Goal: Task Accomplishment & Management: Manage account settings

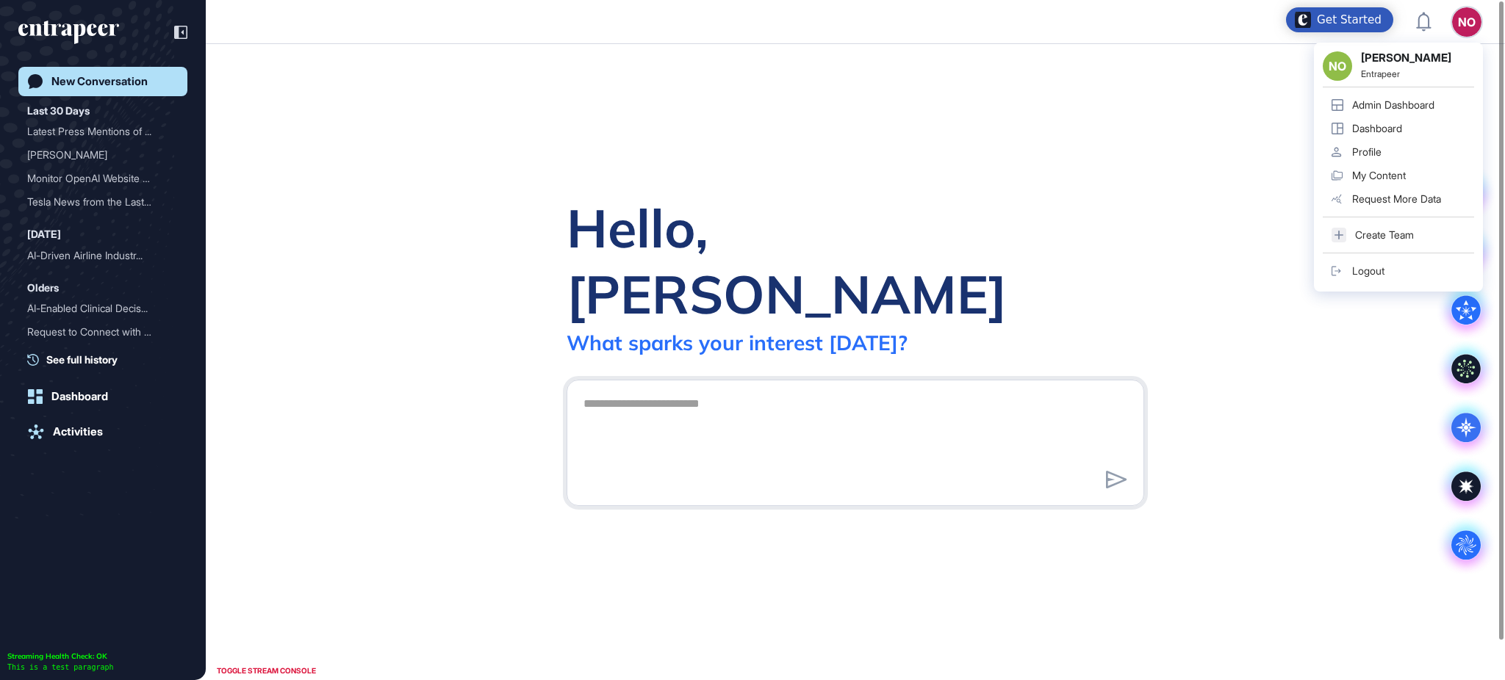
click at [1425, 104] on div "Admin Dashboard" at bounding box center [1393, 105] width 82 height 12
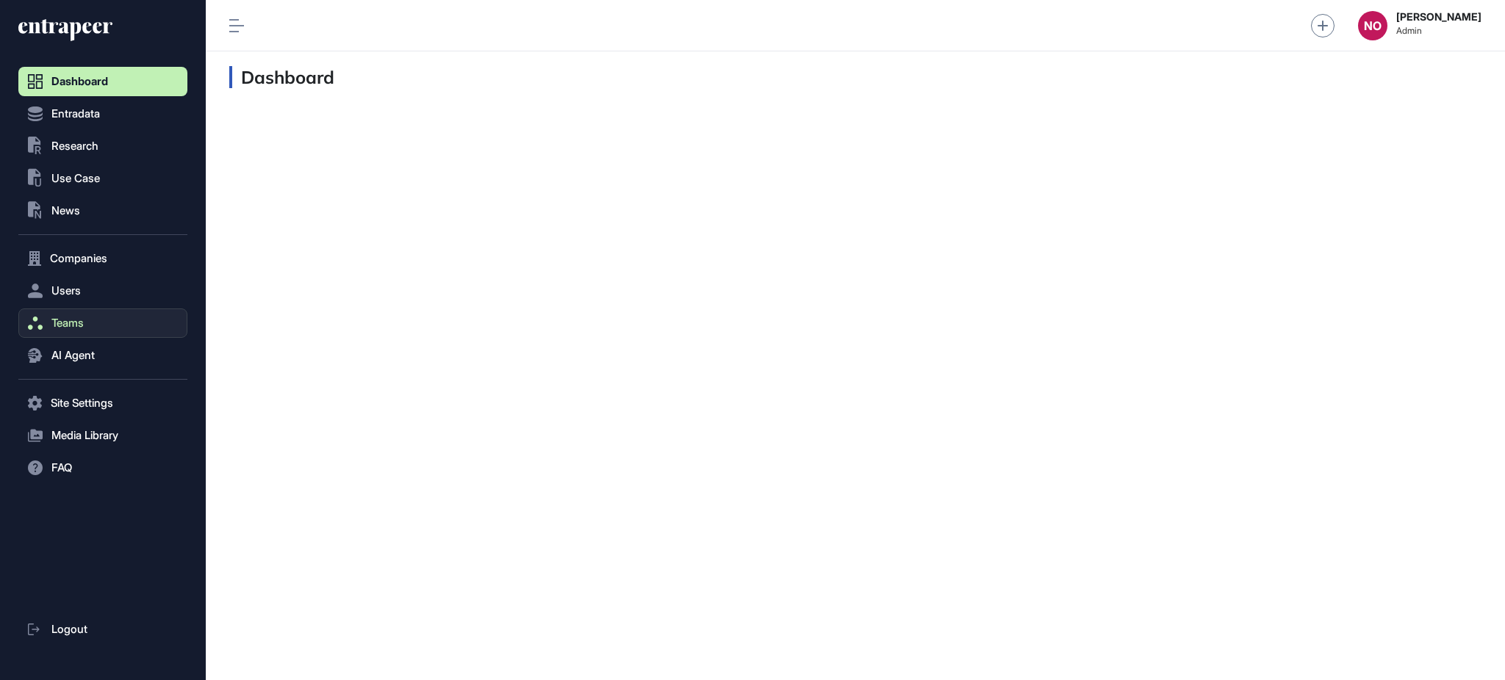
scroll to position [1, 1]
click at [75, 212] on span "News" at bounding box center [65, 211] width 29 height 12
click at [97, 244] on link "News List" at bounding box center [107, 241] width 162 height 26
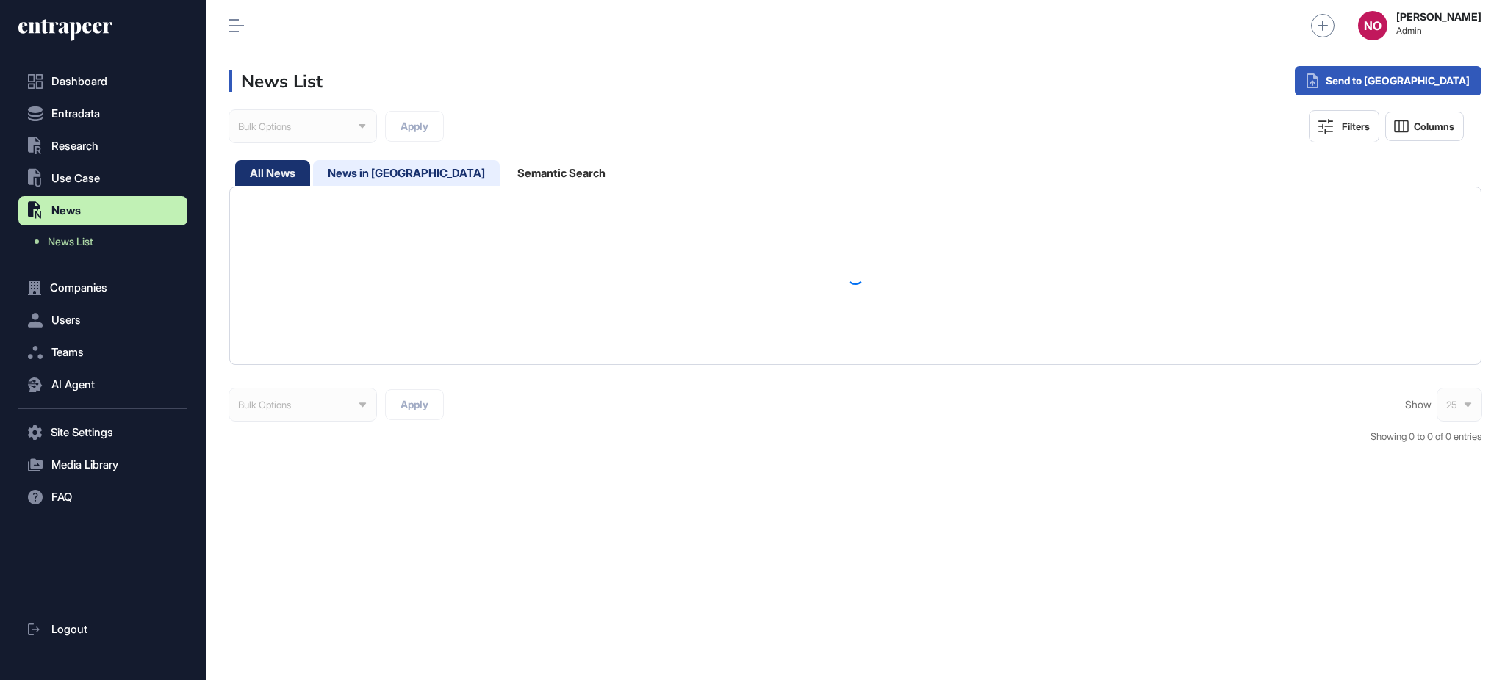
click at [503, 171] on div "News in [GEOGRAPHIC_DATA]" at bounding box center [562, 173] width 118 height 26
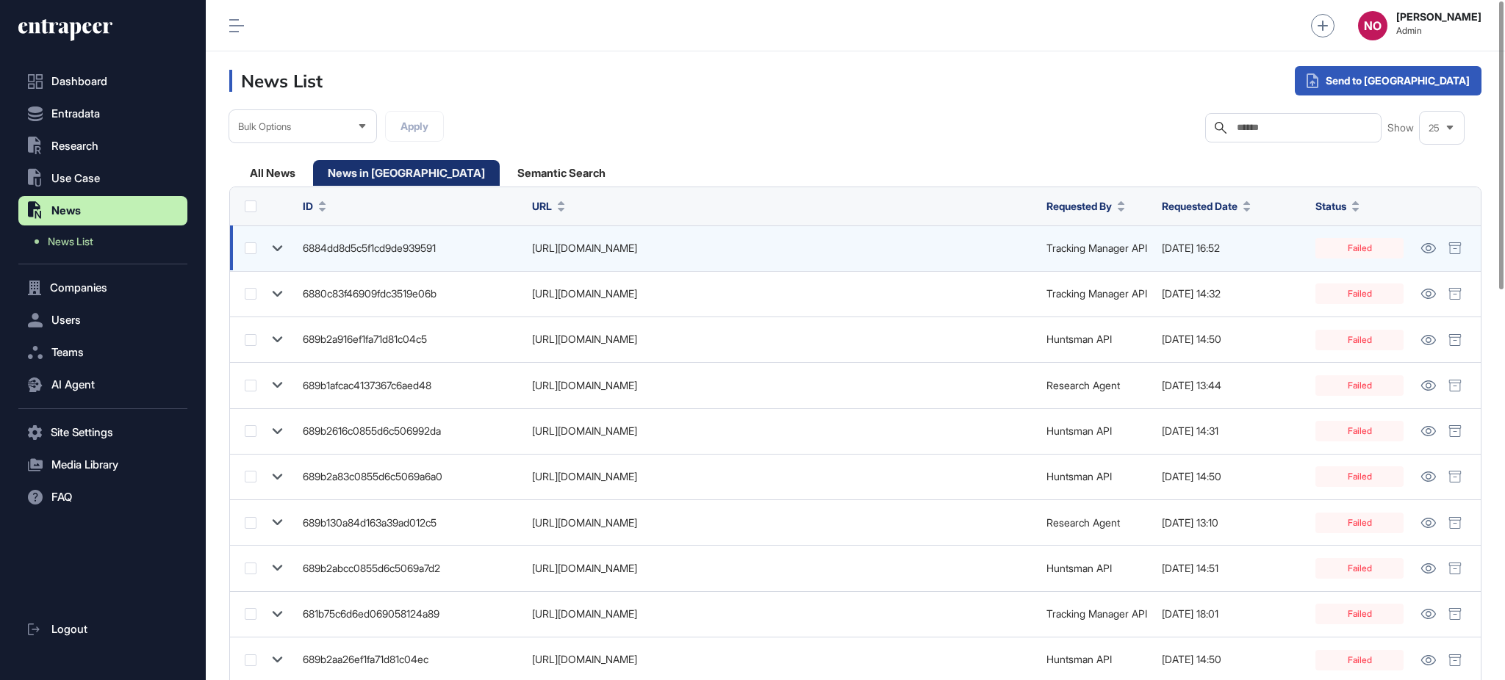
click at [278, 248] on icon at bounding box center [278, 248] width 10 height 6
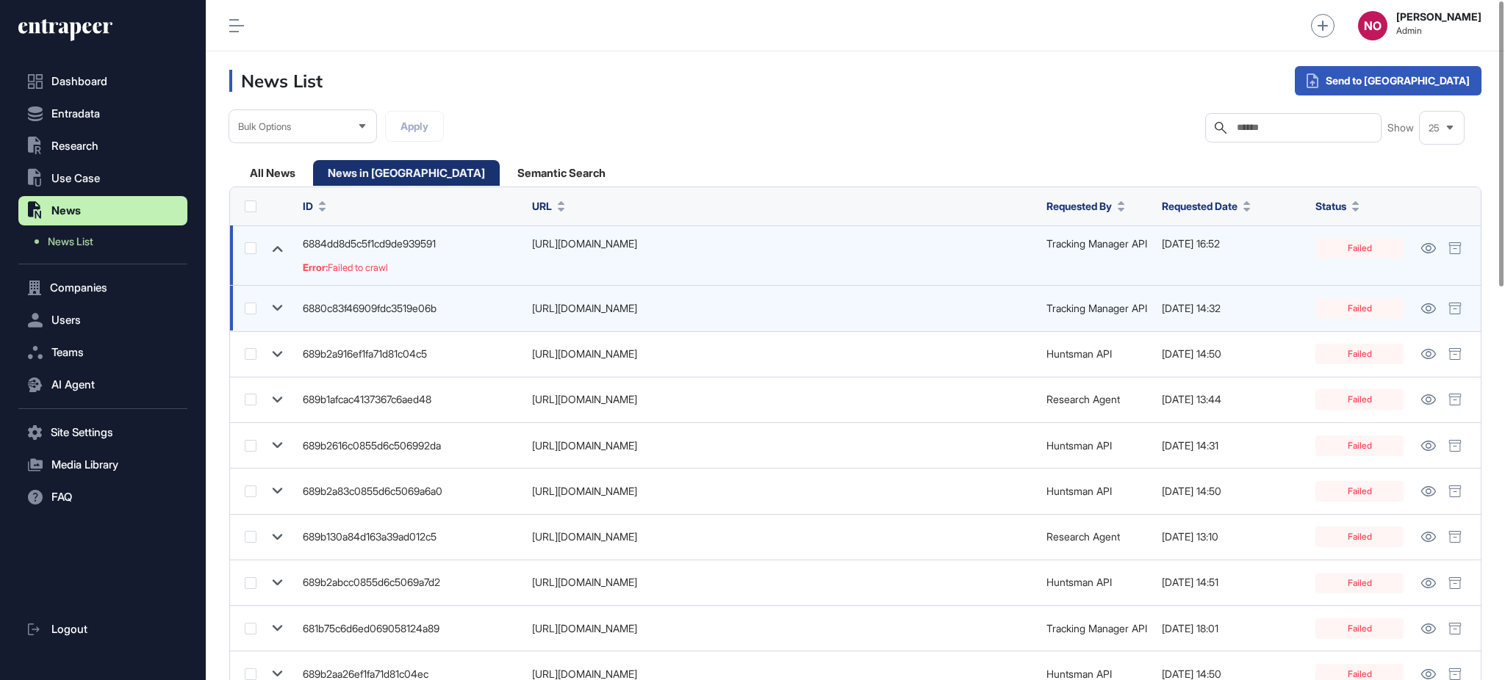
click at [284, 305] on icon at bounding box center [277, 308] width 21 height 21
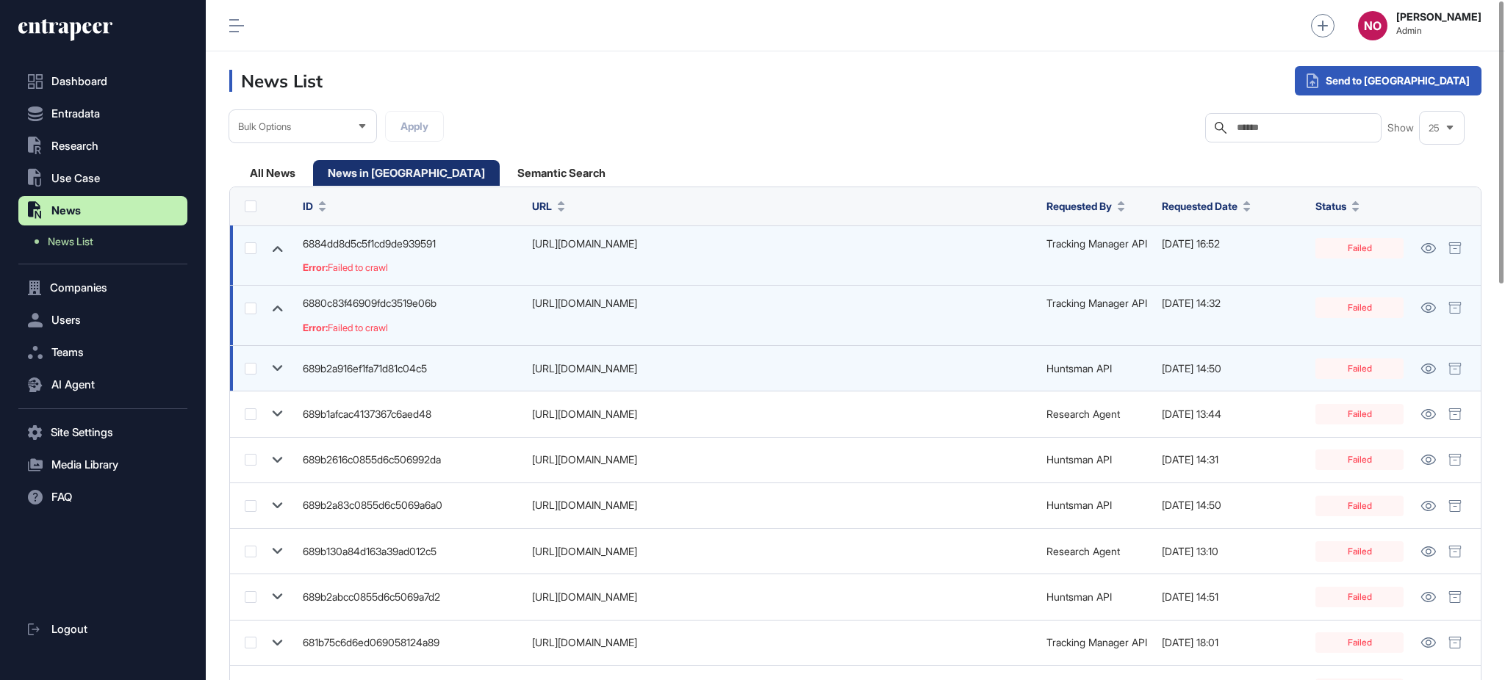
click at [284, 362] on icon at bounding box center [277, 368] width 21 height 21
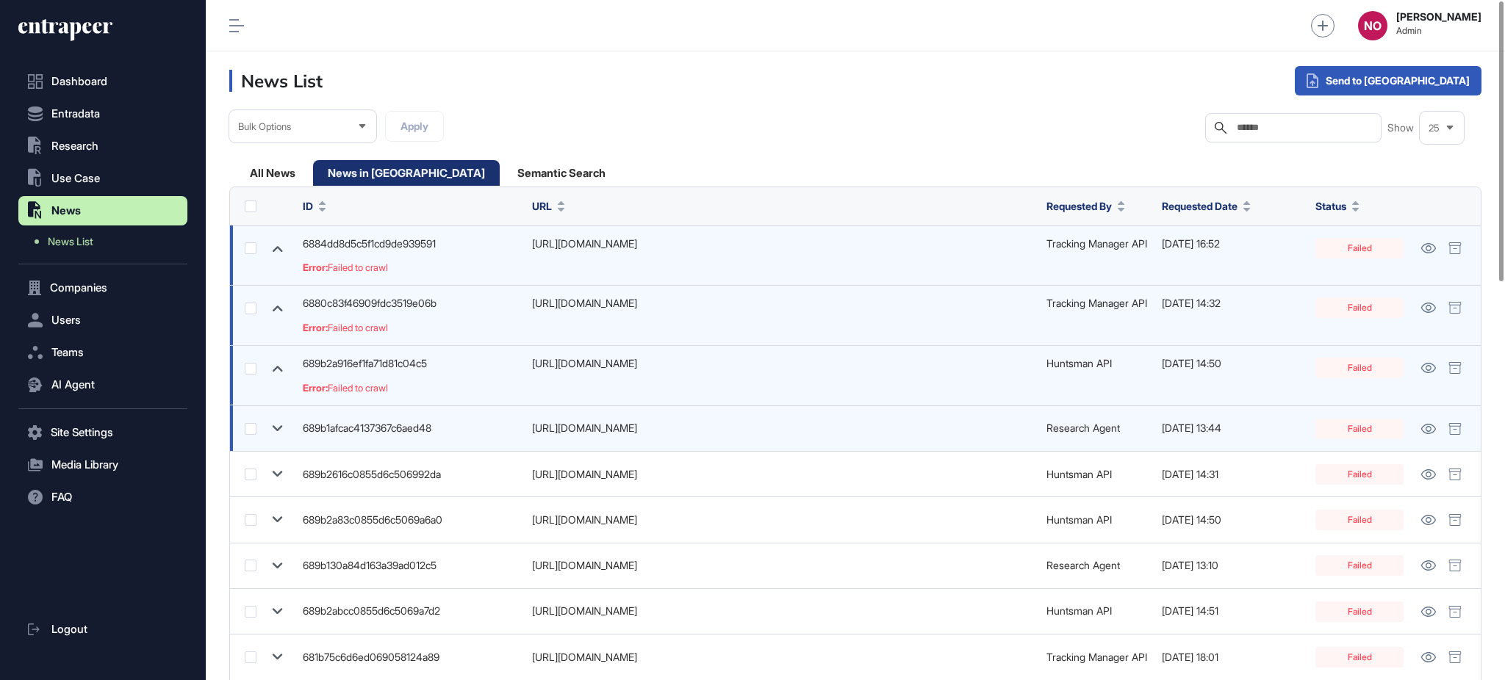
click at [287, 429] on icon at bounding box center [277, 428] width 21 height 21
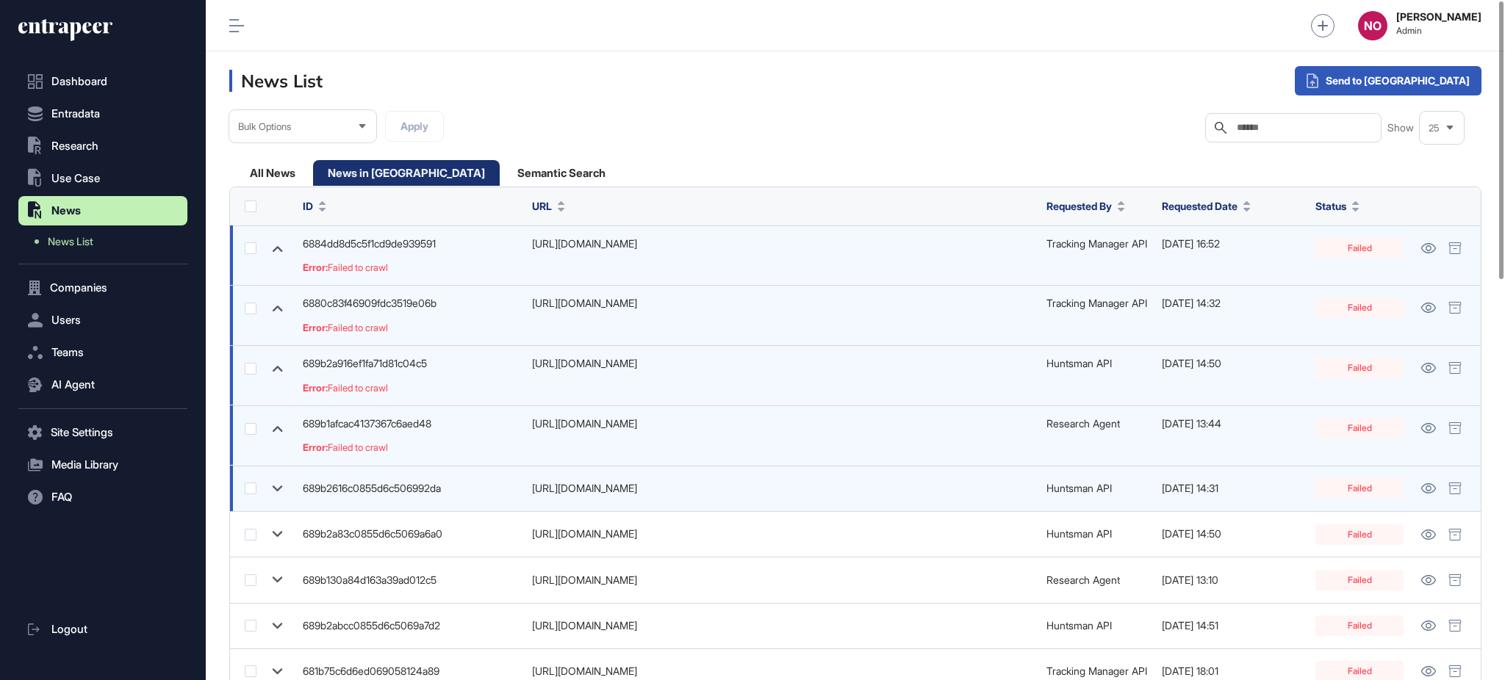
click at [282, 500] on td at bounding box center [262, 489] width 65 height 46
click at [279, 490] on icon at bounding box center [277, 488] width 21 height 21
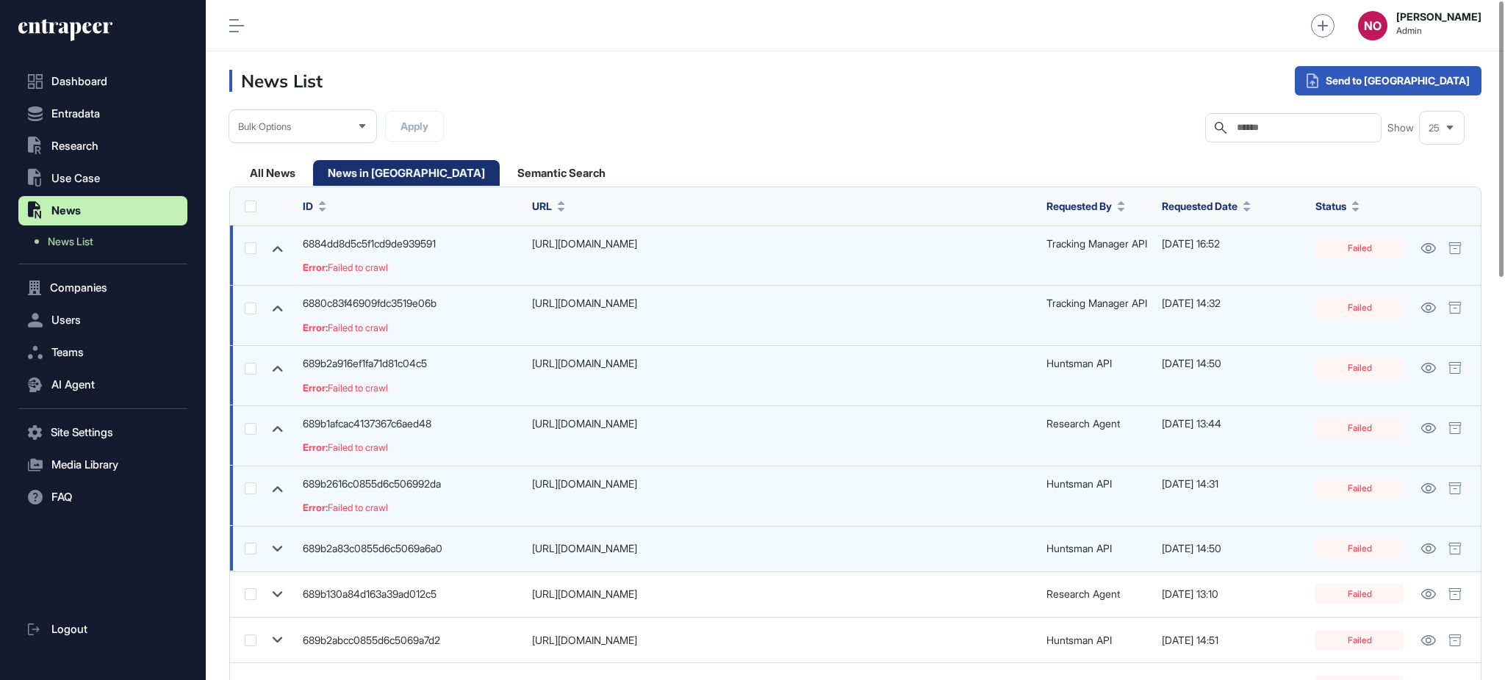
click at [280, 550] on icon at bounding box center [277, 549] width 21 height 21
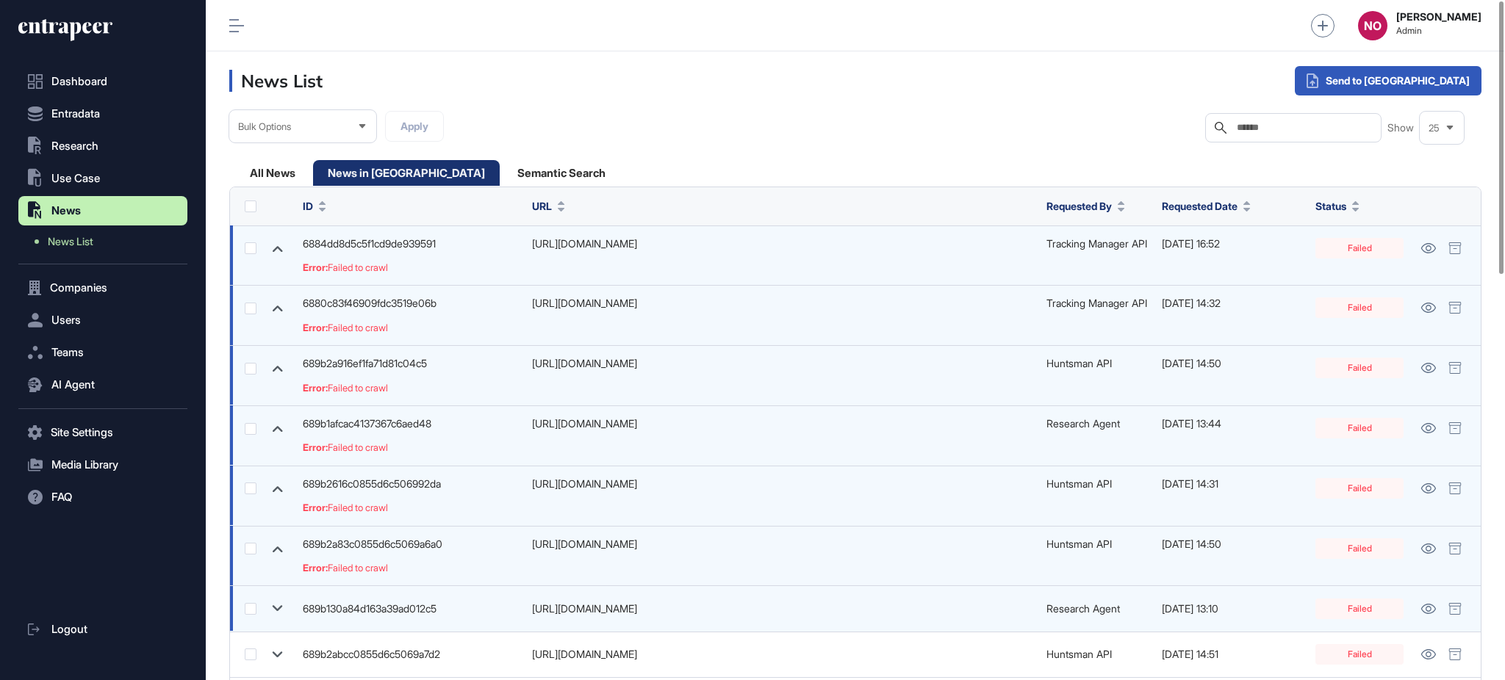
click at [284, 605] on icon at bounding box center [277, 608] width 21 height 21
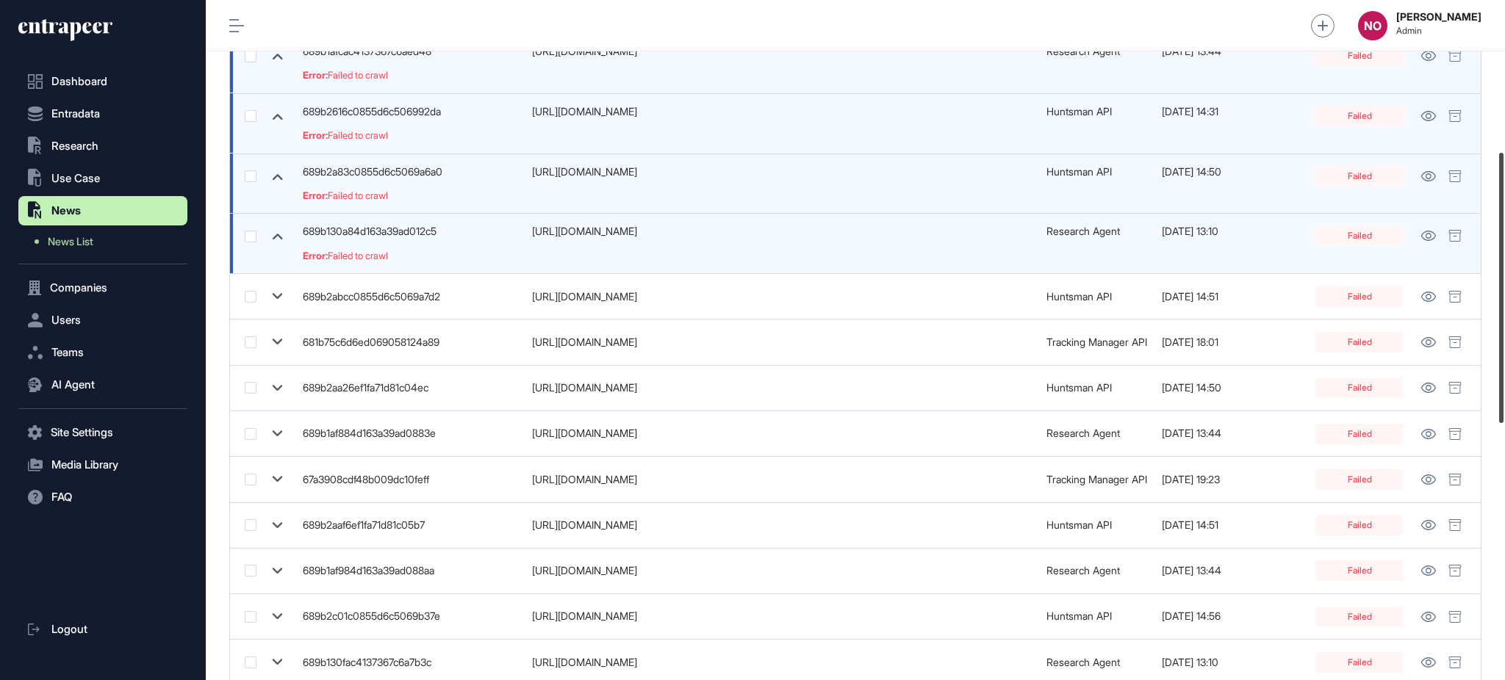
scroll to position [425, 0]
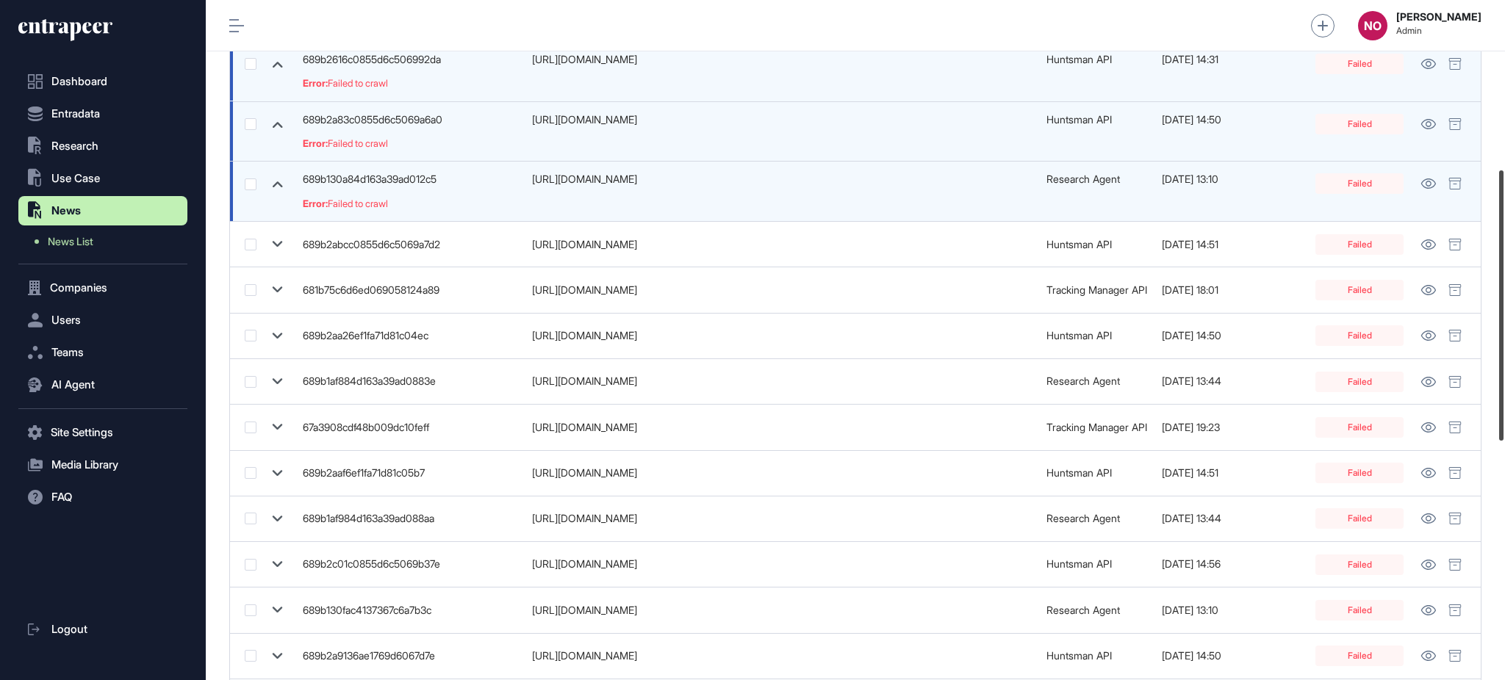
drag, startPoint x: 1503, startPoint y: 234, endPoint x: 1503, endPoint y: 342, distance: 108.0
click at [1503, 342] on div at bounding box center [1501, 305] width 4 height 270
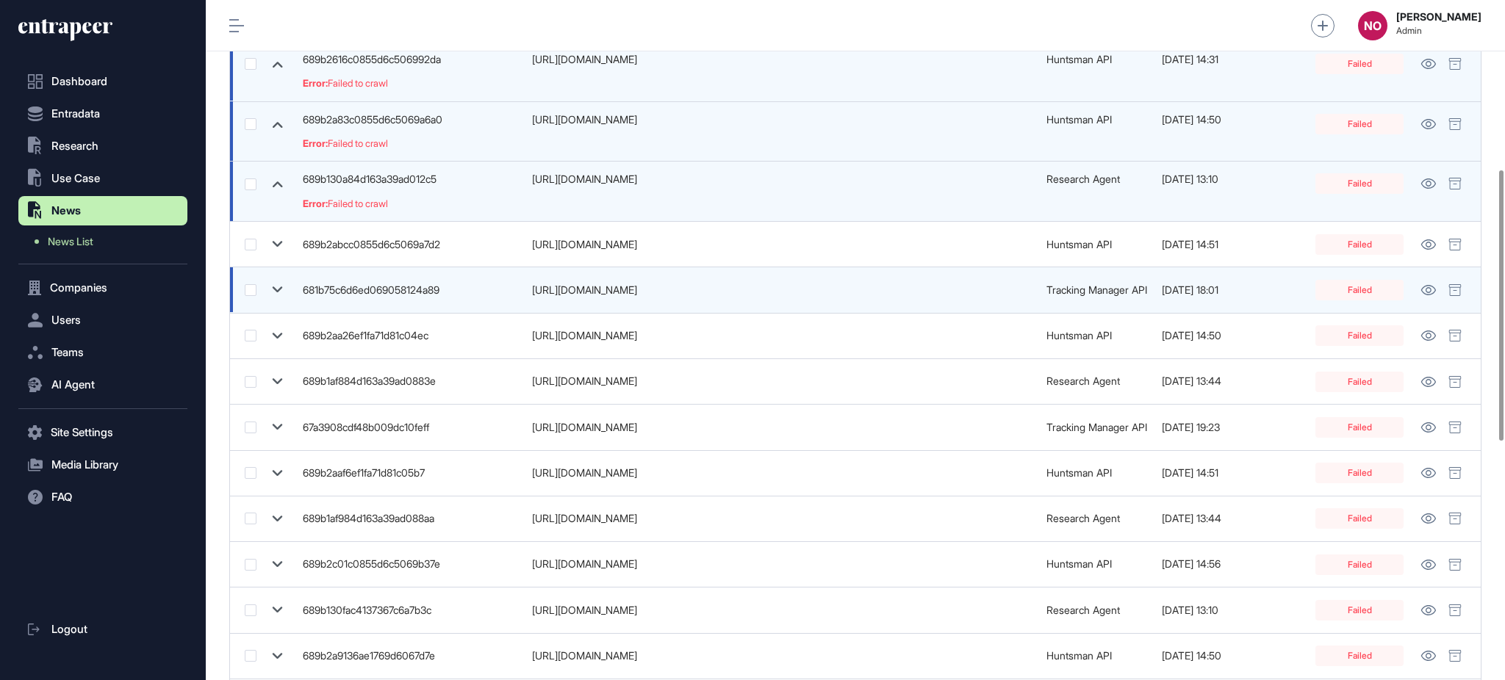
drag, startPoint x: 278, startPoint y: 242, endPoint x: 282, endPoint y: 294, distance: 52.3
click at [278, 242] on icon at bounding box center [277, 244] width 21 height 21
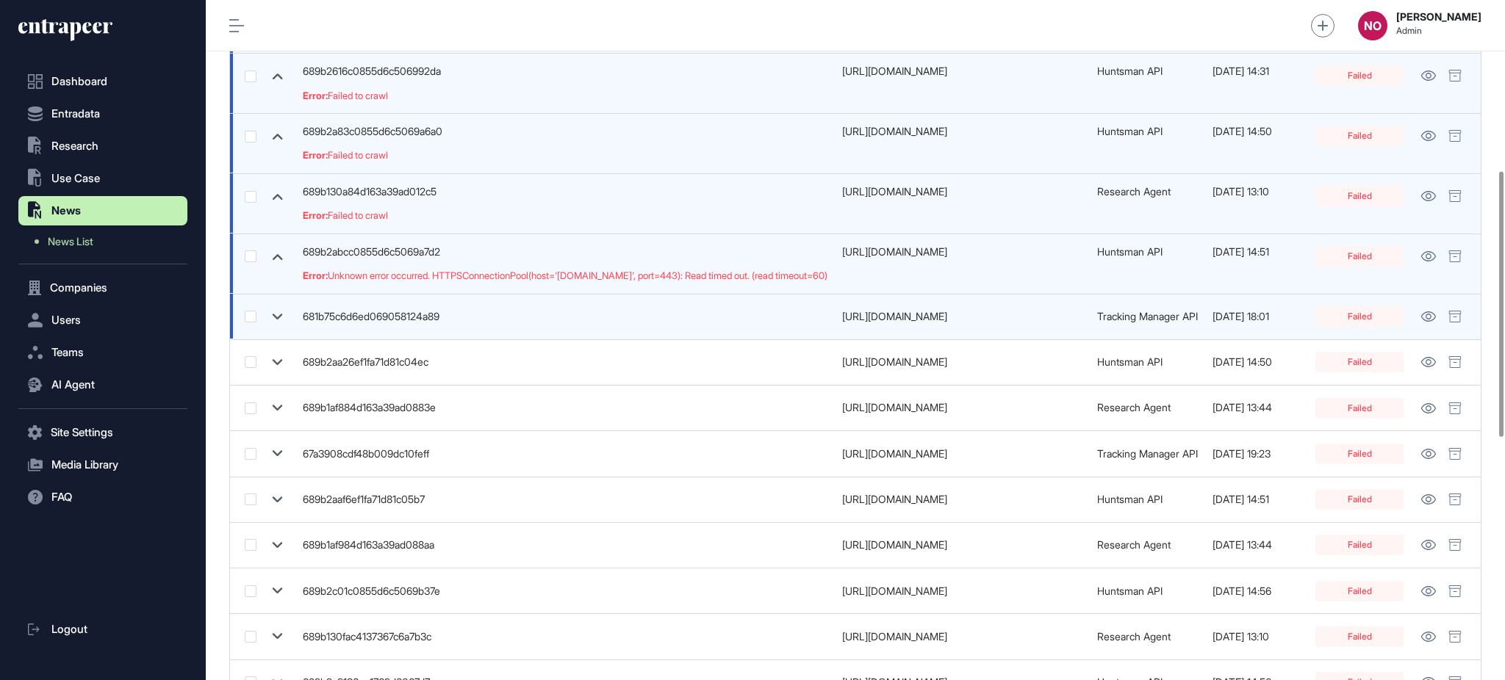
scroll to position [437, 0]
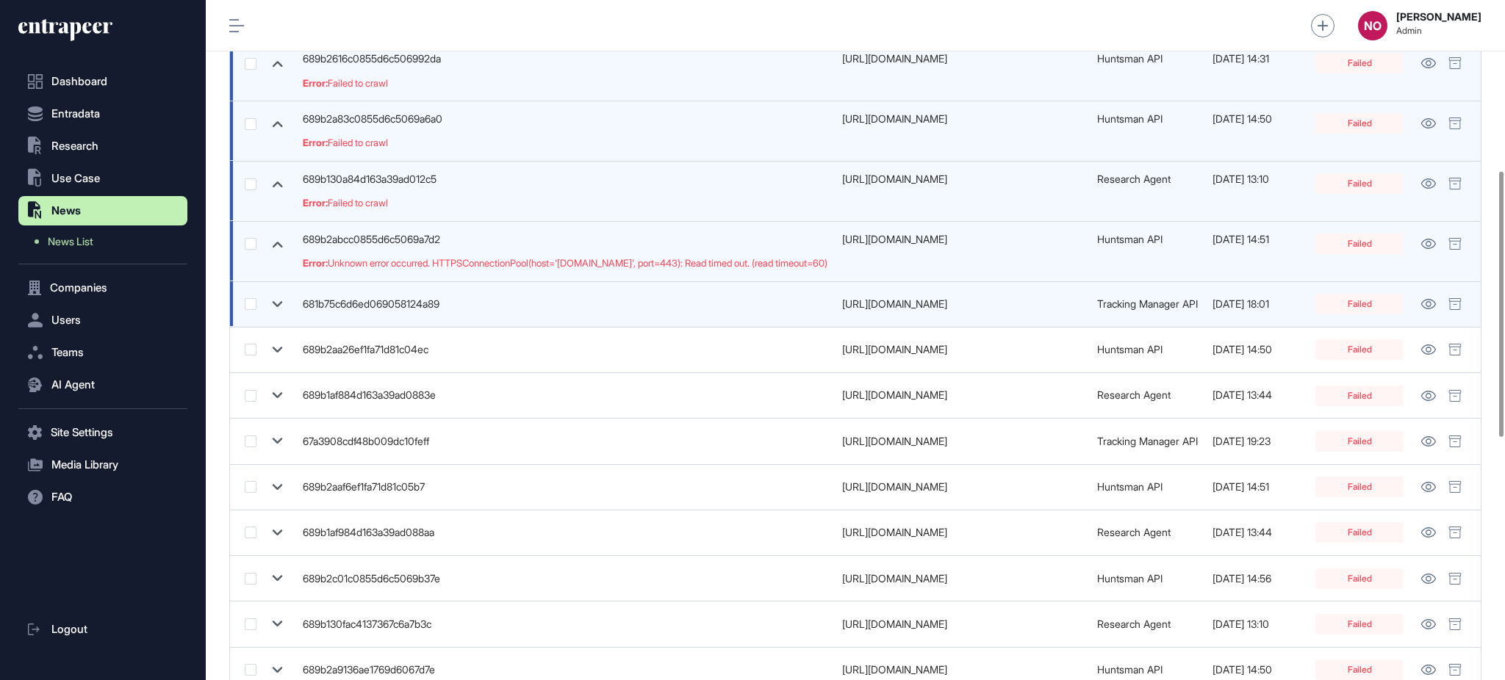
click at [284, 299] on icon at bounding box center [277, 304] width 21 height 21
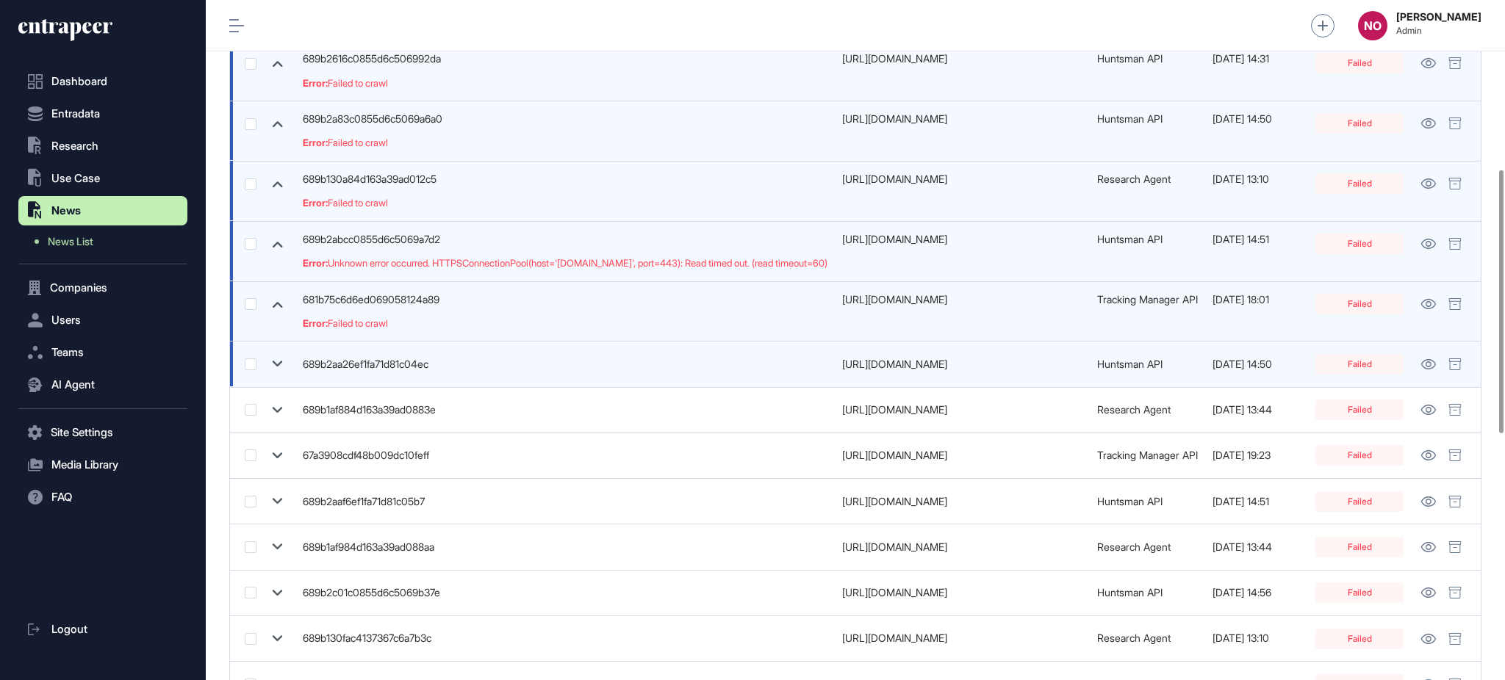
click at [273, 362] on icon at bounding box center [278, 364] width 10 height 6
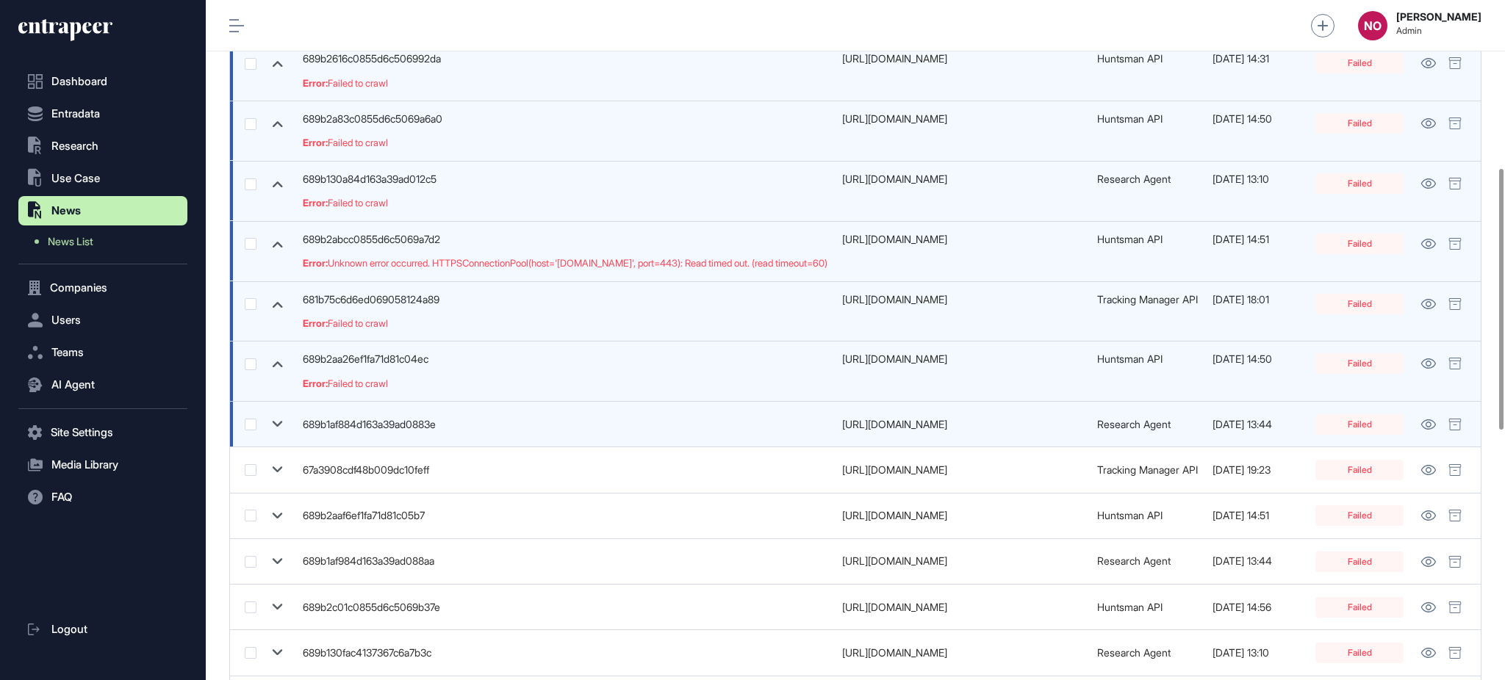
click at [274, 430] on icon at bounding box center [277, 424] width 21 height 21
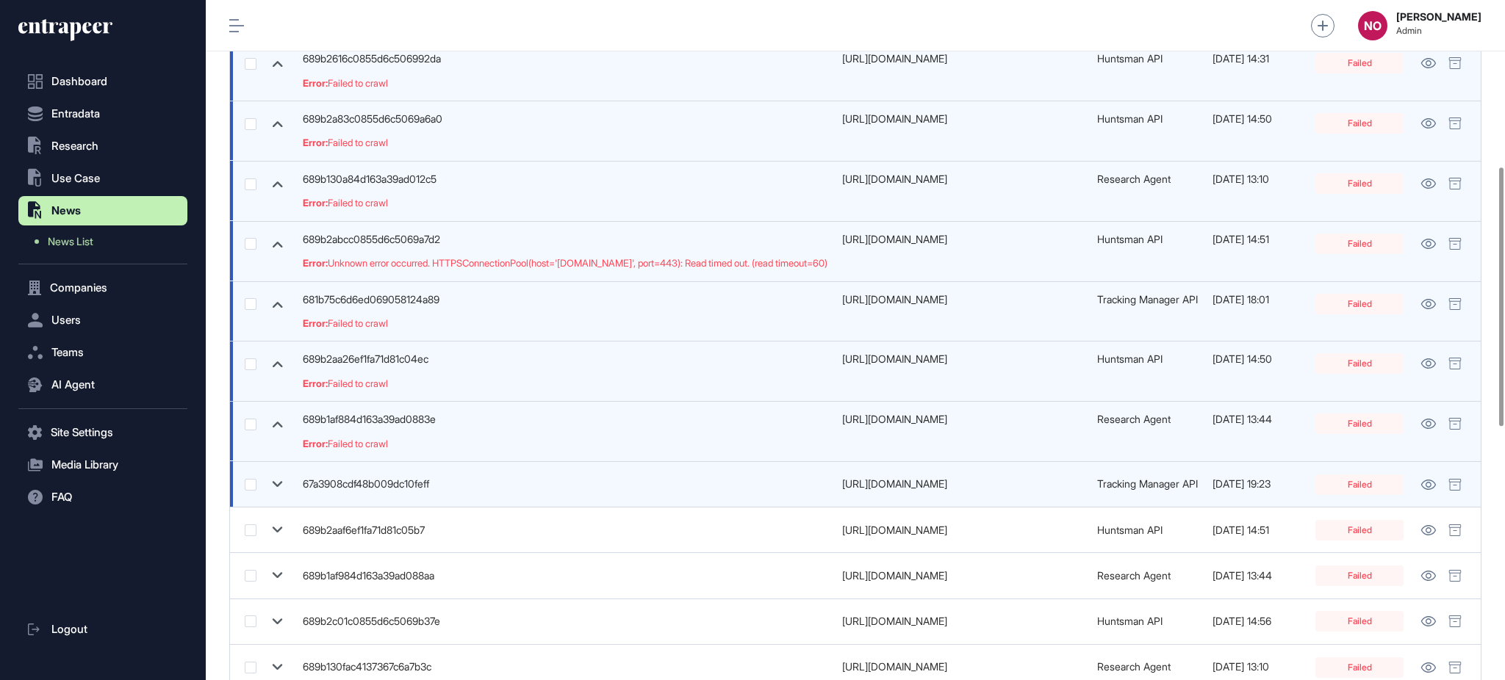
drag, startPoint x: 272, startPoint y: 474, endPoint x: 272, endPoint y: 488, distance: 14.0
click at [272, 477] on icon at bounding box center [277, 484] width 21 height 21
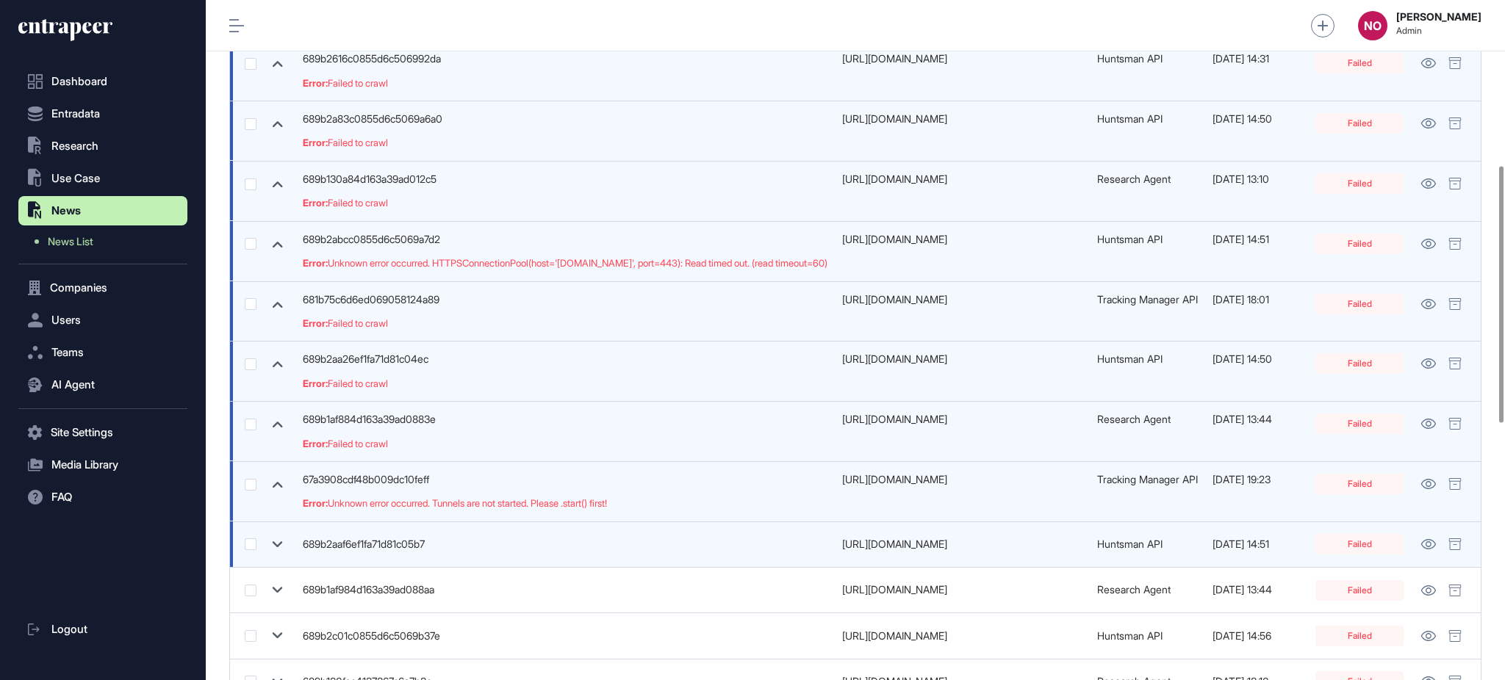
click at [276, 545] on icon at bounding box center [277, 544] width 21 height 21
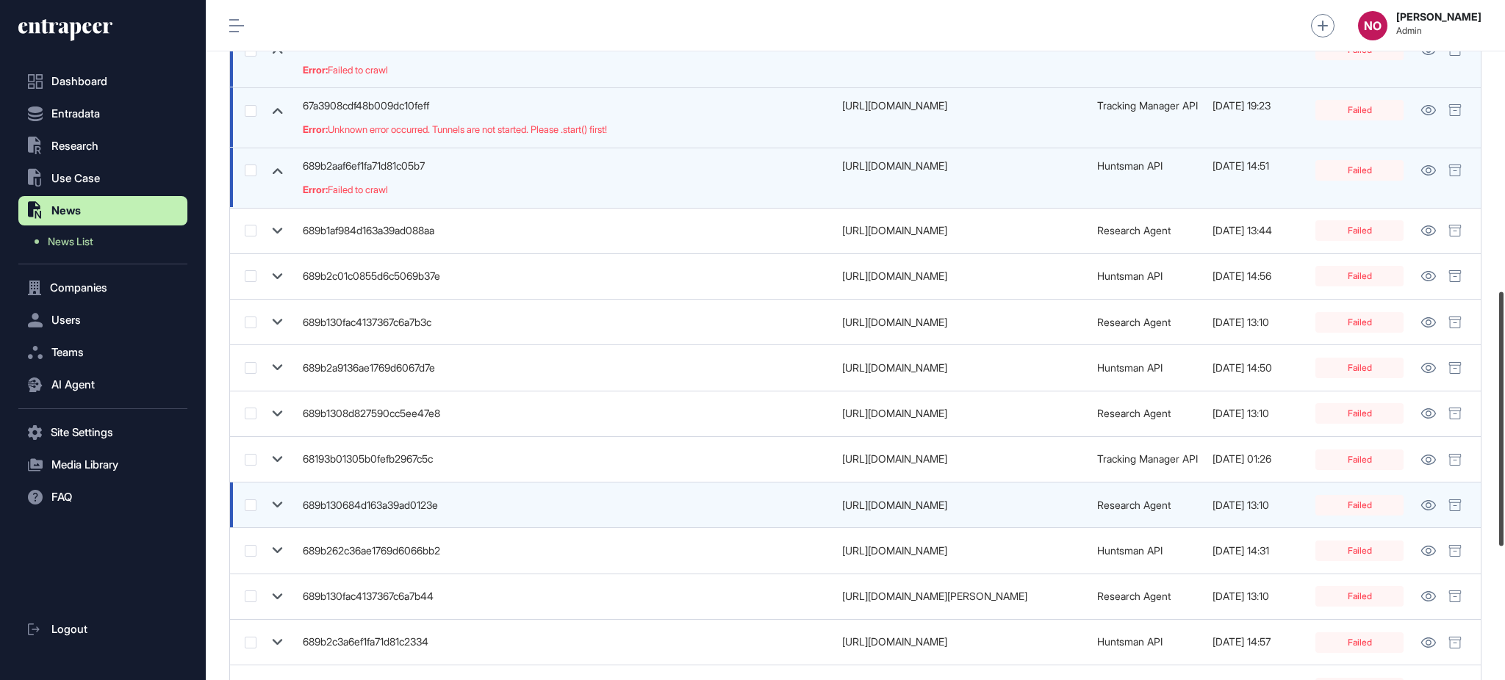
drag, startPoint x: 1503, startPoint y: 348, endPoint x: 1427, endPoint y: 480, distance: 152.1
click at [1503, 492] on div at bounding box center [1501, 419] width 4 height 254
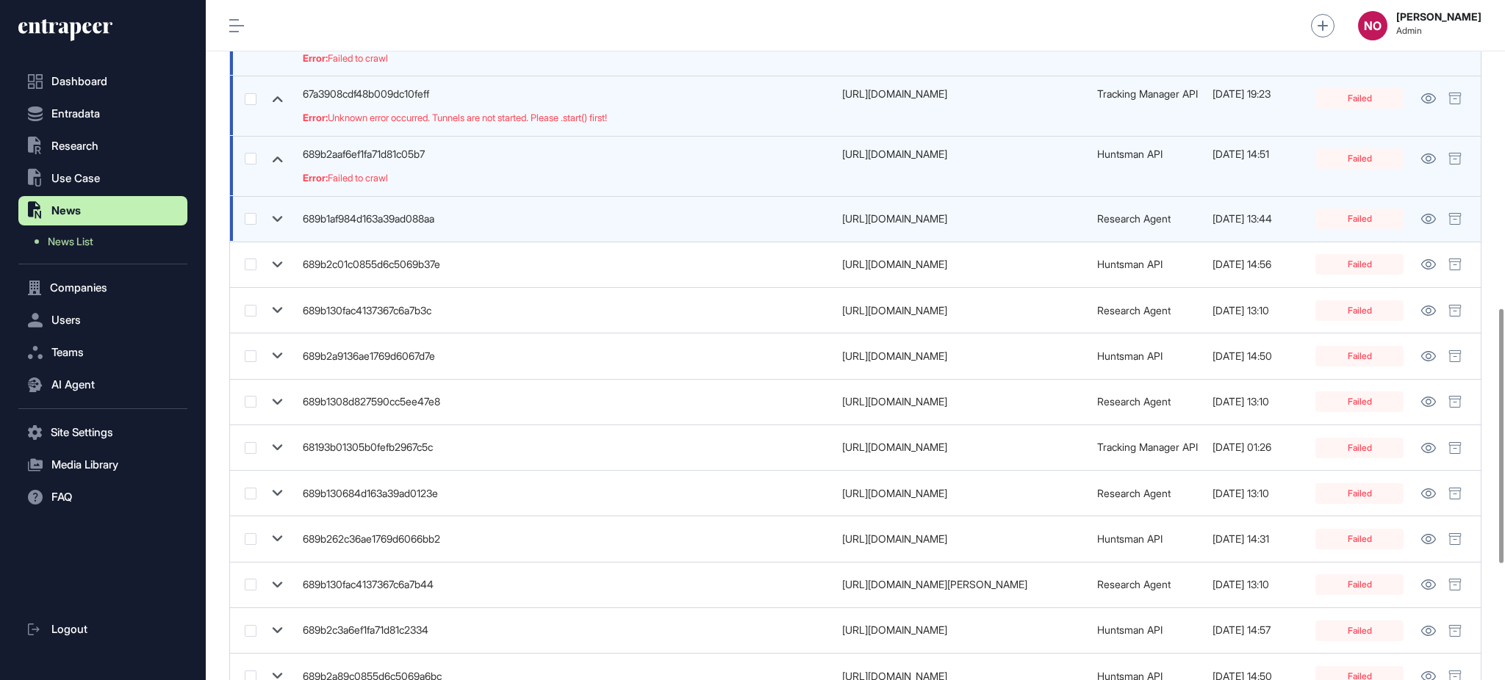
click at [272, 218] on icon at bounding box center [277, 219] width 21 height 21
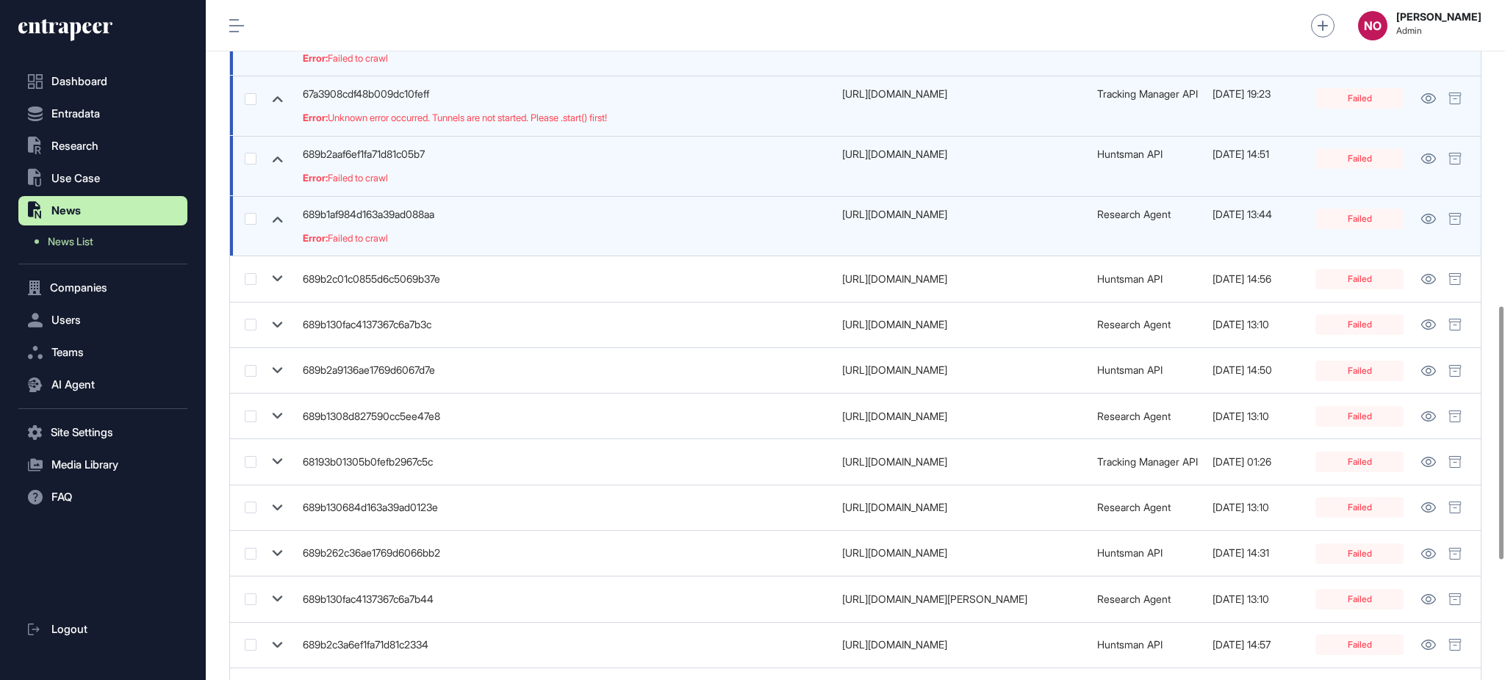
click at [278, 215] on icon at bounding box center [277, 219] width 21 height 21
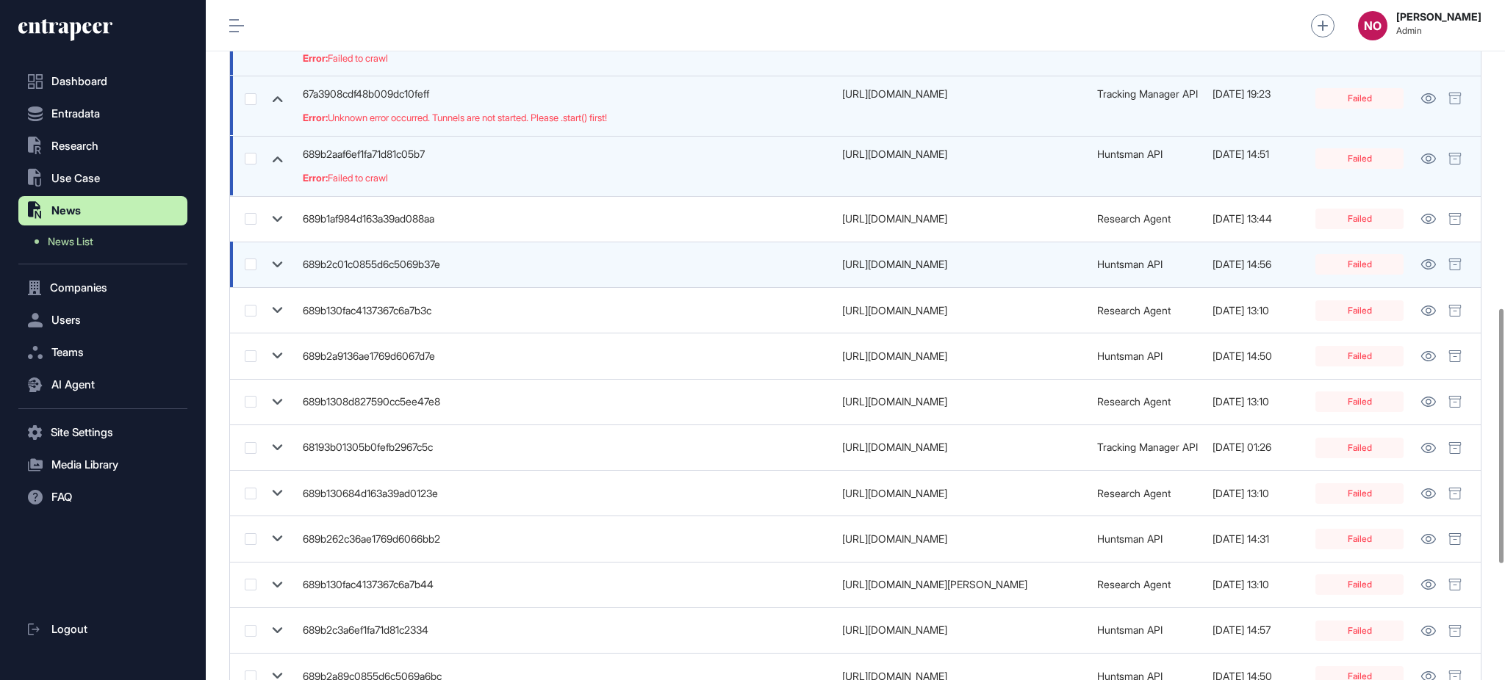
click at [281, 264] on icon at bounding box center [278, 265] width 10 height 6
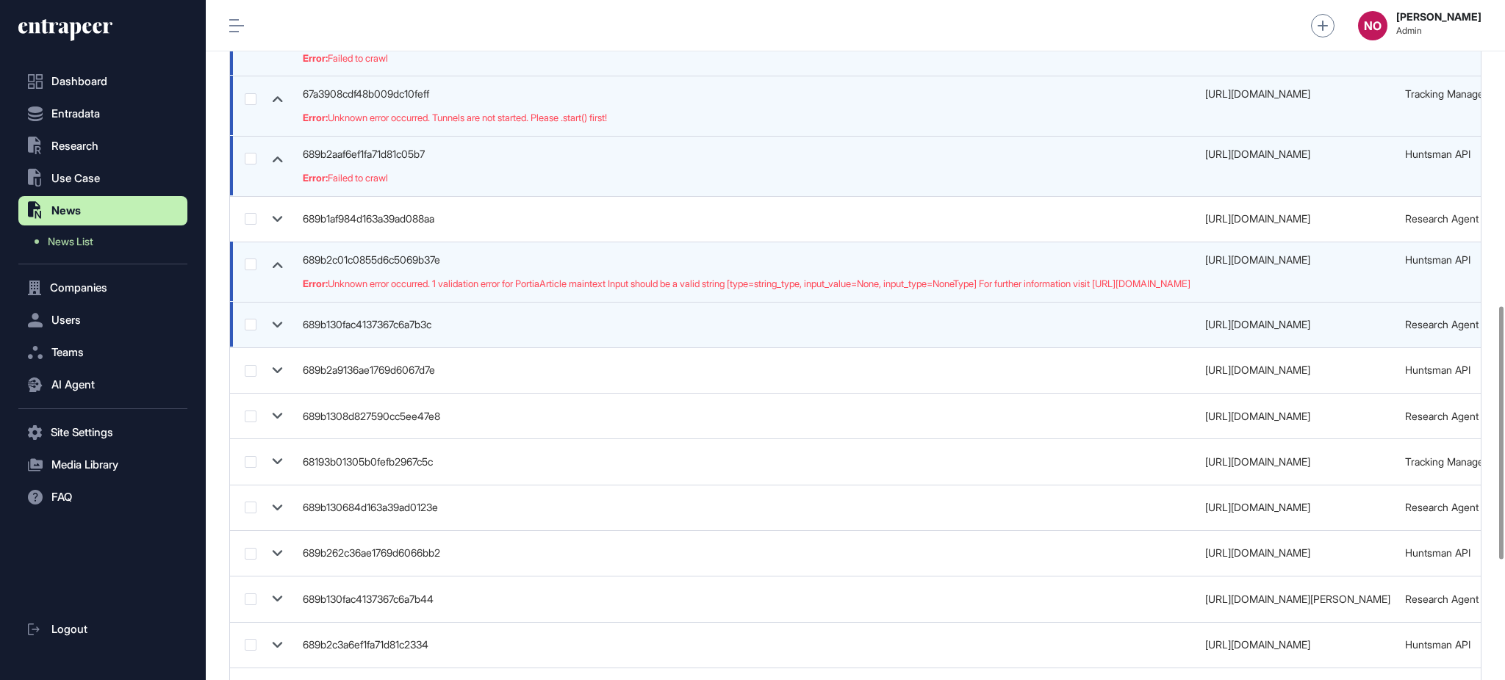
click at [276, 329] on icon at bounding box center [277, 324] width 21 height 21
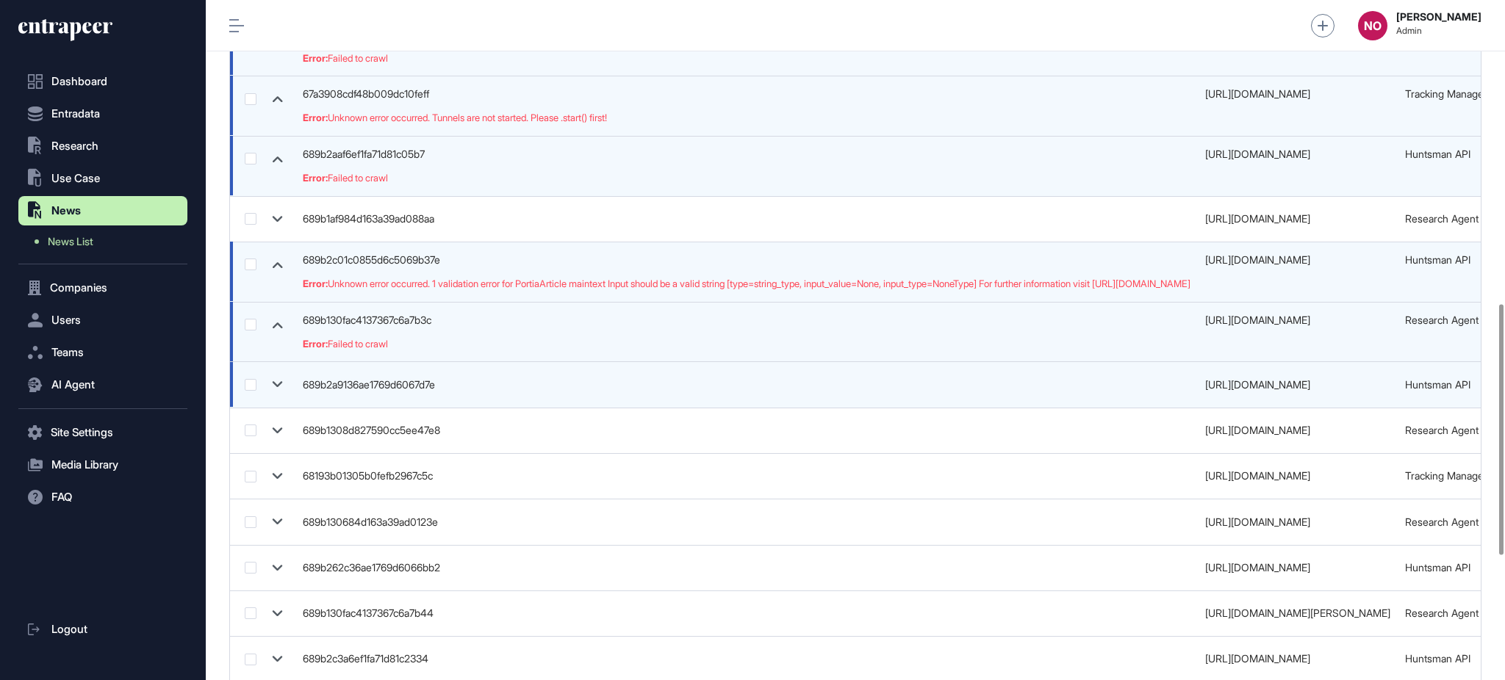
click at [278, 387] on icon at bounding box center [278, 385] width 10 height 6
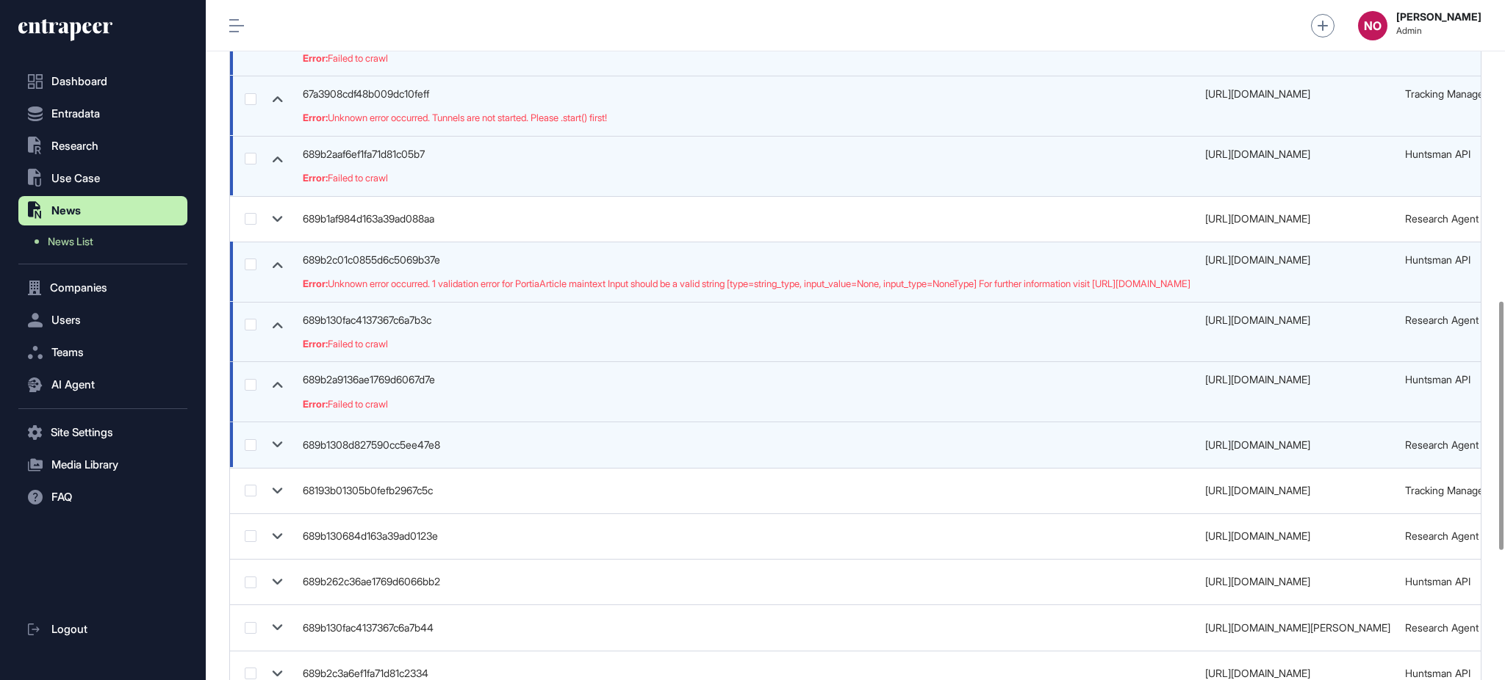
click at [268, 443] on icon at bounding box center [277, 444] width 21 height 21
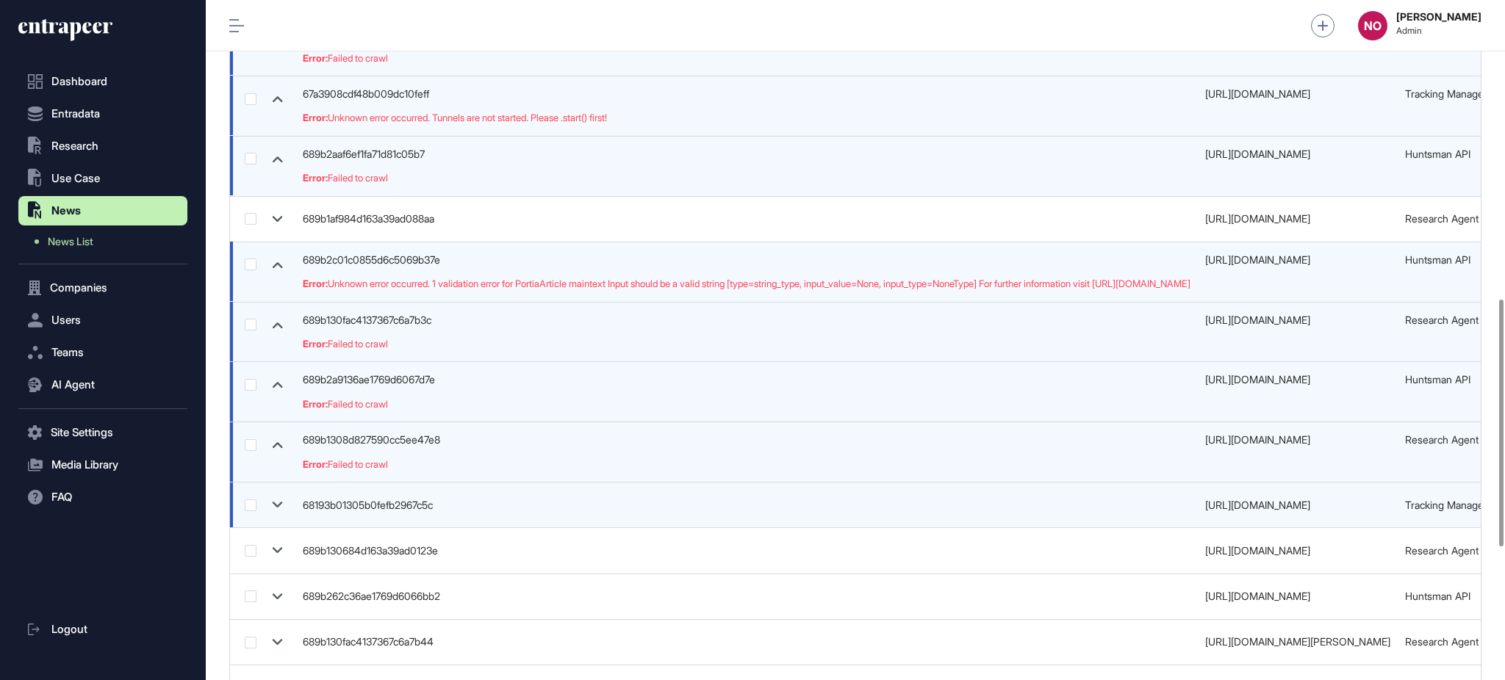
click at [284, 511] on icon at bounding box center [277, 504] width 21 height 21
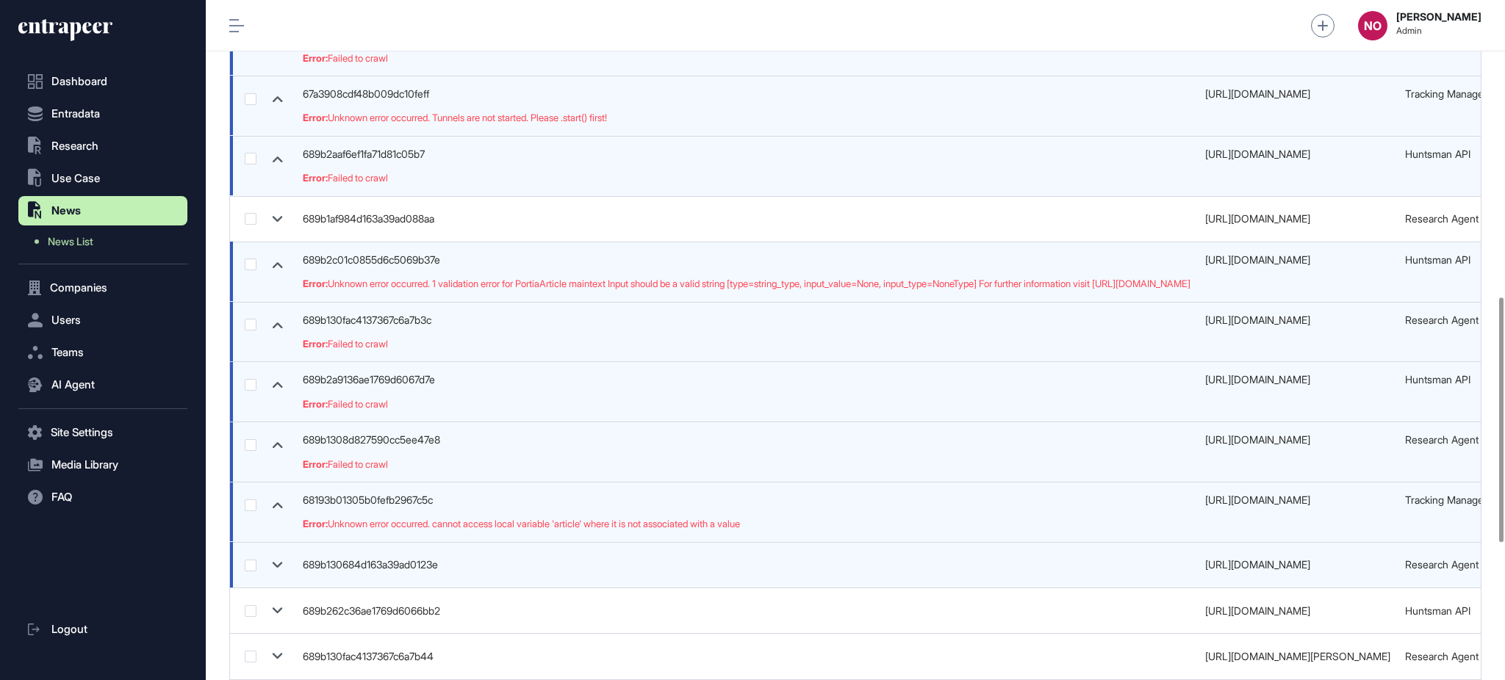
click at [278, 575] on icon at bounding box center [277, 565] width 21 height 21
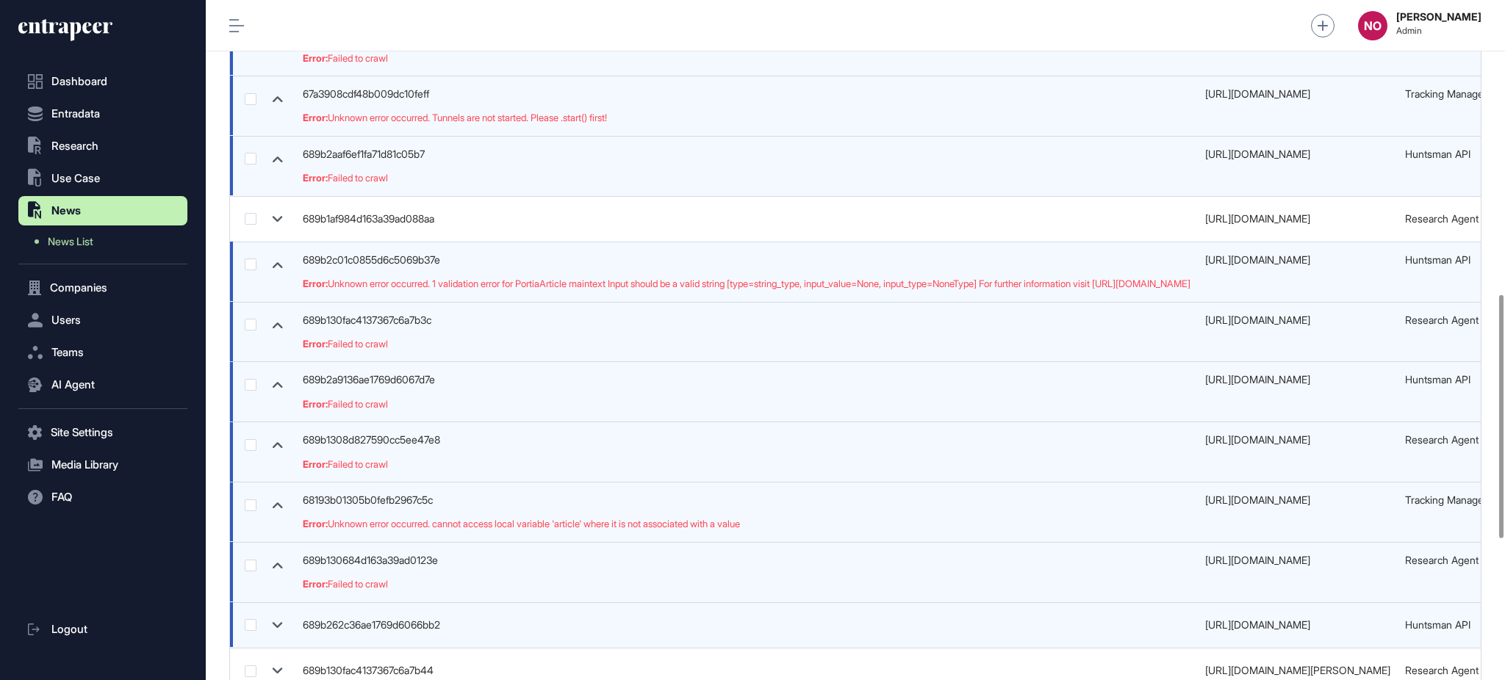
click at [285, 613] on td at bounding box center [262, 625] width 65 height 46
click at [284, 627] on icon at bounding box center [277, 625] width 21 height 21
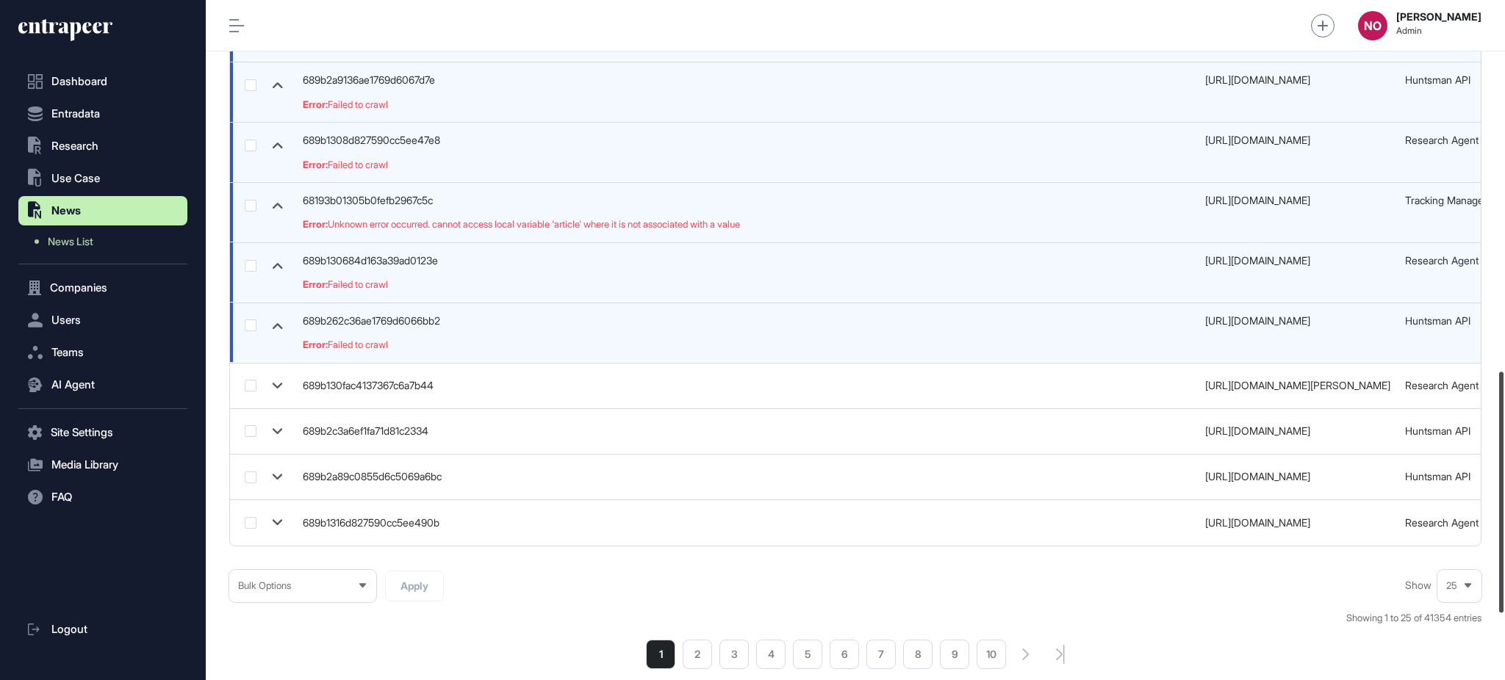
scroll to position [1232, 0]
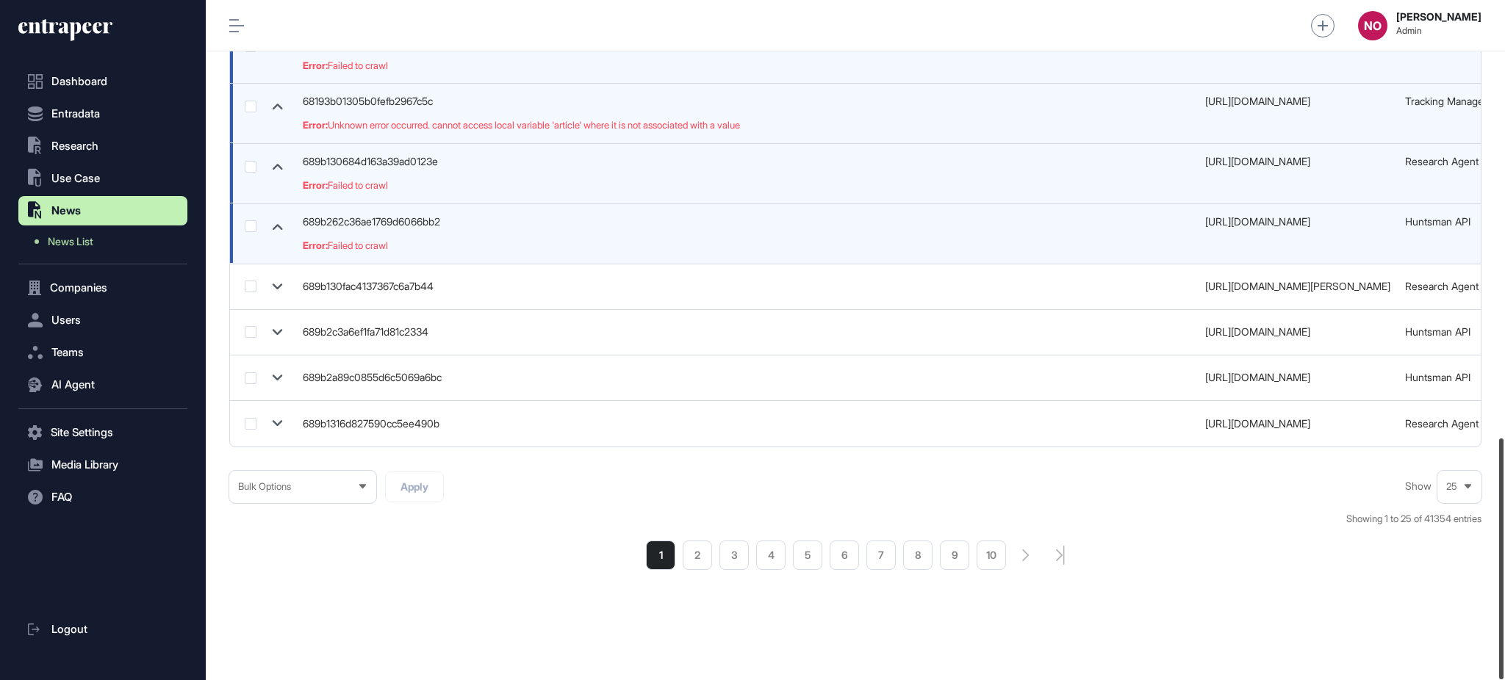
drag, startPoint x: 1503, startPoint y: 353, endPoint x: 1503, endPoint y: 532, distance: 179.3
click at [1503, 532] on div at bounding box center [1501, 559] width 4 height 241
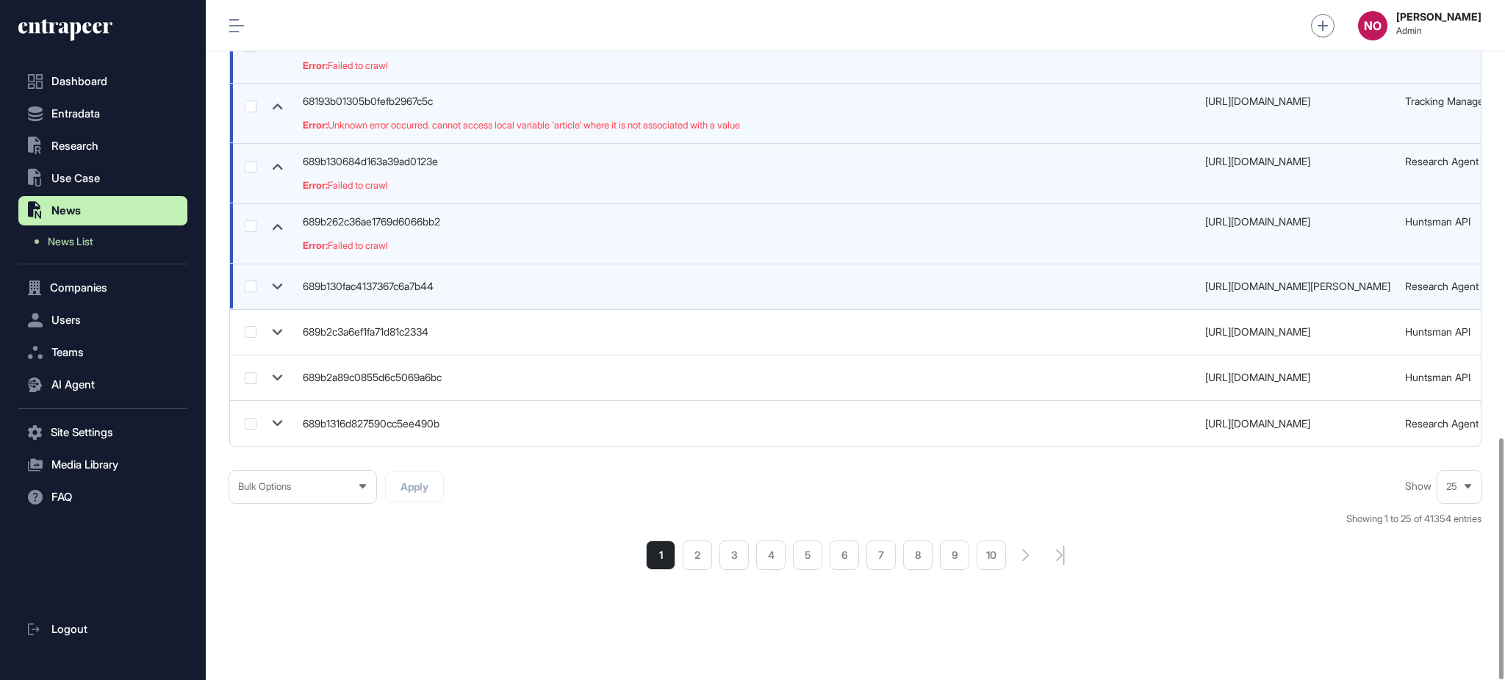
click at [276, 285] on icon at bounding box center [277, 286] width 21 height 21
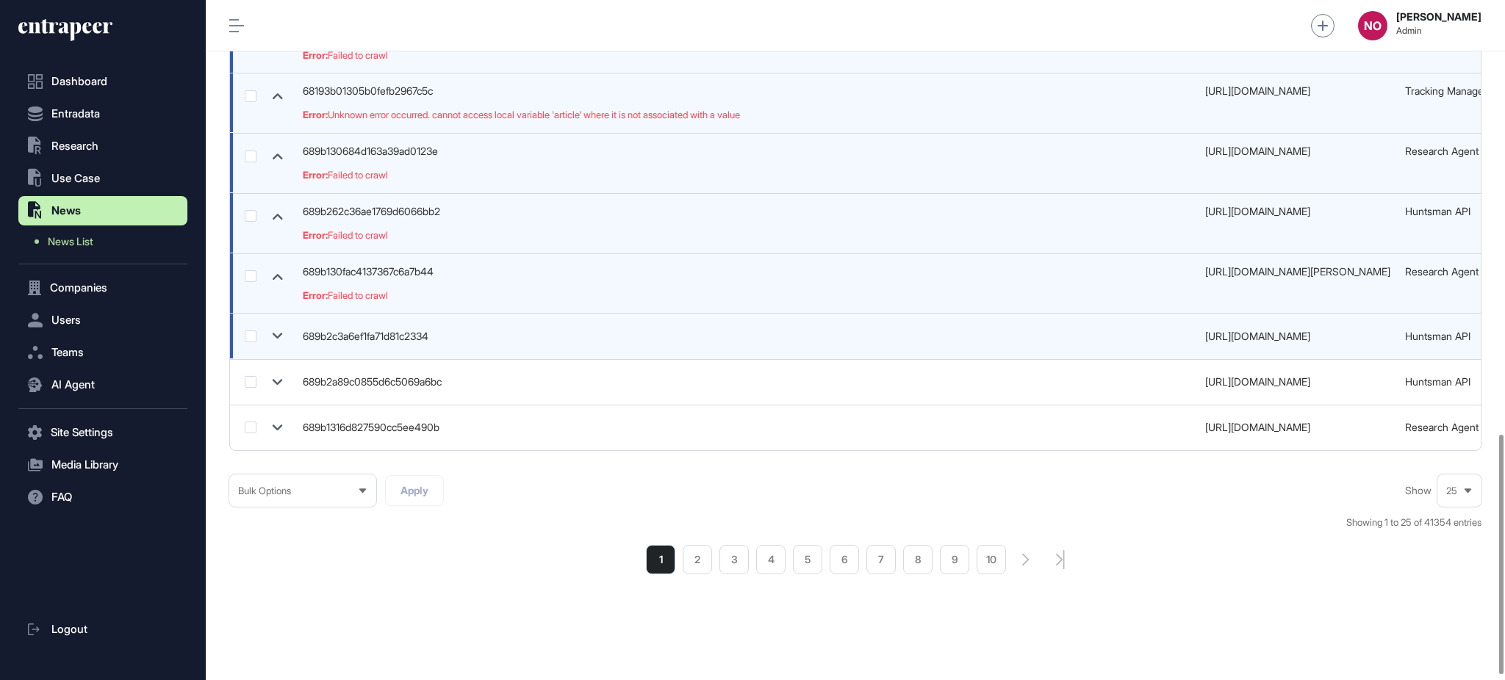
click at [276, 333] on icon at bounding box center [277, 335] width 21 height 21
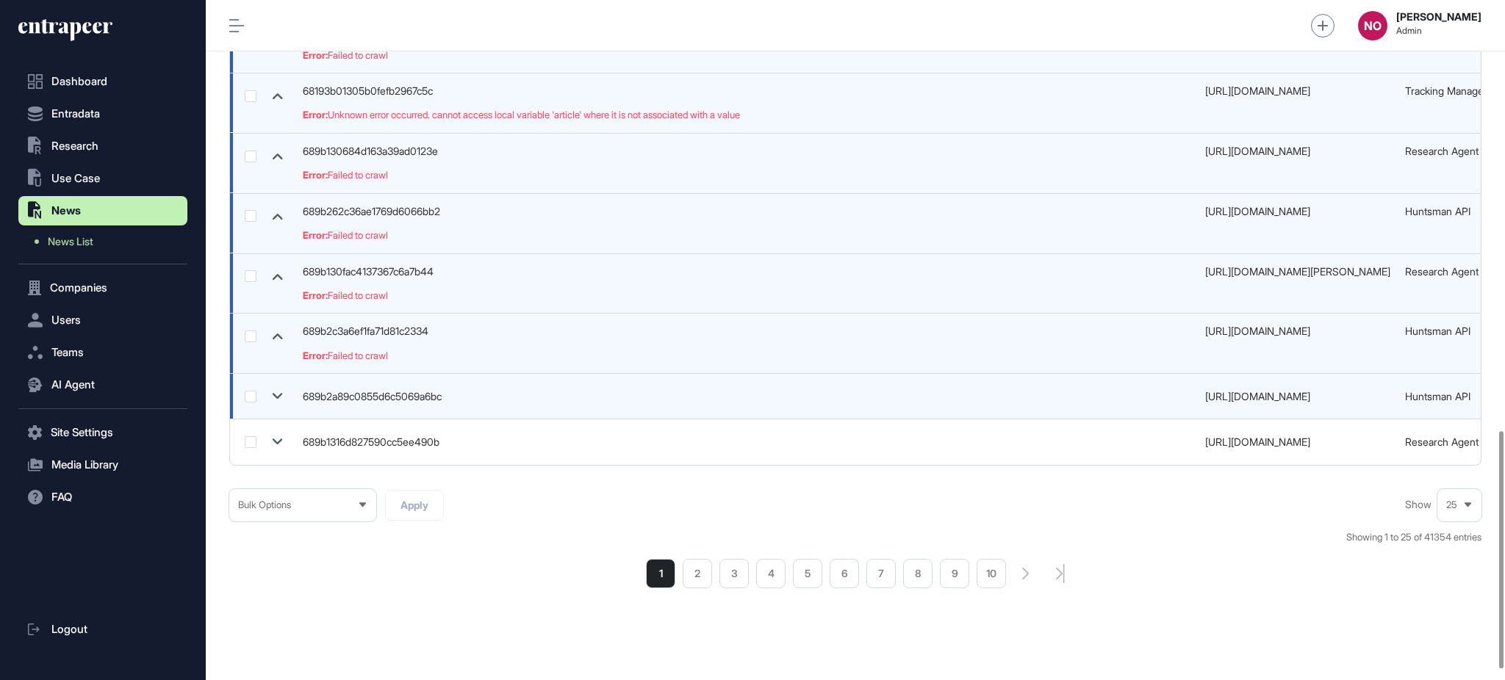
click at [277, 388] on icon at bounding box center [277, 396] width 21 height 21
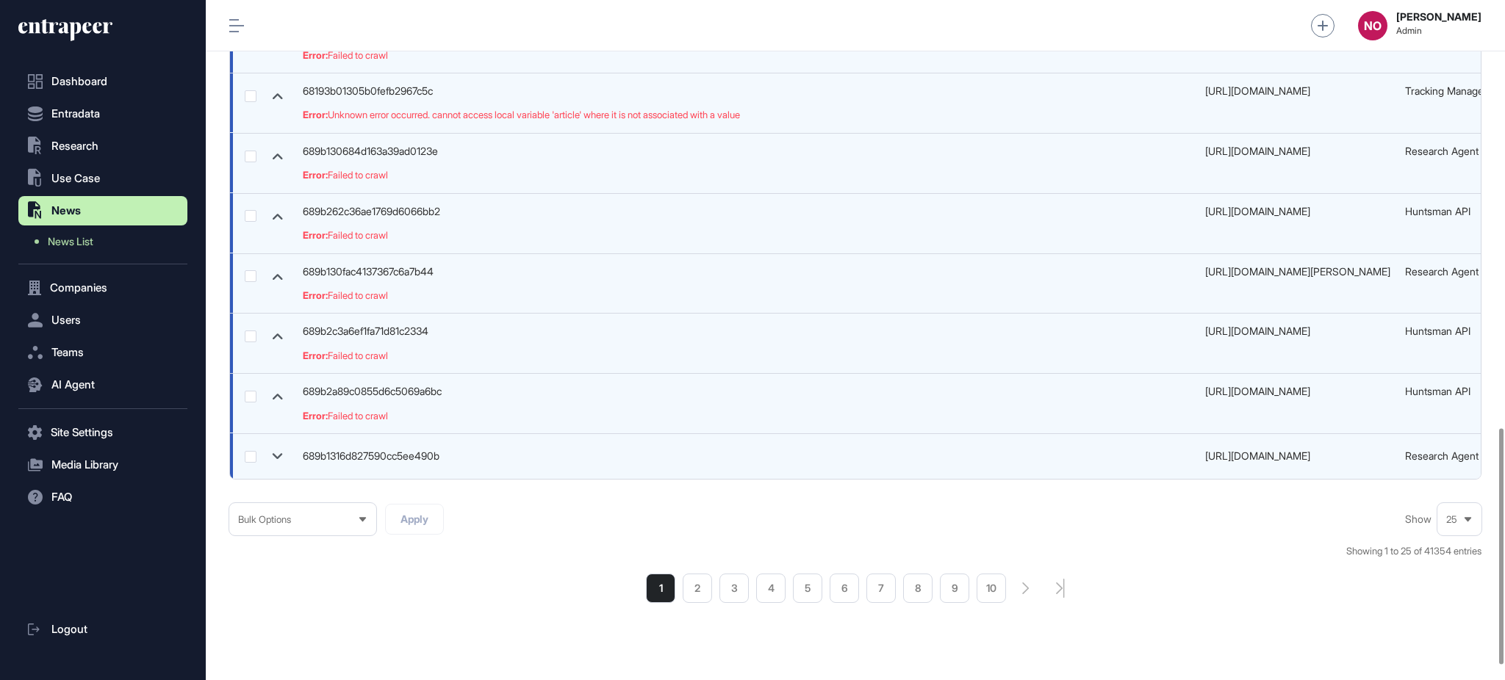
click at [278, 453] on icon at bounding box center [277, 456] width 21 height 21
click at [691, 611] on li "2" at bounding box center [697, 602] width 29 height 29
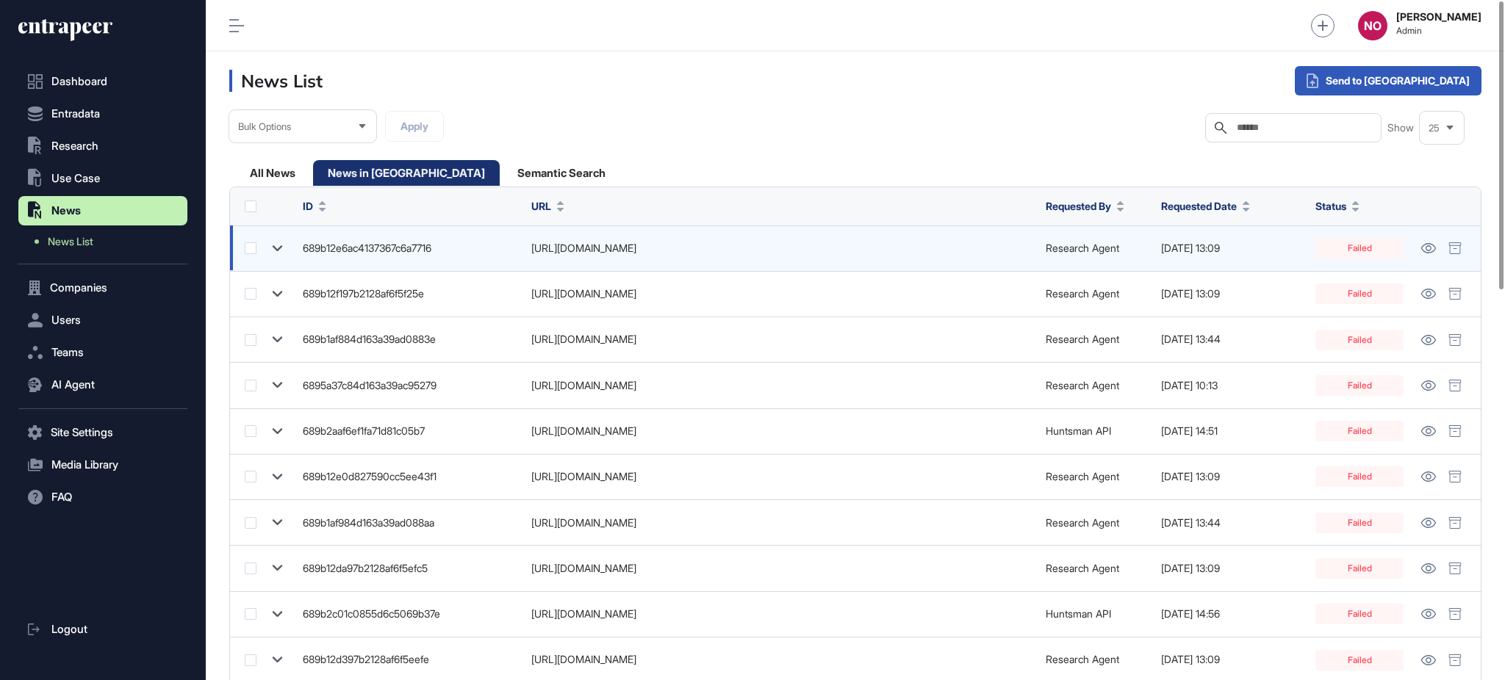
click at [281, 245] on icon at bounding box center [278, 248] width 10 height 6
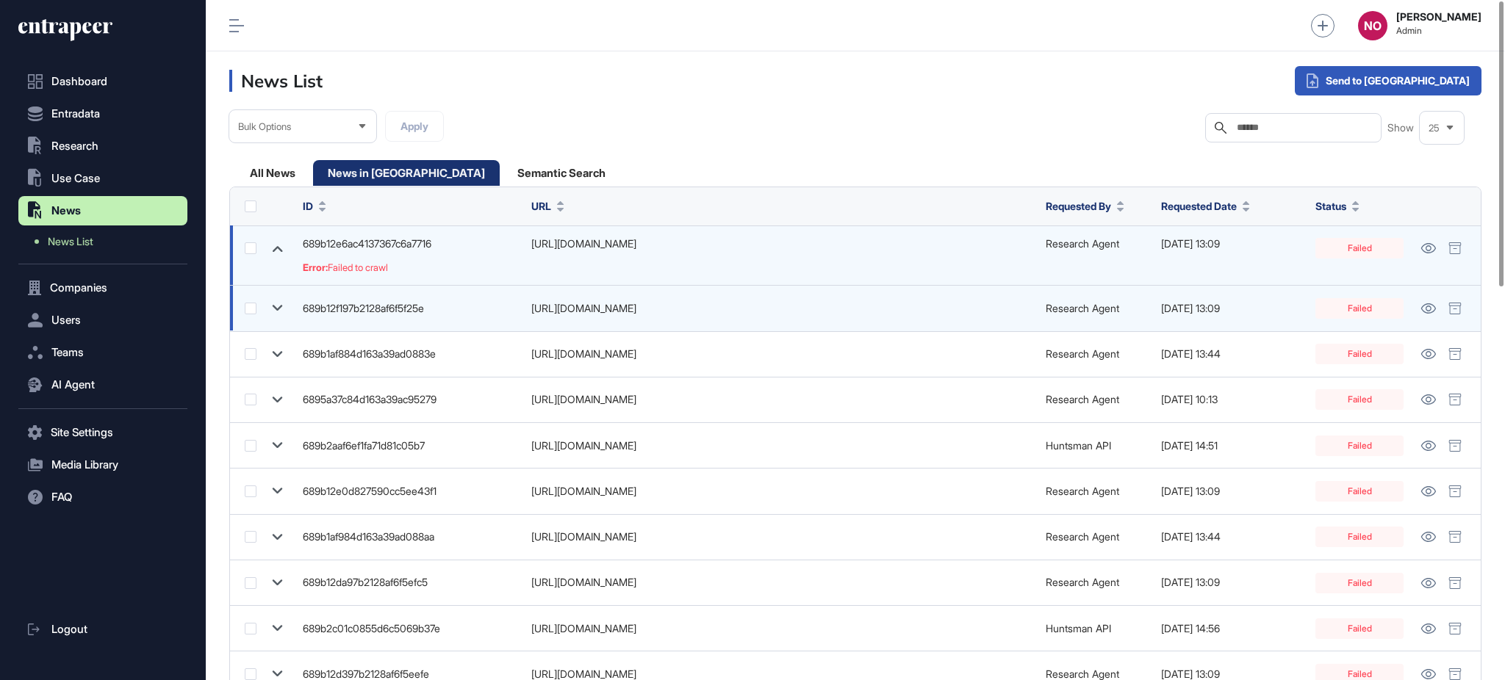
click at [276, 312] on icon at bounding box center [277, 308] width 21 height 21
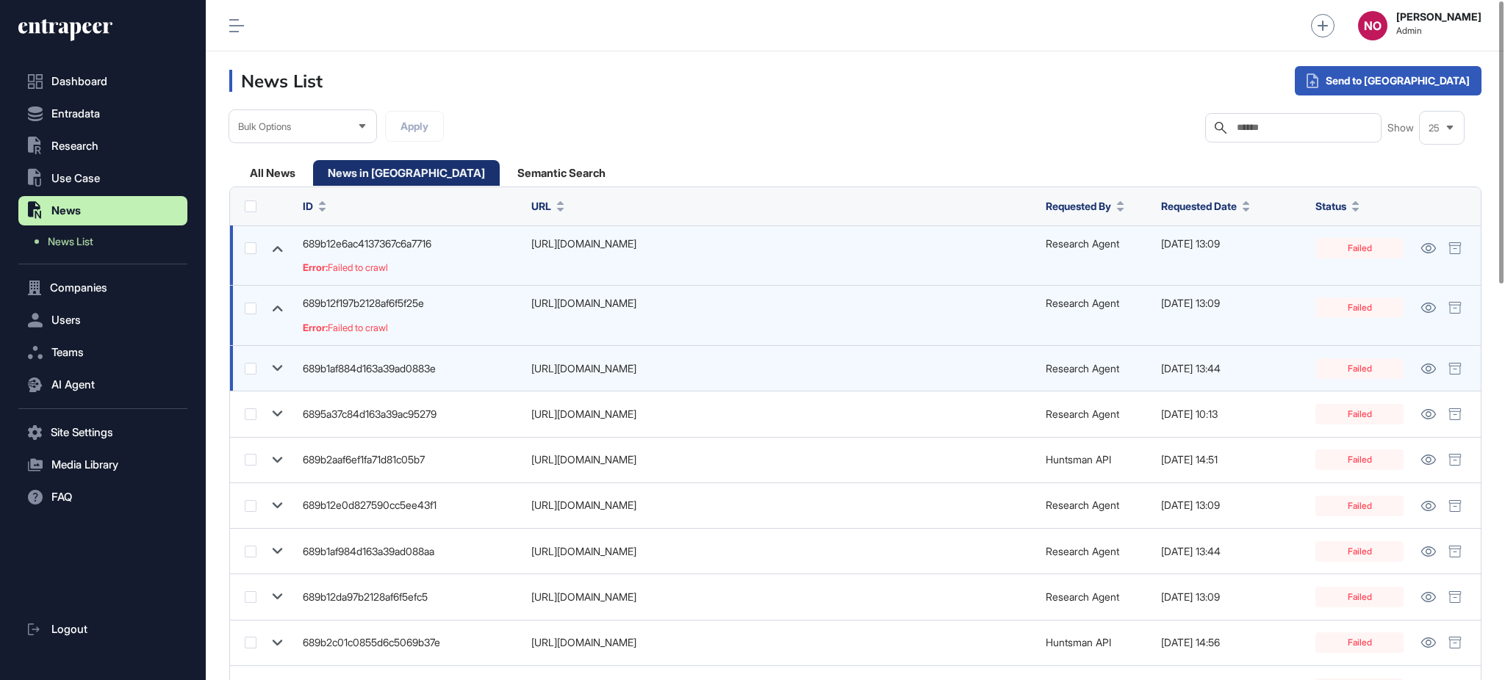
click at [278, 375] on icon at bounding box center [277, 368] width 21 height 21
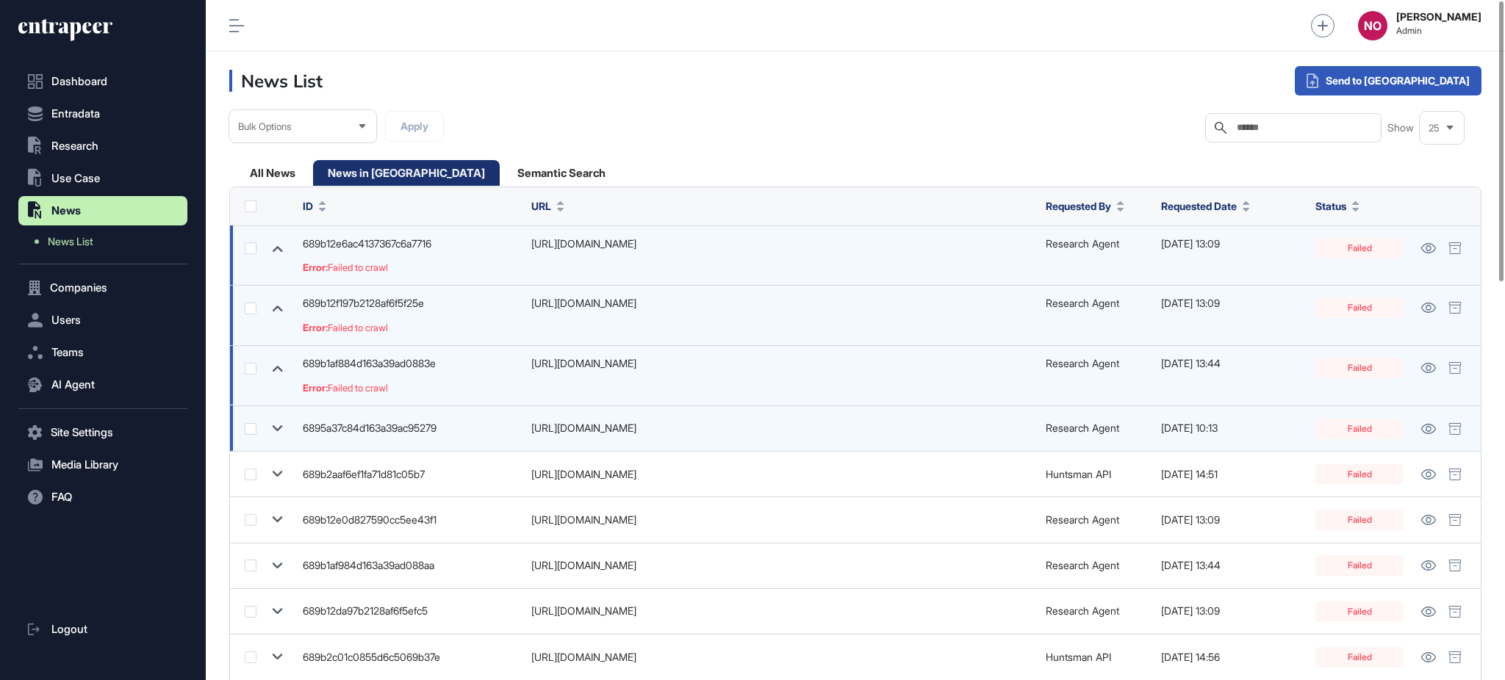
click at [279, 428] on icon at bounding box center [278, 428] width 10 height 6
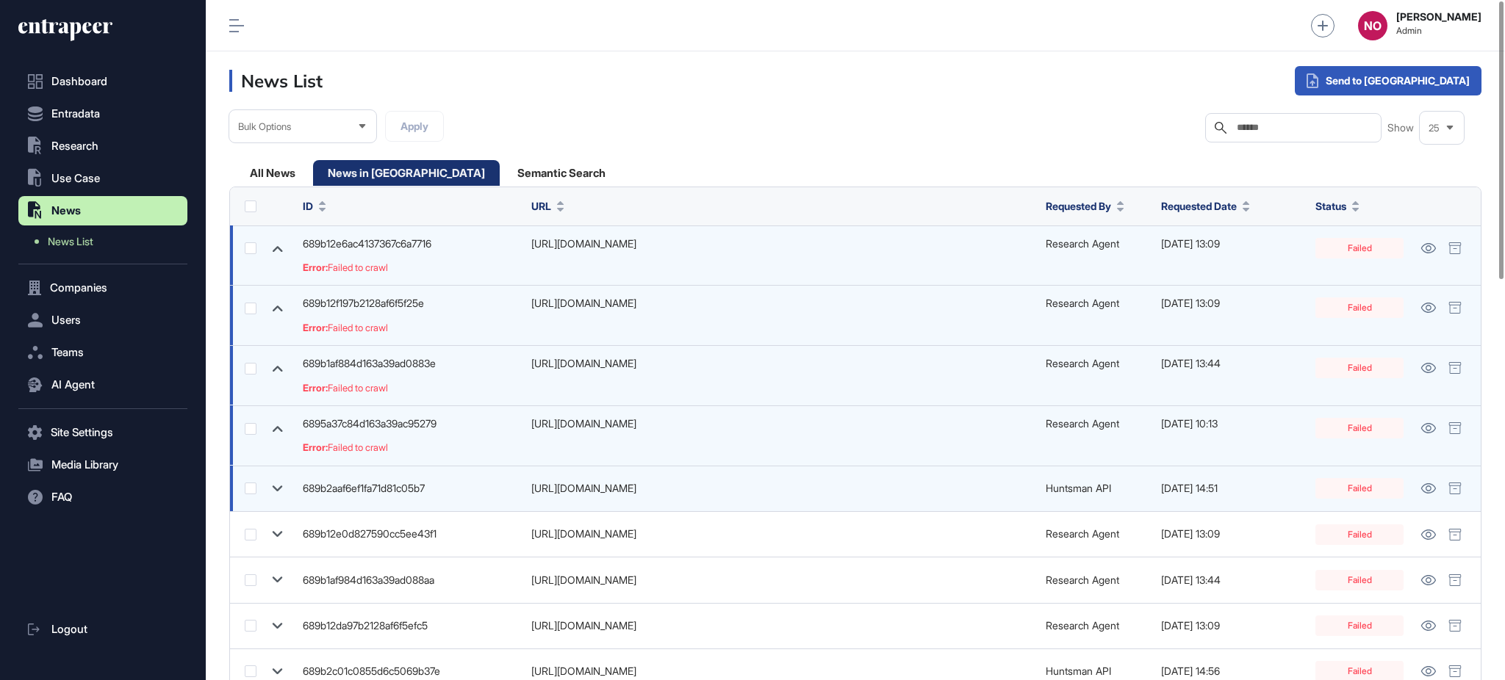
click at [284, 481] on icon at bounding box center [277, 488] width 21 height 21
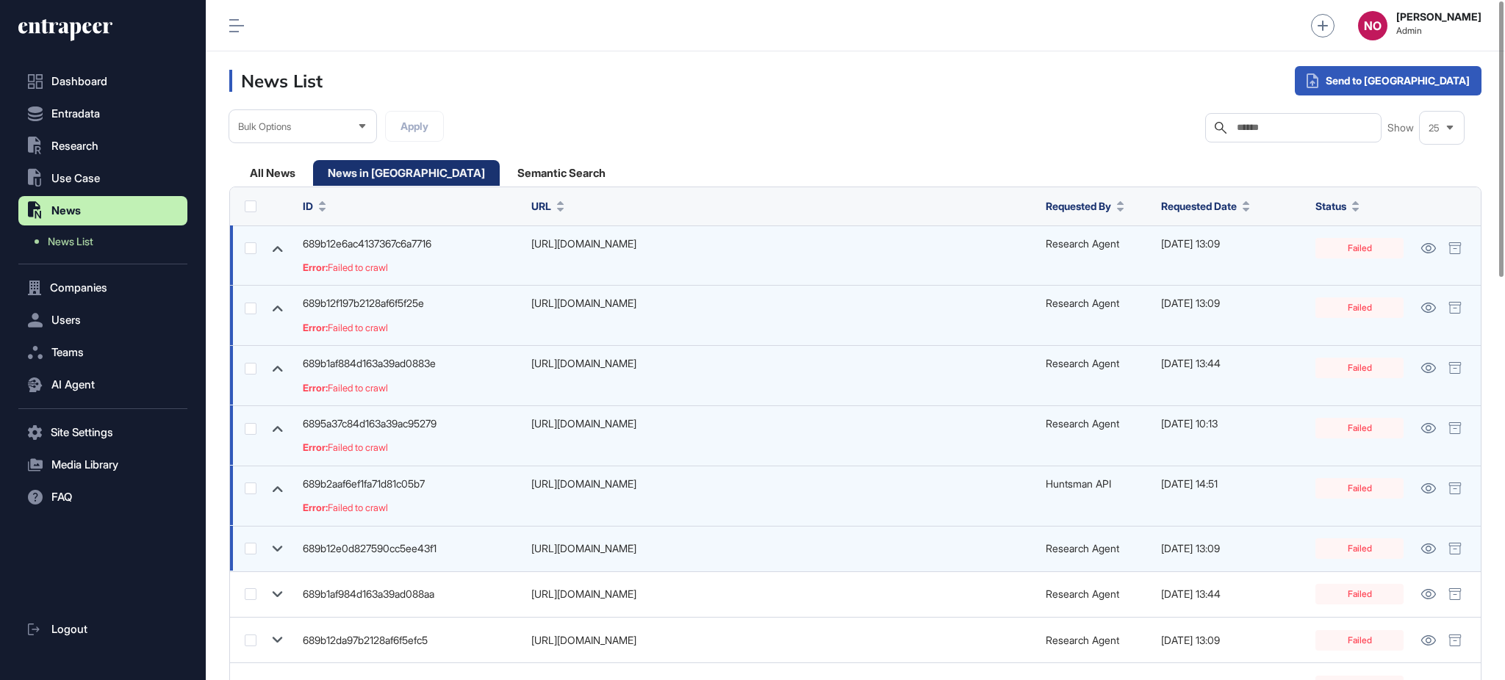
drag, startPoint x: 278, startPoint y: 547, endPoint x: 279, endPoint y: 580, distance: 32.3
click at [278, 548] on icon at bounding box center [277, 549] width 21 height 21
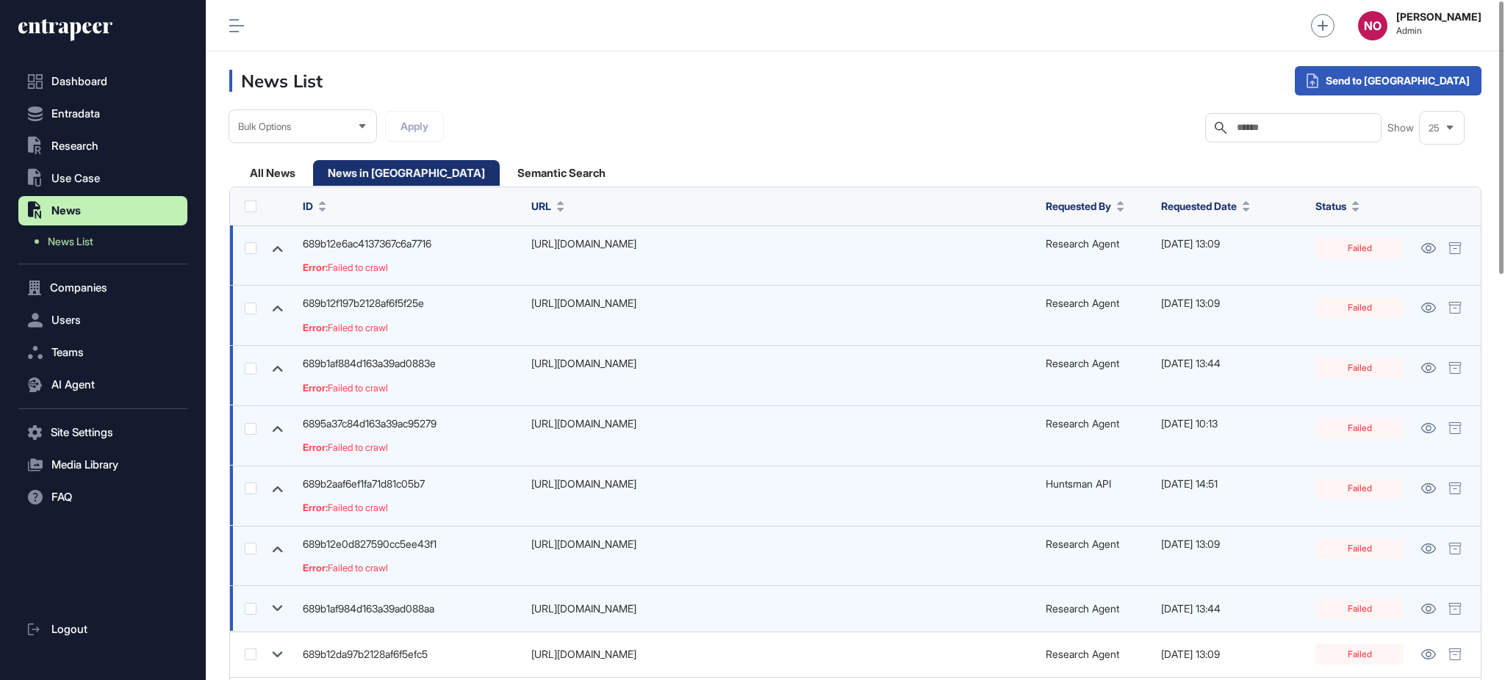
click at [282, 607] on icon at bounding box center [278, 609] width 10 height 6
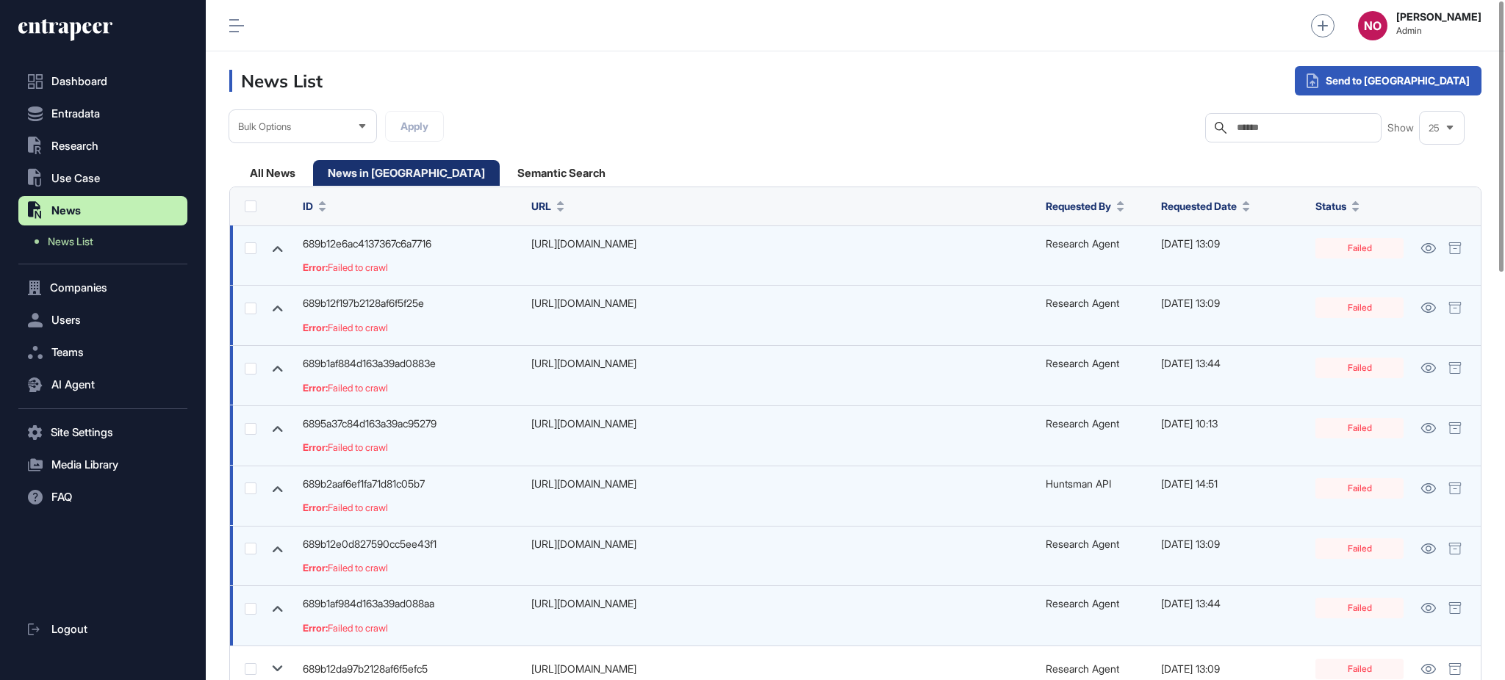
drag, startPoint x: 1503, startPoint y: 283, endPoint x: 1503, endPoint y: 347, distance: 63.9
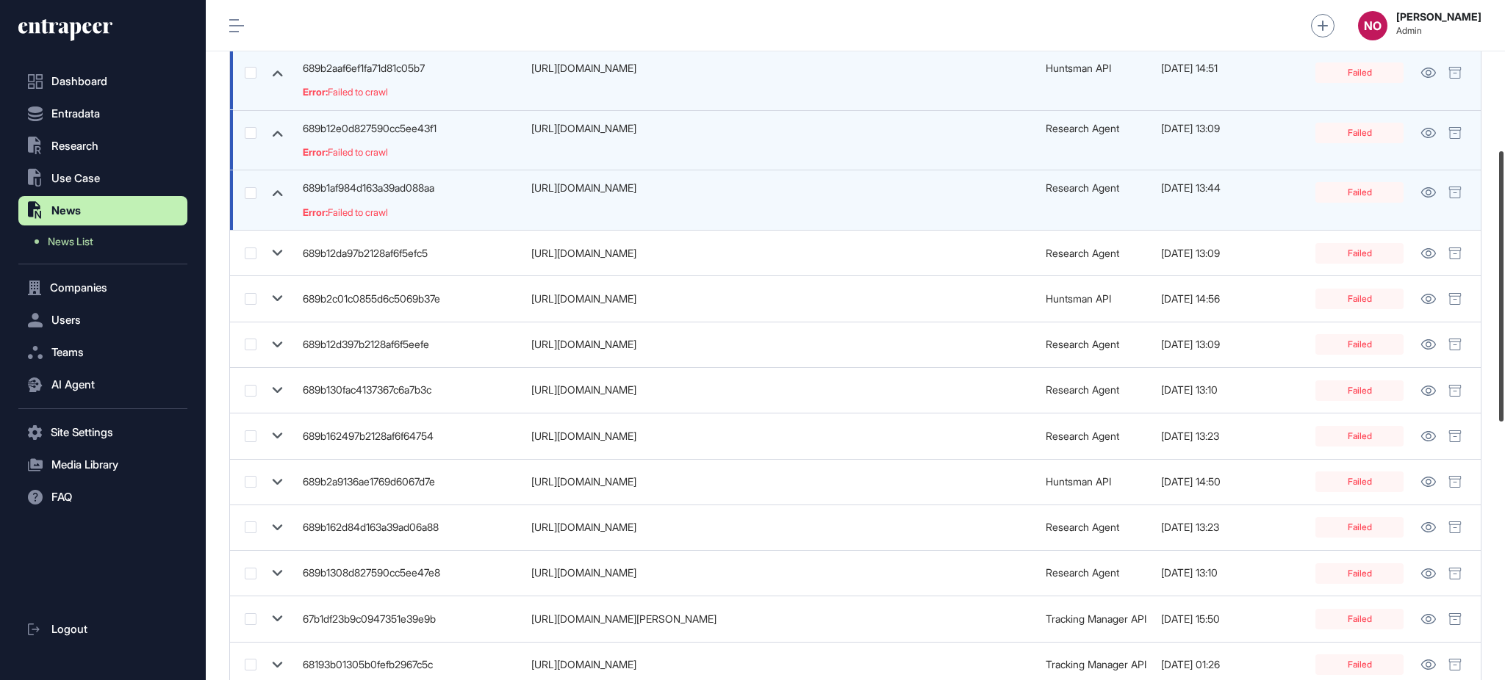
drag, startPoint x: 1503, startPoint y: 231, endPoint x: 1502, endPoint y: 401, distance: 170.5
click at [1503, 400] on div at bounding box center [1501, 286] width 4 height 270
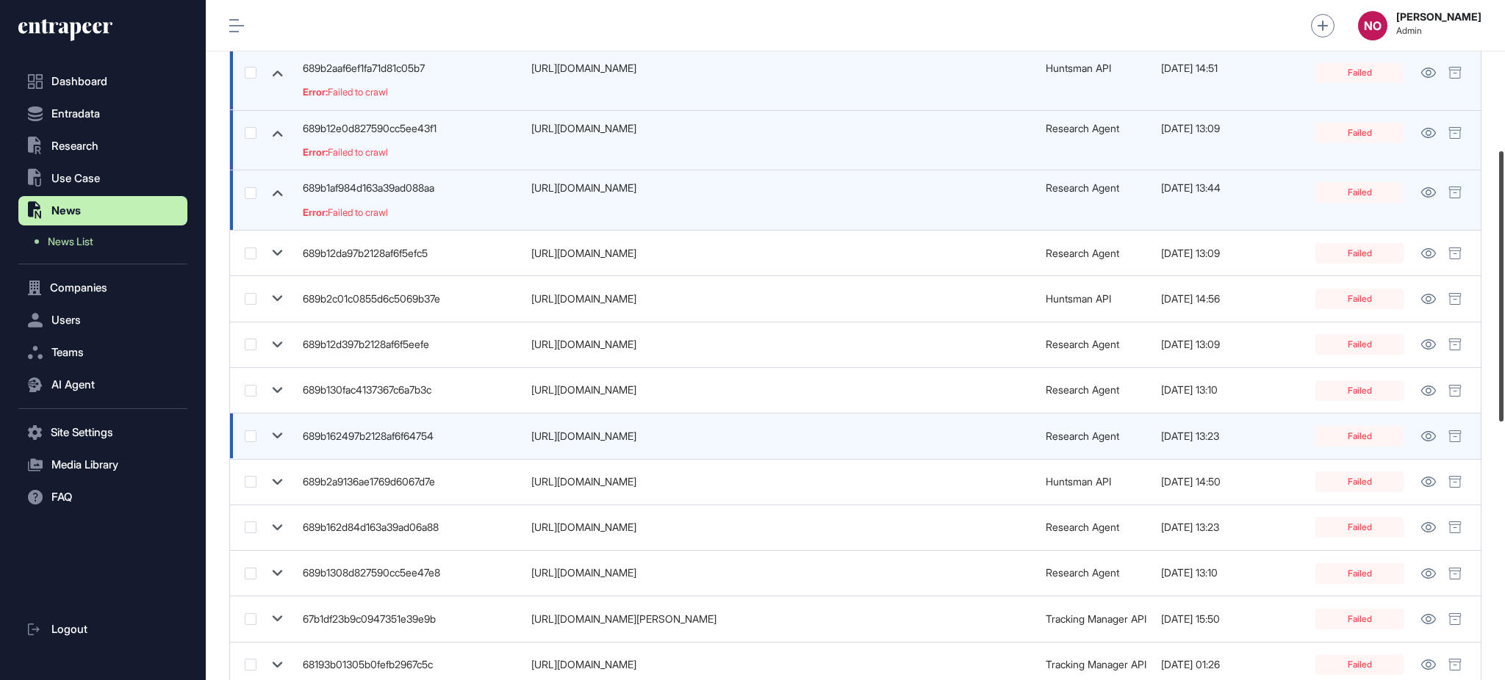
scroll to position [427, 0]
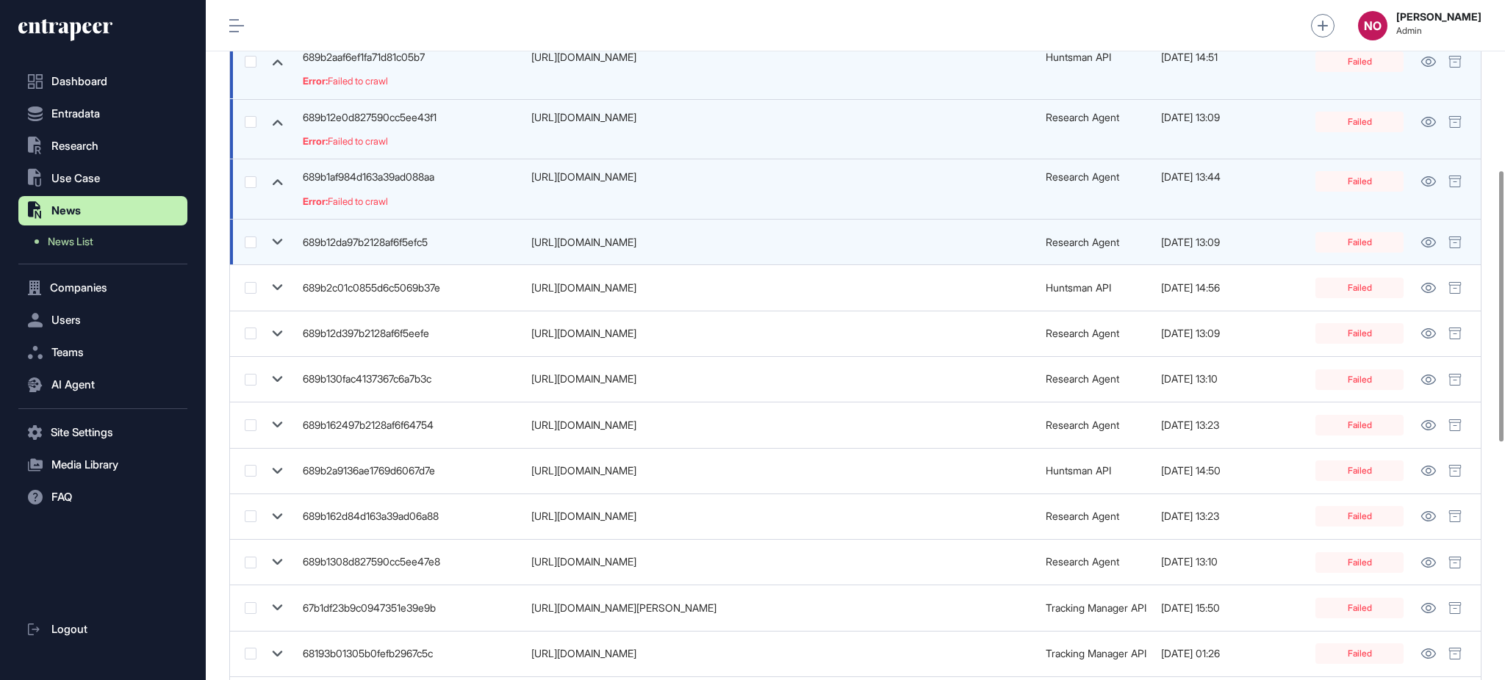
click at [276, 245] on icon at bounding box center [277, 241] width 21 height 21
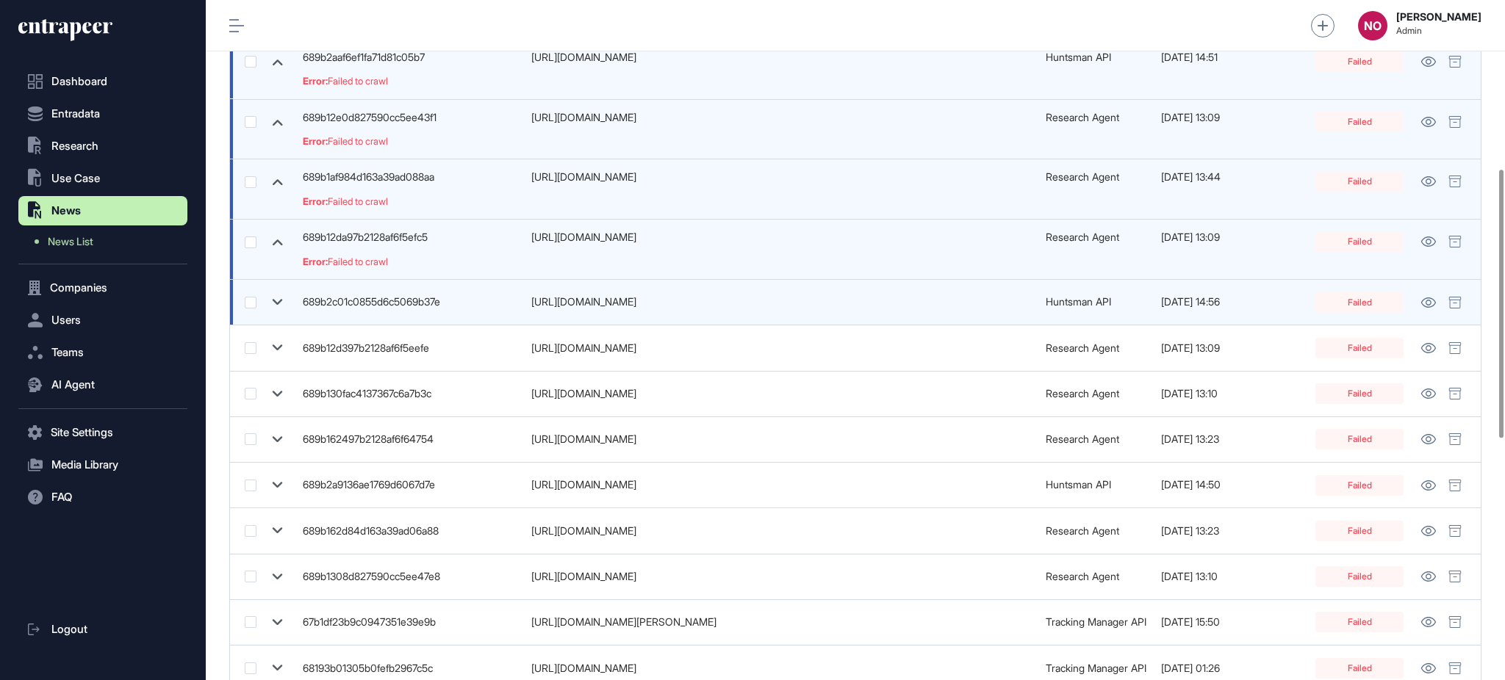
click at [279, 299] on icon at bounding box center [277, 302] width 21 height 21
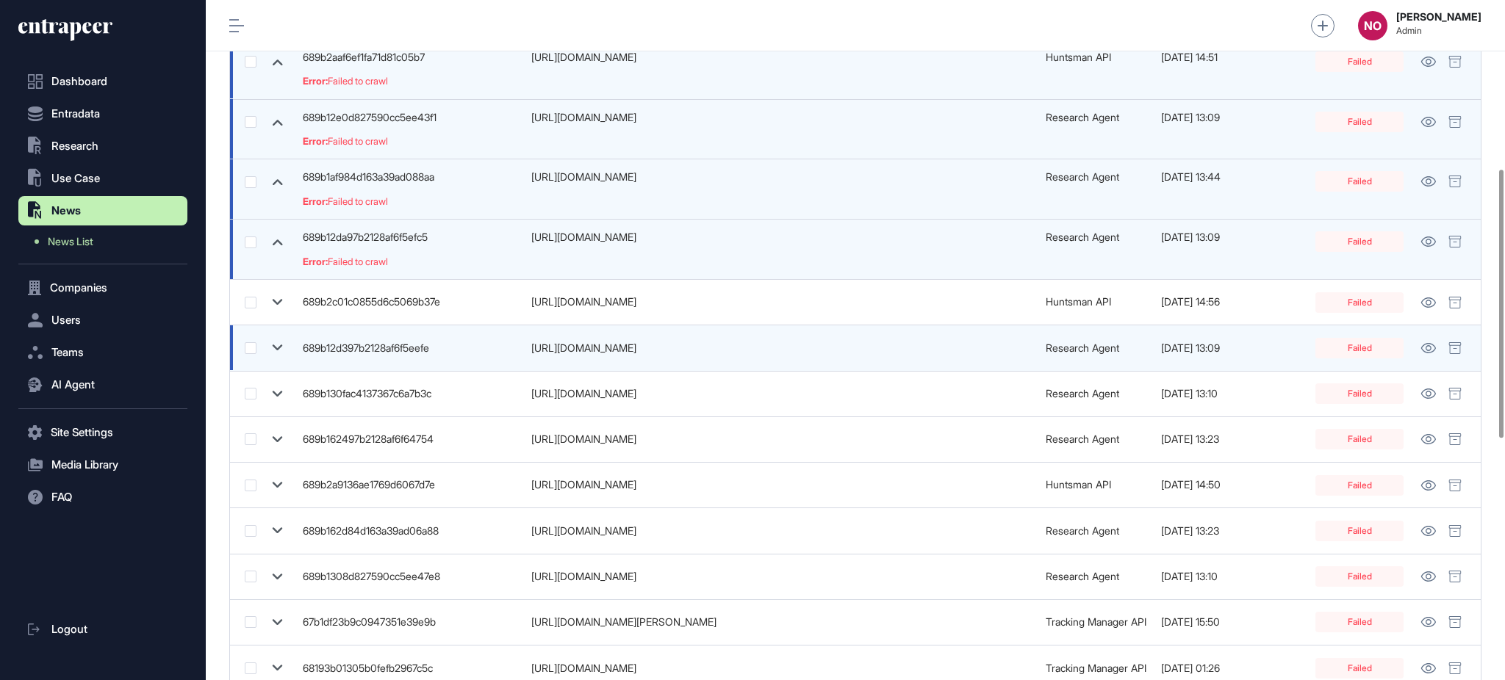
scroll to position [439, 0]
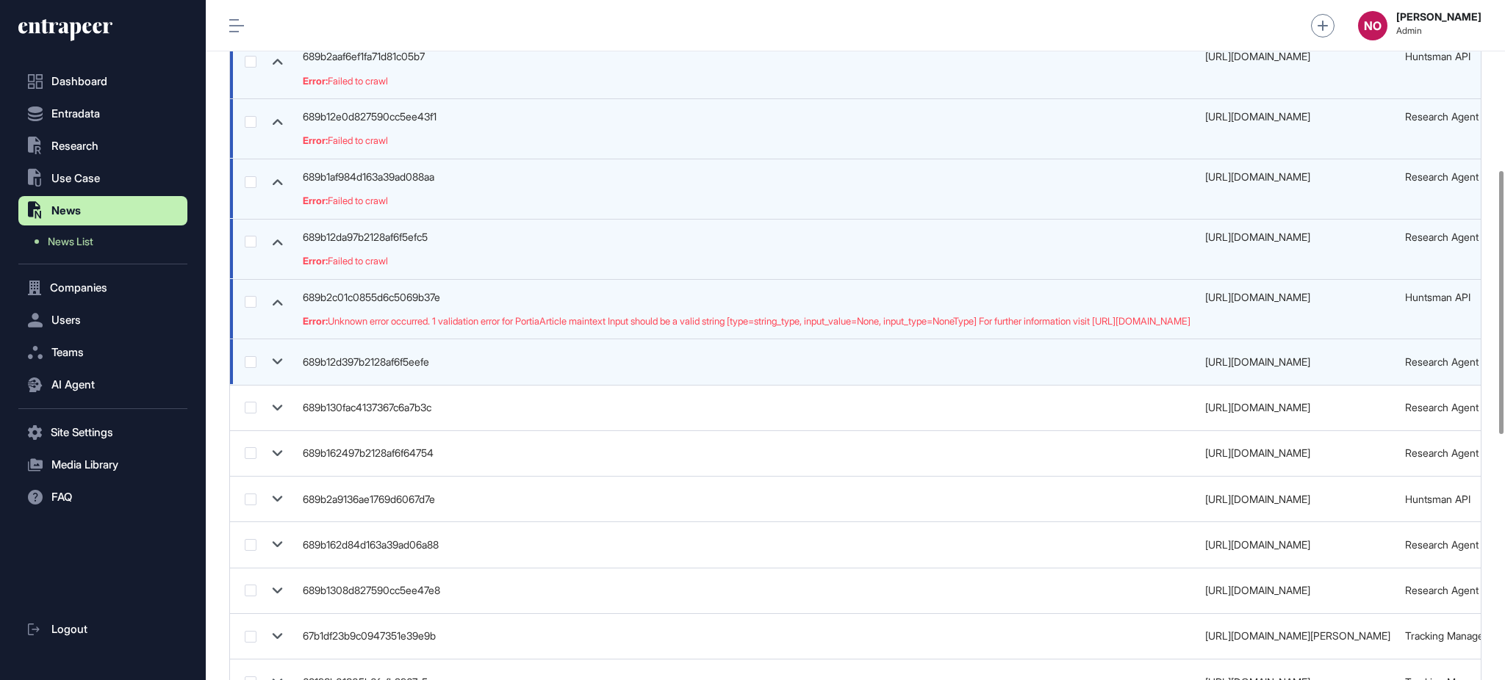
click at [274, 369] on icon at bounding box center [277, 361] width 21 height 21
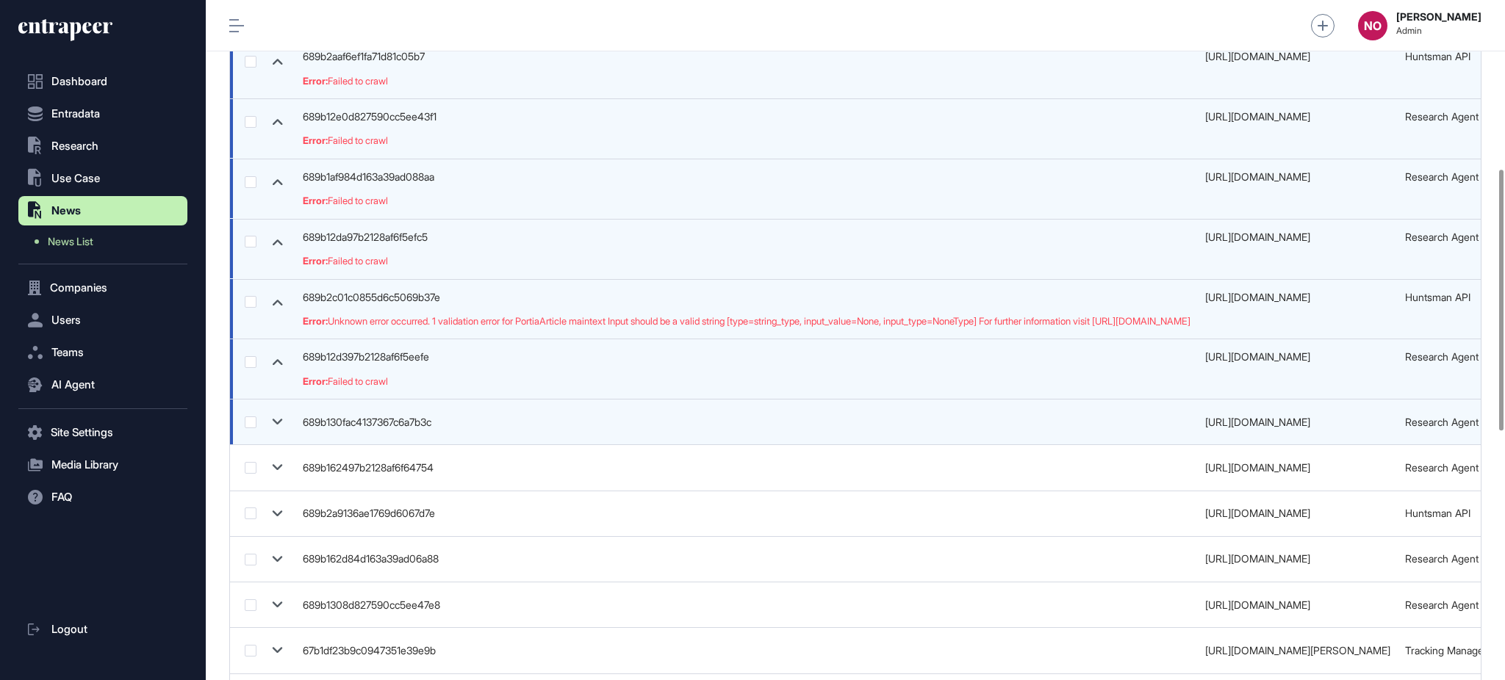
click at [283, 420] on icon at bounding box center [277, 421] width 21 height 21
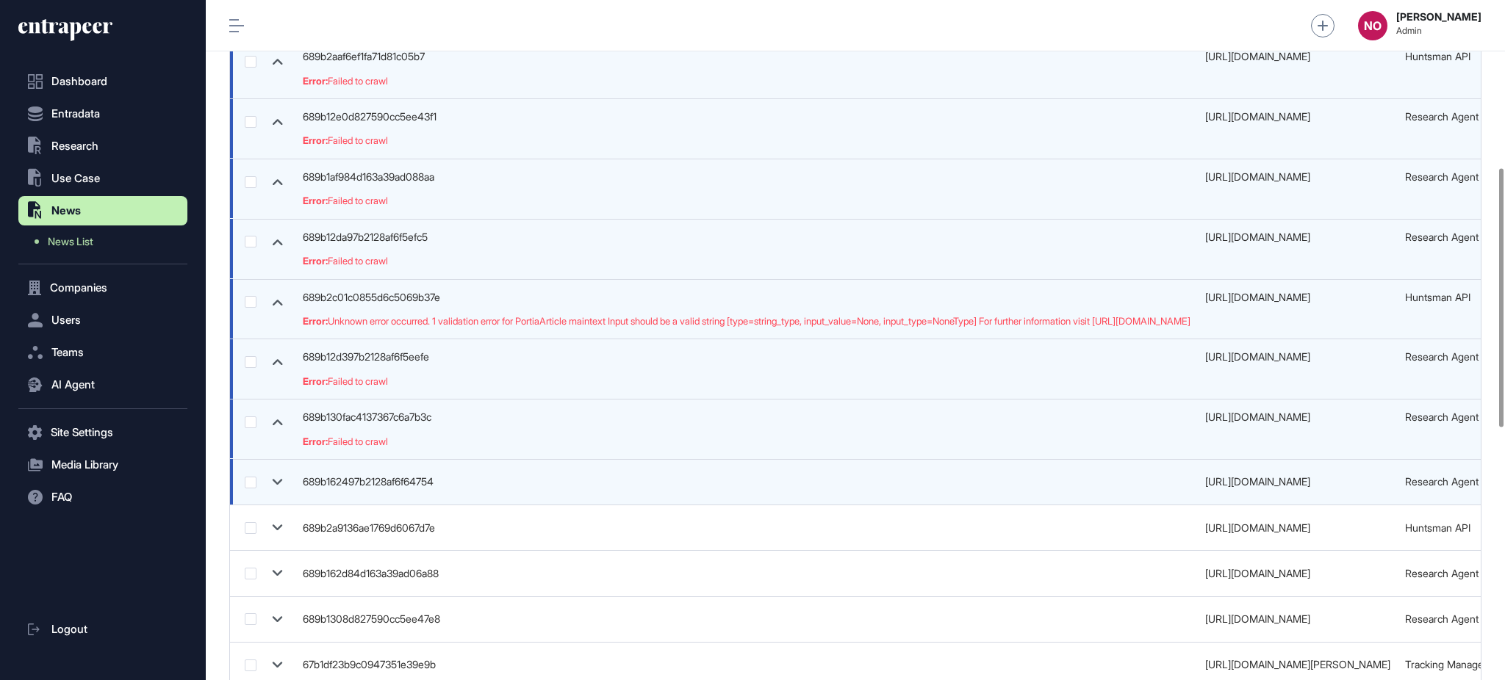
drag, startPoint x: 282, startPoint y: 467, endPoint x: 282, endPoint y: 477, distance: 9.6
click at [282, 469] on td at bounding box center [262, 482] width 65 height 46
click at [280, 482] on icon at bounding box center [278, 482] width 10 height 6
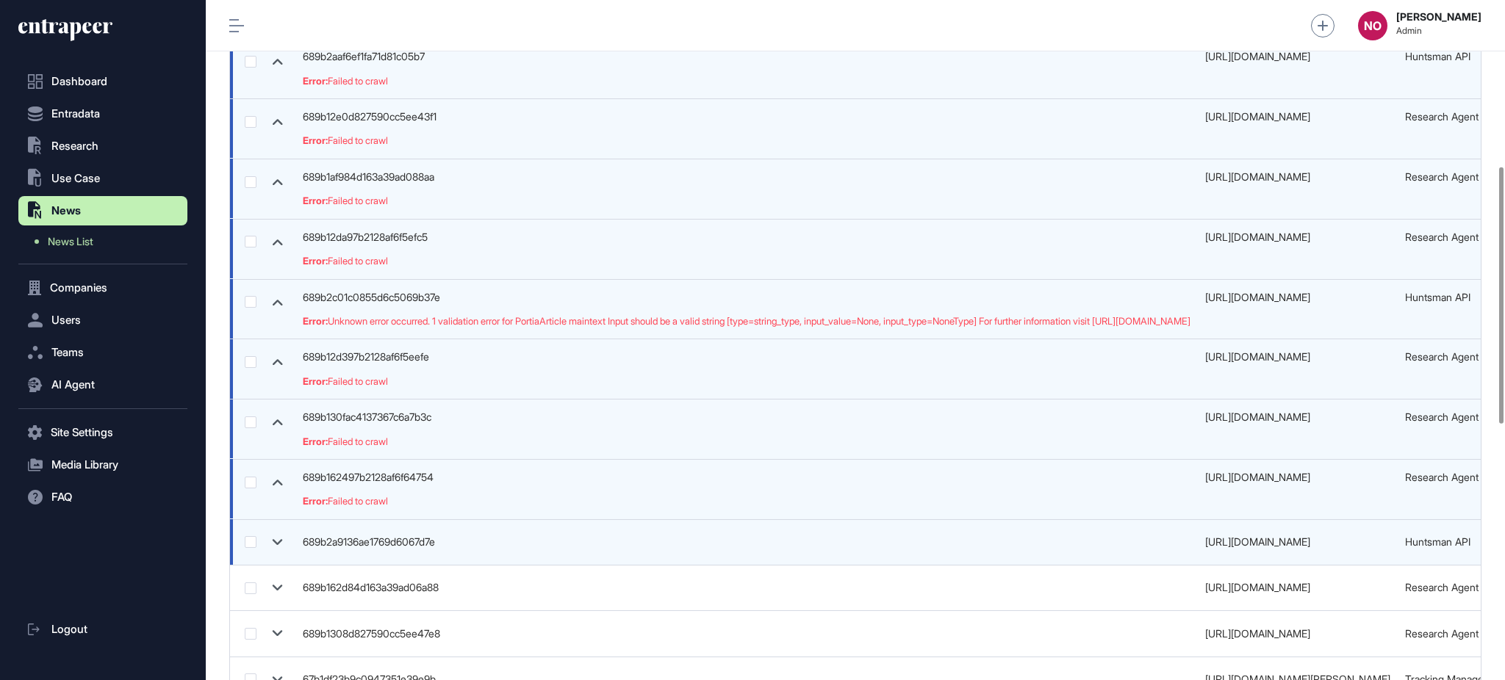
drag, startPoint x: 284, startPoint y: 538, endPoint x: 281, endPoint y: 567, distance: 29.5
click at [284, 540] on icon at bounding box center [277, 542] width 21 height 21
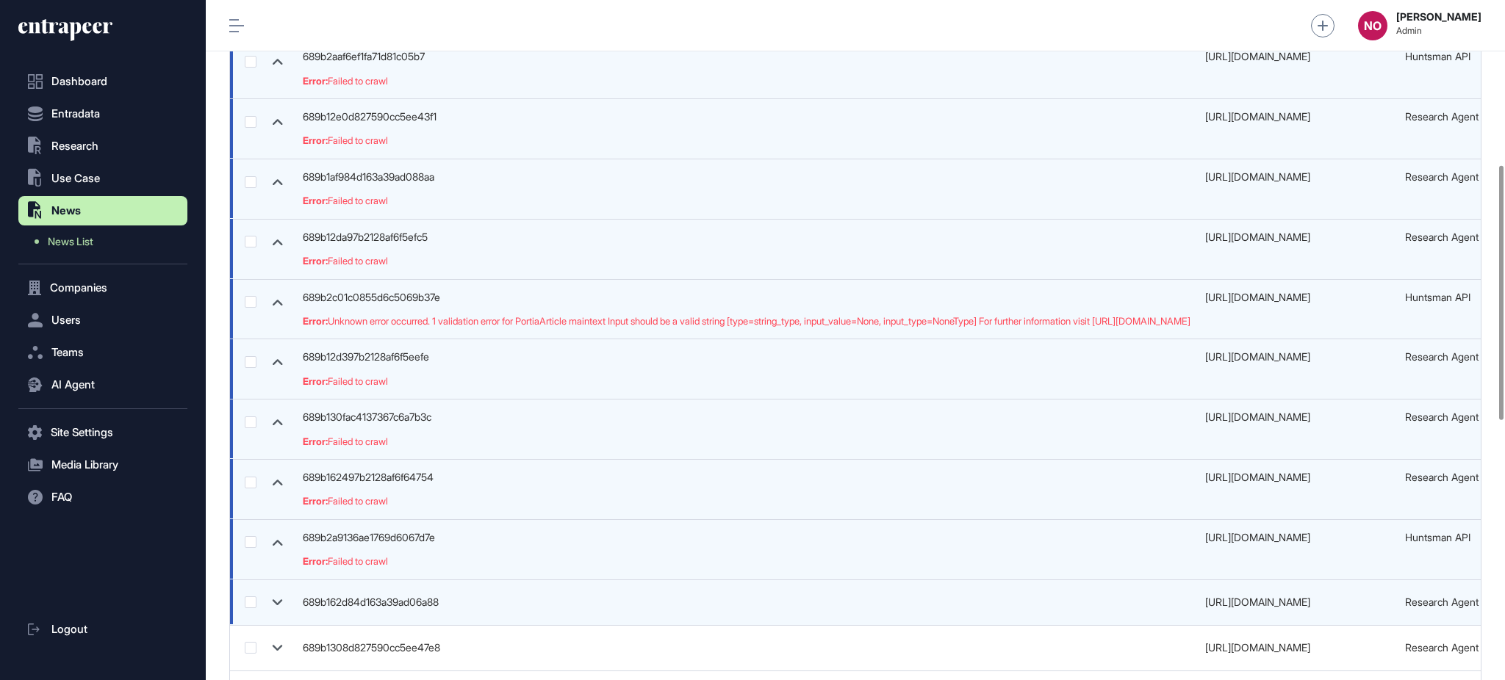
drag, startPoint x: 284, startPoint y: 596, endPoint x: 279, endPoint y: 624, distance: 29.0
click at [284, 597] on icon at bounding box center [277, 602] width 21 height 21
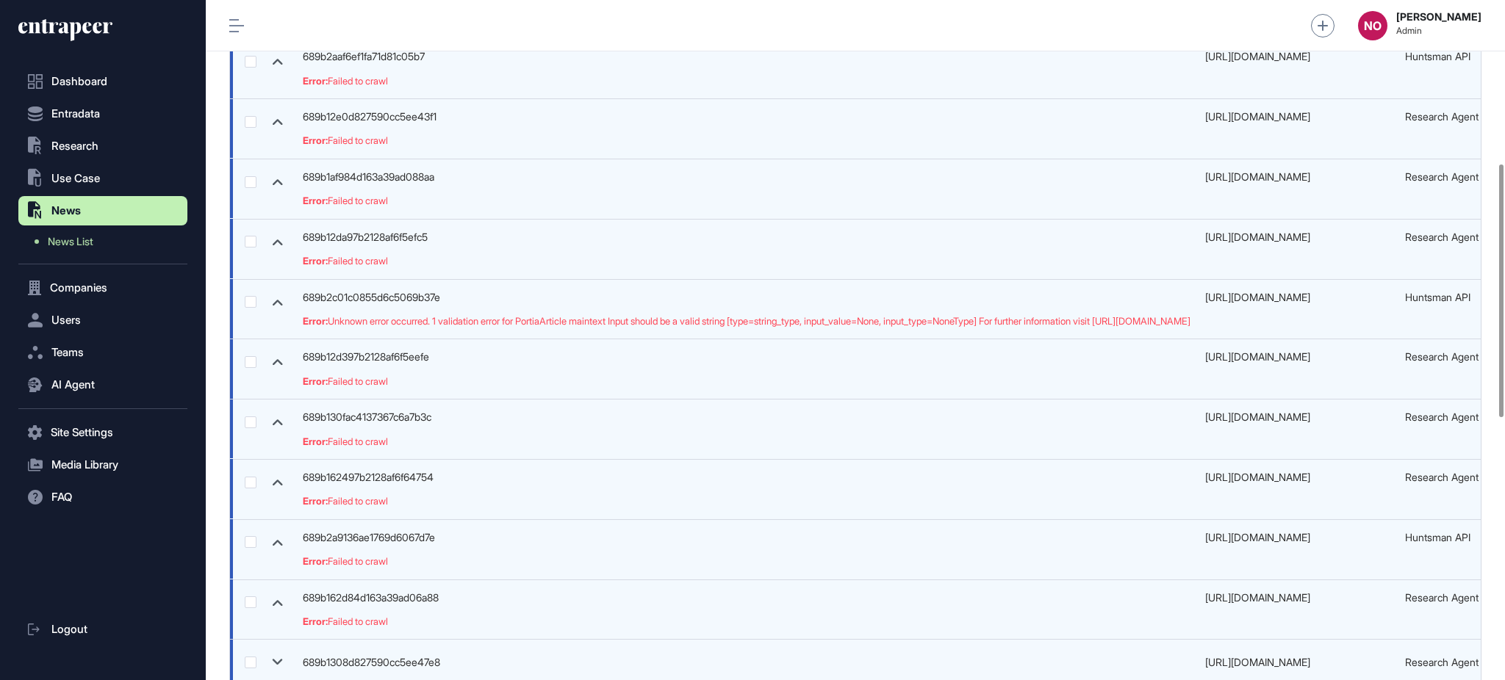
click at [277, 655] on icon at bounding box center [277, 662] width 21 height 21
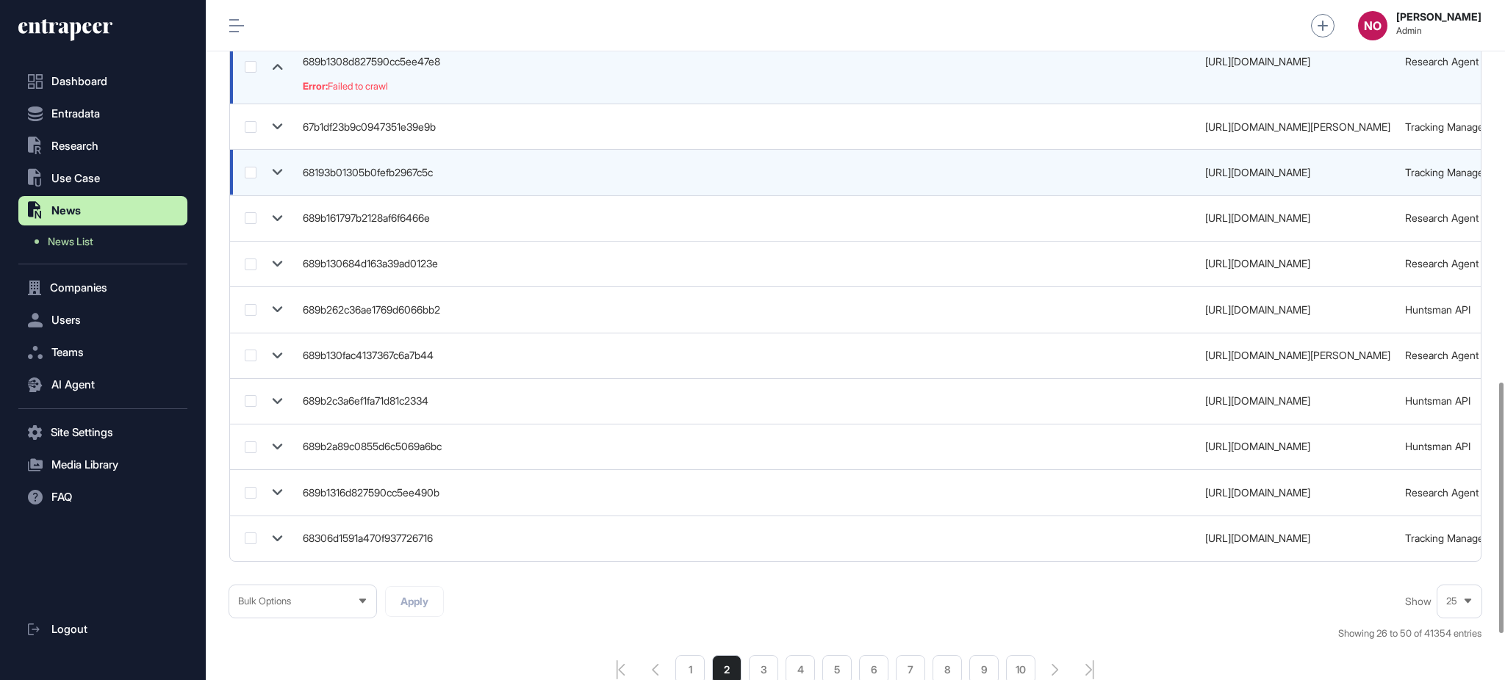
drag, startPoint x: 274, startPoint y: 122, endPoint x: 269, endPoint y: 173, distance: 51.0
click at [276, 122] on icon at bounding box center [277, 126] width 21 height 21
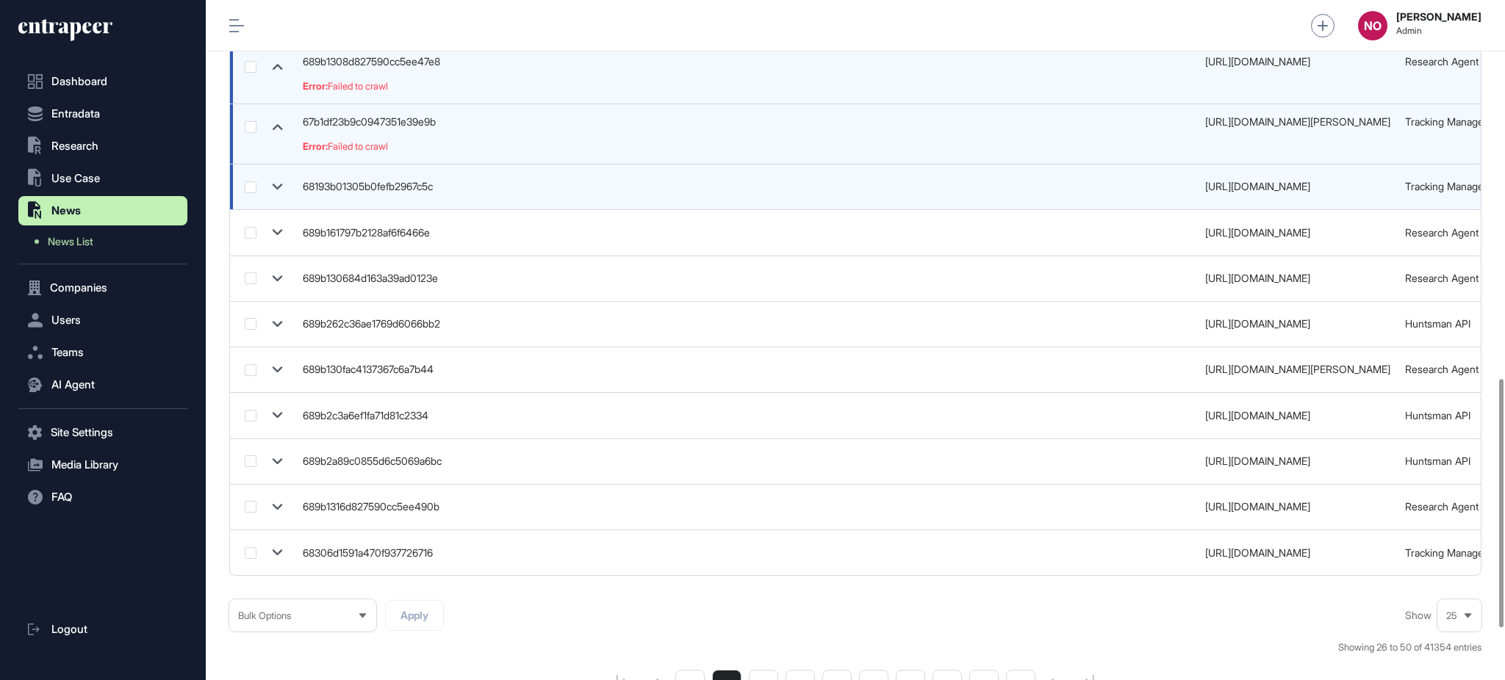
click at [281, 181] on icon at bounding box center [277, 186] width 21 height 21
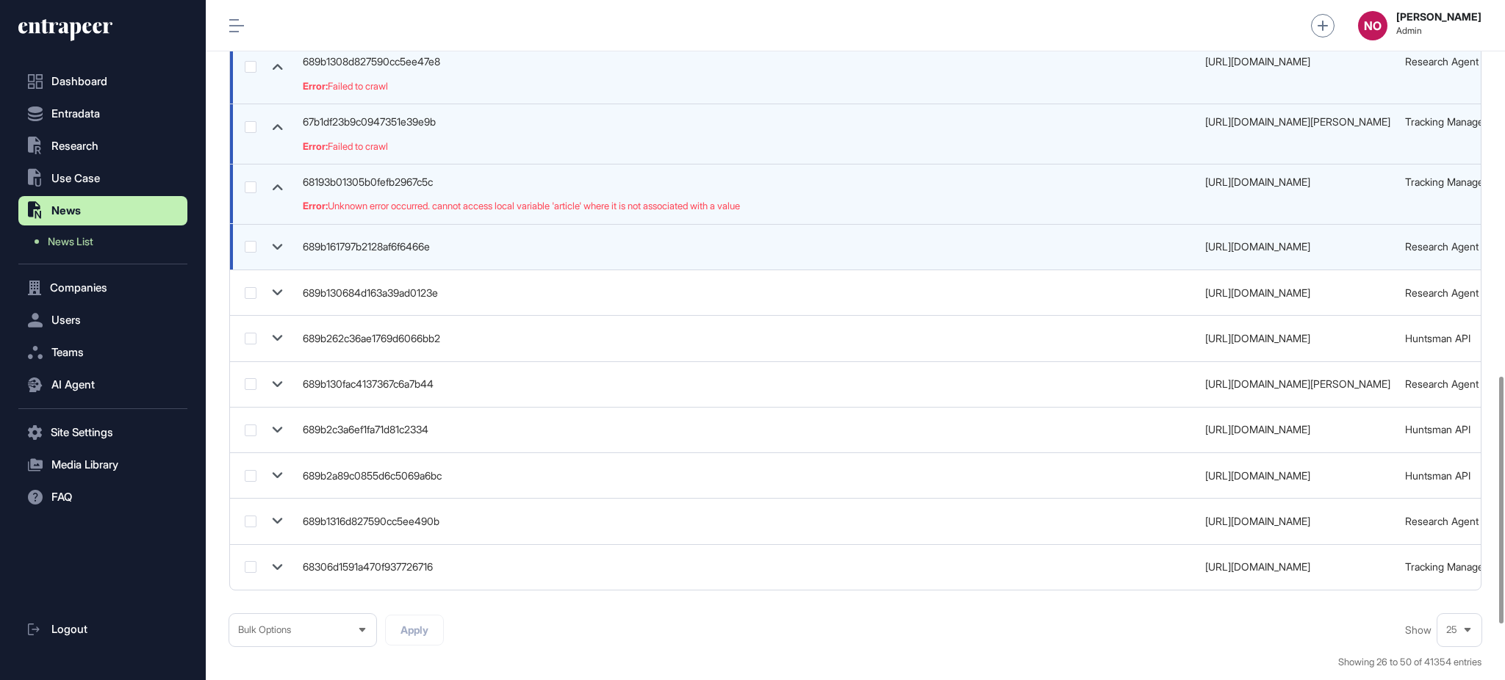
click at [287, 241] on icon at bounding box center [277, 247] width 21 height 21
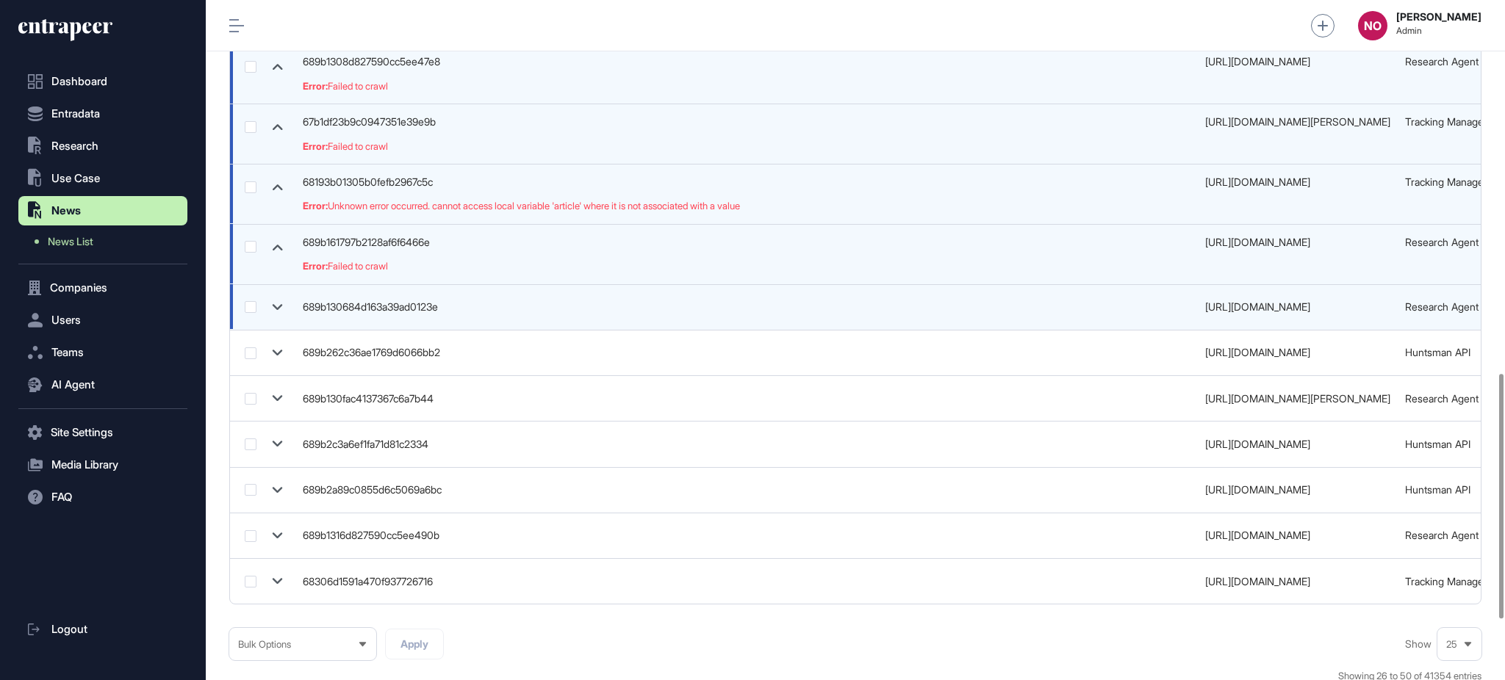
click at [281, 310] on icon at bounding box center [277, 307] width 21 height 21
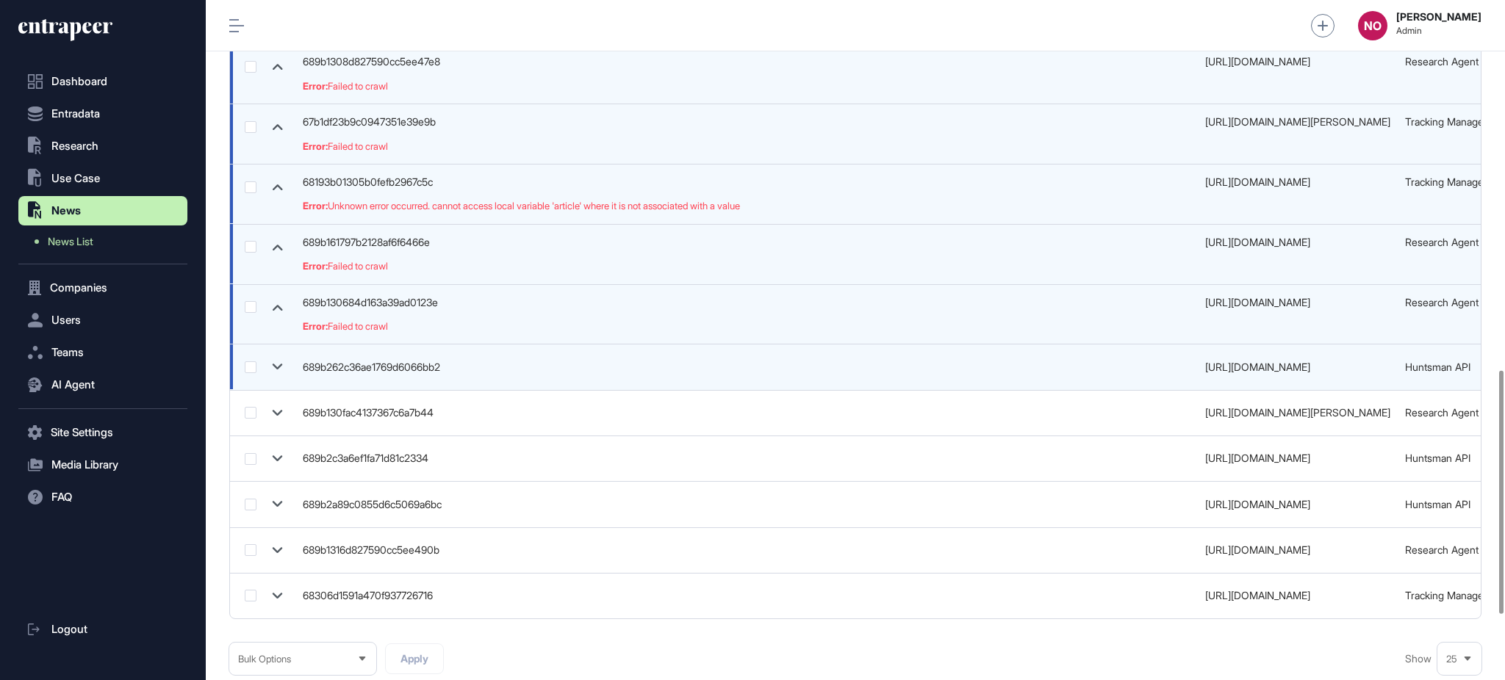
click at [278, 367] on icon at bounding box center [277, 366] width 21 height 21
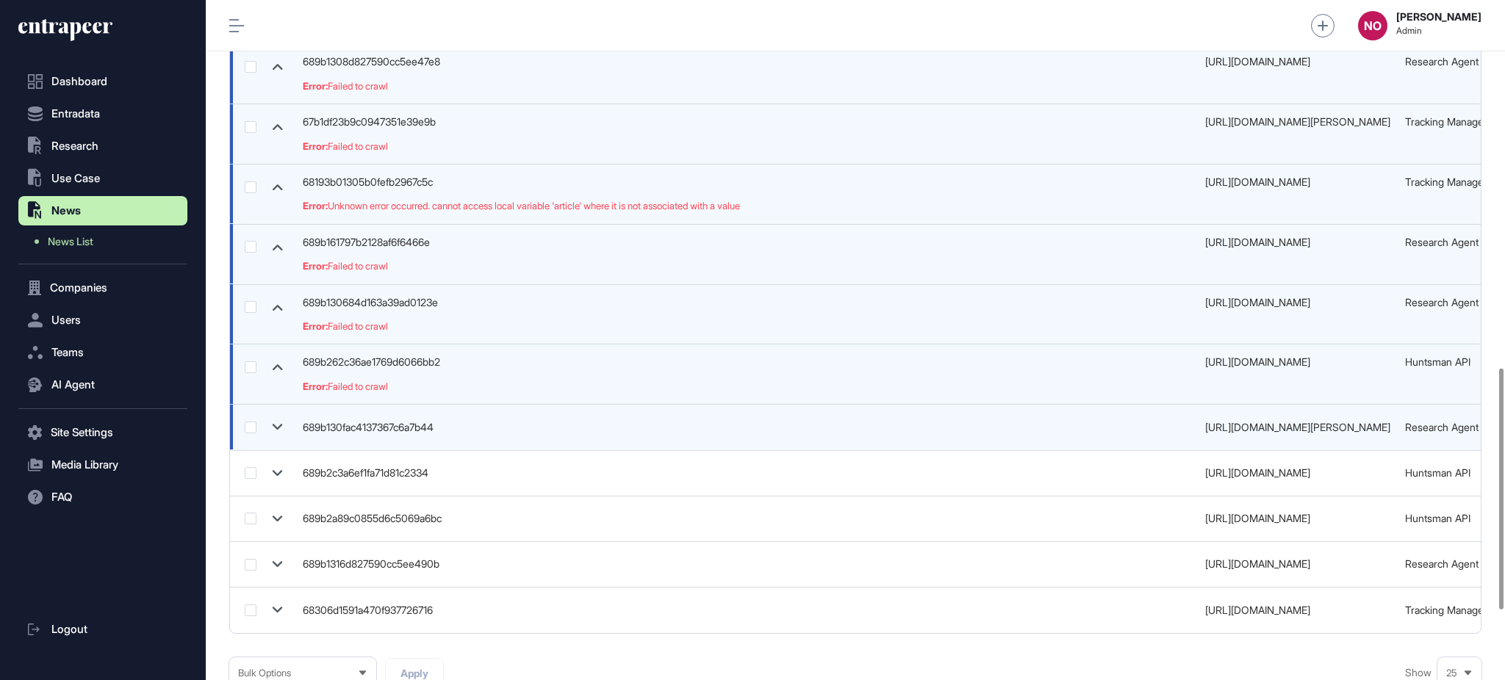
click at [281, 434] on icon at bounding box center [277, 427] width 21 height 21
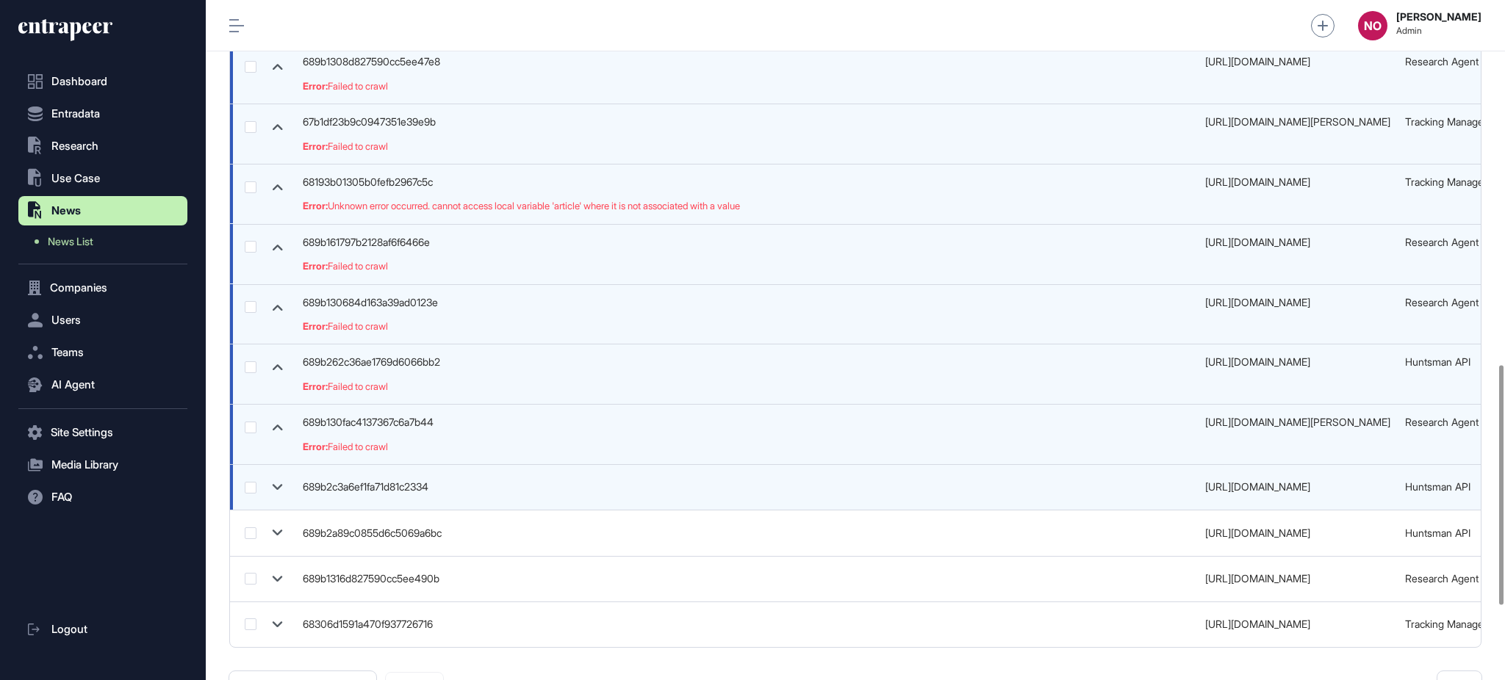
click at [278, 487] on icon at bounding box center [277, 487] width 21 height 21
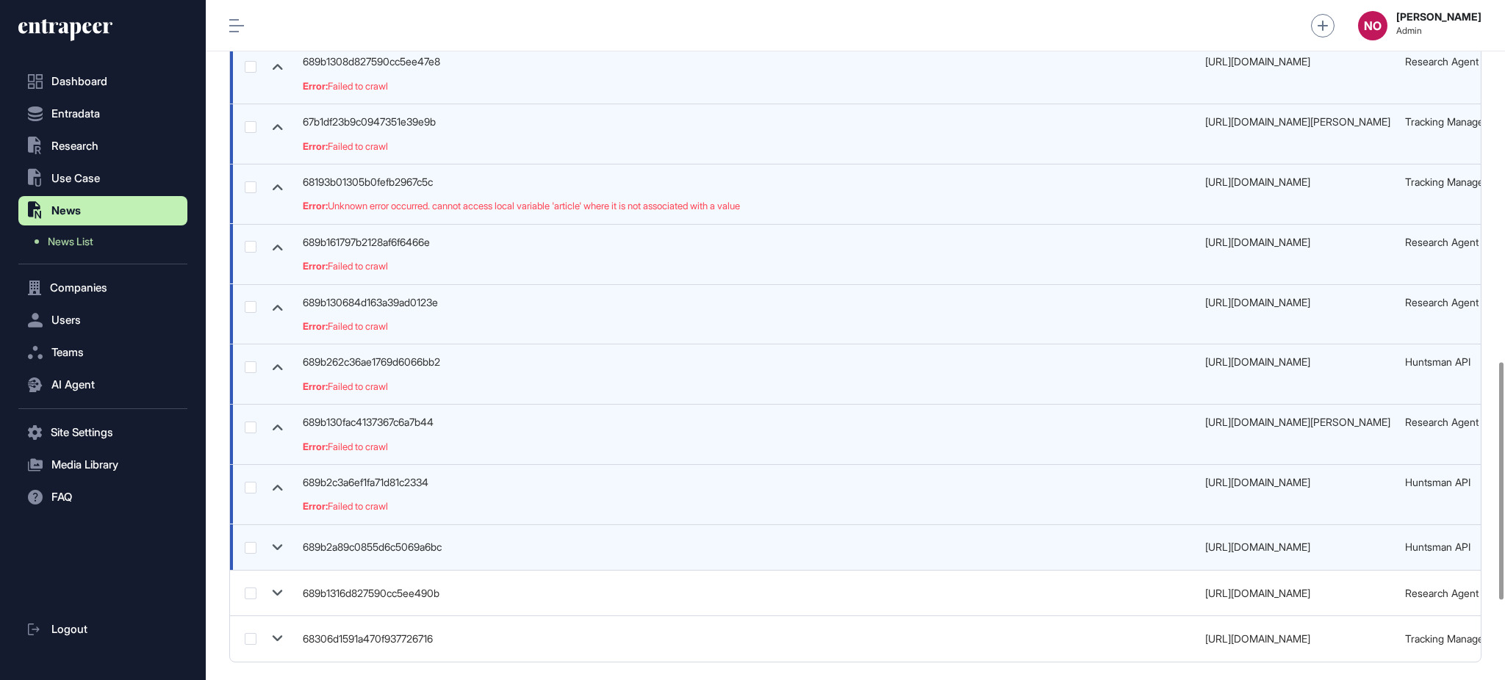
click at [278, 550] on icon at bounding box center [277, 547] width 21 height 21
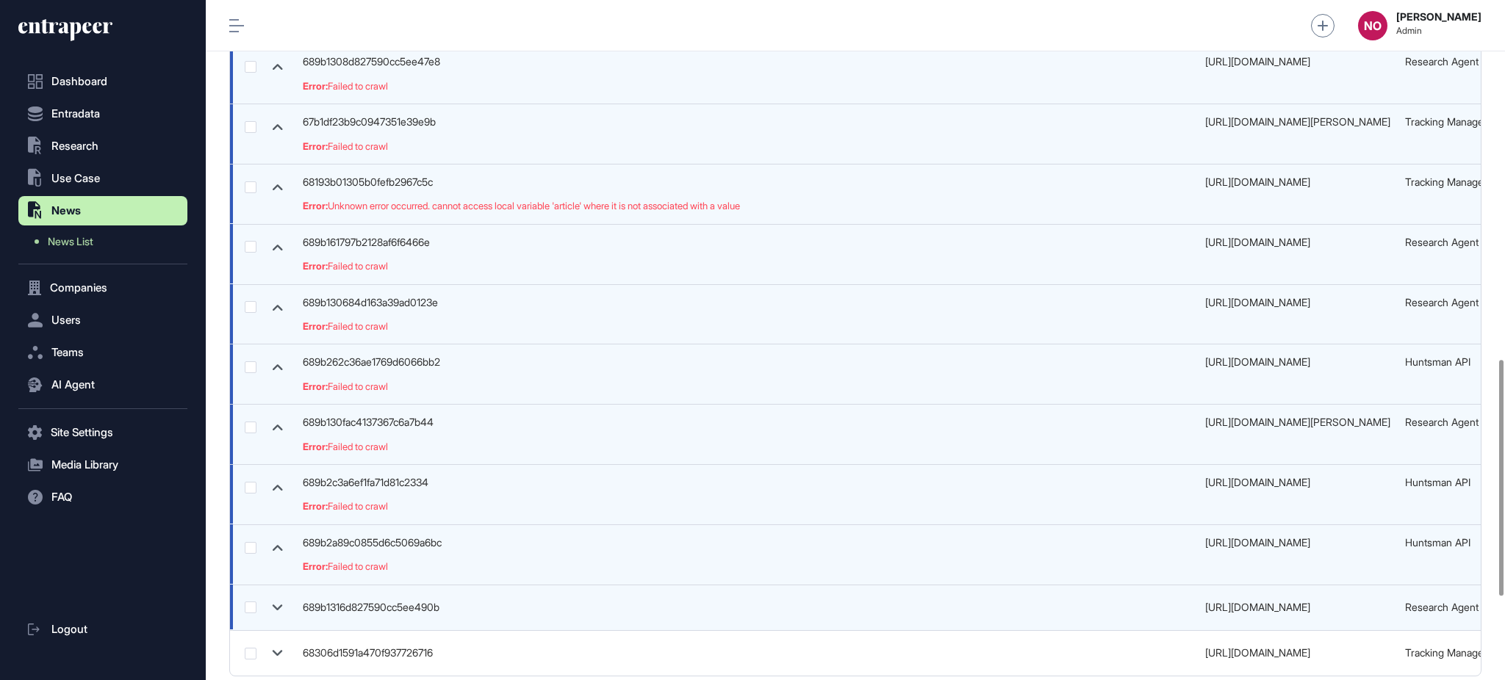
click at [276, 605] on icon at bounding box center [277, 607] width 21 height 21
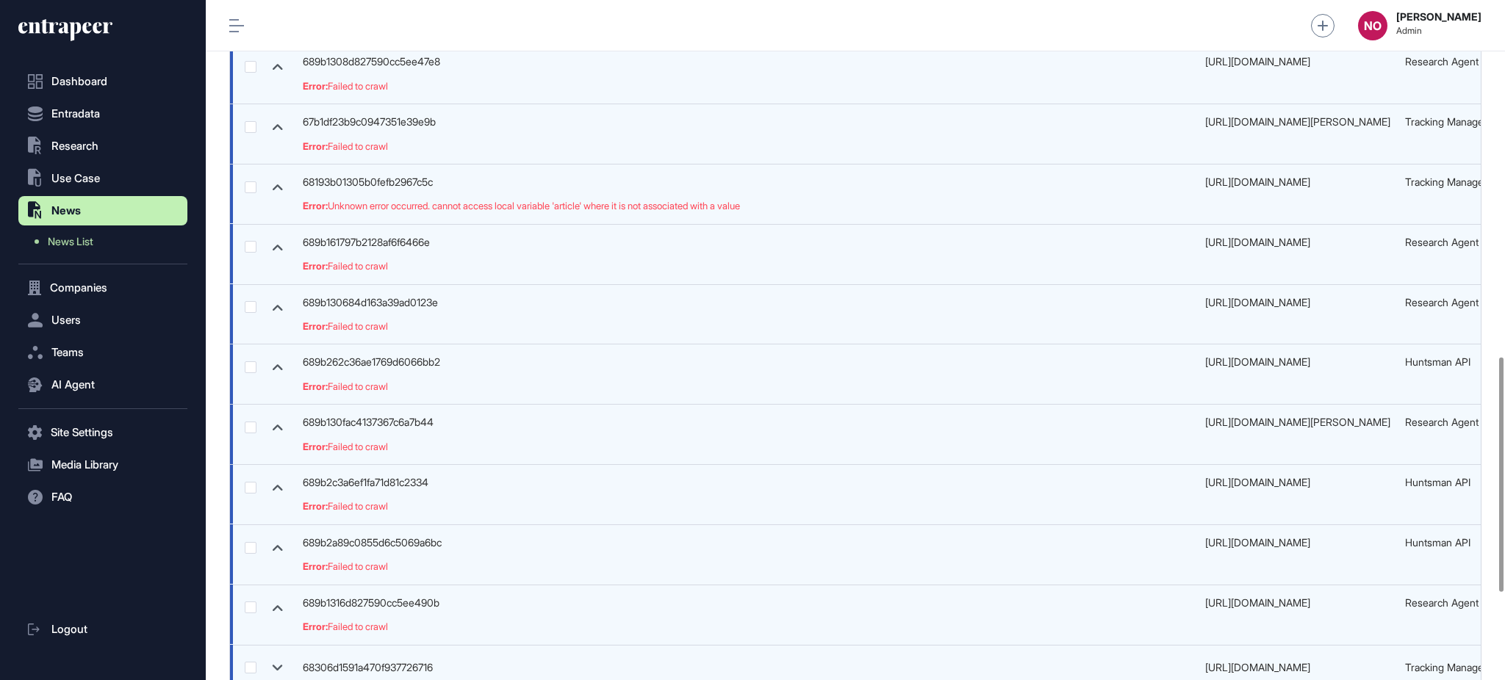
click at [276, 660] on icon at bounding box center [277, 668] width 21 height 21
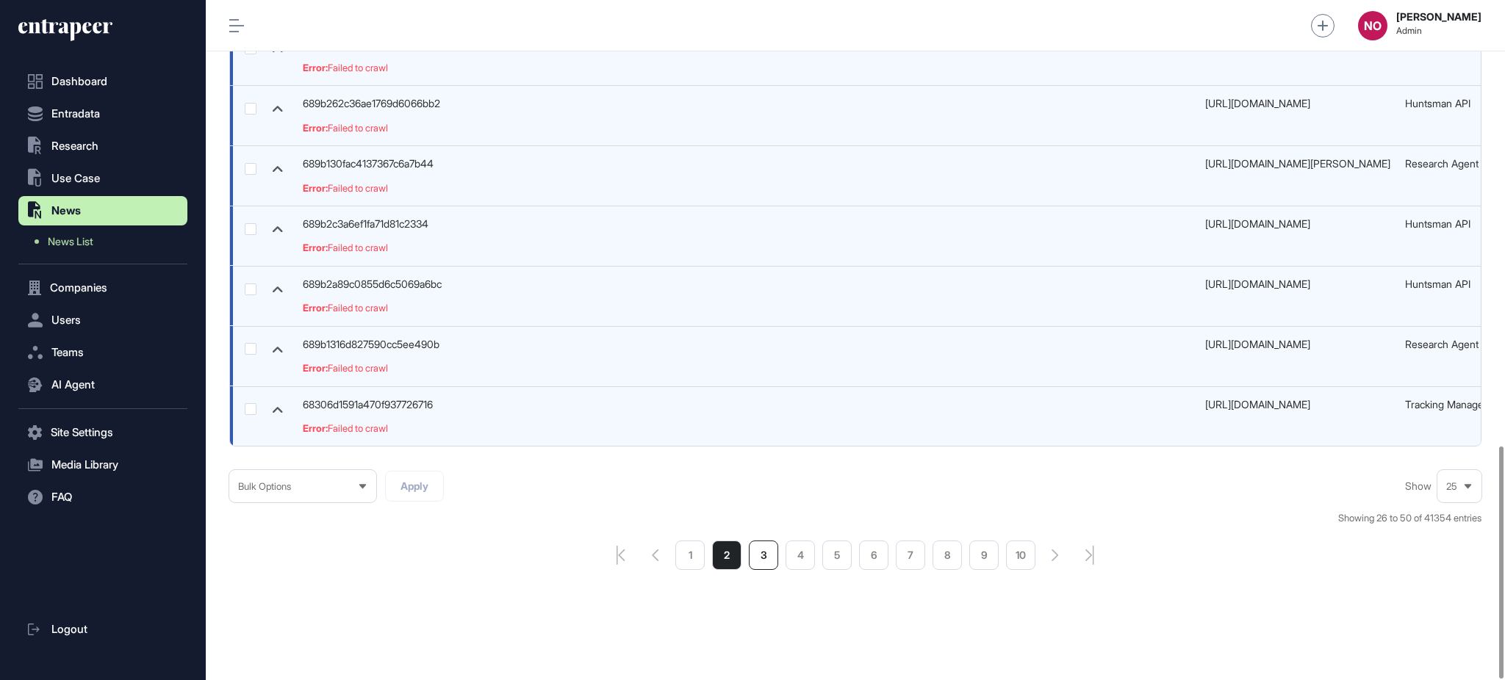
click at [760, 557] on li "3" at bounding box center [763, 555] width 29 height 29
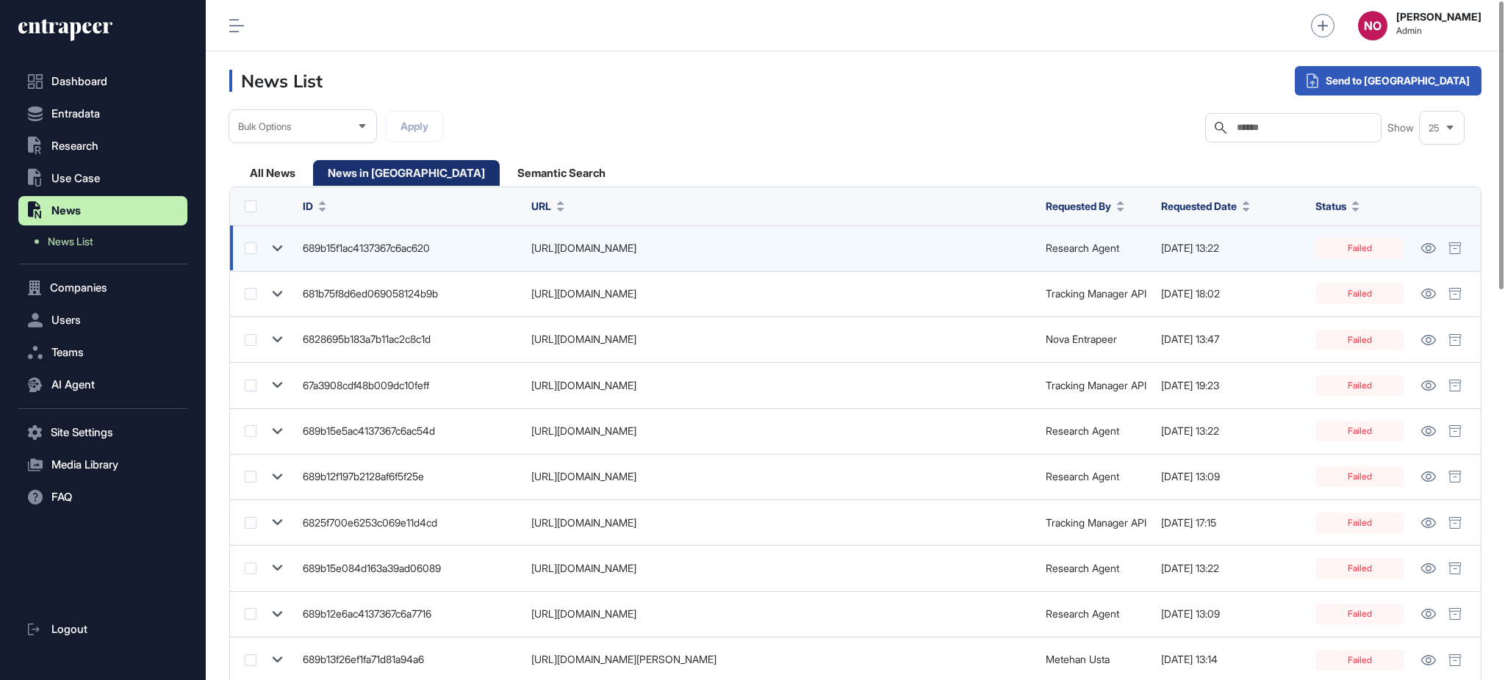
click at [287, 244] on icon at bounding box center [277, 248] width 21 height 21
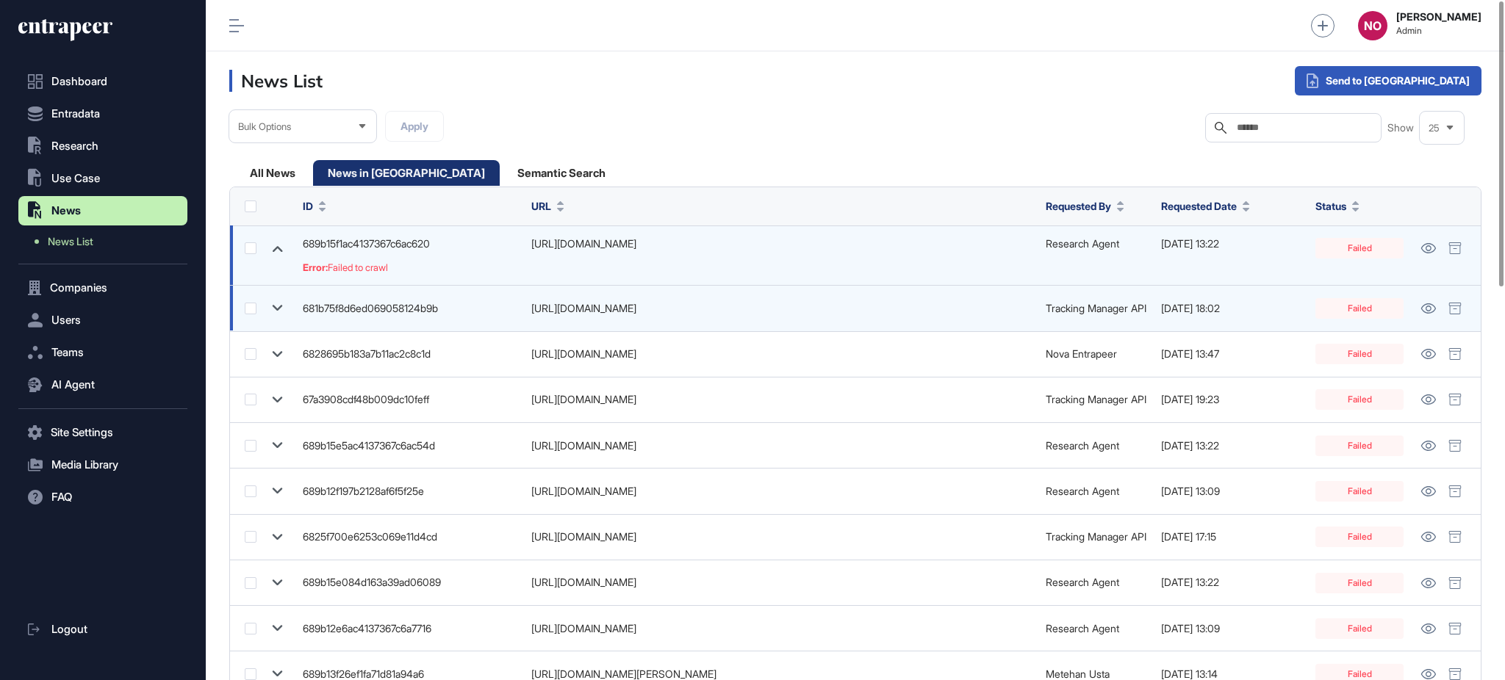
click at [271, 307] on icon at bounding box center [277, 308] width 21 height 21
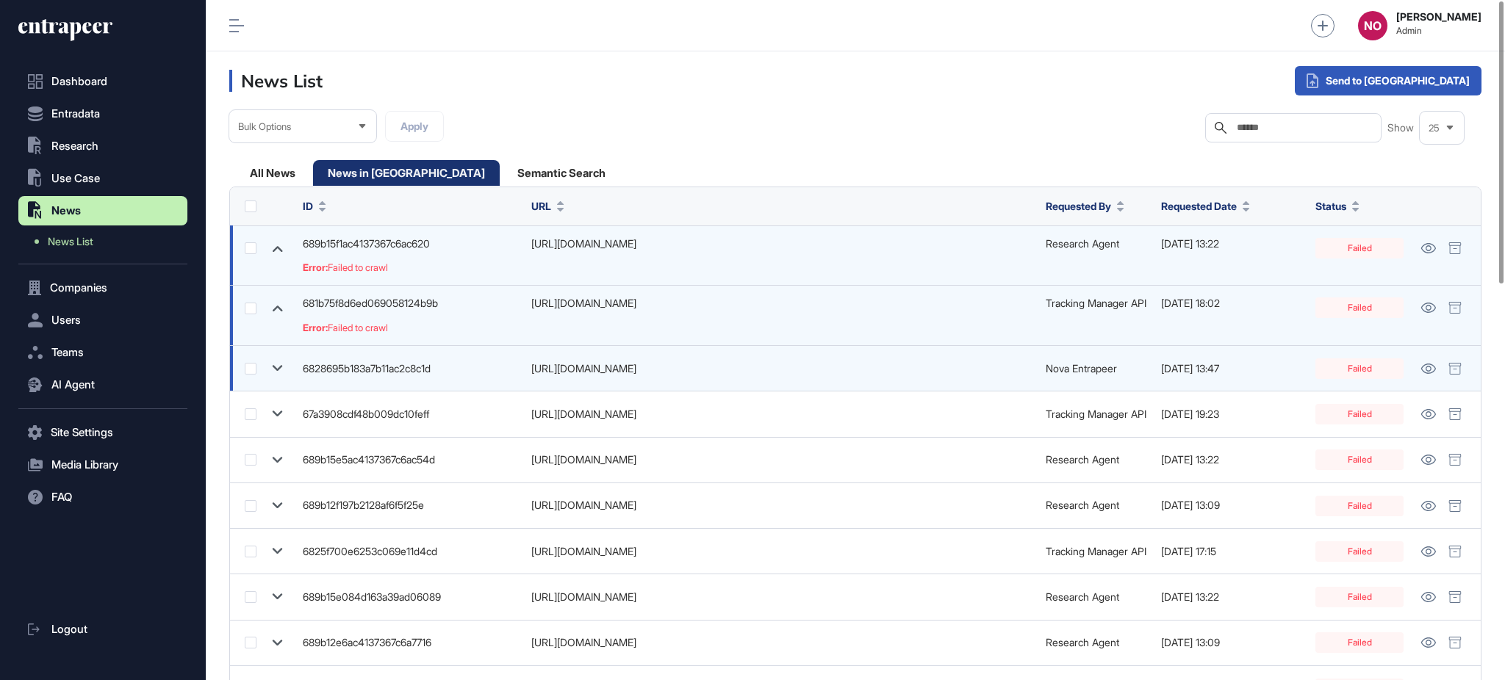
click at [265, 368] on div at bounding box center [266, 368] width 43 height 21
click at [271, 367] on icon at bounding box center [277, 368] width 21 height 21
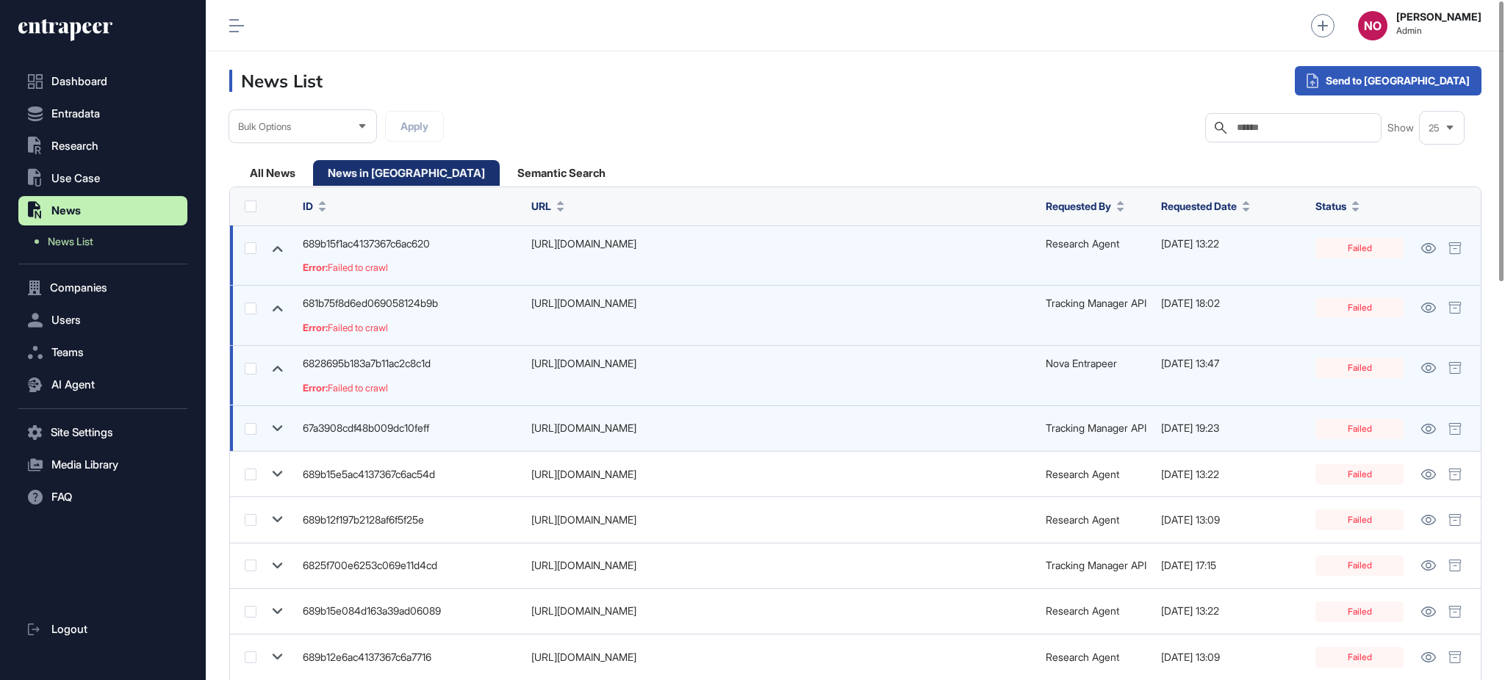
click at [273, 425] on icon at bounding box center [277, 428] width 21 height 21
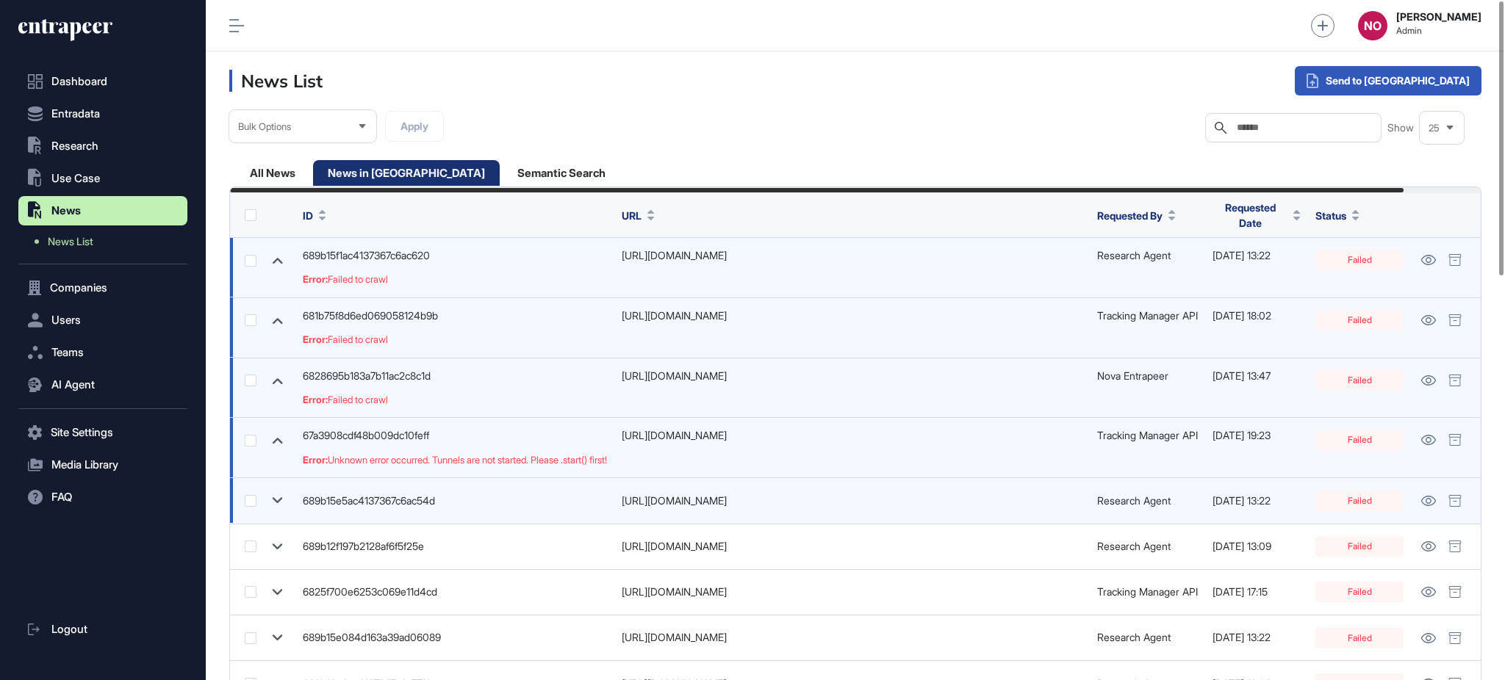
click at [286, 495] on icon at bounding box center [277, 500] width 21 height 21
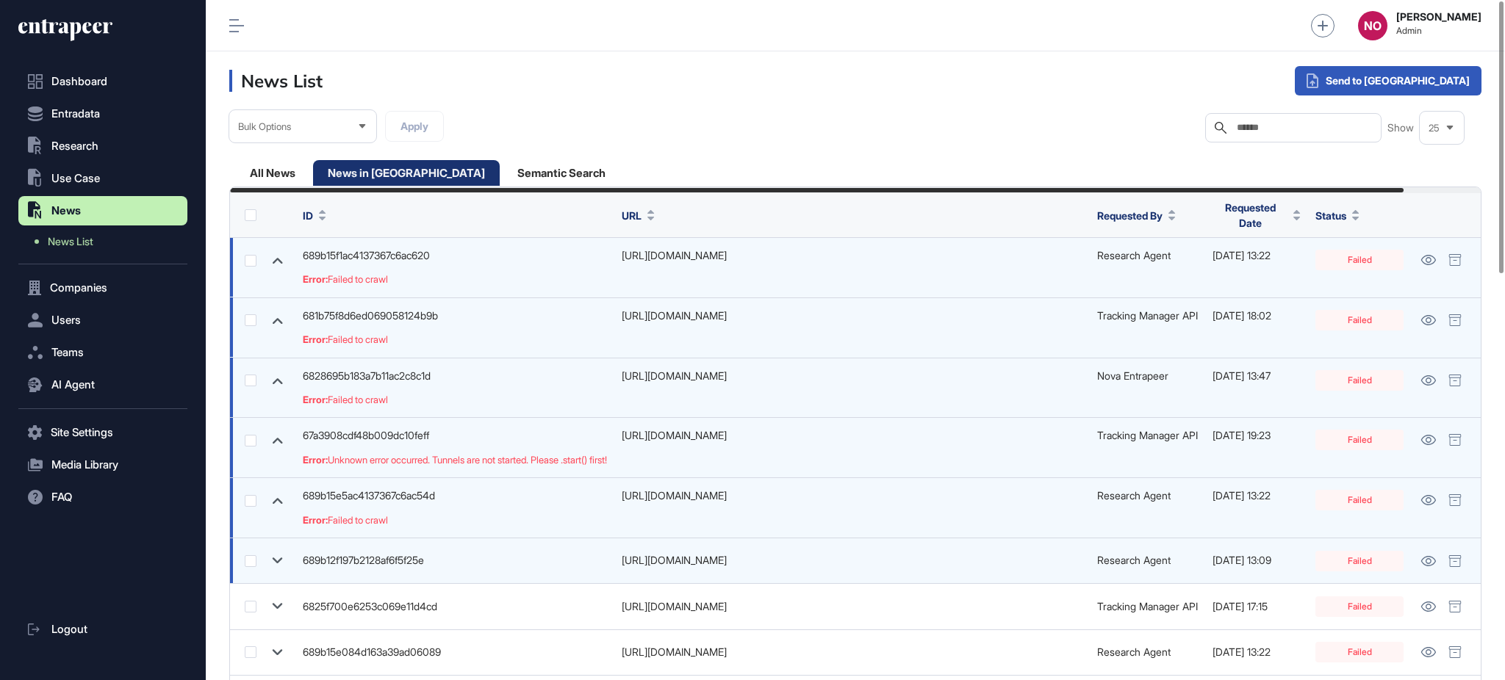
click at [276, 556] on icon at bounding box center [277, 560] width 21 height 21
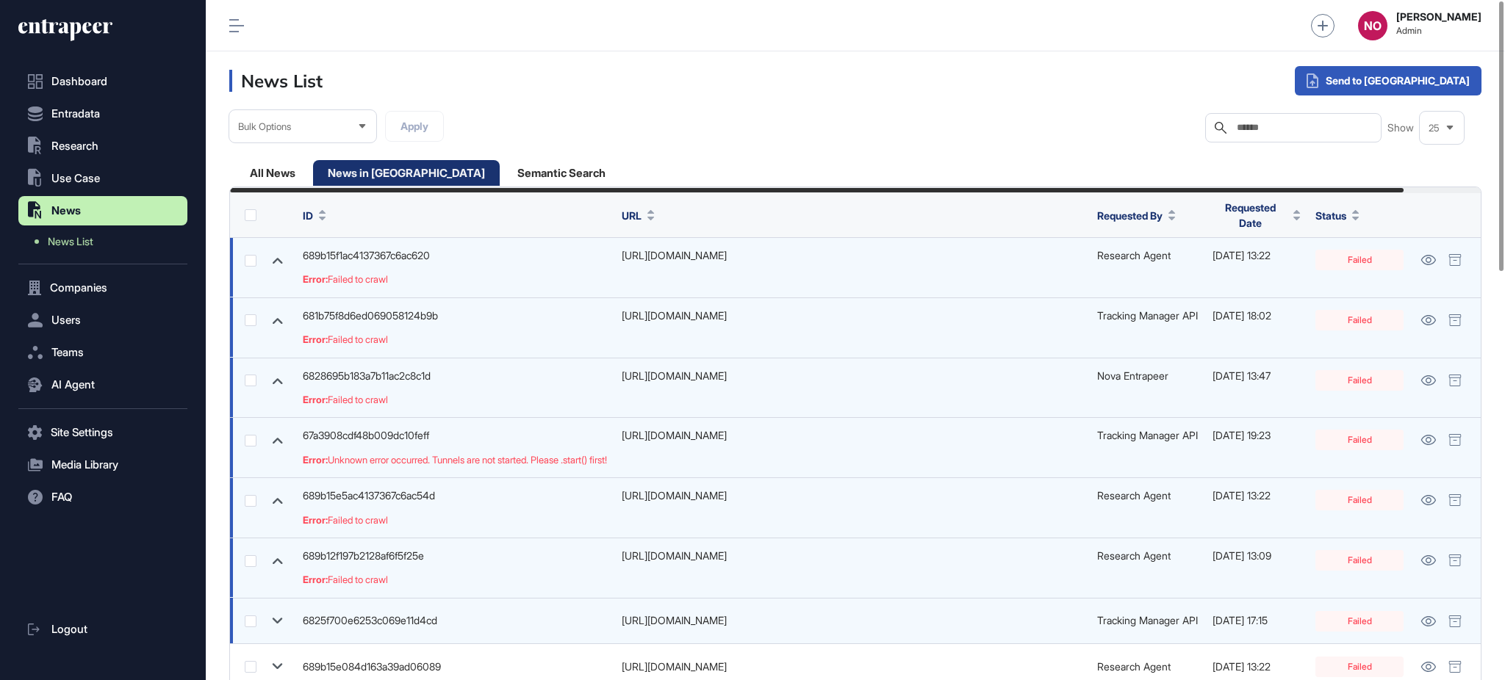
click at [272, 624] on icon at bounding box center [277, 621] width 21 height 21
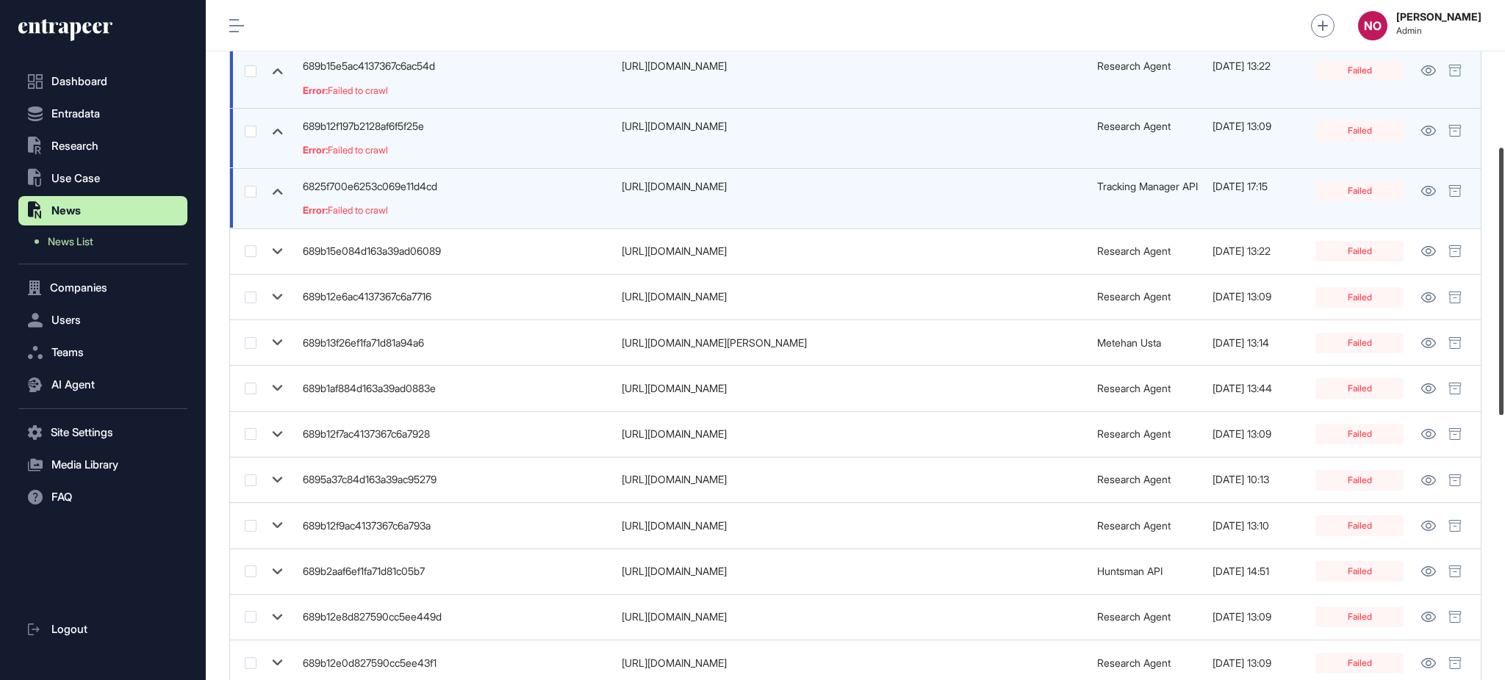
scroll to position [370, 0]
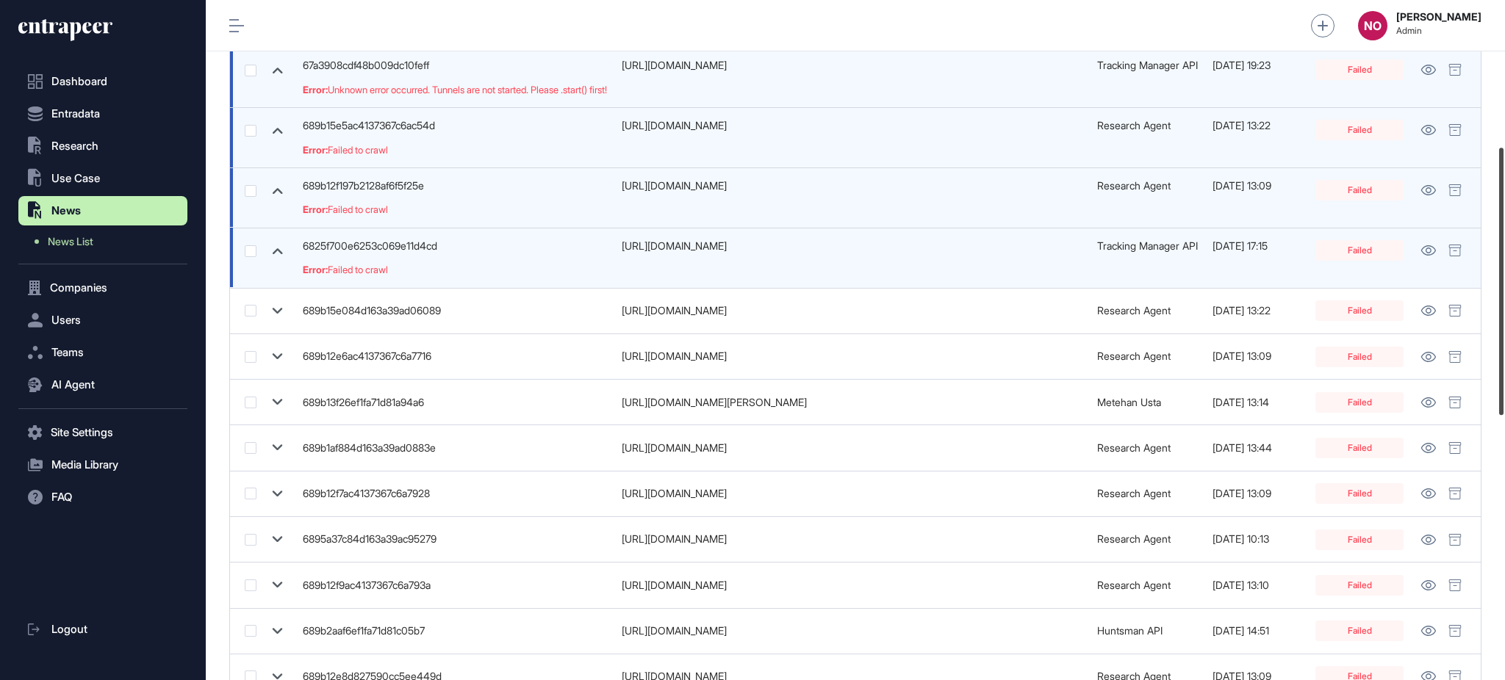
drag, startPoint x: 1503, startPoint y: 334, endPoint x: 1503, endPoint y: 246, distance: 88.2
click at [1503, 246] on div at bounding box center [1501, 281] width 4 height 267
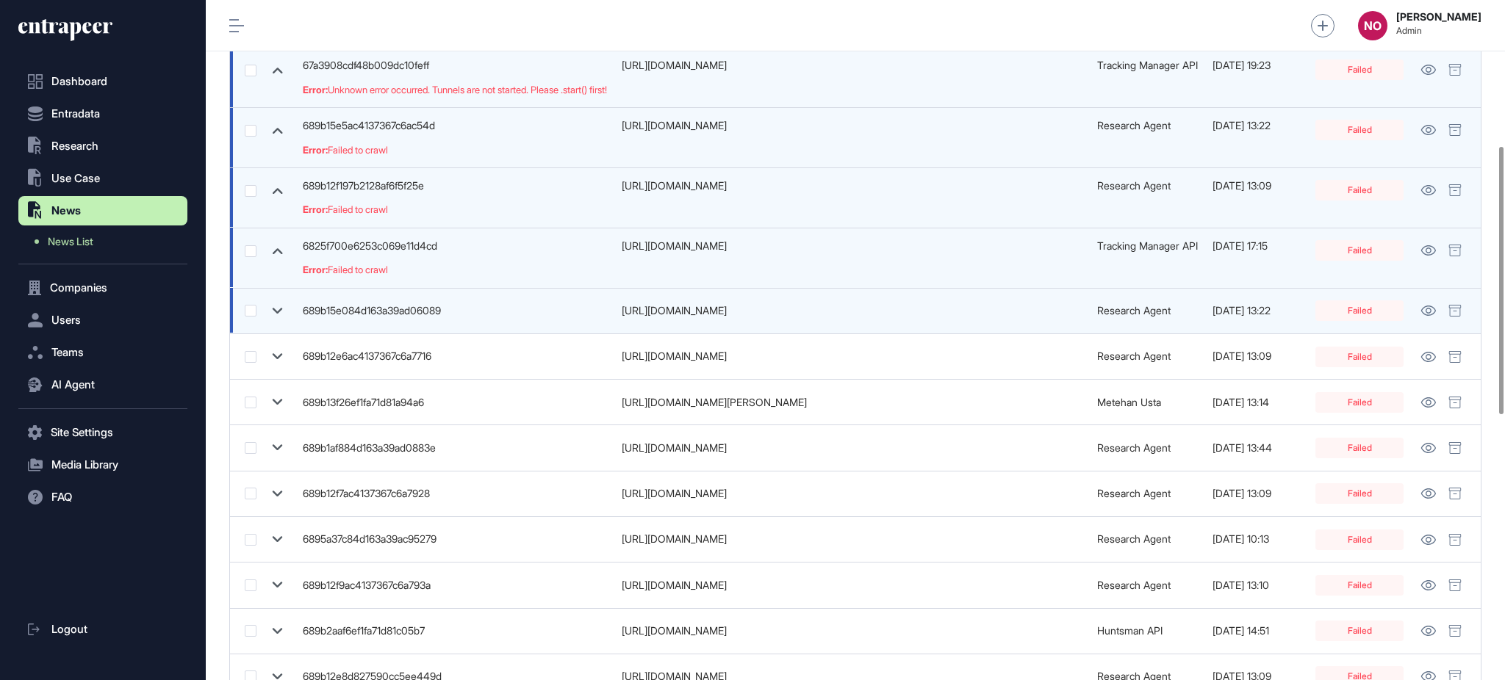
click at [283, 302] on icon at bounding box center [277, 310] width 21 height 21
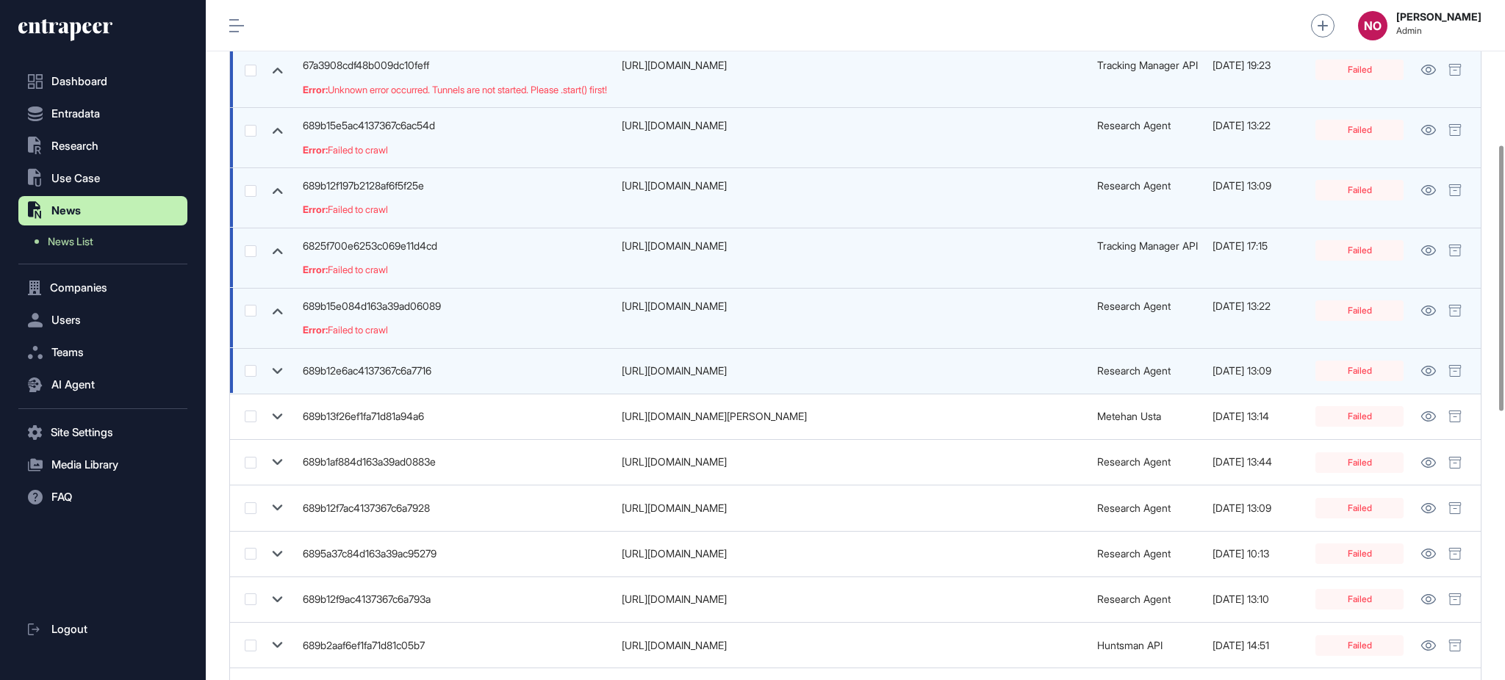
click at [278, 364] on icon at bounding box center [277, 371] width 21 height 21
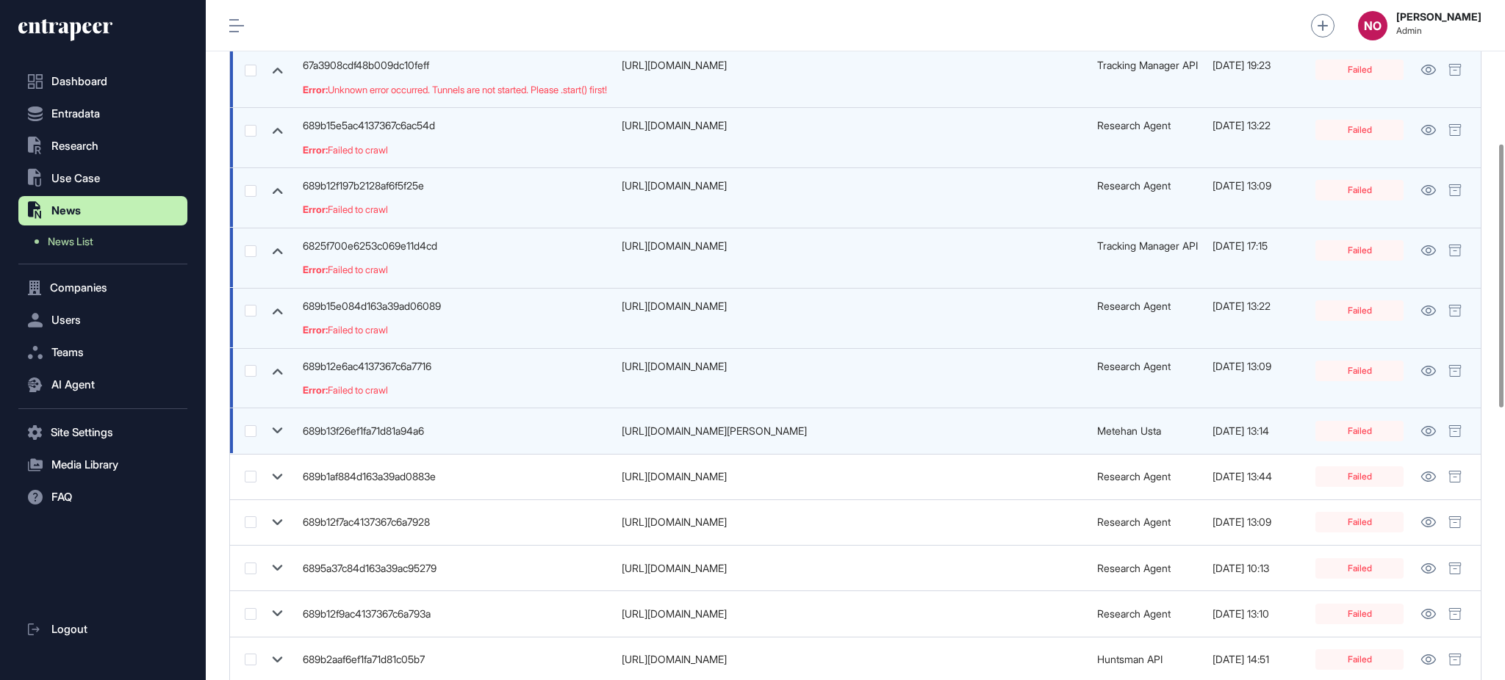
click at [282, 431] on icon at bounding box center [277, 430] width 21 height 21
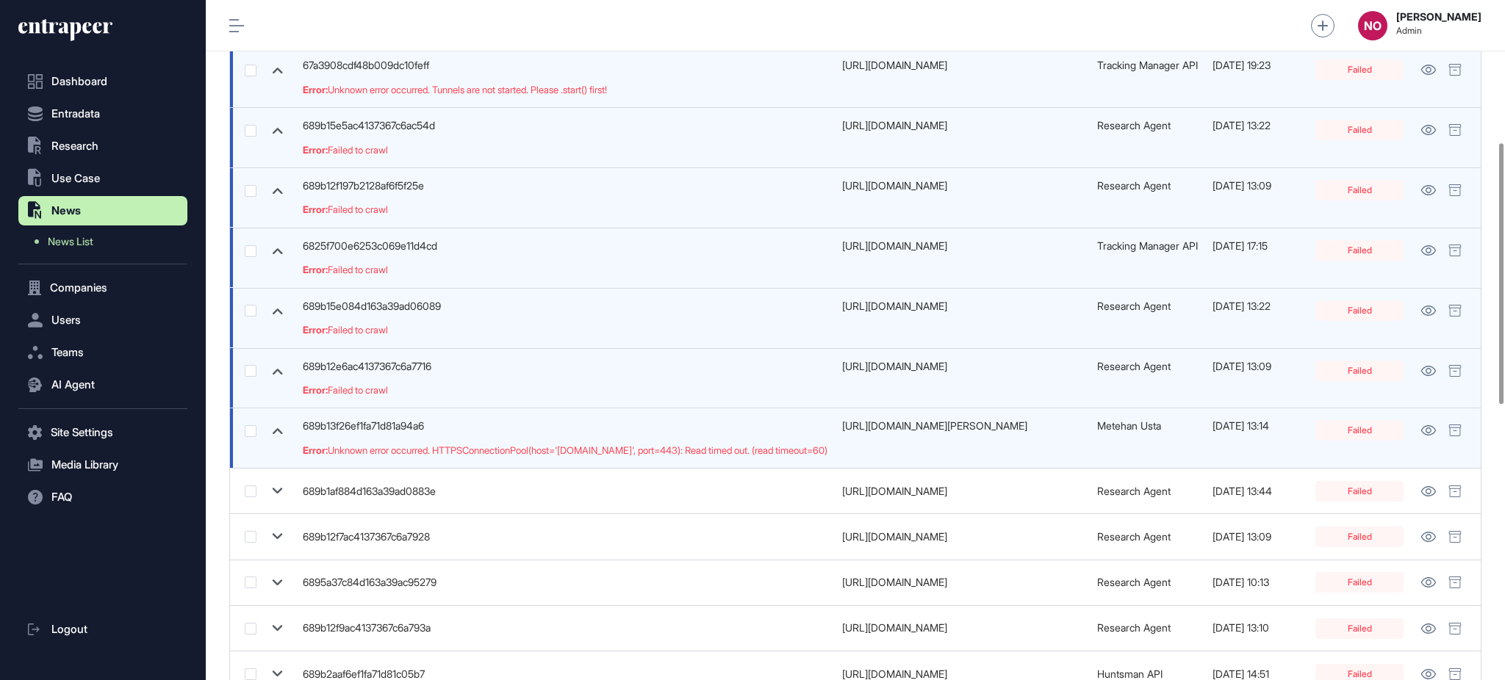
click at [268, 423] on icon at bounding box center [277, 430] width 21 height 21
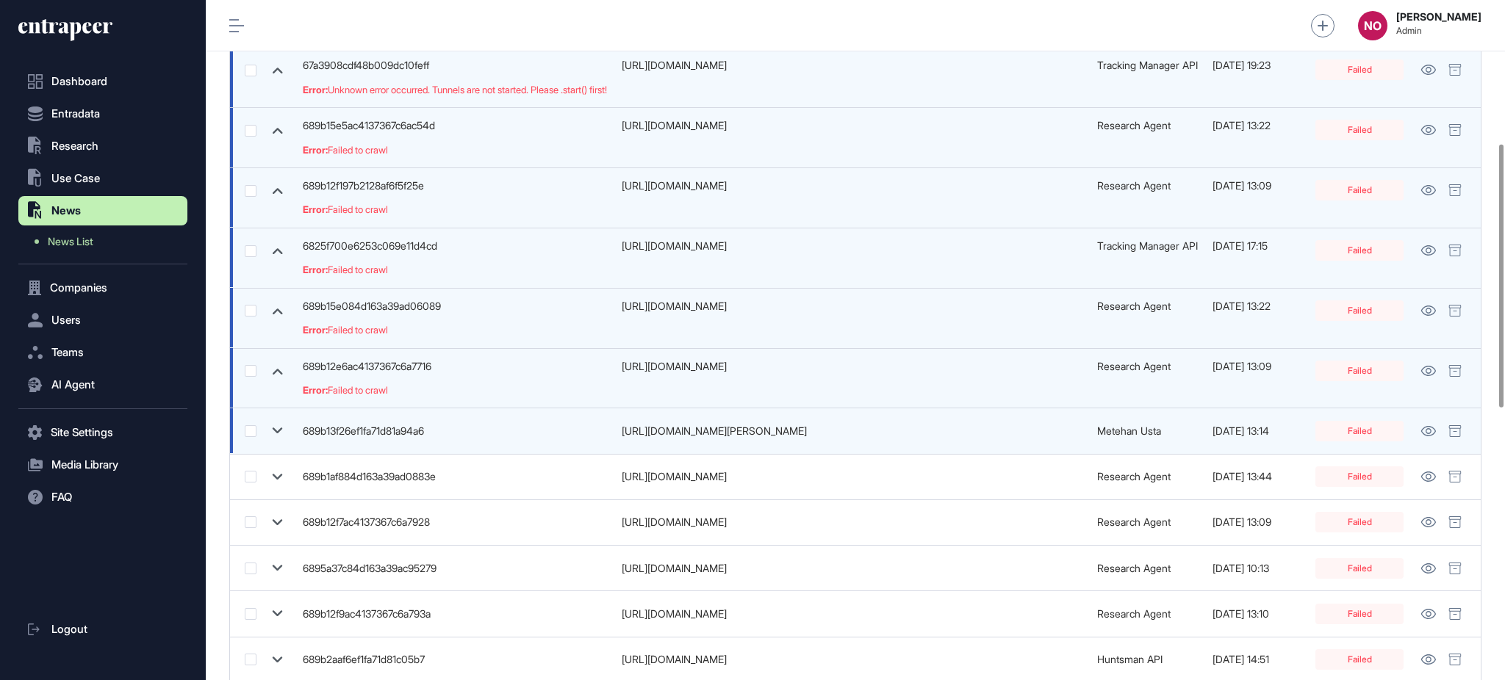
click at [268, 423] on icon at bounding box center [277, 430] width 21 height 21
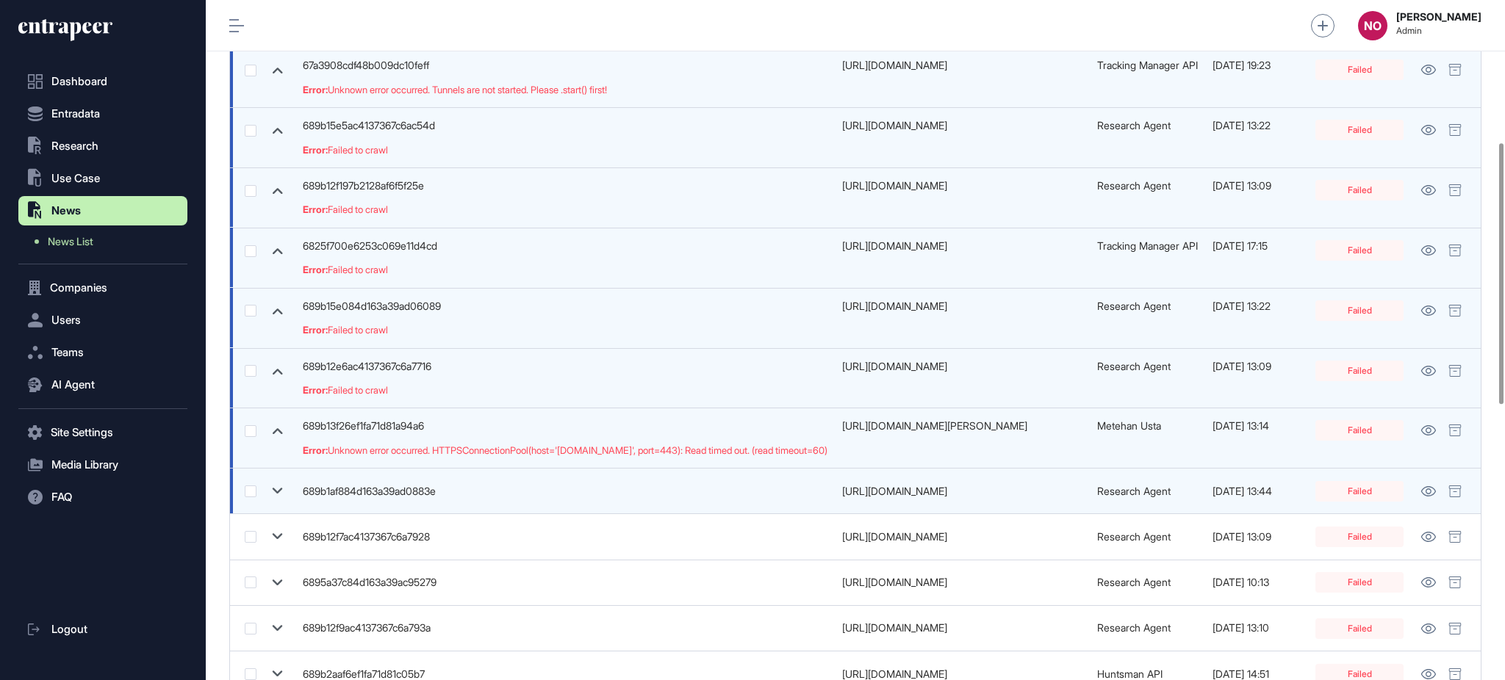
click at [278, 489] on icon at bounding box center [277, 490] width 21 height 21
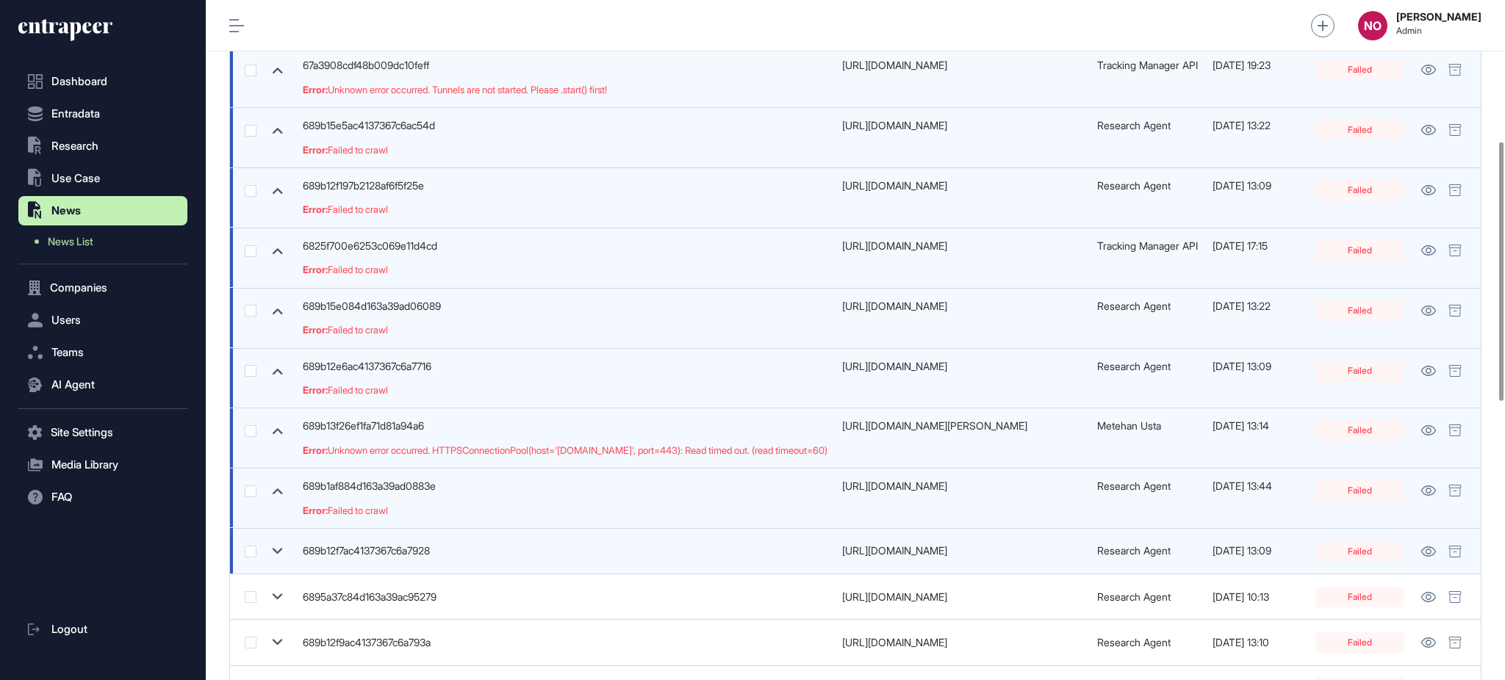
click at [276, 550] on icon at bounding box center [277, 551] width 21 height 21
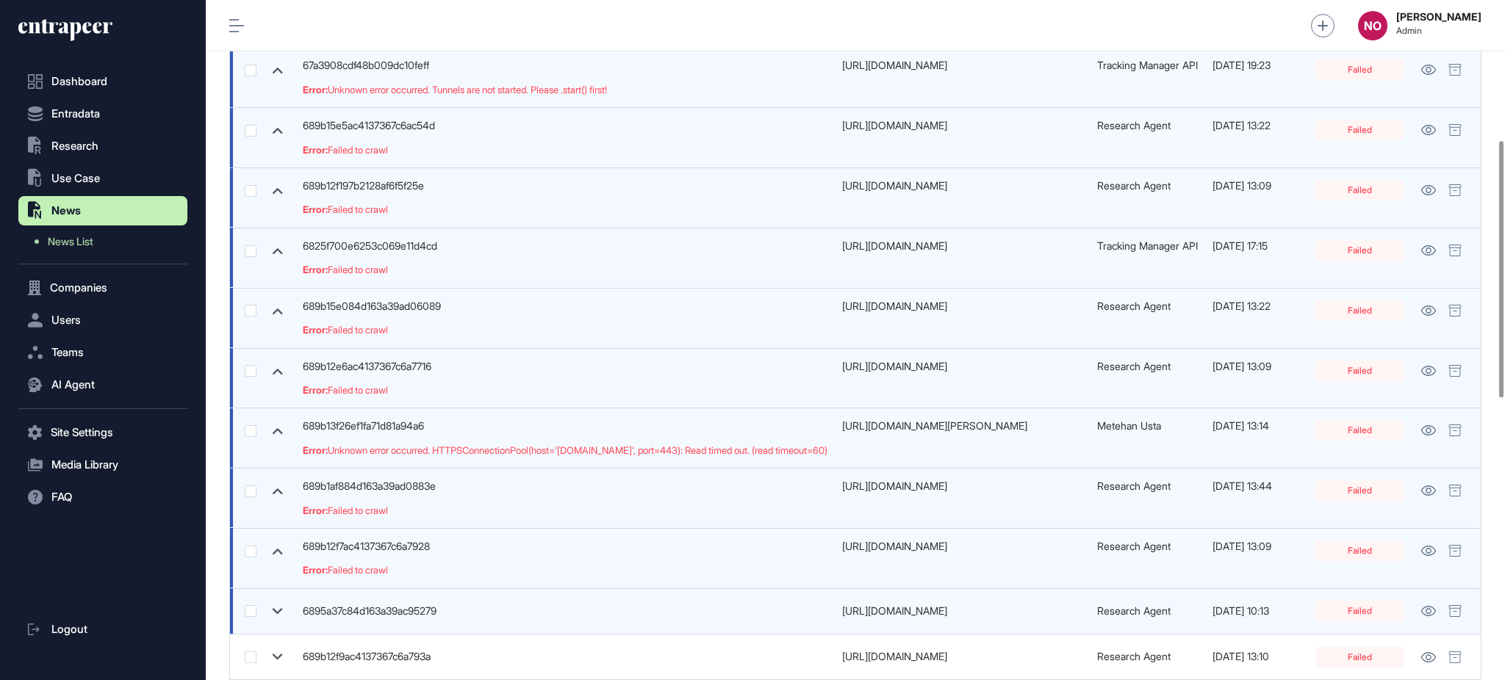
drag, startPoint x: 277, startPoint y: 606, endPoint x: 306, endPoint y: 602, distance: 29.6
click at [278, 607] on icon at bounding box center [277, 611] width 21 height 21
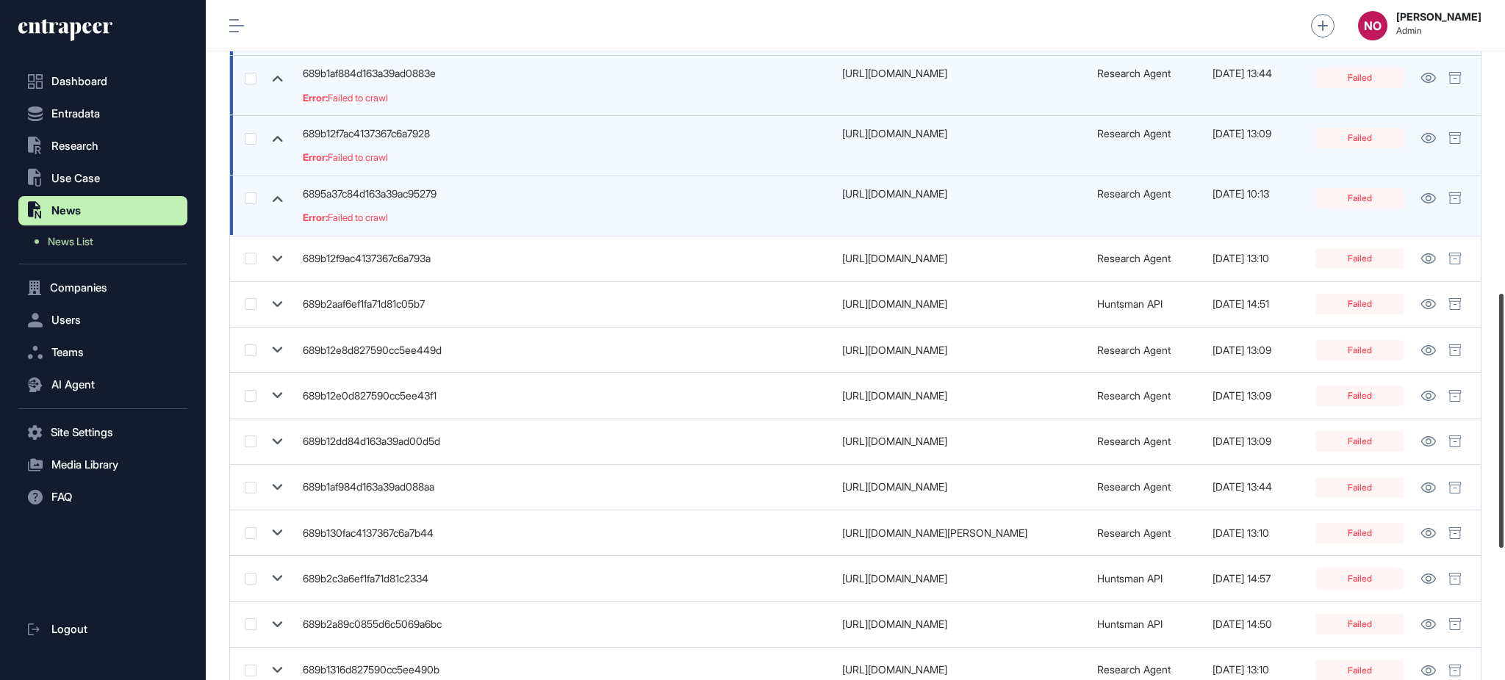
scroll to position [782, 0]
drag, startPoint x: 1503, startPoint y: 499, endPoint x: 1503, endPoint y: 430, distance: 69.1
click at [1503, 430] on div at bounding box center [1501, 421] width 4 height 254
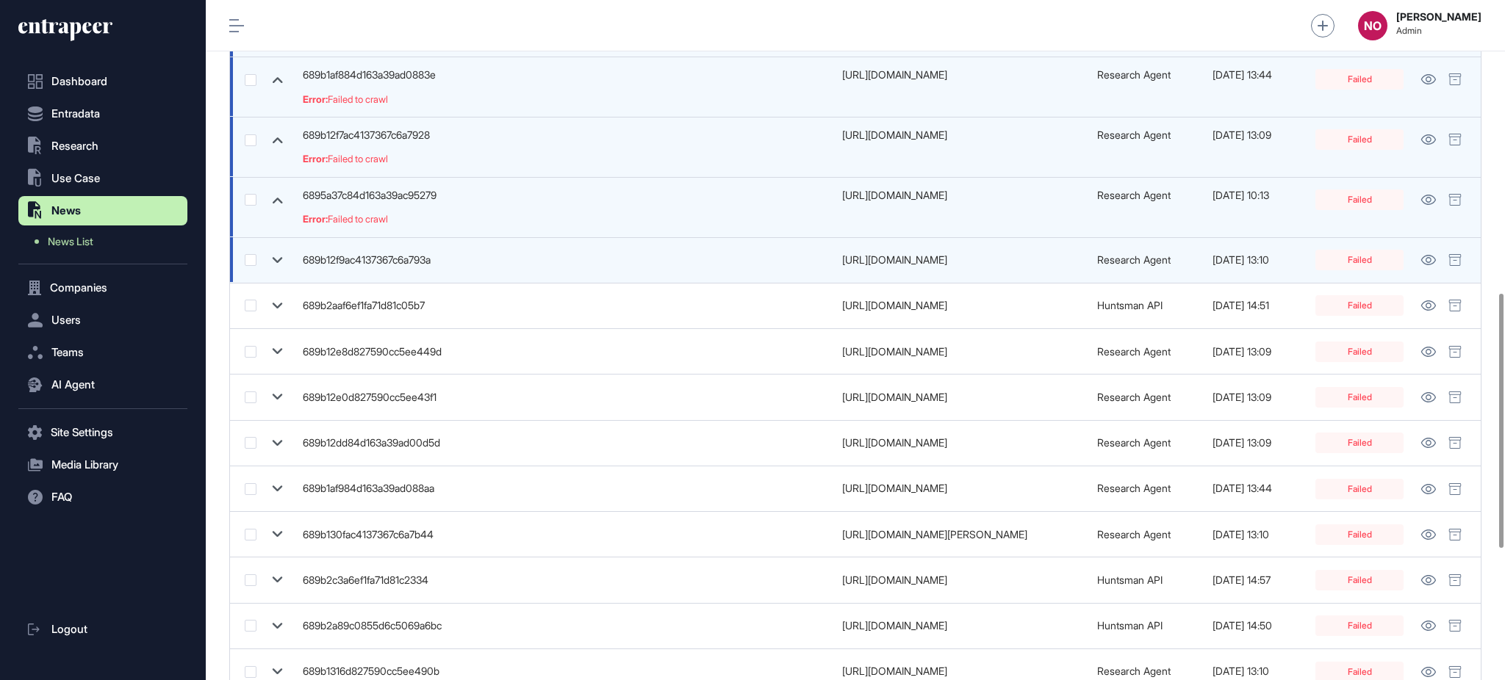
click at [285, 264] on icon at bounding box center [277, 260] width 21 height 21
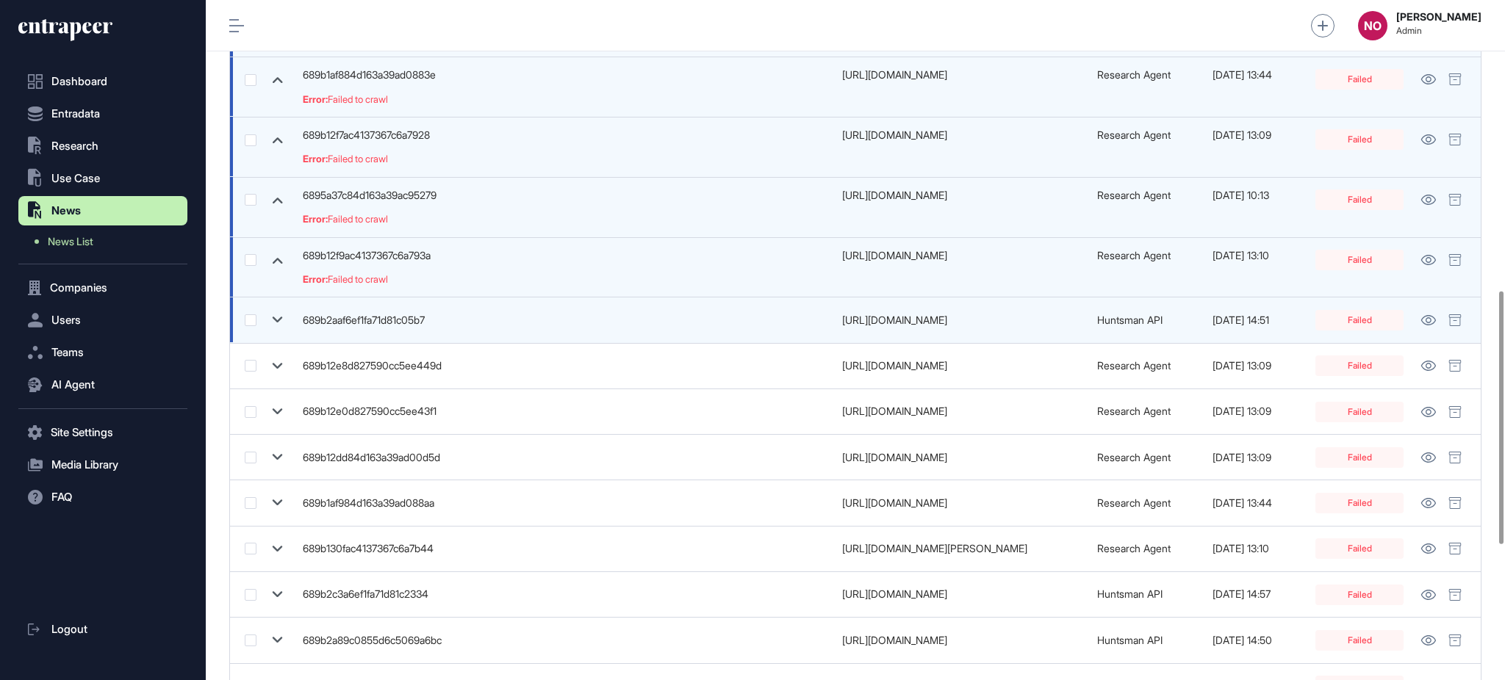
click at [273, 323] on icon at bounding box center [277, 319] width 21 height 21
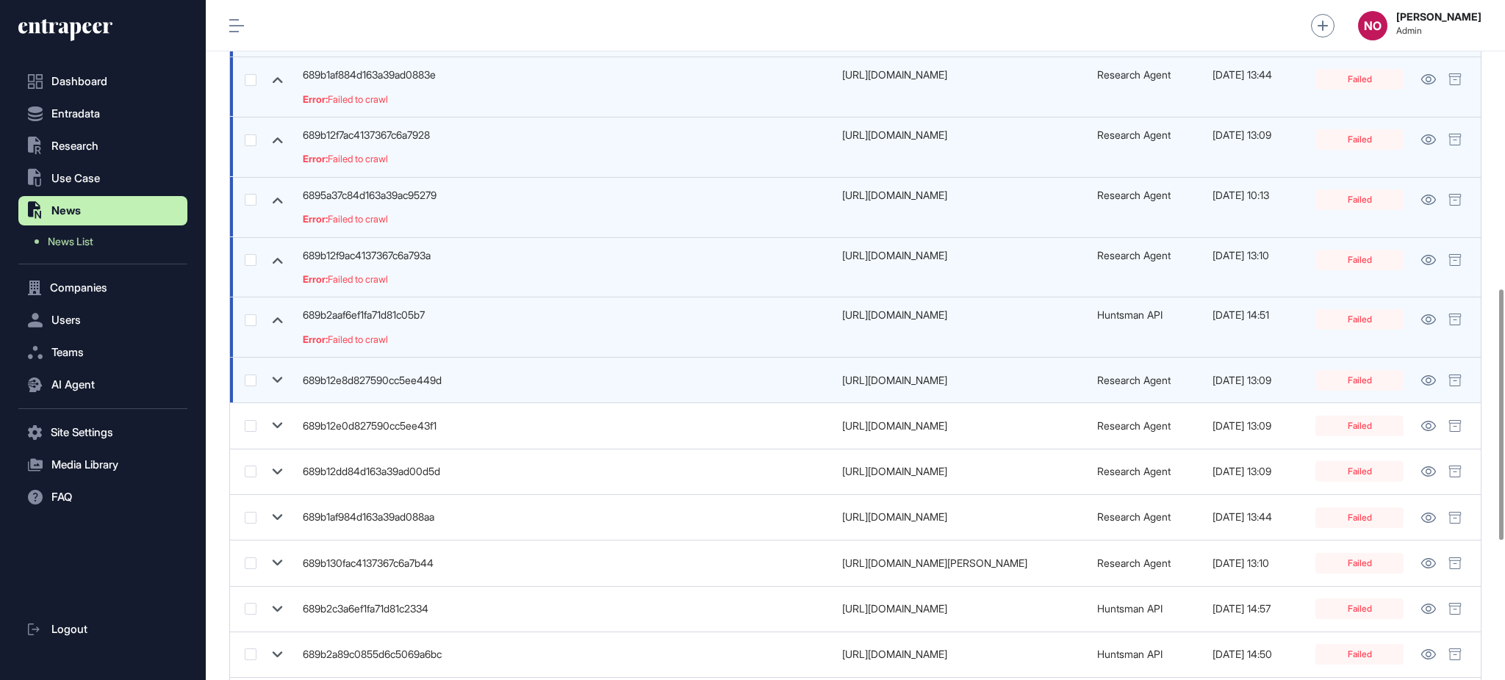
click at [270, 379] on icon at bounding box center [277, 380] width 21 height 21
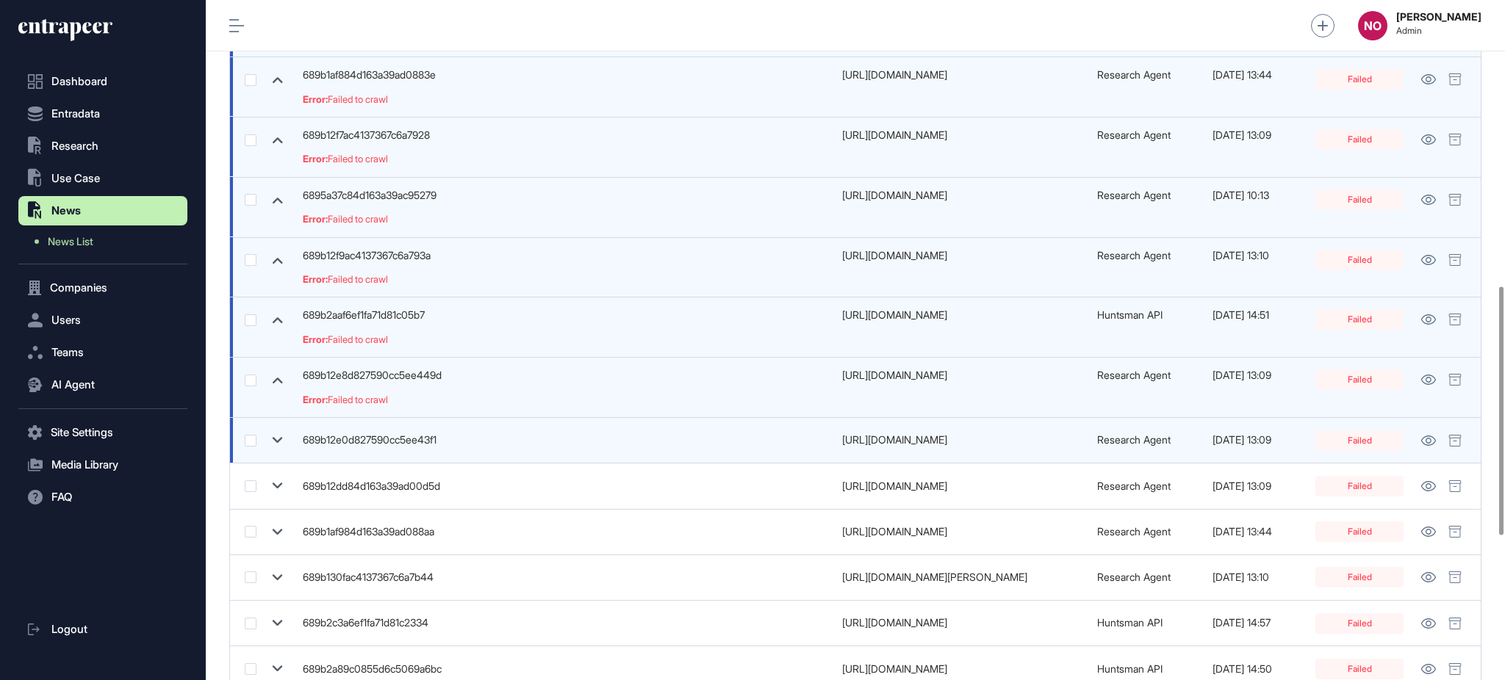
click at [268, 444] on icon at bounding box center [277, 440] width 21 height 21
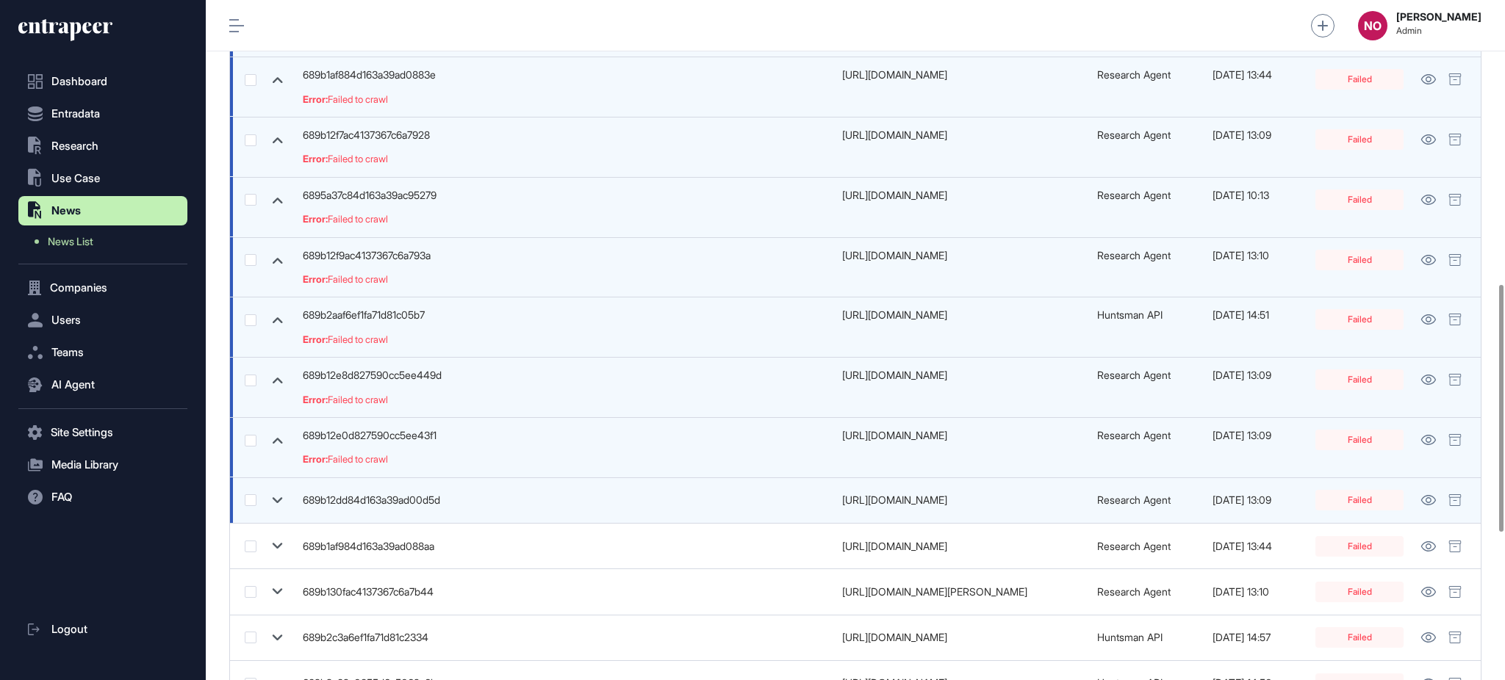
click at [273, 500] on icon at bounding box center [278, 500] width 10 height 6
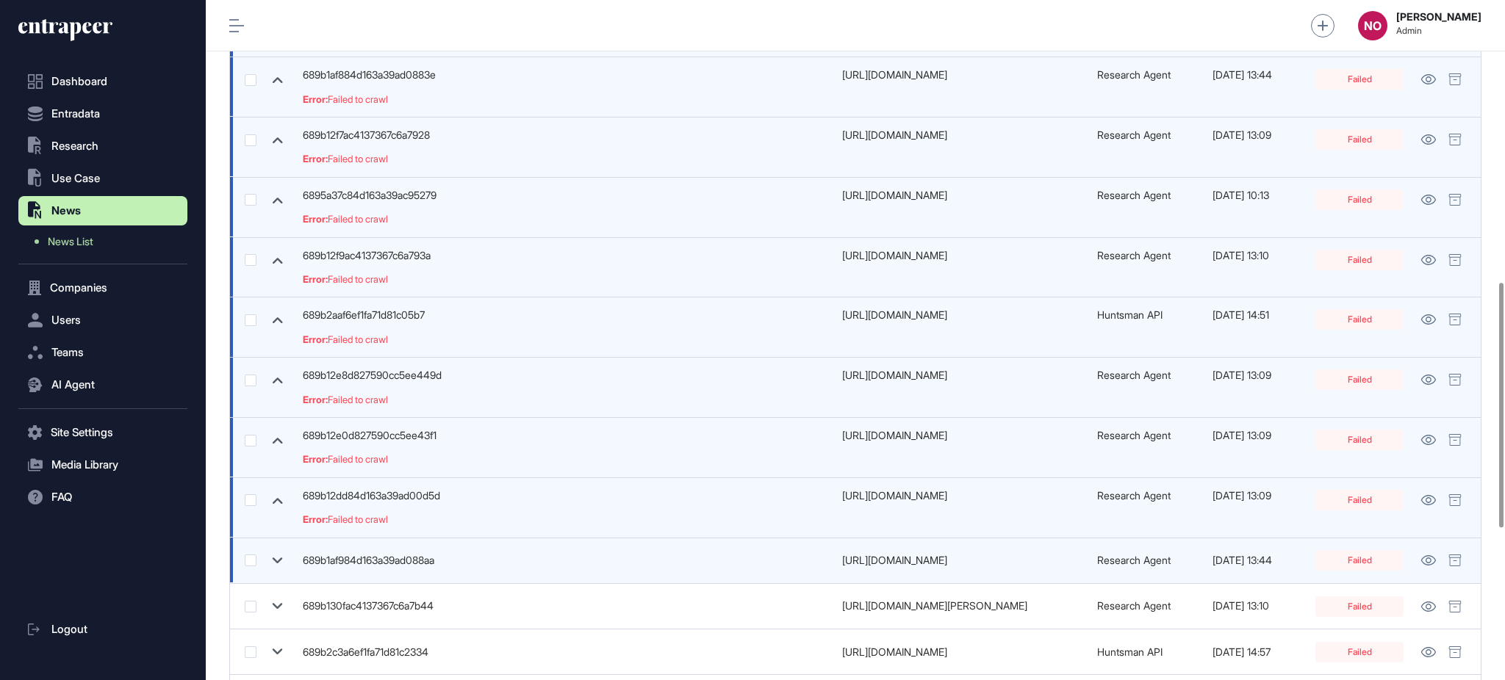
click at [278, 567] on icon at bounding box center [277, 560] width 21 height 21
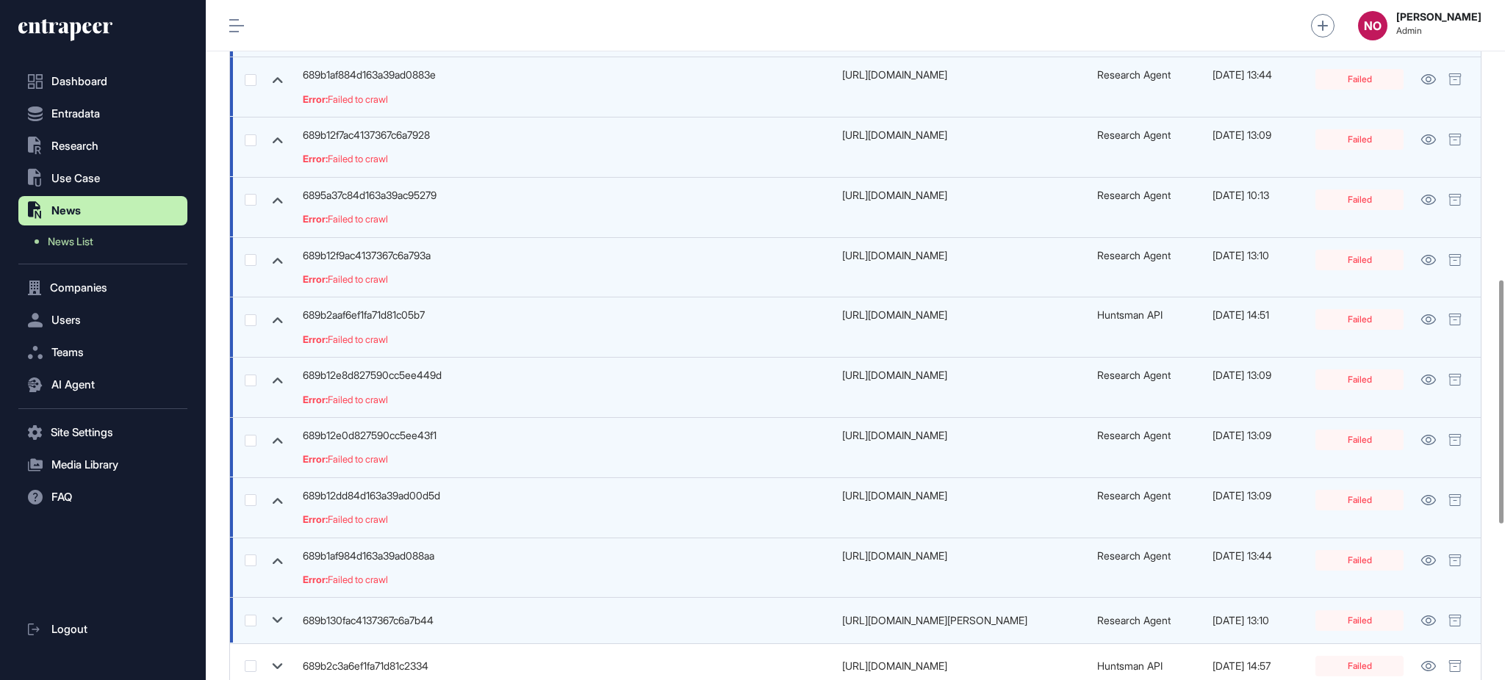
click at [278, 627] on icon at bounding box center [277, 620] width 21 height 21
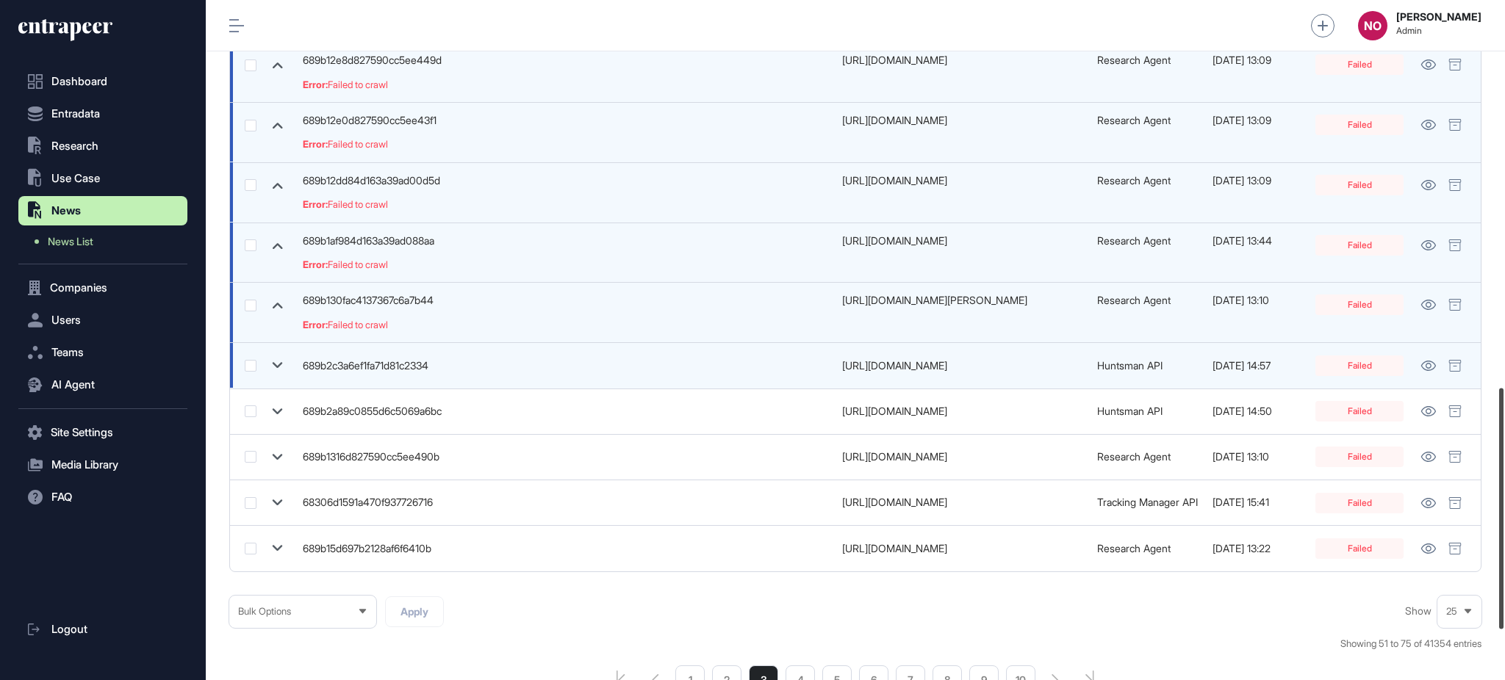
drag, startPoint x: 1503, startPoint y: 479, endPoint x: 275, endPoint y: 362, distance: 1233.9
click at [1503, 597] on div at bounding box center [1501, 508] width 4 height 241
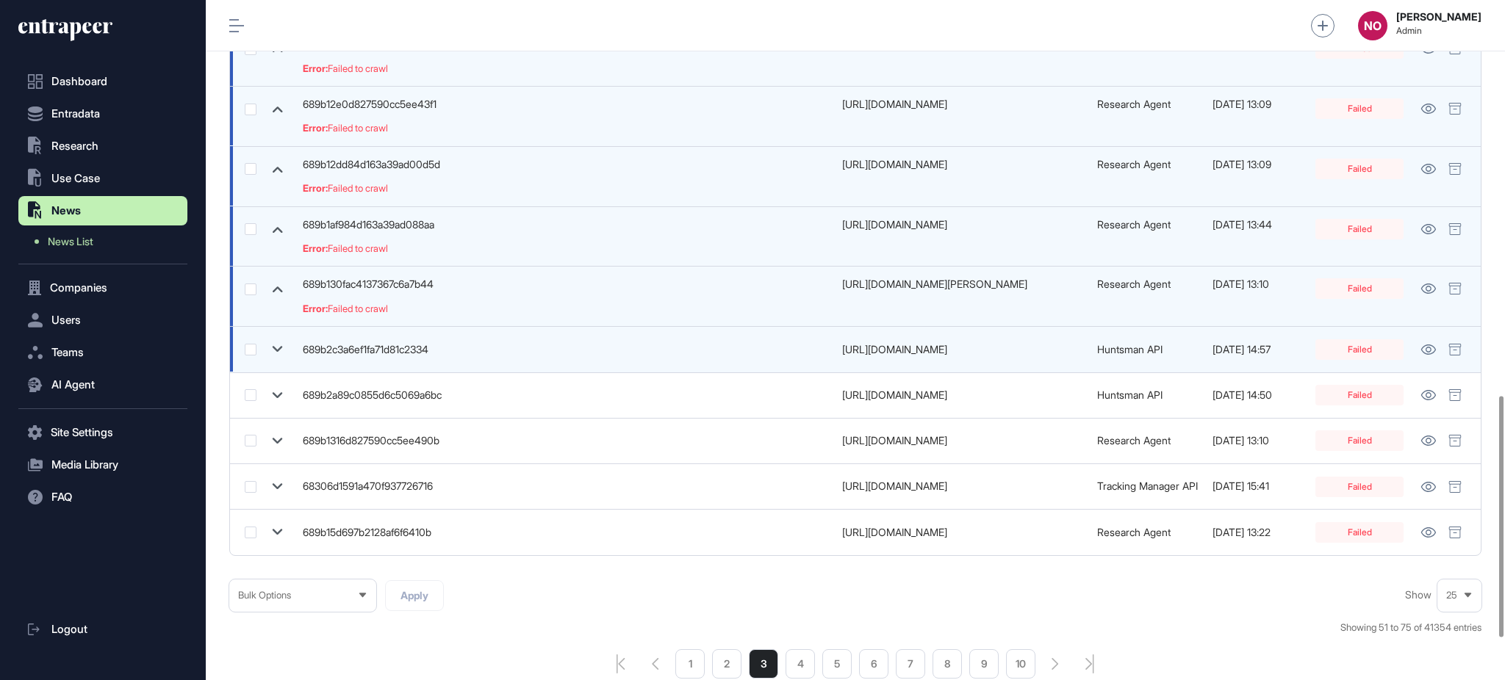
click at [275, 362] on td at bounding box center [262, 350] width 65 height 46
click at [276, 346] on icon at bounding box center [277, 349] width 21 height 21
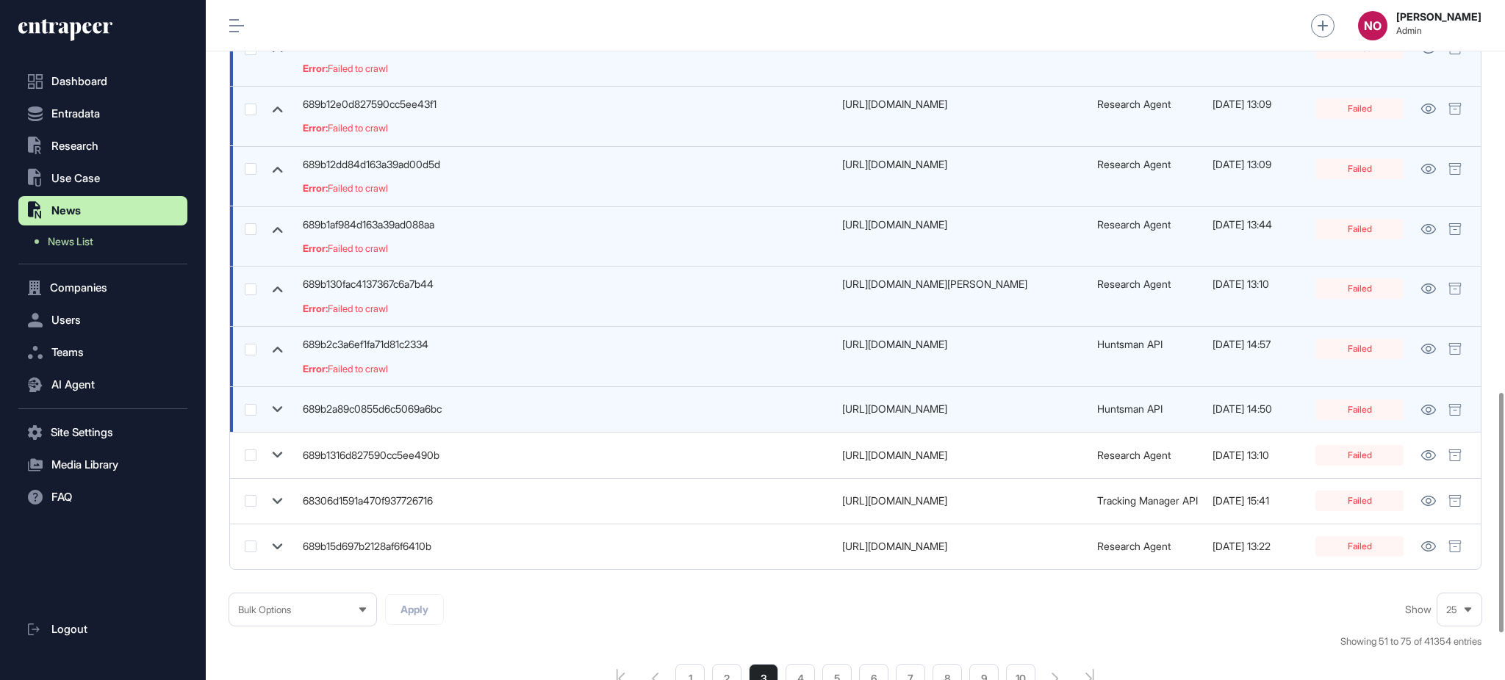
click at [276, 408] on icon at bounding box center [277, 409] width 21 height 21
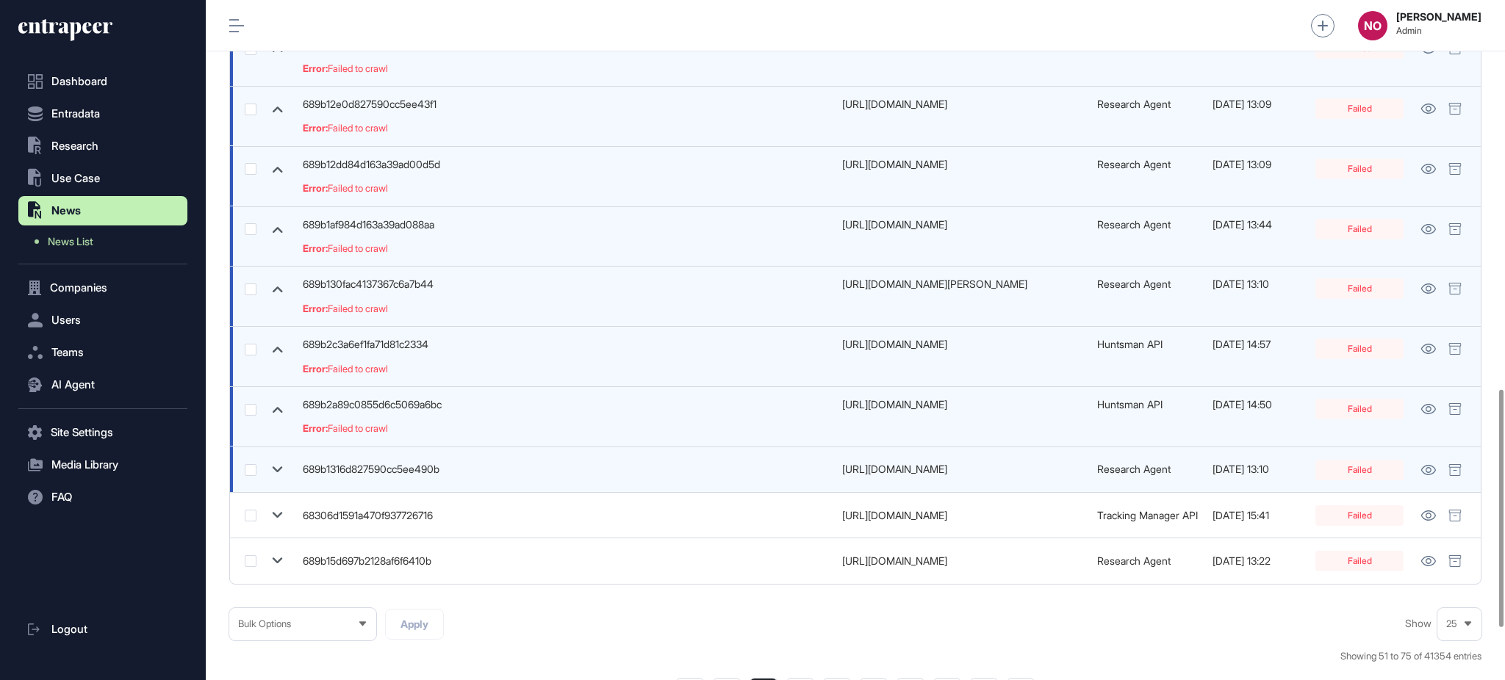
click at [278, 467] on icon at bounding box center [277, 469] width 21 height 21
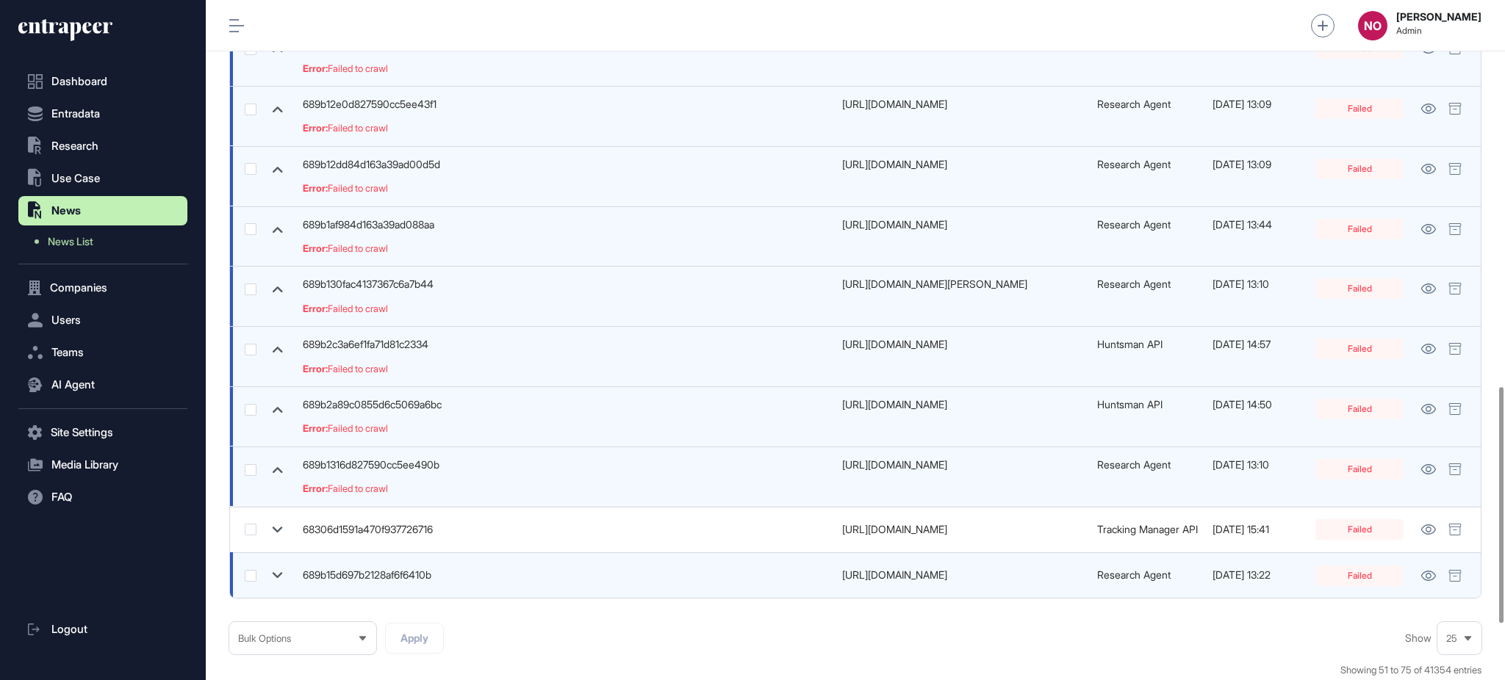
drag, startPoint x: 275, startPoint y: 528, endPoint x: 287, endPoint y: 589, distance: 62.1
click at [275, 529] on icon at bounding box center [277, 529] width 21 height 21
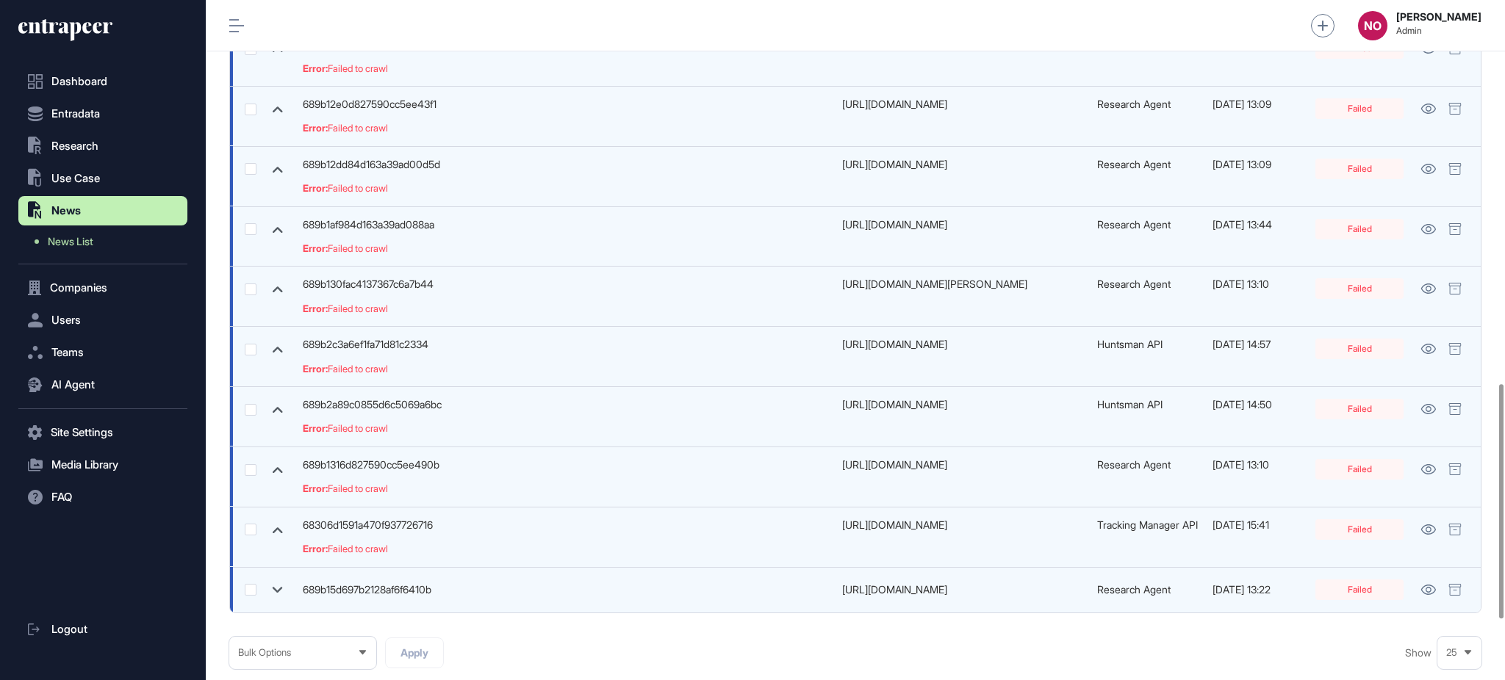
click at [281, 591] on icon at bounding box center [277, 590] width 21 height 21
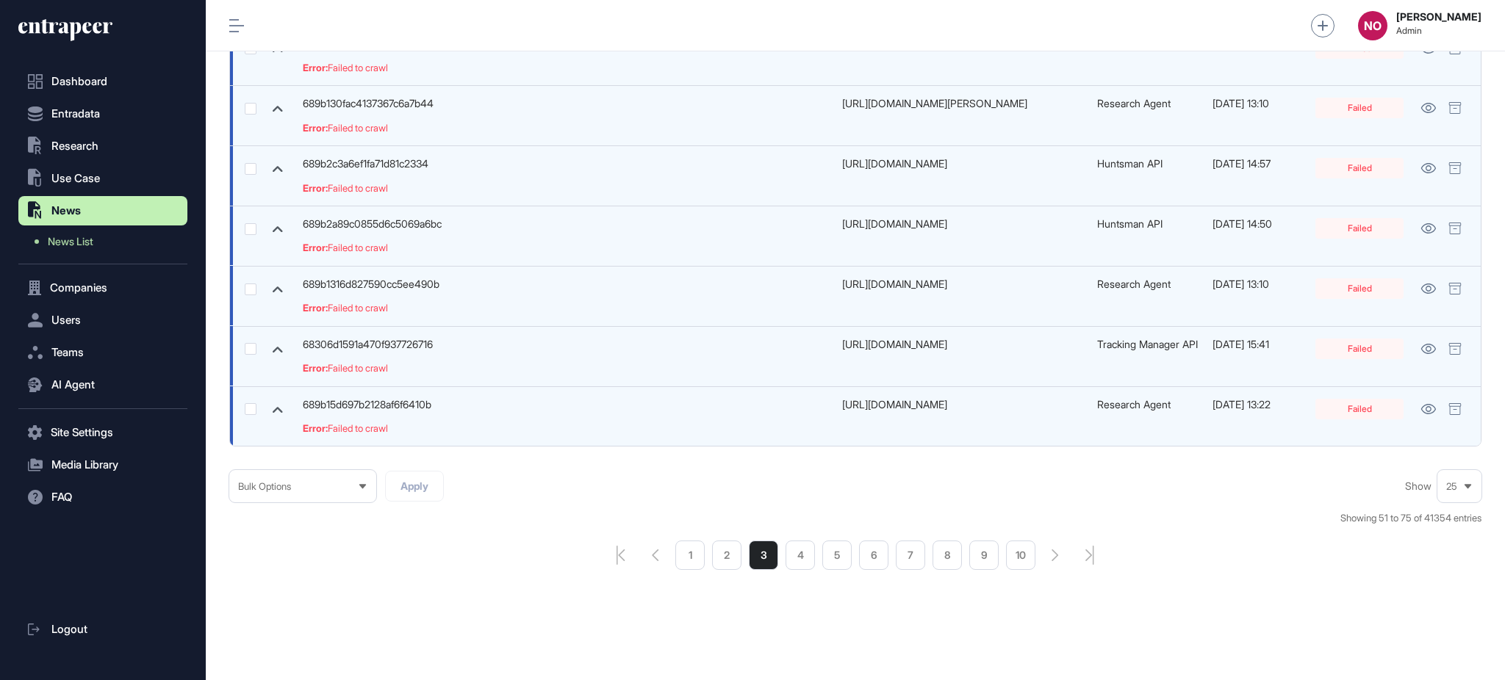
click at [809, 559] on li "4" at bounding box center [799, 555] width 29 height 29
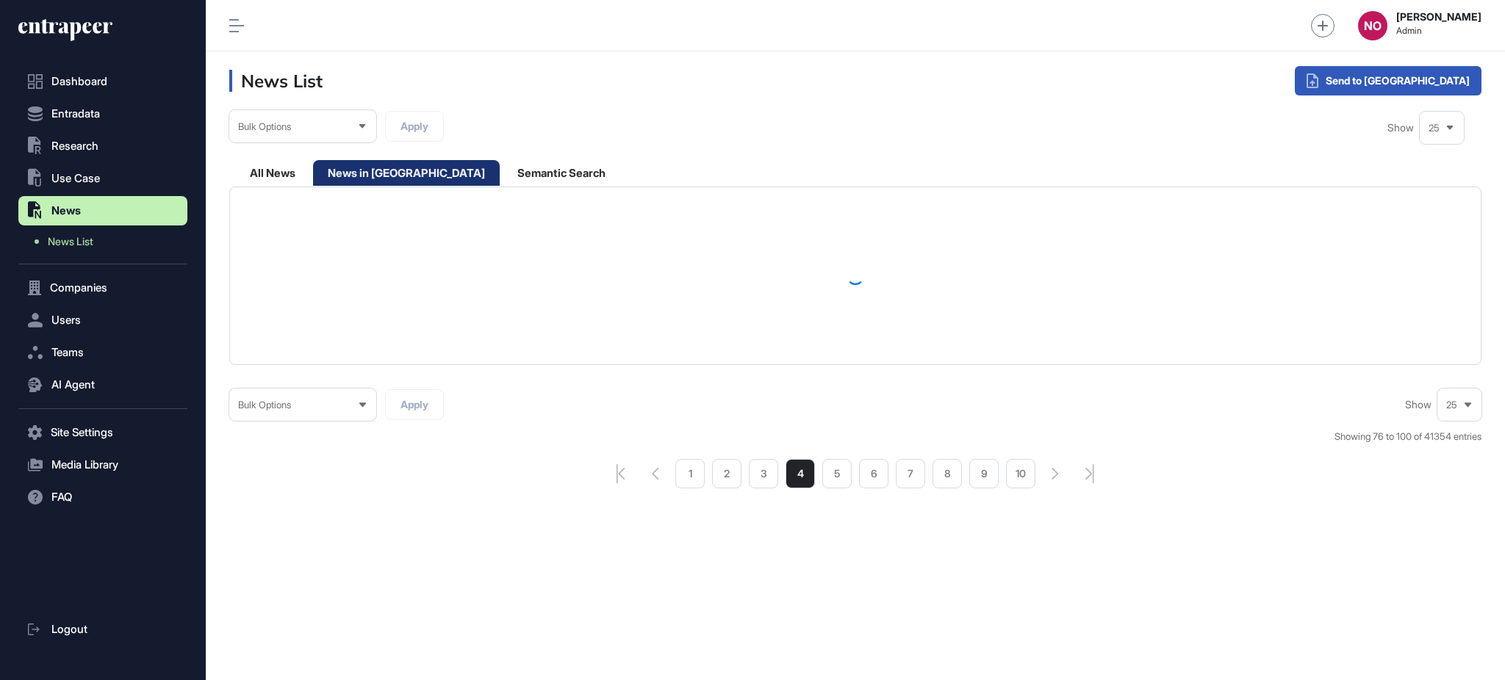
click at [798, 561] on div "News List Send to [PERSON_NAME] All News News in [GEOGRAPHIC_DATA] Semantic Sea…" at bounding box center [855, 365] width 1299 height 629
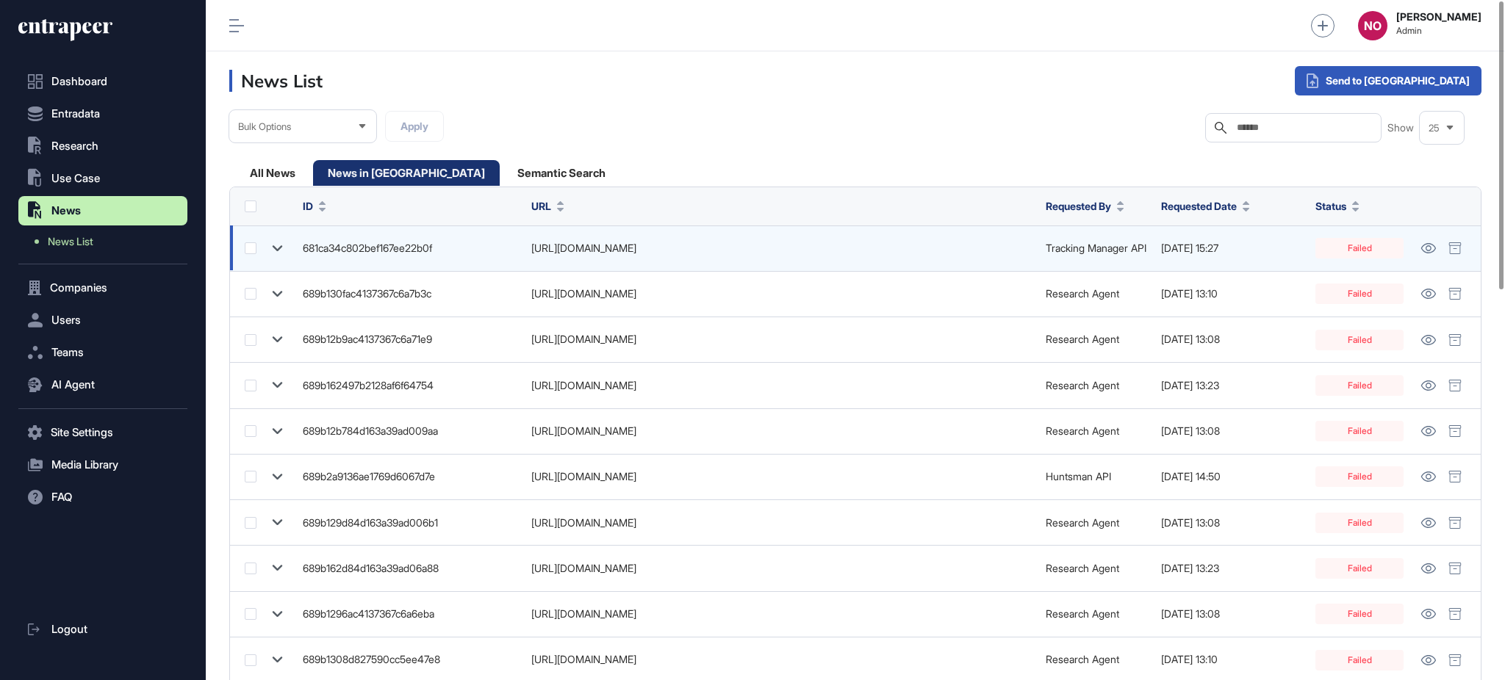
click at [269, 252] on icon at bounding box center [277, 248] width 21 height 21
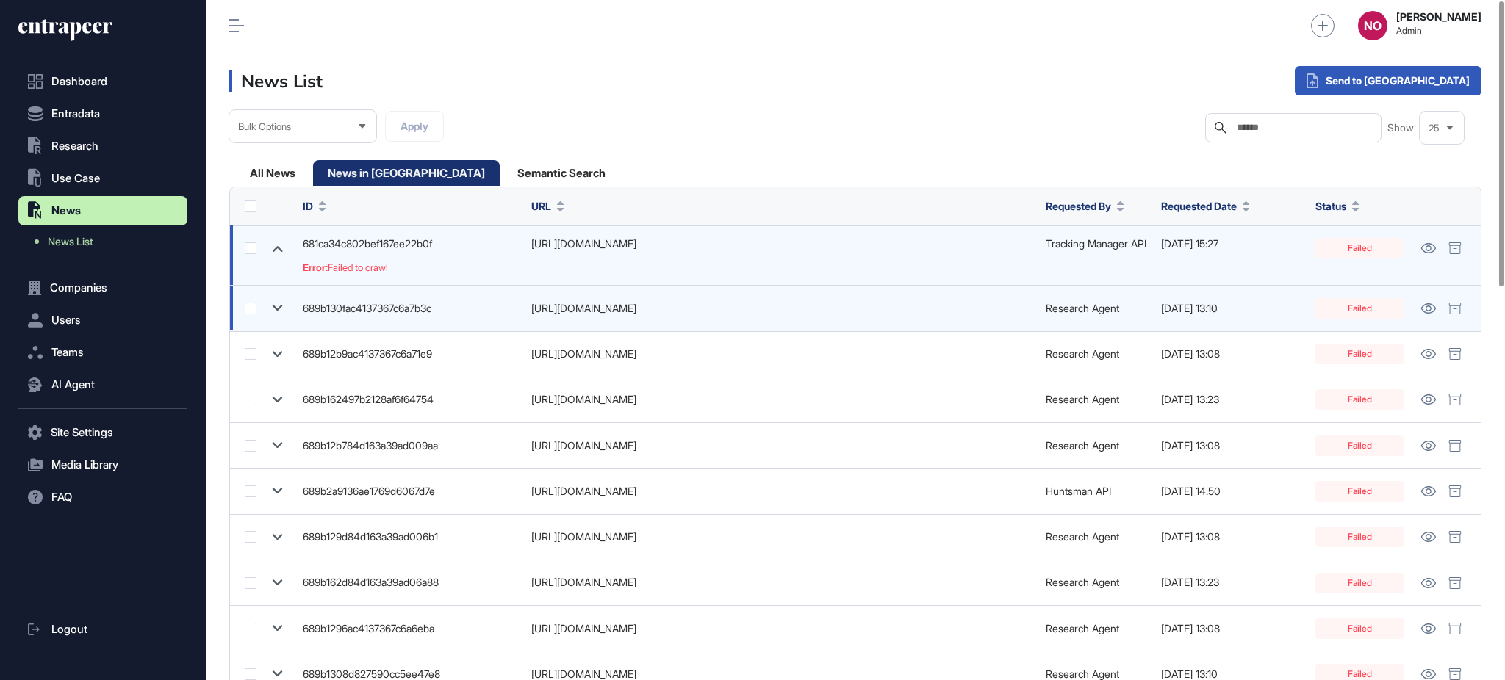
click at [274, 306] on icon at bounding box center [278, 309] width 10 height 6
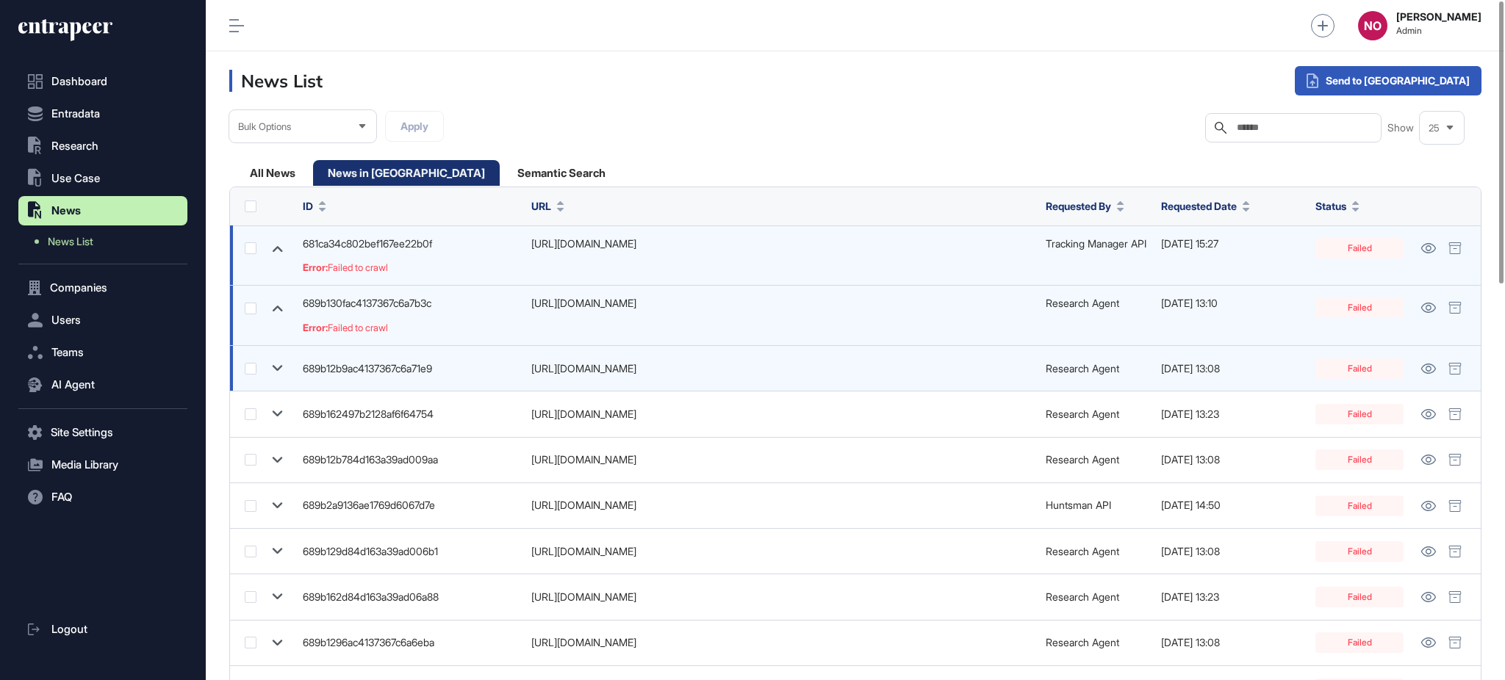
click at [274, 372] on icon at bounding box center [277, 368] width 21 height 21
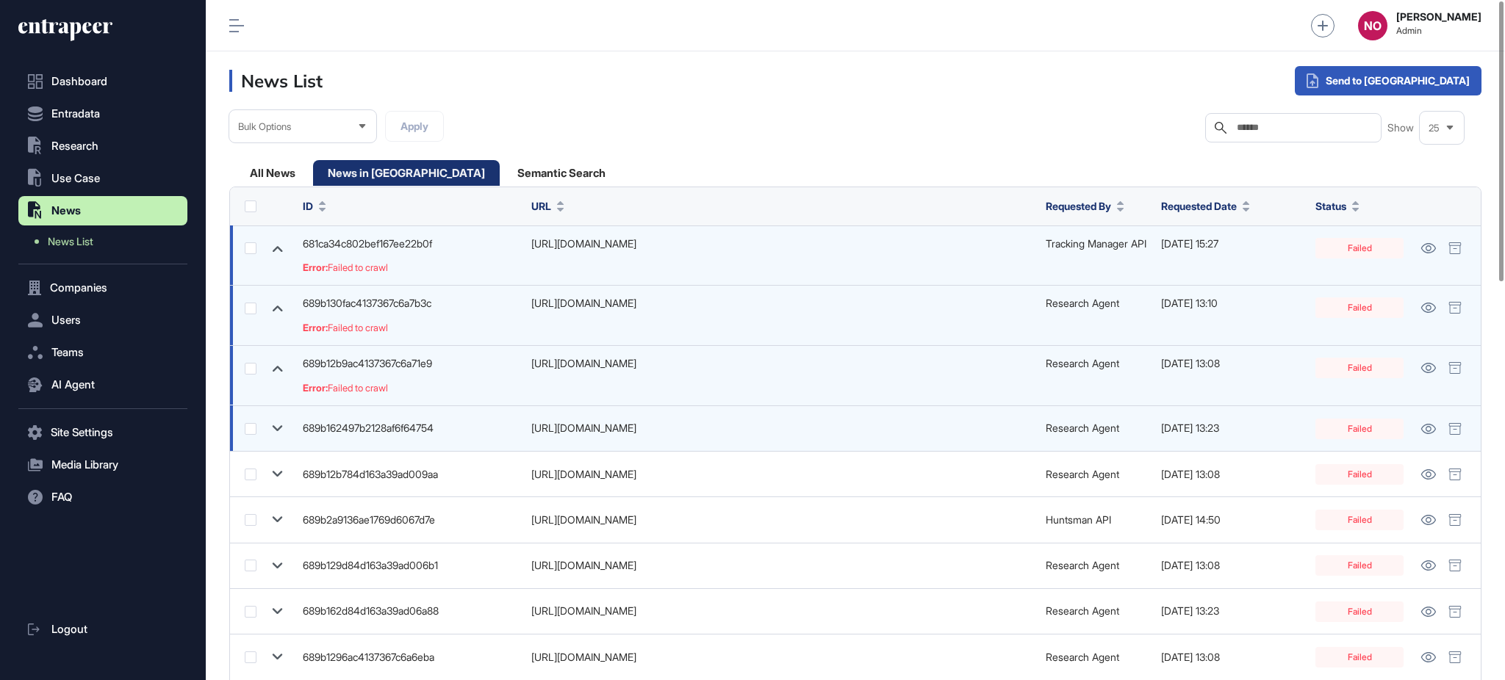
drag, startPoint x: 279, startPoint y: 427, endPoint x: 279, endPoint y: 463, distance: 36.0
click at [279, 429] on icon at bounding box center [277, 428] width 21 height 21
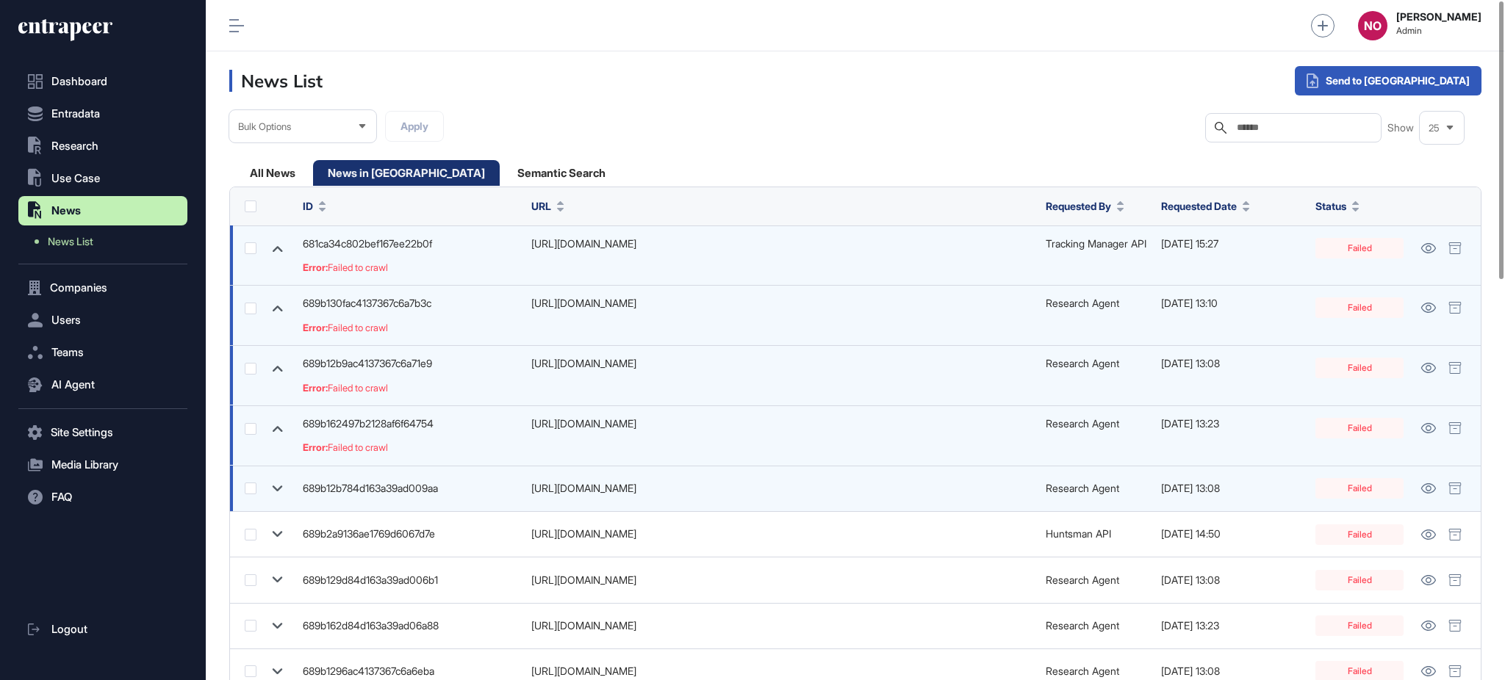
drag, startPoint x: 278, startPoint y: 487, endPoint x: 277, endPoint y: 499, distance: 11.8
click at [277, 489] on icon at bounding box center [277, 488] width 21 height 21
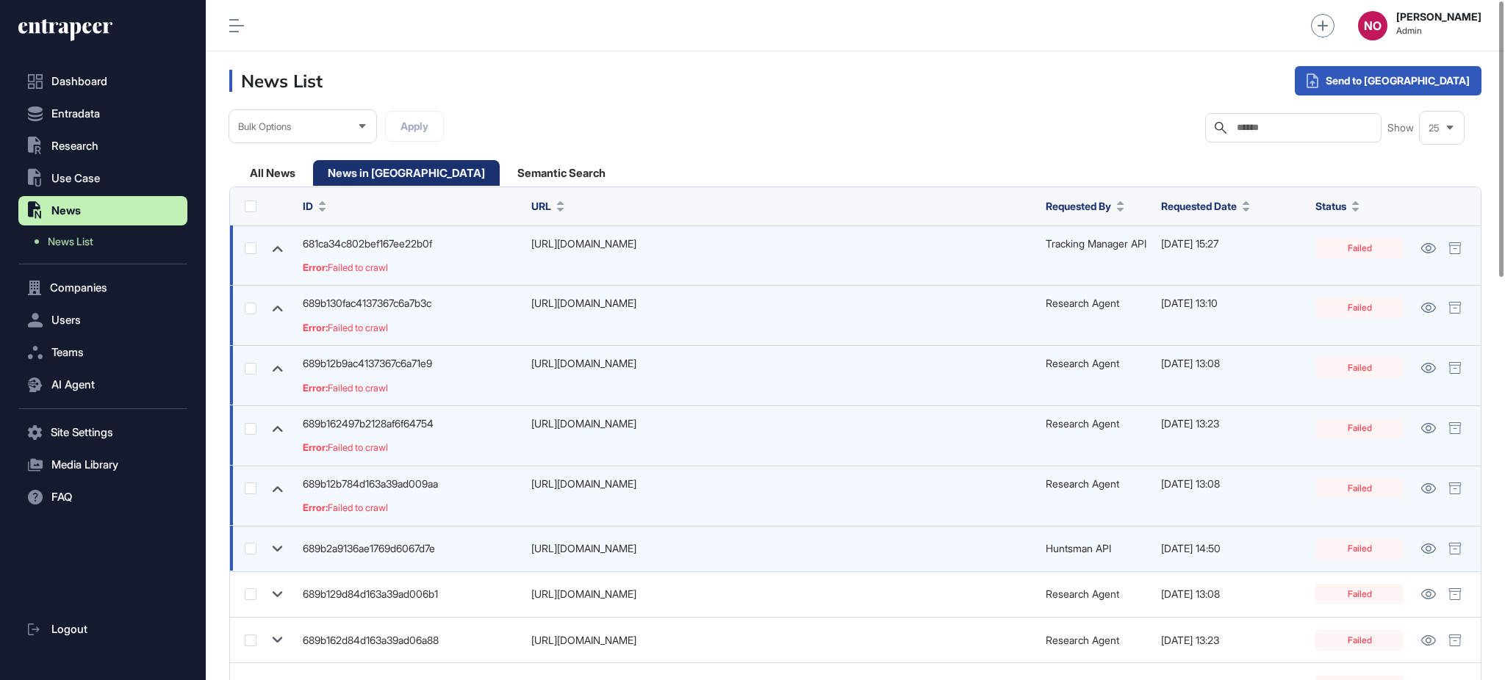
click at [277, 542] on icon at bounding box center [277, 549] width 21 height 21
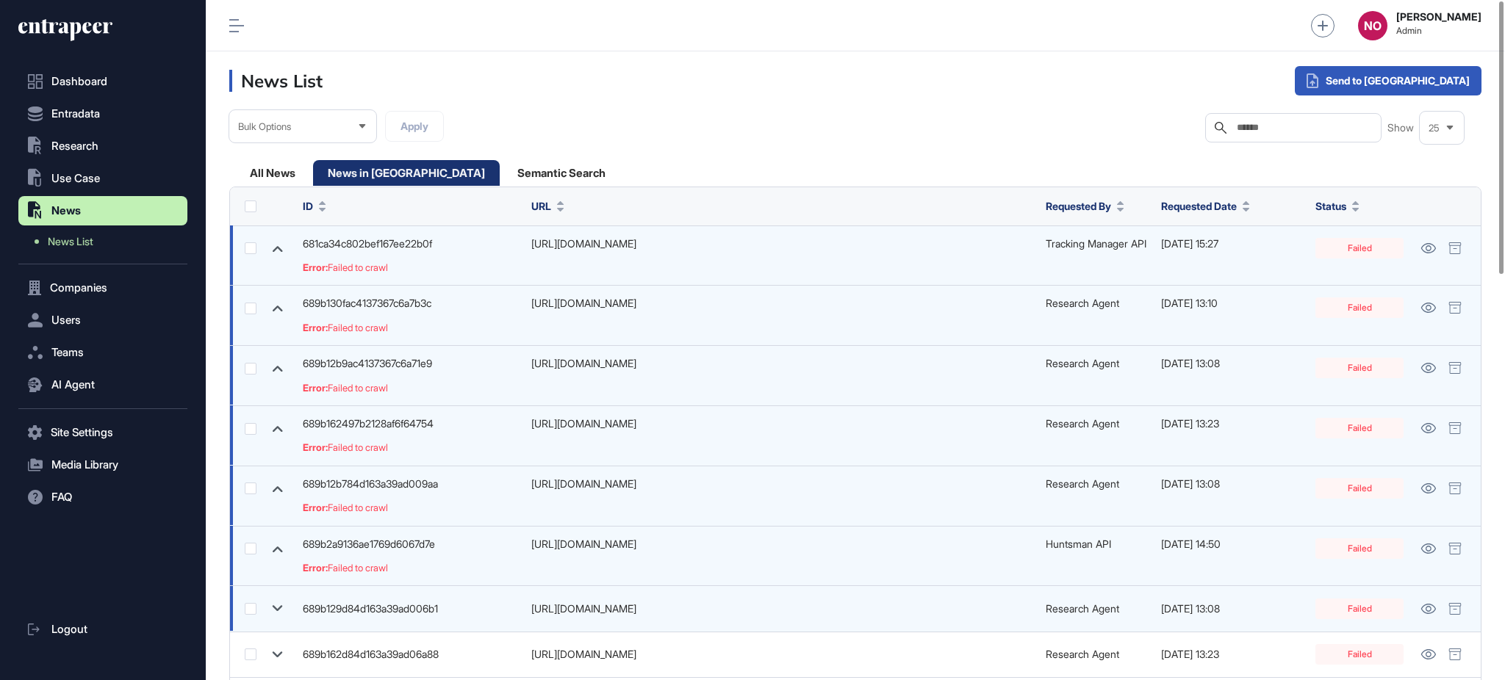
click at [279, 607] on icon at bounding box center [277, 608] width 21 height 21
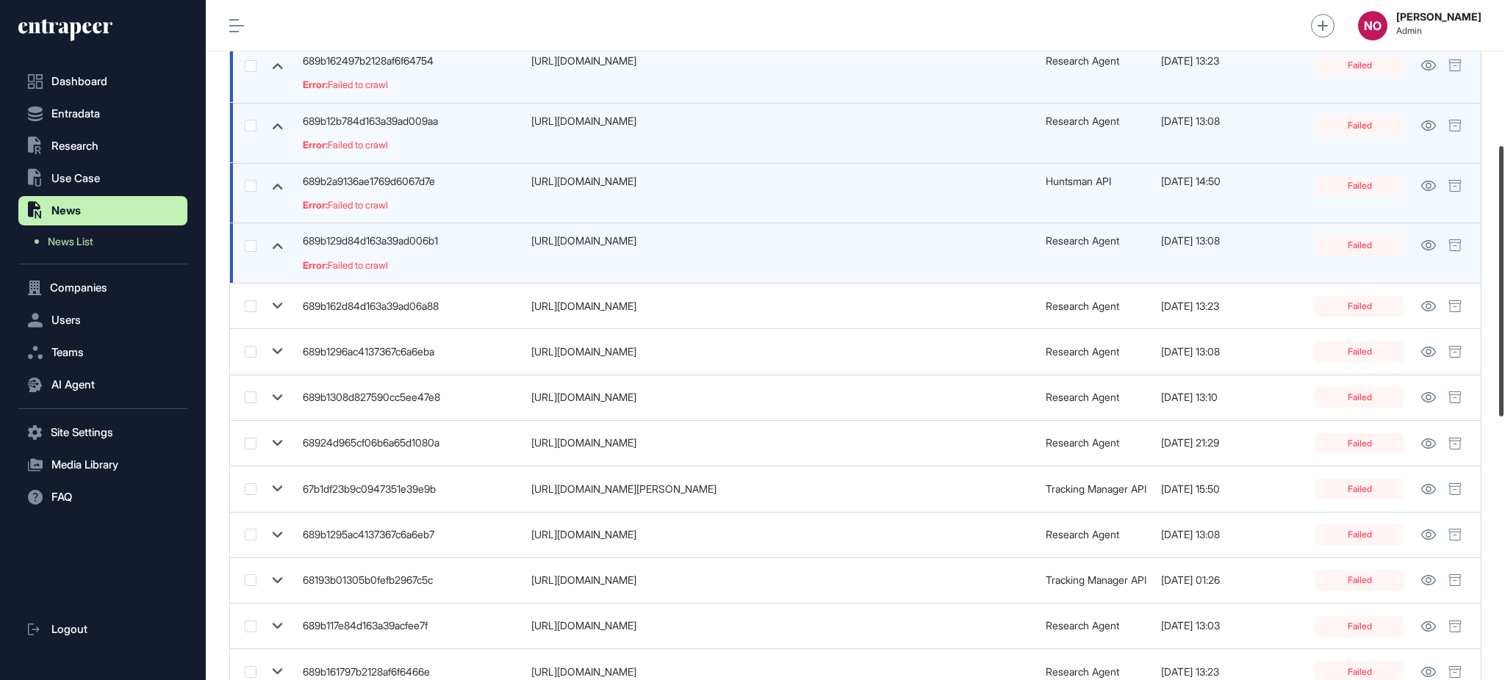
scroll to position [366, 0]
drag, startPoint x: 1503, startPoint y: 231, endPoint x: 1503, endPoint y: 375, distance: 144.7
click at [1503, 375] on div at bounding box center [1501, 281] width 4 height 270
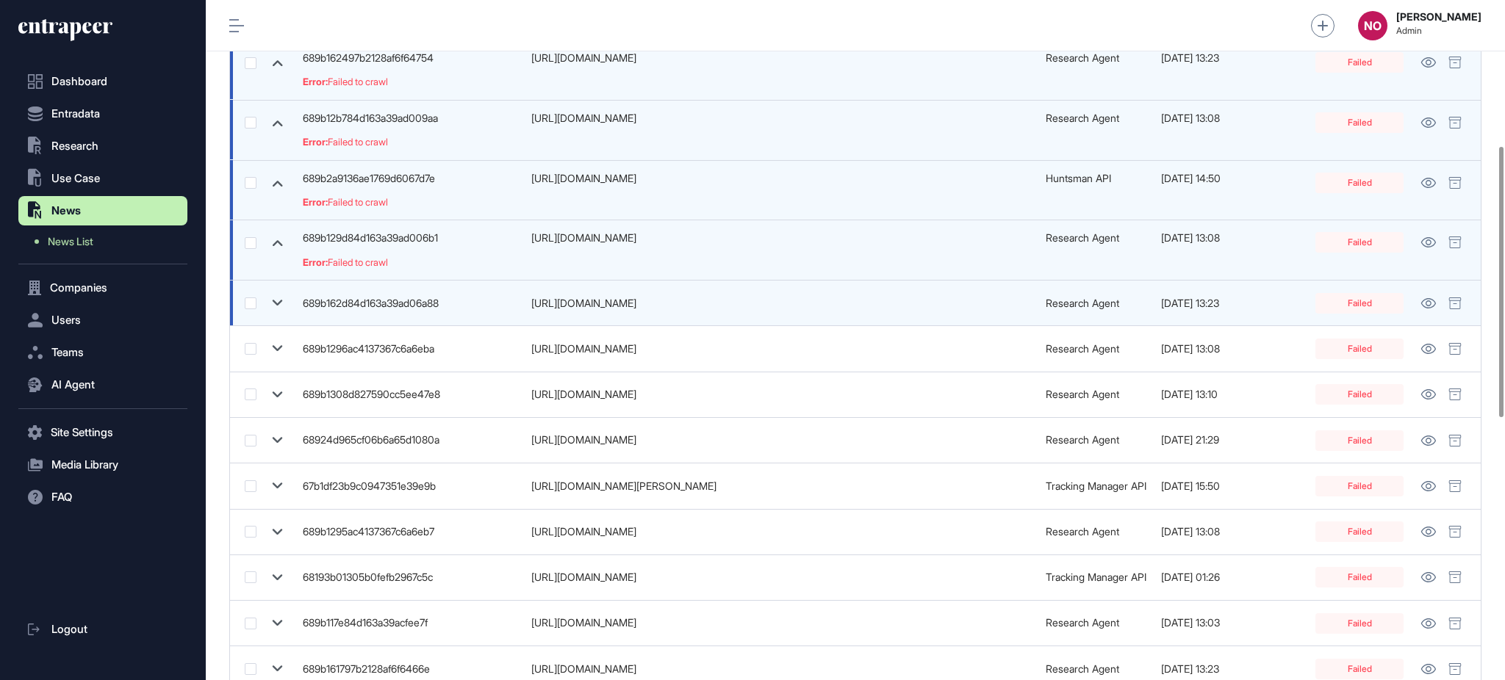
click at [278, 306] on icon at bounding box center [277, 302] width 21 height 21
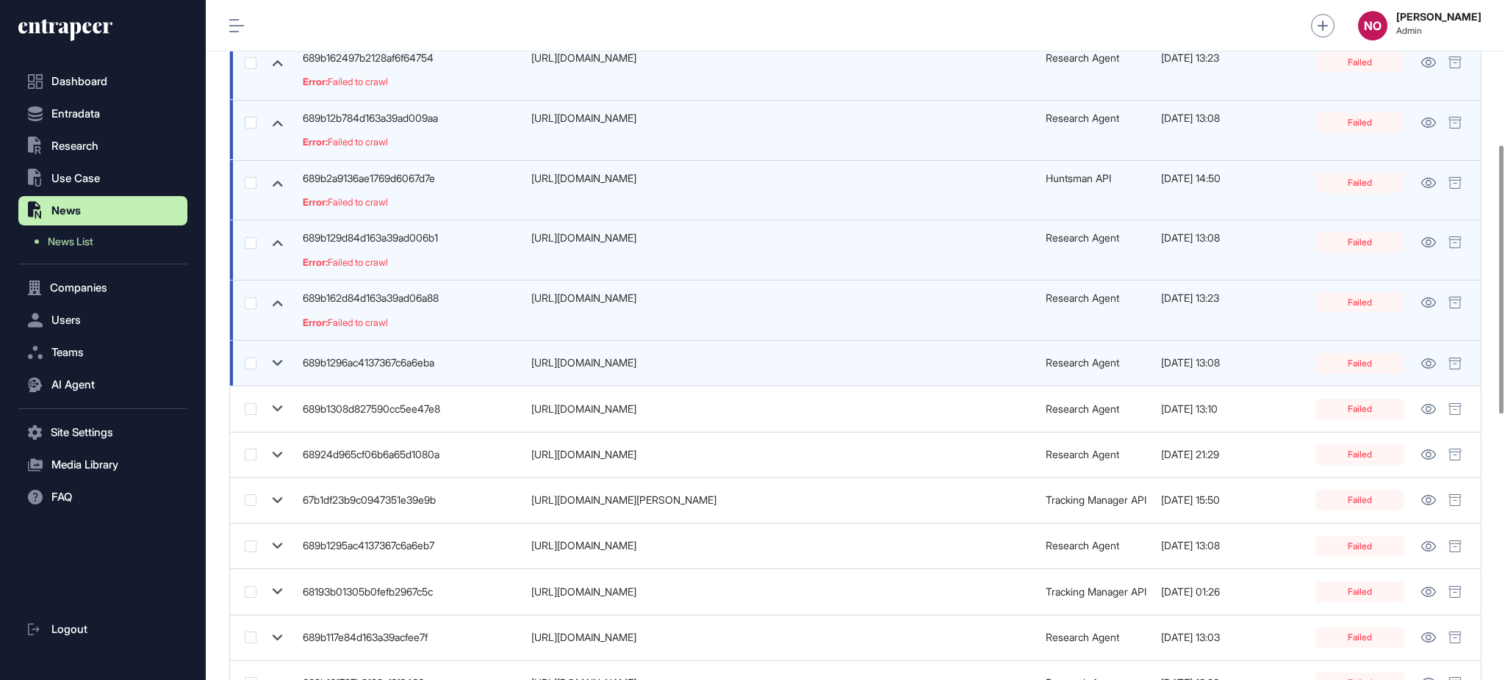
click at [278, 354] on icon at bounding box center [277, 363] width 21 height 21
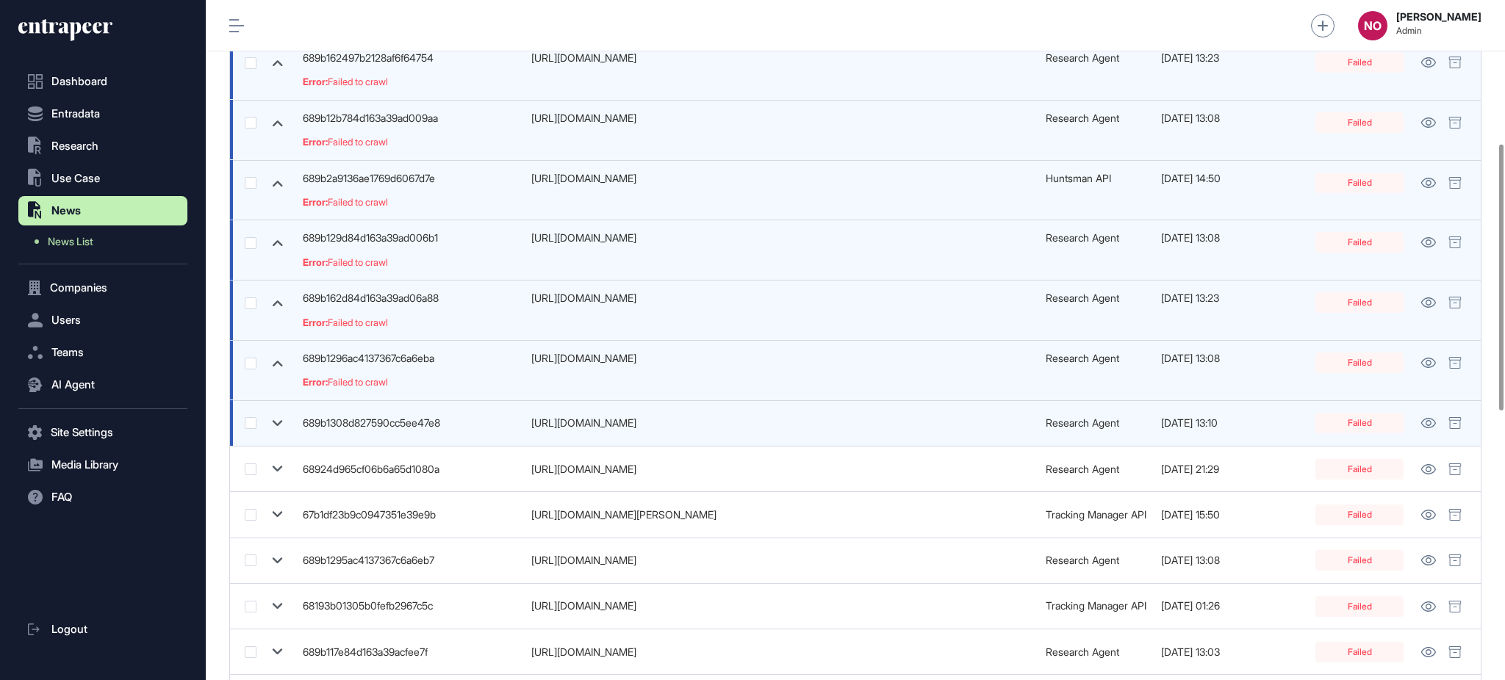
click at [277, 426] on icon at bounding box center [278, 423] width 10 height 6
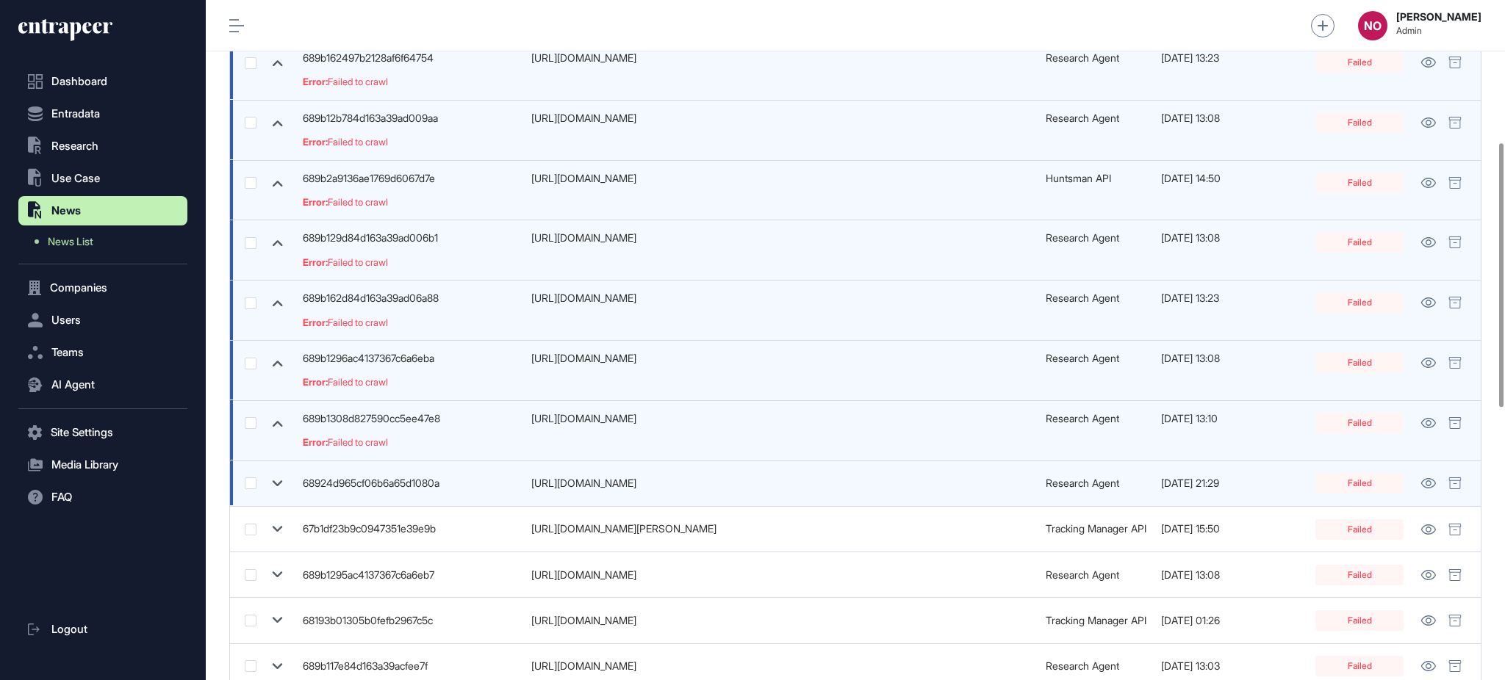
click at [284, 490] on icon at bounding box center [277, 483] width 21 height 21
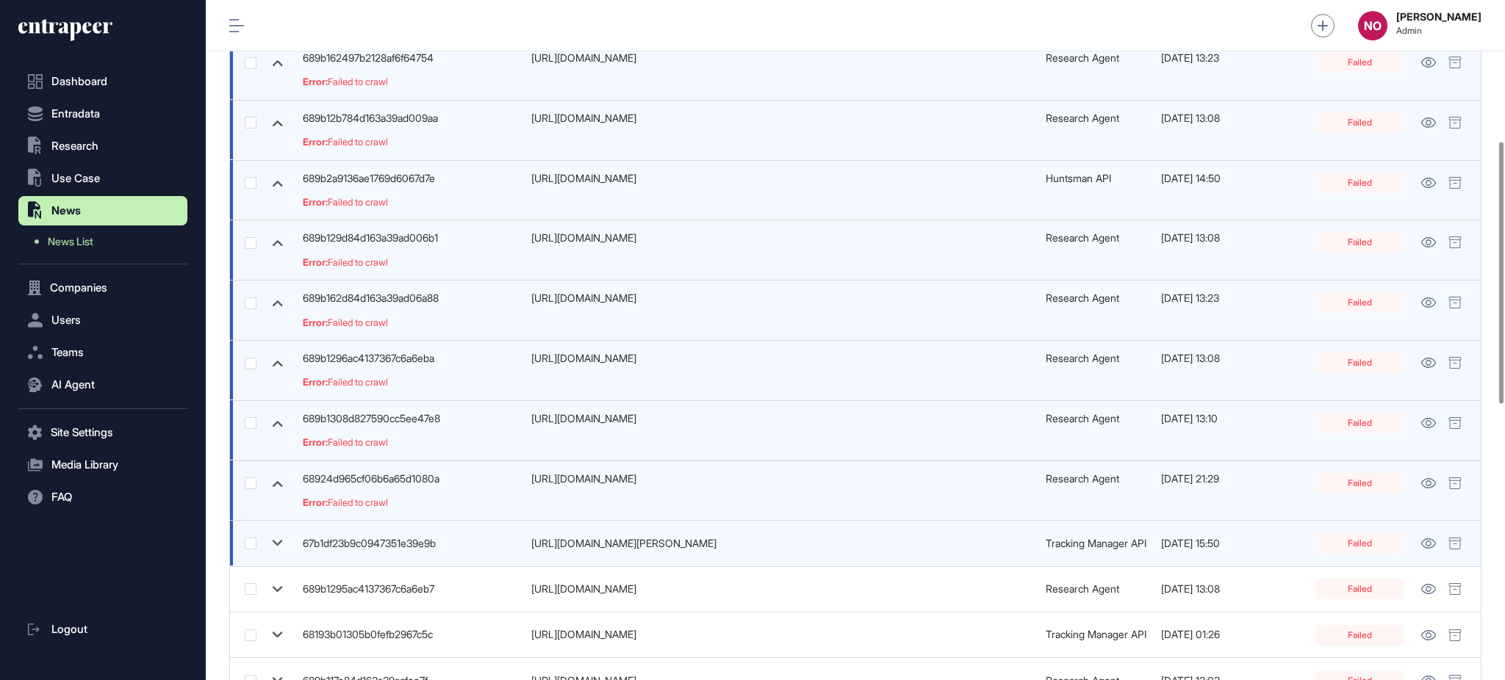
click at [272, 529] on td at bounding box center [262, 544] width 65 height 46
click at [273, 541] on icon at bounding box center [278, 544] width 10 height 6
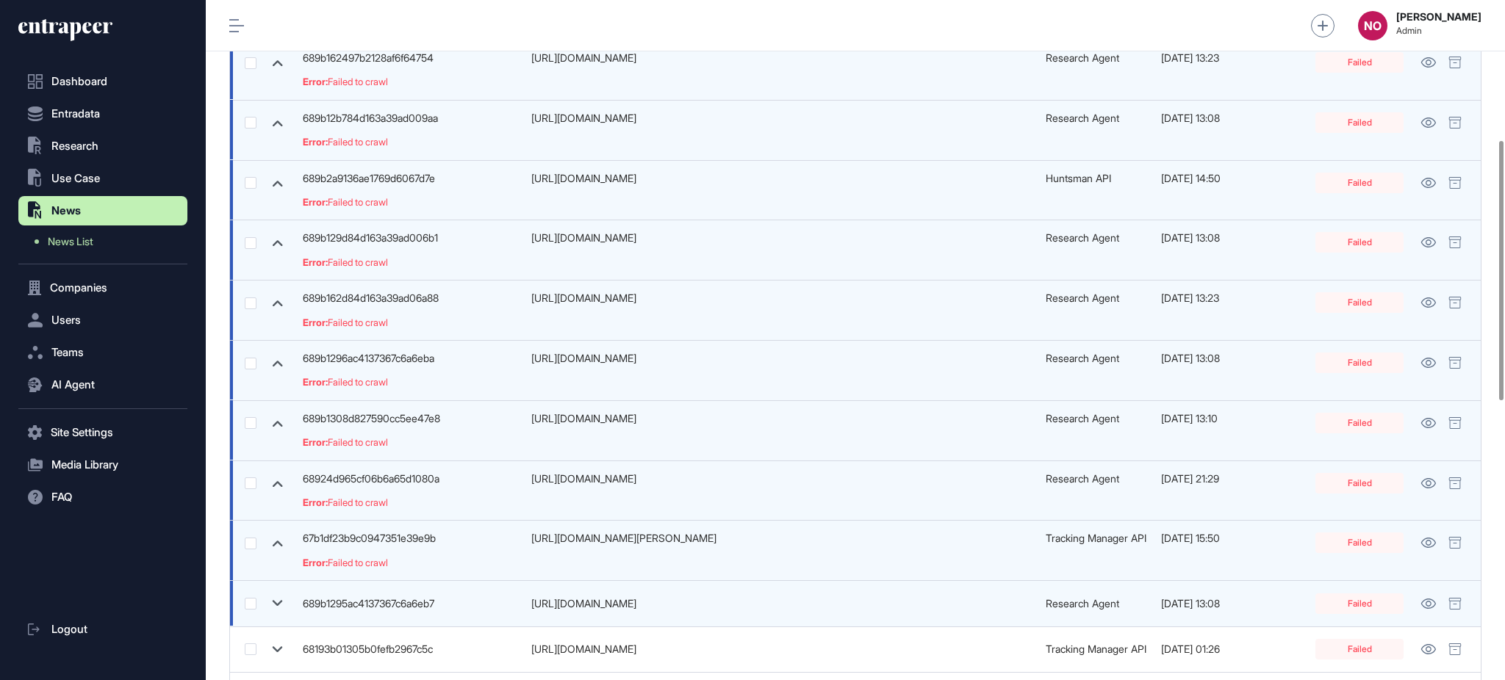
click at [281, 606] on icon at bounding box center [277, 603] width 21 height 21
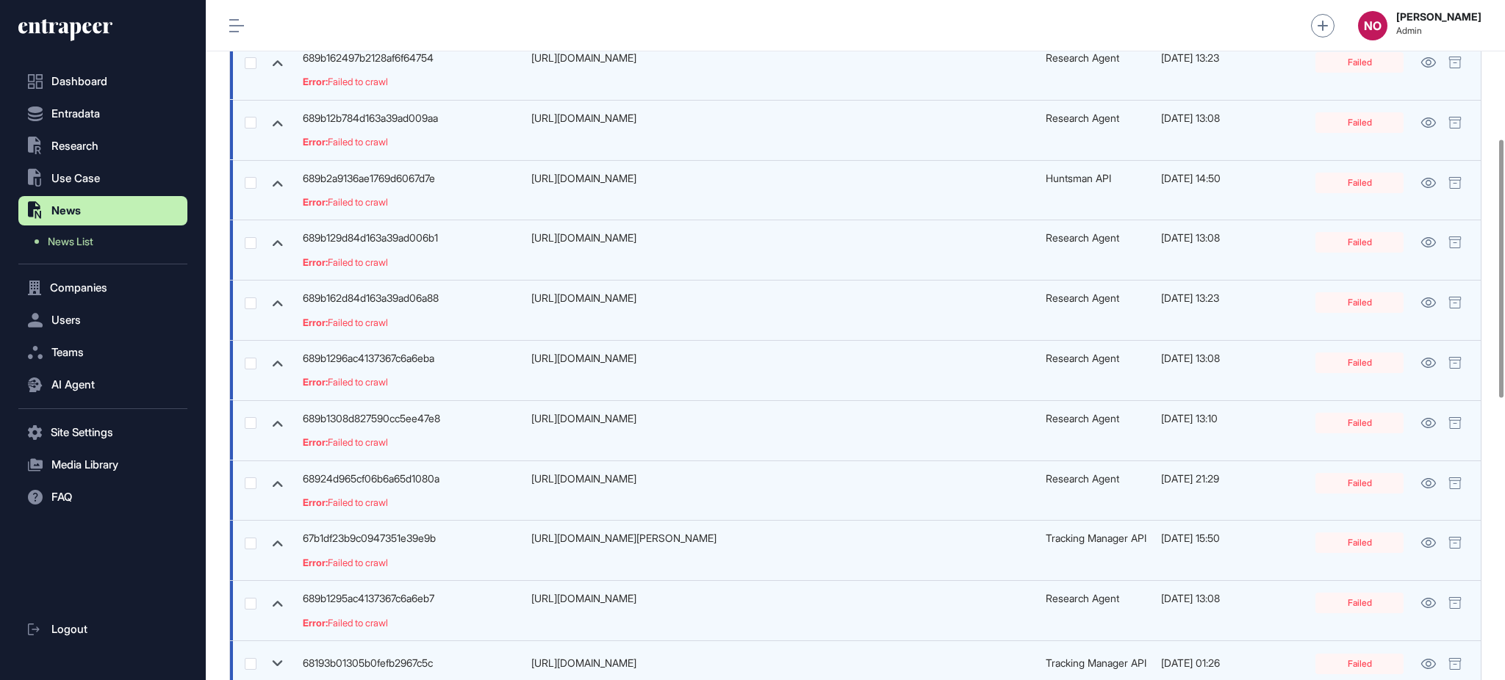
click at [281, 669] on icon at bounding box center [277, 663] width 21 height 21
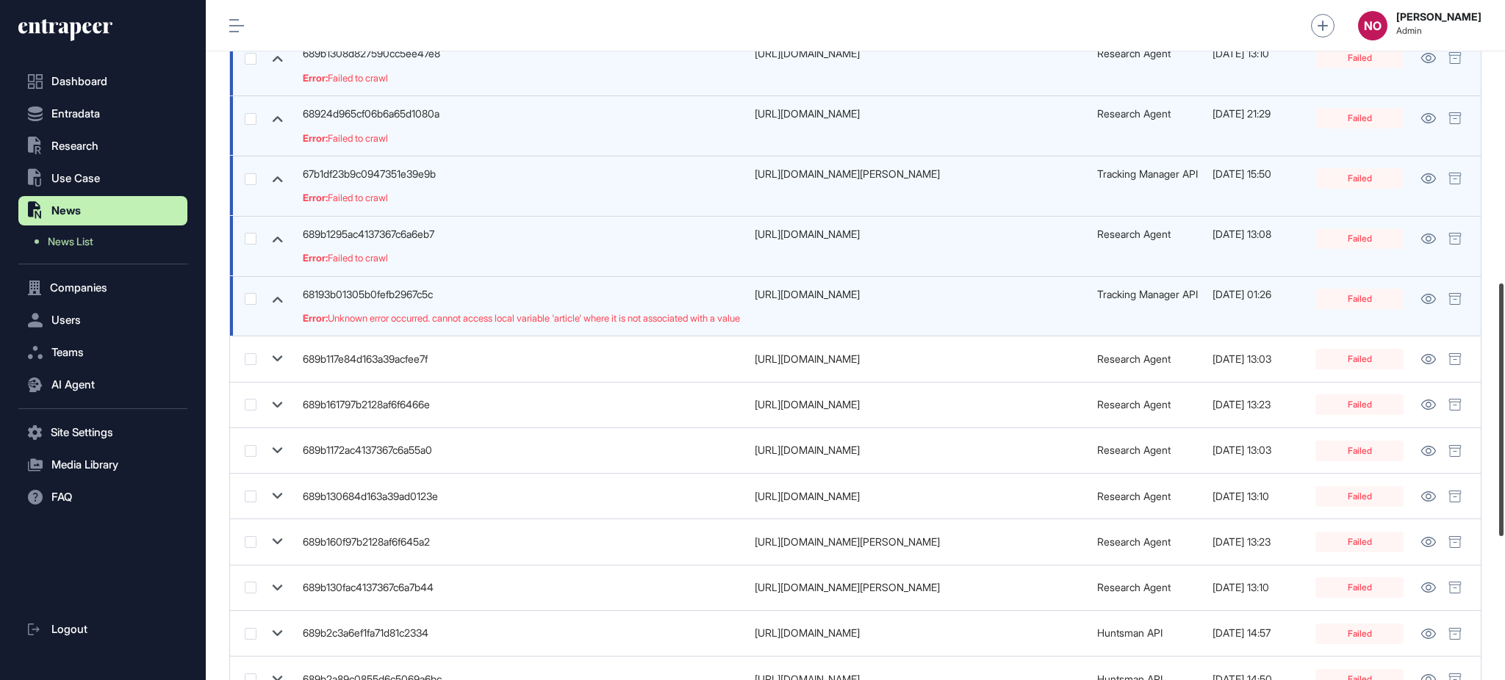
scroll to position [765, 0]
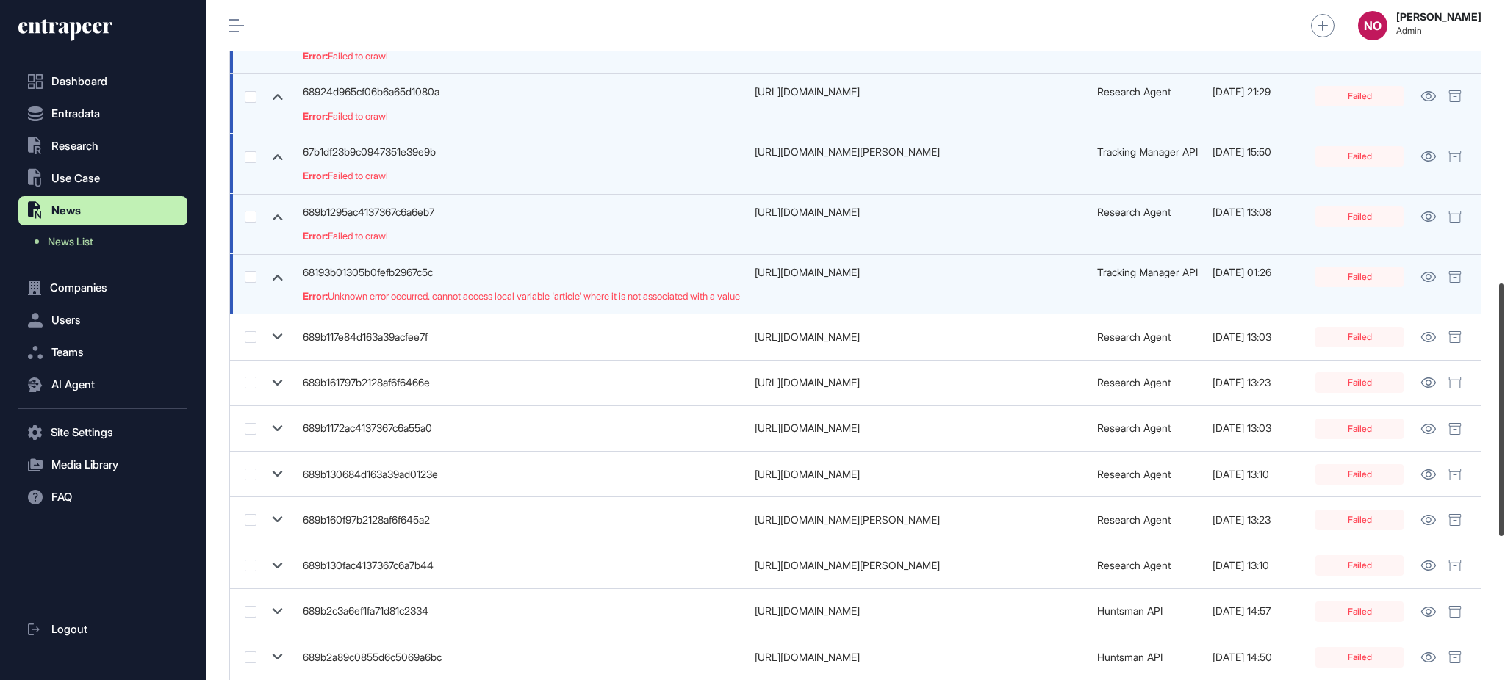
drag, startPoint x: 1503, startPoint y: 381, endPoint x: 1503, endPoint y: 497, distance: 116.1
click at [1503, 497] on div at bounding box center [1501, 410] width 4 height 253
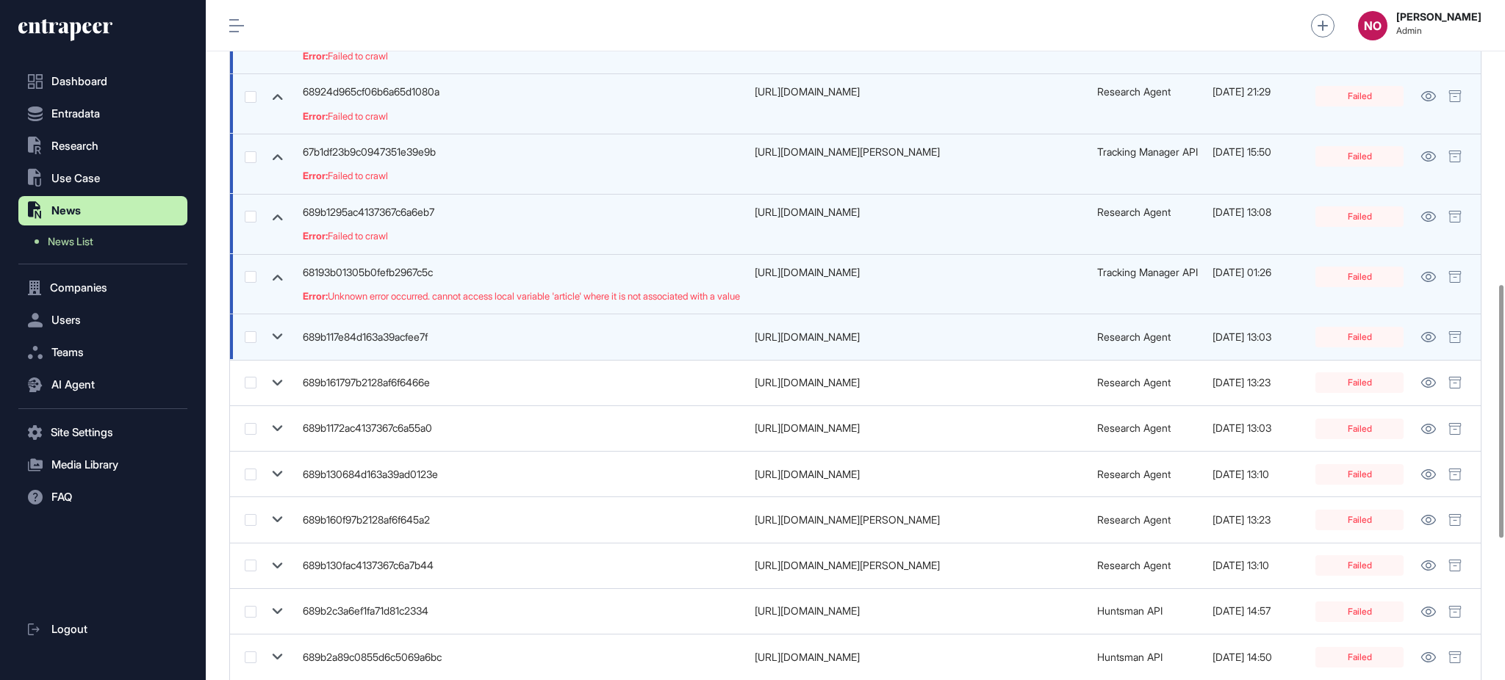
click at [285, 335] on icon at bounding box center [277, 336] width 21 height 21
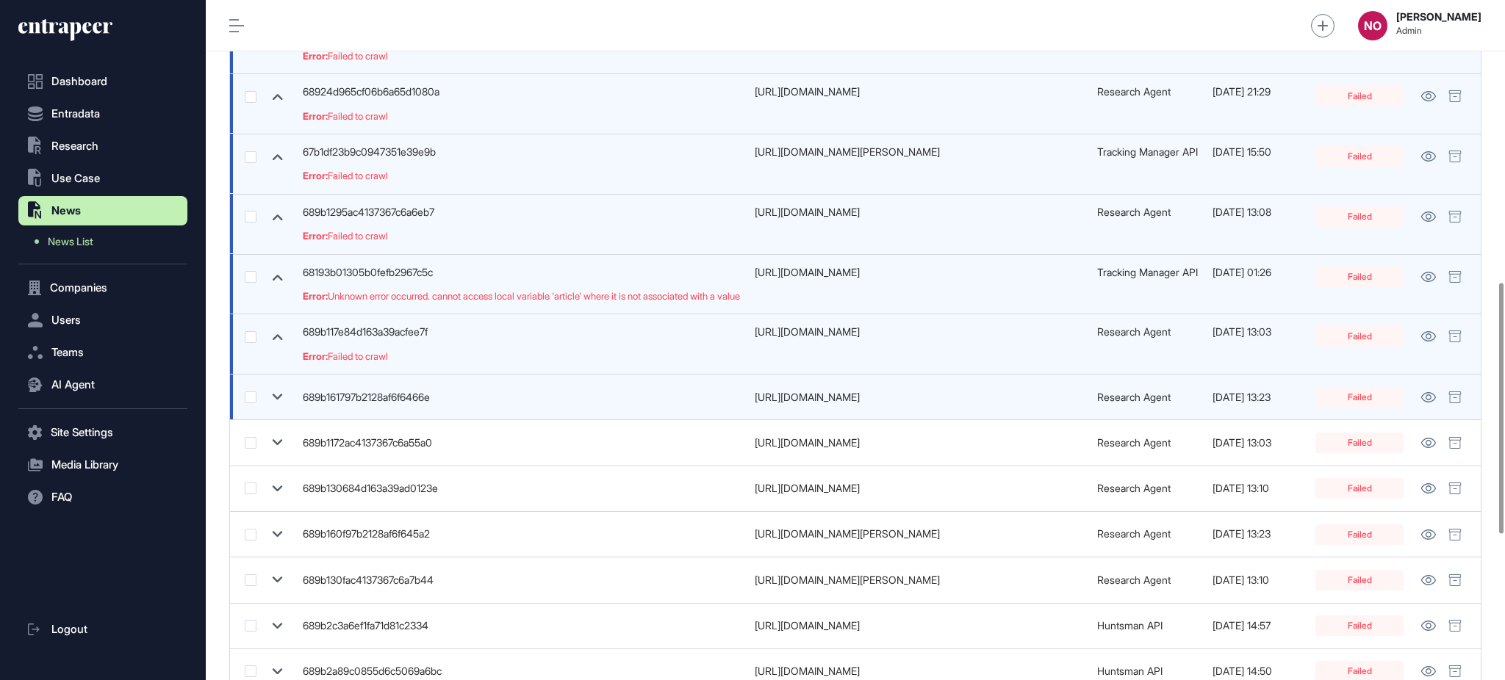
click at [272, 389] on icon at bounding box center [277, 396] width 21 height 21
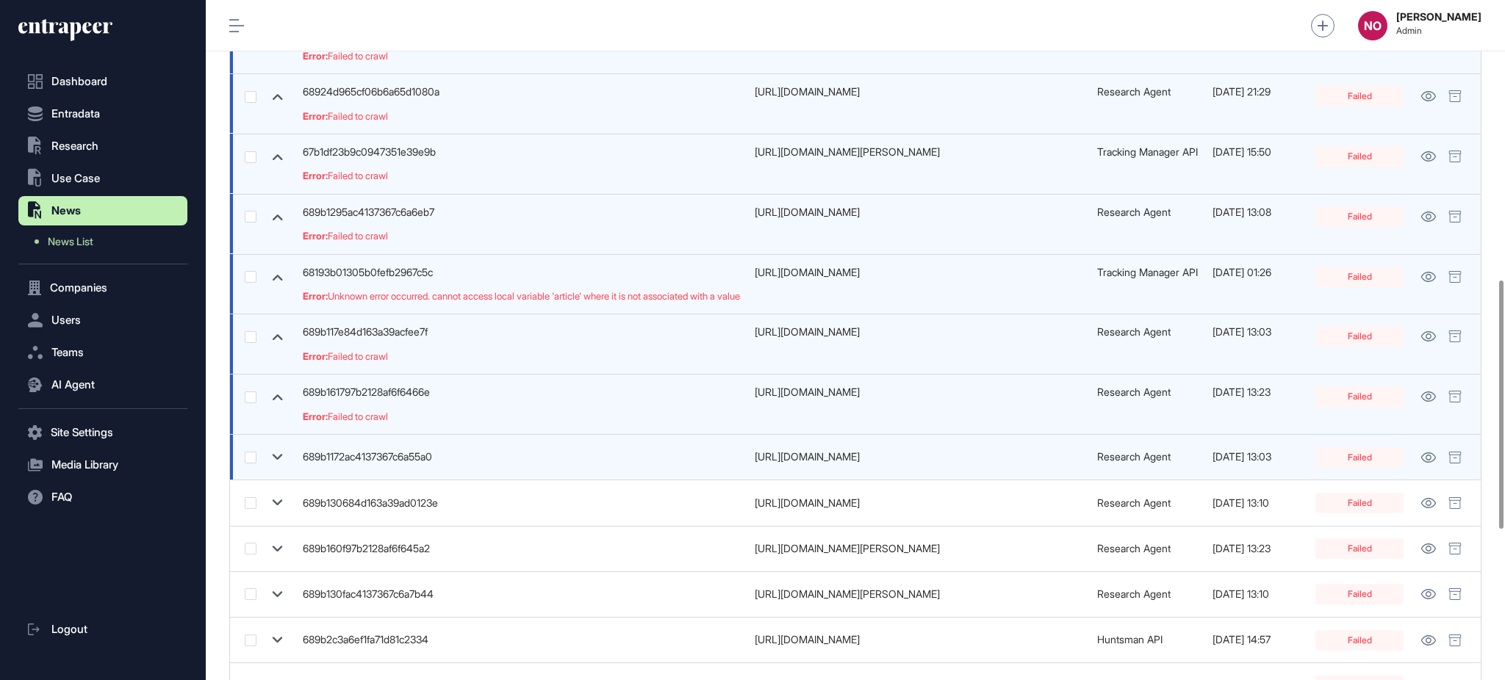
click at [272, 455] on icon at bounding box center [277, 457] width 21 height 21
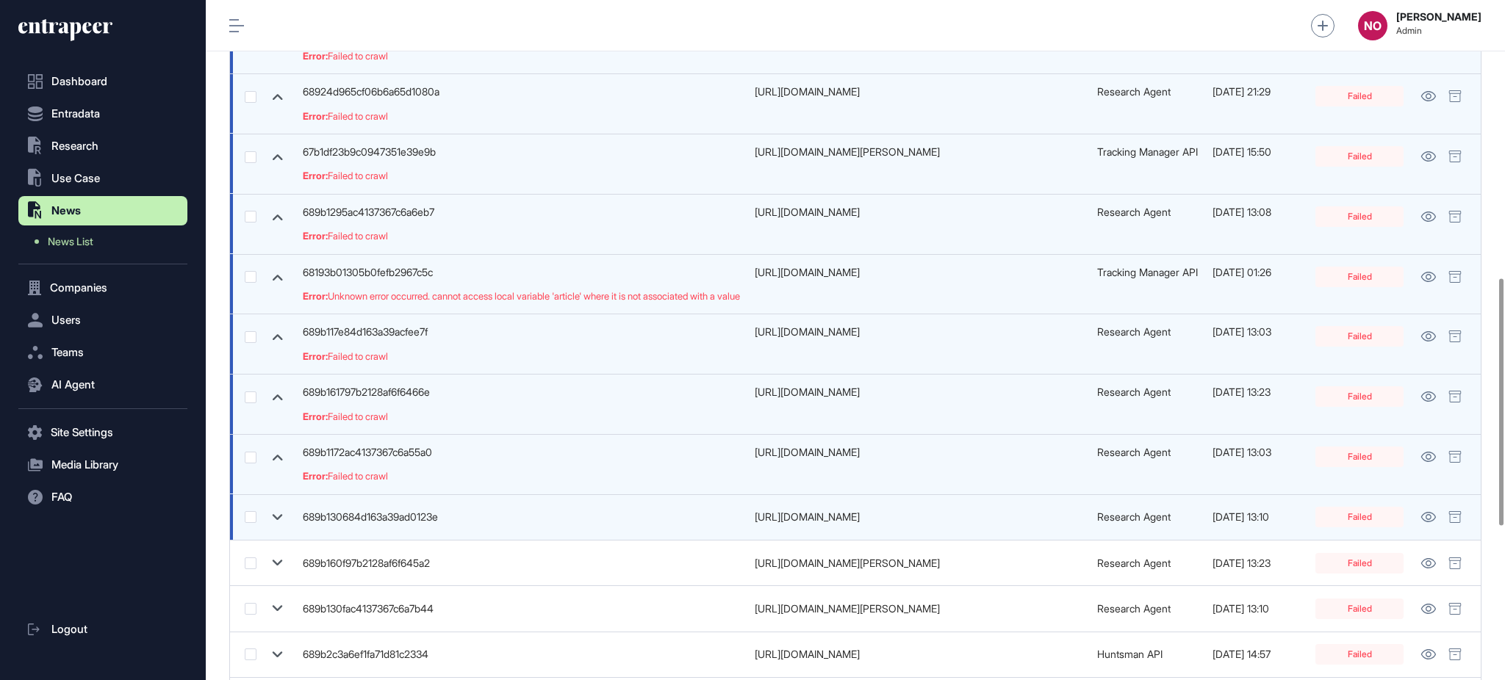
click at [282, 516] on icon at bounding box center [277, 517] width 21 height 21
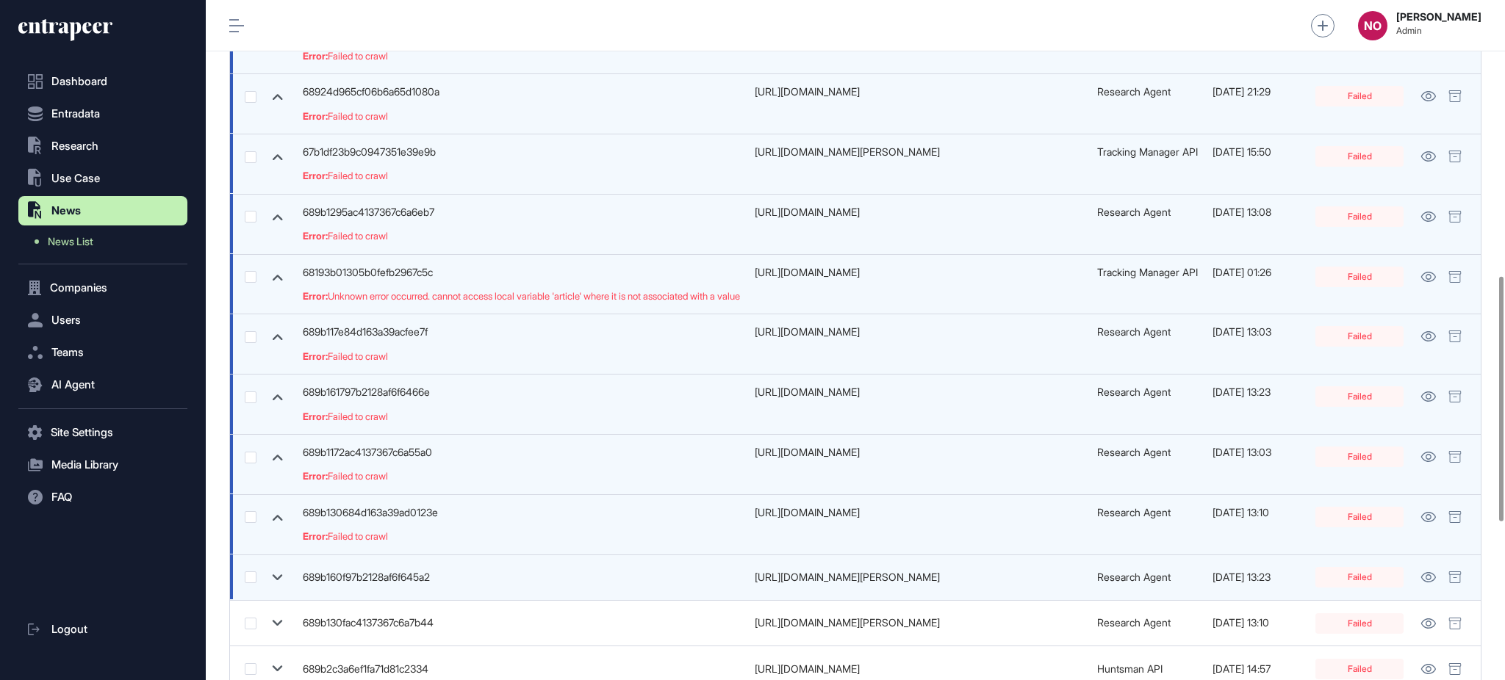
click at [278, 580] on icon at bounding box center [278, 578] width 10 height 6
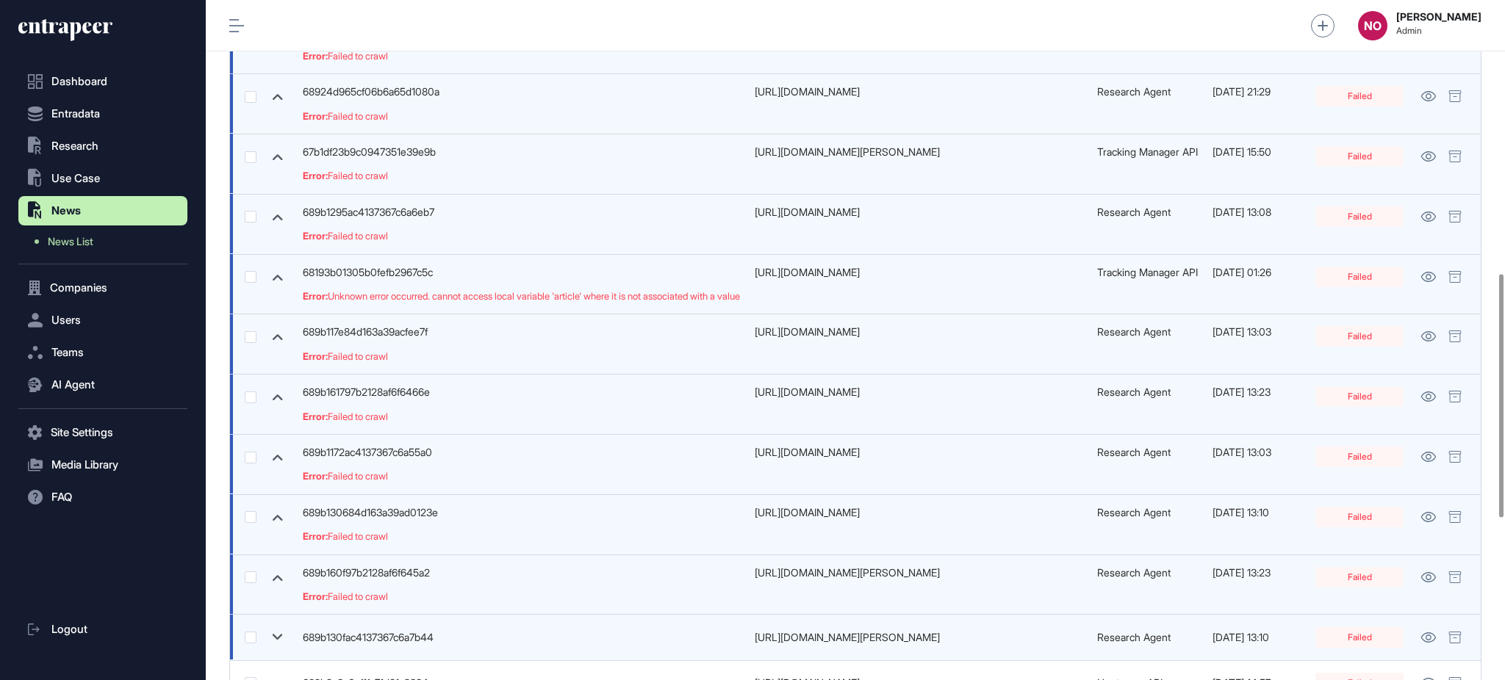
click at [284, 633] on icon at bounding box center [277, 637] width 21 height 21
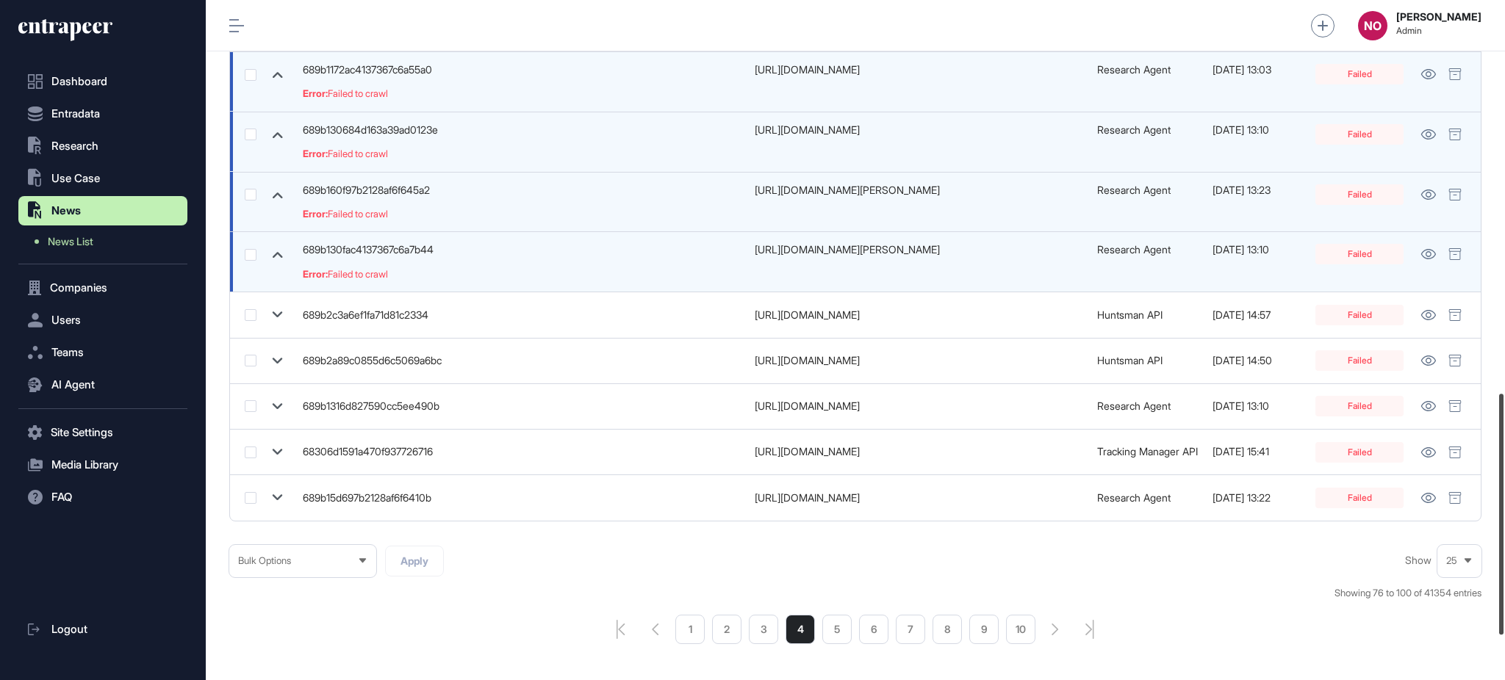
drag, startPoint x: 1503, startPoint y: 388, endPoint x: 1503, endPoint y: 464, distance: 76.4
click at [1503, 462] on div at bounding box center [1501, 514] width 4 height 241
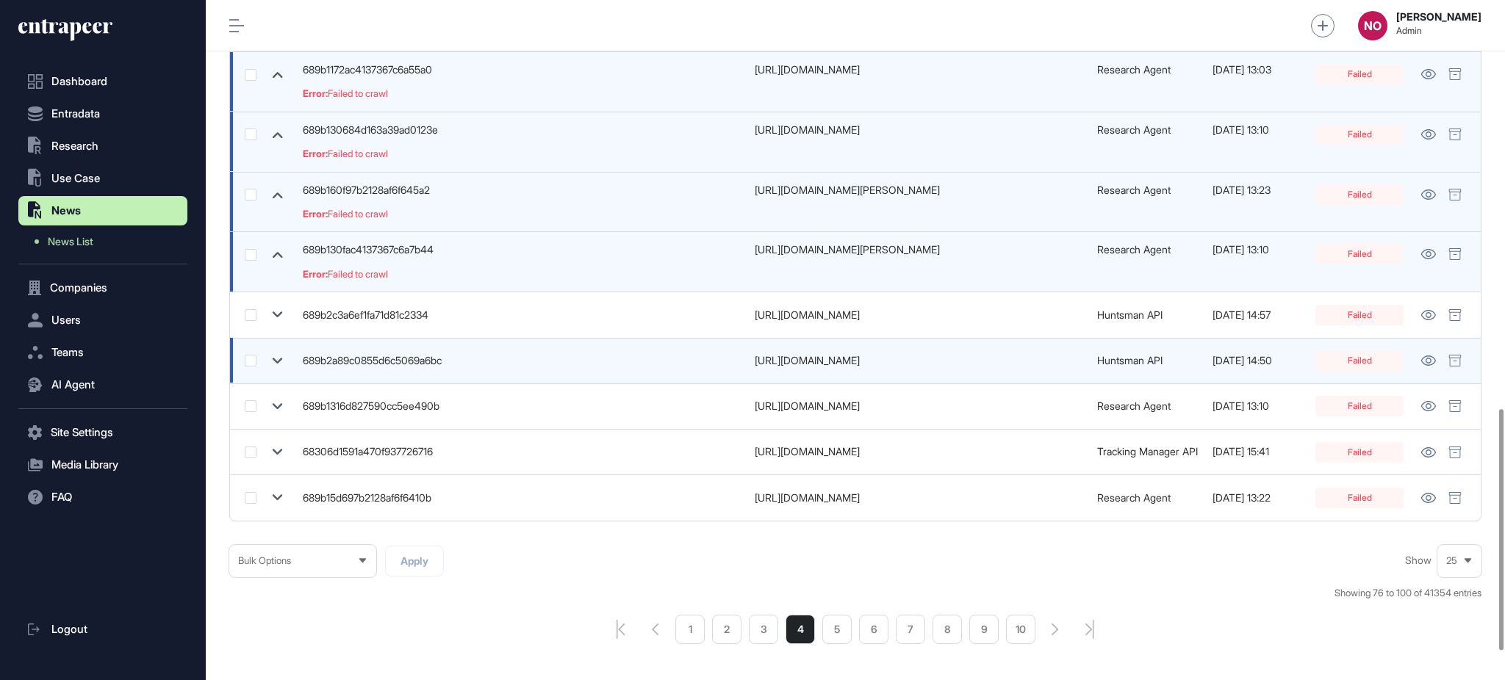
scroll to position [1150, 0]
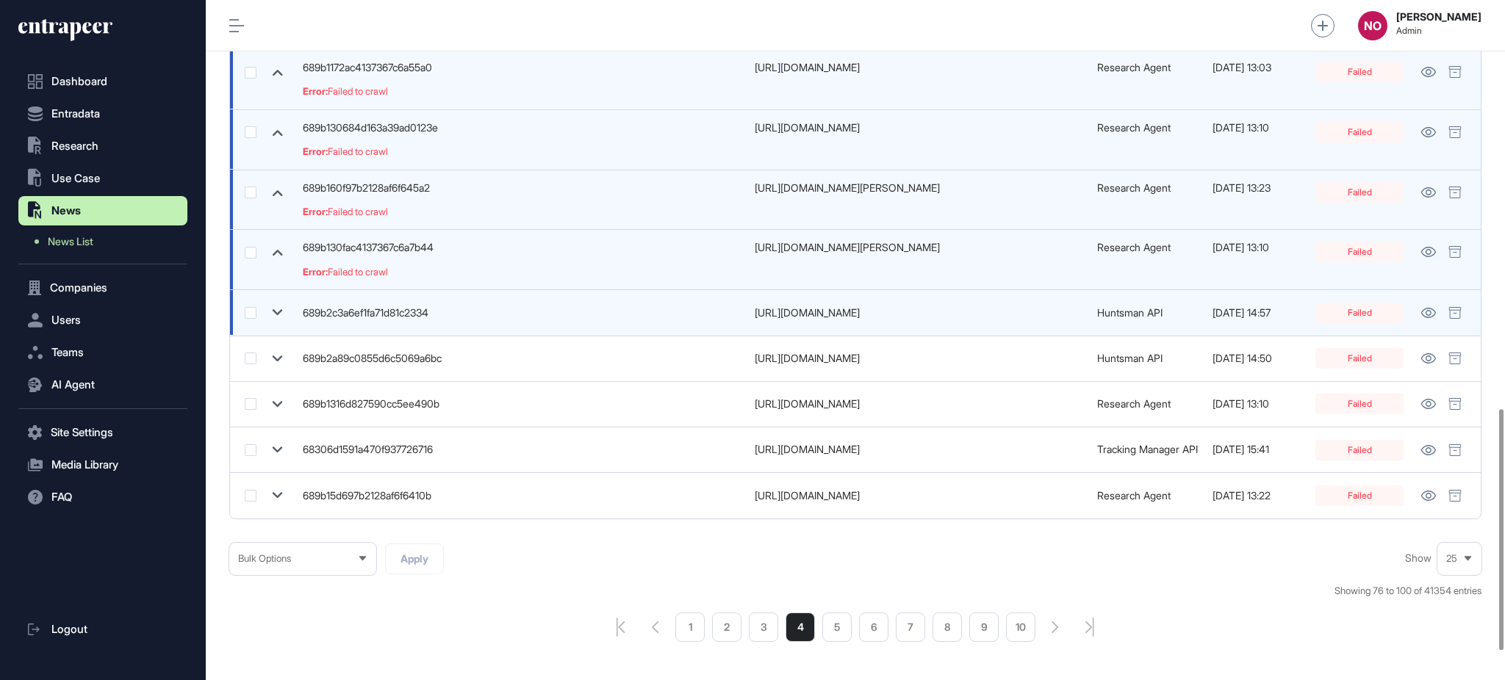
click at [276, 310] on icon at bounding box center [277, 312] width 21 height 21
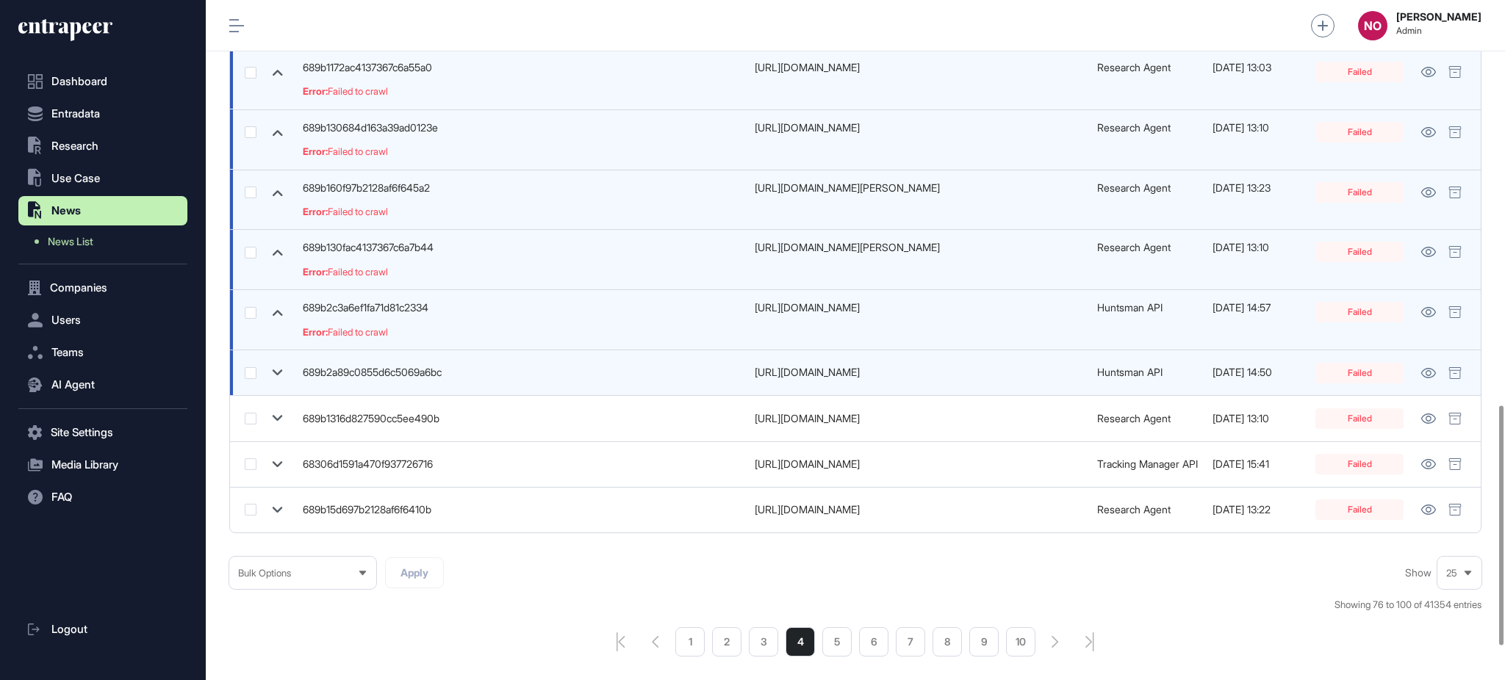
click at [276, 370] on icon at bounding box center [277, 372] width 21 height 21
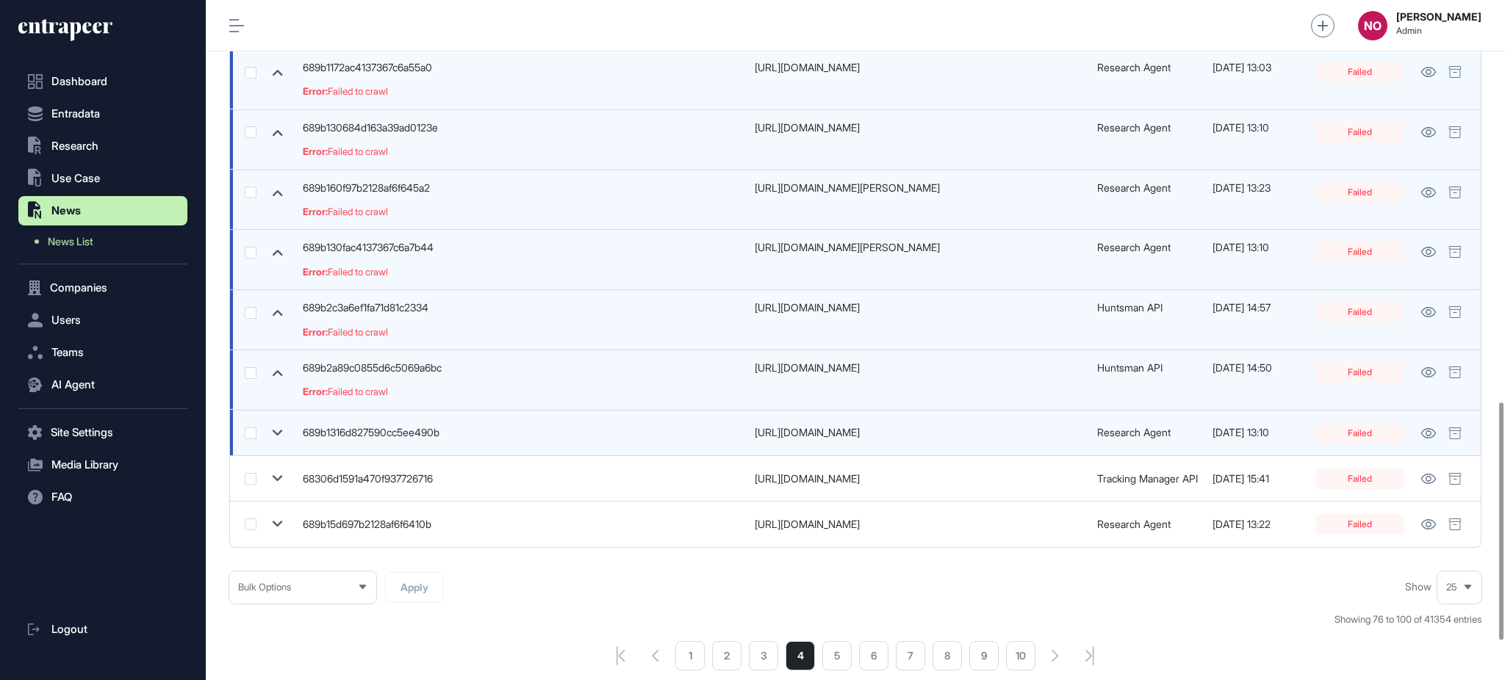
click at [276, 433] on icon at bounding box center [277, 432] width 21 height 21
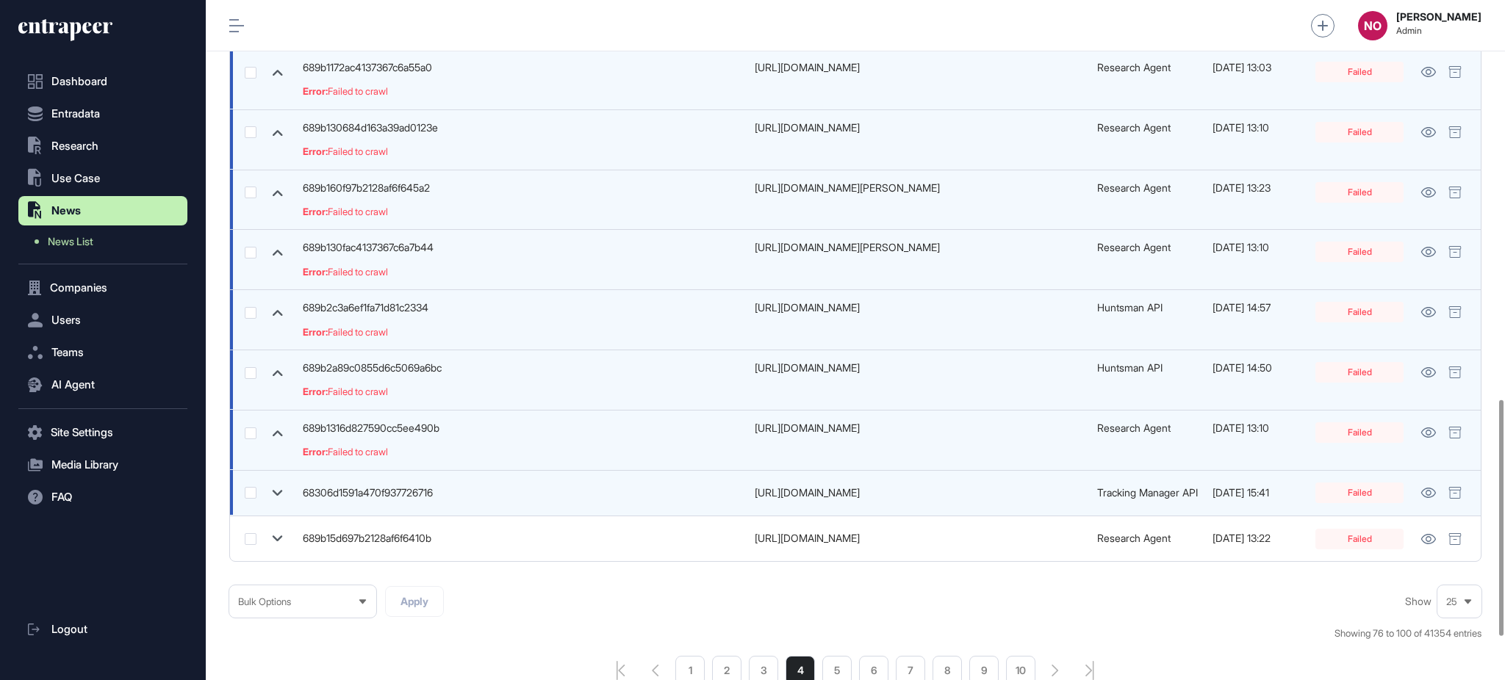
click at [276, 499] on icon at bounding box center [277, 493] width 21 height 21
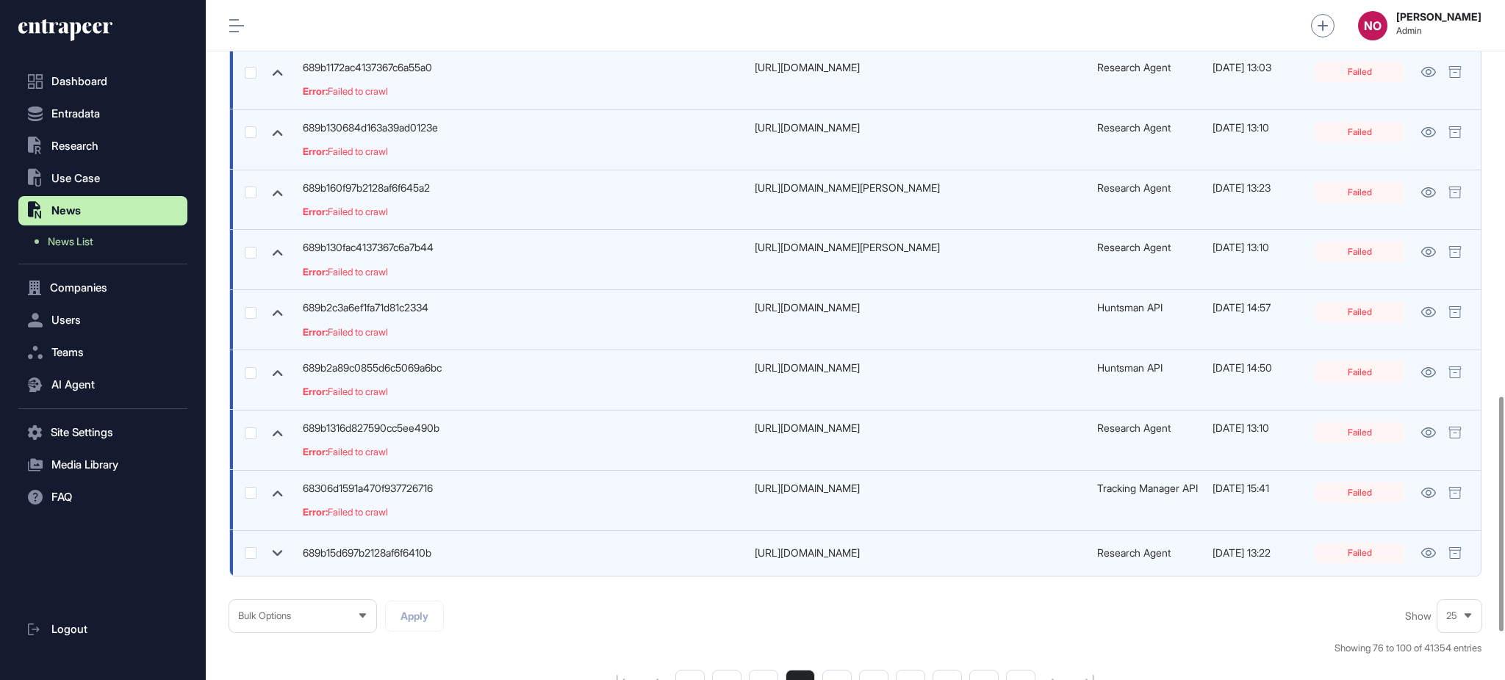
drag, startPoint x: 278, startPoint y: 554, endPoint x: 375, endPoint y: 552, distance: 96.3
click at [278, 554] on icon at bounding box center [278, 553] width 10 height 6
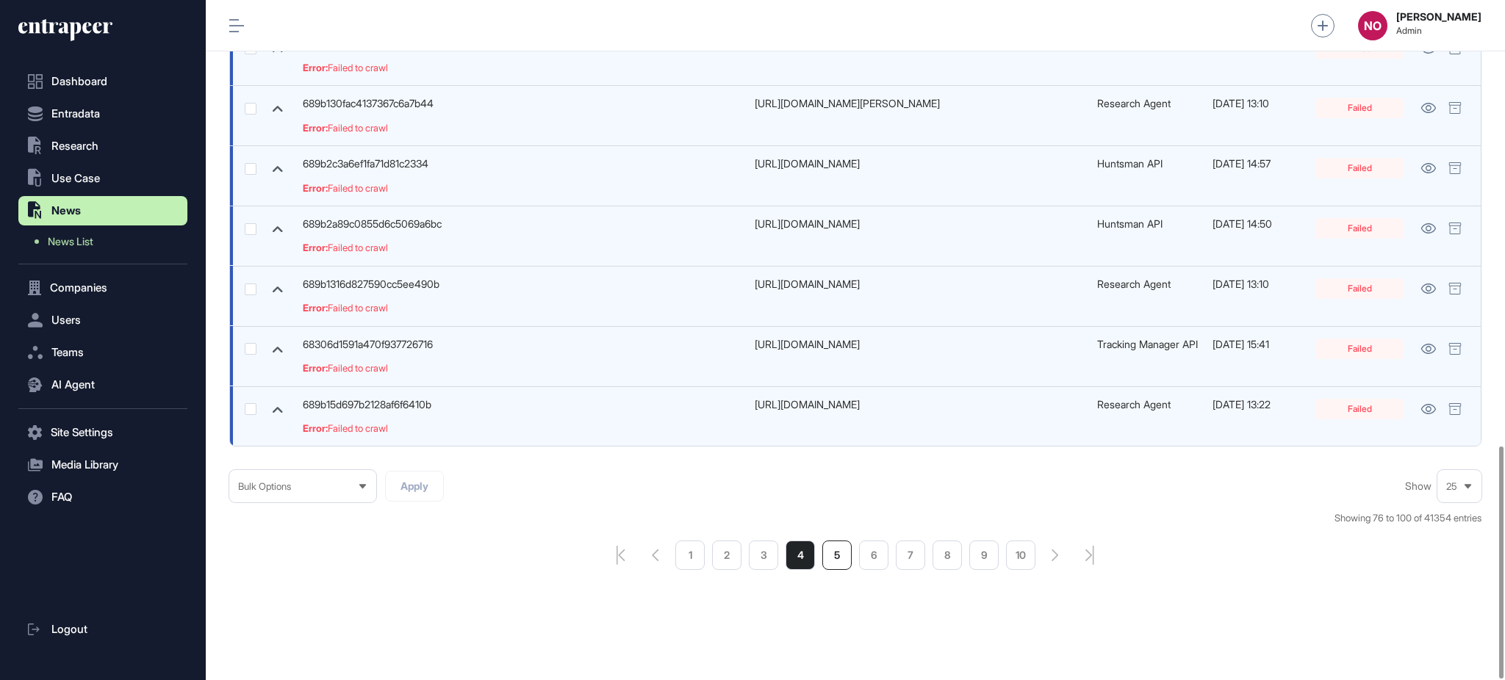
click at [843, 550] on li "5" at bounding box center [836, 555] width 29 height 29
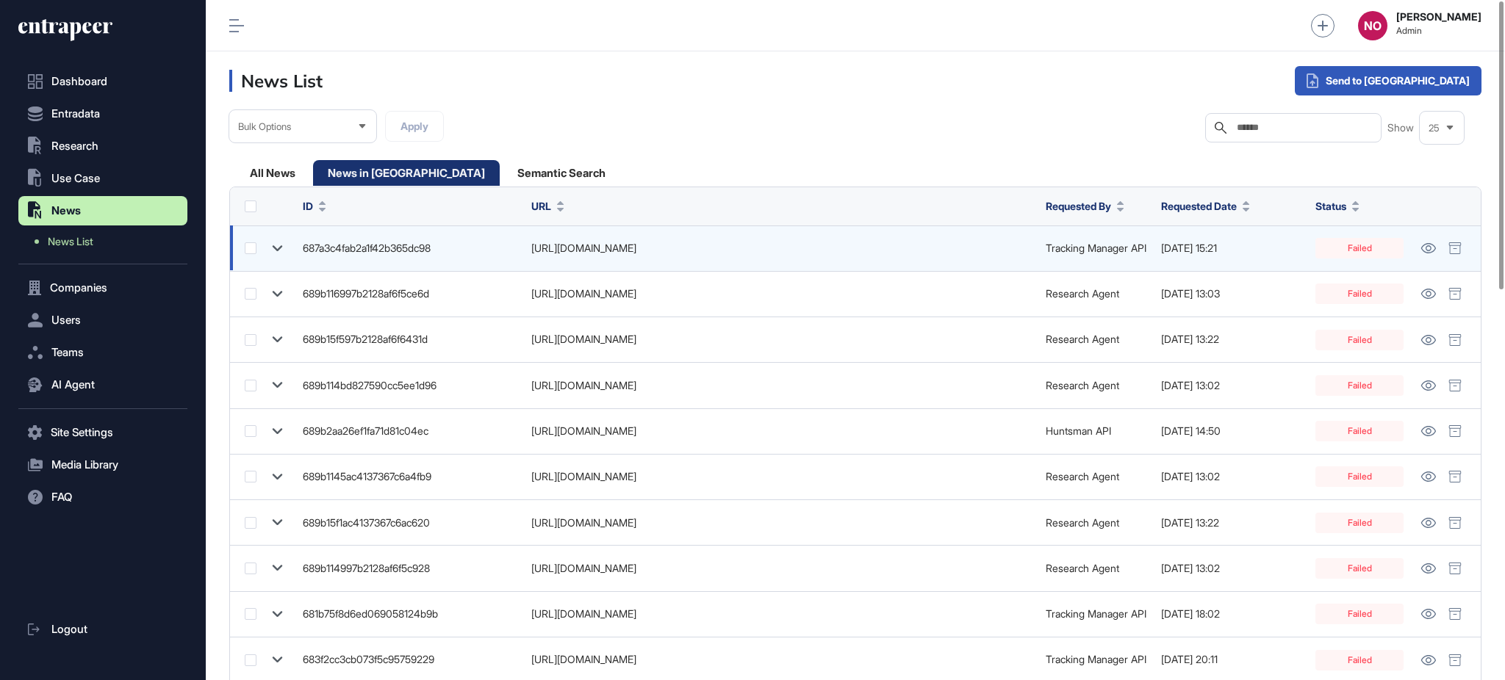
click at [286, 246] on icon at bounding box center [277, 248] width 21 height 21
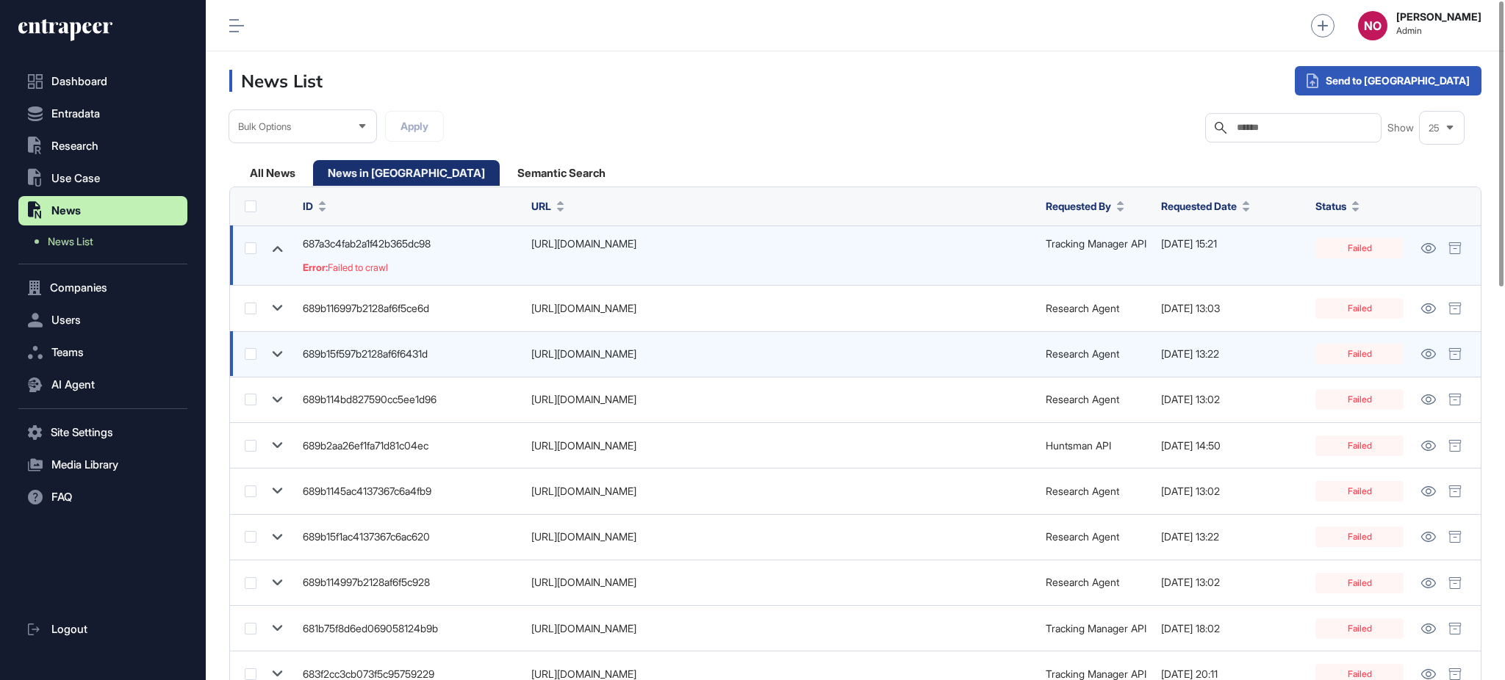
drag, startPoint x: 275, startPoint y: 312, endPoint x: 262, endPoint y: 358, distance: 48.1
click at [275, 312] on icon at bounding box center [277, 308] width 21 height 21
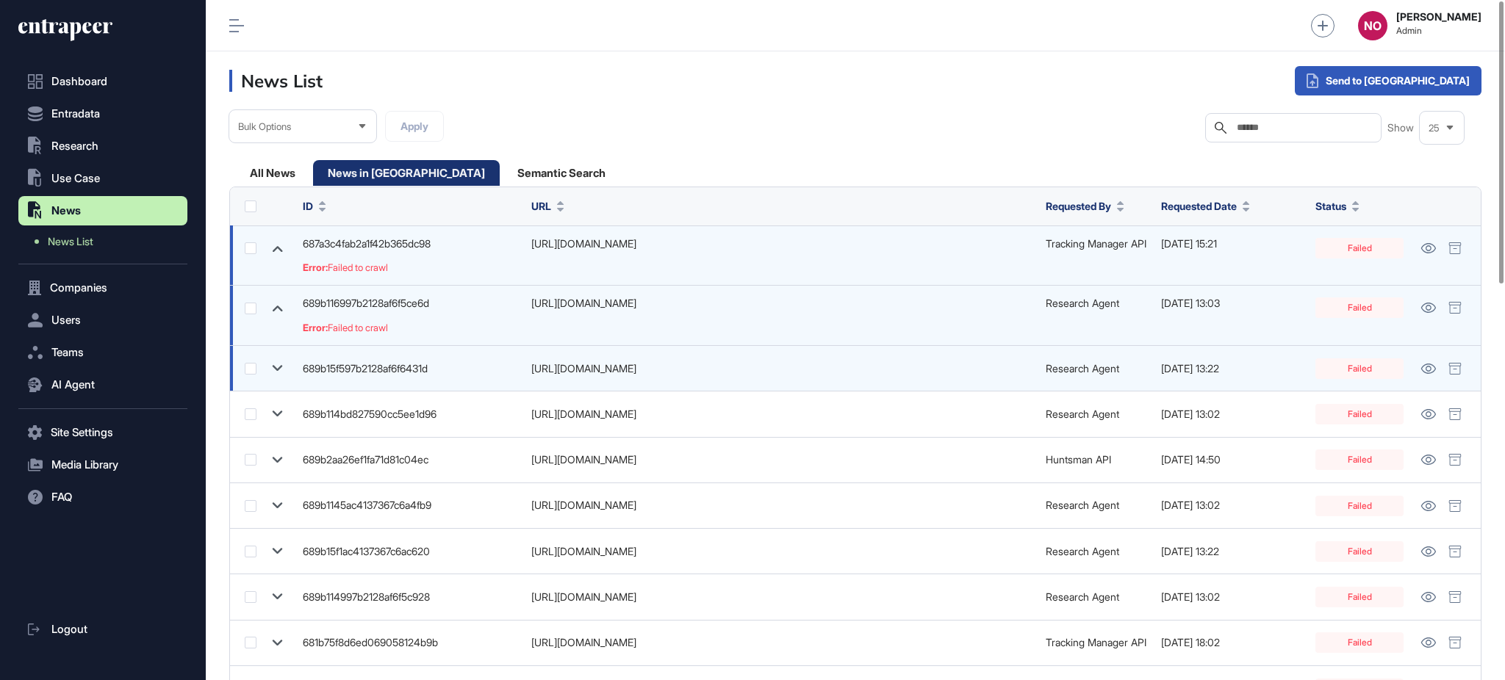
click at [267, 365] on icon at bounding box center [277, 368] width 21 height 21
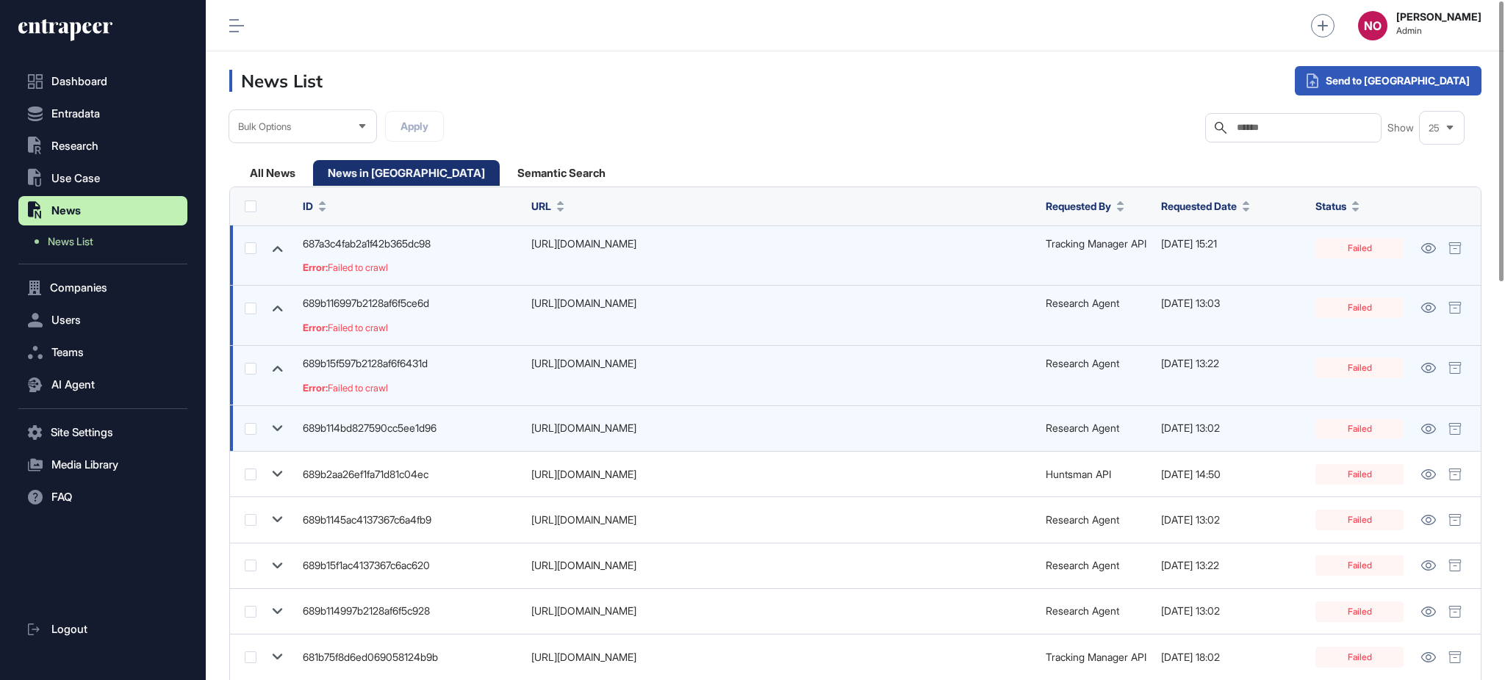
click at [269, 420] on icon at bounding box center [277, 428] width 21 height 21
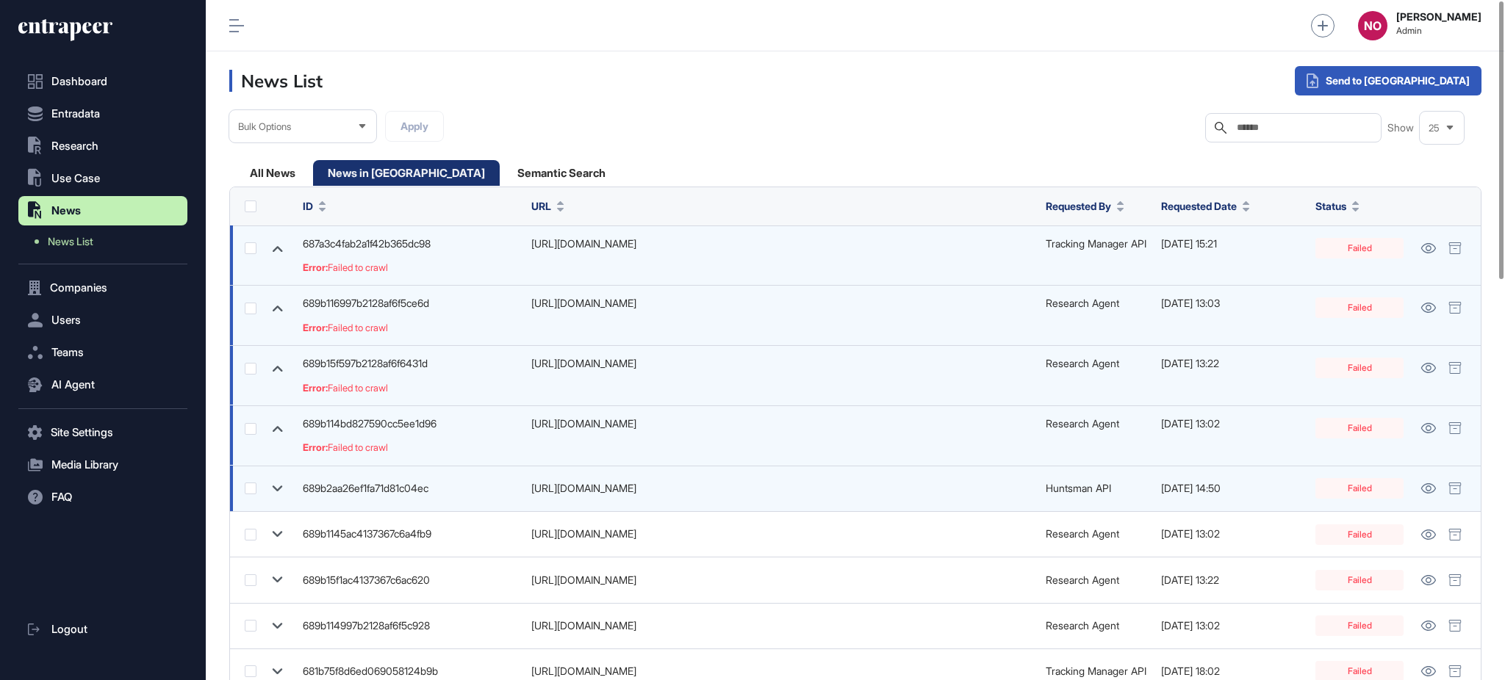
click at [269, 492] on icon at bounding box center [277, 488] width 21 height 21
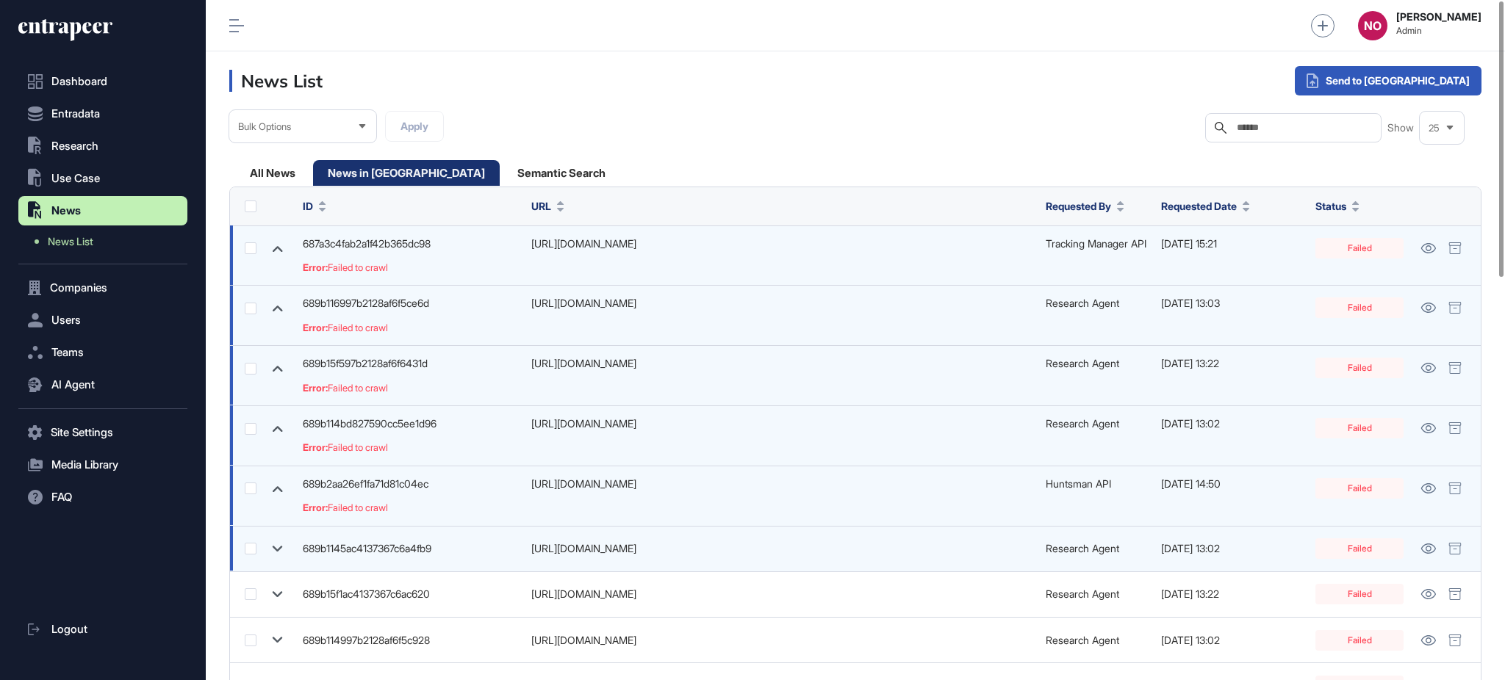
click at [280, 550] on icon at bounding box center [277, 549] width 21 height 21
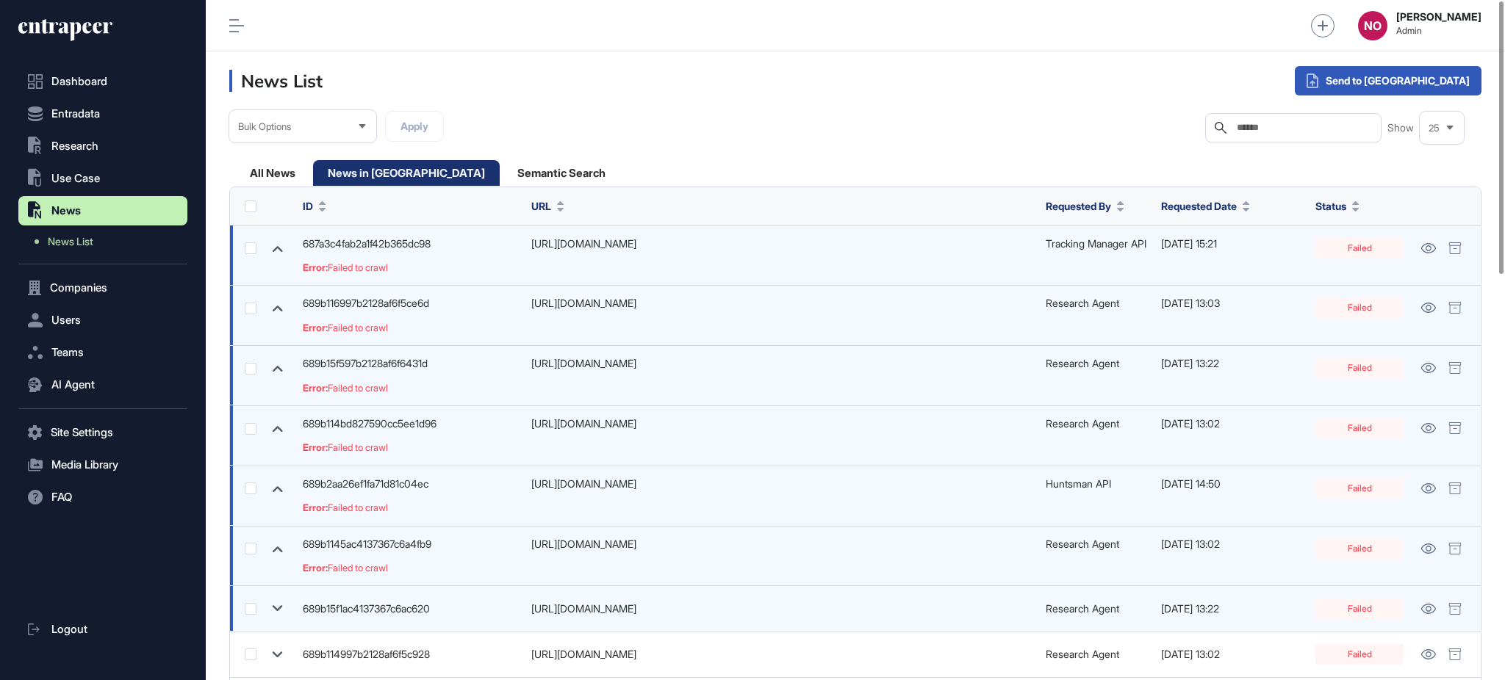
click at [287, 610] on icon at bounding box center [277, 608] width 21 height 21
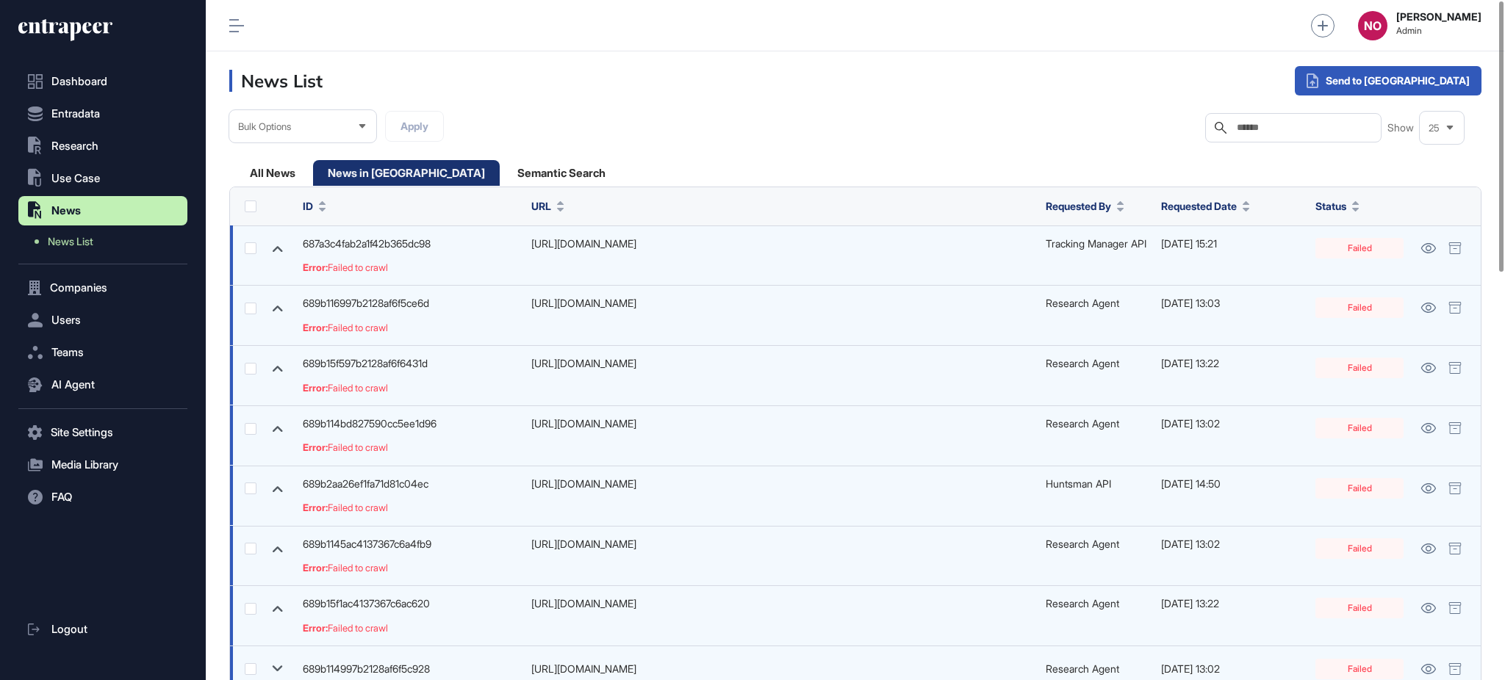
click at [280, 667] on icon at bounding box center [278, 669] width 10 height 6
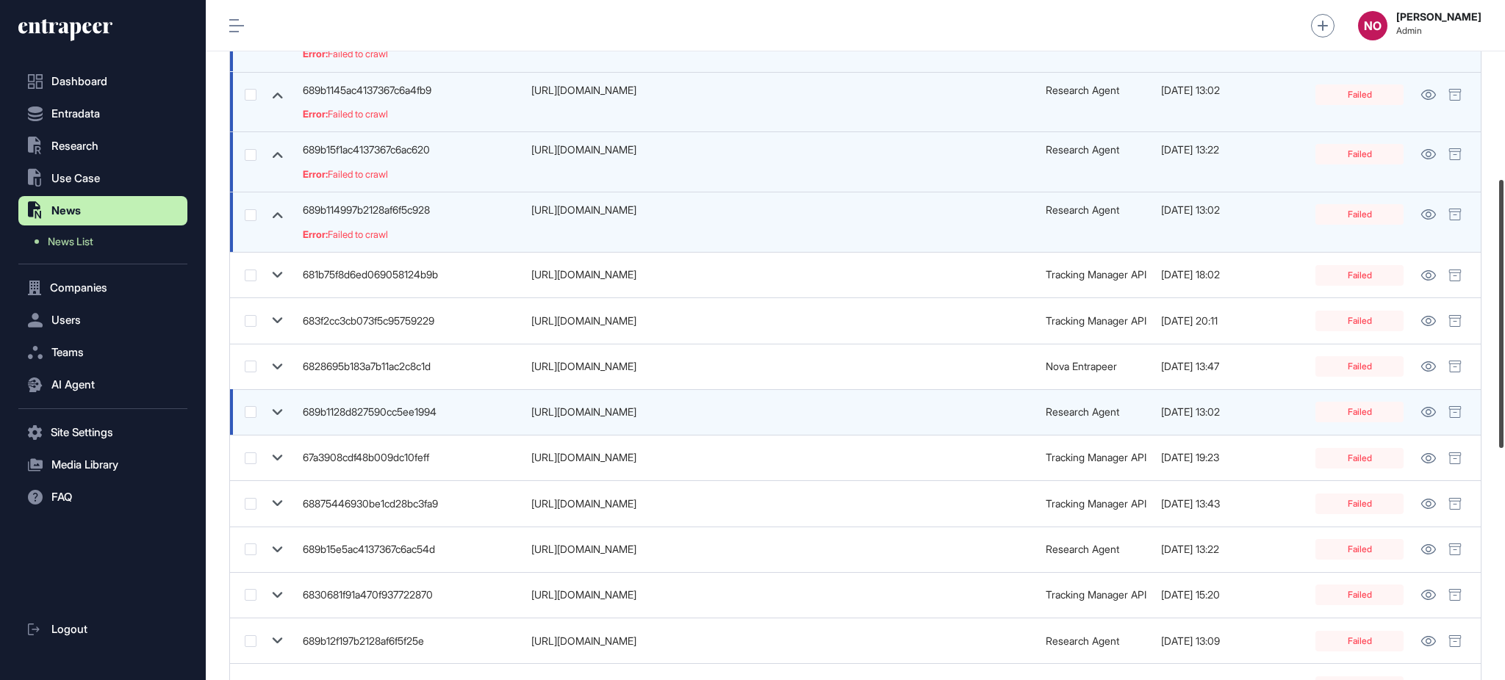
drag, startPoint x: 1503, startPoint y: 228, endPoint x: 1468, endPoint y: 407, distance: 182.7
click at [1499, 408] on div at bounding box center [1501, 314] width 4 height 268
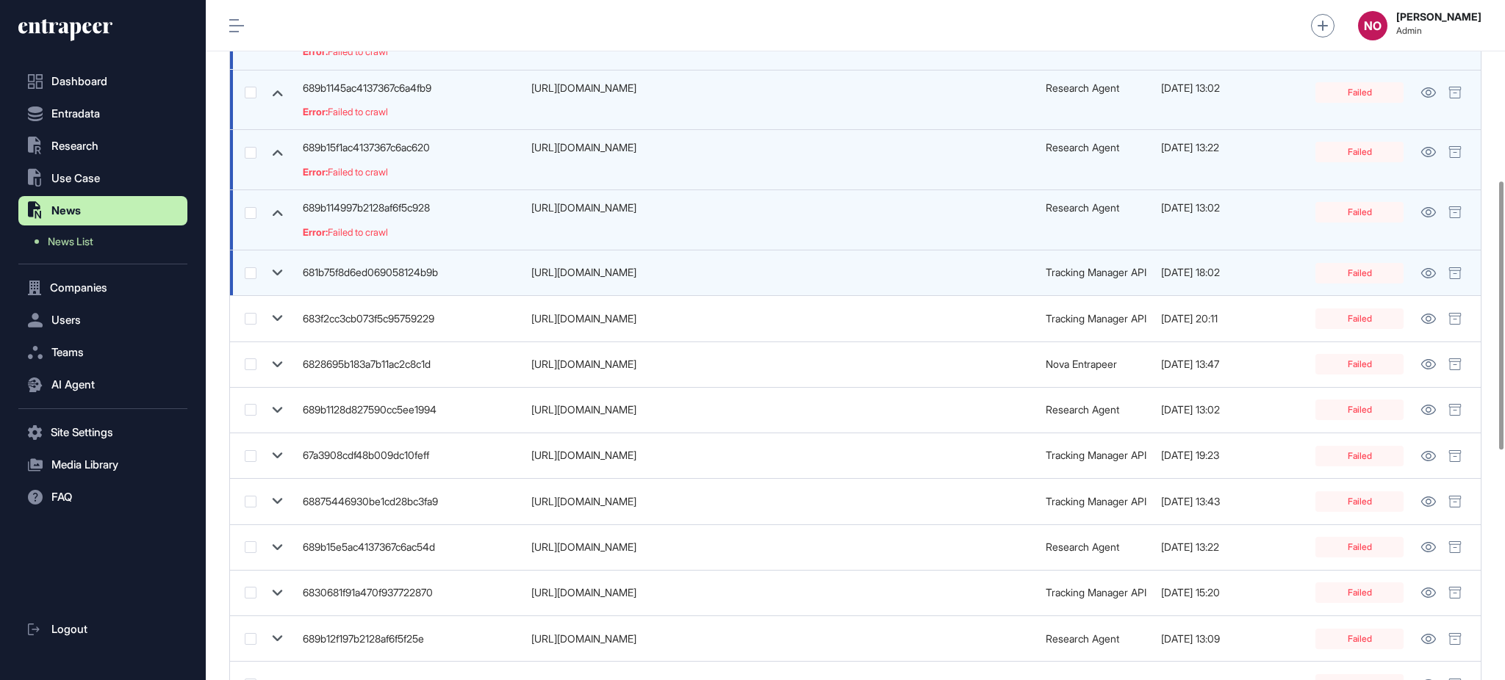
click at [269, 281] on icon at bounding box center [277, 272] width 21 height 21
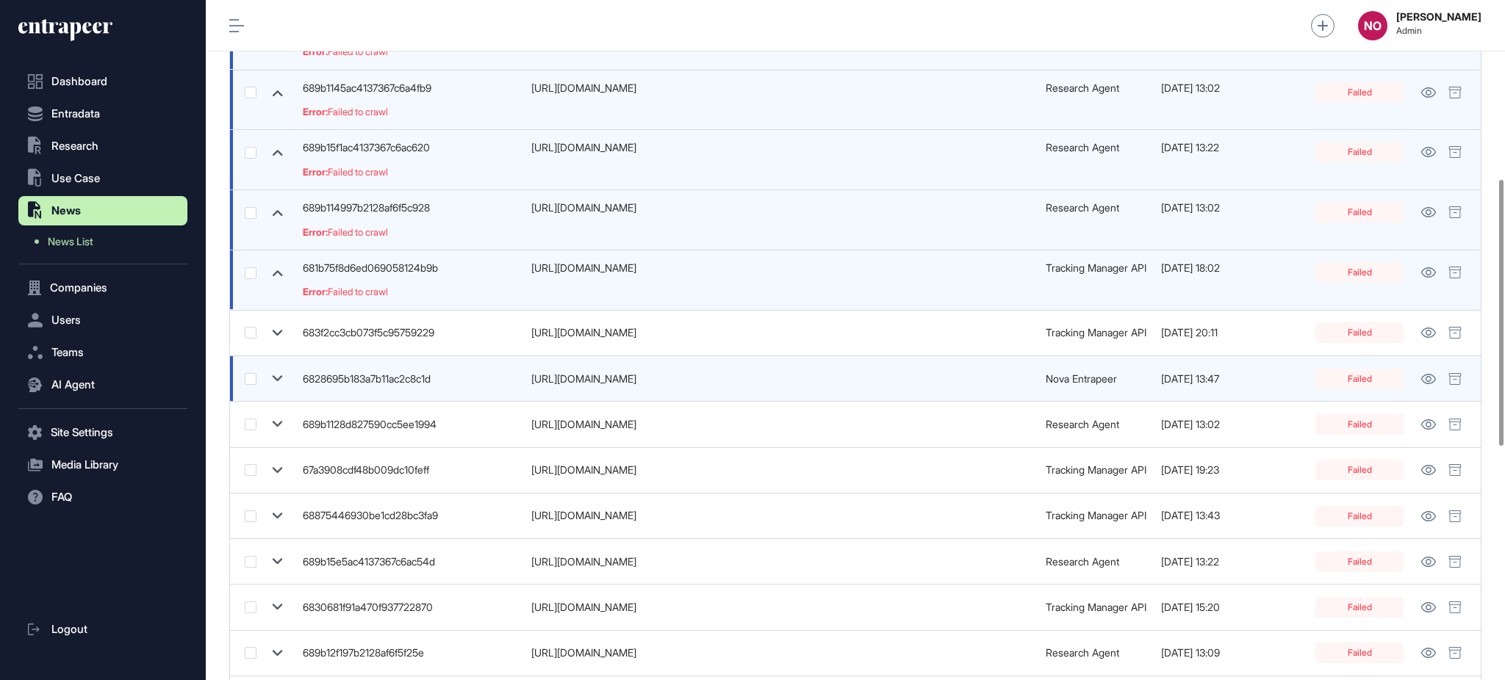
drag, startPoint x: 272, startPoint y: 331, endPoint x: 289, endPoint y: 372, distance: 44.8
click at [273, 331] on icon at bounding box center [277, 333] width 21 height 21
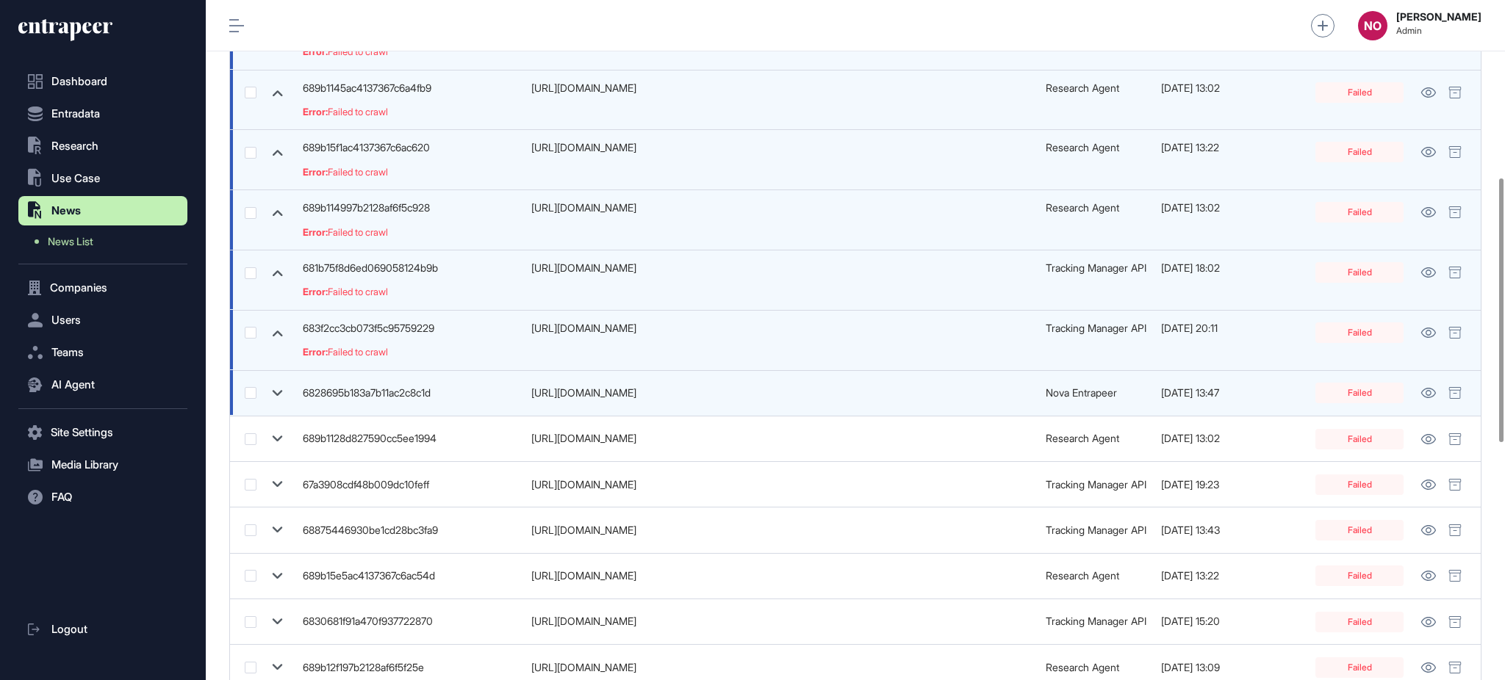
click at [285, 393] on icon at bounding box center [277, 393] width 21 height 21
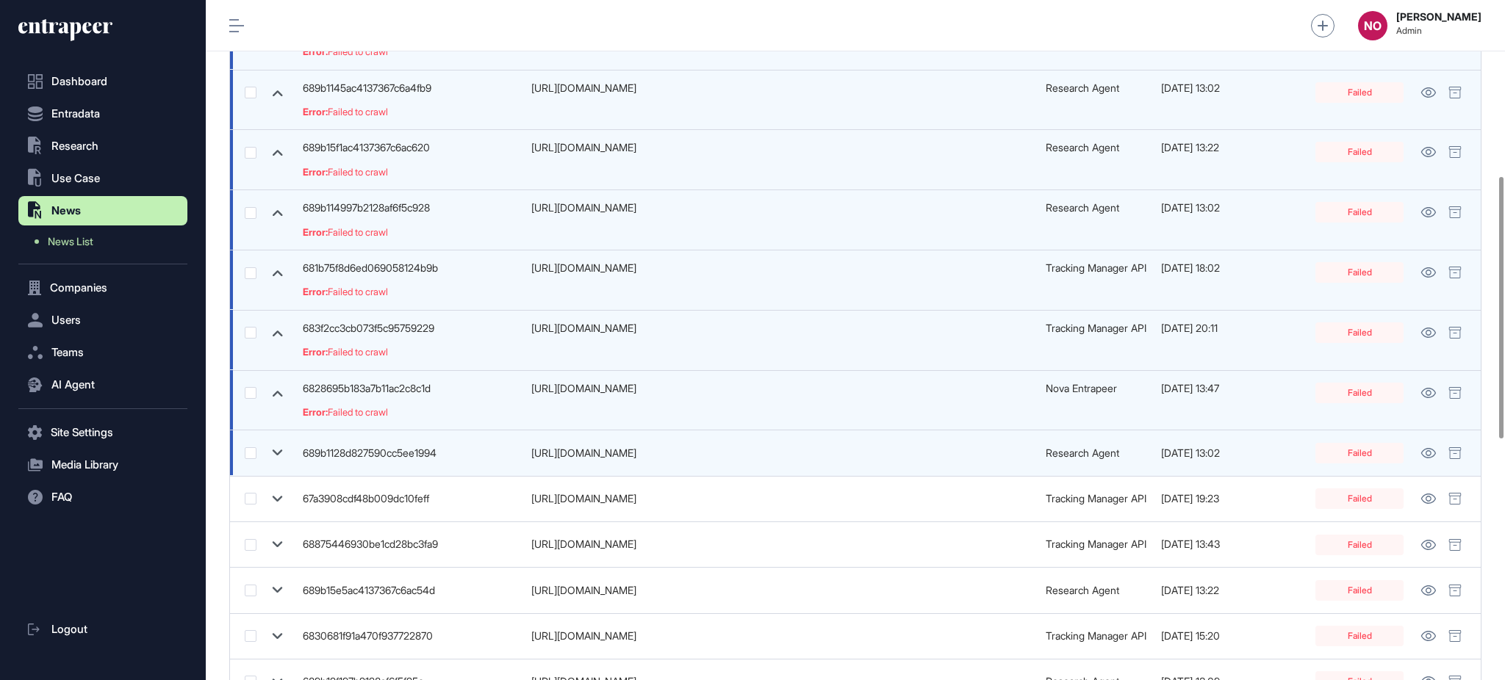
click at [273, 467] on td at bounding box center [262, 454] width 65 height 46
click at [275, 456] on icon at bounding box center [277, 452] width 21 height 21
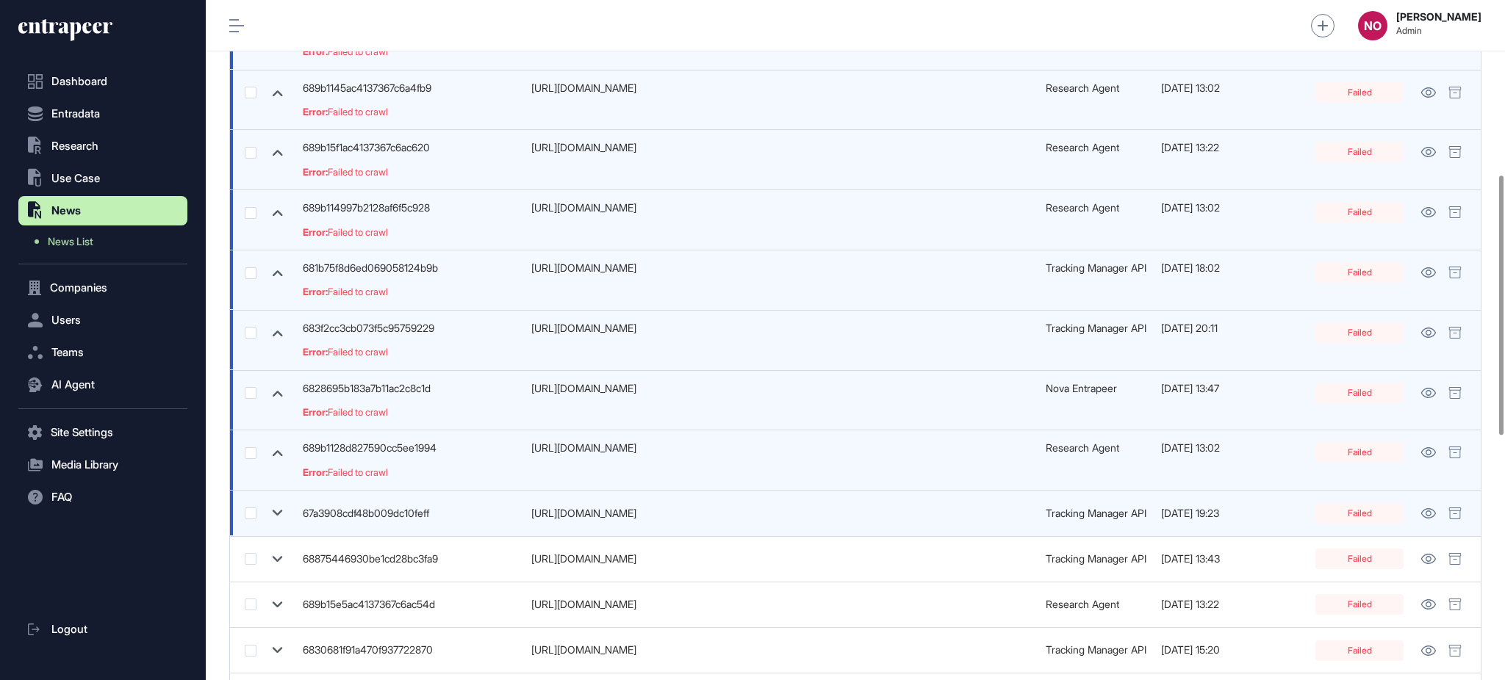
click at [279, 511] on icon at bounding box center [277, 513] width 21 height 21
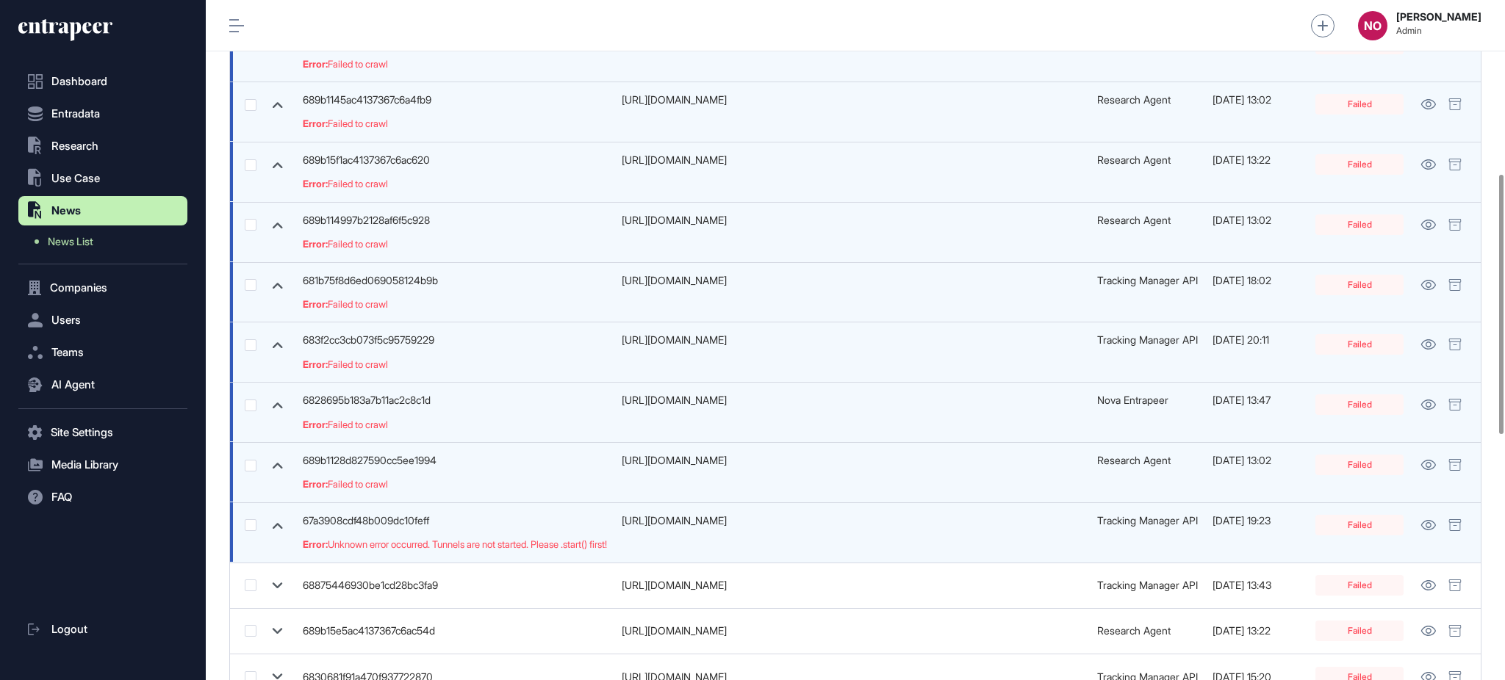
scroll to position [469, 0]
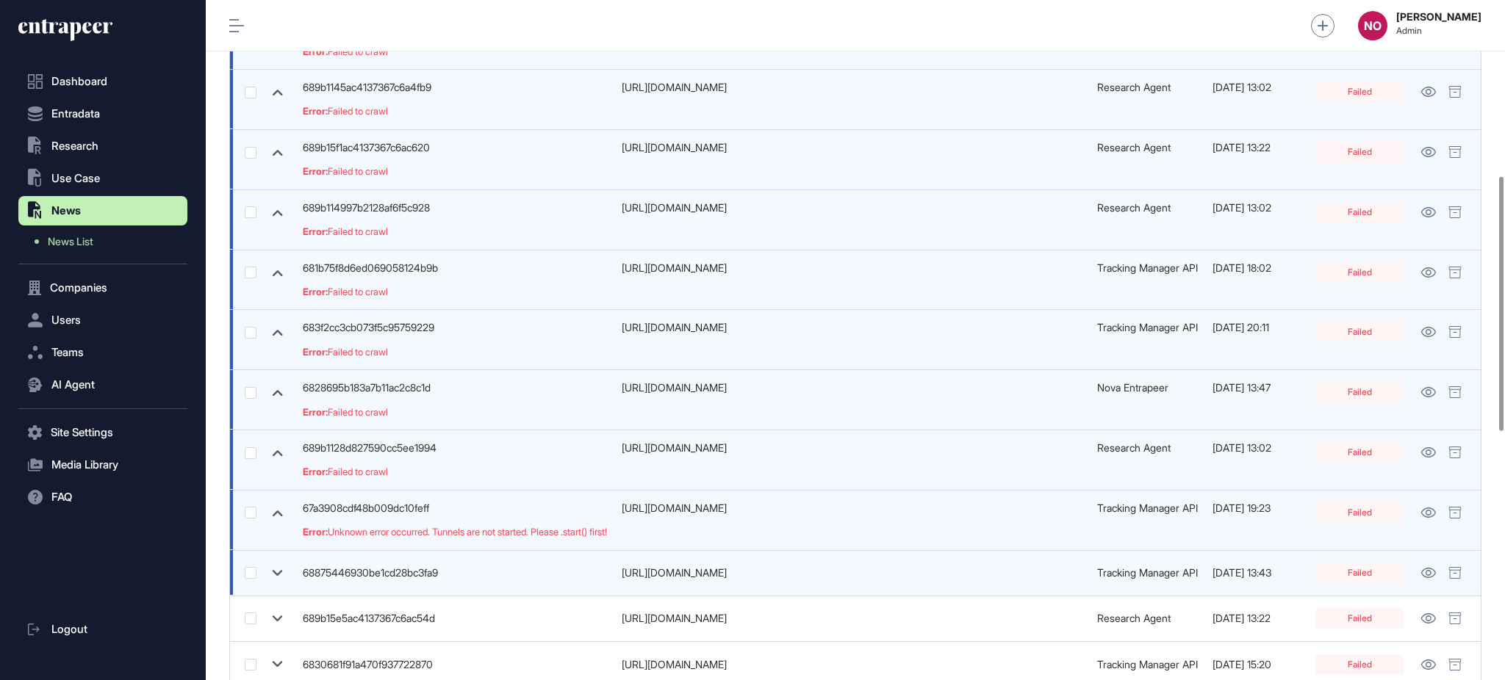
click at [280, 569] on icon at bounding box center [277, 573] width 21 height 21
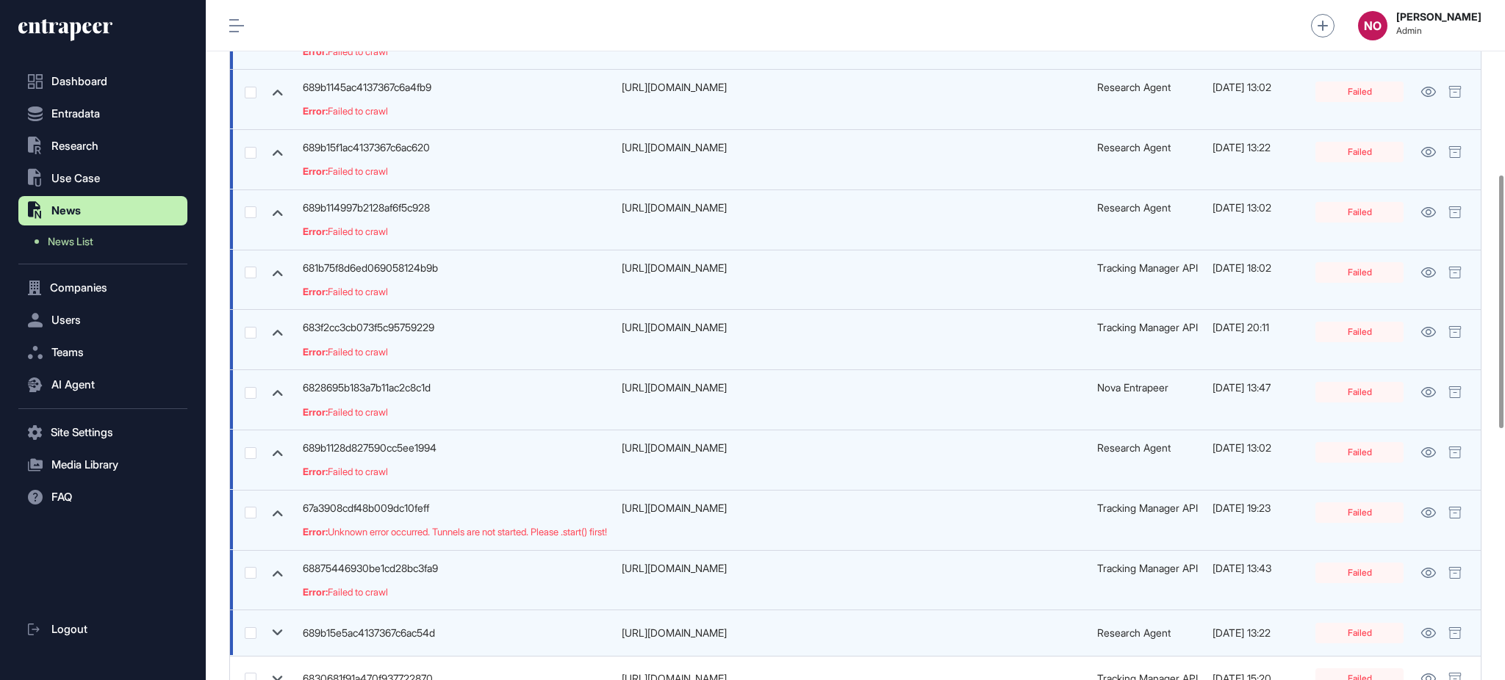
click at [280, 627] on icon at bounding box center [277, 632] width 21 height 21
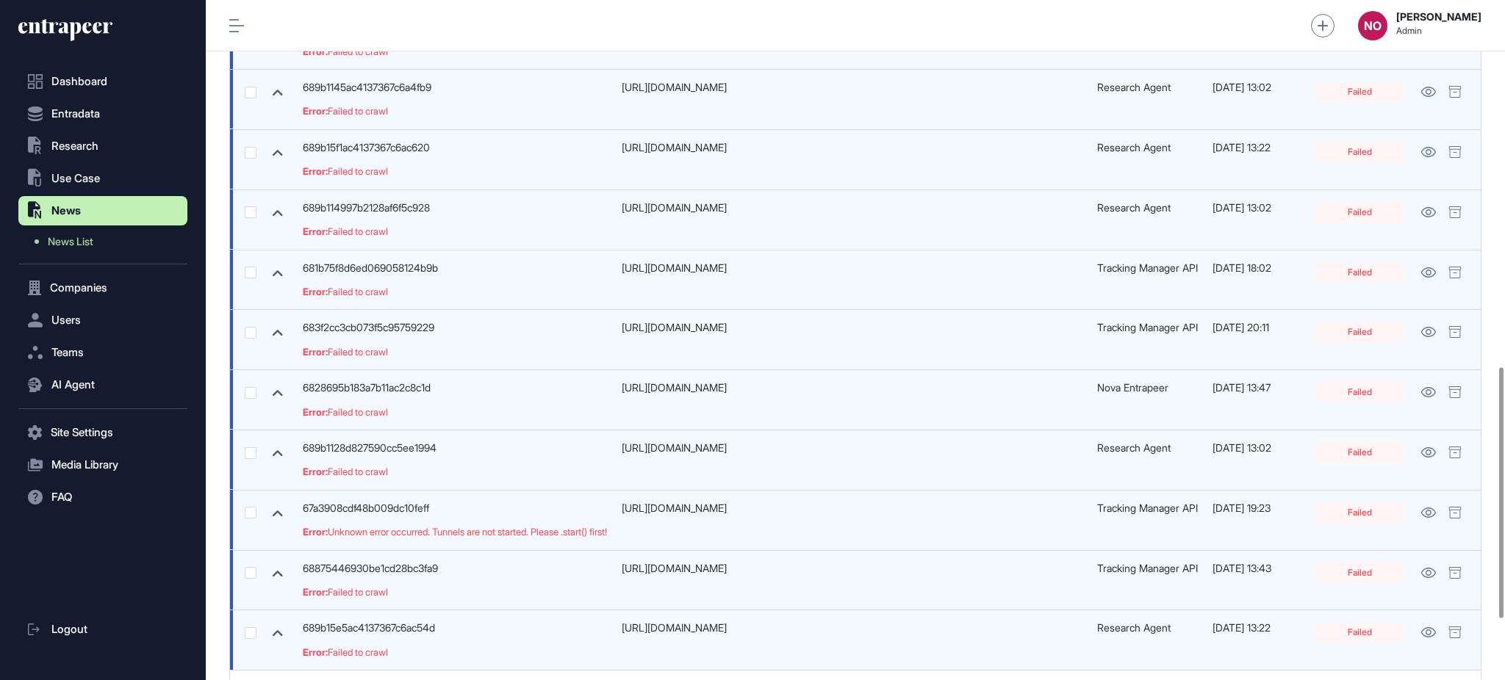
scroll to position [1065, 0]
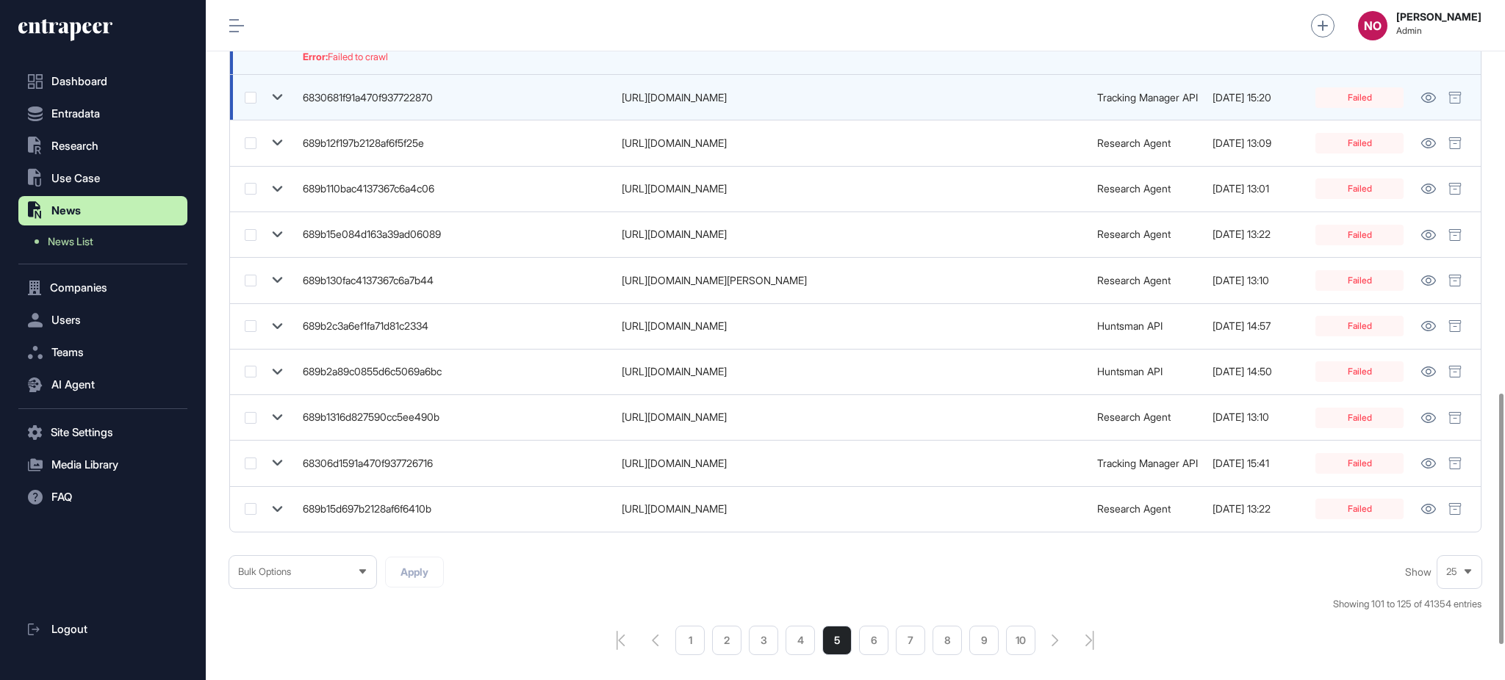
click at [273, 95] on icon at bounding box center [278, 97] width 10 height 6
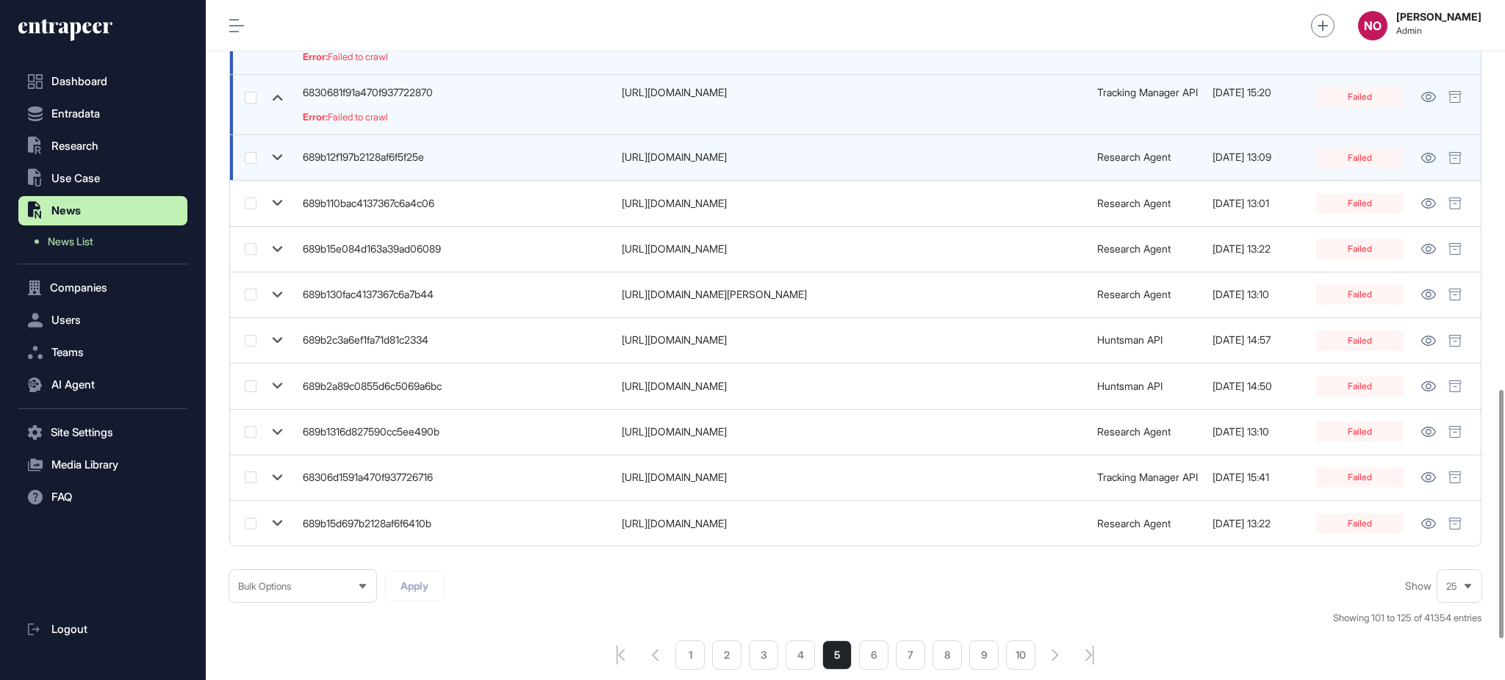
click at [273, 154] on icon at bounding box center [277, 157] width 21 height 21
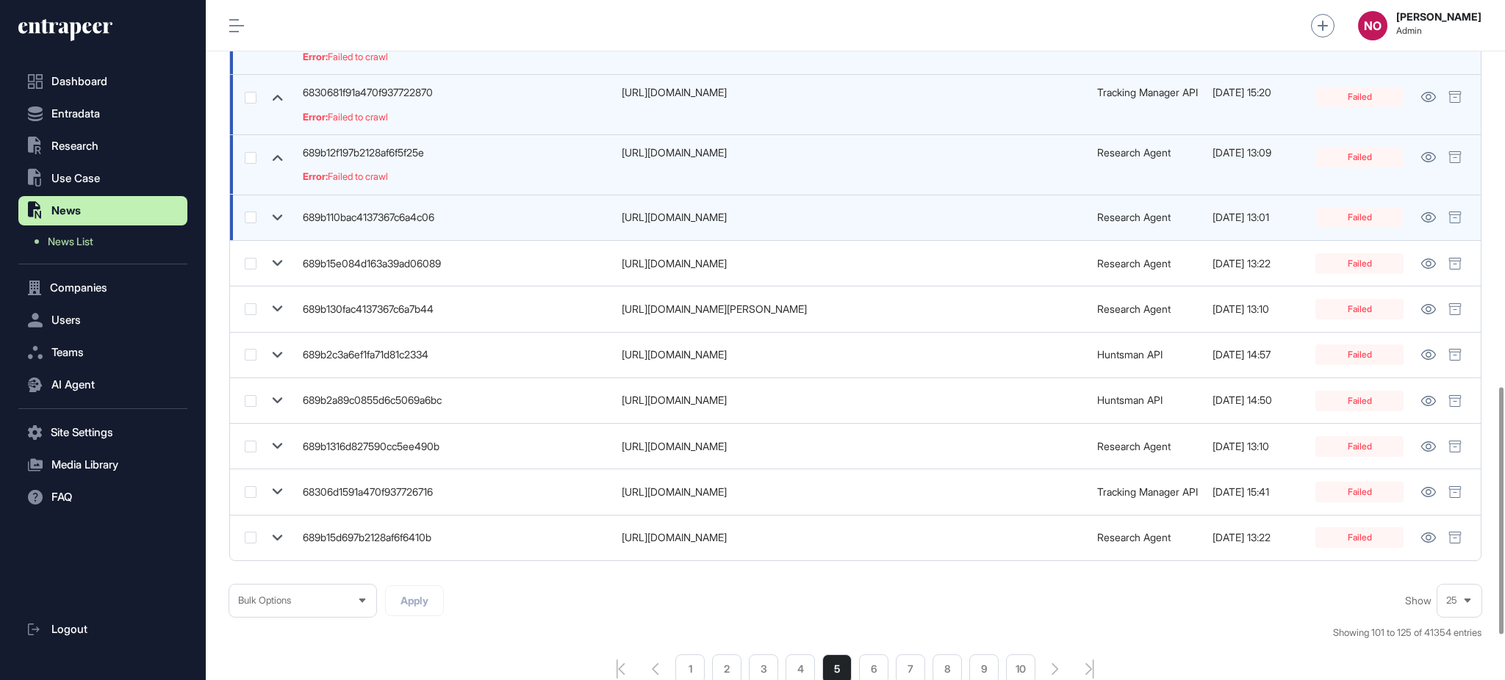
click at [274, 227] on icon at bounding box center [277, 217] width 21 height 21
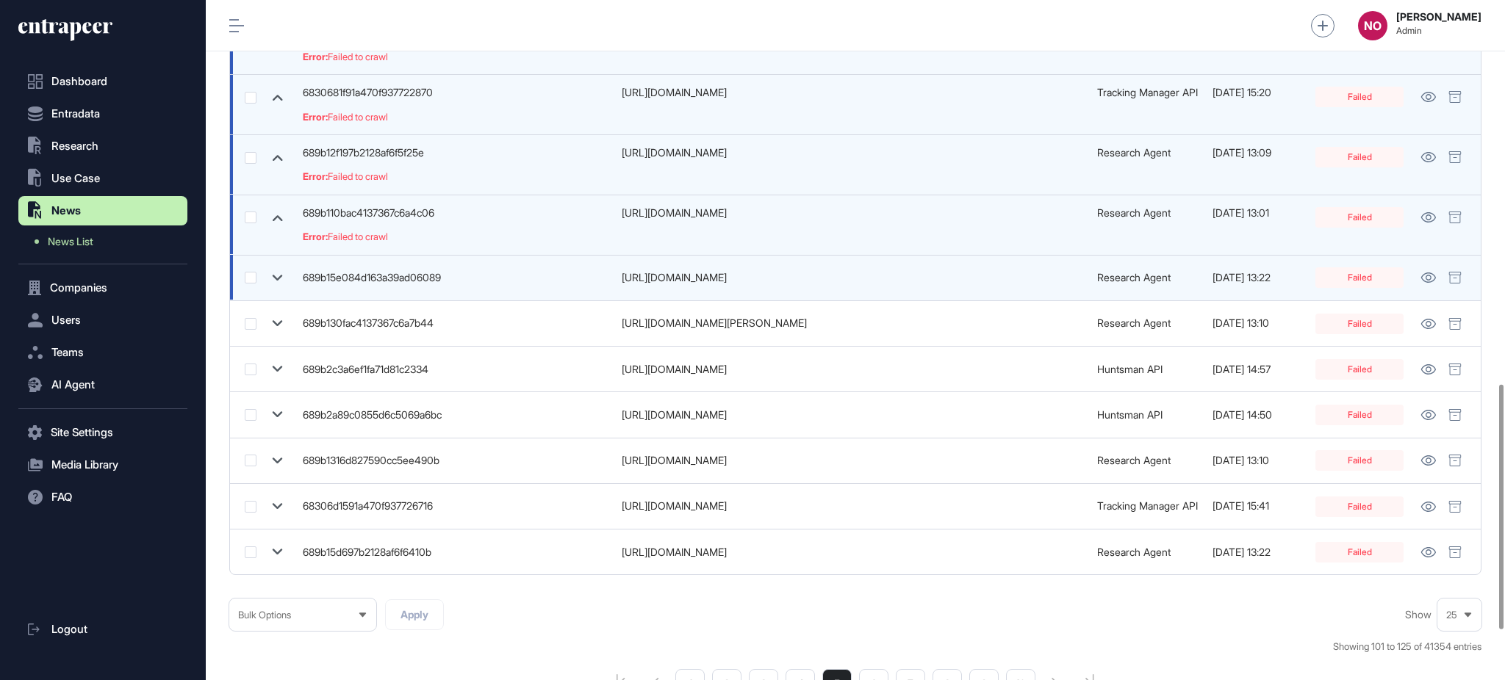
click at [270, 287] on icon at bounding box center [277, 277] width 21 height 21
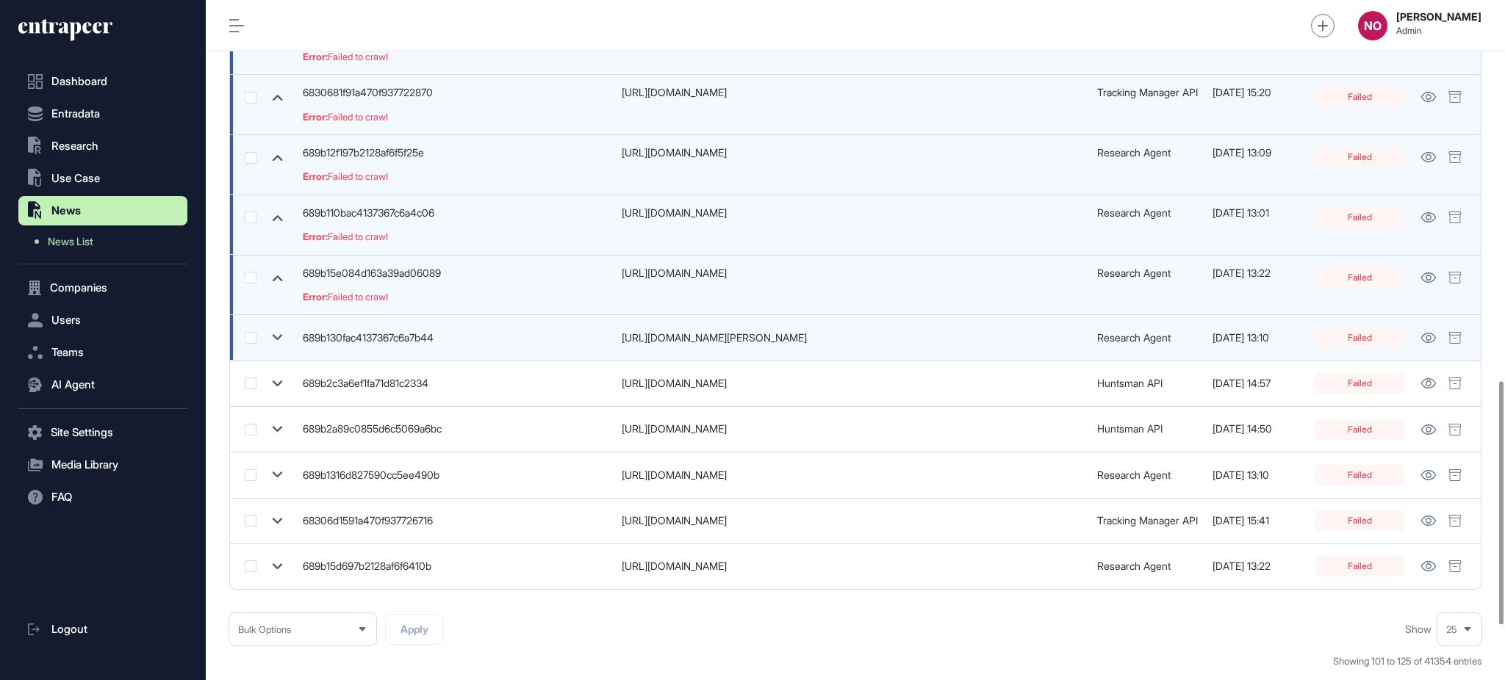
click at [274, 336] on icon at bounding box center [278, 338] width 10 height 6
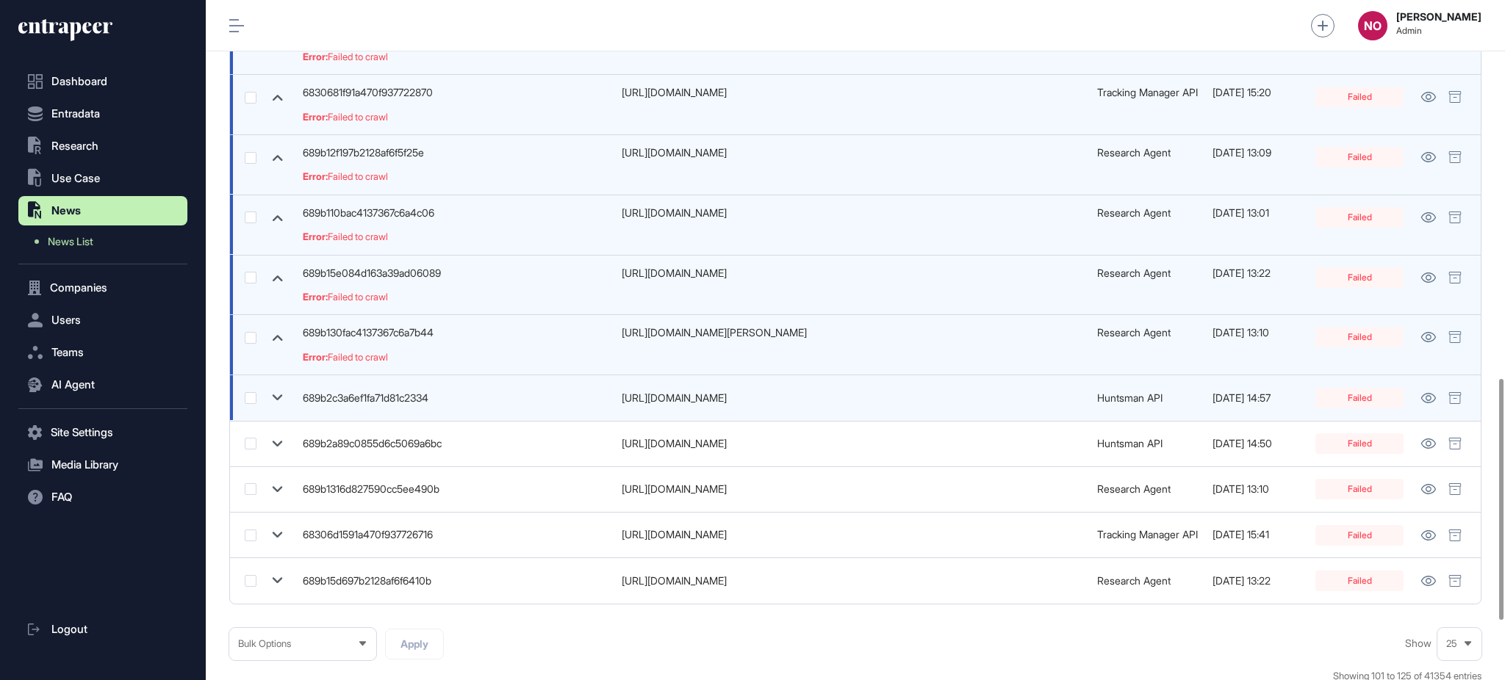
click at [278, 398] on icon at bounding box center [278, 398] width 10 height 6
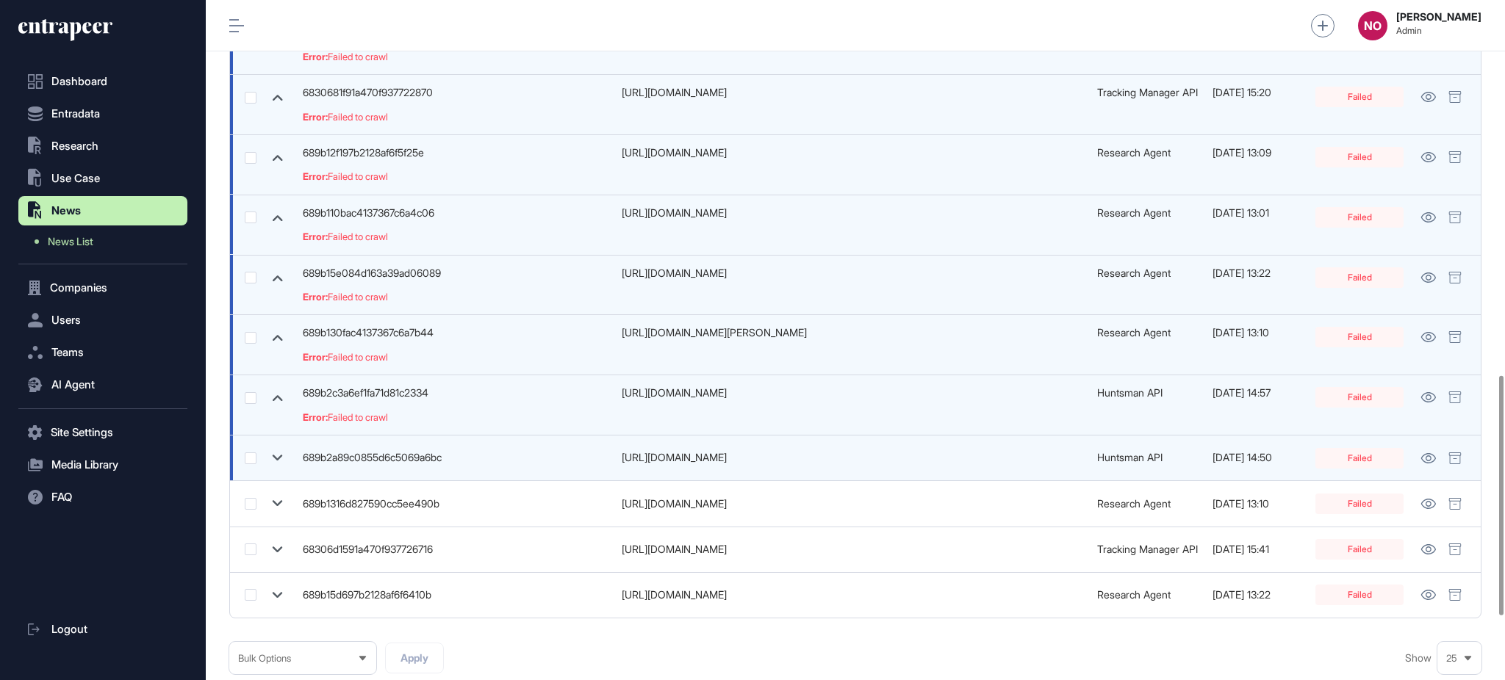
click at [279, 456] on icon at bounding box center [277, 457] width 21 height 21
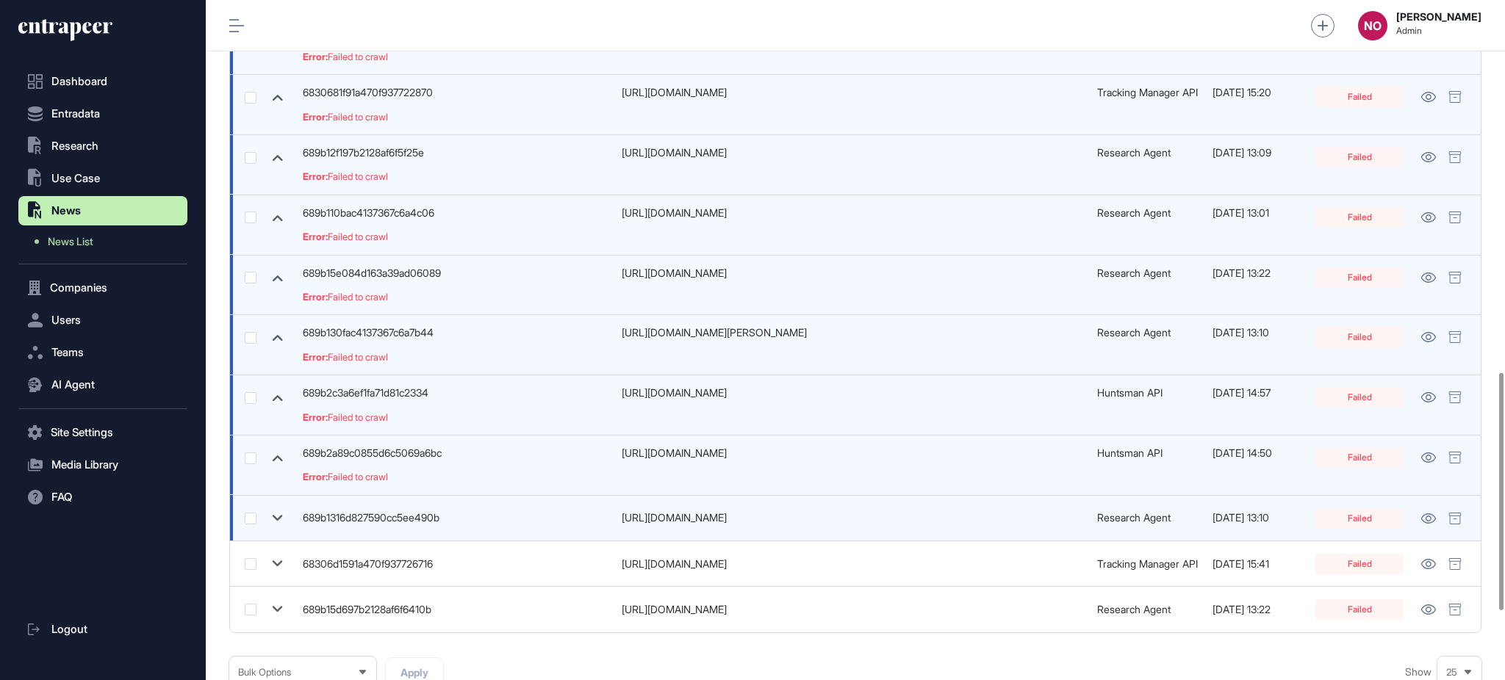
click at [284, 520] on icon at bounding box center [277, 518] width 21 height 21
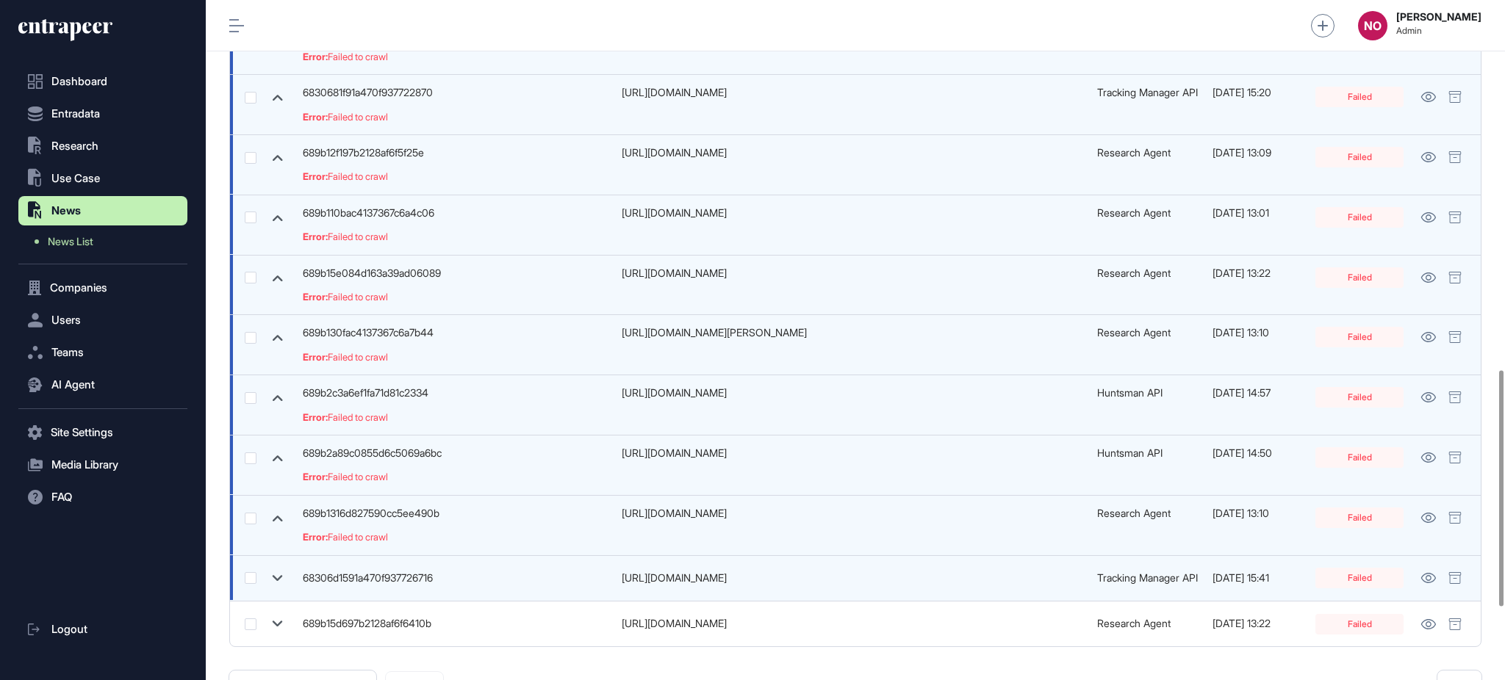
click at [278, 577] on icon at bounding box center [277, 578] width 21 height 21
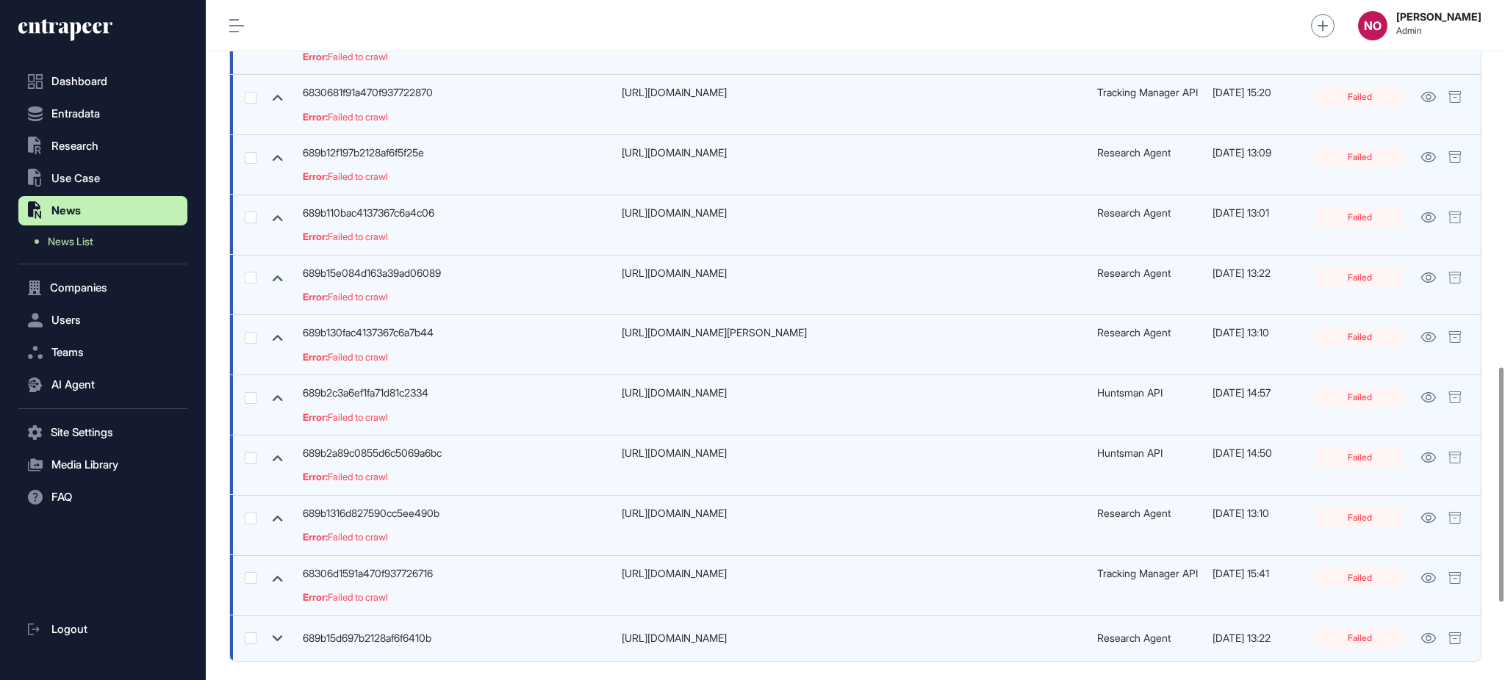
click at [278, 636] on icon at bounding box center [277, 638] width 21 height 21
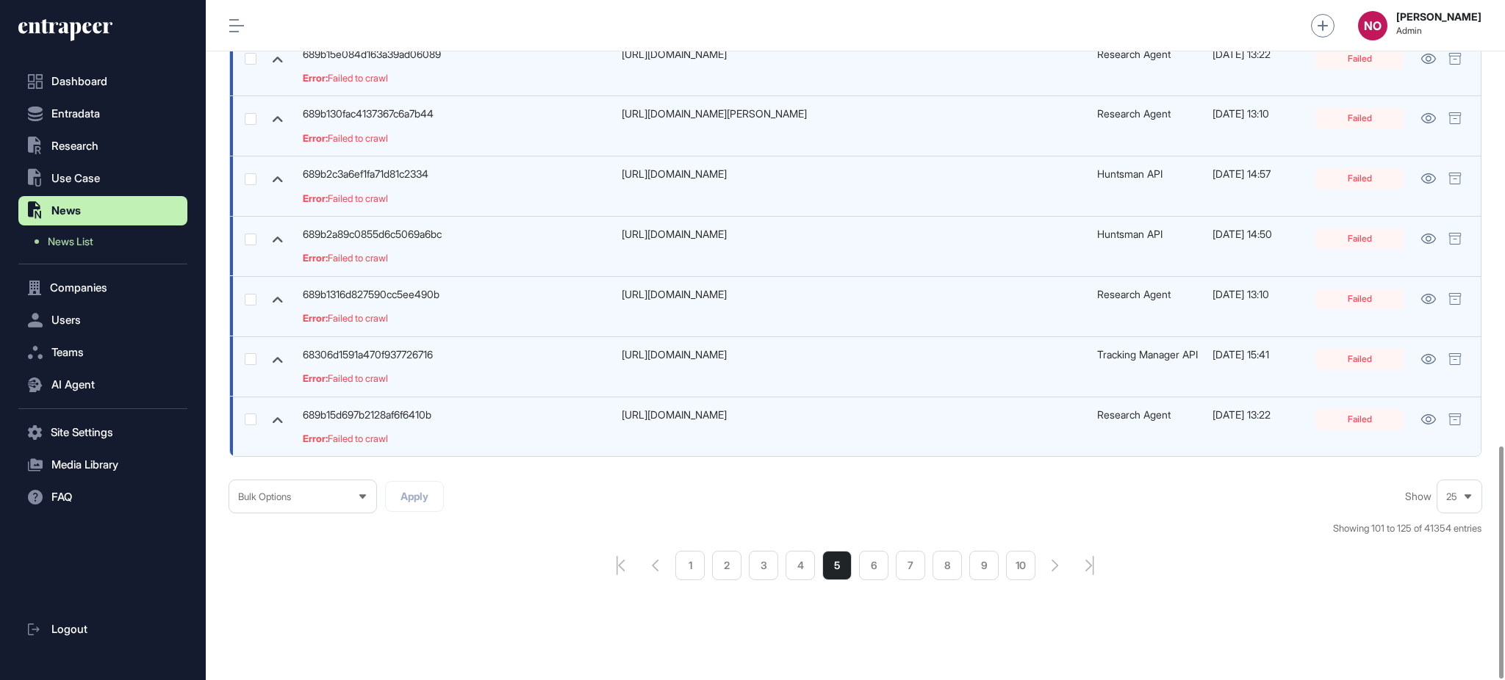
scroll to position [1305, 0]
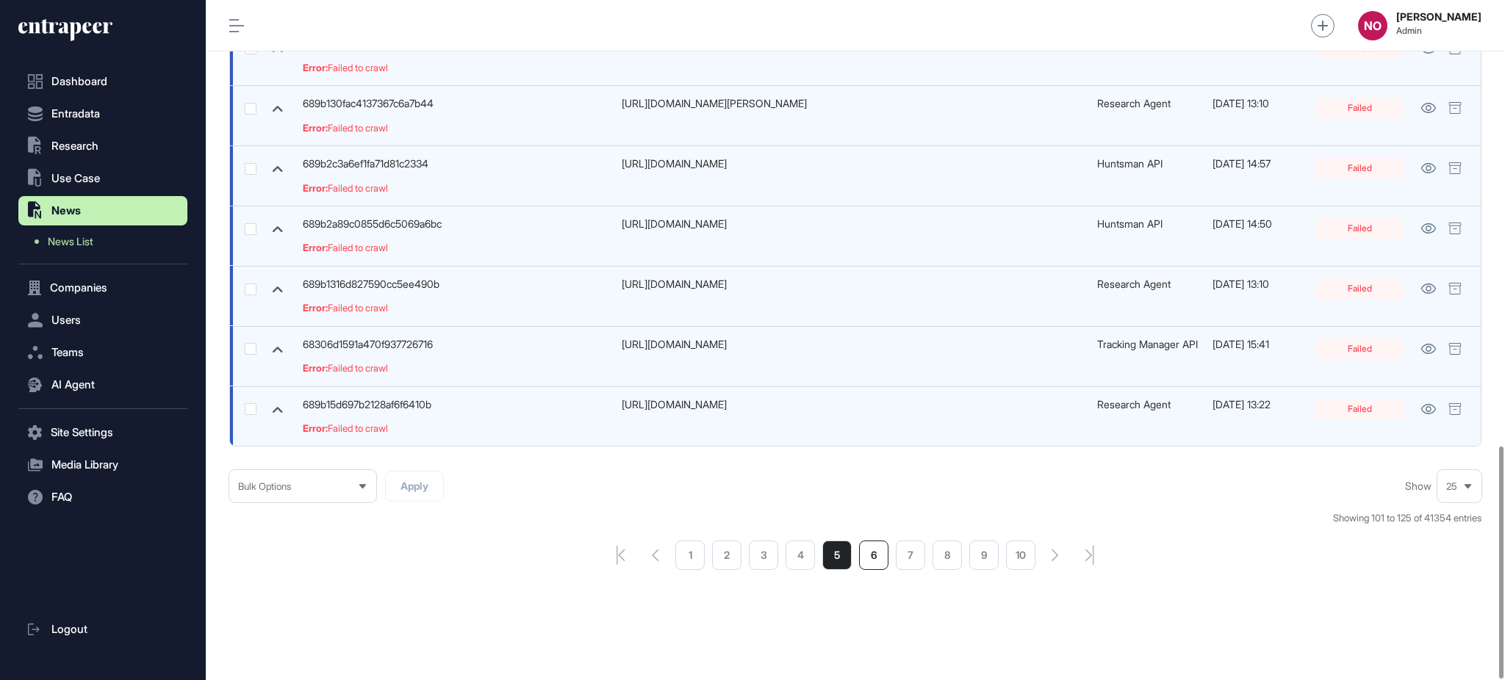
click at [865, 559] on li "6" at bounding box center [873, 555] width 29 height 29
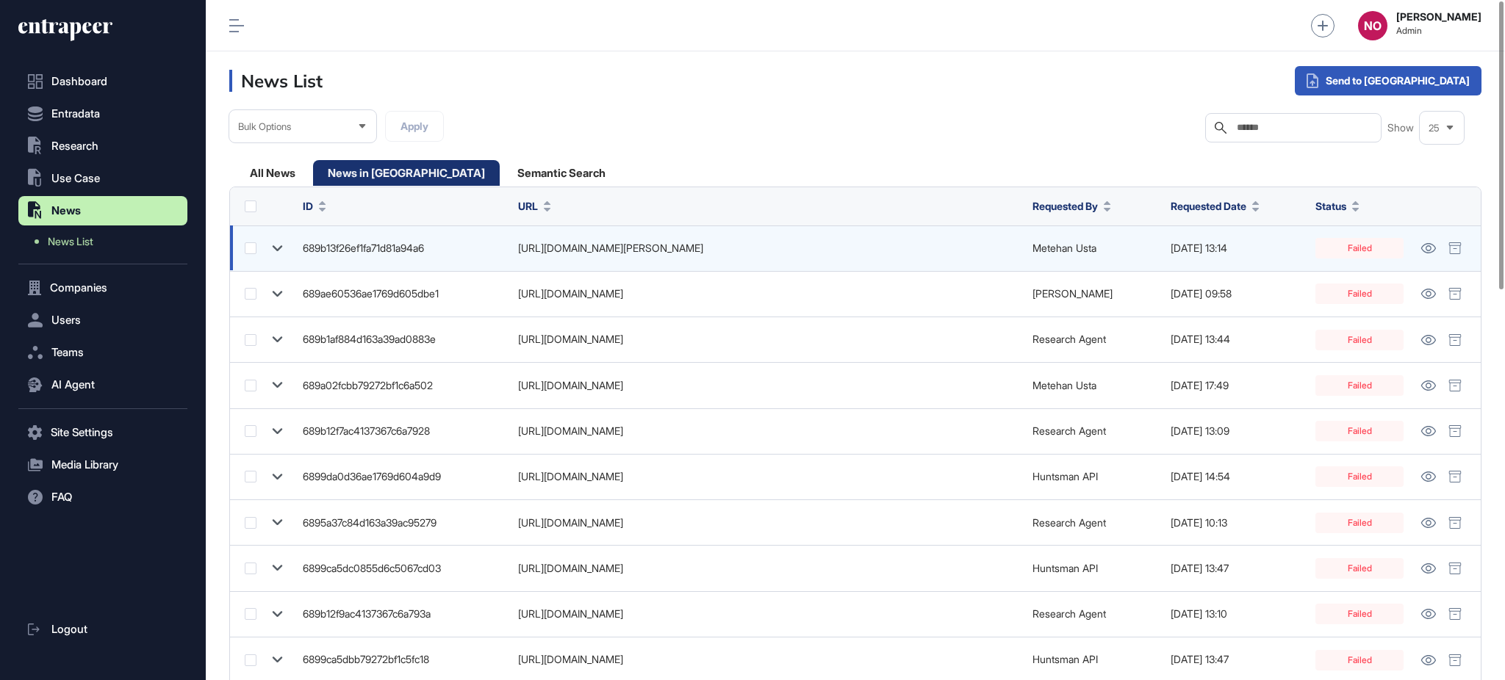
click at [280, 250] on icon at bounding box center [277, 248] width 21 height 21
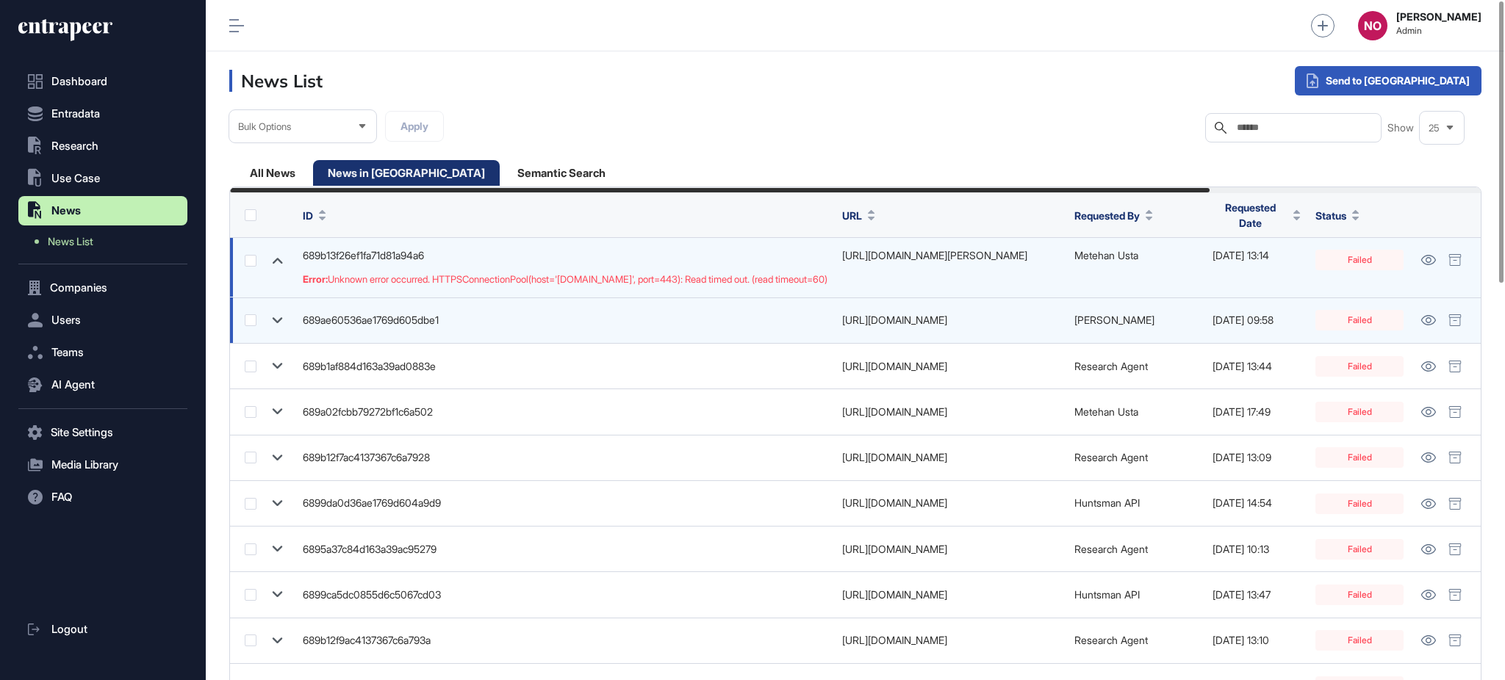
click at [281, 315] on icon at bounding box center [277, 320] width 21 height 21
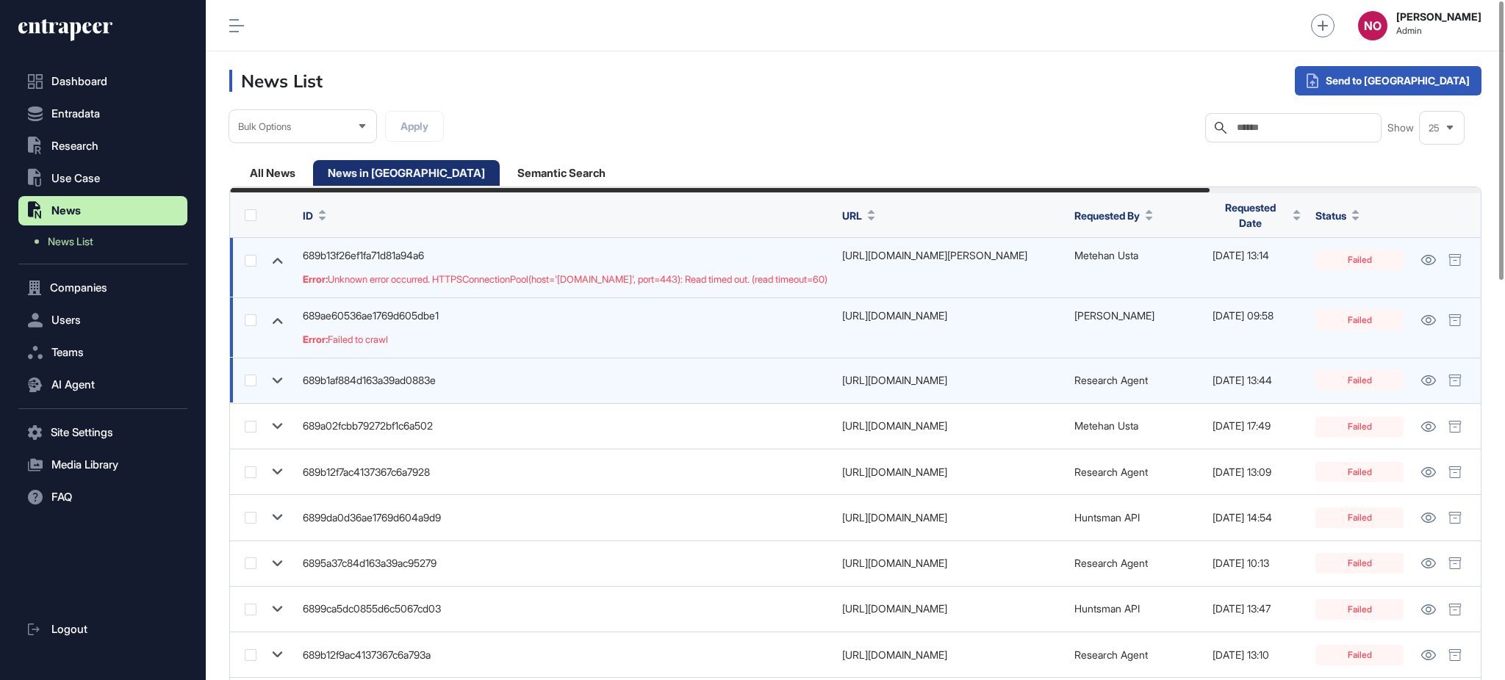
click at [281, 368] on td at bounding box center [262, 381] width 65 height 46
click at [282, 381] on icon at bounding box center [277, 380] width 21 height 21
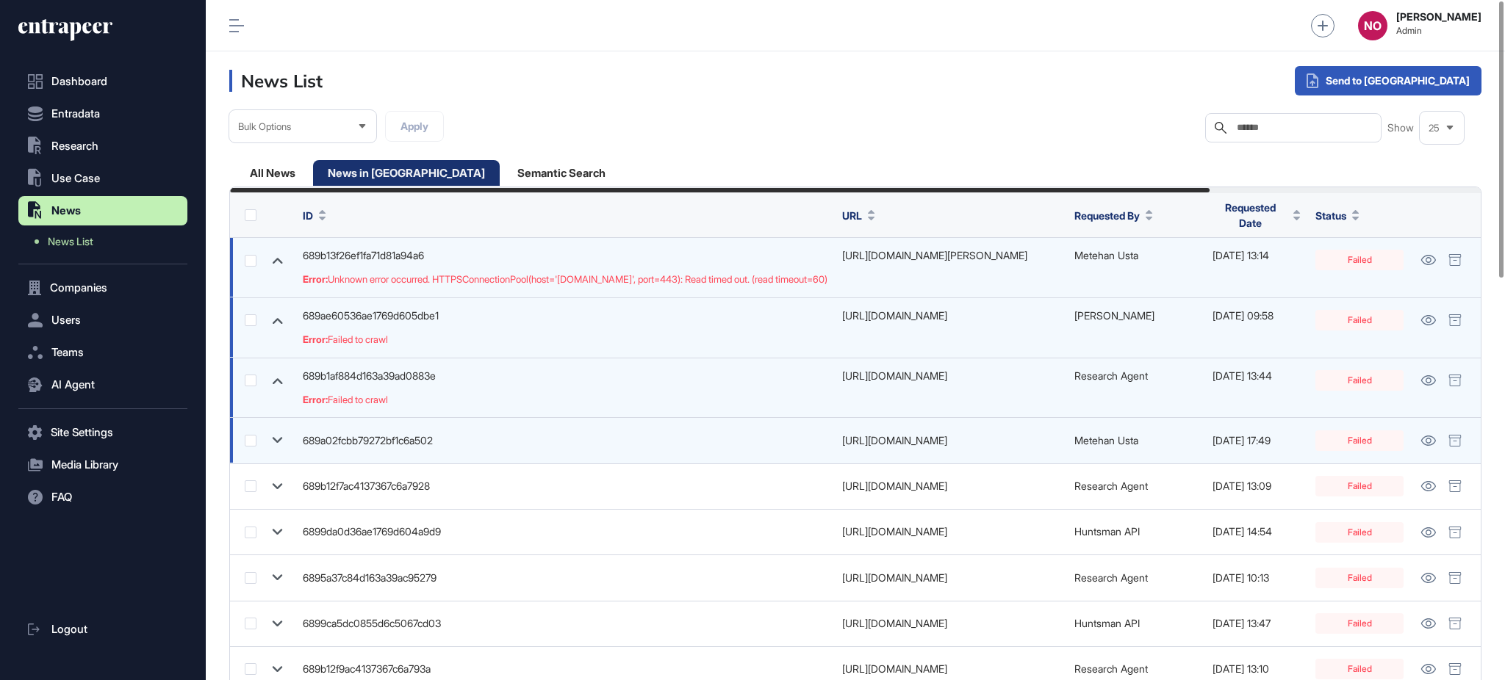
click at [282, 441] on icon at bounding box center [277, 440] width 21 height 21
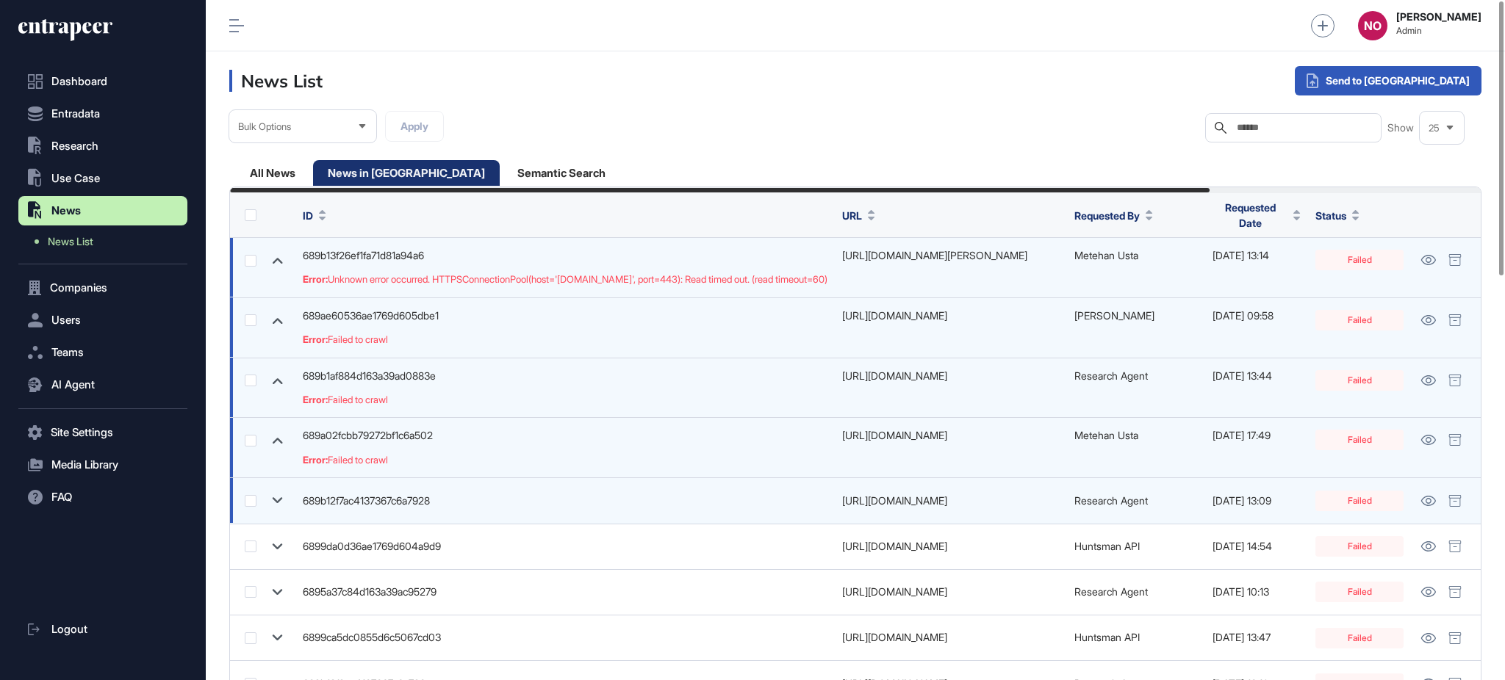
click at [286, 497] on icon at bounding box center [277, 500] width 21 height 21
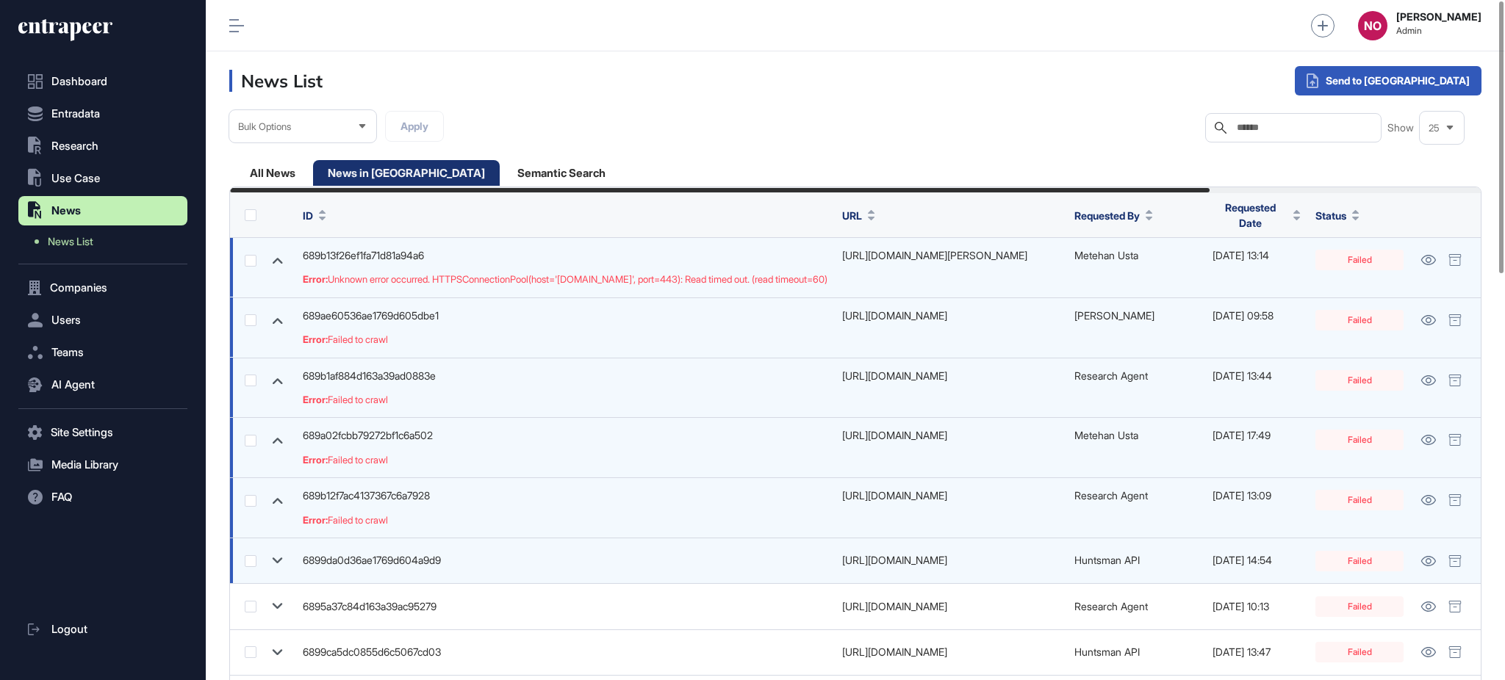
click at [278, 557] on icon at bounding box center [277, 560] width 21 height 21
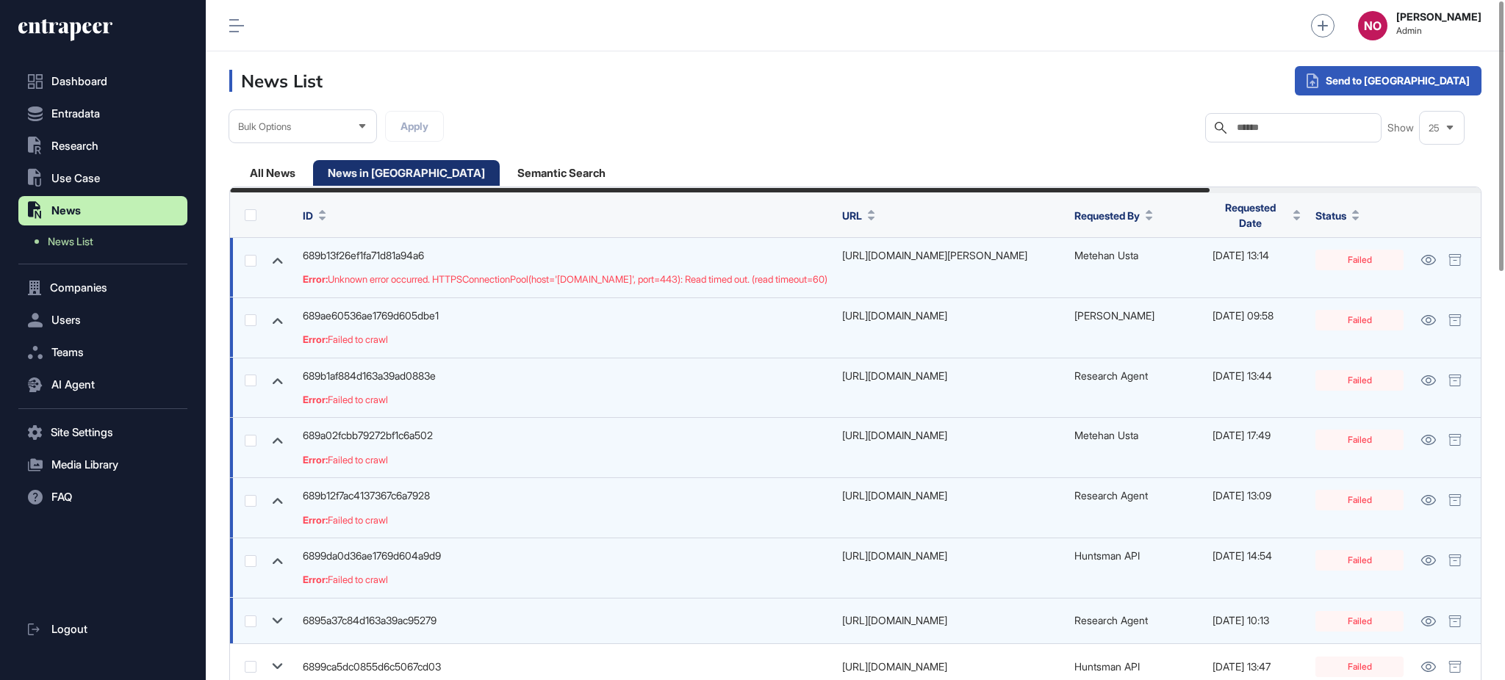
click at [271, 627] on icon at bounding box center [277, 621] width 21 height 21
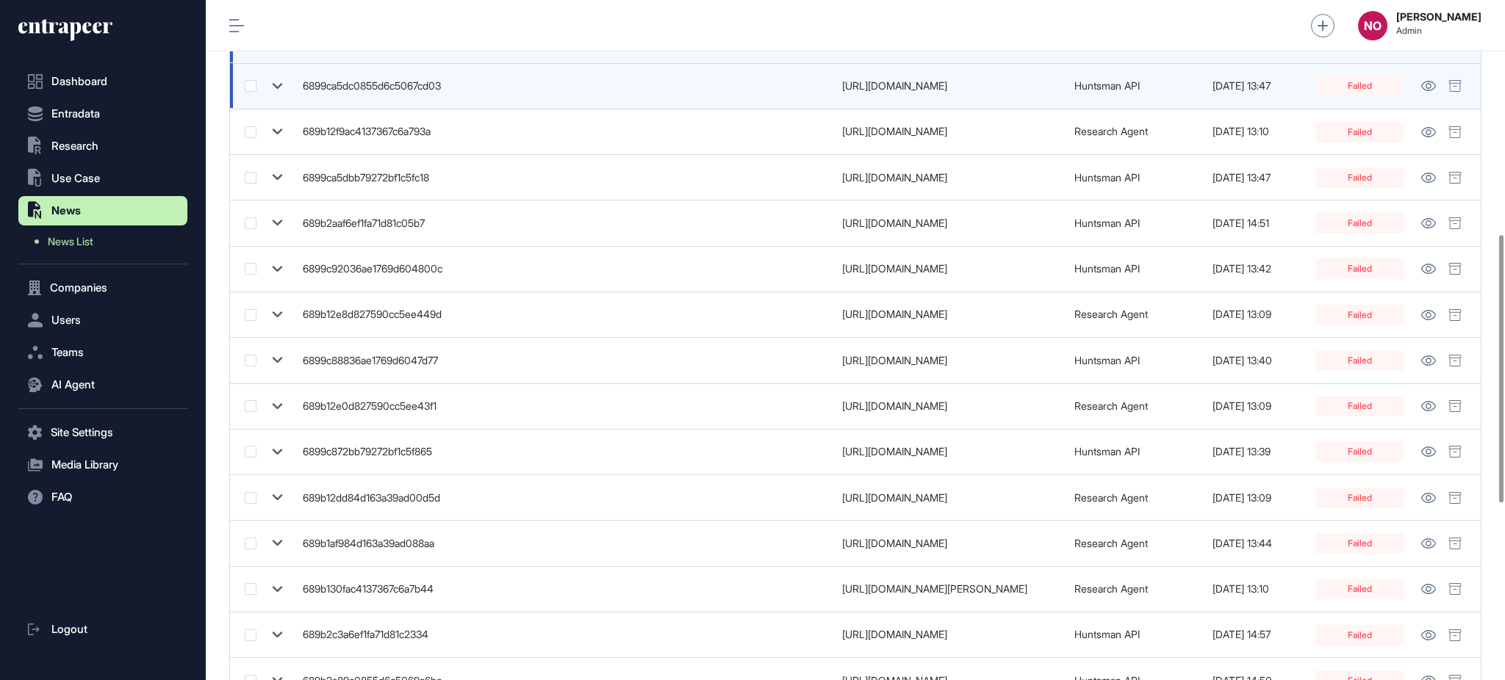
click at [264, 74] on td at bounding box center [262, 86] width 65 height 46
click at [276, 84] on icon at bounding box center [277, 86] width 21 height 21
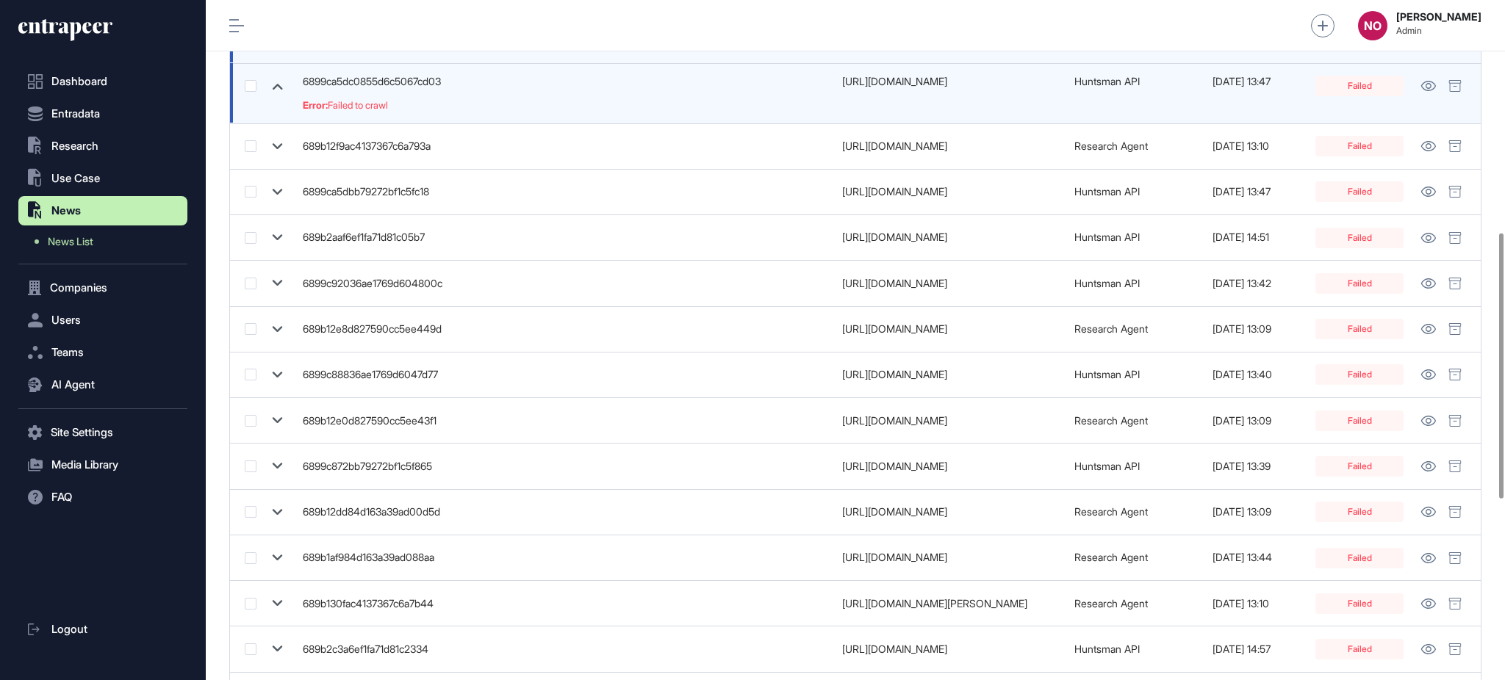
click at [1503, 232] on main "All News News in [GEOGRAPHIC_DATA] Semantic Search Bulk Options Apply Filters C…" at bounding box center [855, 270] width 1299 height 1510
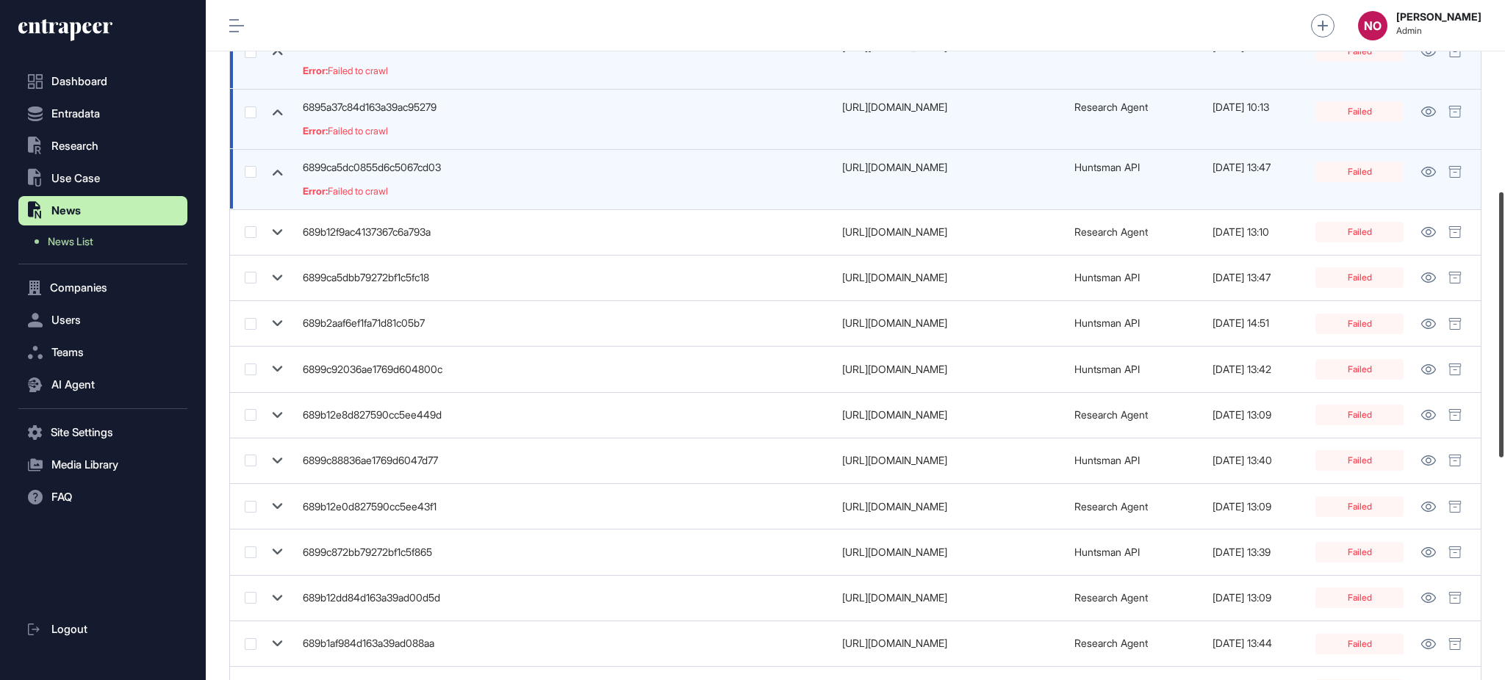
scroll to position [489, 0]
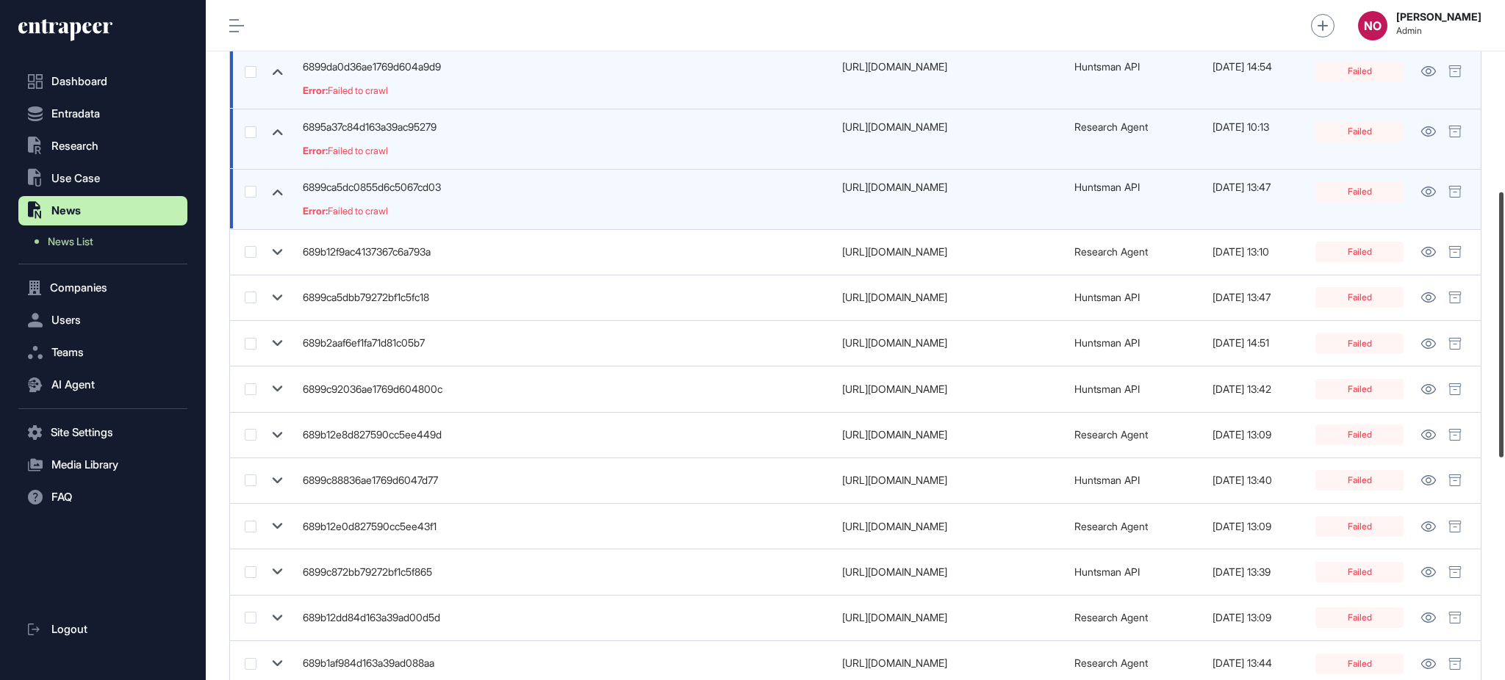
drag, startPoint x: 1503, startPoint y: 303, endPoint x: 1503, endPoint y: 262, distance: 41.1
click at [1503, 262] on div at bounding box center [1501, 324] width 4 height 265
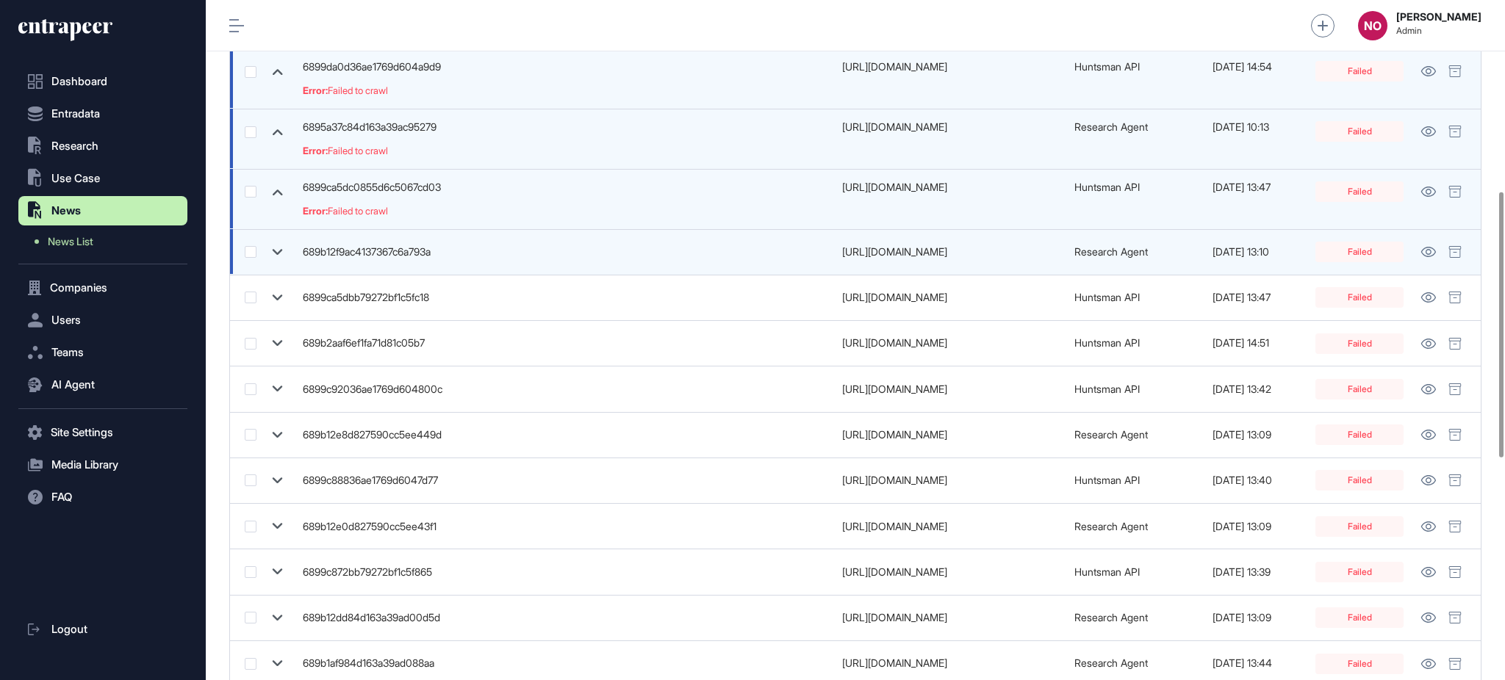
click at [277, 258] on icon at bounding box center [277, 252] width 21 height 21
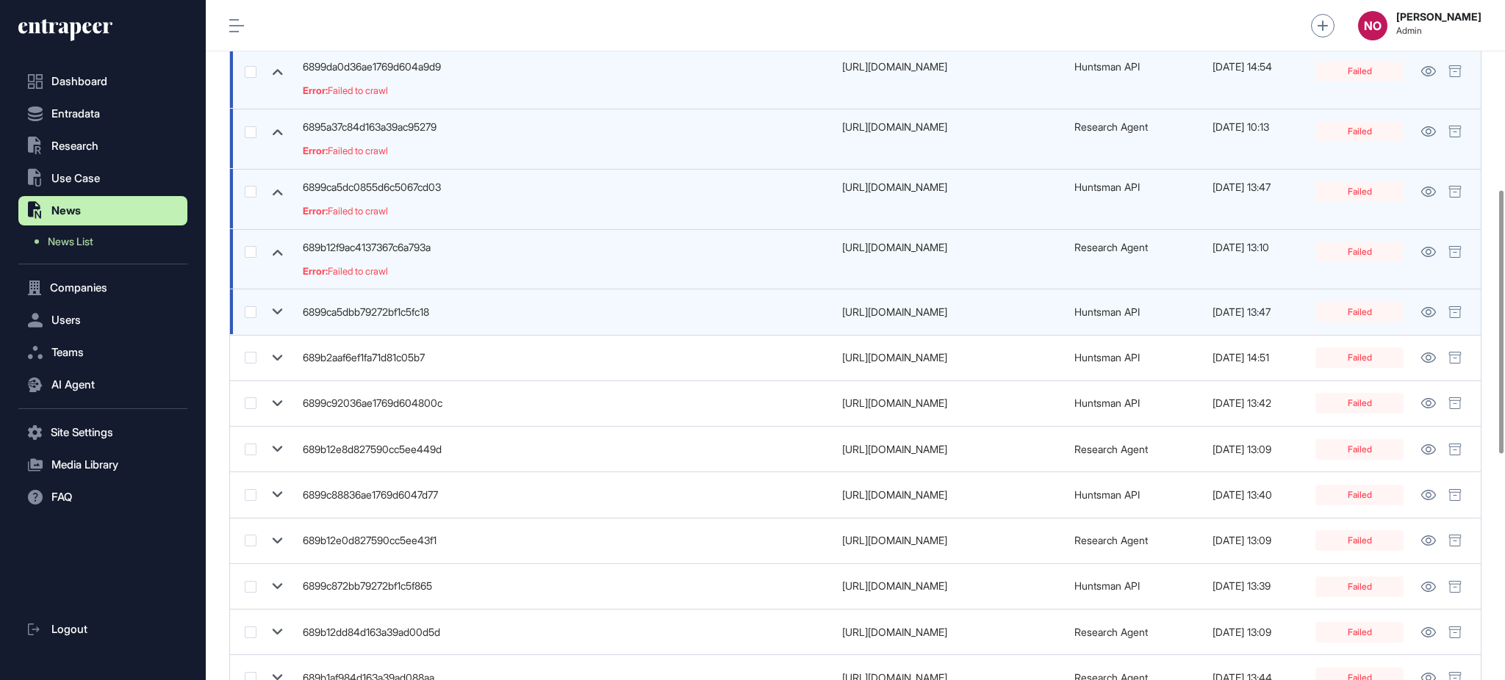
click at [267, 315] on icon at bounding box center [277, 311] width 21 height 21
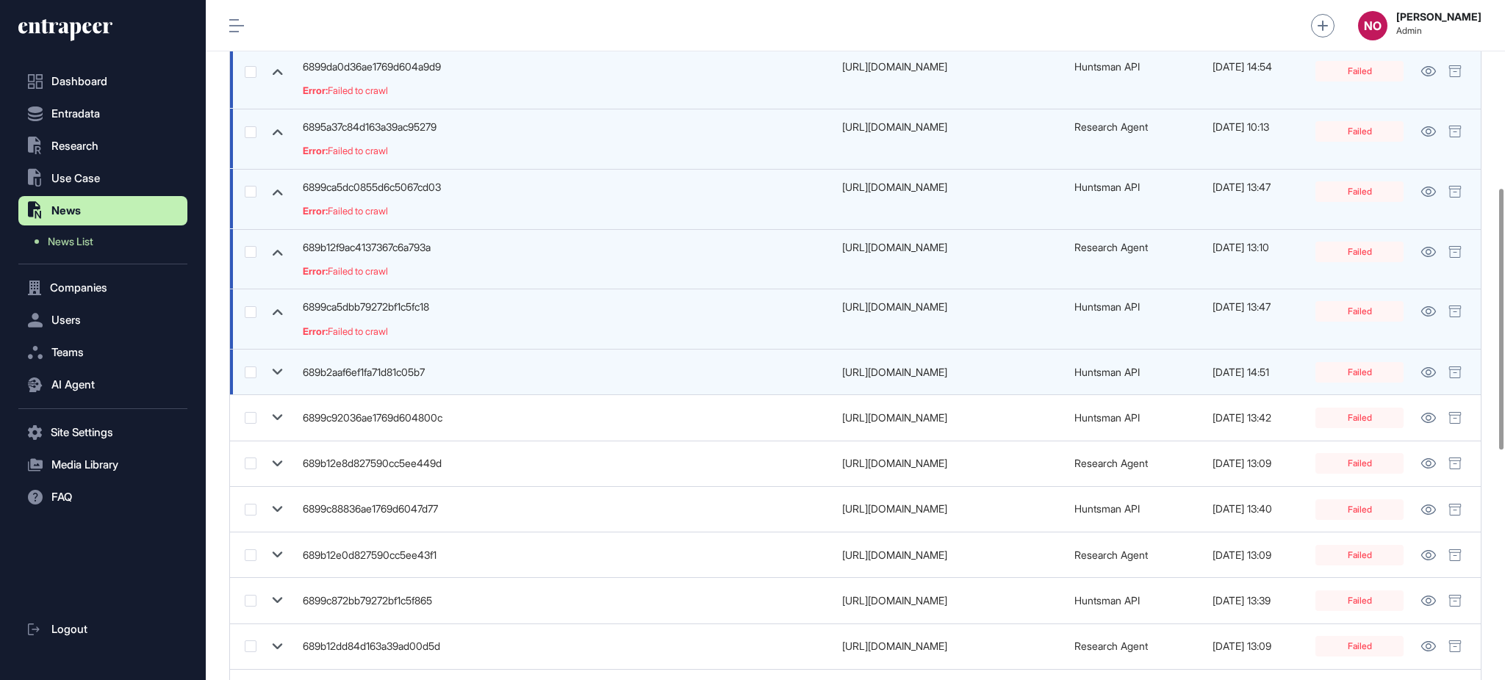
click at [274, 368] on icon at bounding box center [277, 371] width 21 height 21
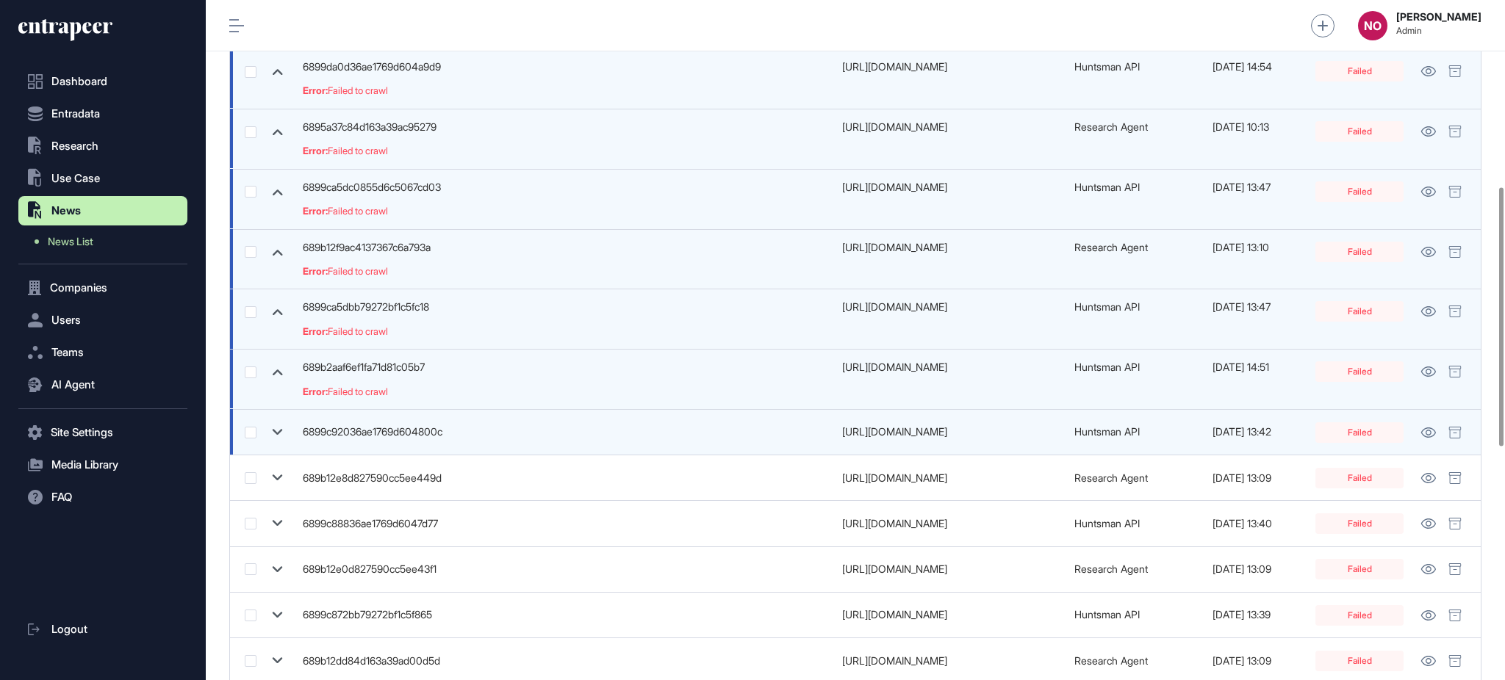
click at [276, 431] on icon at bounding box center [277, 432] width 21 height 21
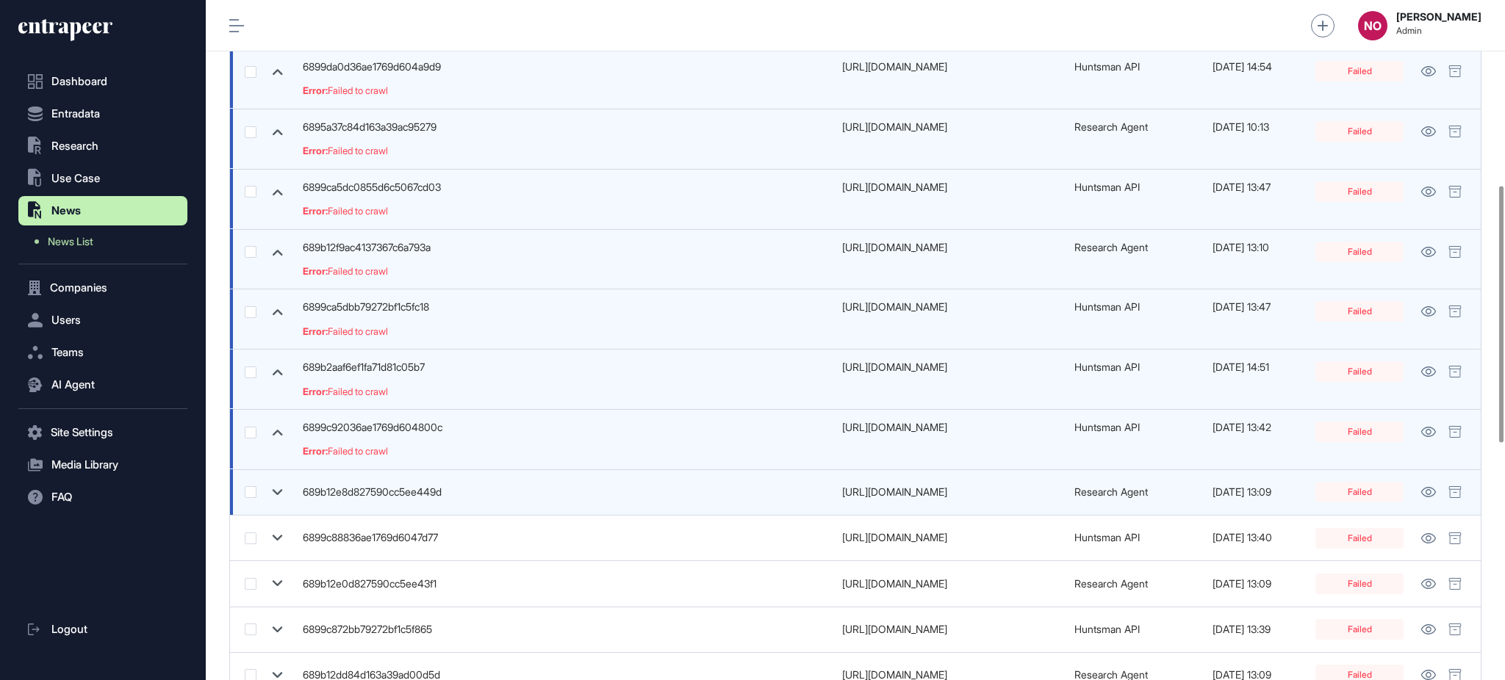
drag, startPoint x: 277, startPoint y: 483, endPoint x: 278, endPoint y: 518, distance: 35.3
click at [277, 483] on icon at bounding box center [277, 492] width 21 height 21
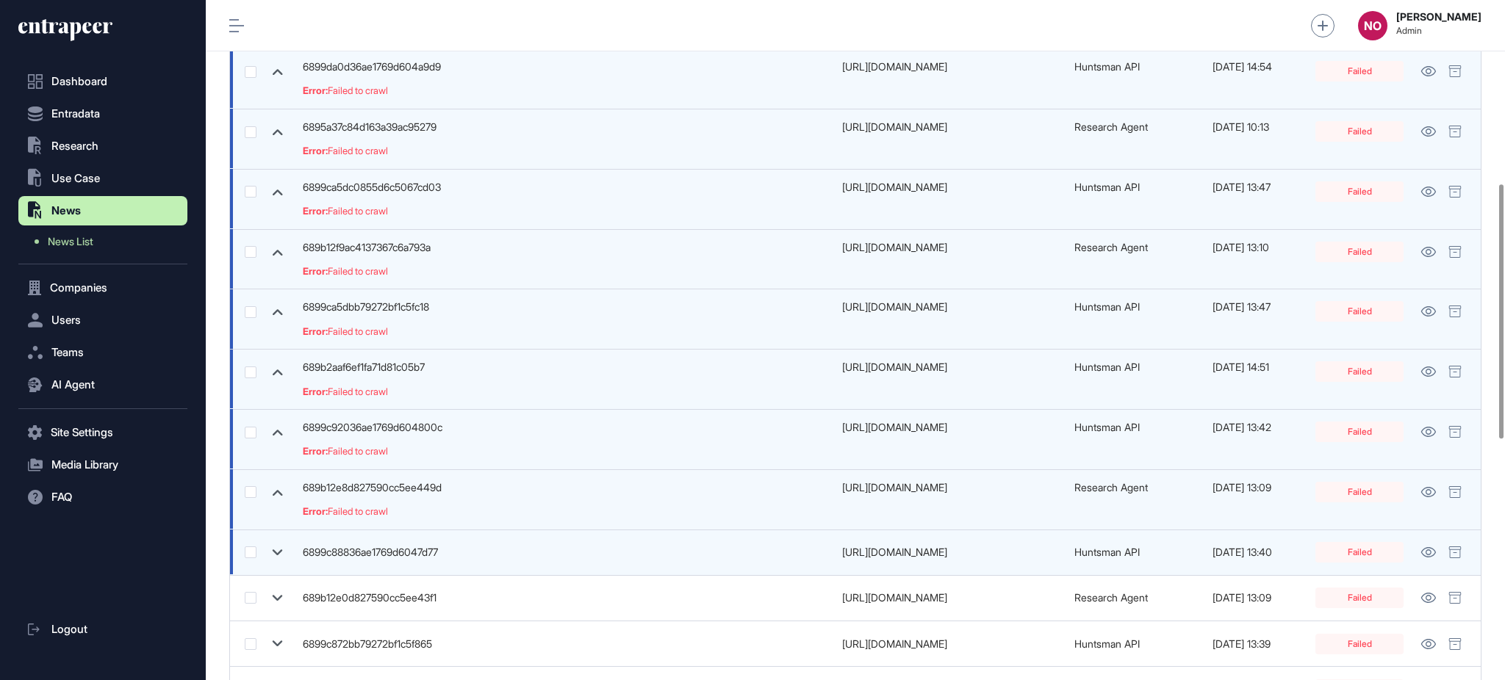
click at [275, 562] on icon at bounding box center [277, 552] width 21 height 21
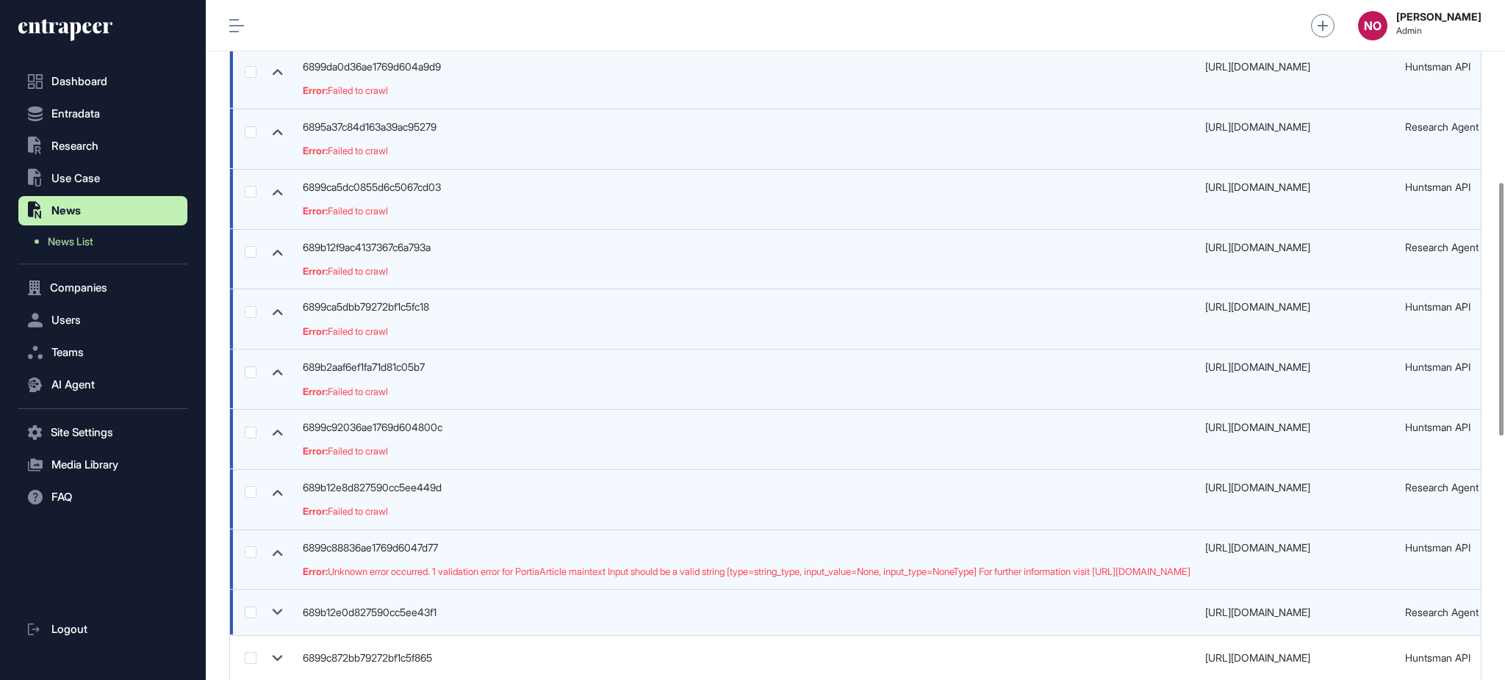
click at [278, 620] on icon at bounding box center [277, 612] width 21 height 21
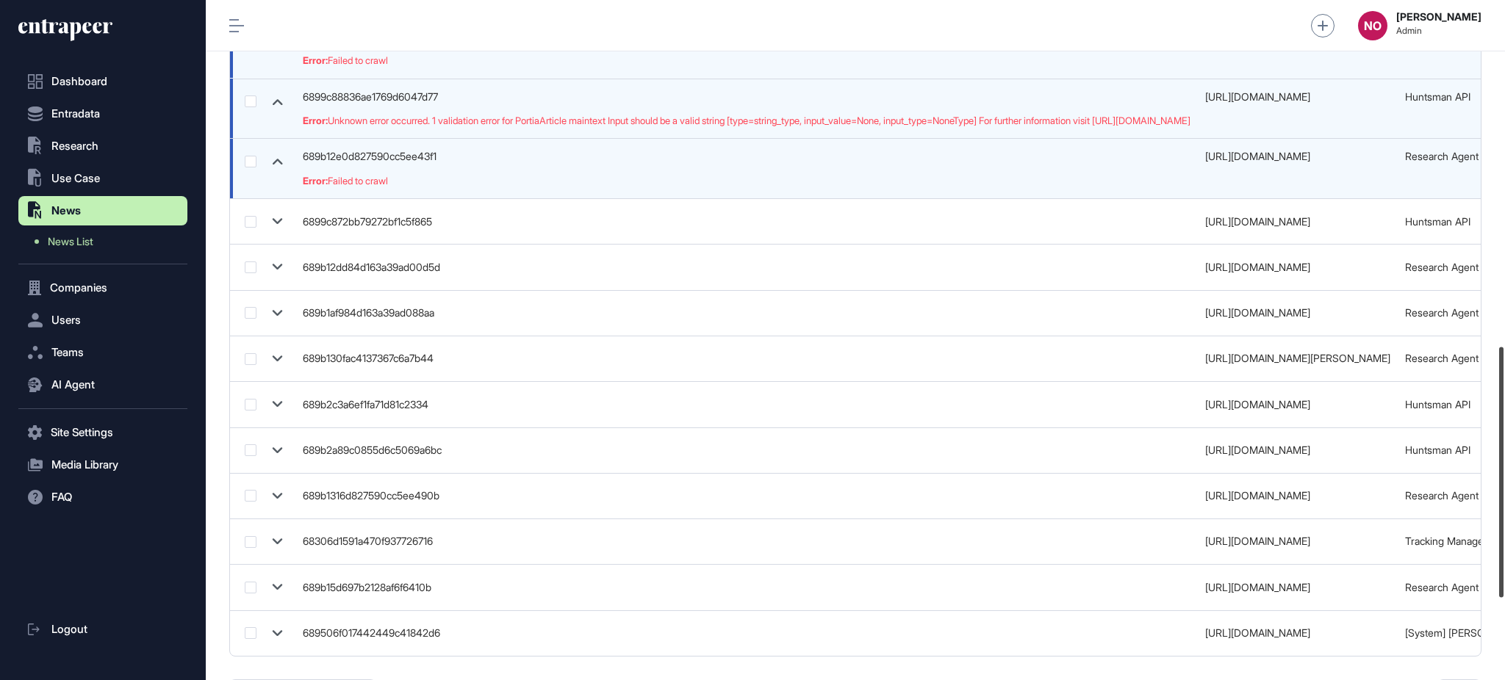
scroll to position [950, 0]
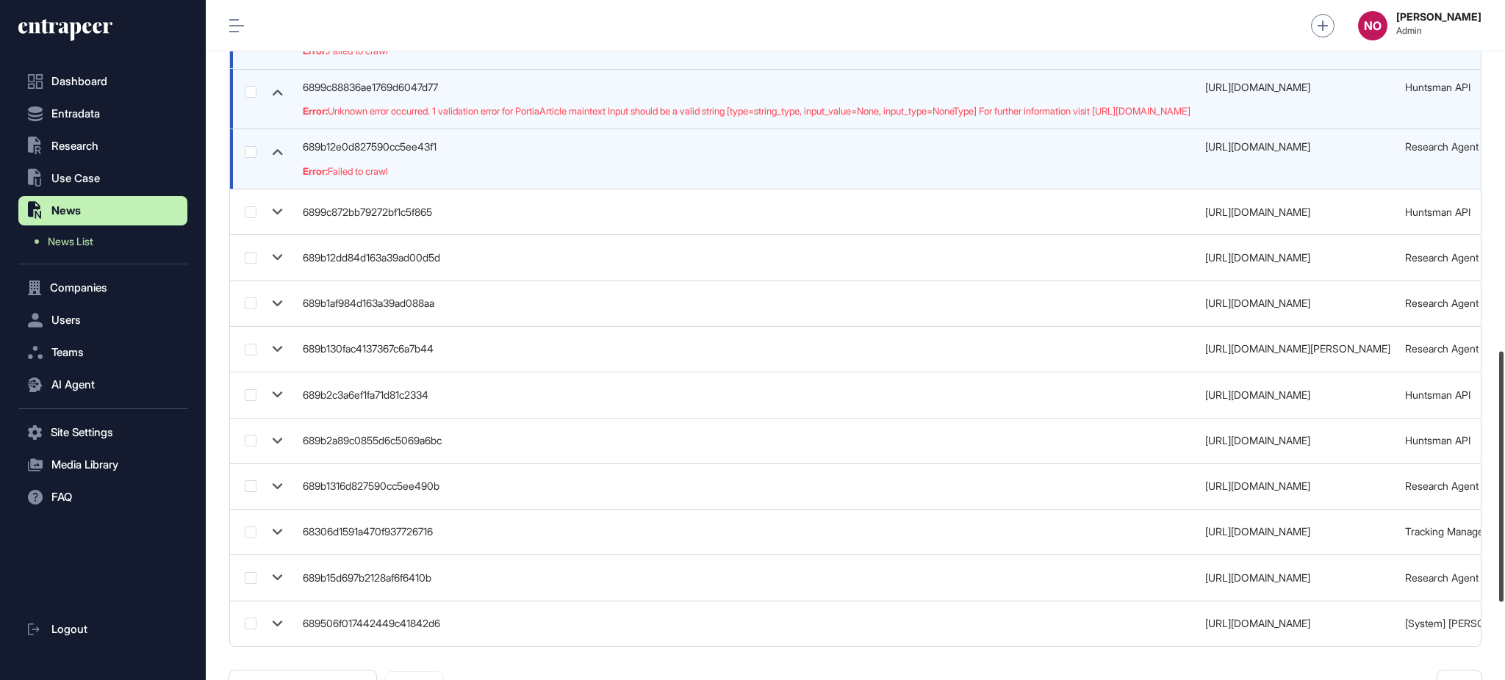
drag, startPoint x: 1503, startPoint y: 348, endPoint x: 1503, endPoint y: 505, distance: 157.2
click at [1503, 505] on div at bounding box center [1501, 477] width 4 height 251
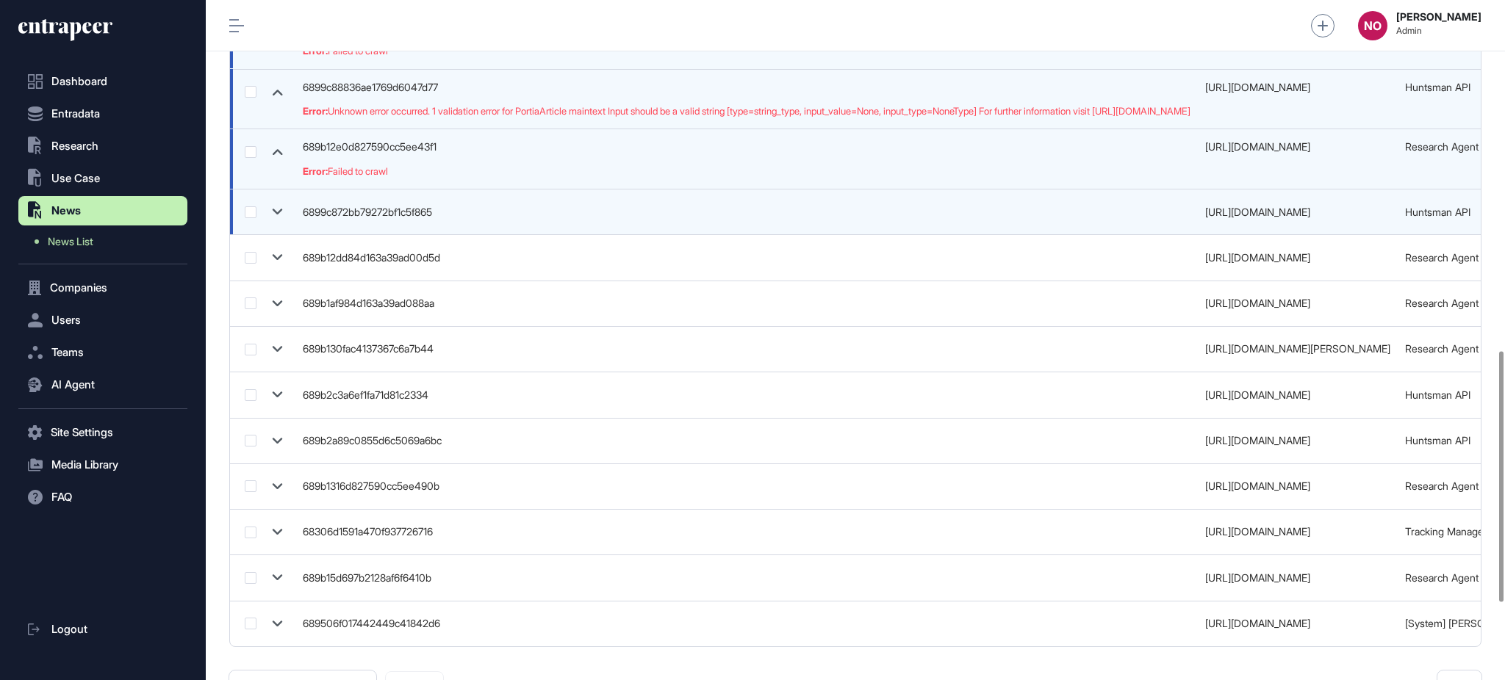
click at [276, 213] on icon at bounding box center [278, 212] width 10 height 6
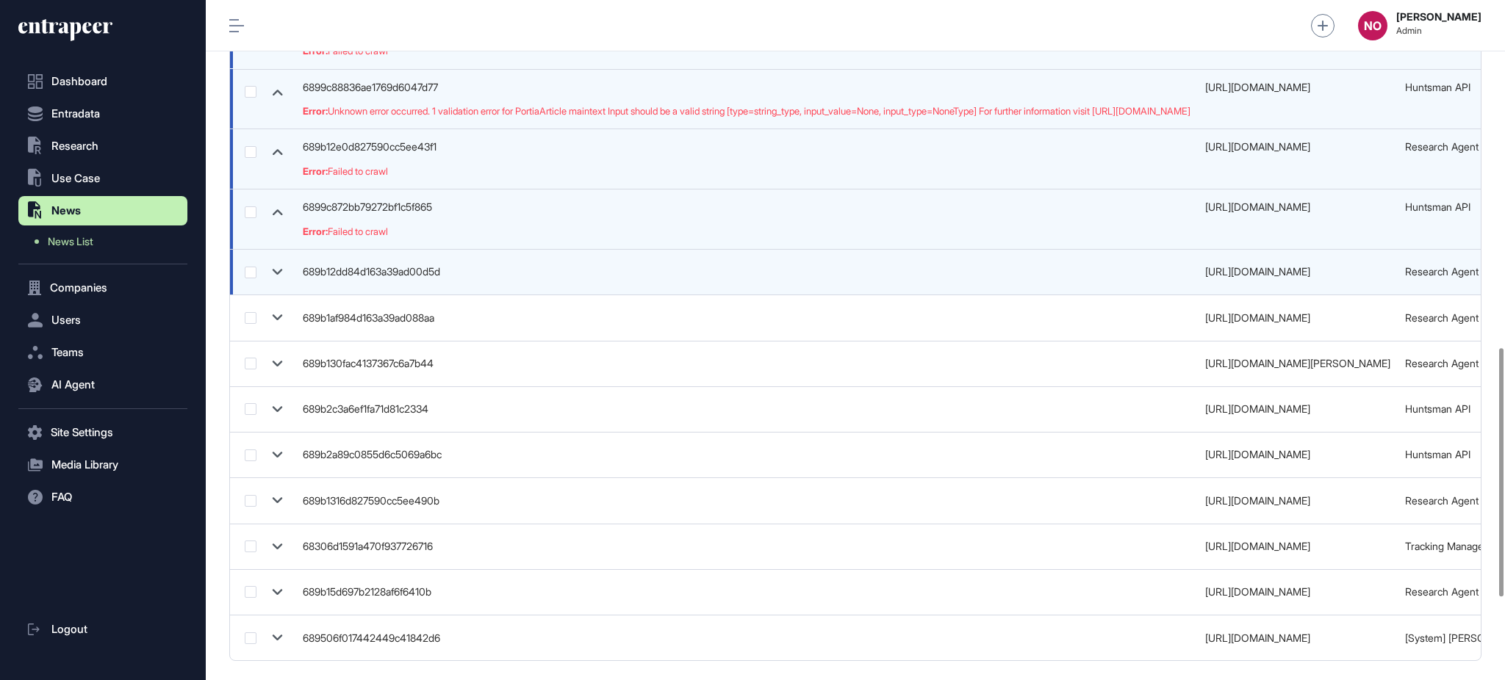
click at [275, 274] on icon at bounding box center [277, 272] width 21 height 21
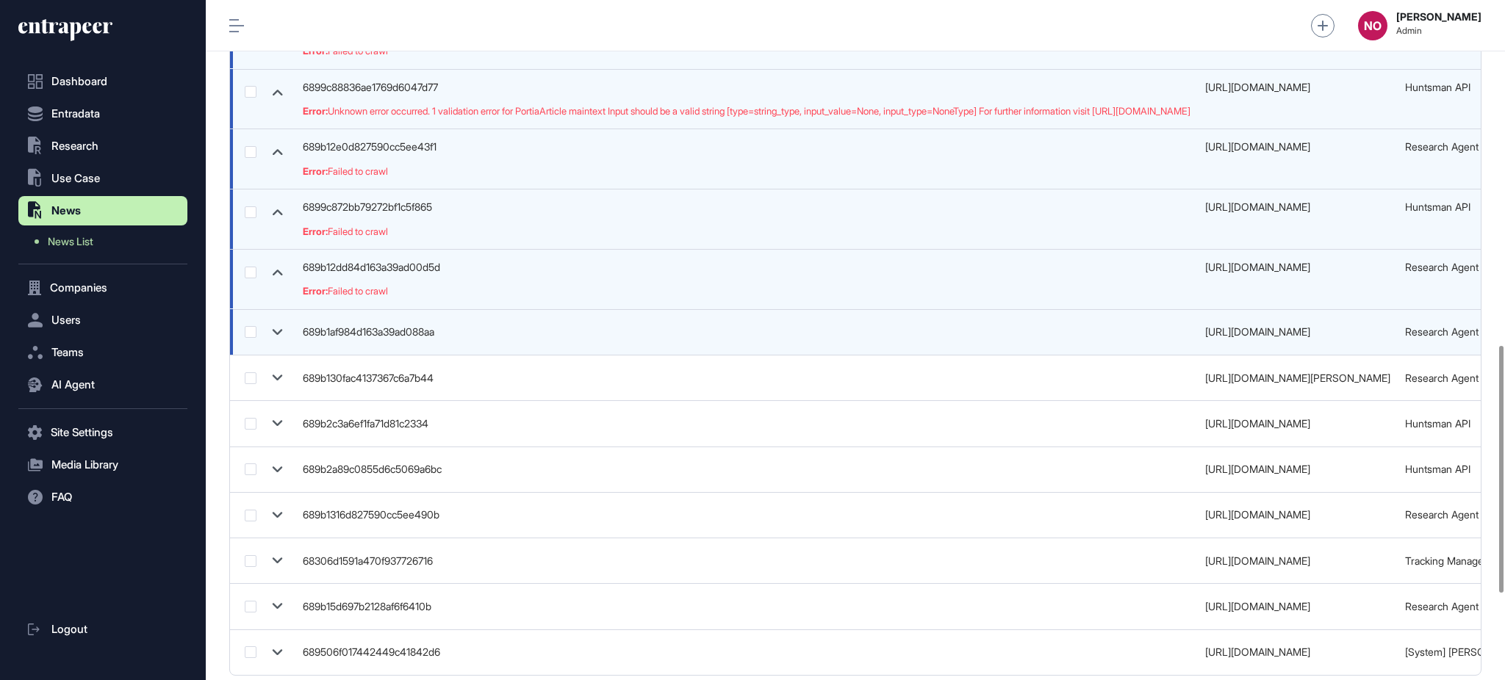
click at [278, 330] on icon at bounding box center [277, 332] width 21 height 21
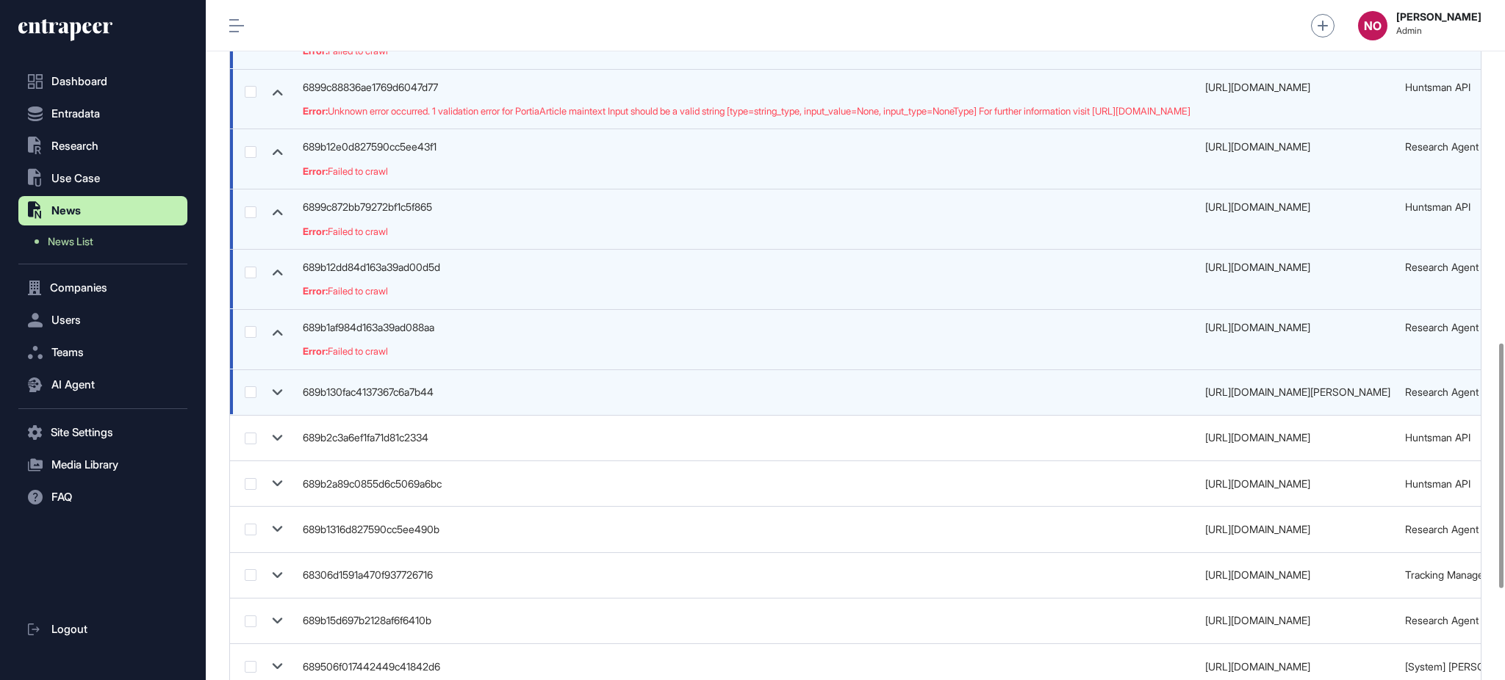
click at [275, 397] on icon at bounding box center [277, 392] width 21 height 21
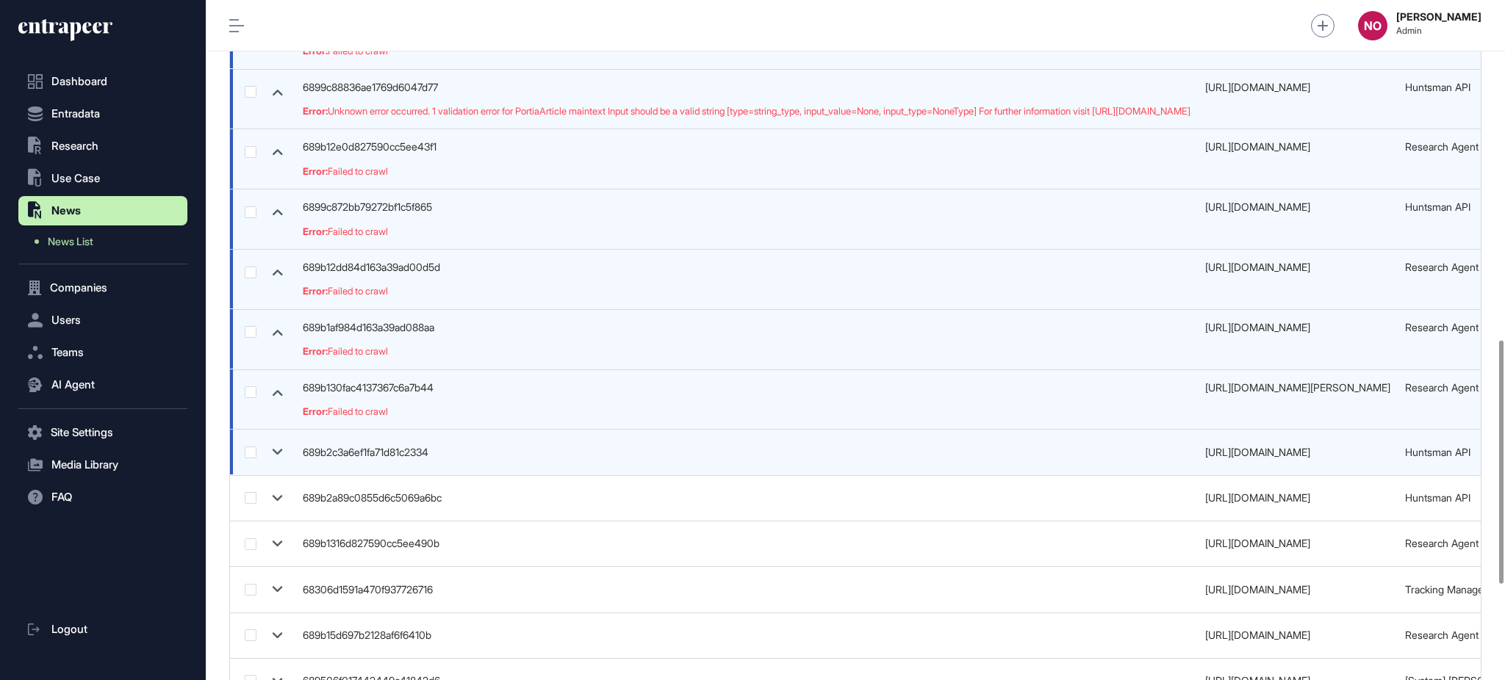
click at [285, 456] on icon at bounding box center [277, 452] width 21 height 21
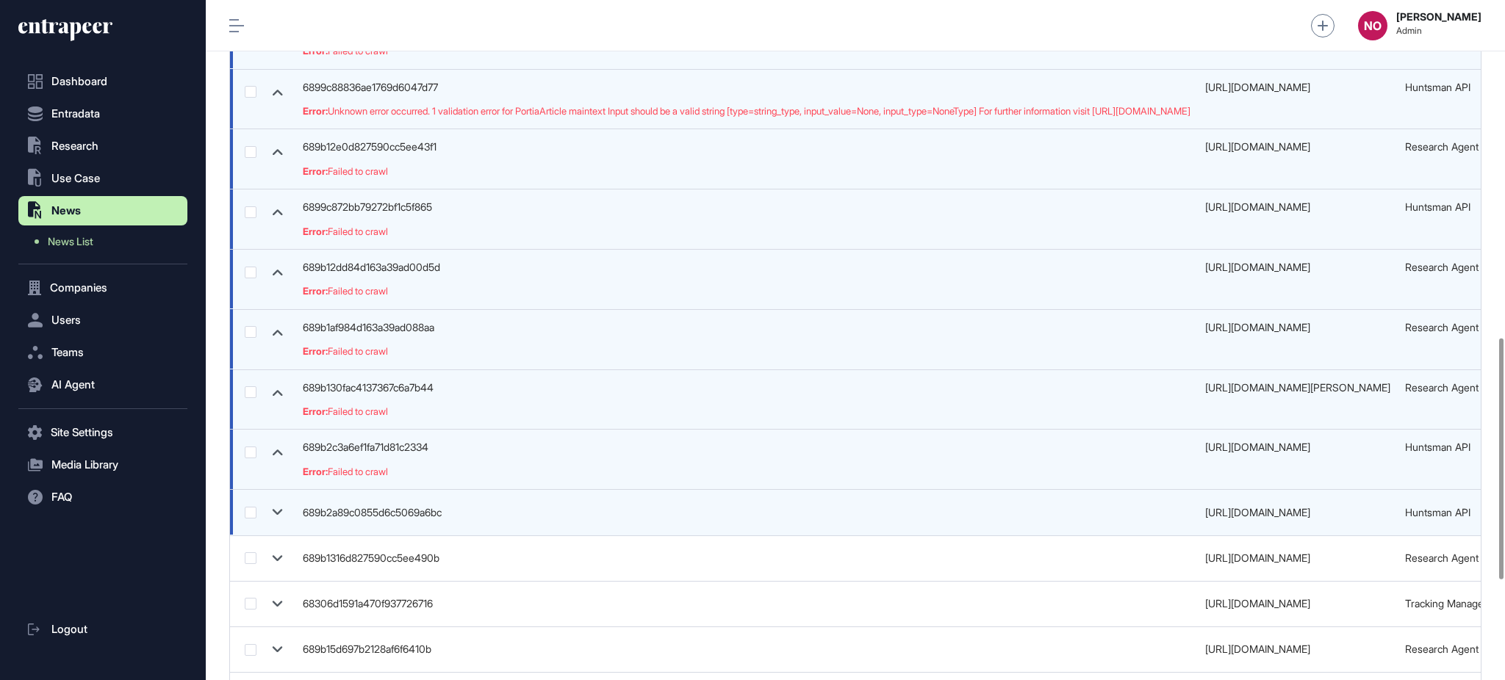
click at [284, 516] on icon at bounding box center [277, 512] width 21 height 21
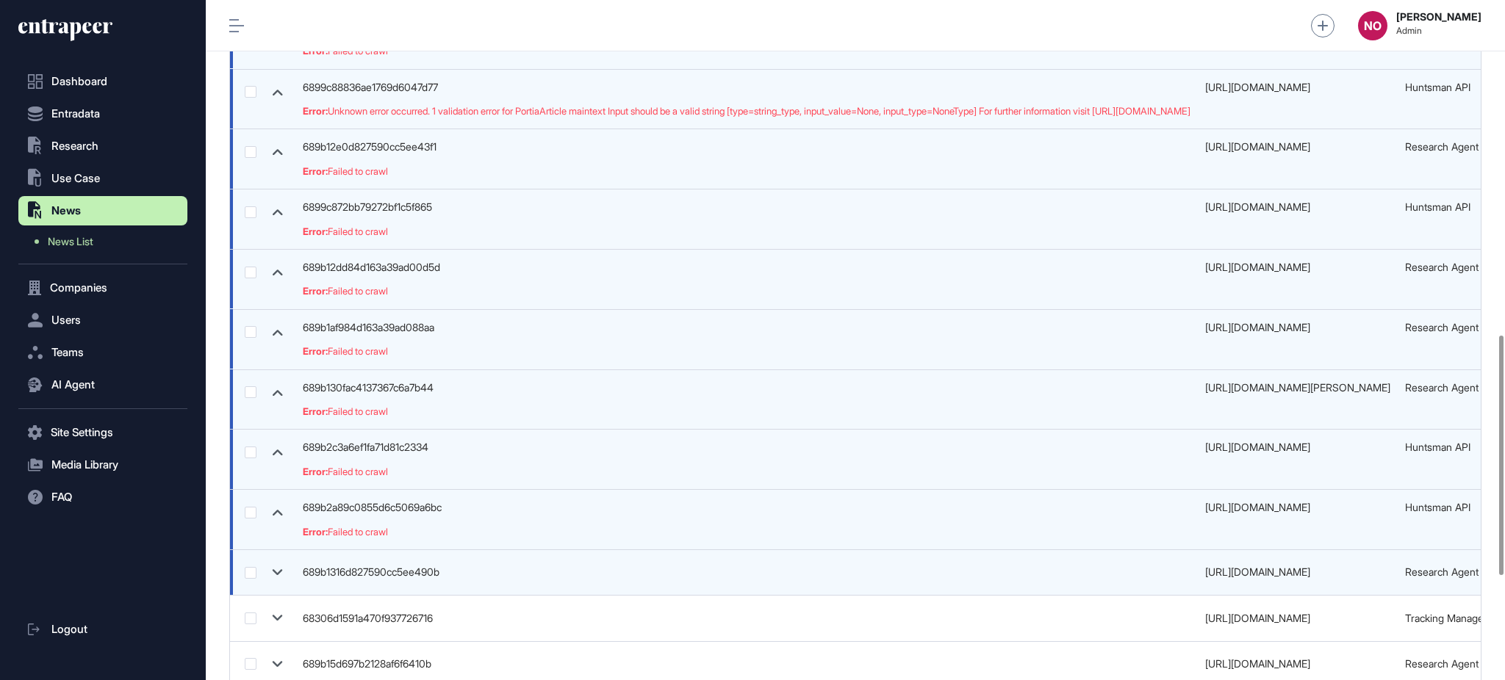
click at [281, 575] on icon at bounding box center [277, 572] width 21 height 21
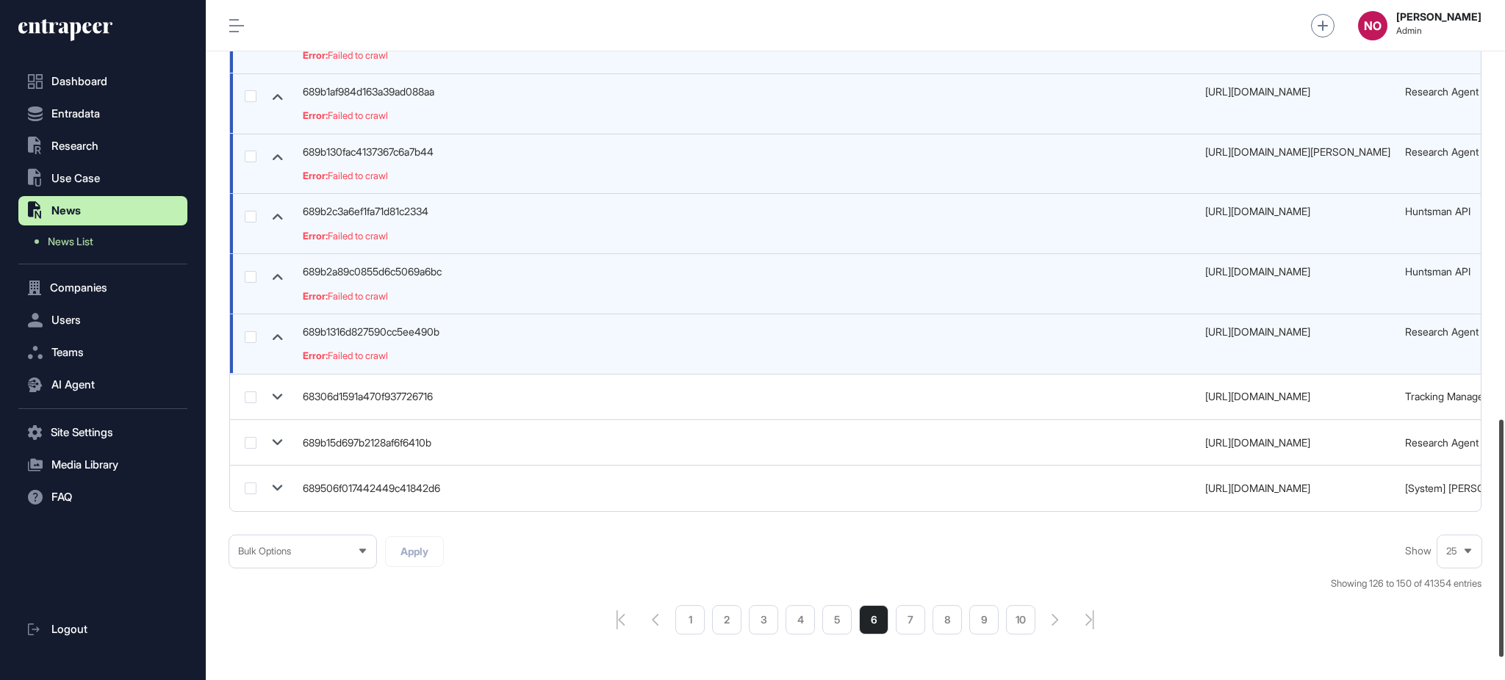
scroll to position [1199, 0]
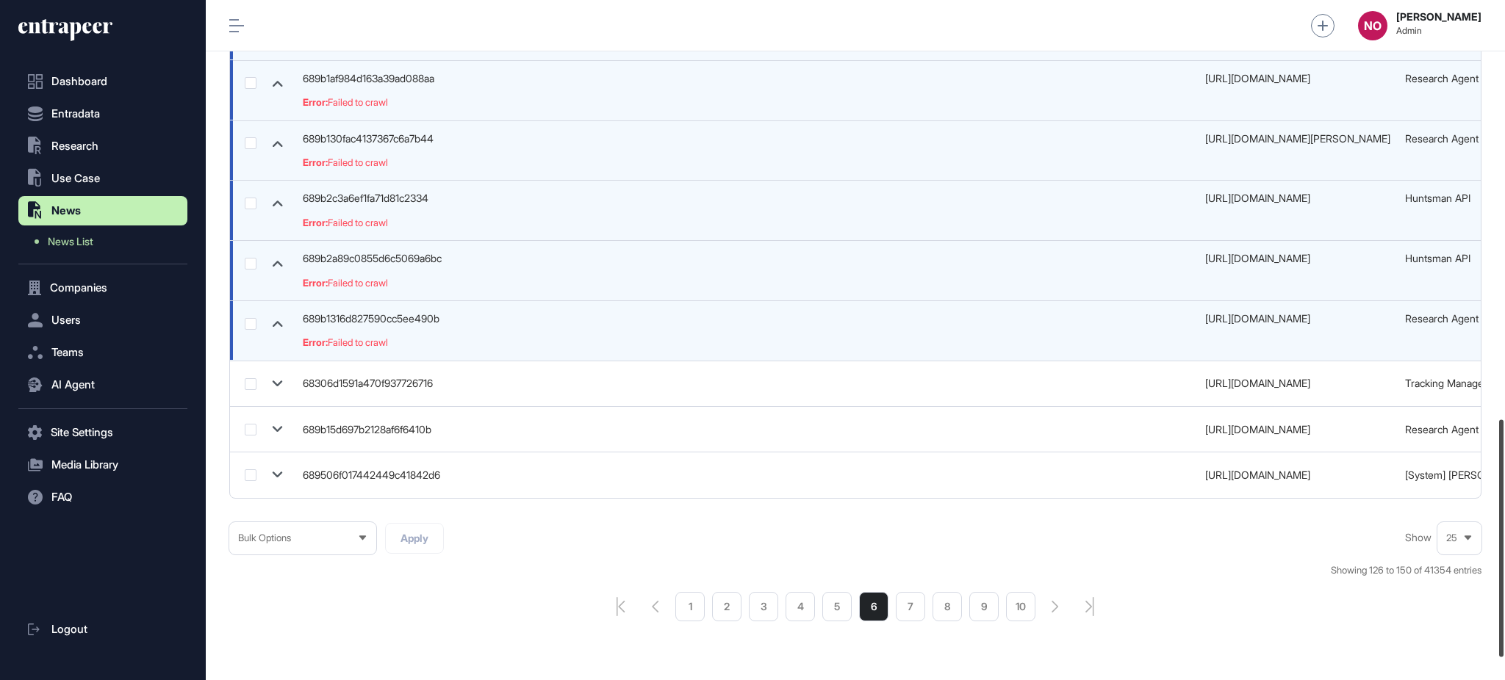
drag, startPoint x: 1503, startPoint y: 493, endPoint x: 1503, endPoint y: 580, distance: 86.7
click at [1503, 580] on div at bounding box center [1501, 538] width 4 height 237
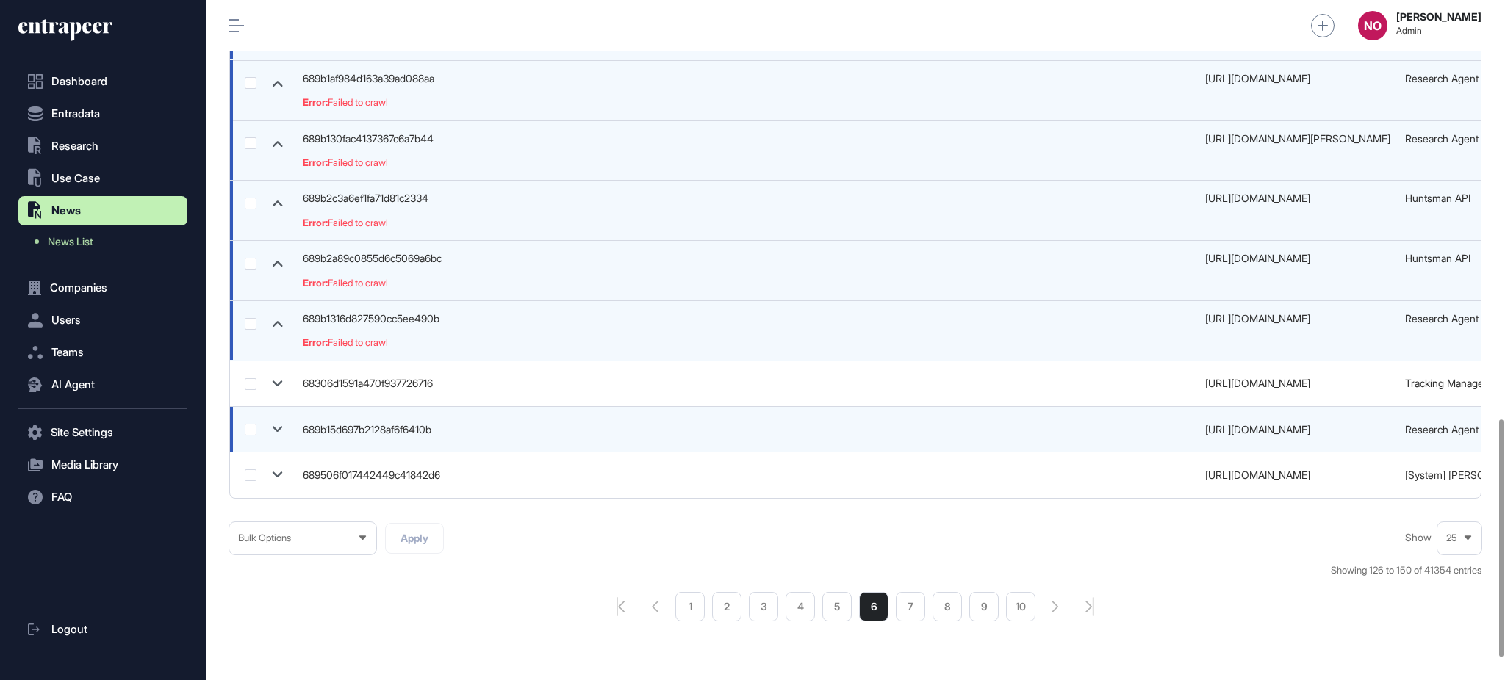
drag, startPoint x: 284, startPoint y: 384, endPoint x: 266, endPoint y: 428, distance: 47.5
click at [282, 384] on icon at bounding box center [277, 383] width 21 height 21
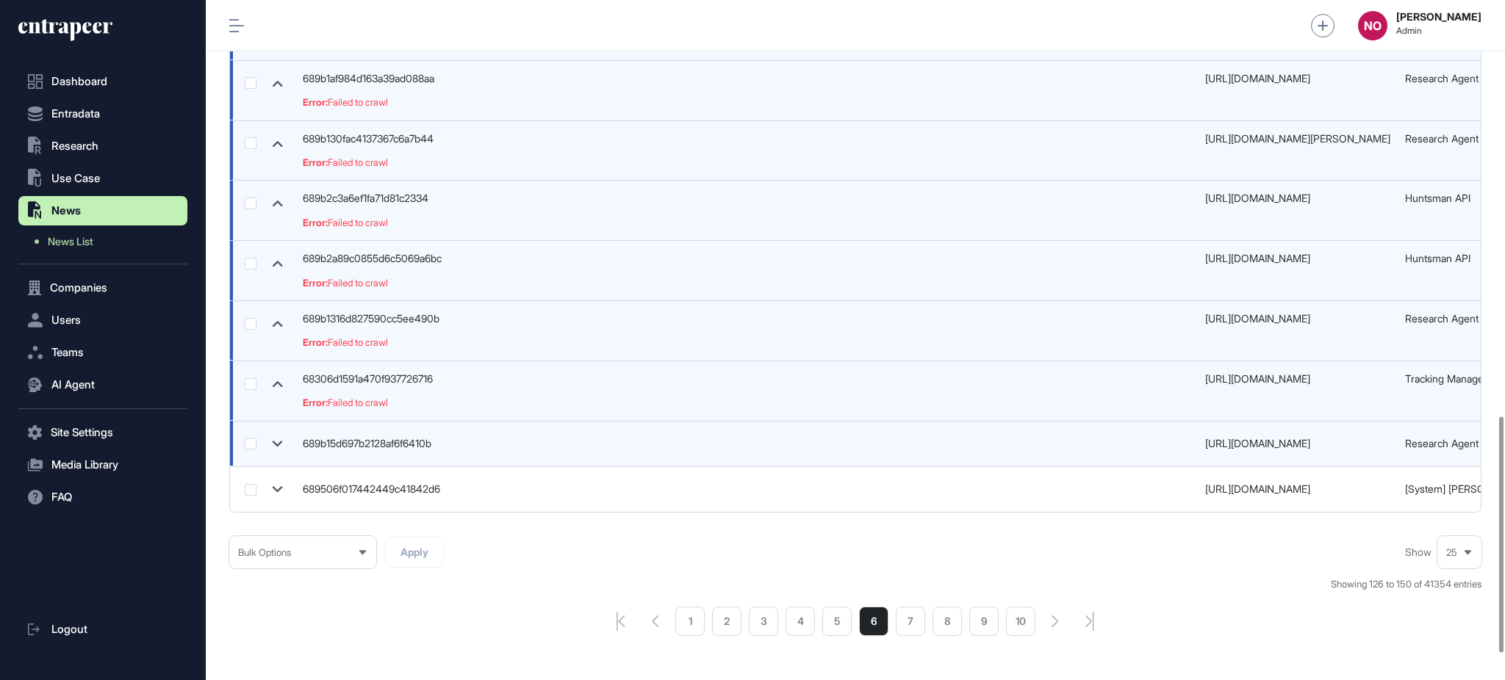
click at [272, 445] on icon at bounding box center [277, 443] width 21 height 21
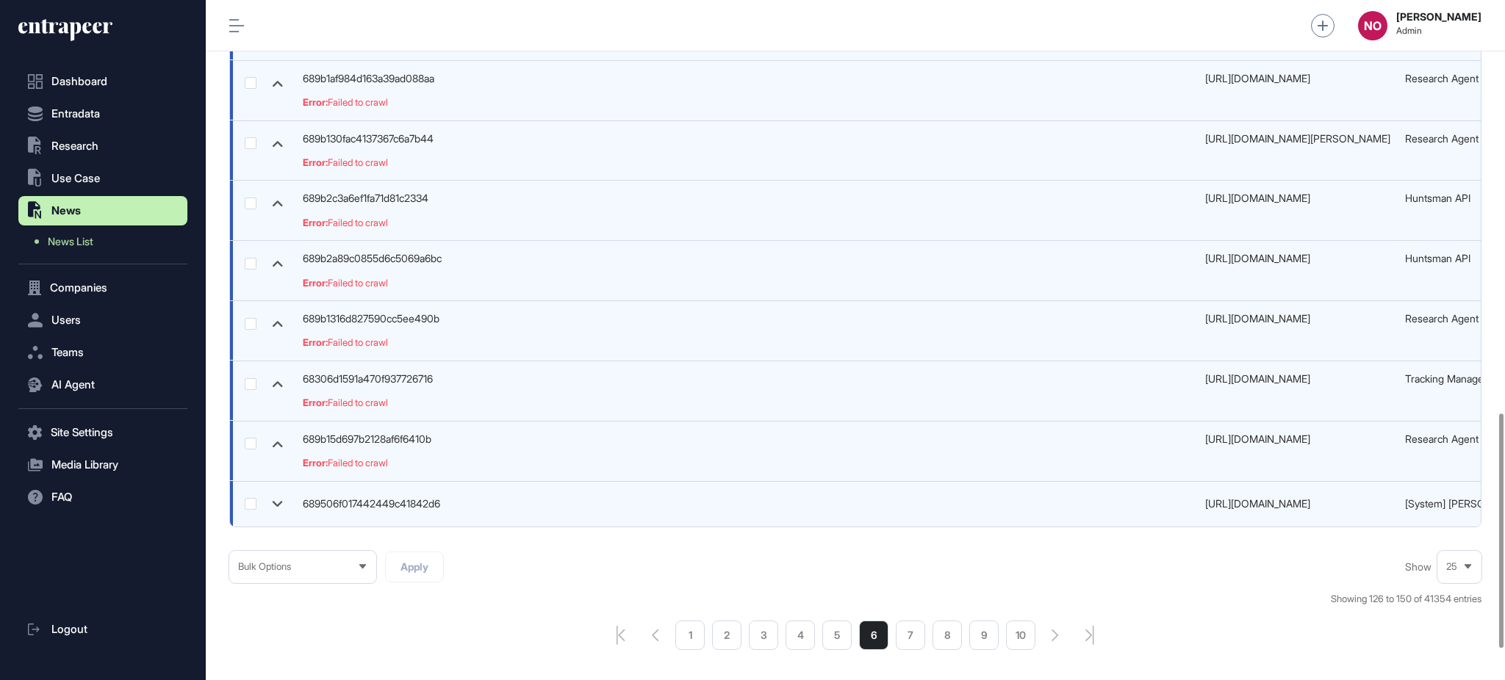
click at [274, 504] on icon at bounding box center [278, 504] width 10 height 6
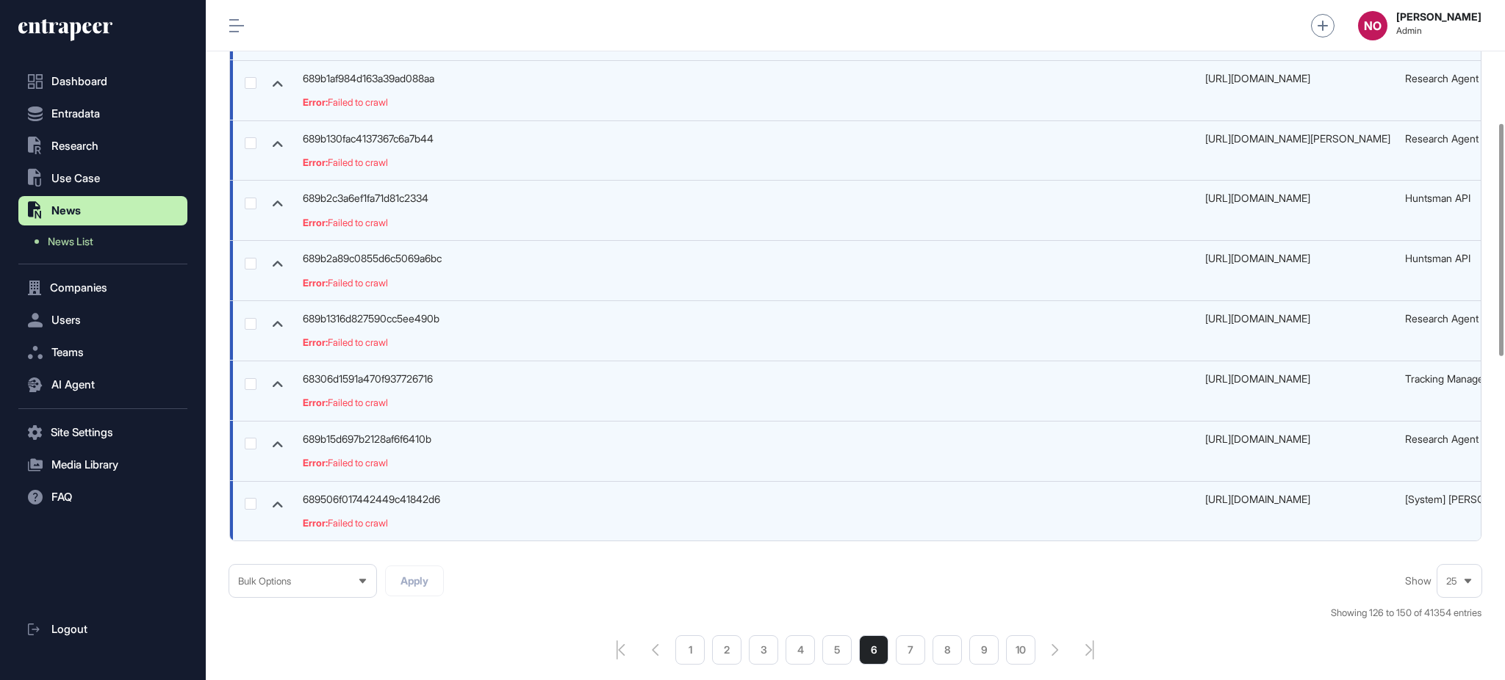
scroll to position [0, 0]
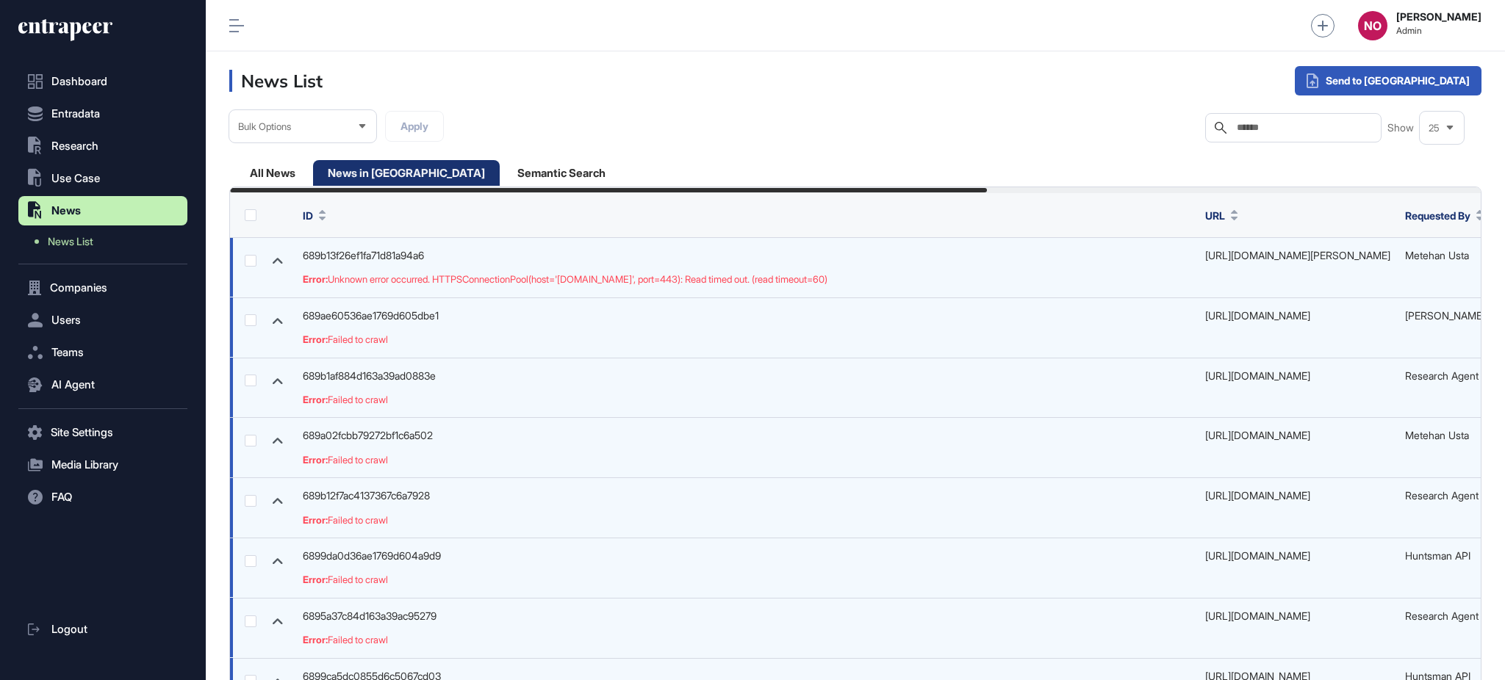
click at [313, 176] on div "All News" at bounding box center [406, 173] width 187 height 26
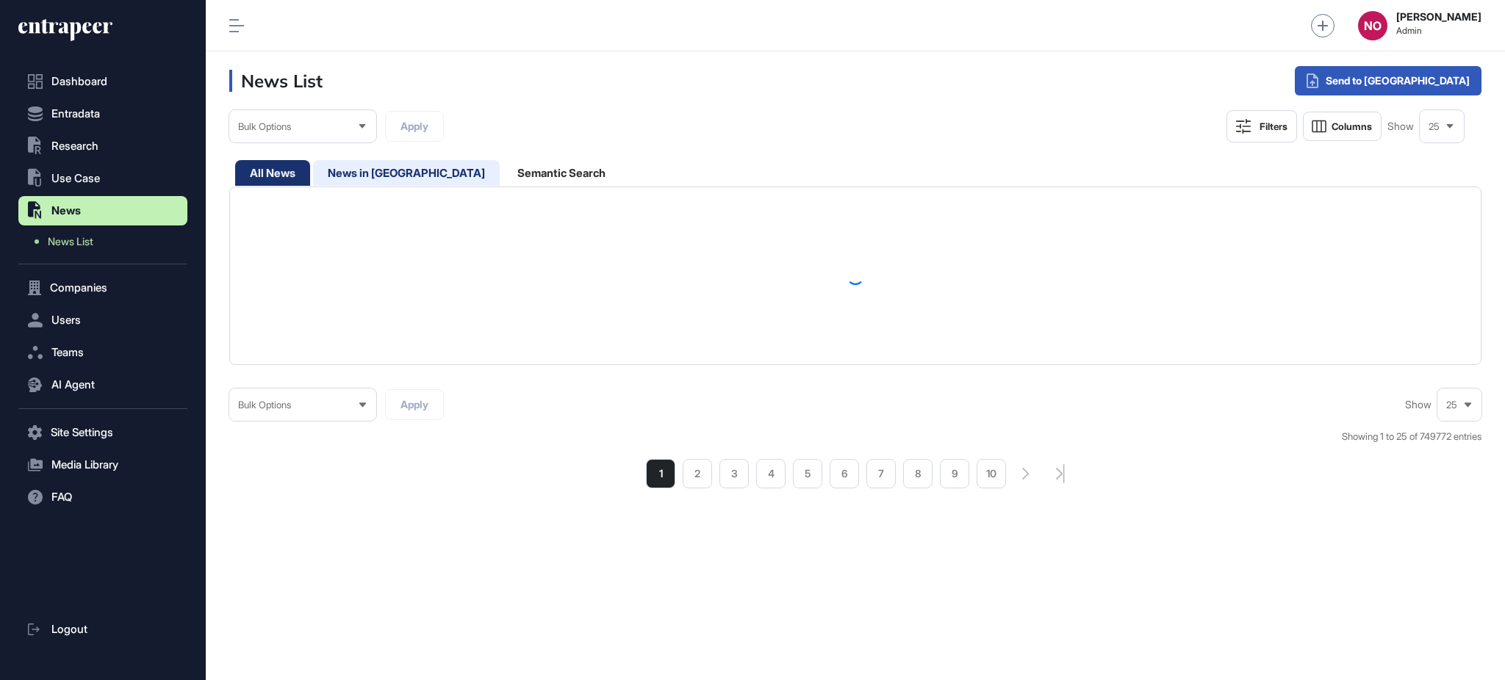
click at [503, 171] on div "News in [GEOGRAPHIC_DATA]" at bounding box center [562, 173] width 118 height 26
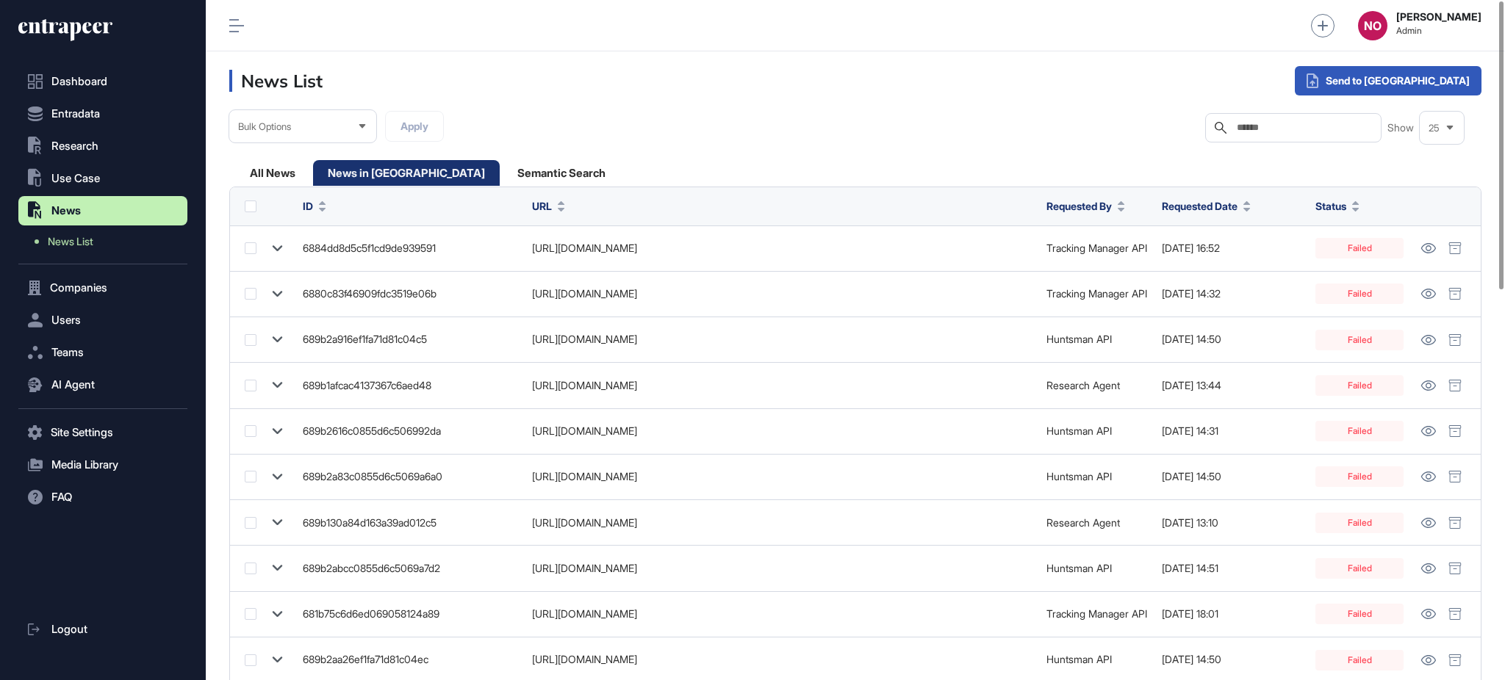
click at [1183, 205] on span "Requested Date" at bounding box center [1200, 205] width 76 height 15
click at [1214, 263] on span "Sort Descending" at bounding box center [1229, 268] width 59 height 12
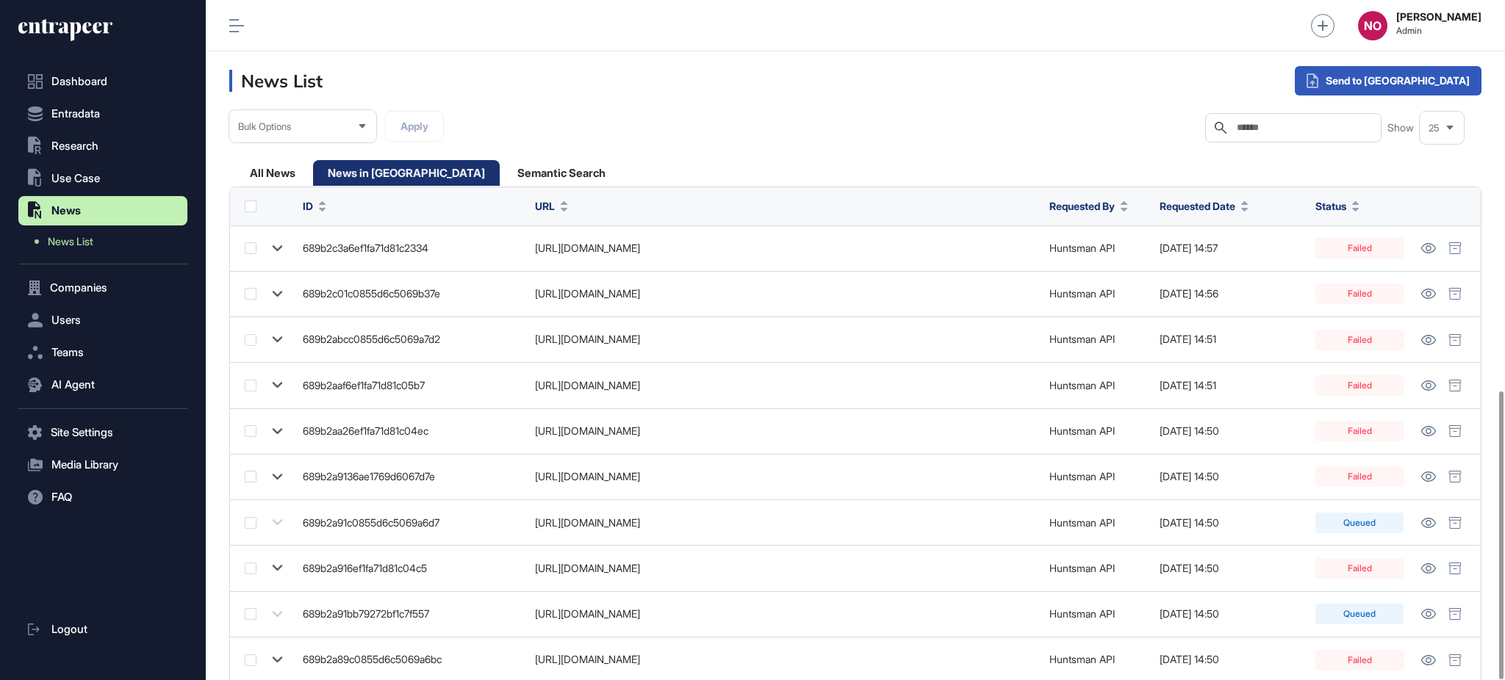
scroll to position [923, 0]
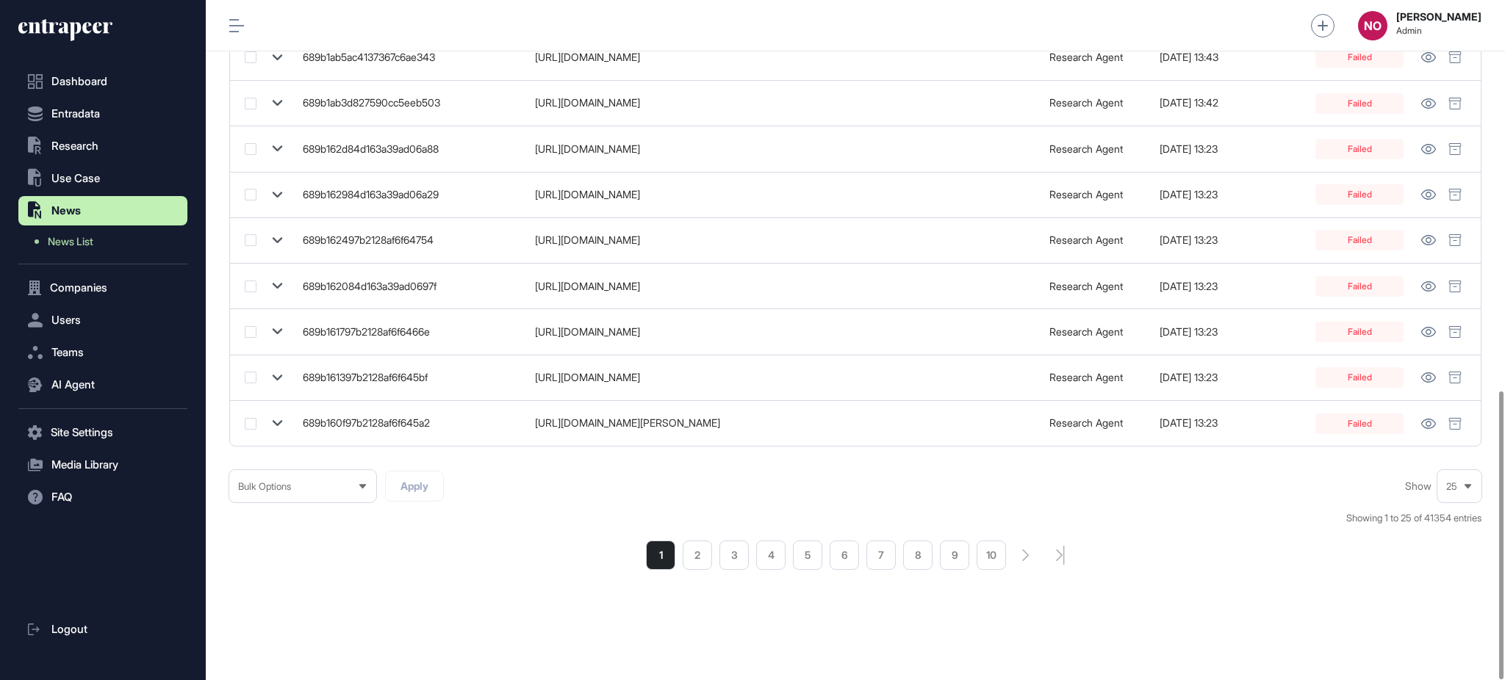
click at [1029, 551] on icon "search-pagination-next-button" at bounding box center [1025, 556] width 7 height 12
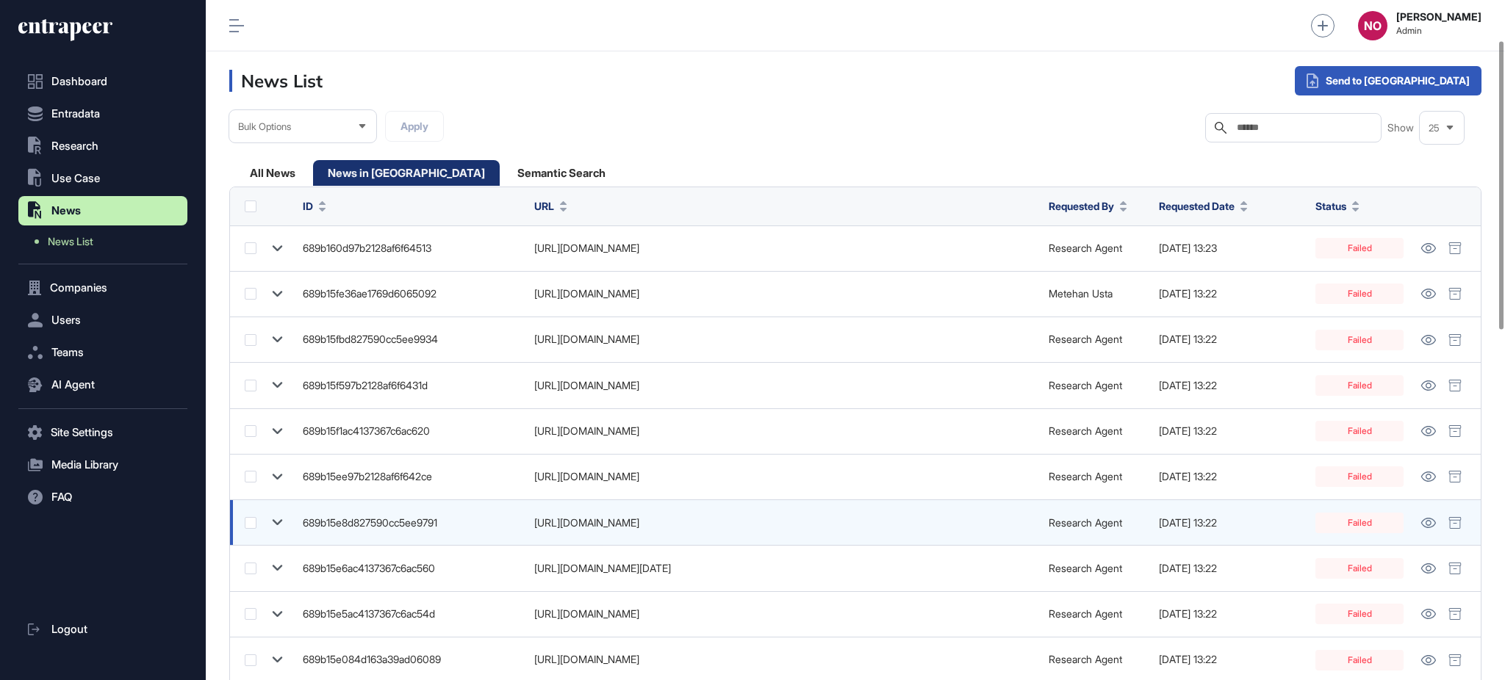
scroll to position [923, 0]
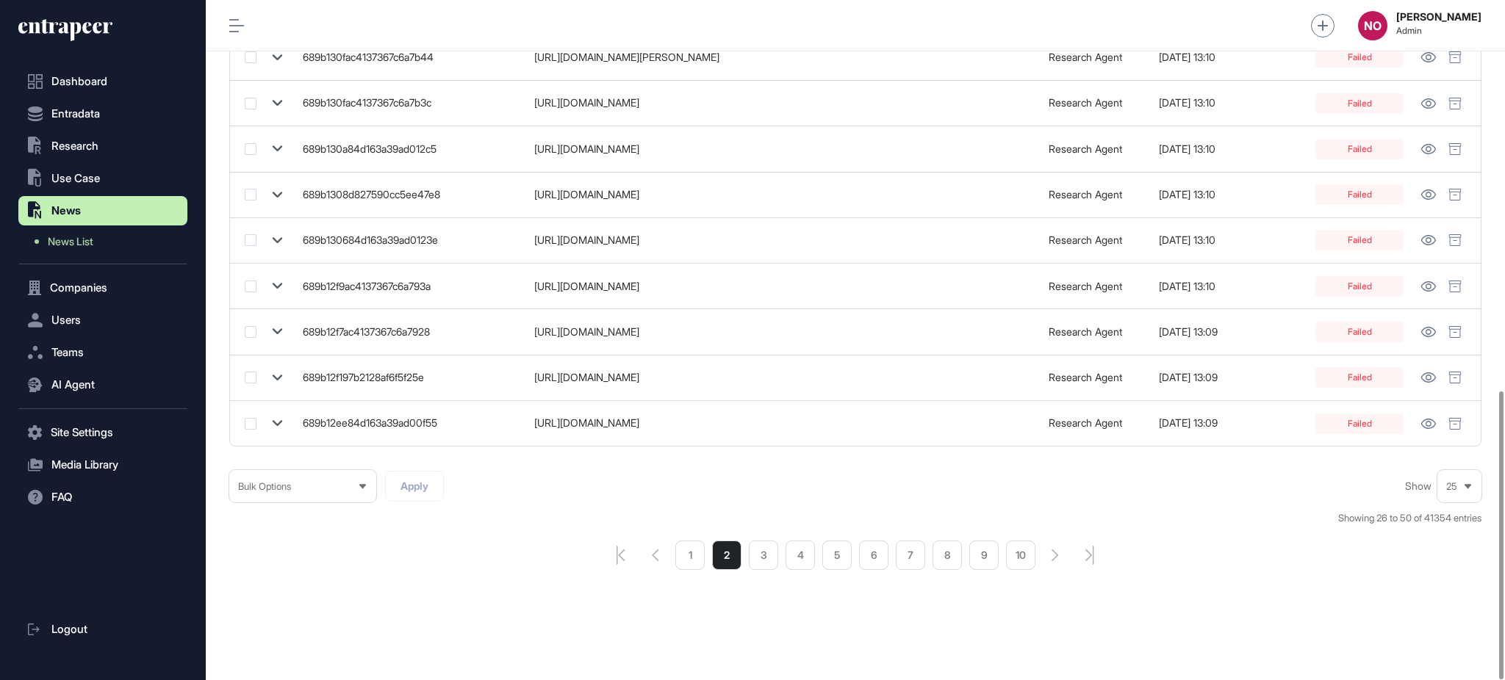
click at [1032, 544] on li "10" at bounding box center [1020, 555] width 29 height 29
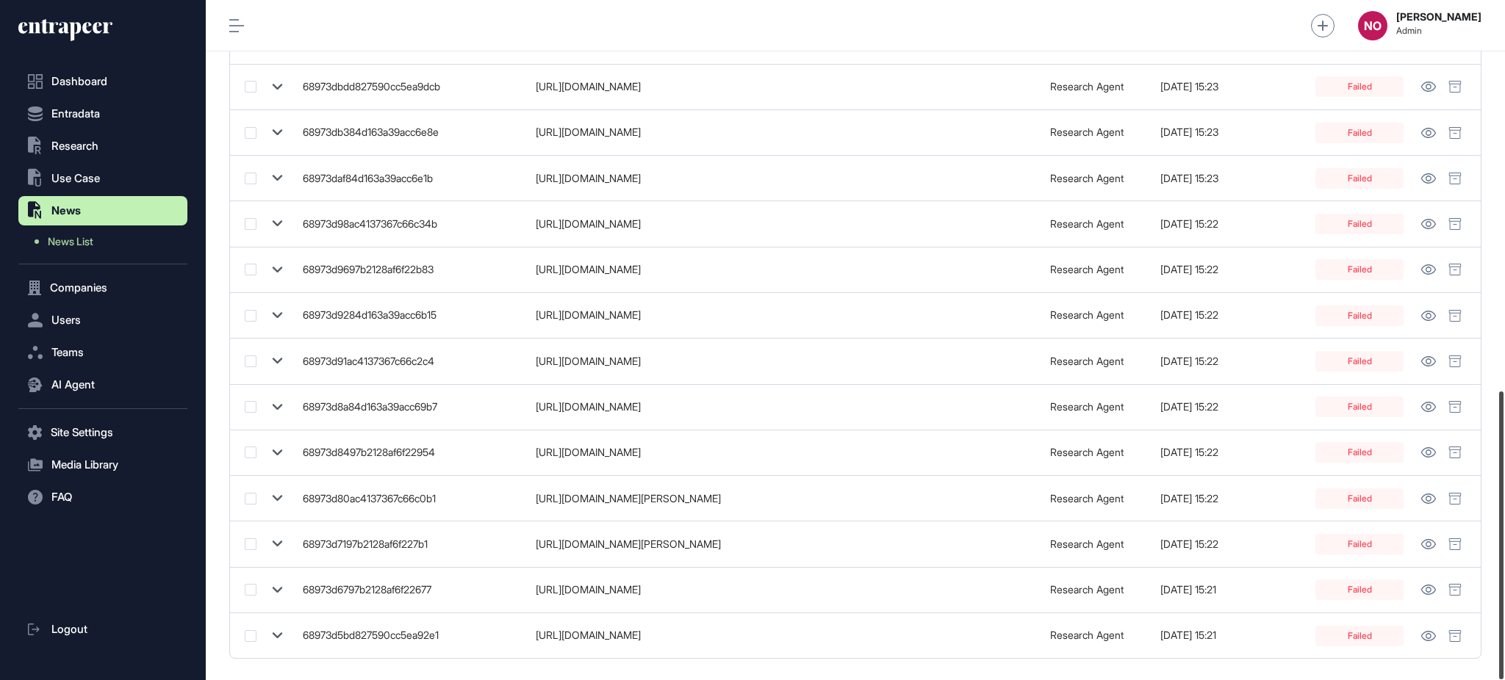
scroll to position [923, 0]
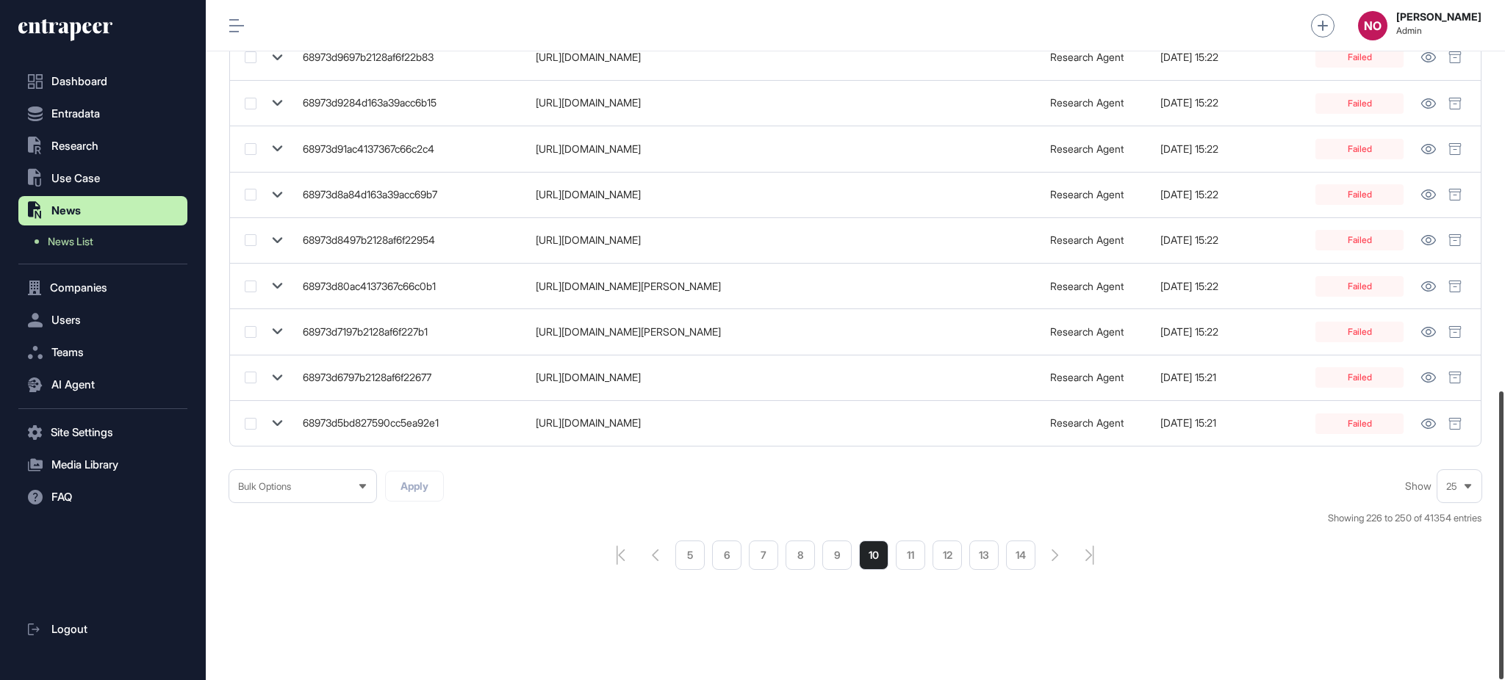
drag, startPoint x: 1503, startPoint y: 250, endPoint x: 1503, endPoint y: 727, distance: 476.8
click at [1503, 680] on html "Dashboard Entradata .st0{fill:currentColor} Research .st0{fill:currentColor} Us…" at bounding box center [752, 399] width 1505 height 798
click at [1026, 550] on li "14" at bounding box center [1020, 555] width 29 height 29
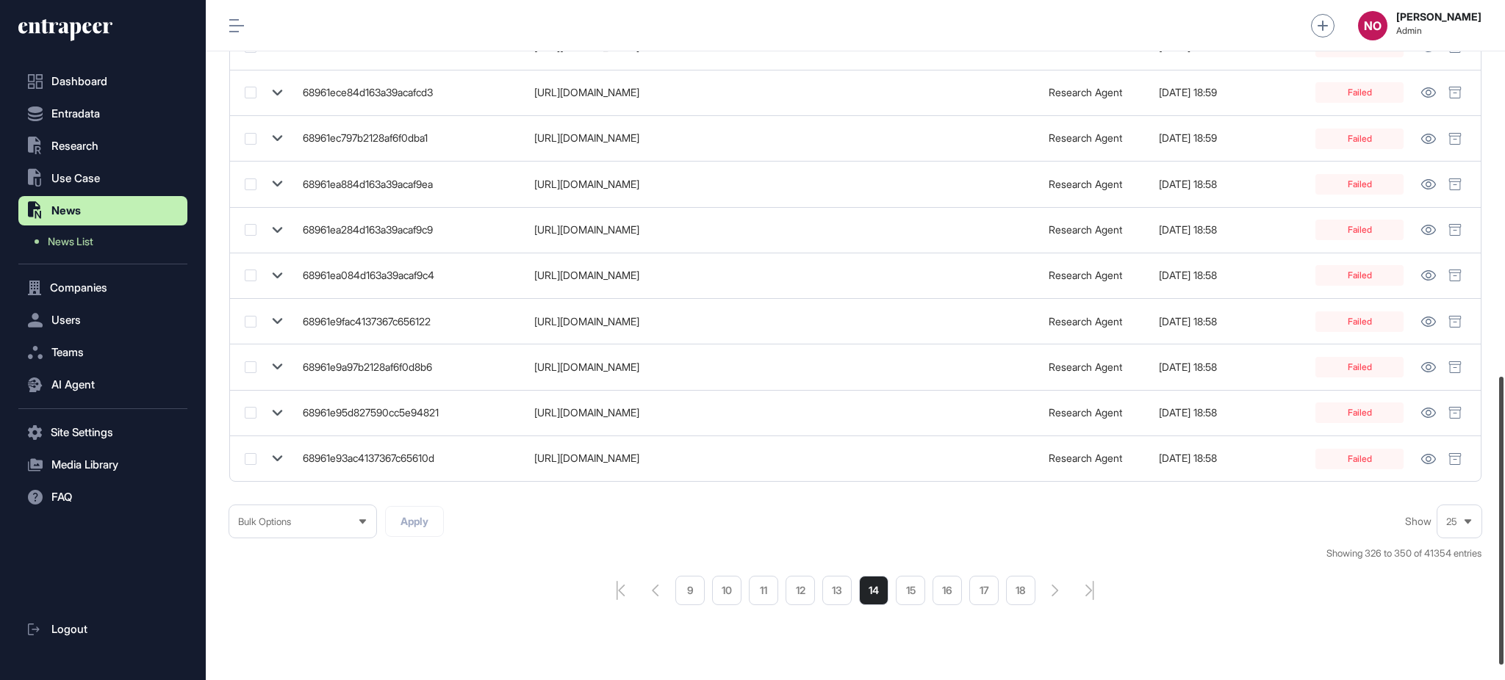
scroll to position [923, 0]
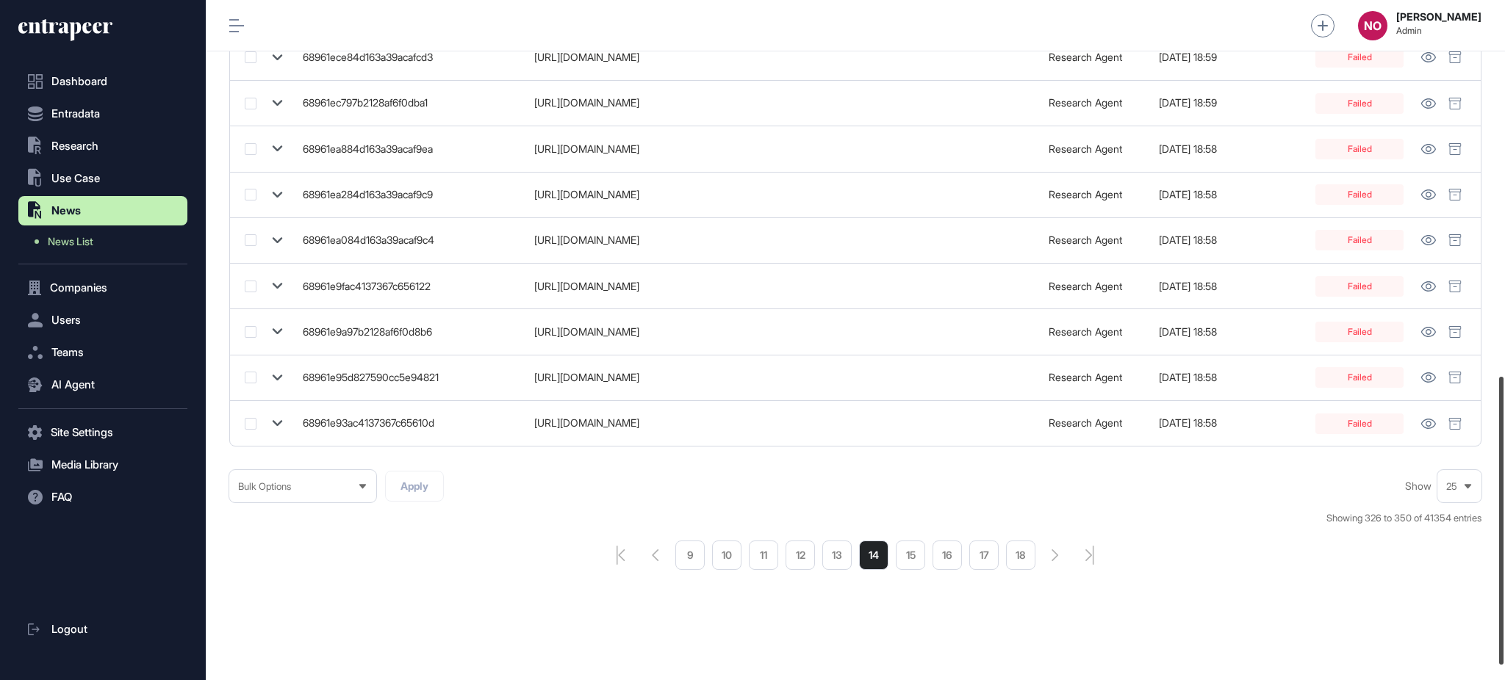
drag, startPoint x: 1503, startPoint y: 178, endPoint x: 1503, endPoint y: 580, distance: 401.9
click at [1503, 580] on div at bounding box center [1501, 521] width 4 height 288
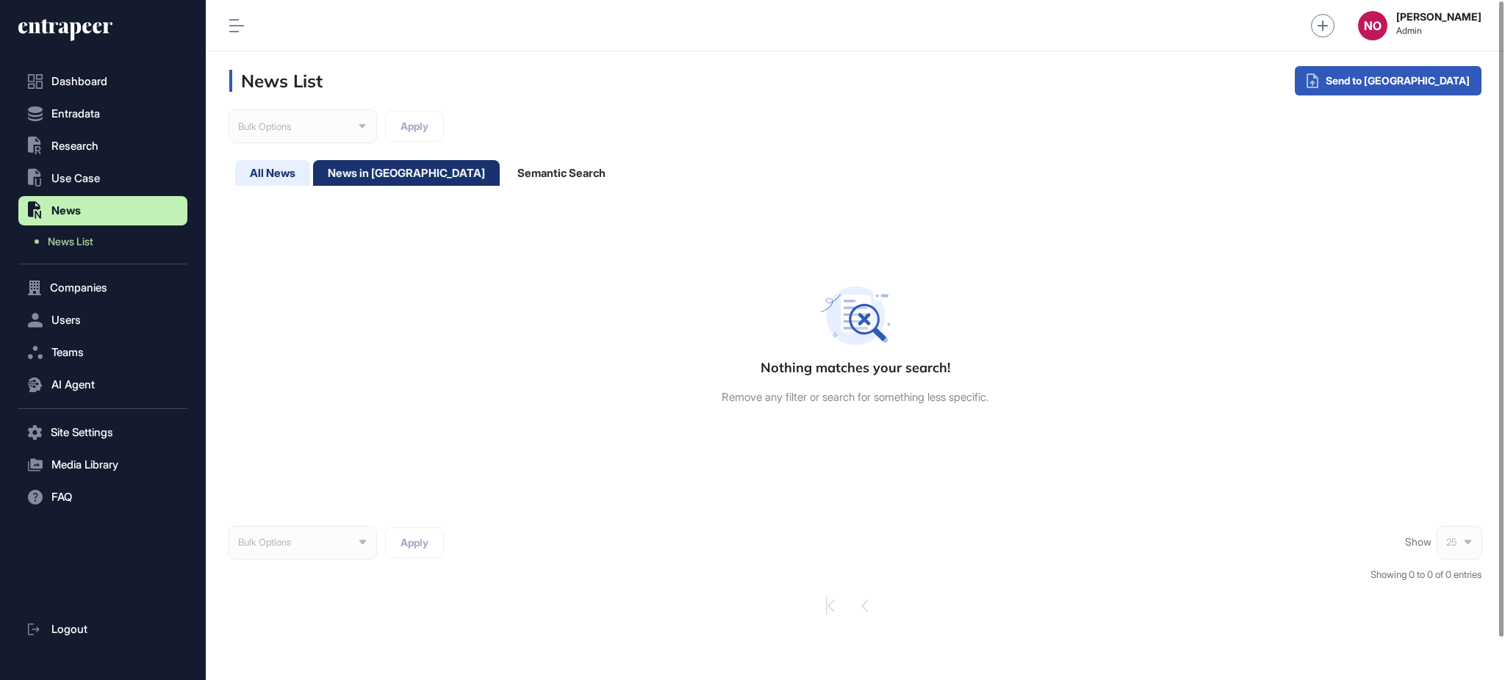
click at [313, 173] on div "All News" at bounding box center [406, 173] width 187 height 26
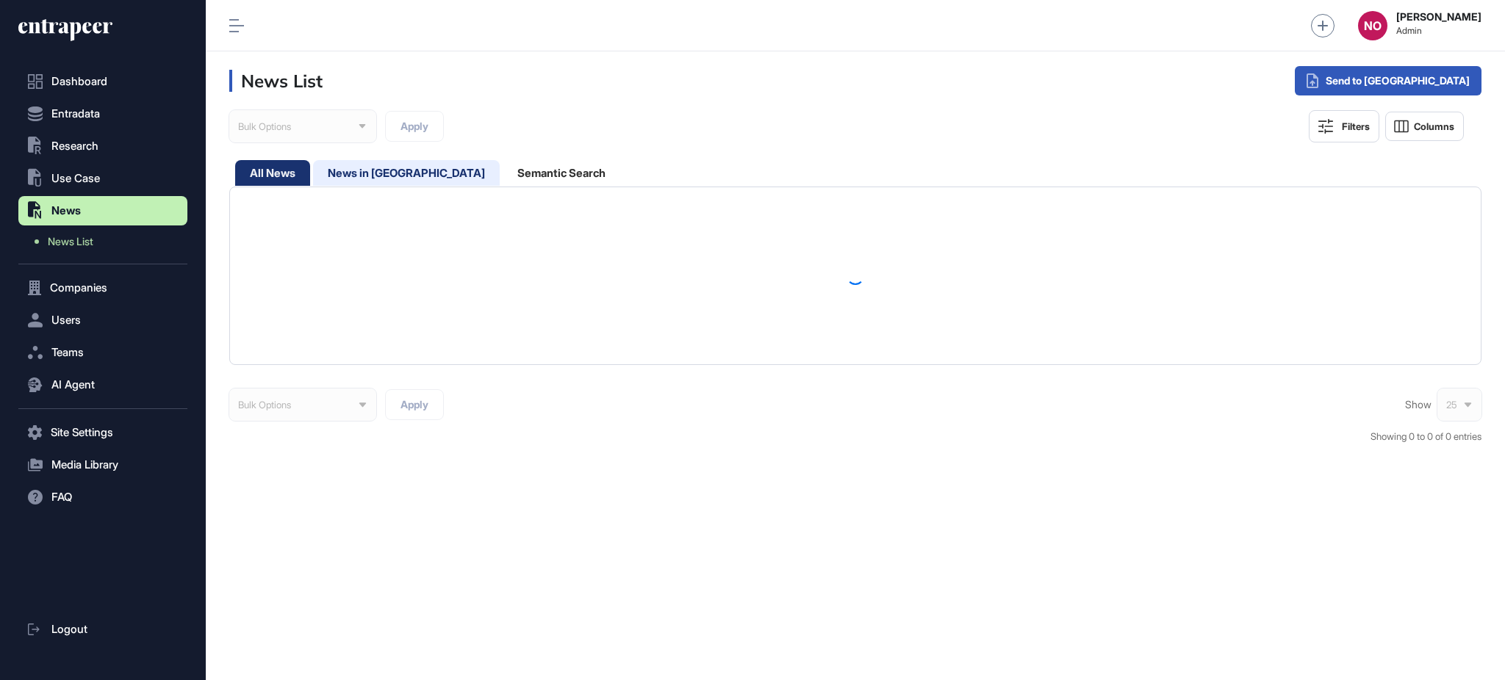
click at [503, 177] on div "News in [GEOGRAPHIC_DATA]" at bounding box center [562, 173] width 118 height 26
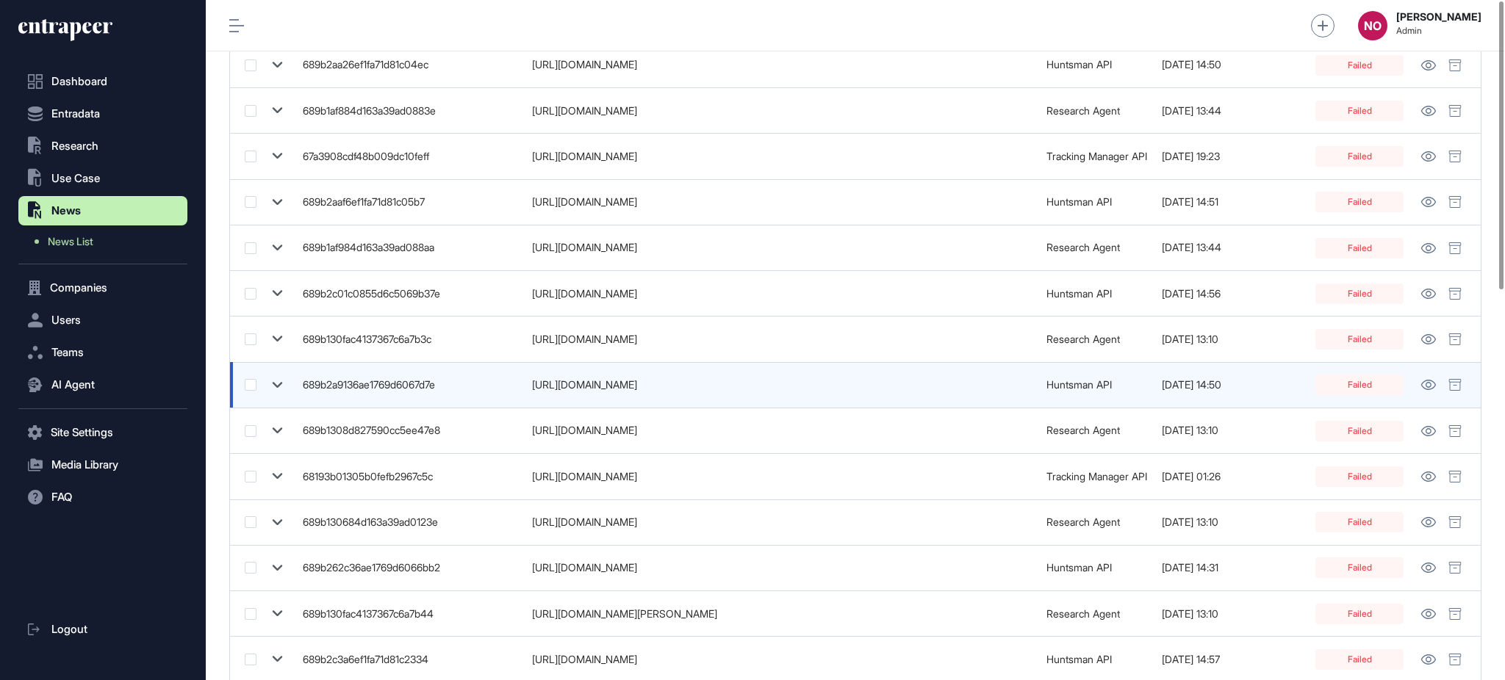
scroll to position [923, 0]
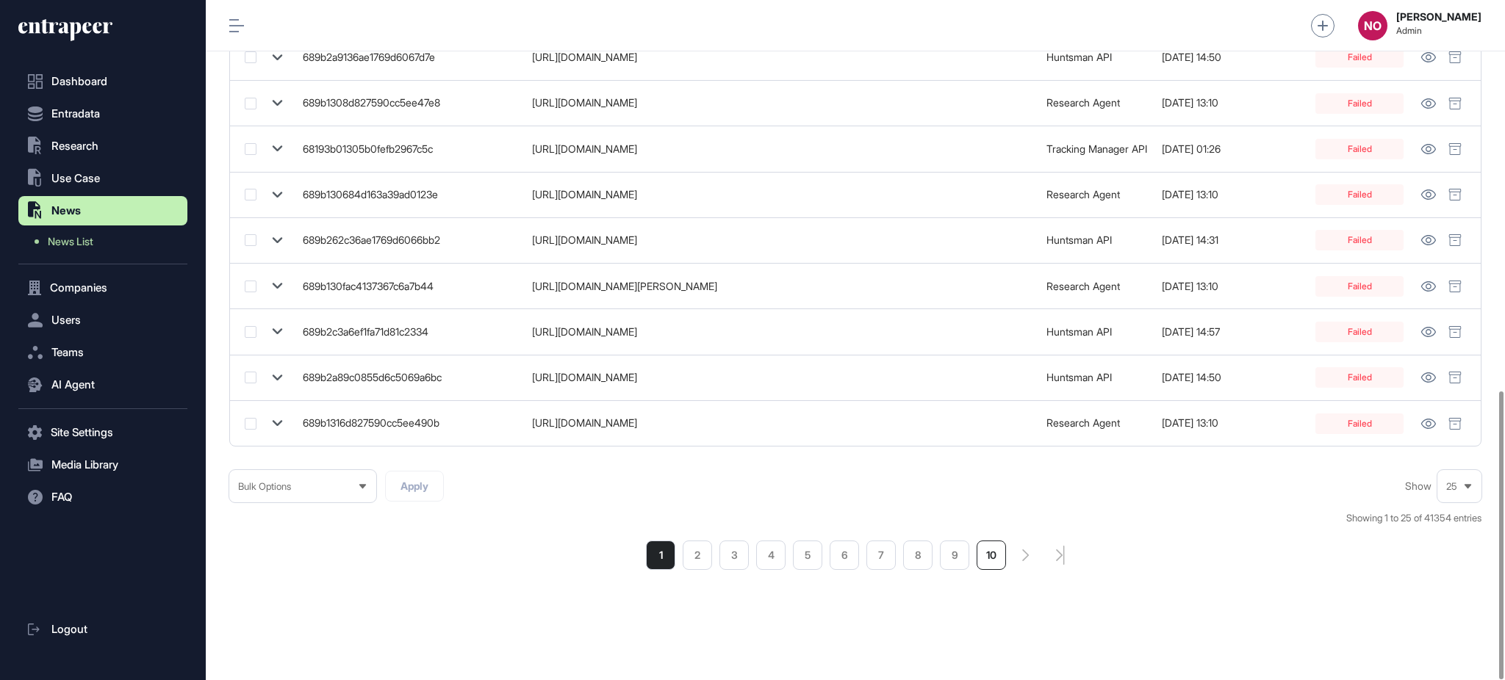
click at [994, 559] on li "10" at bounding box center [990, 555] width 29 height 29
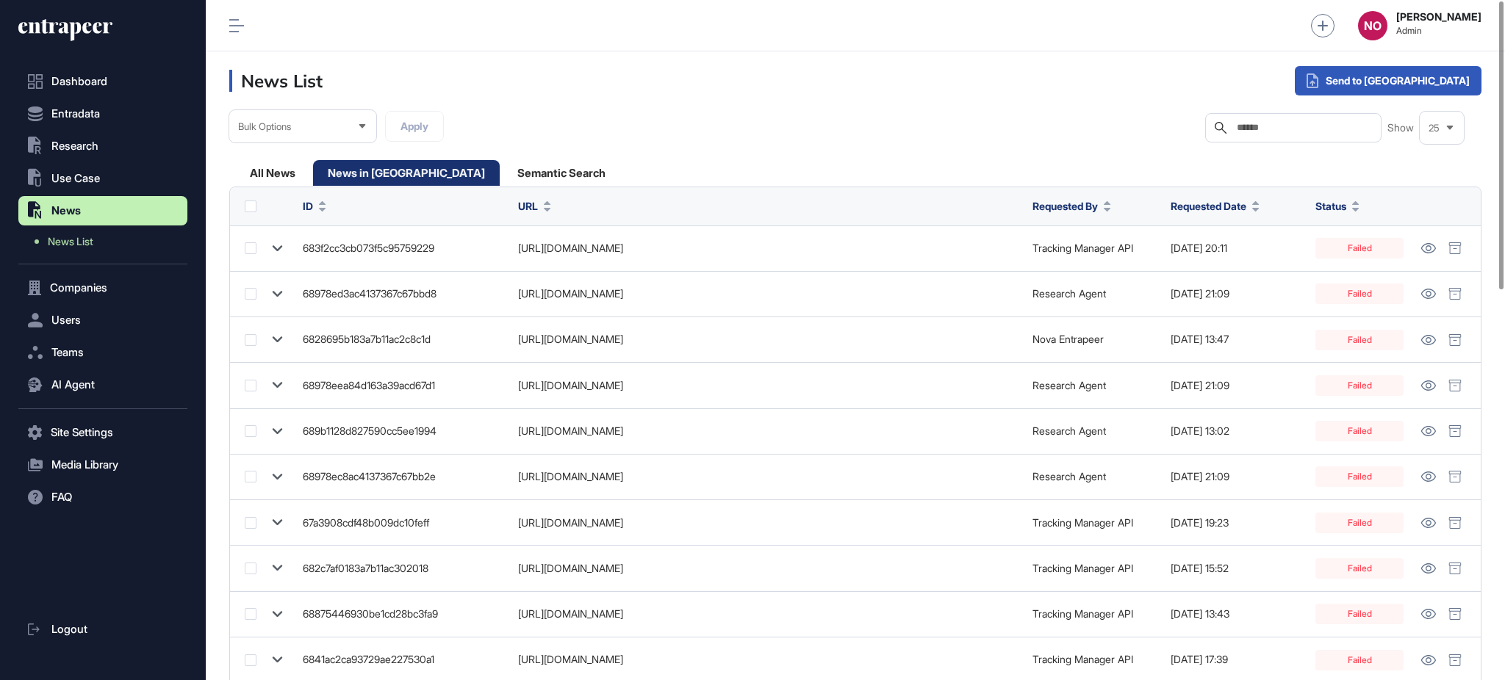
scroll to position [923, 0]
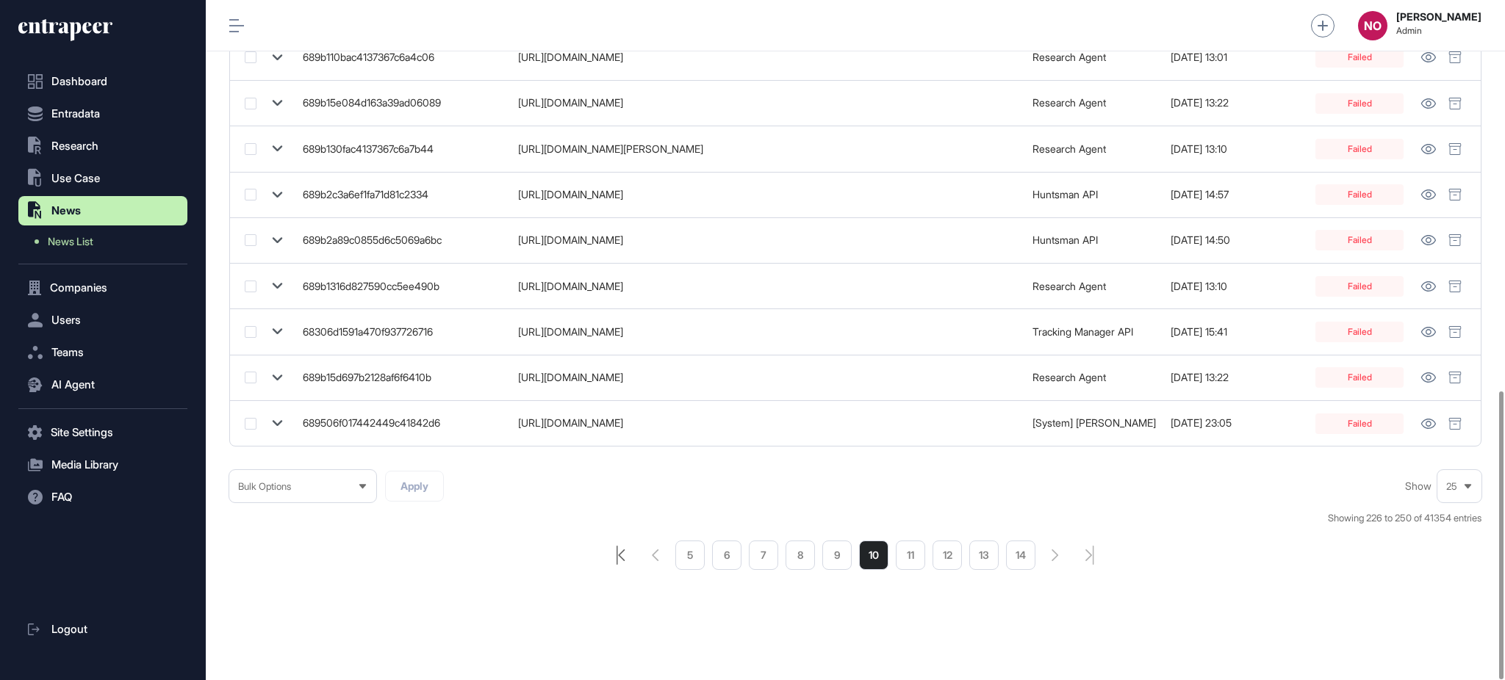
click at [619, 553] on icon "pagination-first-page-button" at bounding box center [620, 555] width 9 height 19
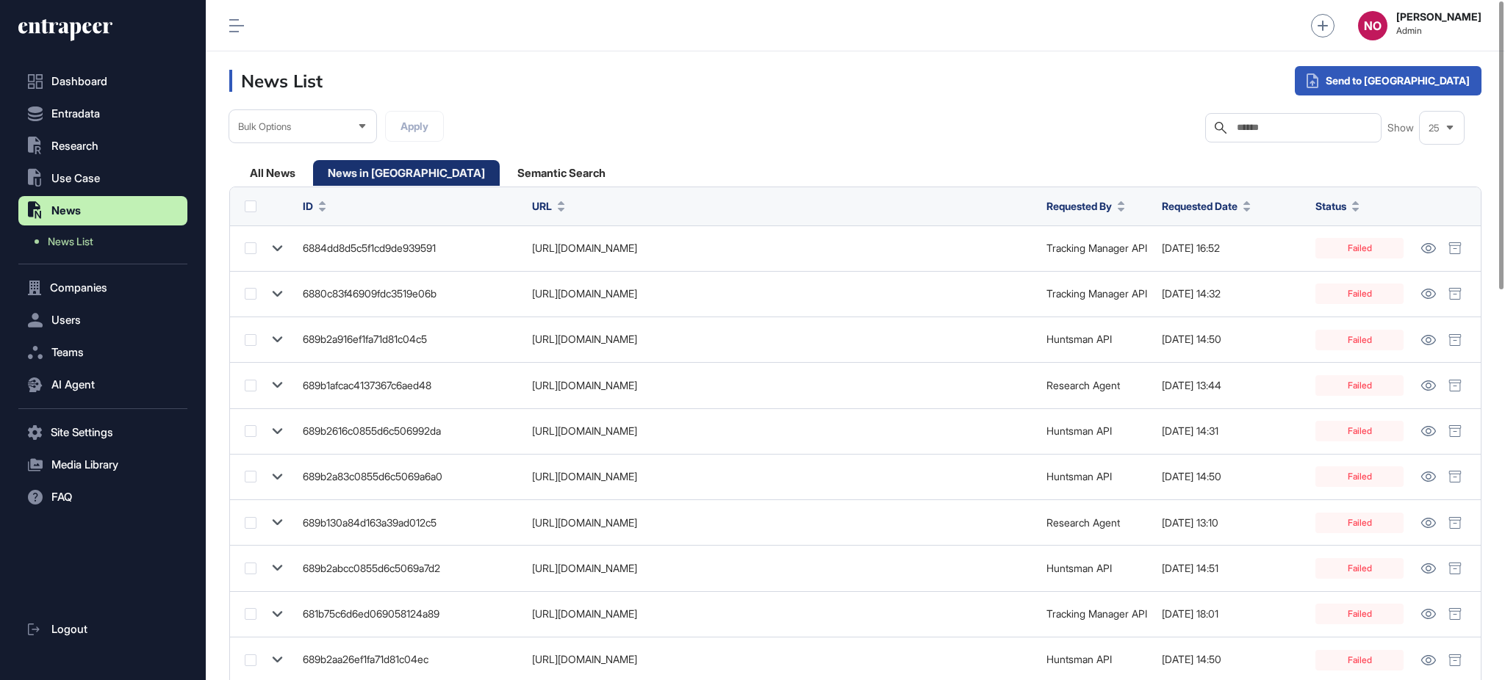
click at [1237, 206] on span "Requested Date" at bounding box center [1200, 205] width 76 height 15
click at [1229, 264] on span "Sort Descending" at bounding box center [1229, 268] width 59 height 12
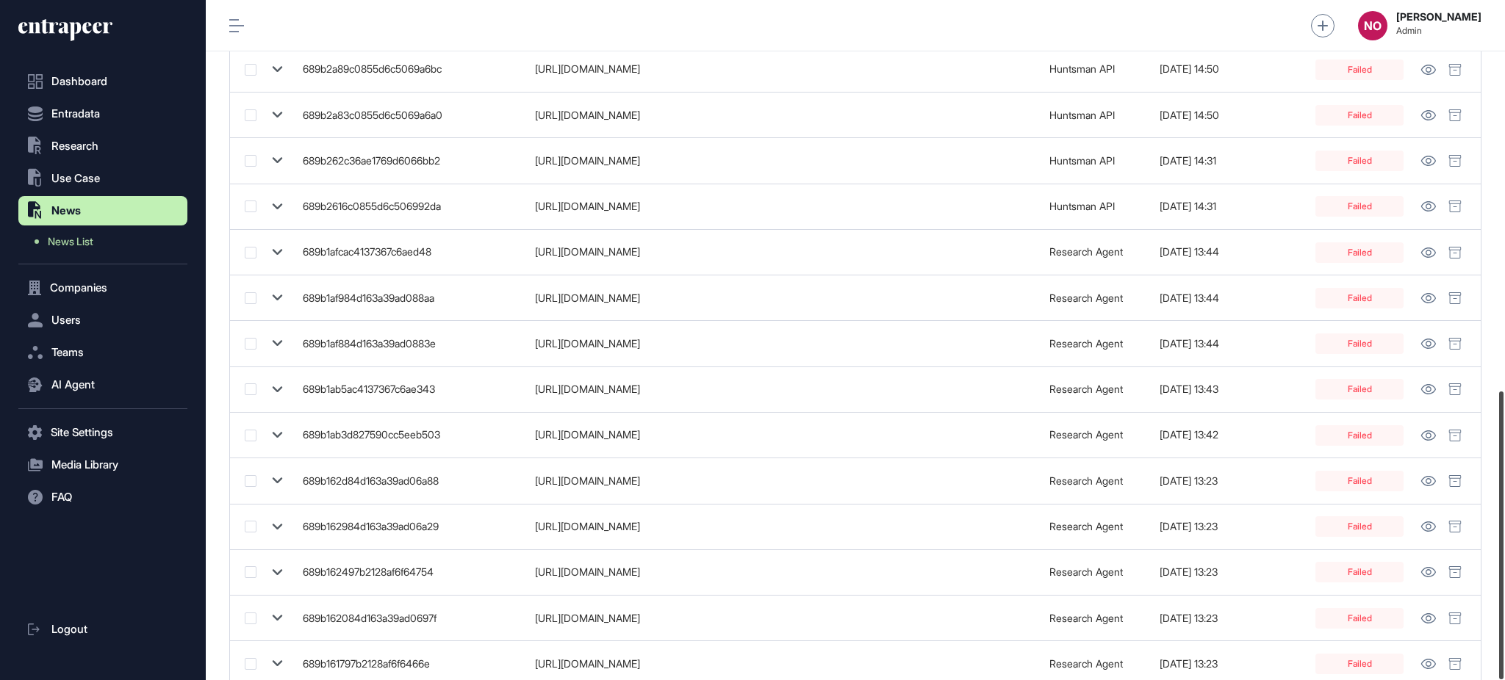
scroll to position [923, 0]
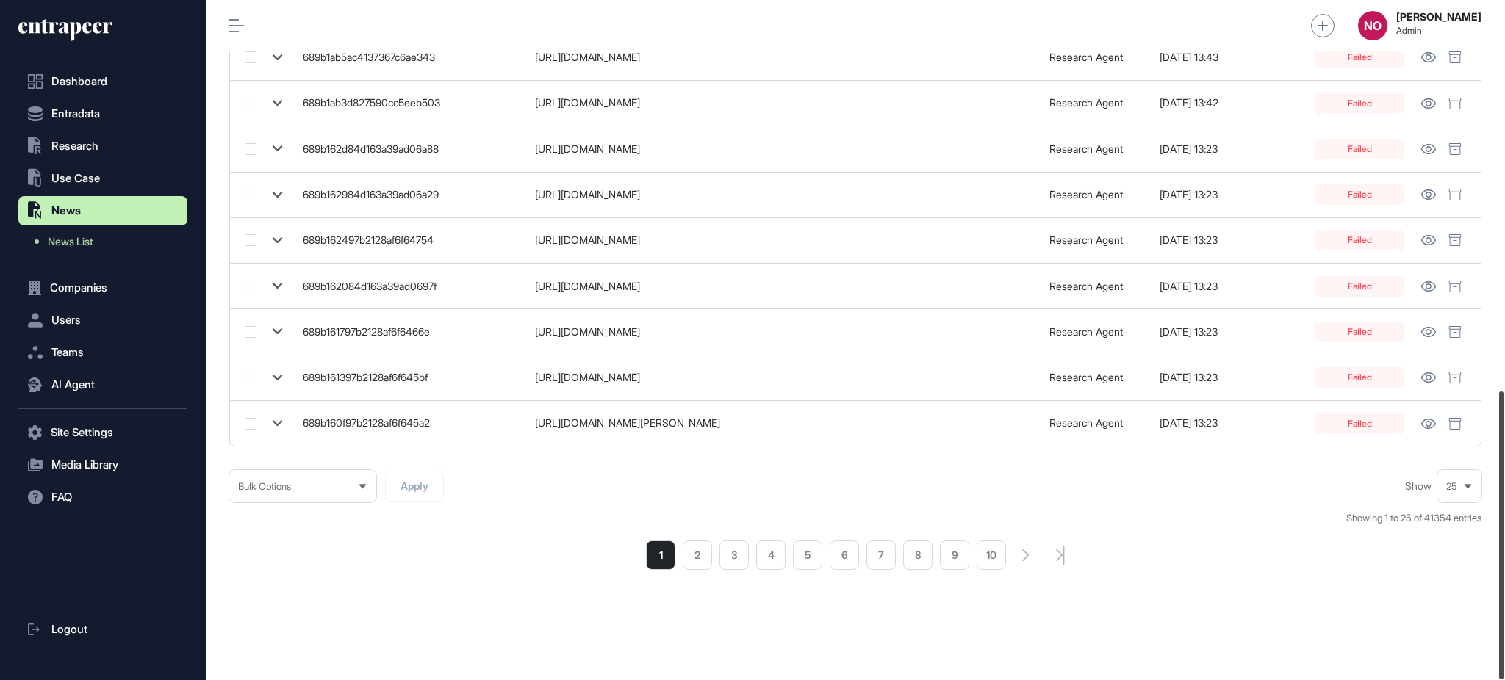
drag, startPoint x: 1503, startPoint y: 215, endPoint x: 1503, endPoint y: 727, distance: 511.3
click at [1503, 680] on html "Dashboard Entradata .st0{fill:currentColor} Research .st0{fill:currentColor} Us…" at bounding box center [752, 399] width 1505 height 799
click at [993, 557] on li "10" at bounding box center [990, 555] width 29 height 29
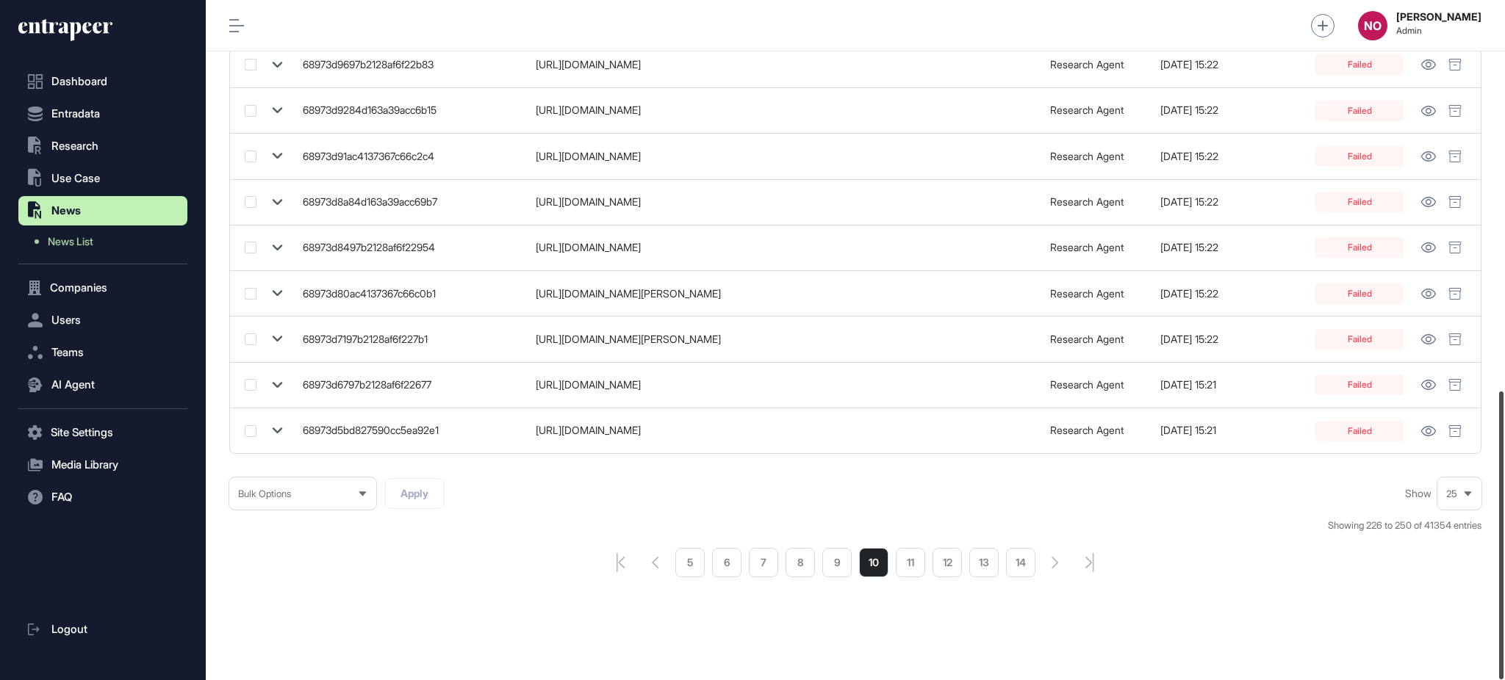
scroll to position [923, 0]
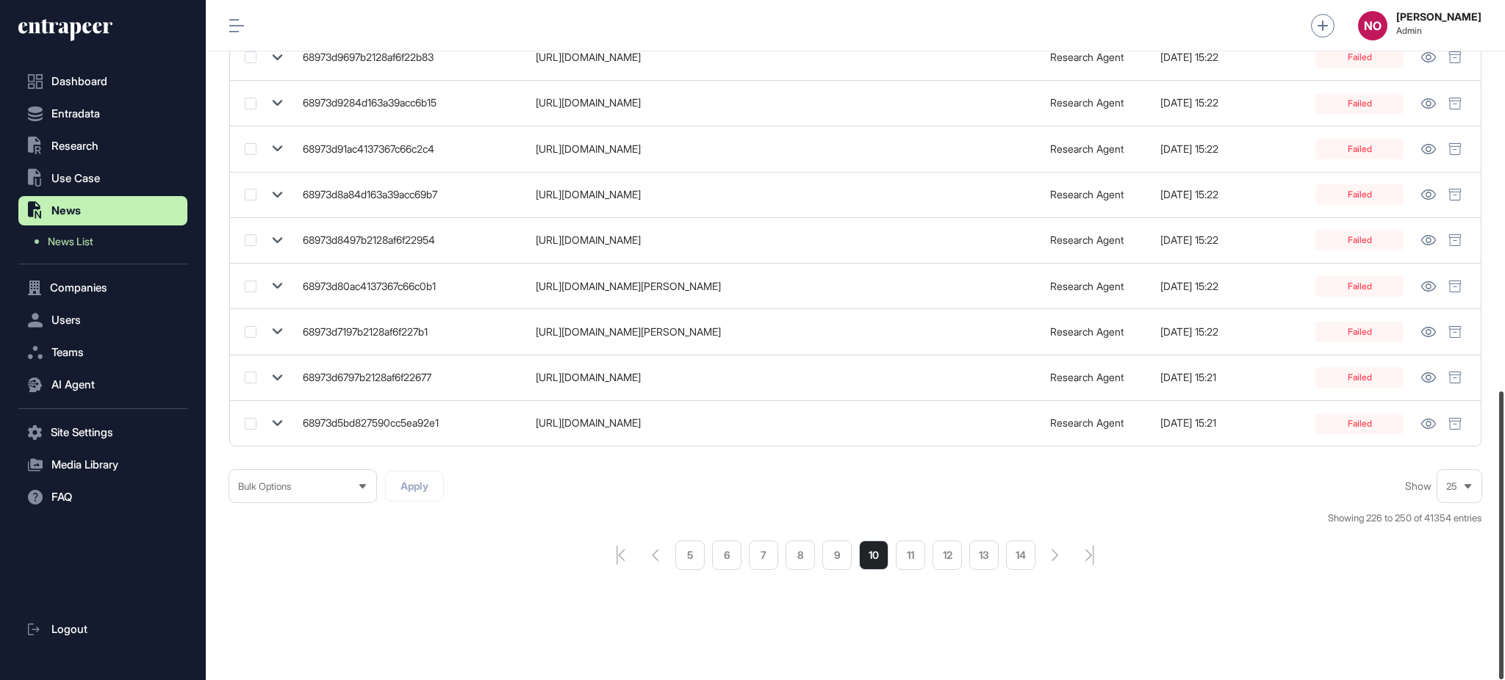
drag, startPoint x: 1503, startPoint y: 188, endPoint x: 1503, endPoint y: 626, distance: 437.9
click at [1503, 626] on div at bounding box center [1501, 536] width 4 height 288
click at [1020, 562] on li "14" at bounding box center [1020, 555] width 29 height 29
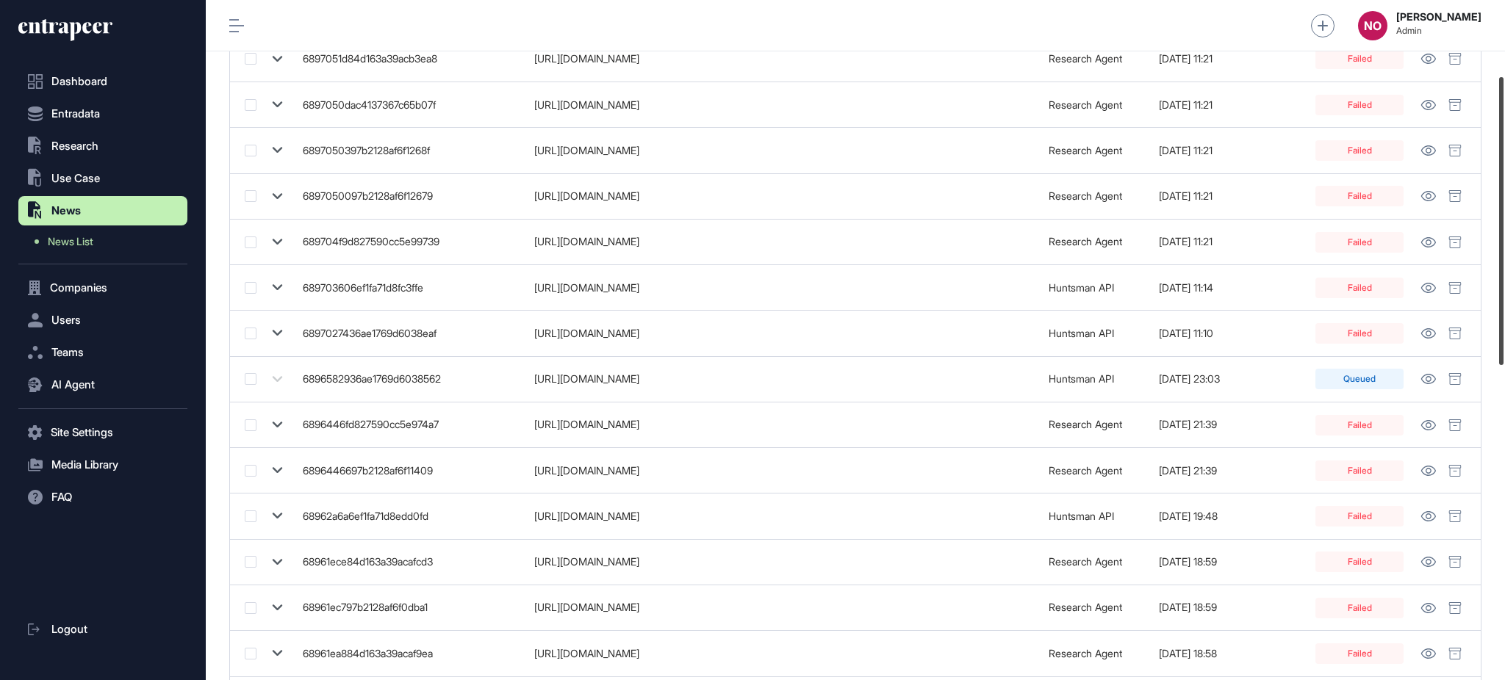
scroll to position [923, 0]
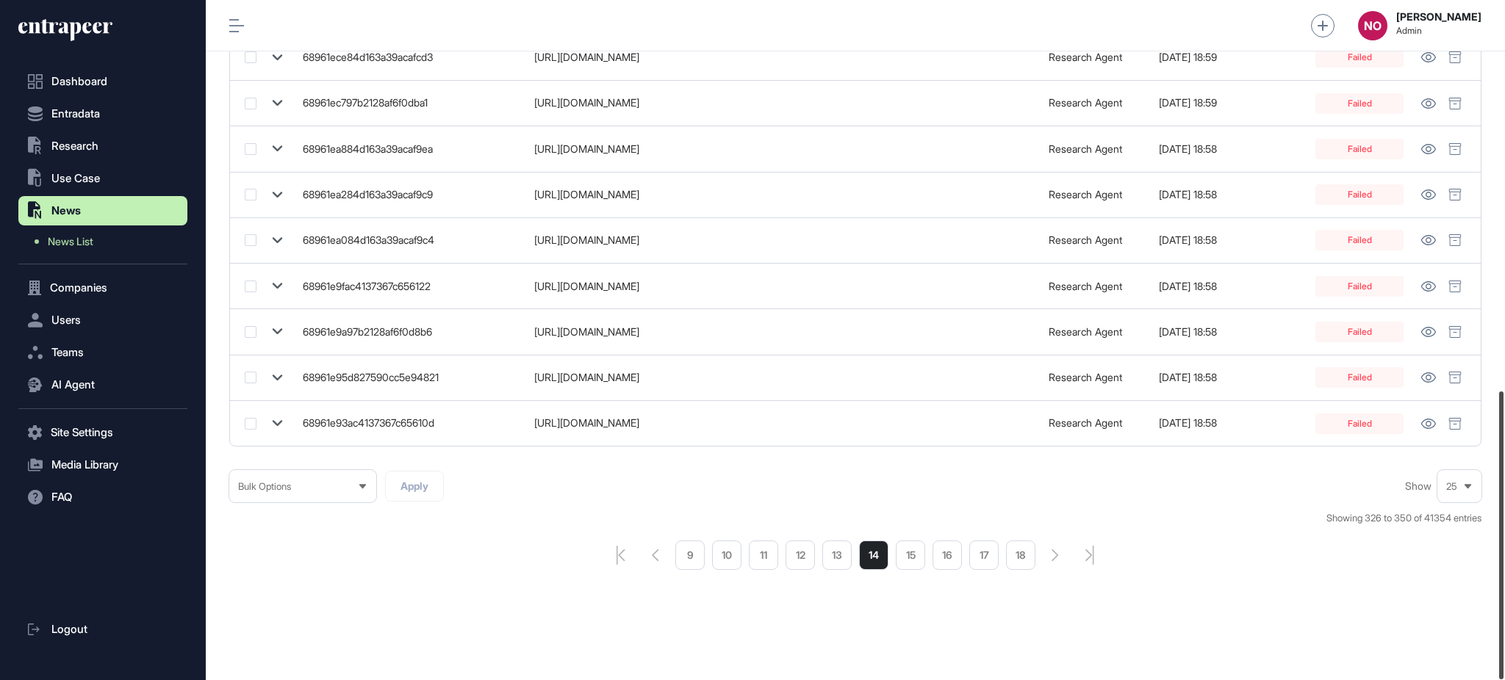
drag, startPoint x: 1503, startPoint y: 171, endPoint x: 1503, endPoint y: 659, distance: 487.8
click at [1503, 659] on div at bounding box center [1501, 536] width 4 height 288
click at [1029, 550] on li "18" at bounding box center [1020, 555] width 29 height 29
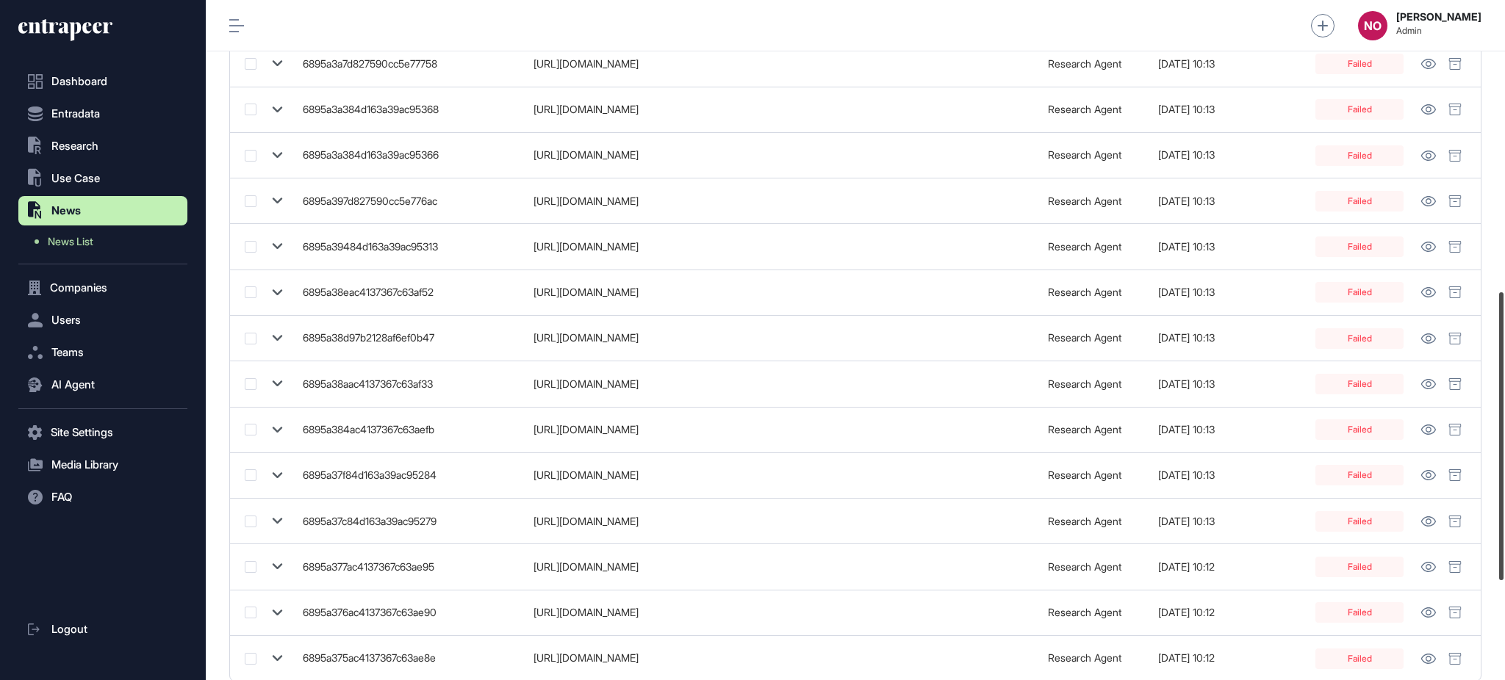
scroll to position [923, 0]
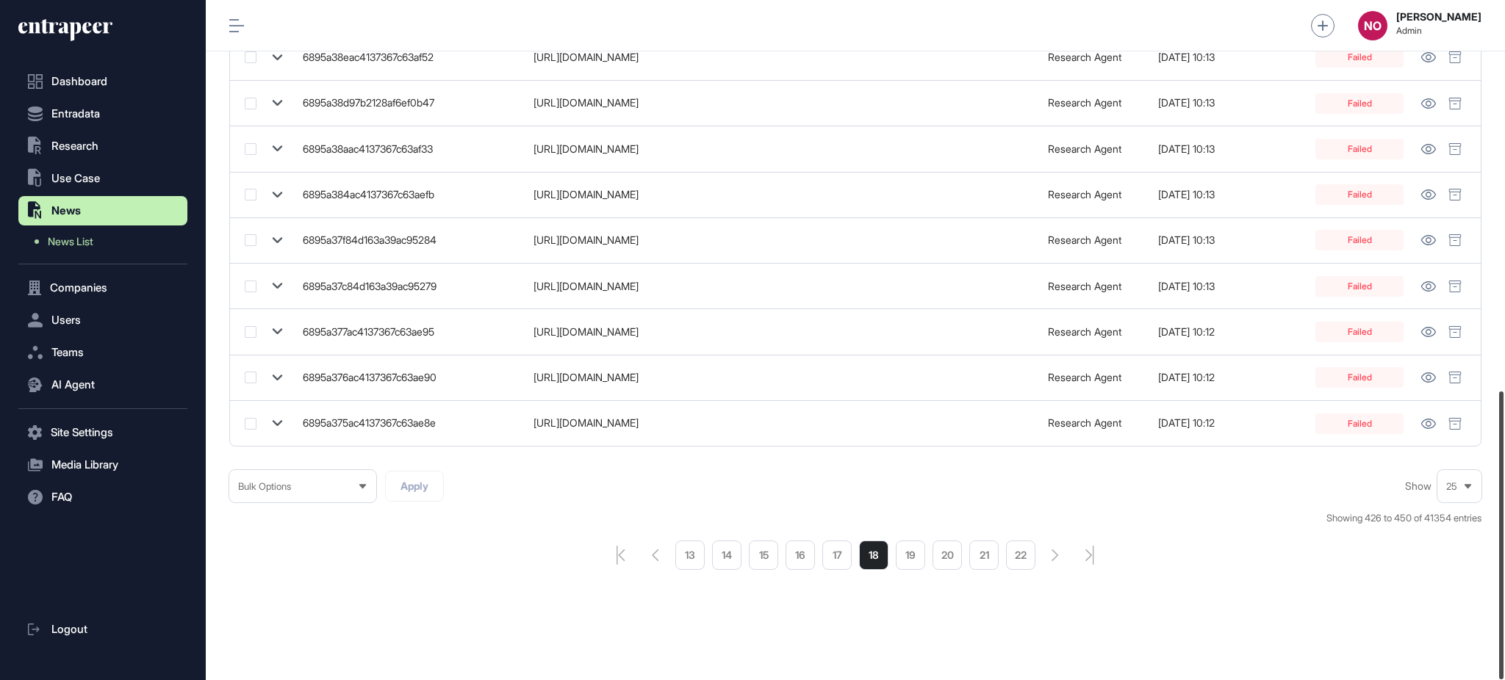
drag, startPoint x: 1503, startPoint y: 176, endPoint x: 1477, endPoint y: 607, distance: 432.0
click at [1503, 597] on div at bounding box center [1501, 536] width 4 height 288
click at [1019, 555] on li "22" at bounding box center [1020, 555] width 29 height 29
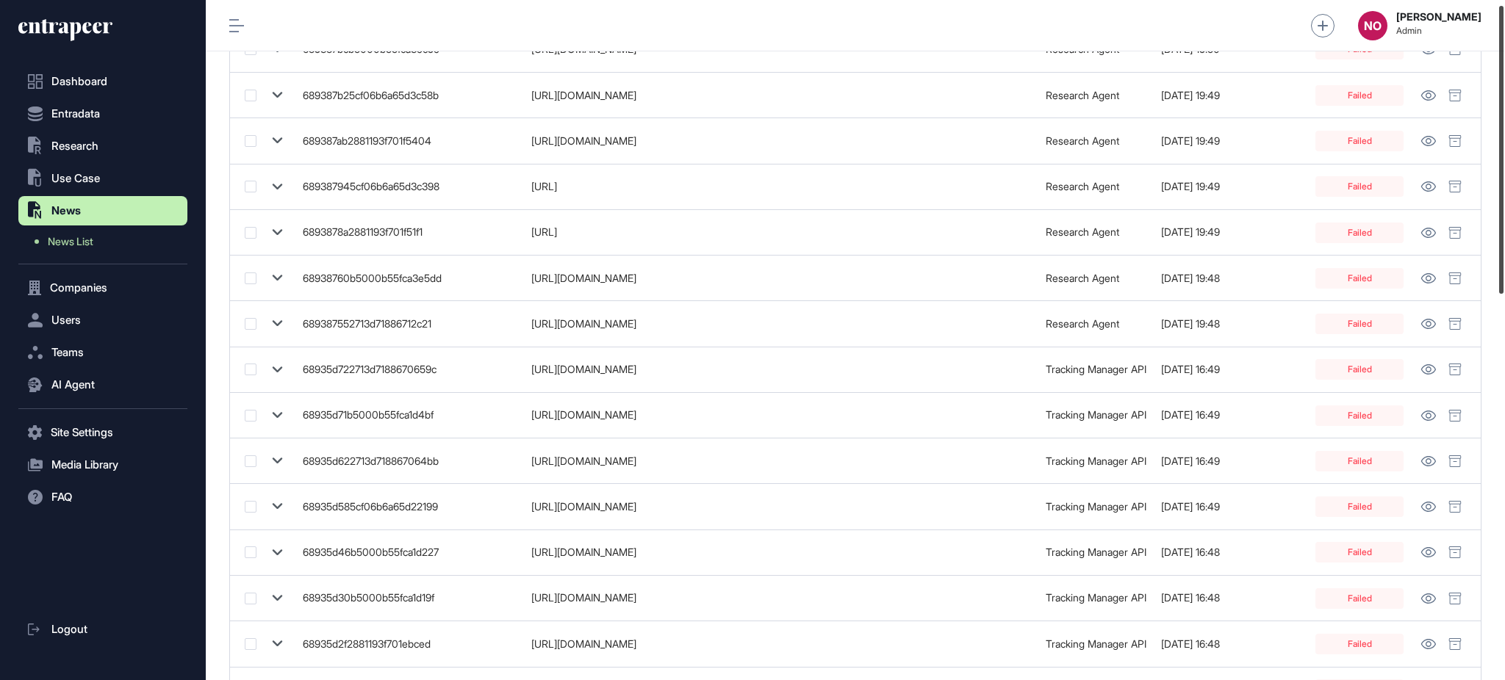
scroll to position [923, 0]
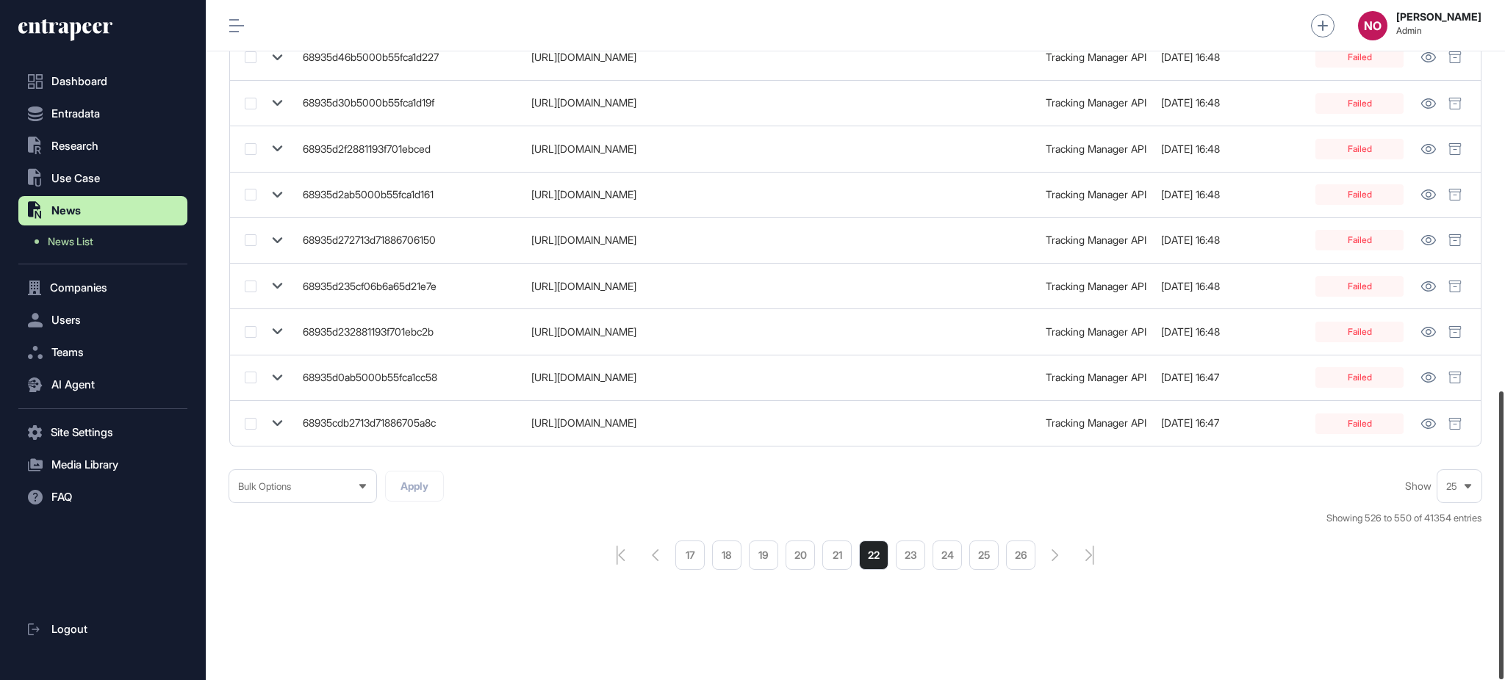
drag, startPoint x: 1503, startPoint y: 152, endPoint x: 1503, endPoint y: 677, distance: 524.6
click at [1503, 677] on div at bounding box center [1501, 536] width 4 height 288
click at [1026, 559] on li "26" at bounding box center [1020, 555] width 29 height 29
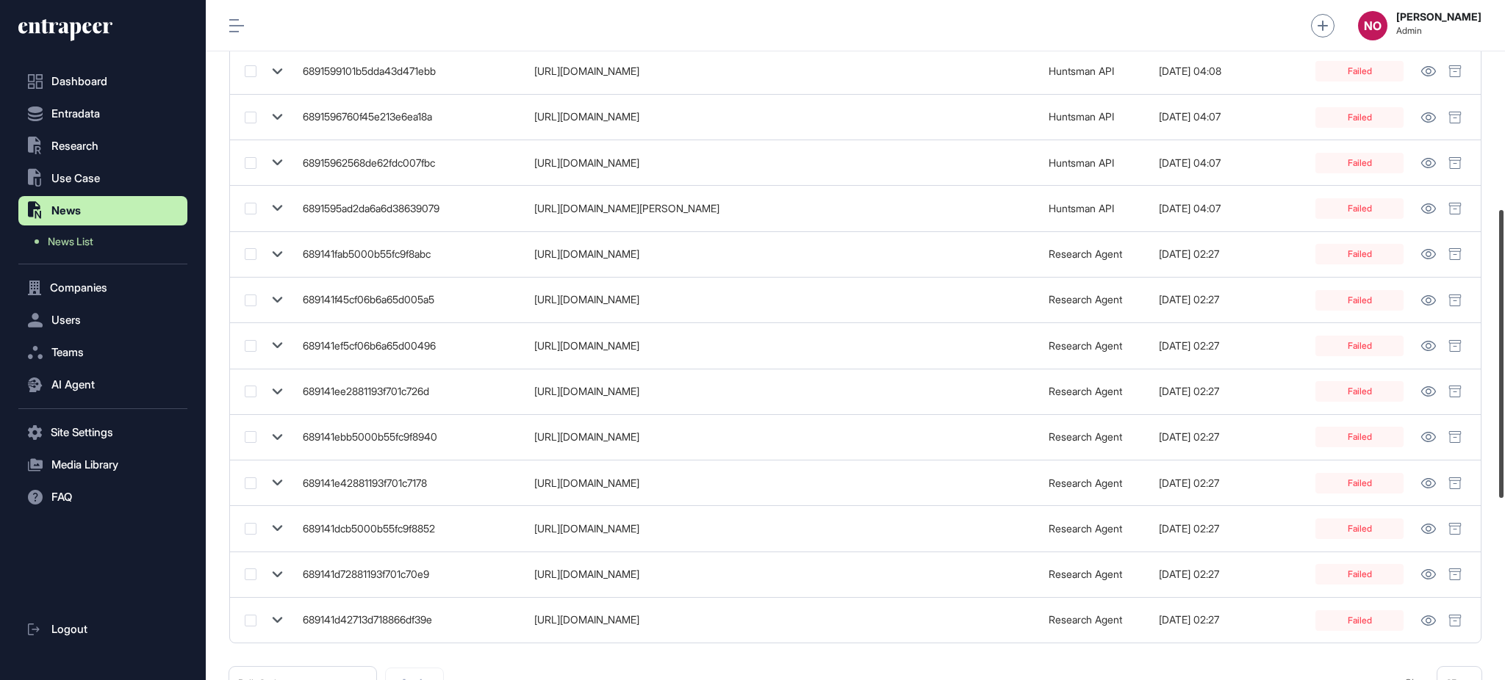
scroll to position [923, 0]
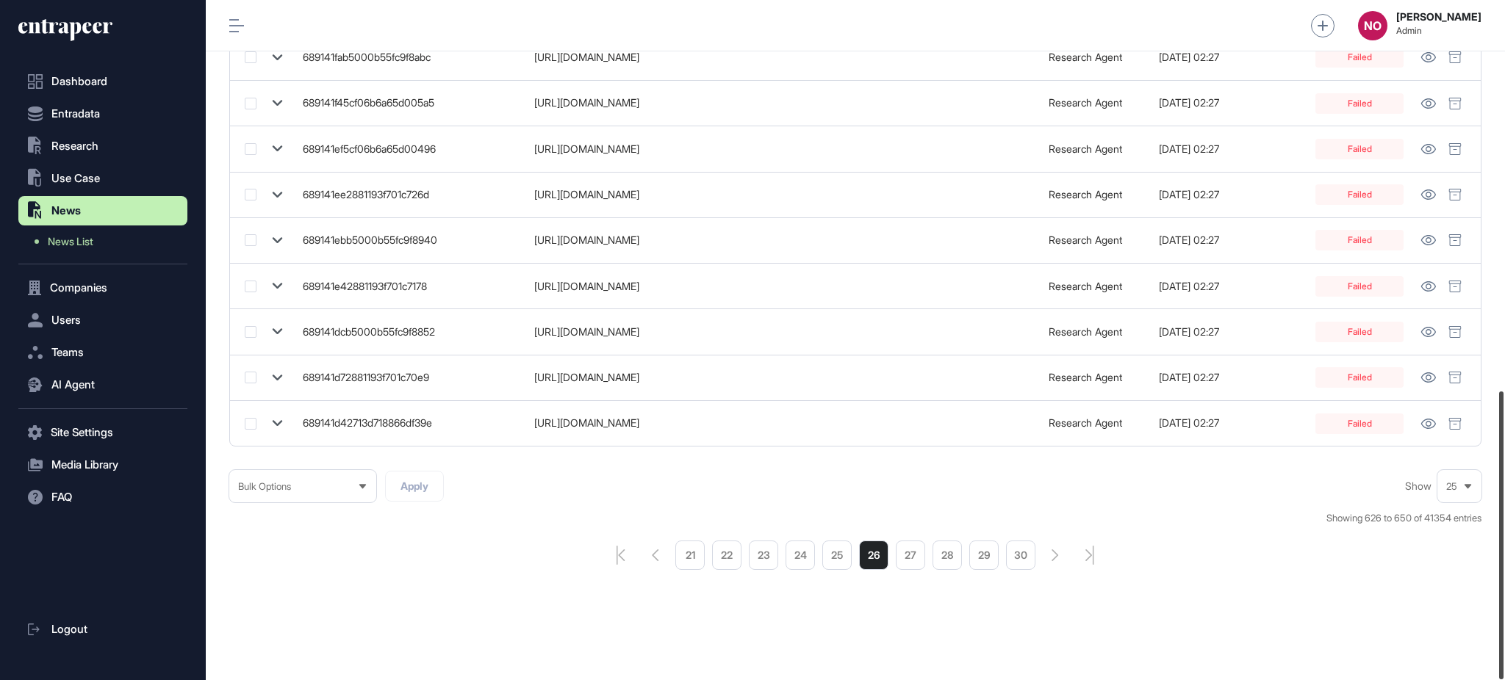
drag, startPoint x: 1503, startPoint y: 173, endPoint x: 1503, endPoint y: 631, distance: 458.4
click at [1503, 631] on div at bounding box center [1501, 536] width 4 height 288
click at [1026, 552] on li "30" at bounding box center [1020, 555] width 29 height 29
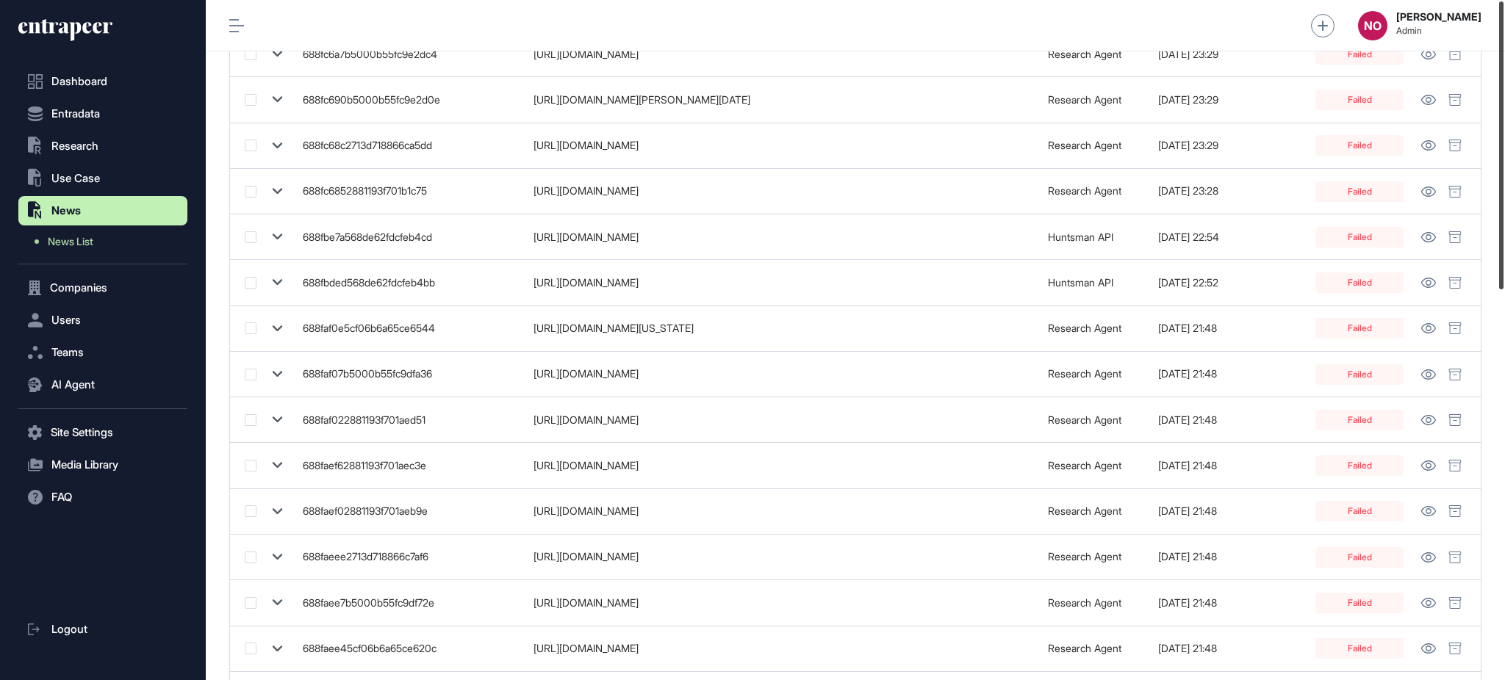
scroll to position [923, 0]
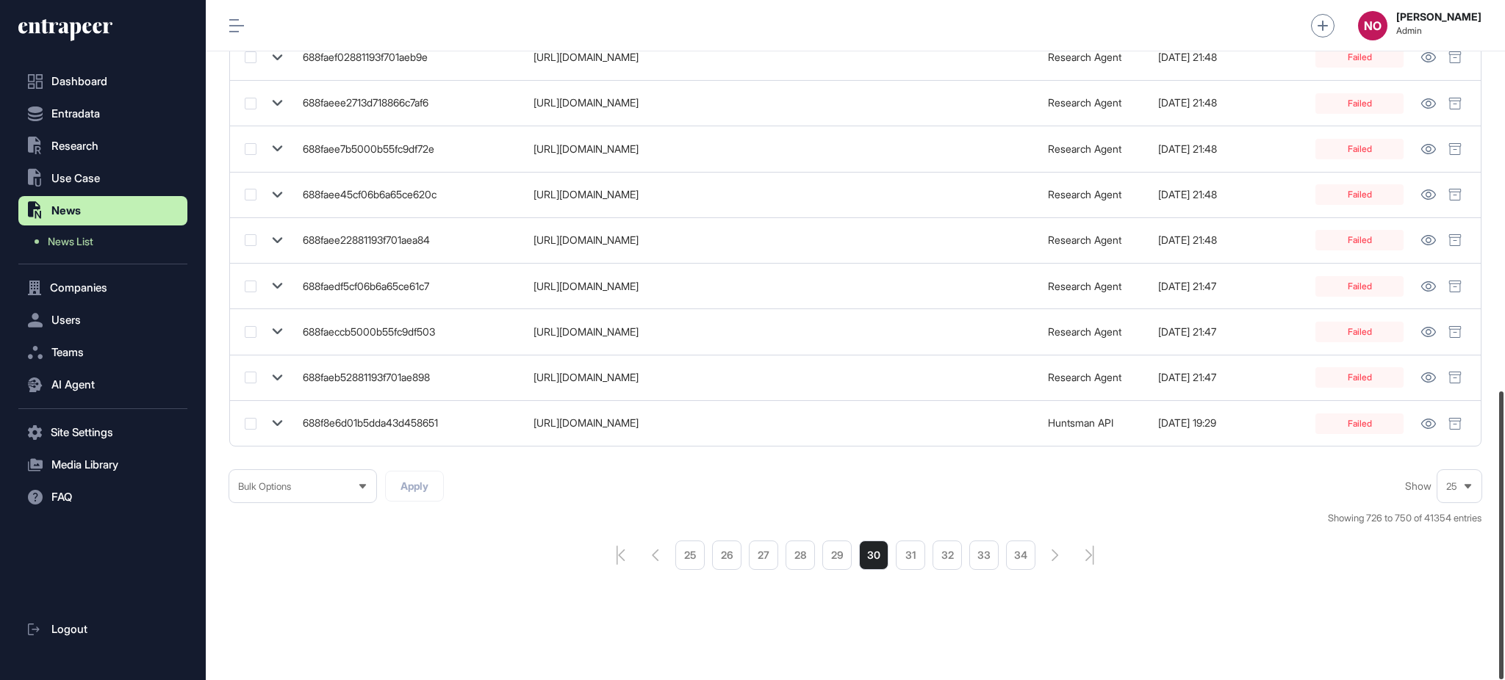
drag, startPoint x: 1503, startPoint y: 133, endPoint x: 1503, endPoint y: 630, distance: 497.4
click at [1503, 630] on div at bounding box center [1501, 536] width 4 height 288
click at [1029, 559] on li "34" at bounding box center [1020, 555] width 29 height 29
drag, startPoint x: 1503, startPoint y: 176, endPoint x: 1498, endPoint y: 579, distance: 403.4
click at [1499, 579] on div at bounding box center [1501, 536] width 4 height 288
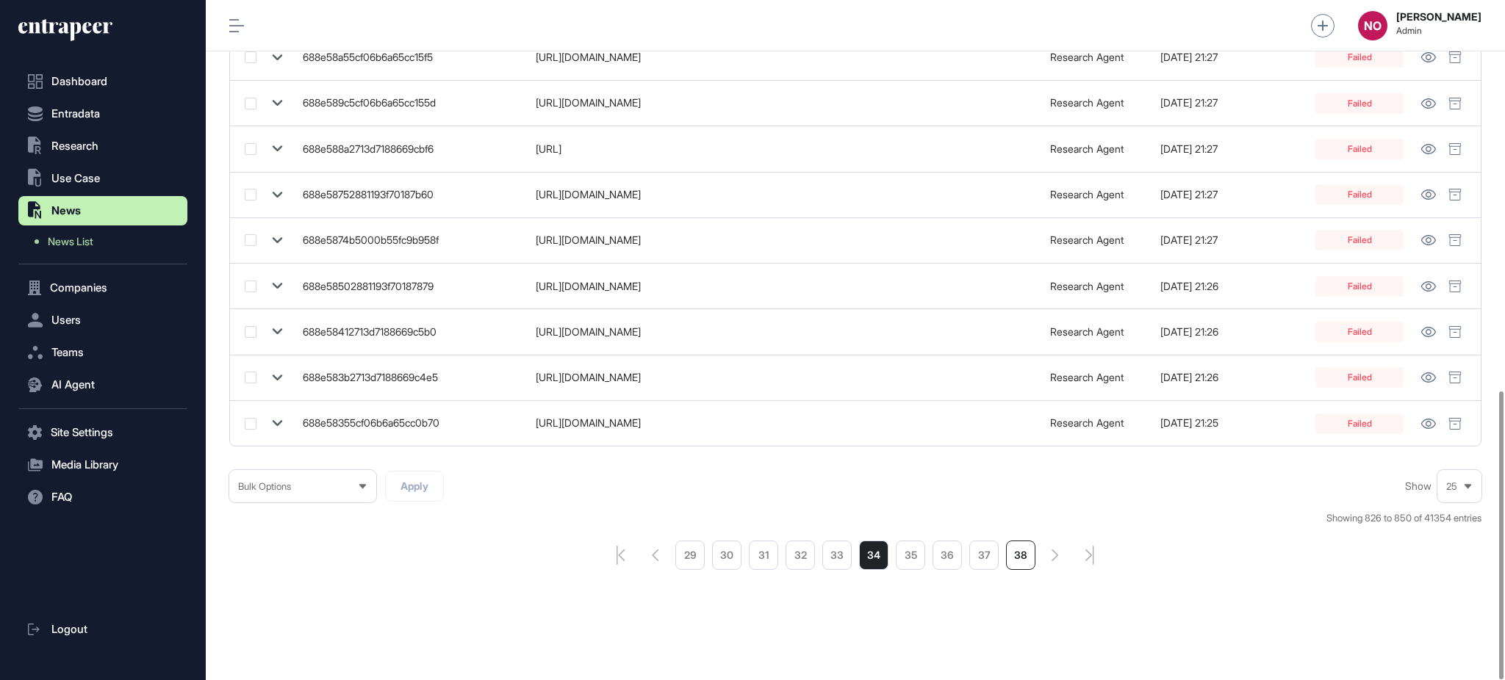
click at [1020, 560] on li "38" at bounding box center [1020, 555] width 29 height 29
drag, startPoint x: 1503, startPoint y: 165, endPoint x: 1503, endPoint y: 662, distance: 496.7
click at [1503, 662] on div at bounding box center [1501, 536] width 4 height 288
click at [1025, 558] on li "42" at bounding box center [1020, 555] width 29 height 29
drag, startPoint x: 1503, startPoint y: 148, endPoint x: 1503, endPoint y: 671, distance: 522.4
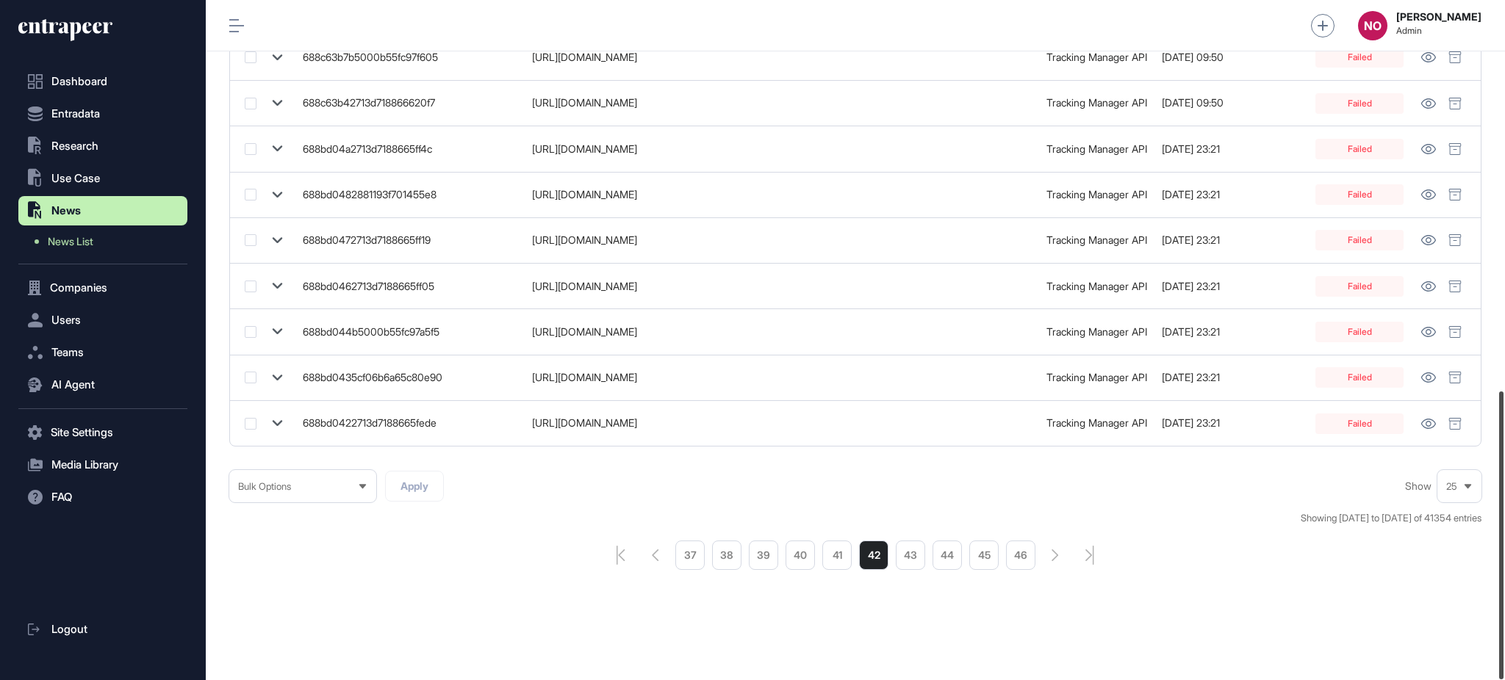
click at [1503, 671] on div at bounding box center [1501, 536] width 4 height 288
click at [1017, 558] on li "46" at bounding box center [1020, 555] width 29 height 29
drag, startPoint x: 1503, startPoint y: 122, endPoint x: 1503, endPoint y: 647, distance: 525.3
click at [1503, 574] on div at bounding box center [1501, 430] width 4 height 288
click at [1027, 559] on li "50" at bounding box center [1020, 555] width 29 height 29
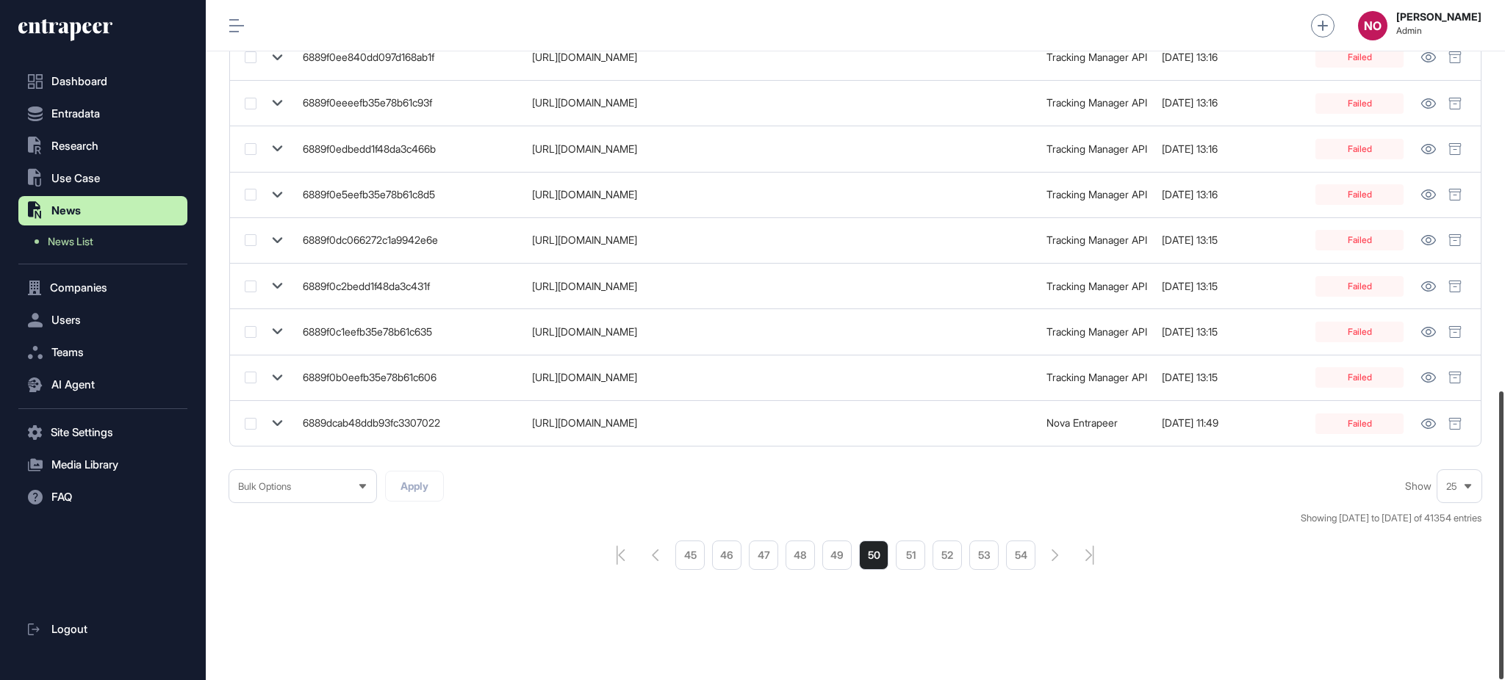
drag, startPoint x: 1503, startPoint y: 154, endPoint x: 1500, endPoint y: 580, distance: 425.4
click at [1503, 575] on div at bounding box center [1501, 536] width 4 height 288
click at [1023, 561] on li "54" at bounding box center [1020, 555] width 29 height 29
drag, startPoint x: 1503, startPoint y: 195, endPoint x: 1503, endPoint y: 724, distance: 528.2
click at [1503, 680] on html "Dashboard Entradata .st0{fill:currentColor} Research .st0{fill:currentColor} Us…" at bounding box center [752, 399] width 1505 height 799
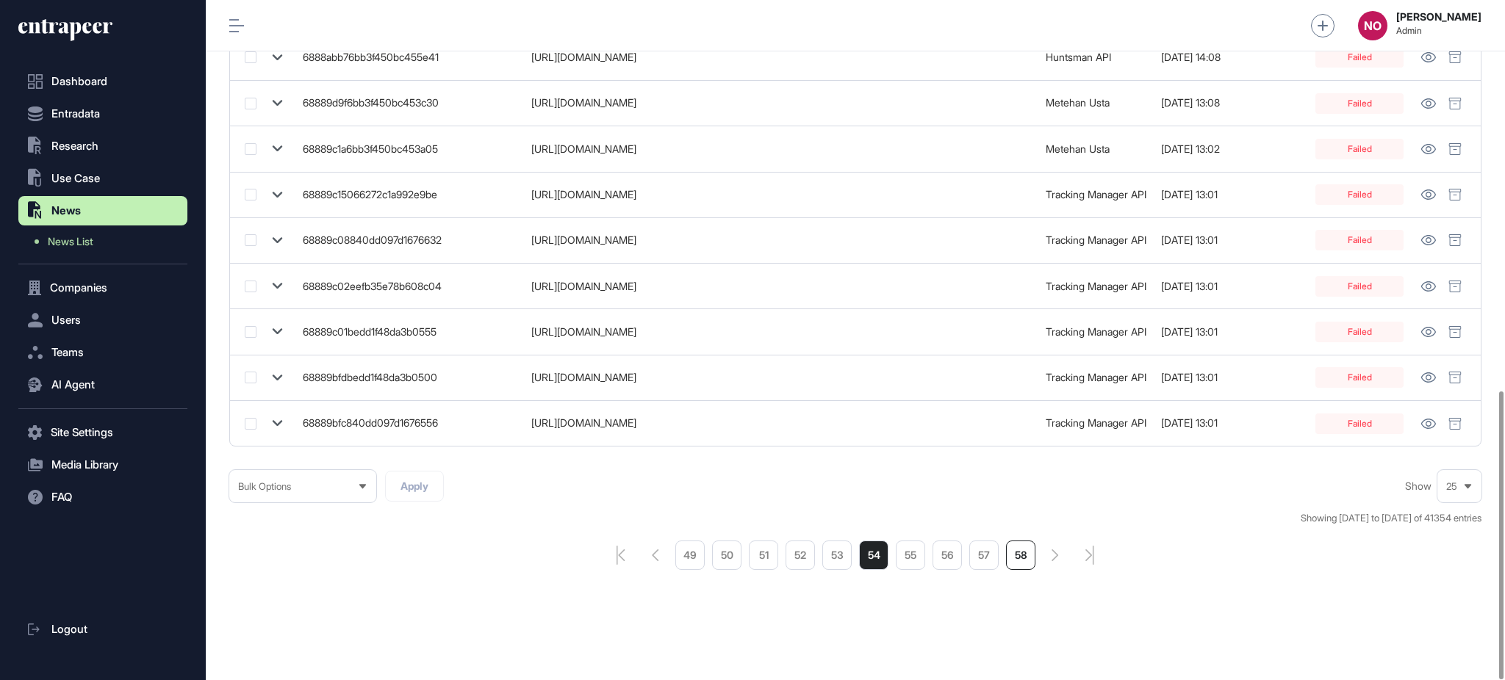
click at [1017, 555] on li "58" at bounding box center [1020, 555] width 29 height 29
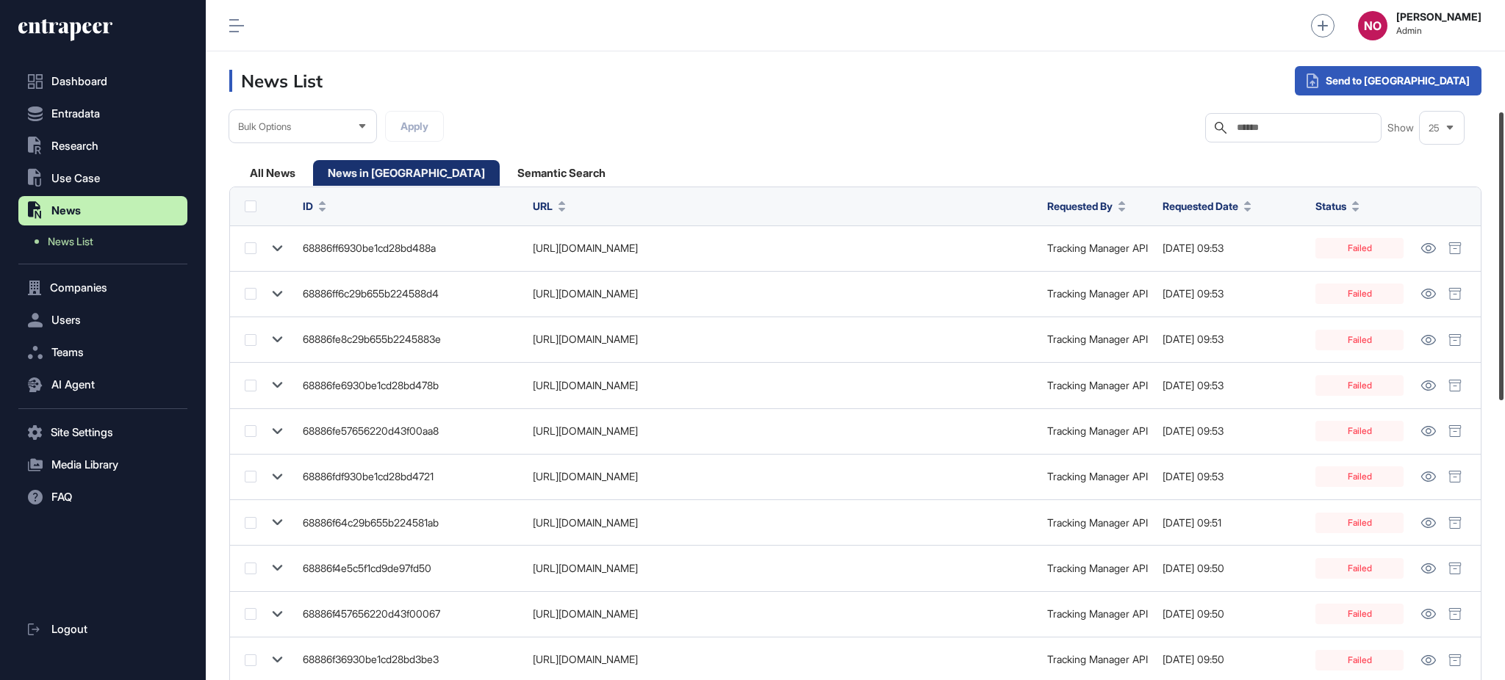
scroll to position [923, 0]
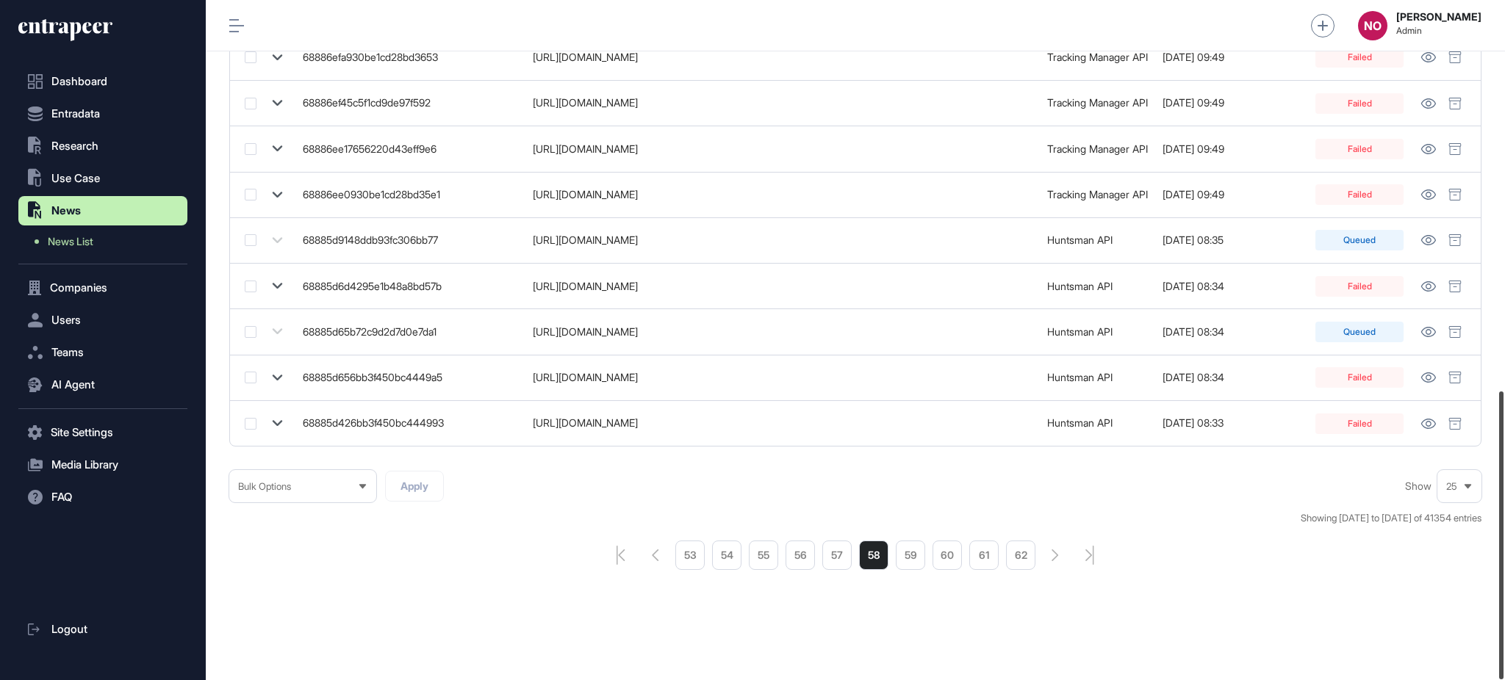
drag, startPoint x: 1503, startPoint y: 307, endPoint x: 1503, endPoint y: 717, distance: 410.0
click at [1503, 680] on html "Dashboard Entradata .st0{fill:currentColor} Research .st0{fill:currentColor} Us…" at bounding box center [752, 399] width 1505 height 798
click at [1019, 565] on li "62" at bounding box center [1020, 555] width 29 height 29
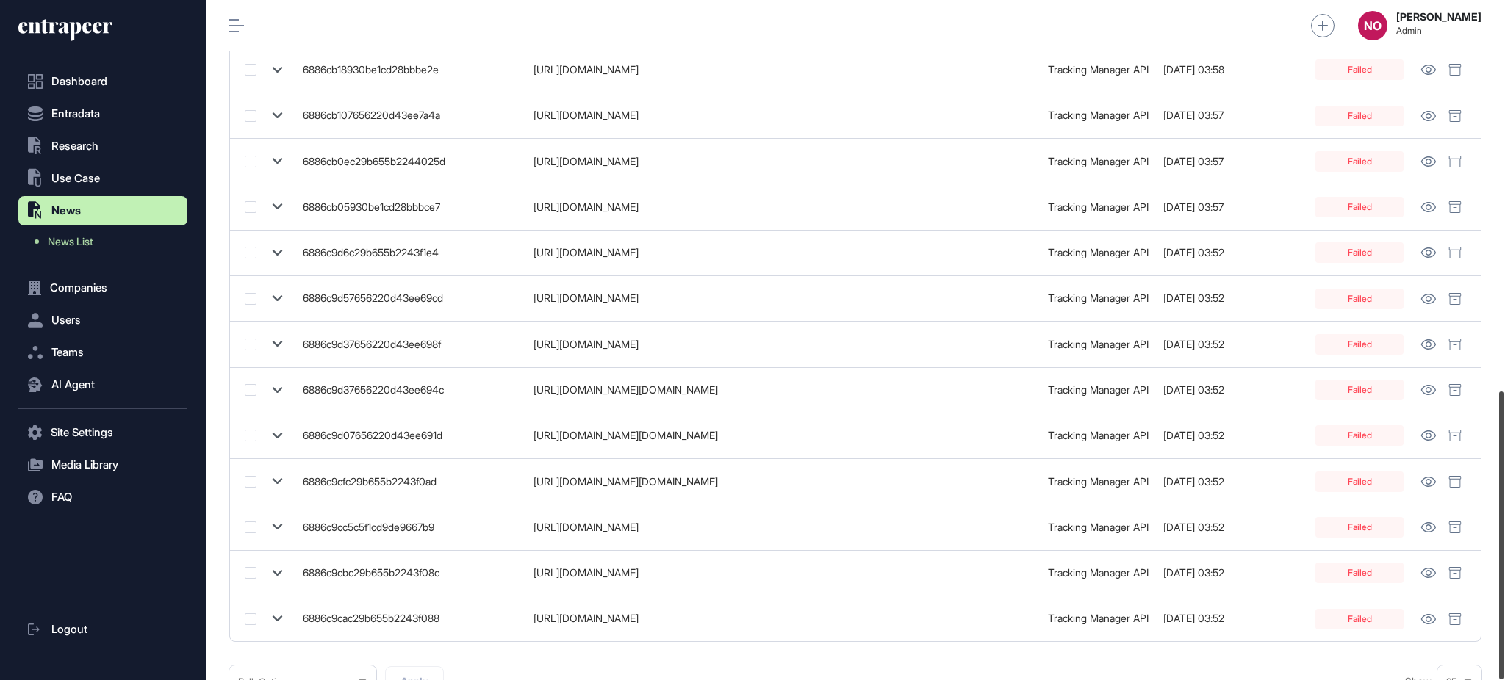
scroll to position [923, 0]
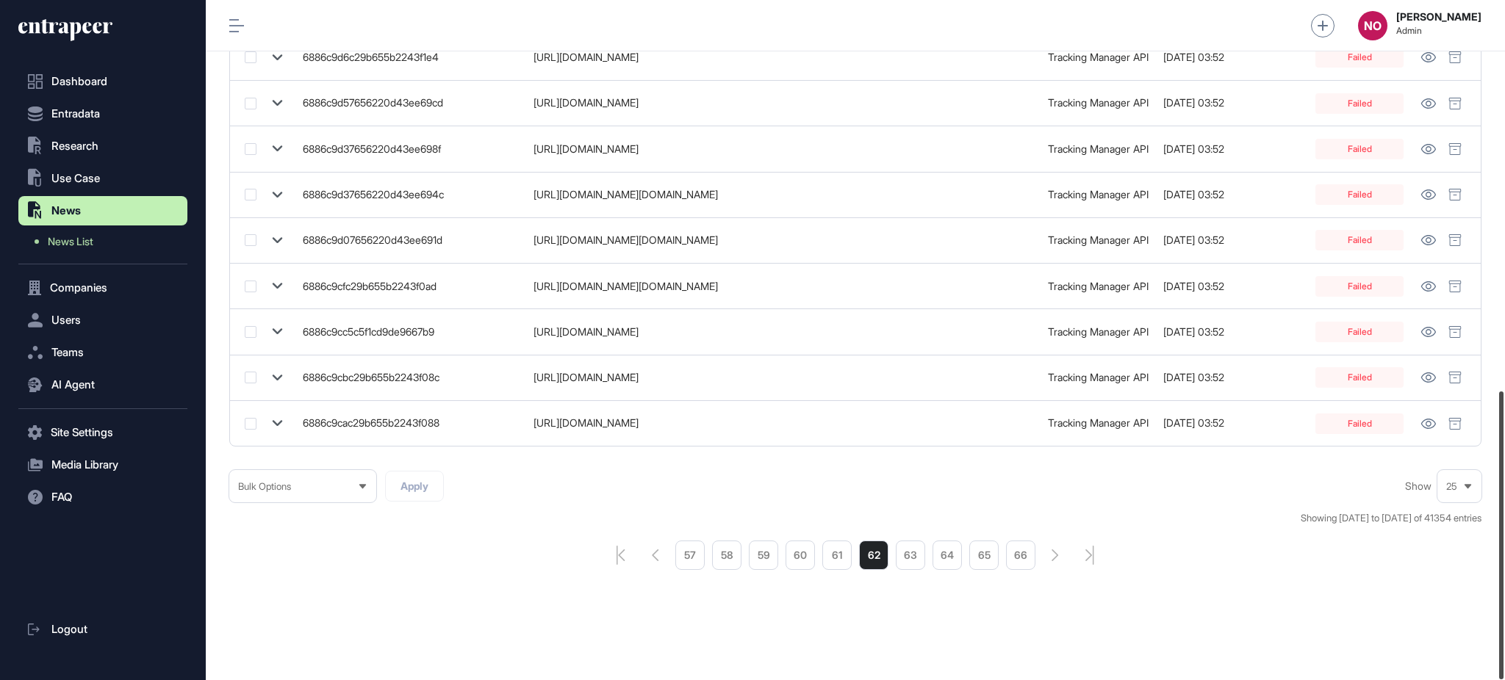
drag, startPoint x: 1503, startPoint y: 140, endPoint x: 1503, endPoint y: 610, distance: 469.5
click at [1503, 610] on div at bounding box center [1501, 536] width 4 height 288
click at [1026, 564] on li "66" at bounding box center [1020, 555] width 29 height 29
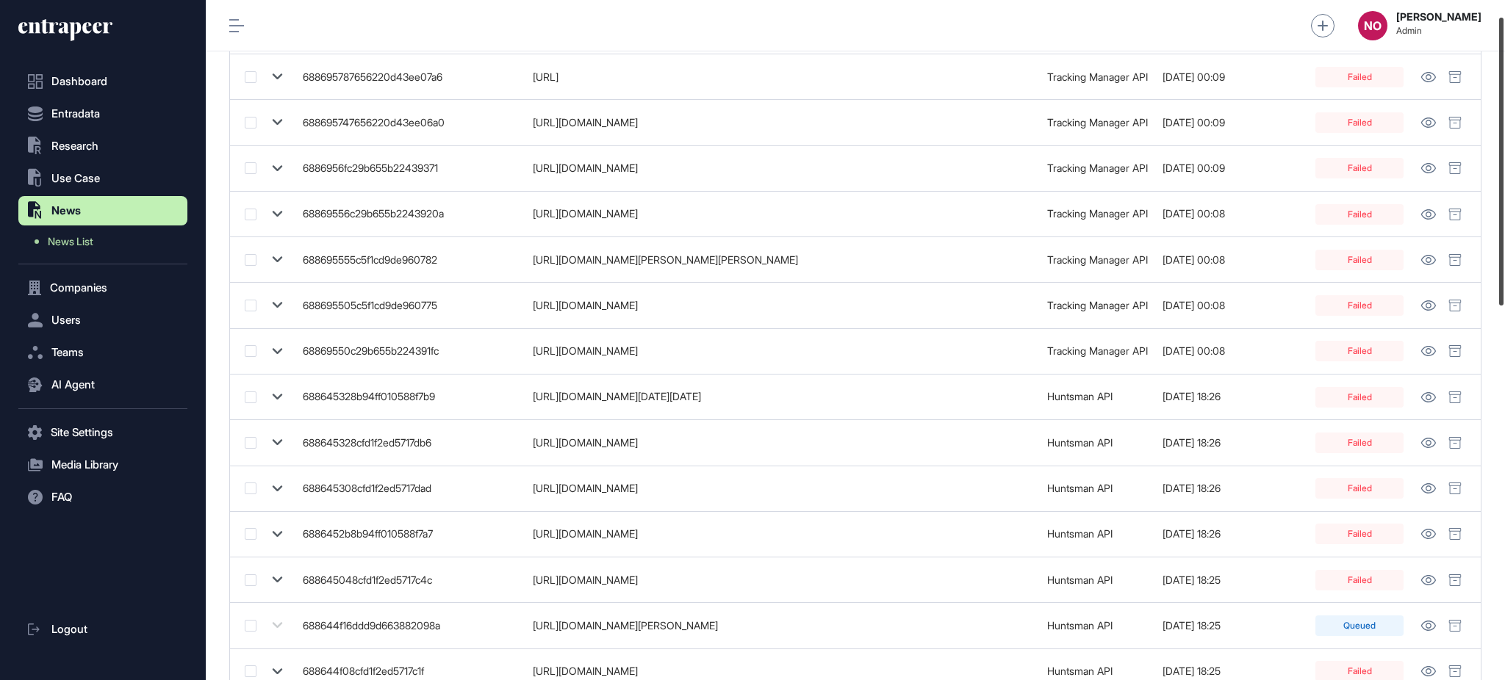
scroll to position [923, 0]
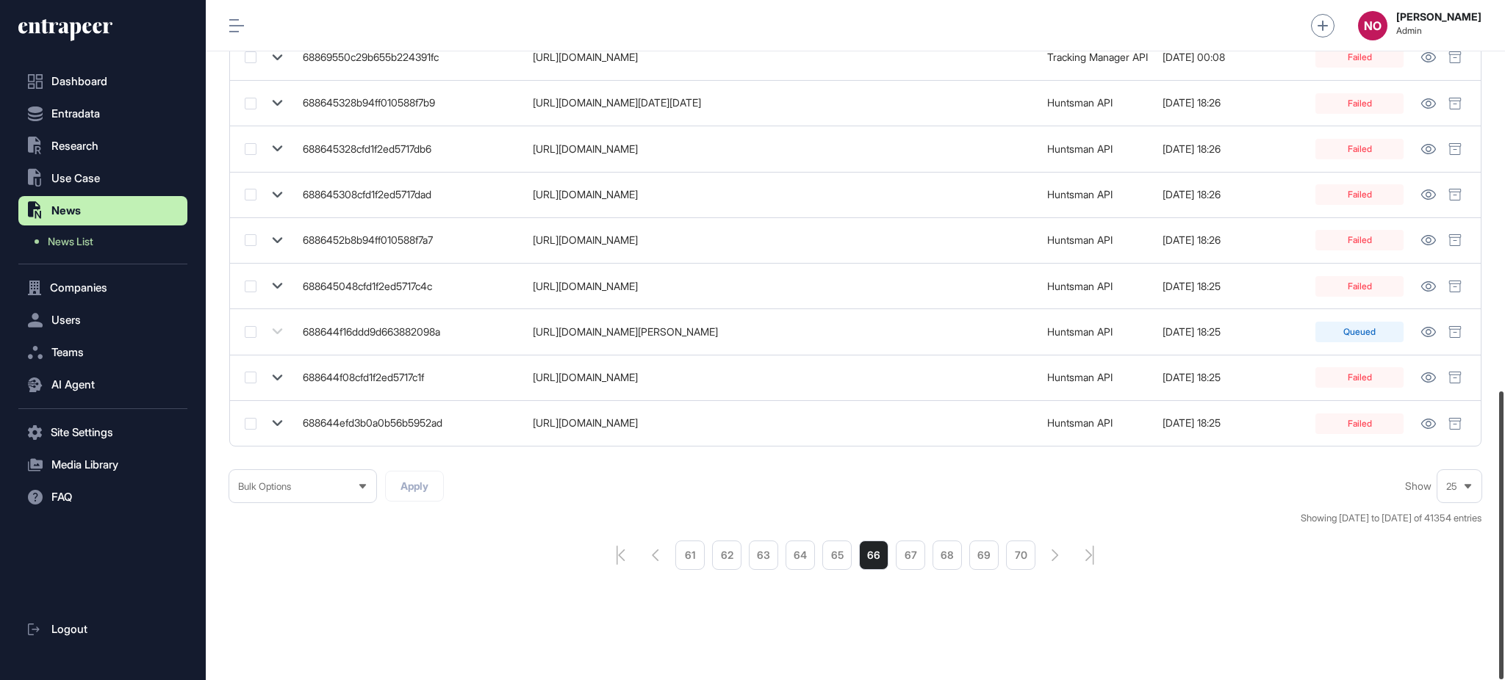
drag, startPoint x: 1503, startPoint y: 173, endPoint x: 1471, endPoint y: 627, distance: 454.5
click at [1503, 617] on div at bounding box center [1501, 536] width 4 height 288
click at [1031, 558] on li "70" at bounding box center [1020, 555] width 29 height 29
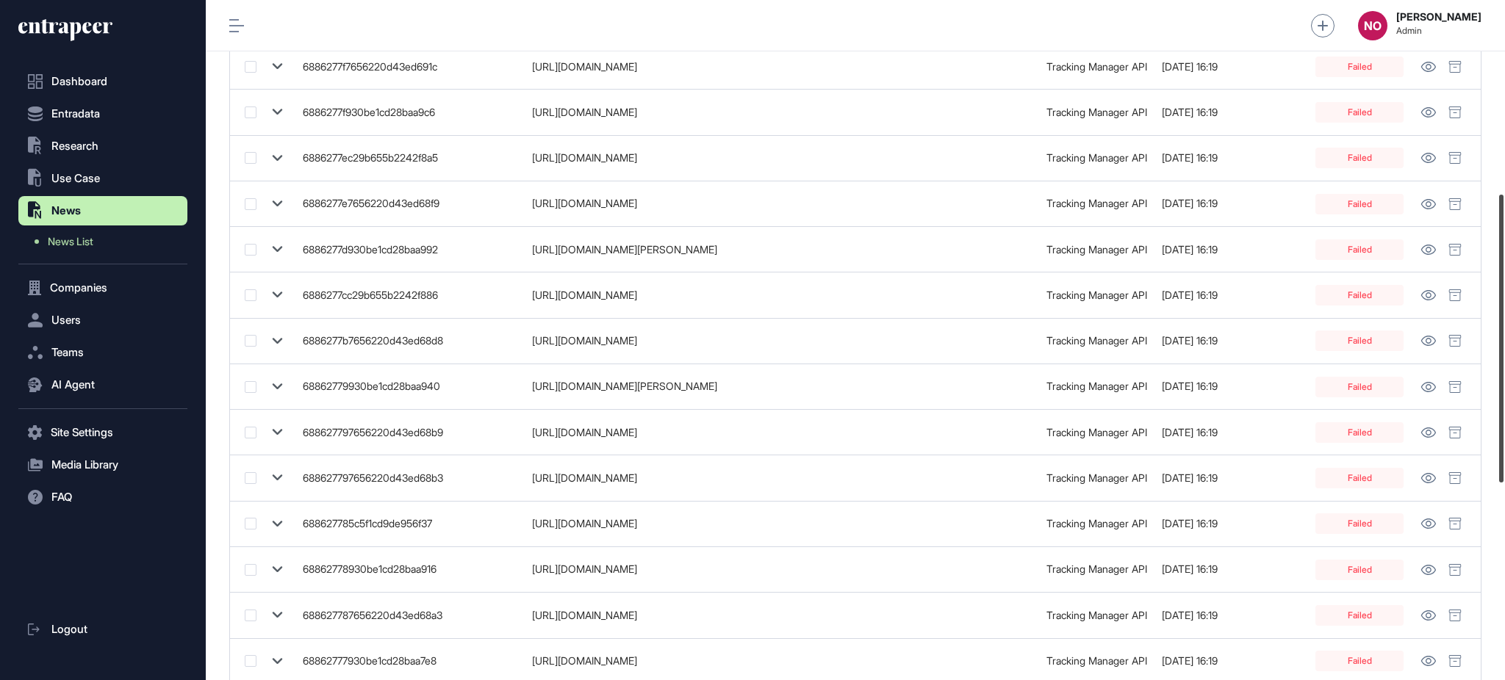
scroll to position [923, 0]
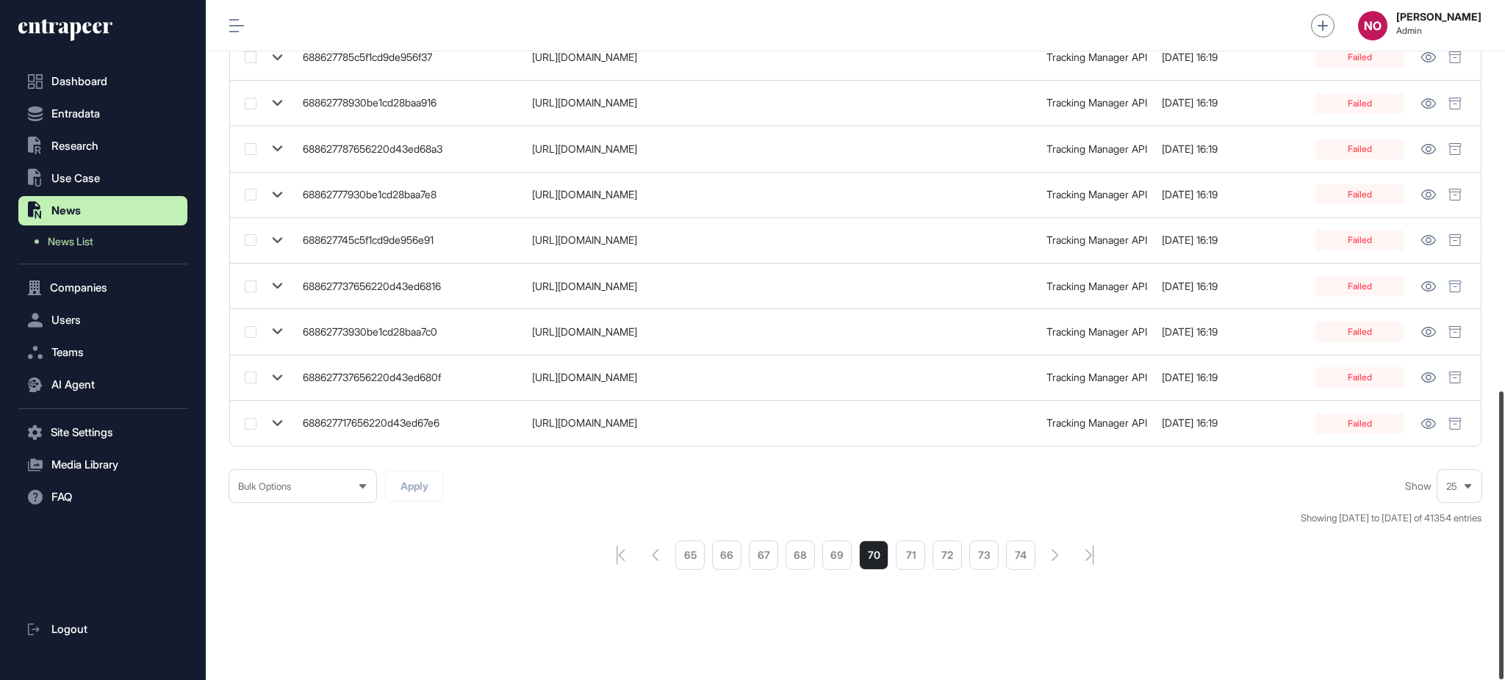
drag, startPoint x: 1503, startPoint y: 187, endPoint x: 1489, endPoint y: 603, distance: 416.1
click at [1503, 598] on div at bounding box center [1501, 536] width 4 height 288
click at [1029, 564] on li "74" at bounding box center [1020, 555] width 29 height 29
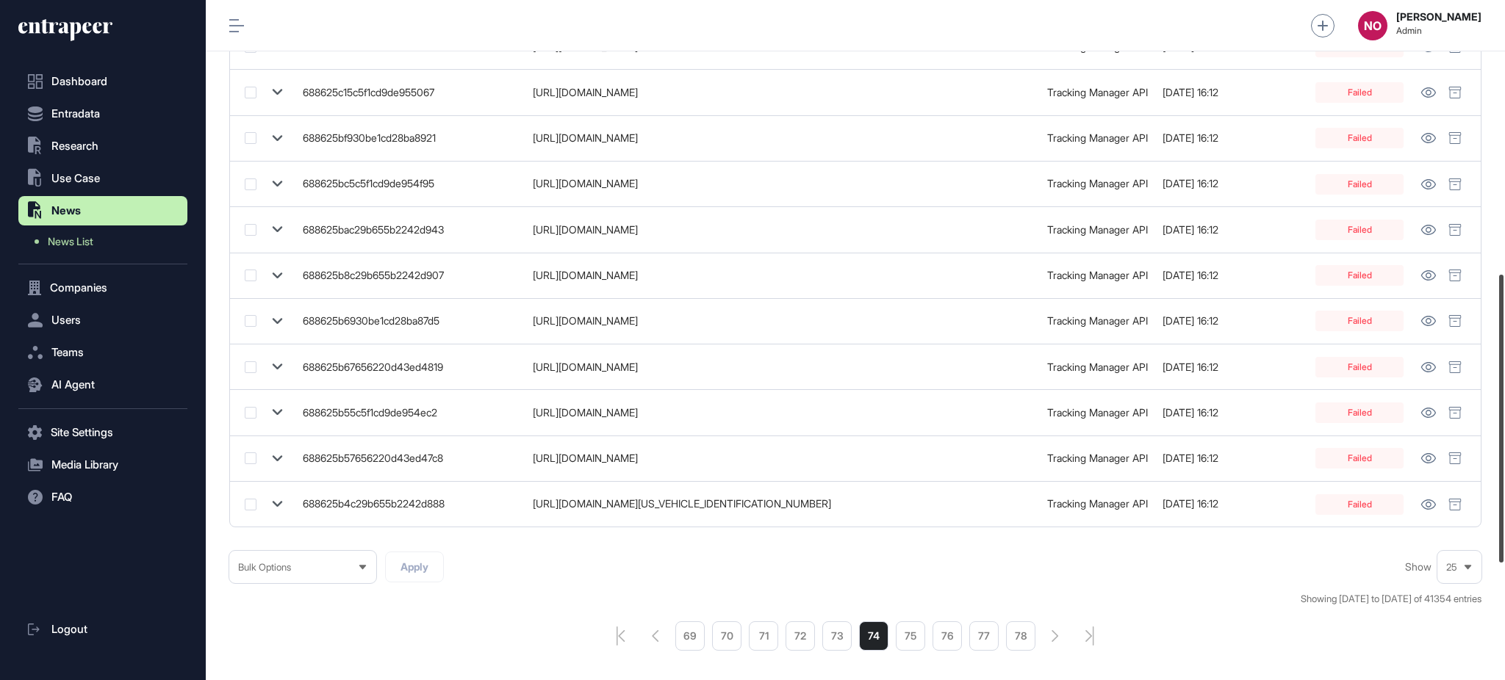
scroll to position [923, 0]
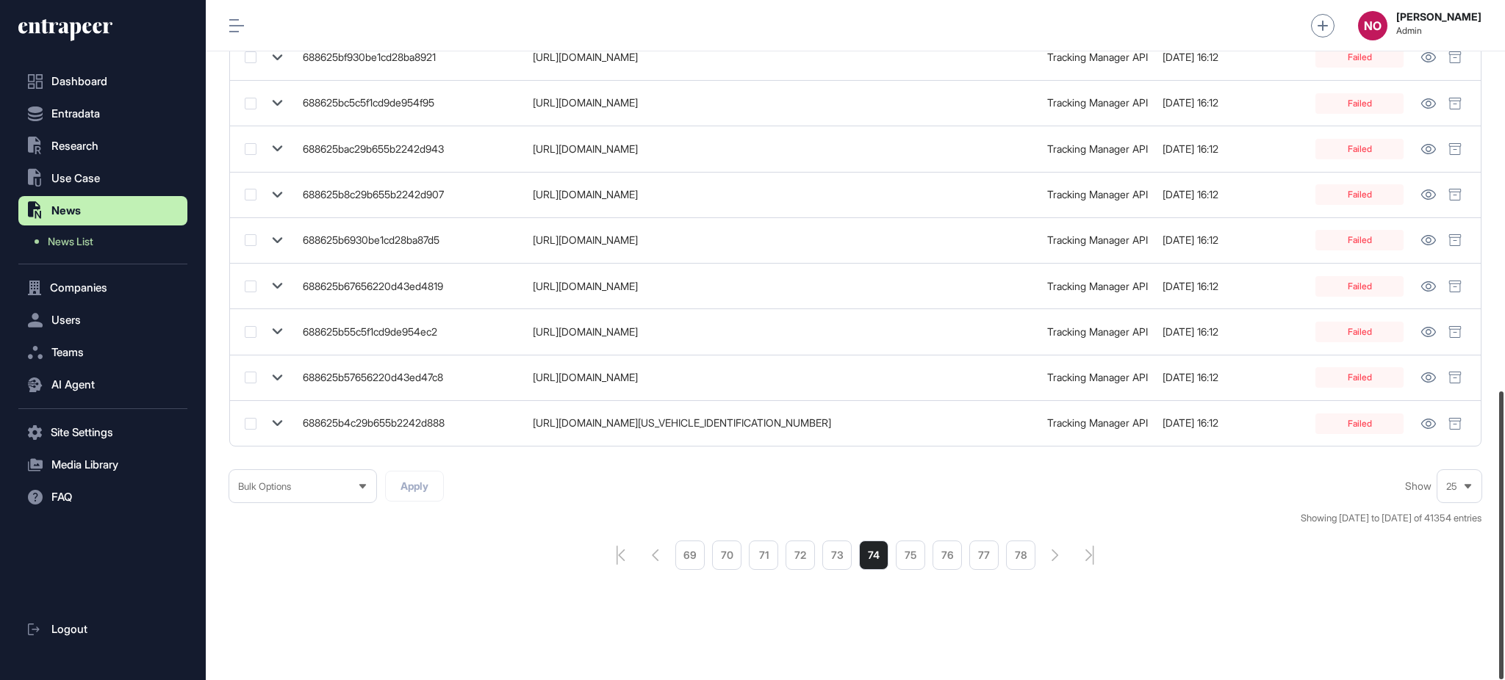
drag, startPoint x: 1503, startPoint y: 220, endPoint x: 1503, endPoint y: 662, distance: 441.6
click at [1503, 662] on div at bounding box center [1501, 536] width 4 height 288
click at [1023, 557] on li "78" at bounding box center [1020, 555] width 29 height 29
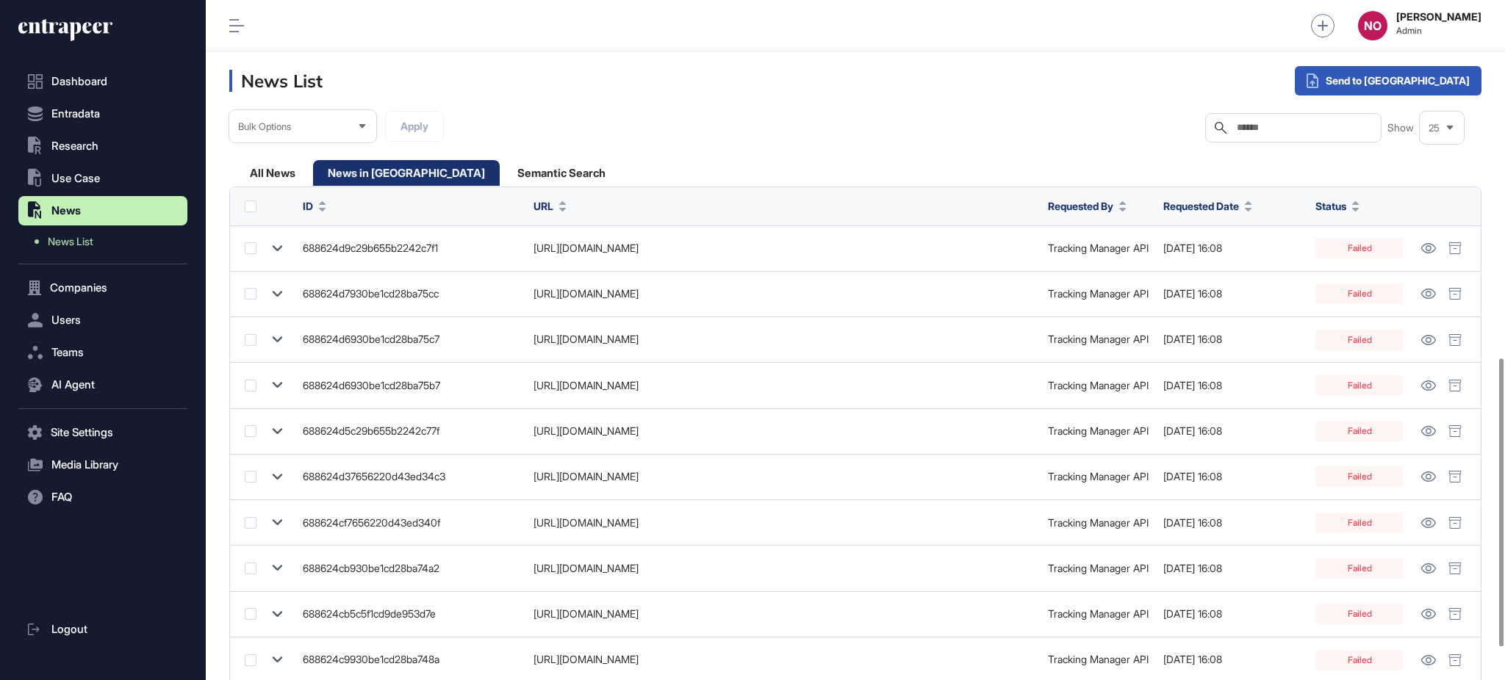
scroll to position [923, 0]
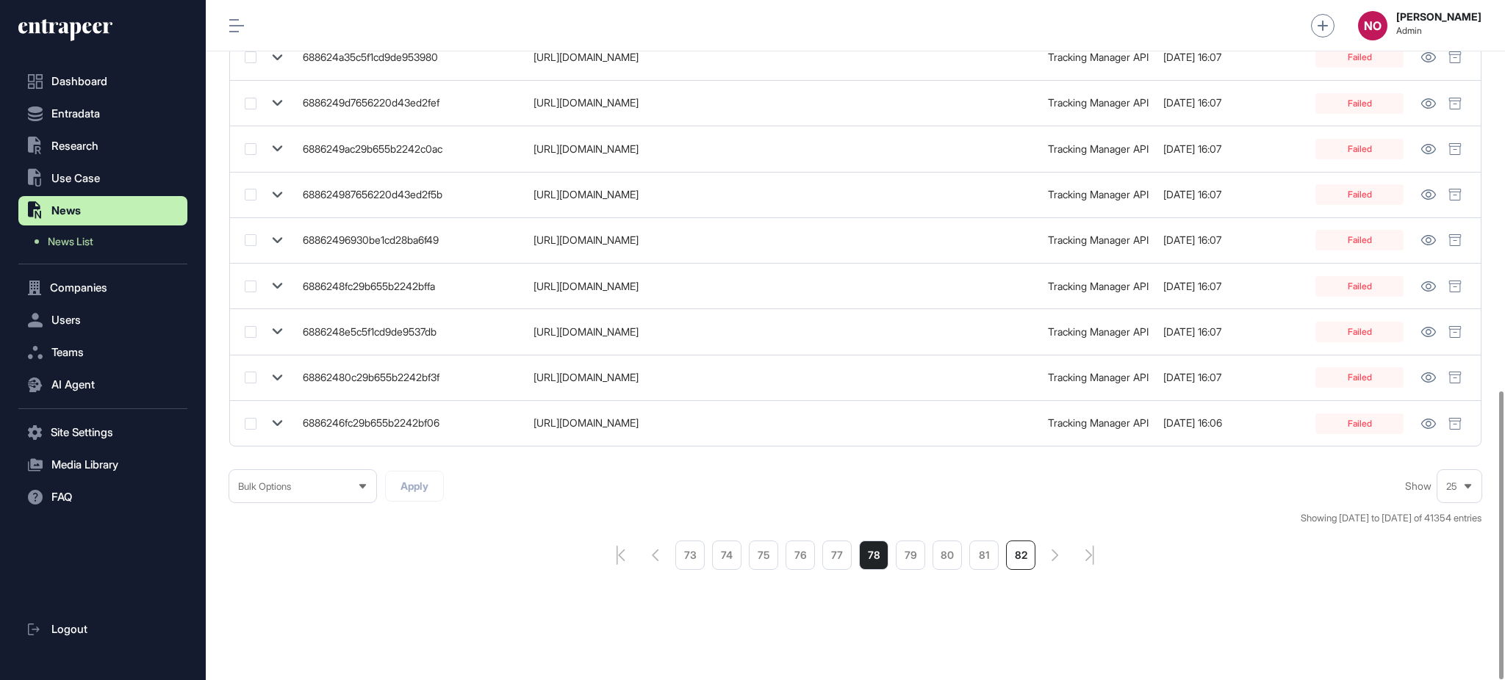
click at [1020, 546] on li "82" at bounding box center [1020, 555] width 29 height 29
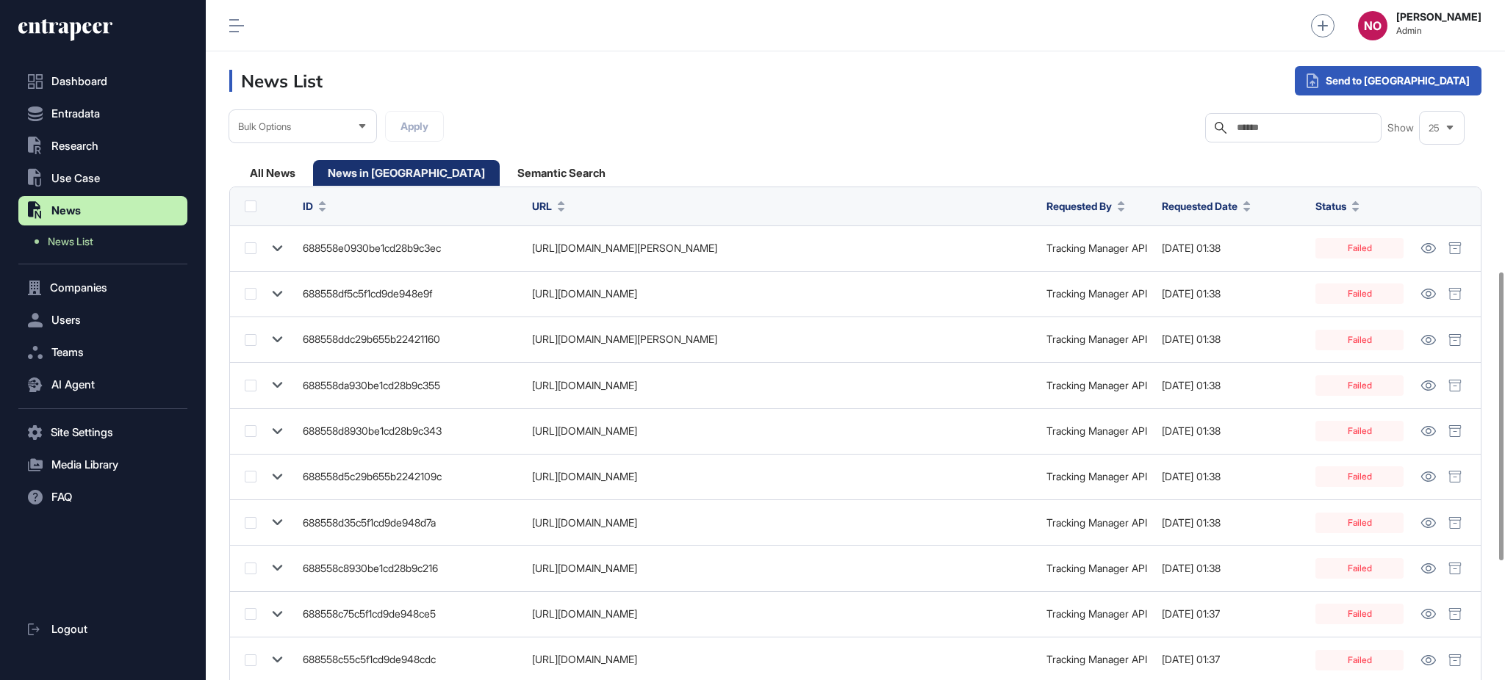
scroll to position [923, 0]
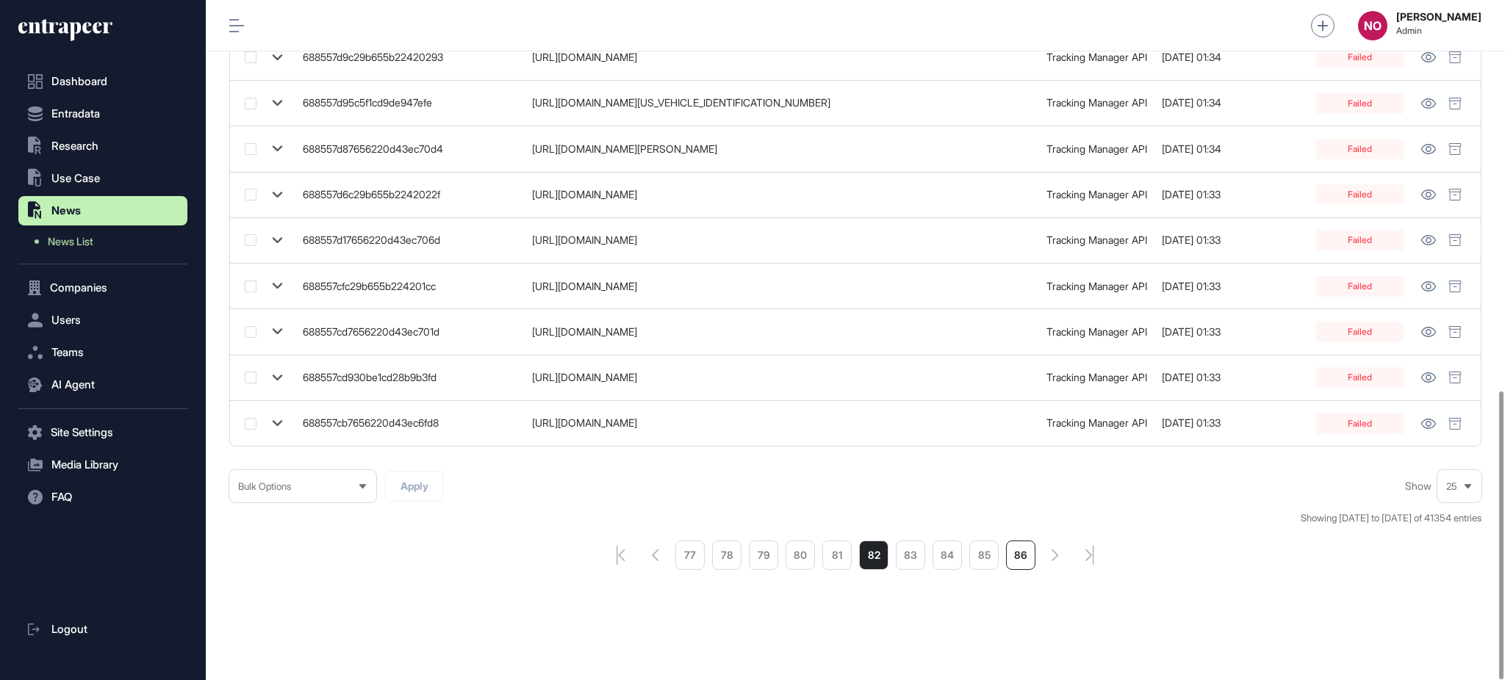
click at [1025, 548] on li "86" at bounding box center [1020, 555] width 29 height 29
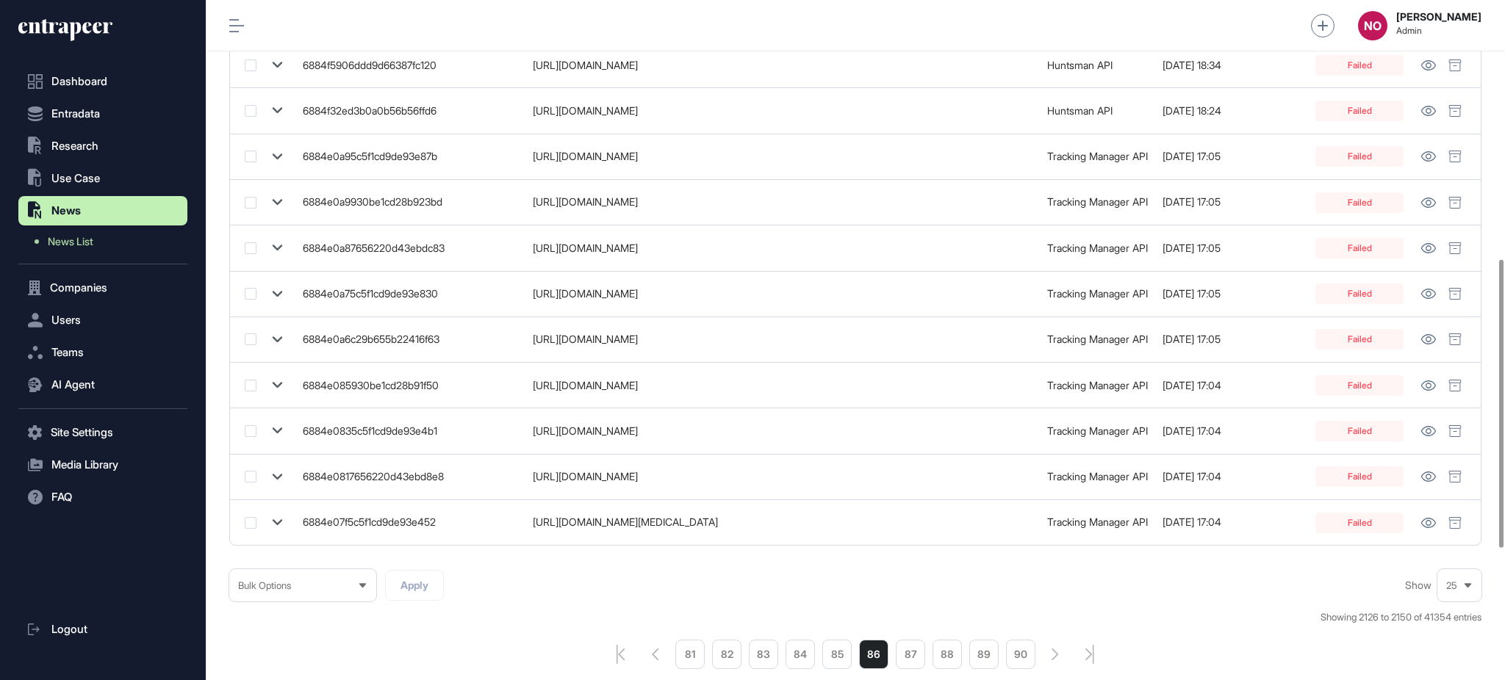
scroll to position [923, 0]
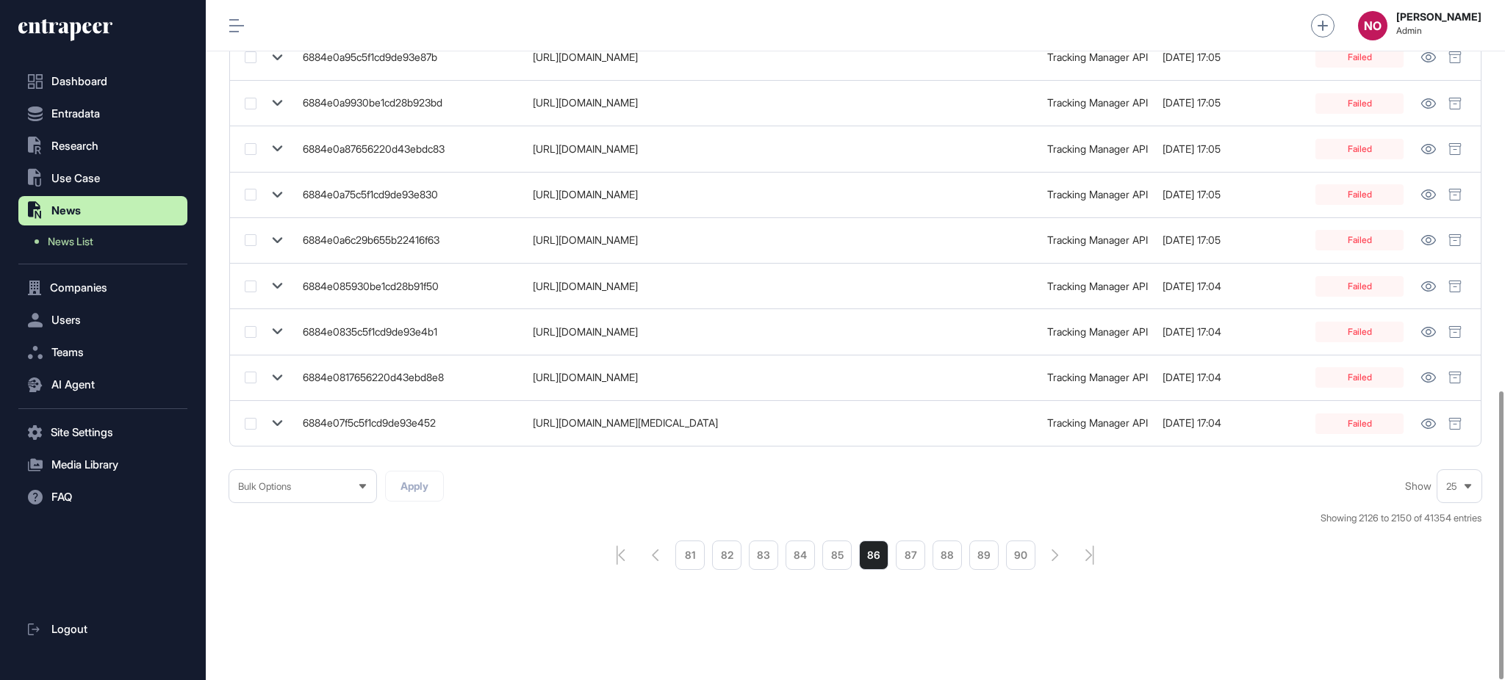
click at [1030, 553] on li "90" at bounding box center [1020, 555] width 29 height 29
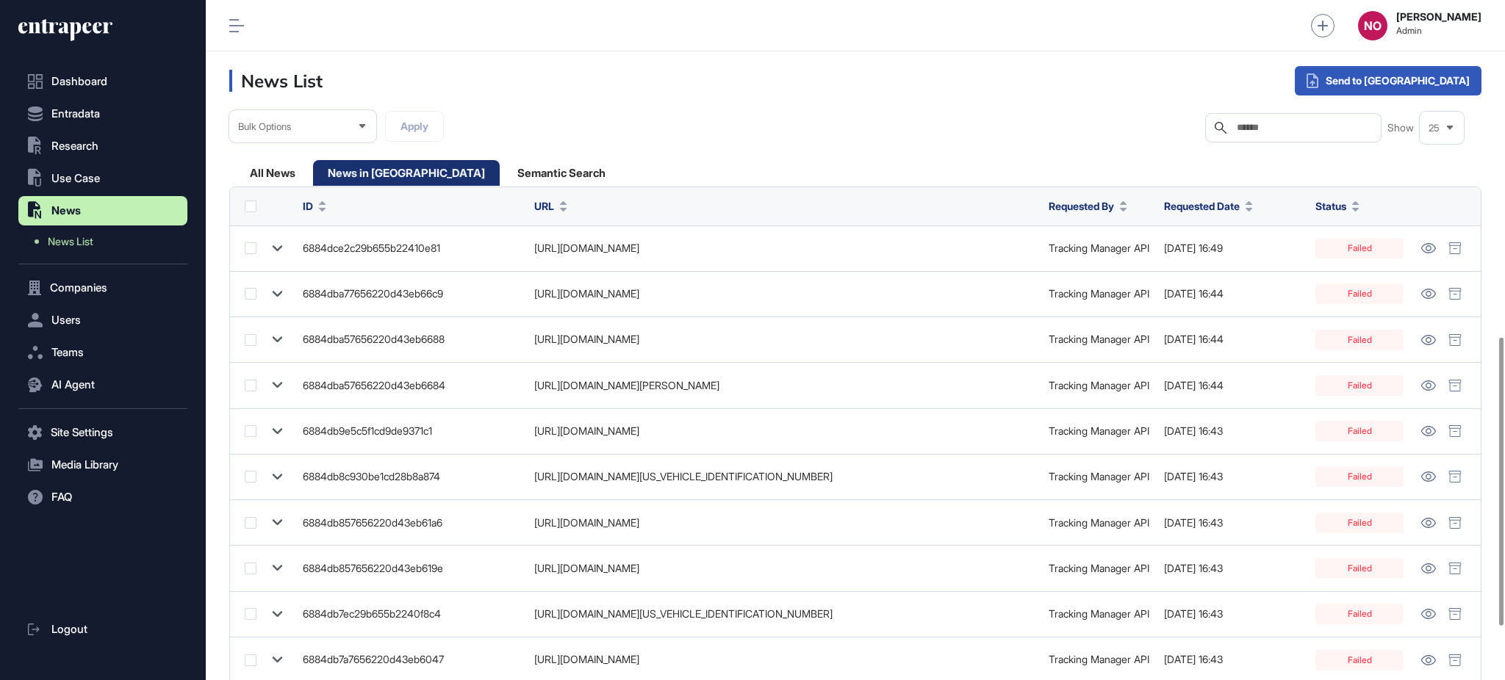
scroll to position [923, 0]
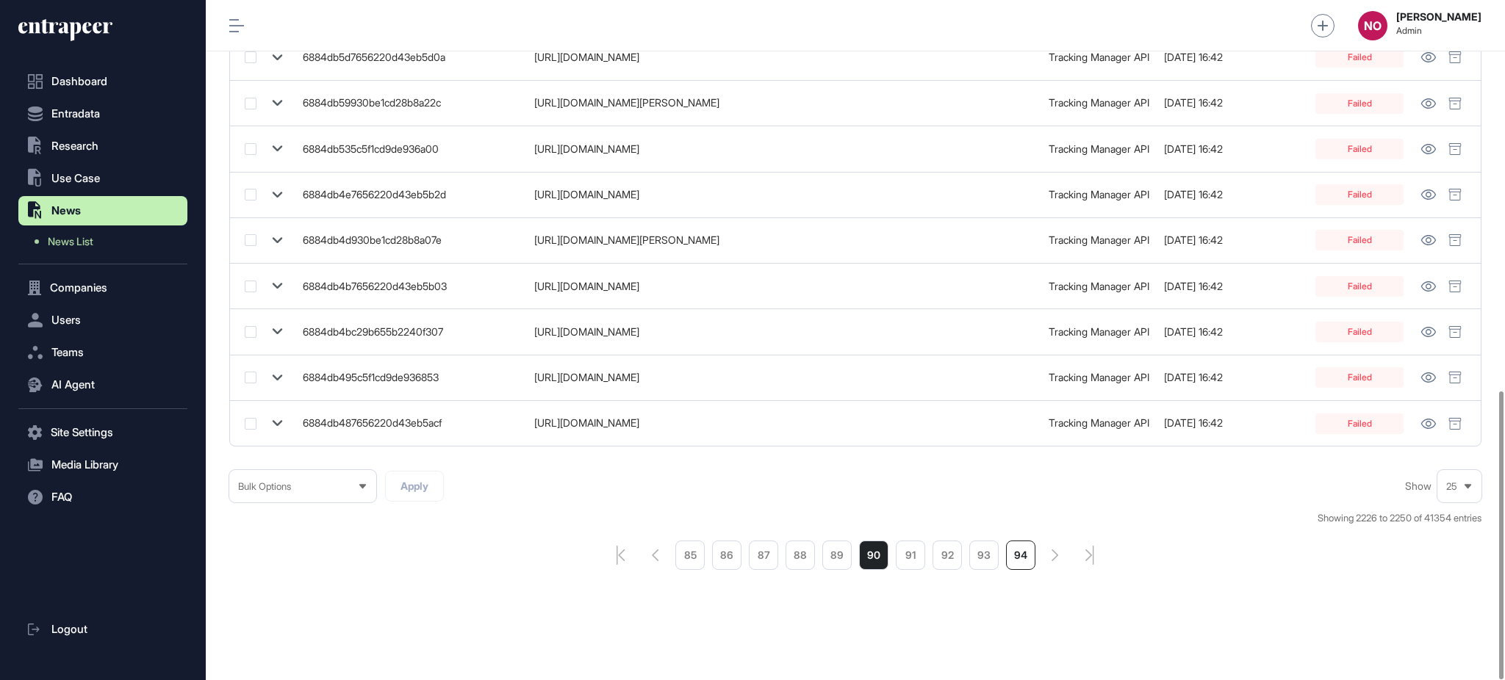
click at [1015, 558] on li "94" at bounding box center [1020, 555] width 29 height 29
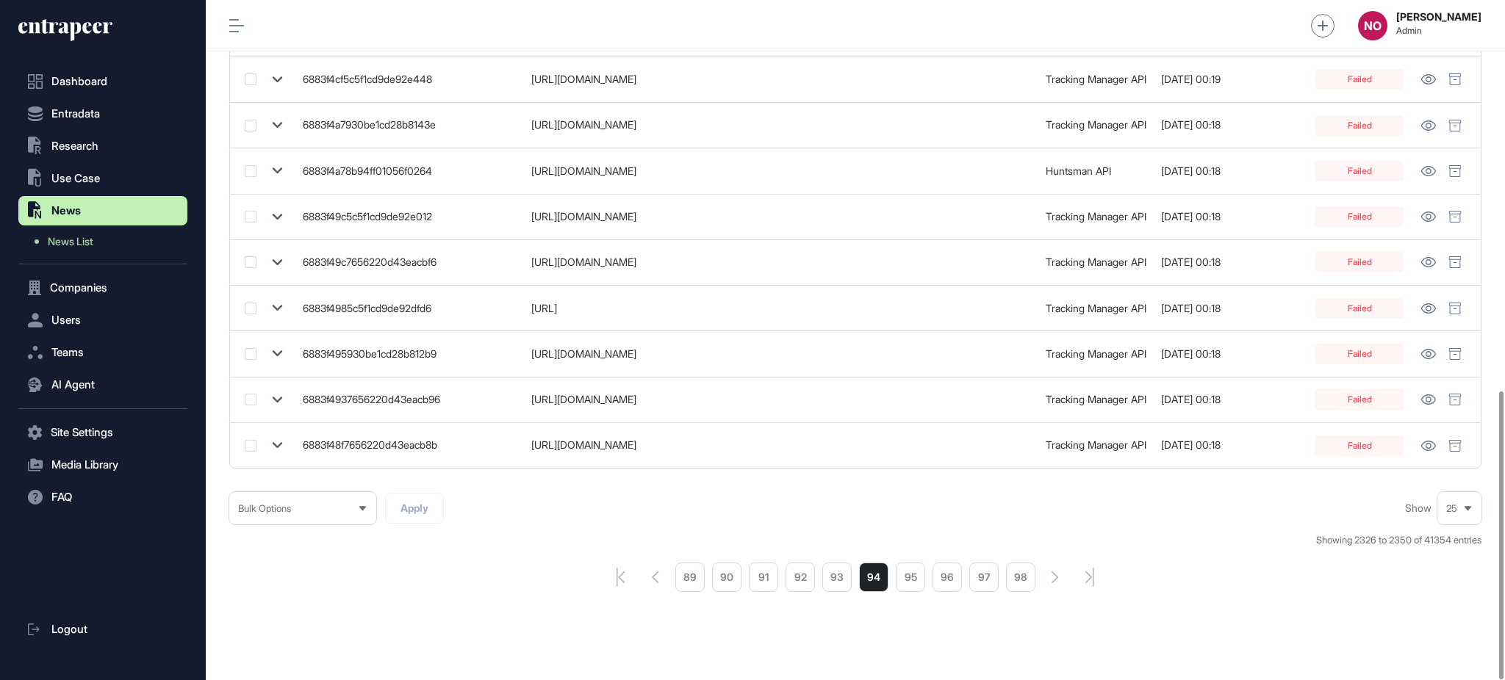
scroll to position [923, 0]
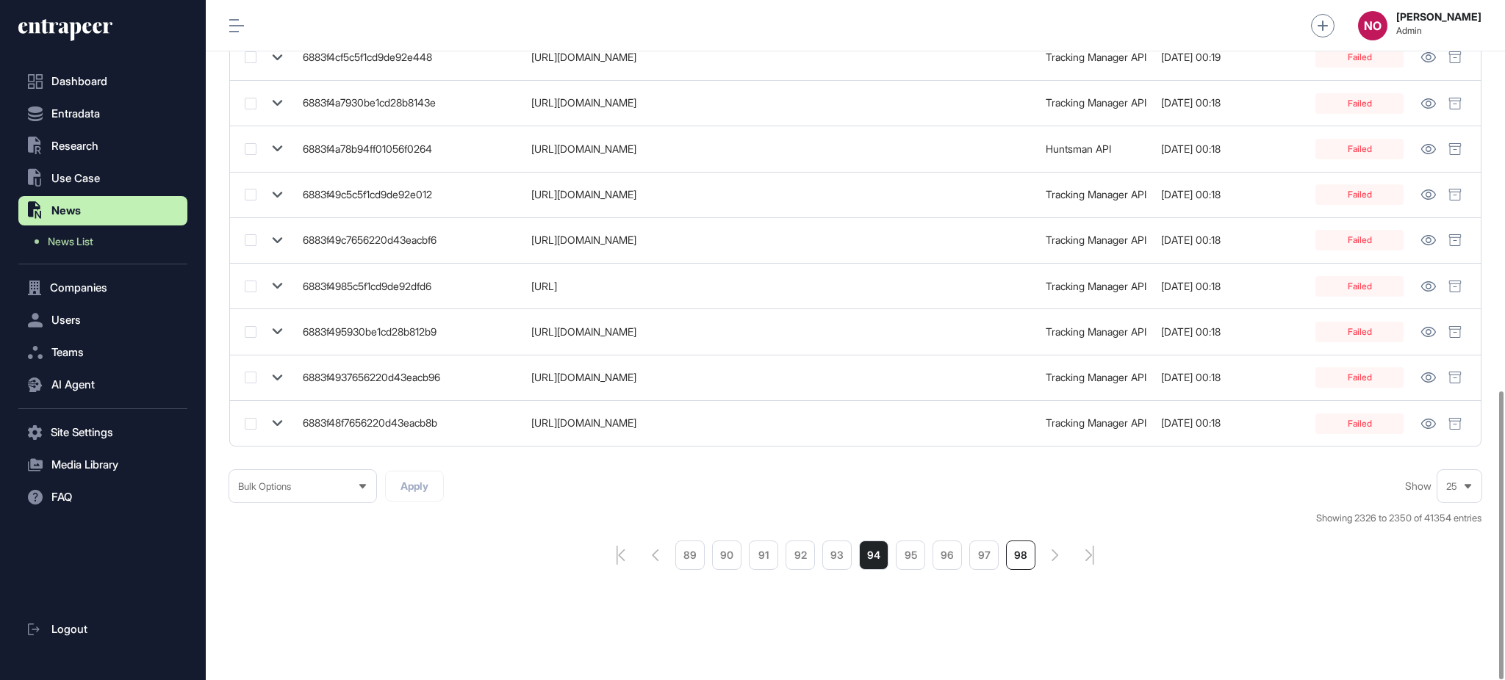
click at [1026, 561] on li "98" at bounding box center [1020, 555] width 29 height 29
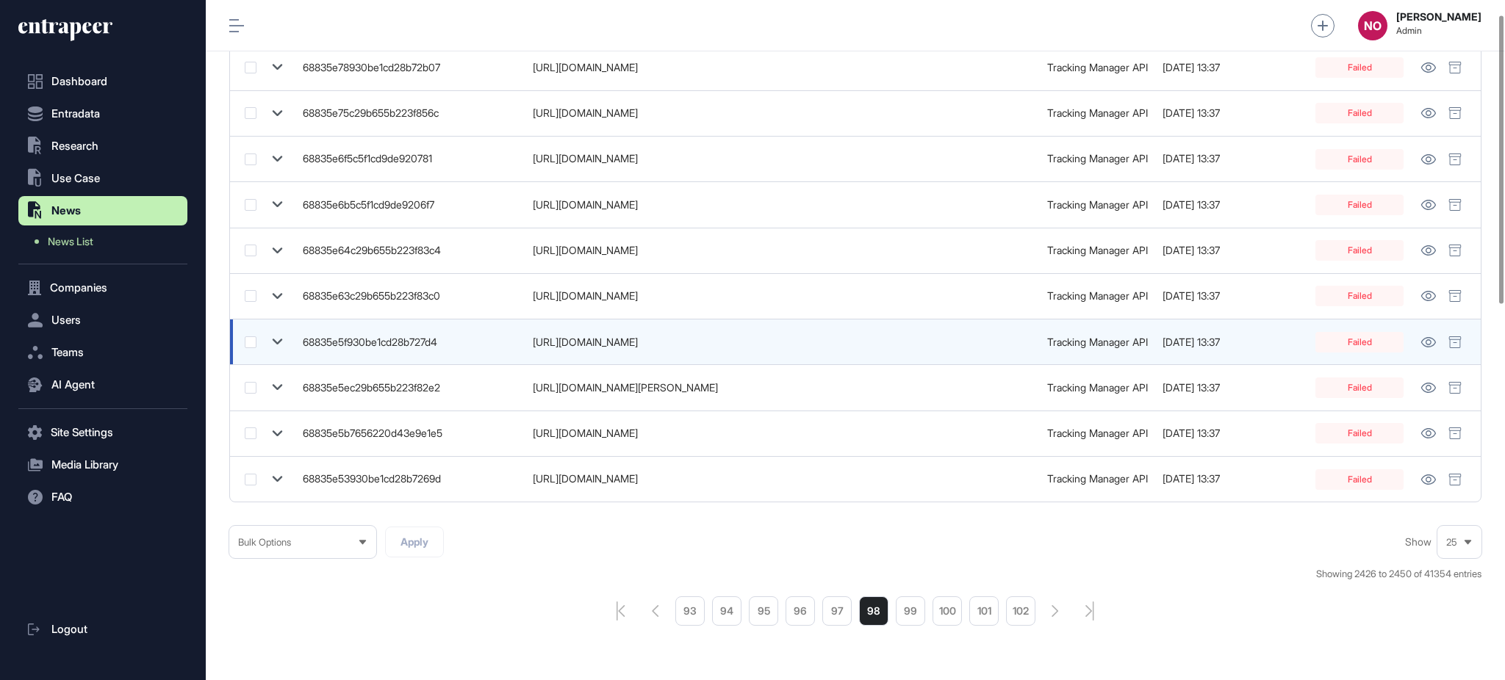
scroll to position [923, 0]
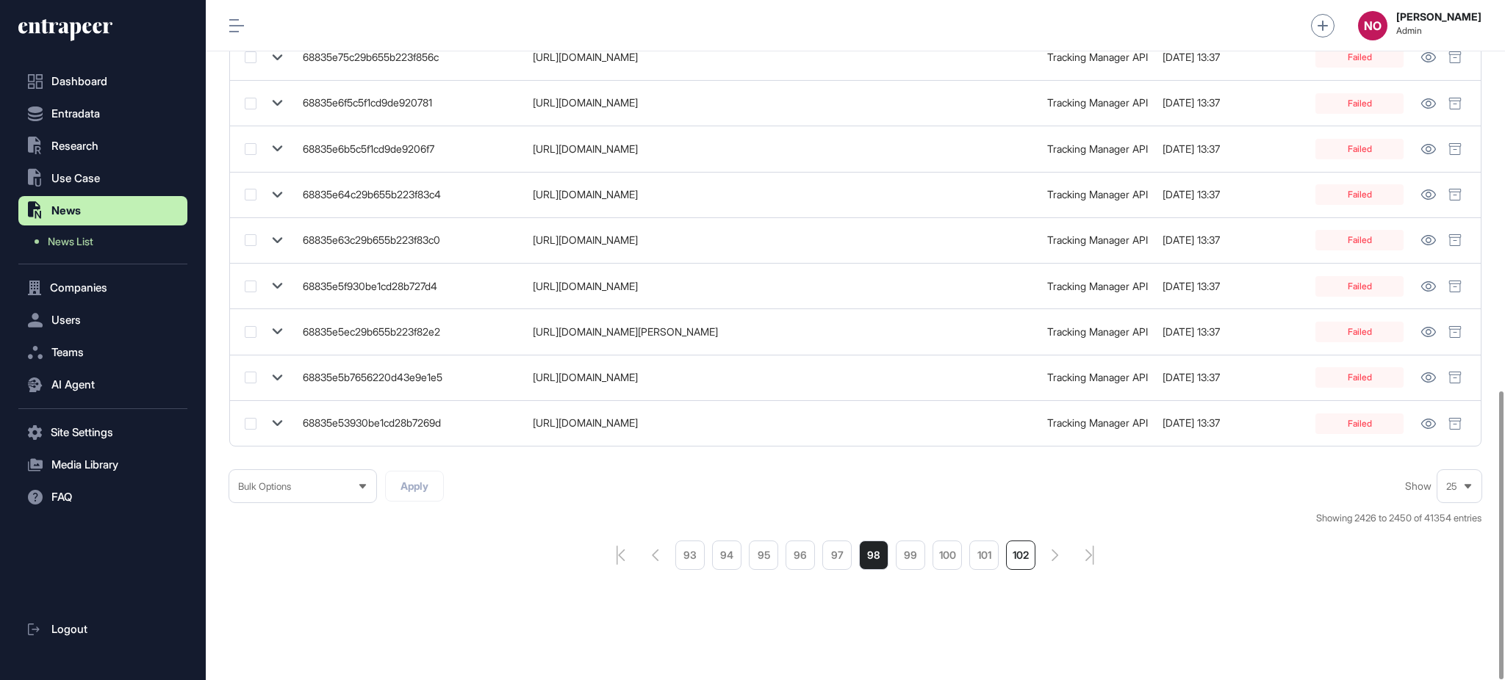
click at [1030, 547] on li "102" at bounding box center [1020, 555] width 29 height 29
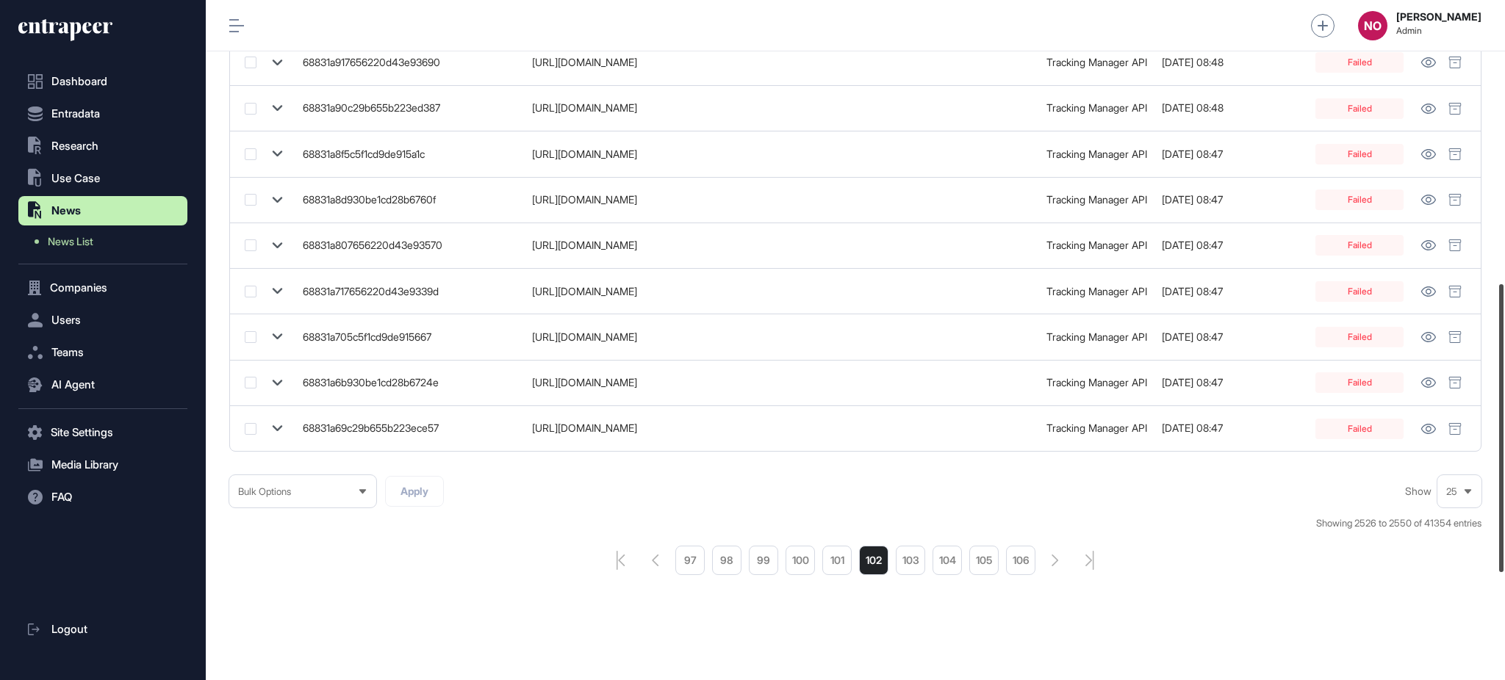
scroll to position [923, 0]
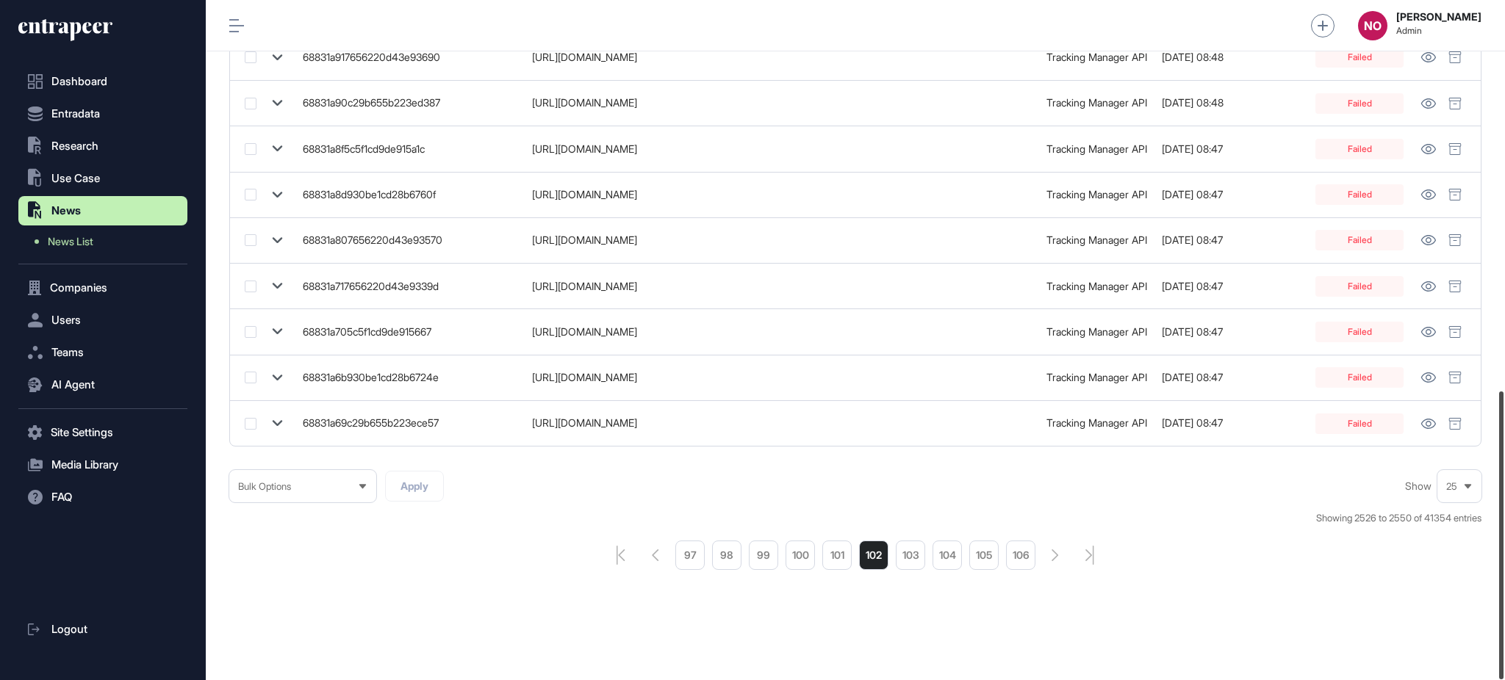
drag, startPoint x: 1503, startPoint y: 170, endPoint x: 1503, endPoint y: 693, distance: 522.4
click at [1503, 680] on html "Dashboard Entradata .st0{fill:currentColor} Research .st0{fill:currentColor} Us…" at bounding box center [752, 399] width 1505 height 798
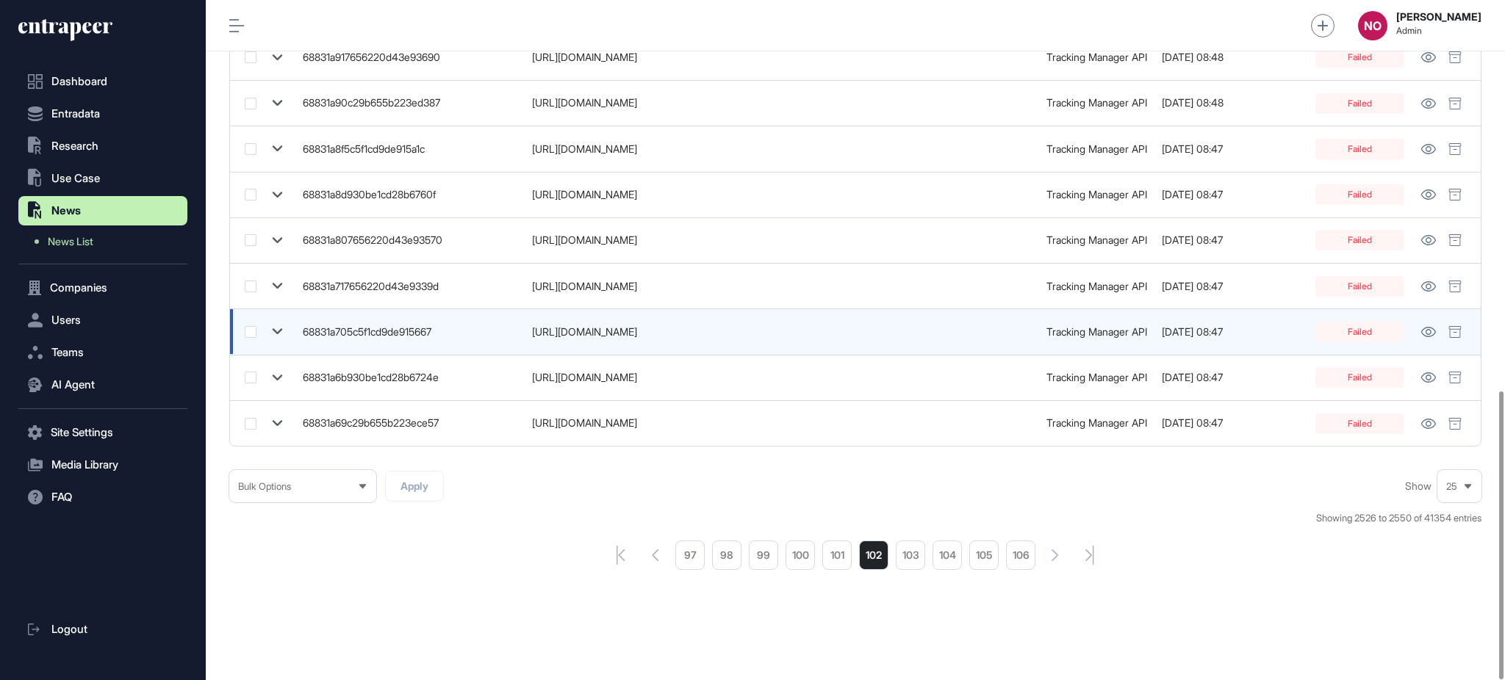
click at [271, 333] on icon at bounding box center [277, 331] width 21 height 21
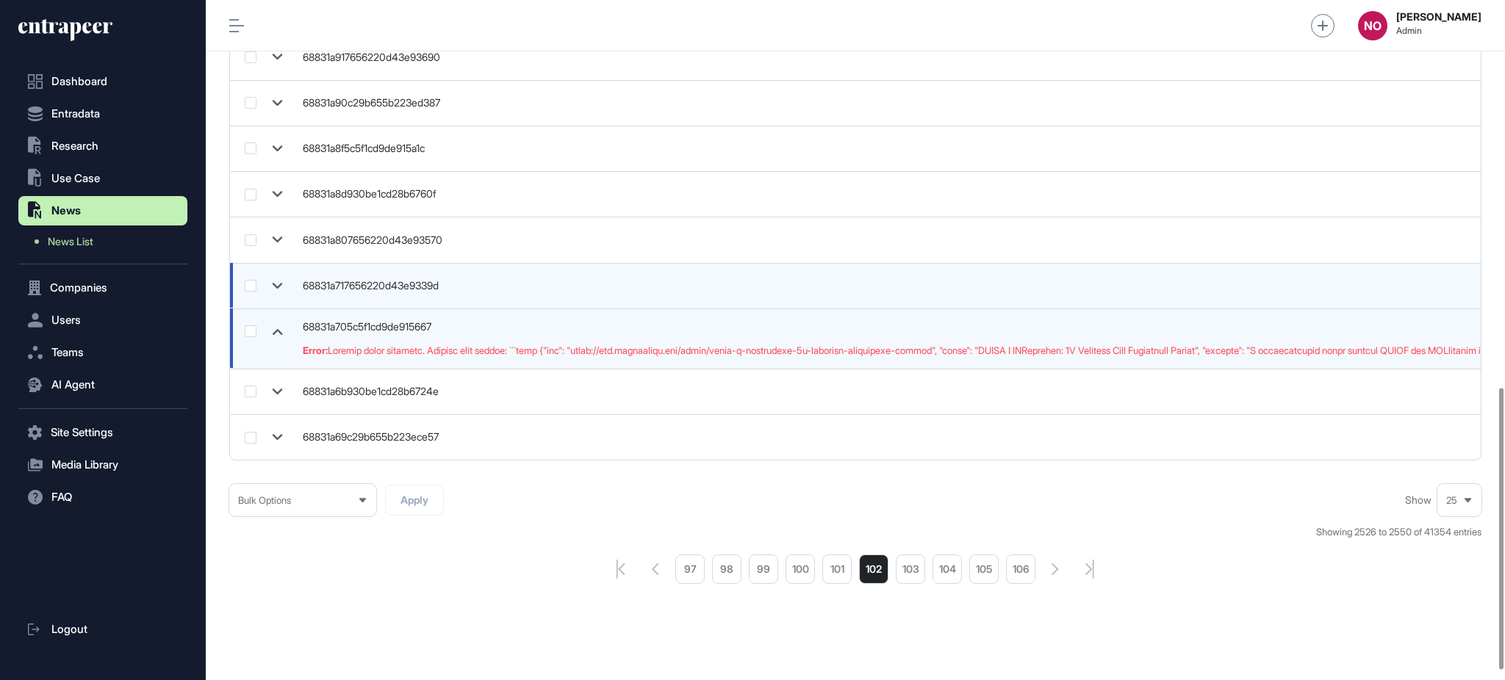
click at [284, 276] on icon at bounding box center [277, 286] width 21 height 21
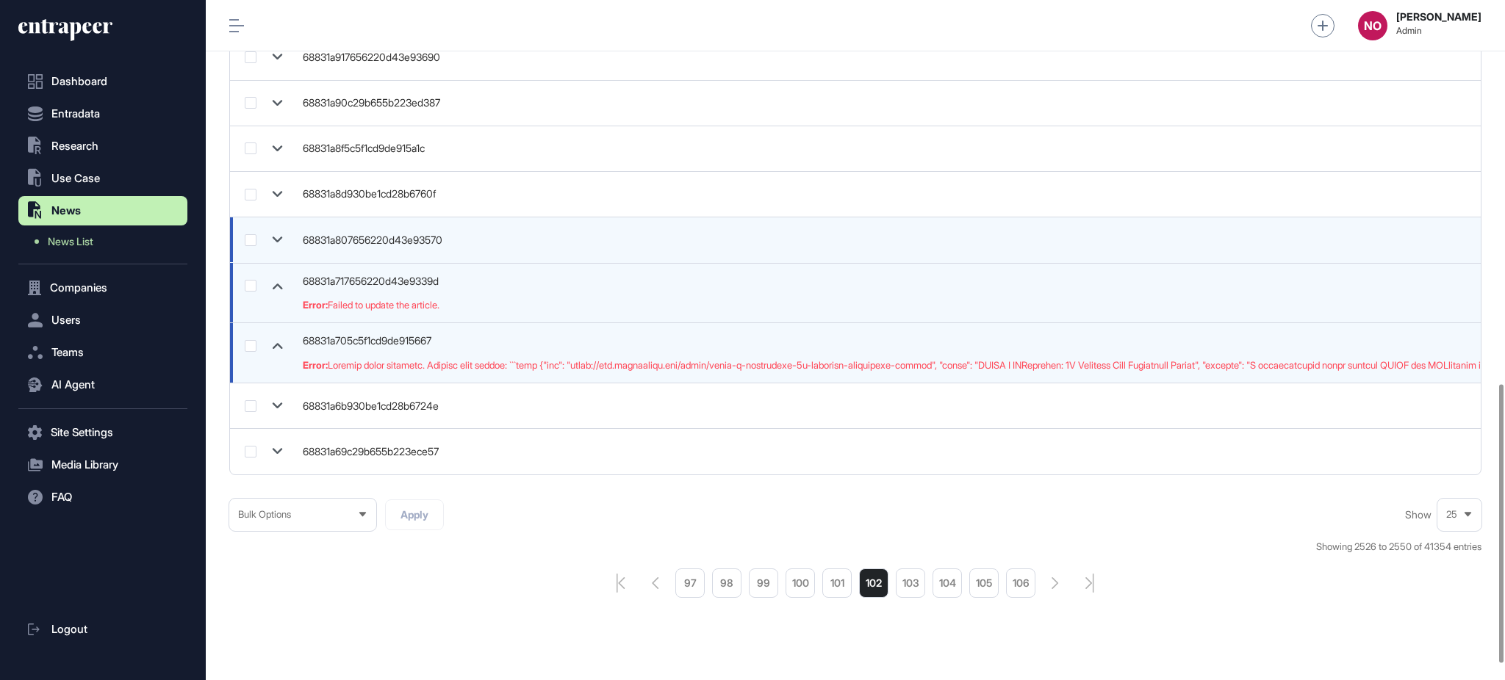
click at [283, 235] on icon at bounding box center [277, 239] width 21 height 21
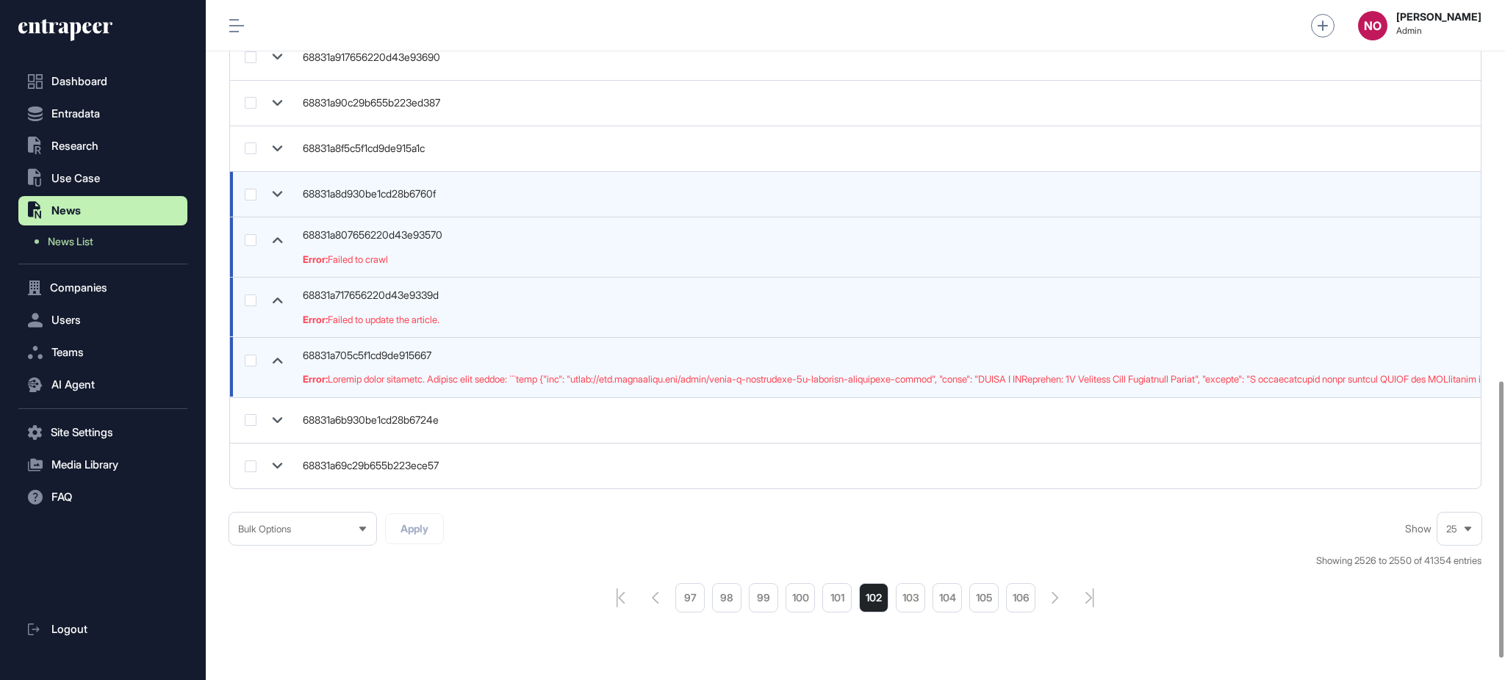
click at [284, 197] on icon at bounding box center [277, 194] width 21 height 21
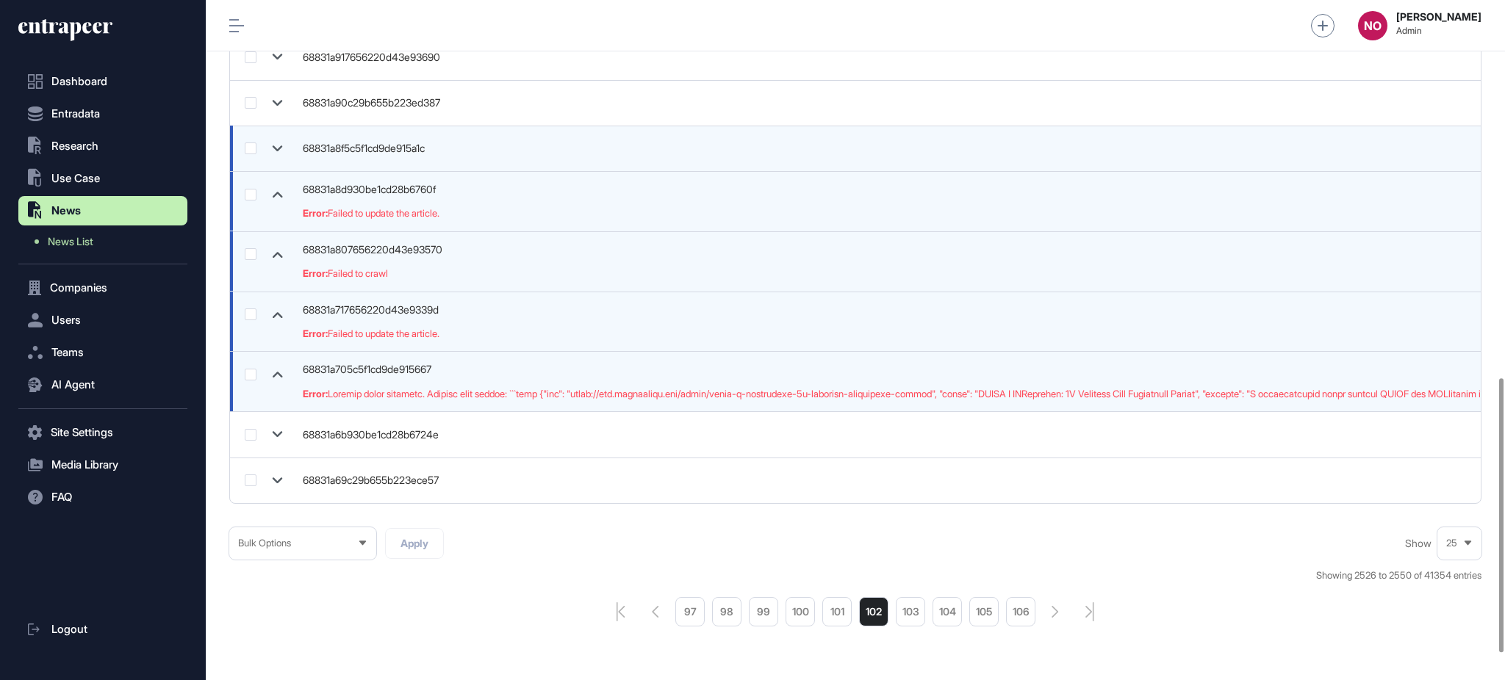
click at [275, 157] on icon at bounding box center [277, 148] width 21 height 21
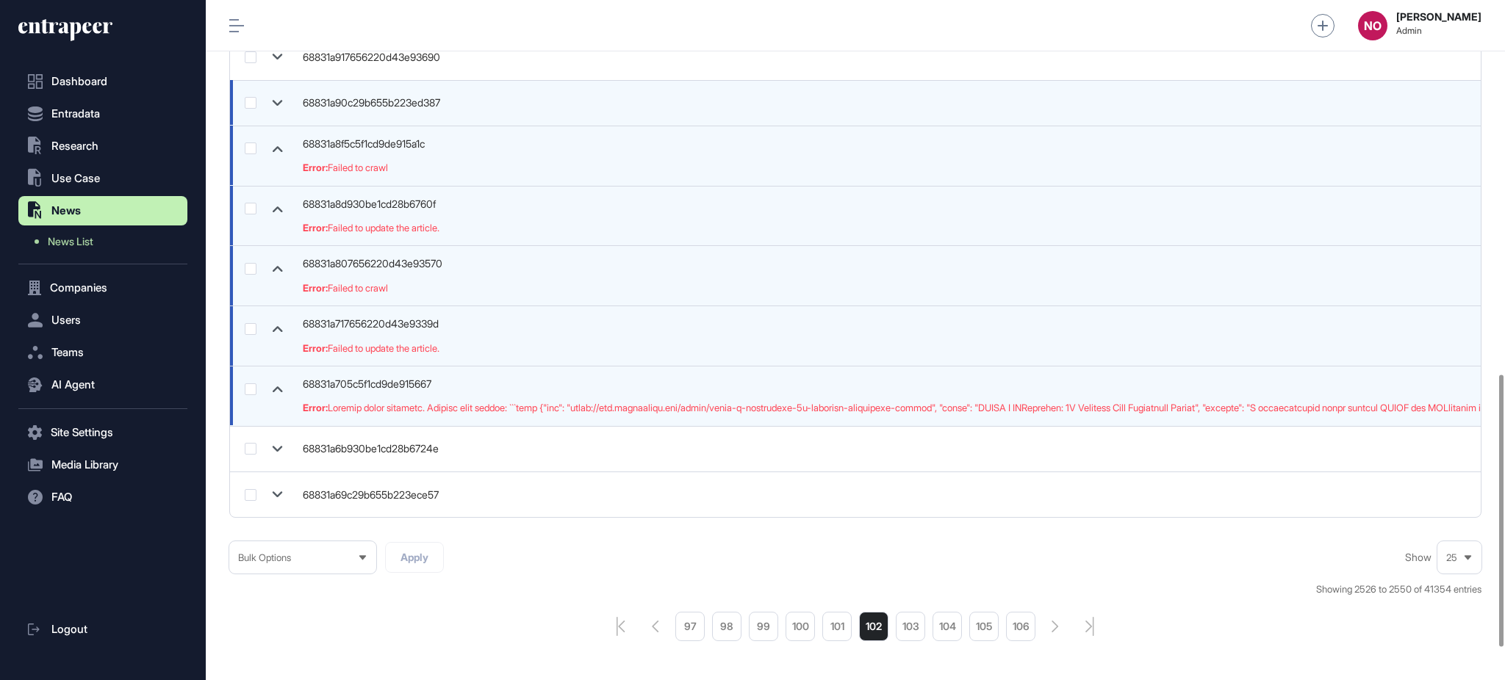
click at [277, 100] on icon at bounding box center [277, 103] width 21 height 21
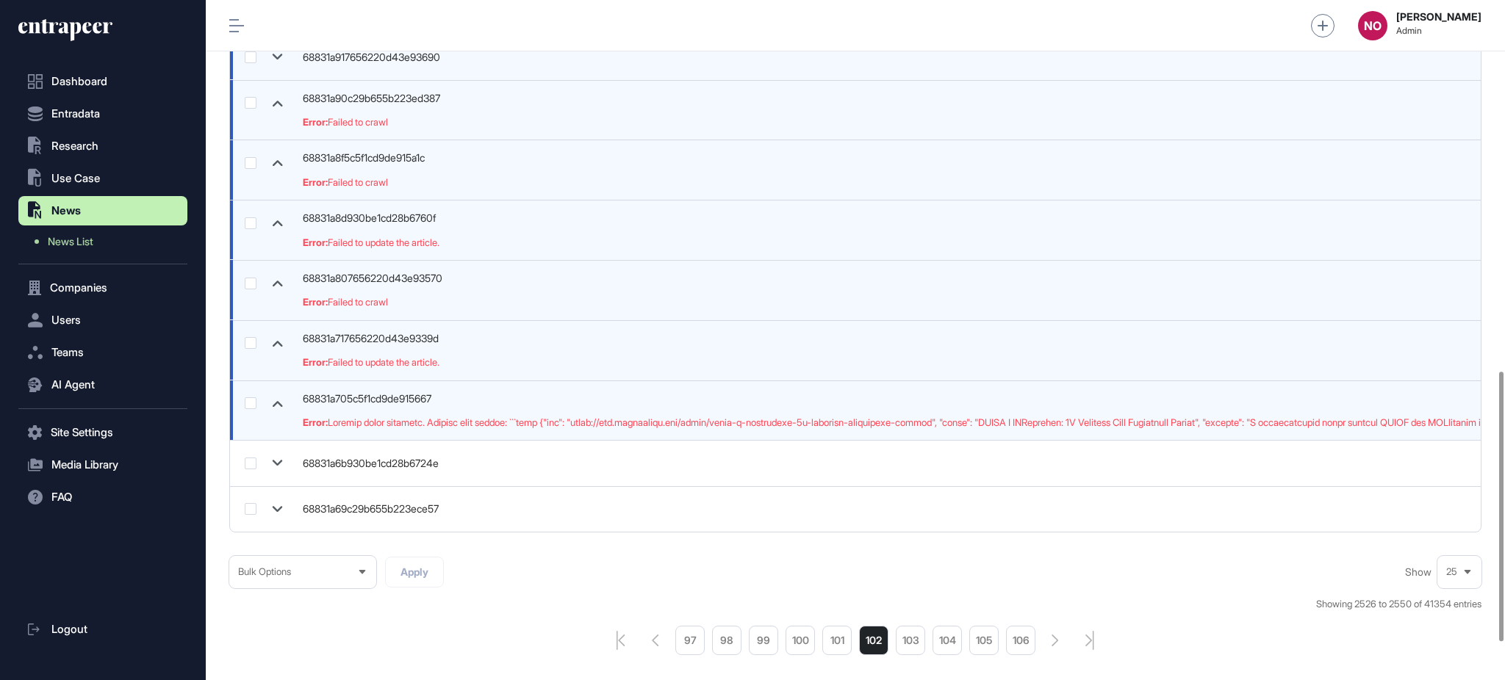
click at [282, 66] on icon at bounding box center [277, 56] width 21 height 21
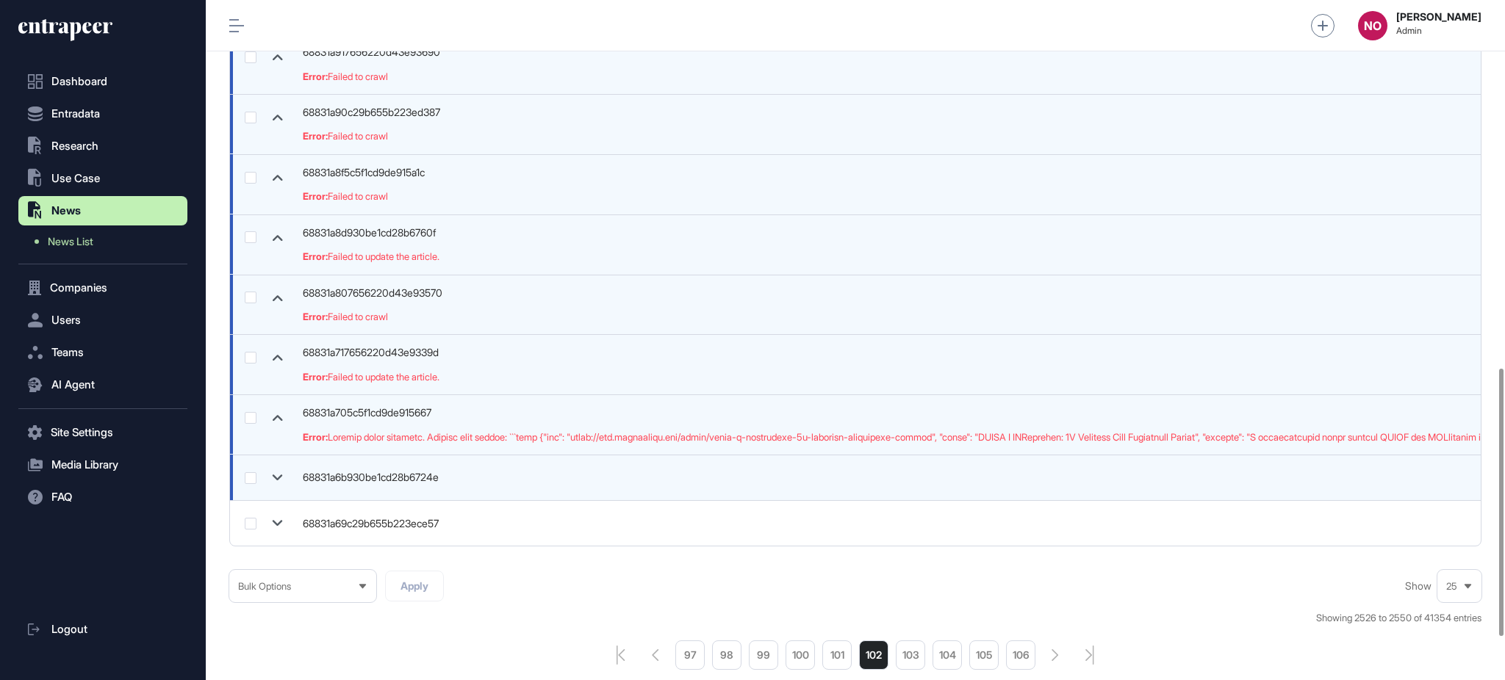
click at [283, 473] on icon at bounding box center [277, 477] width 21 height 21
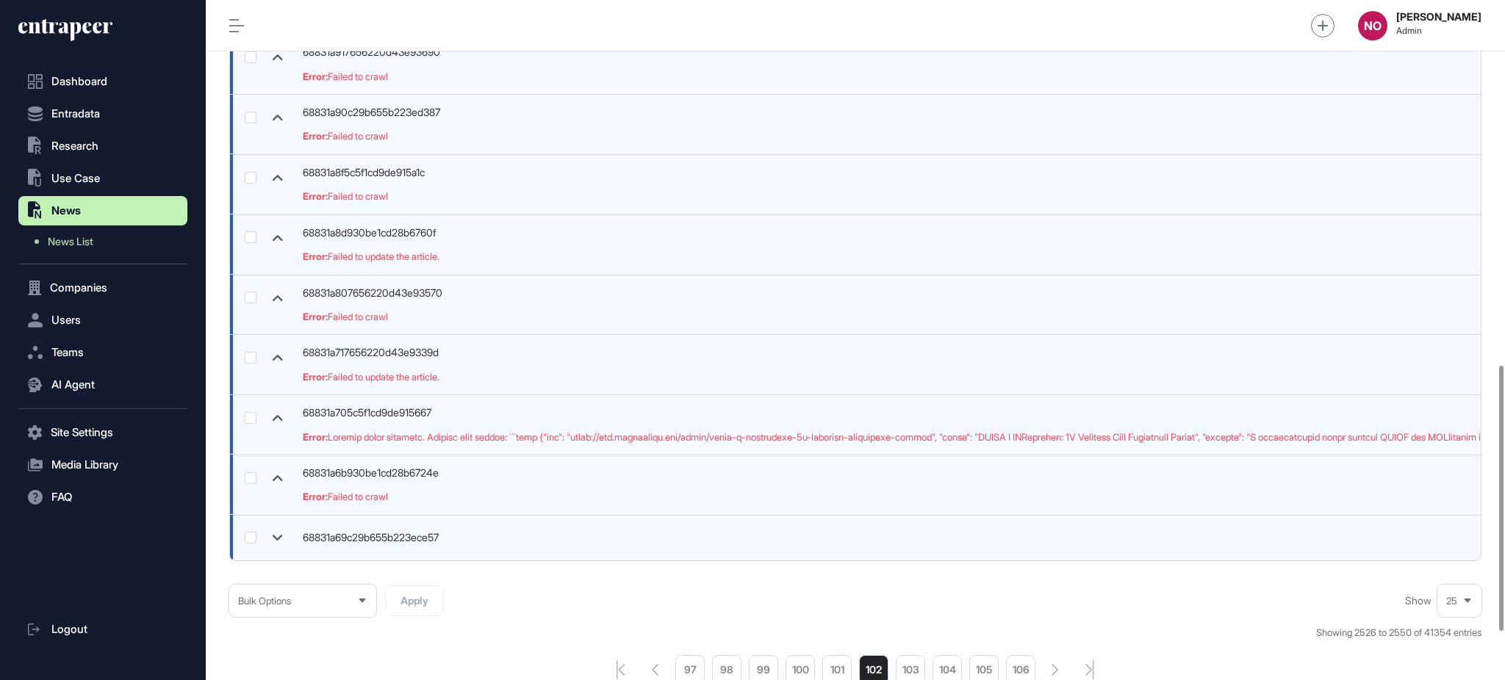
click at [278, 525] on td at bounding box center [262, 538] width 65 height 46
click at [278, 533] on icon at bounding box center [277, 538] width 21 height 21
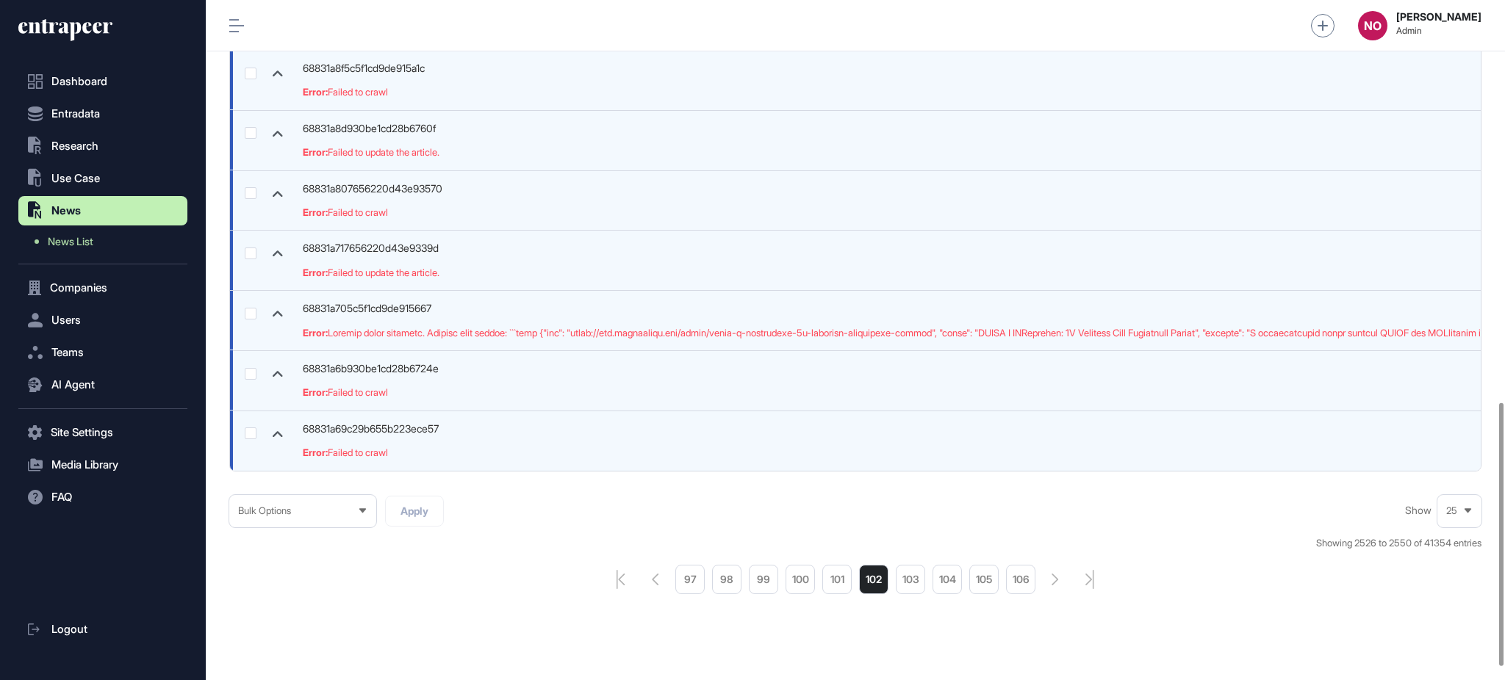
scroll to position [1075, 0]
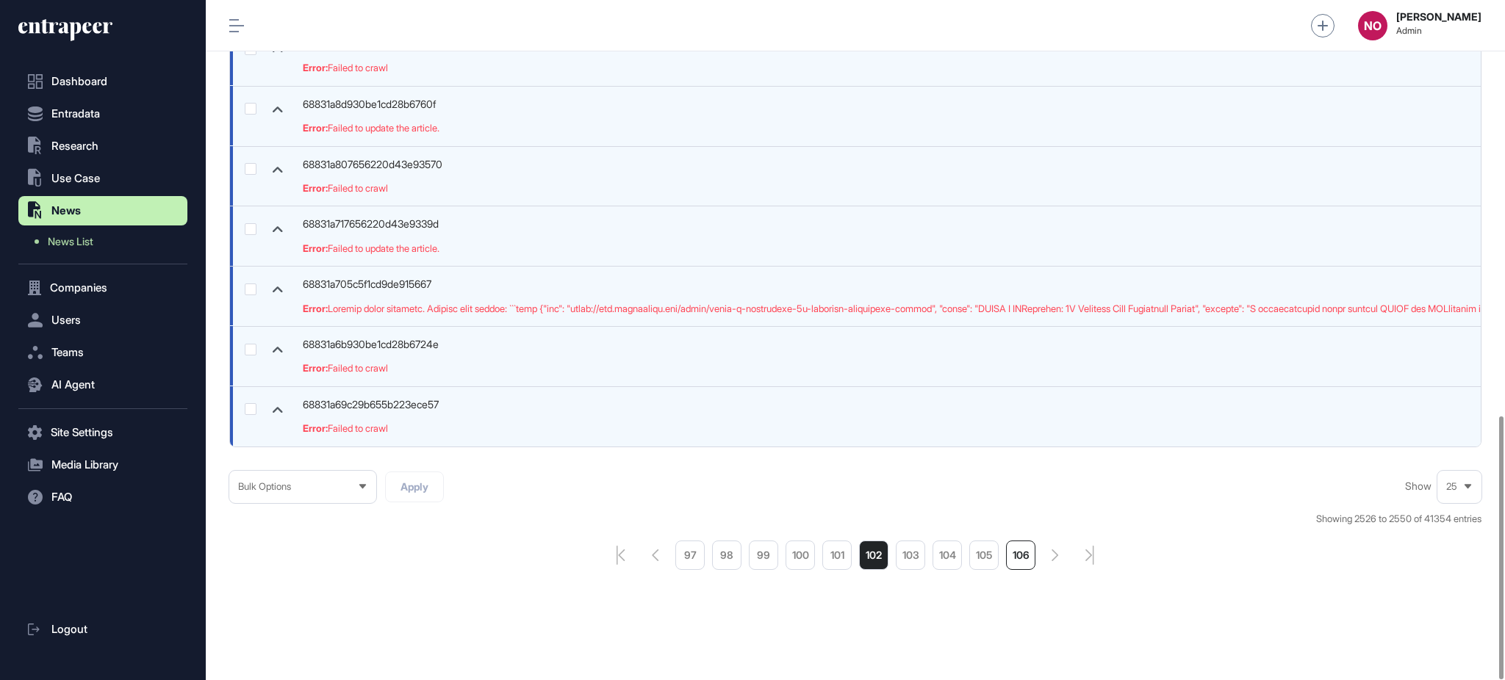
click at [1024, 547] on li "106" at bounding box center [1020, 555] width 29 height 29
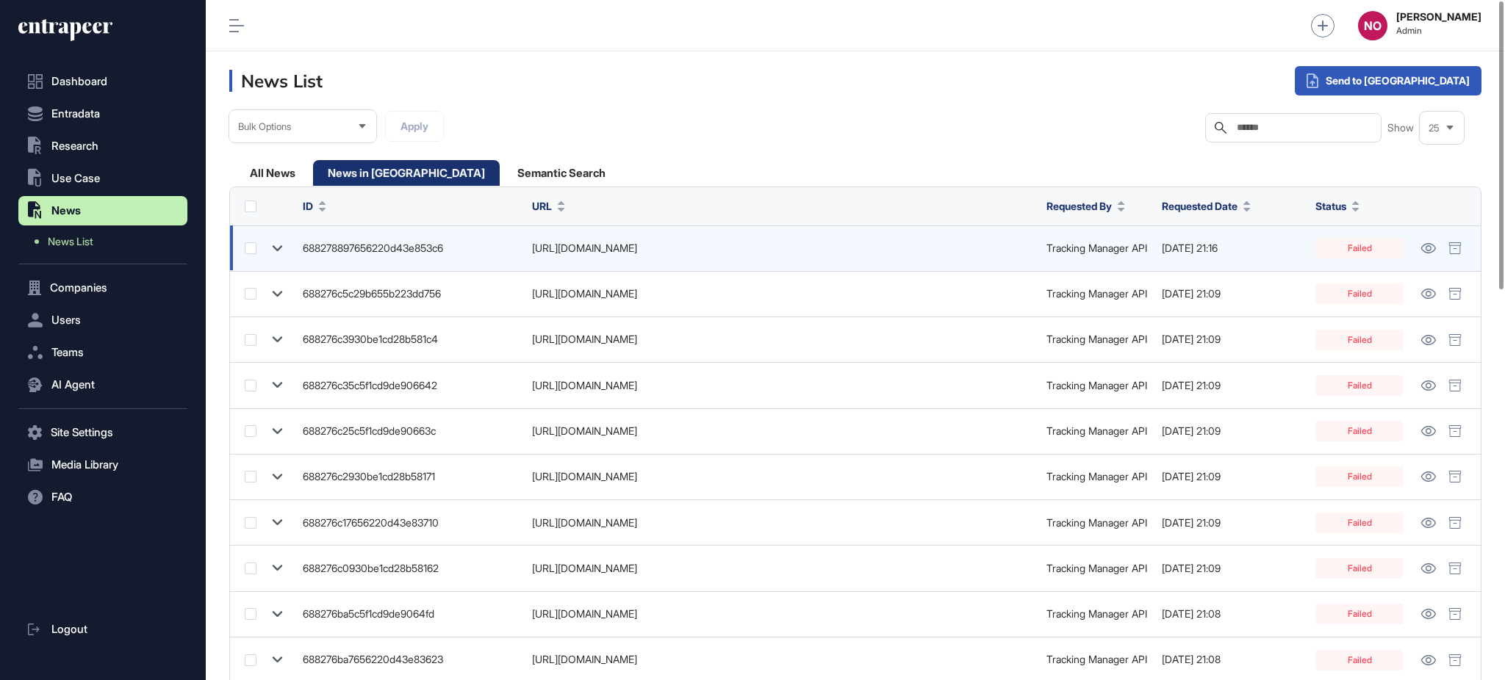
click at [284, 252] on icon at bounding box center [277, 248] width 21 height 21
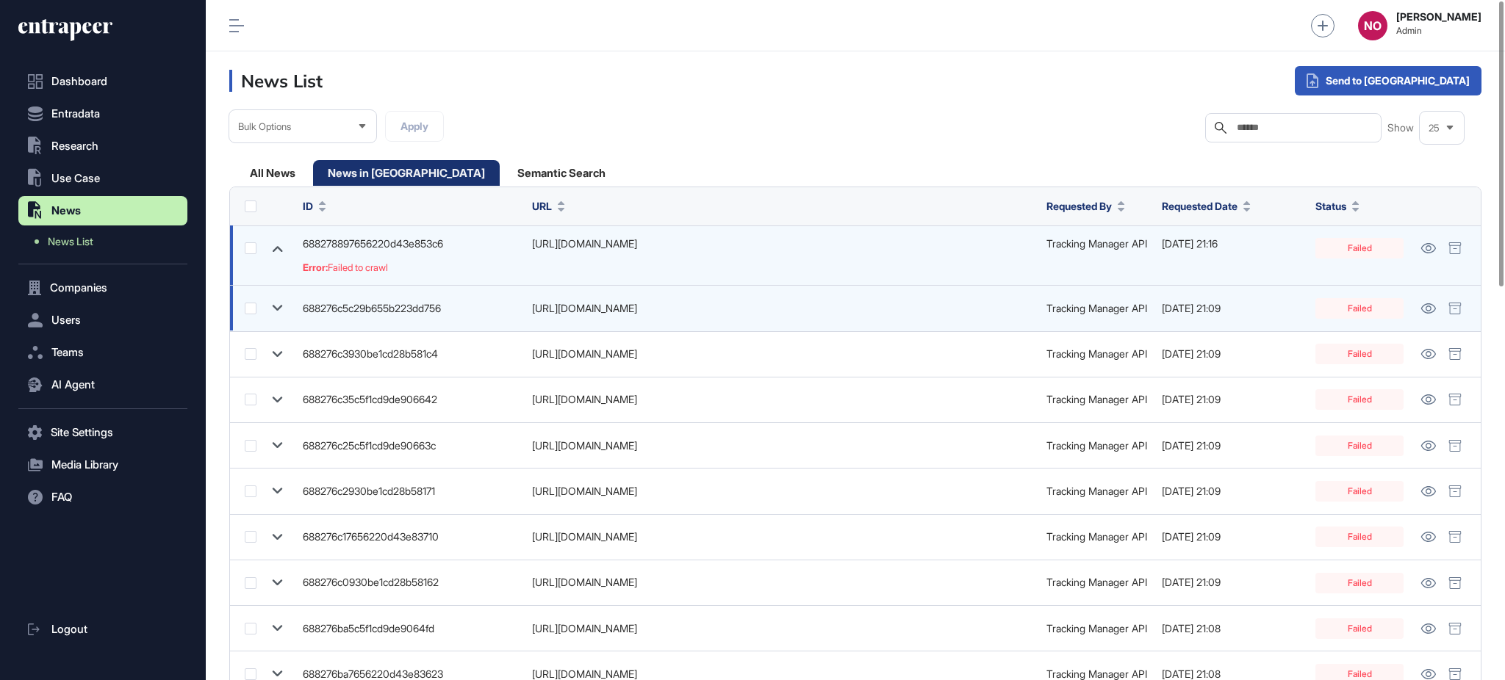
click at [282, 306] on icon at bounding box center [277, 308] width 21 height 21
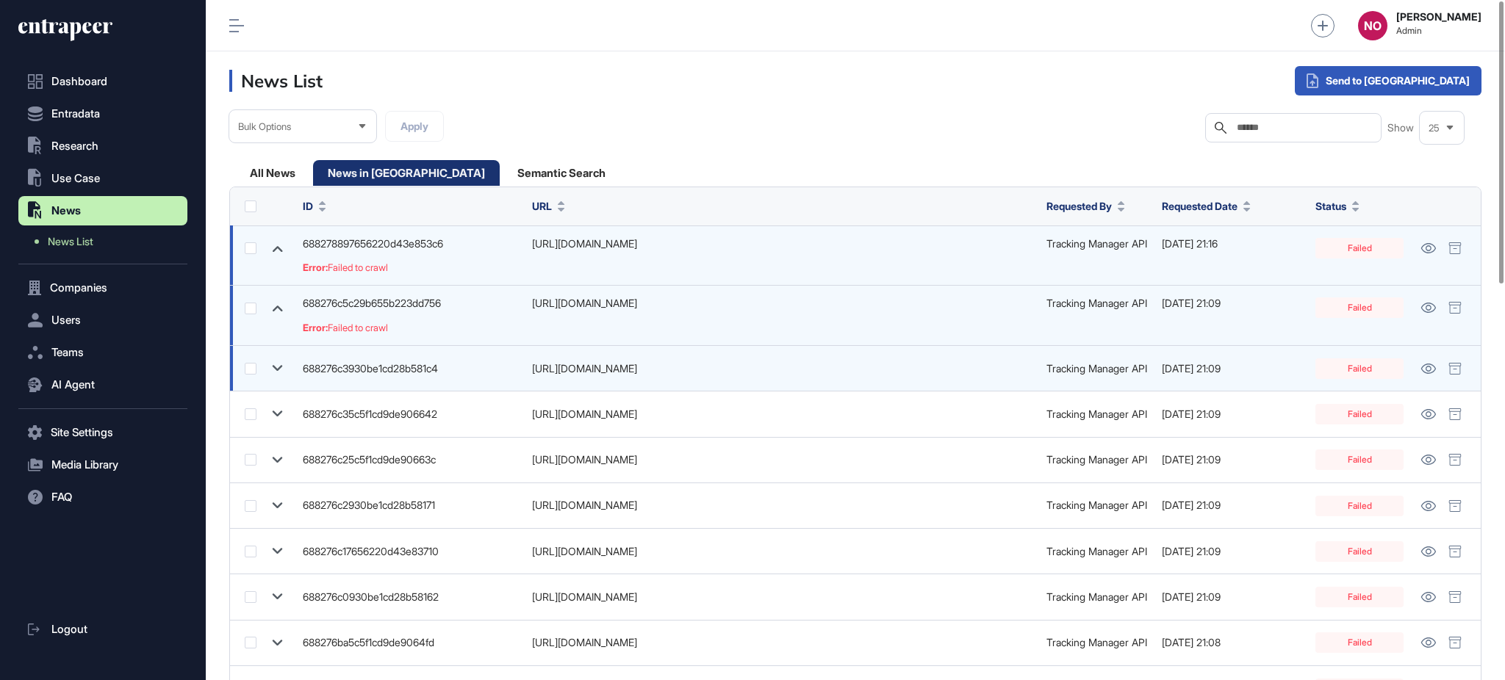
drag, startPoint x: 280, startPoint y: 363, endPoint x: 279, endPoint y: 377, distance: 14.0
click at [280, 364] on icon at bounding box center [277, 368] width 21 height 21
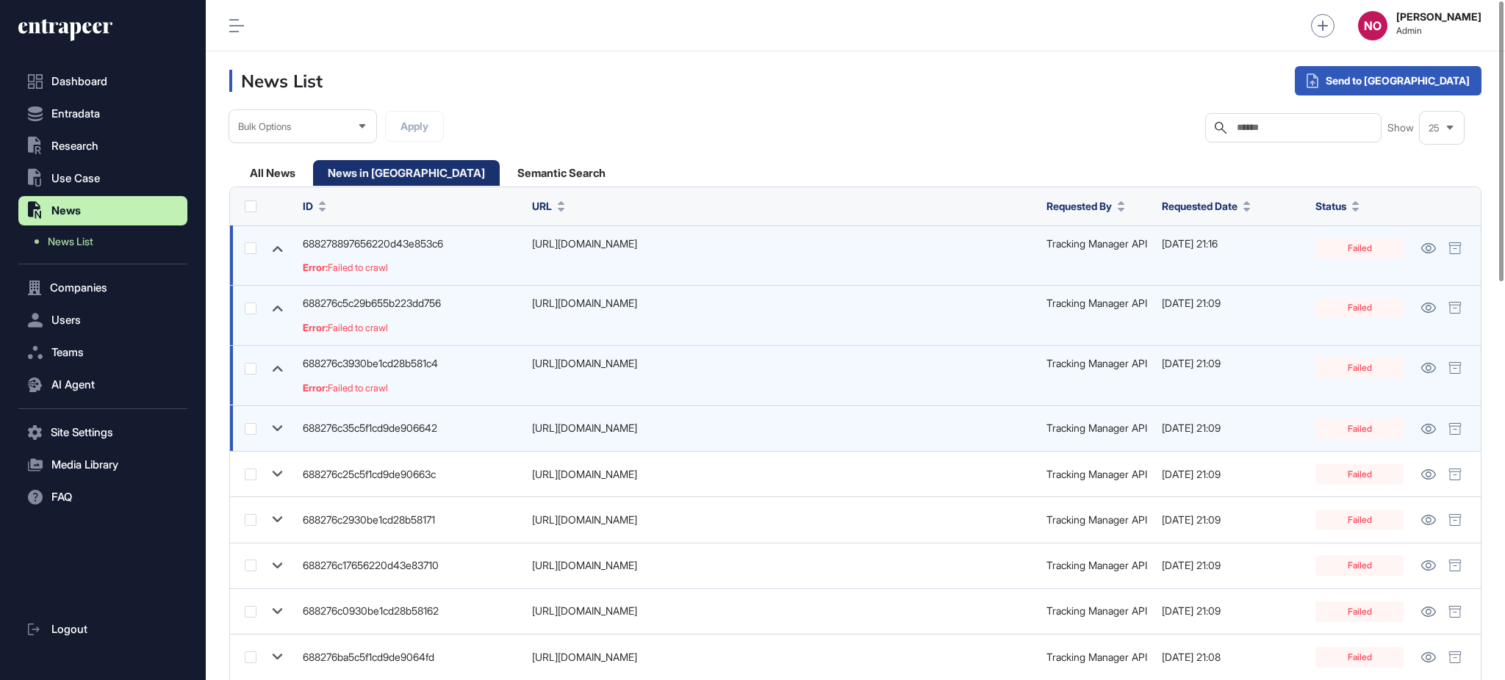
click at [273, 422] on icon at bounding box center [277, 428] width 21 height 21
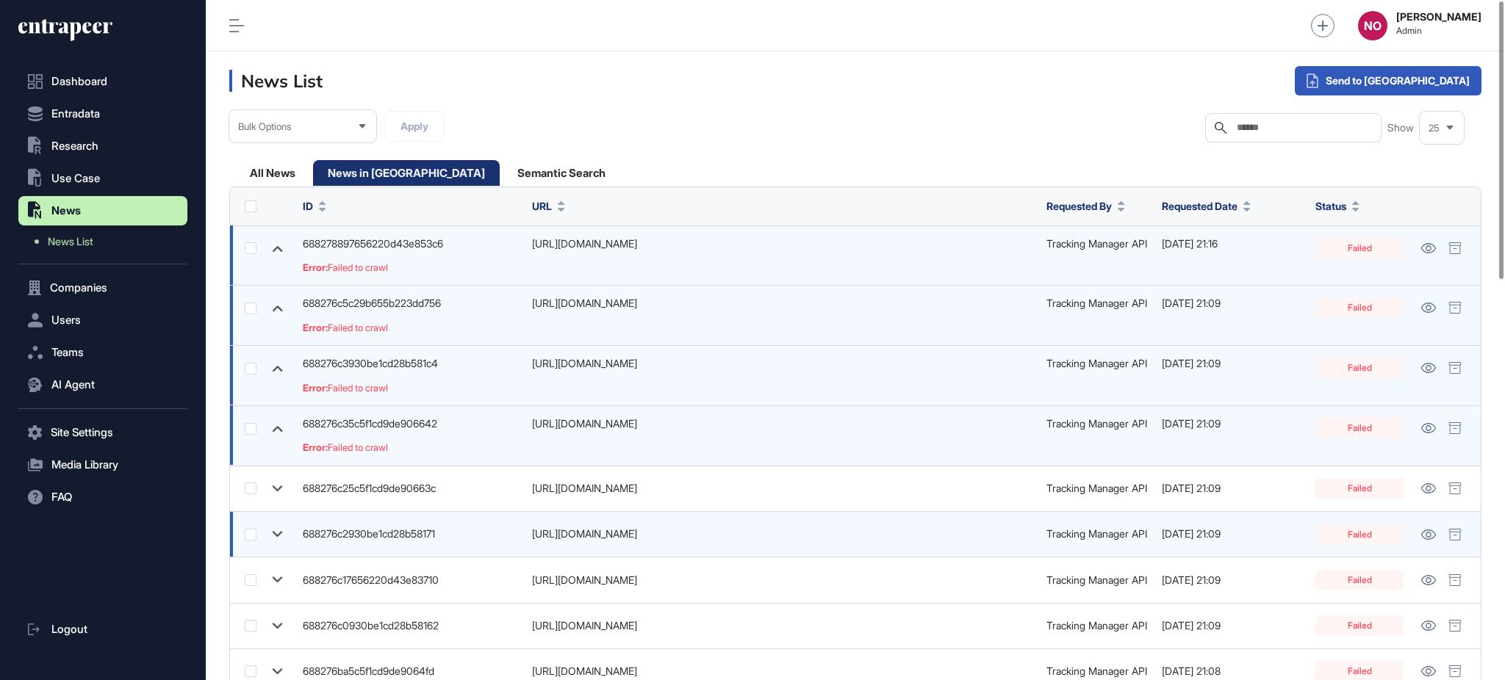
drag, startPoint x: 281, startPoint y: 476, endPoint x: 281, endPoint y: 512, distance: 36.0
click at [281, 479] on td at bounding box center [262, 489] width 65 height 46
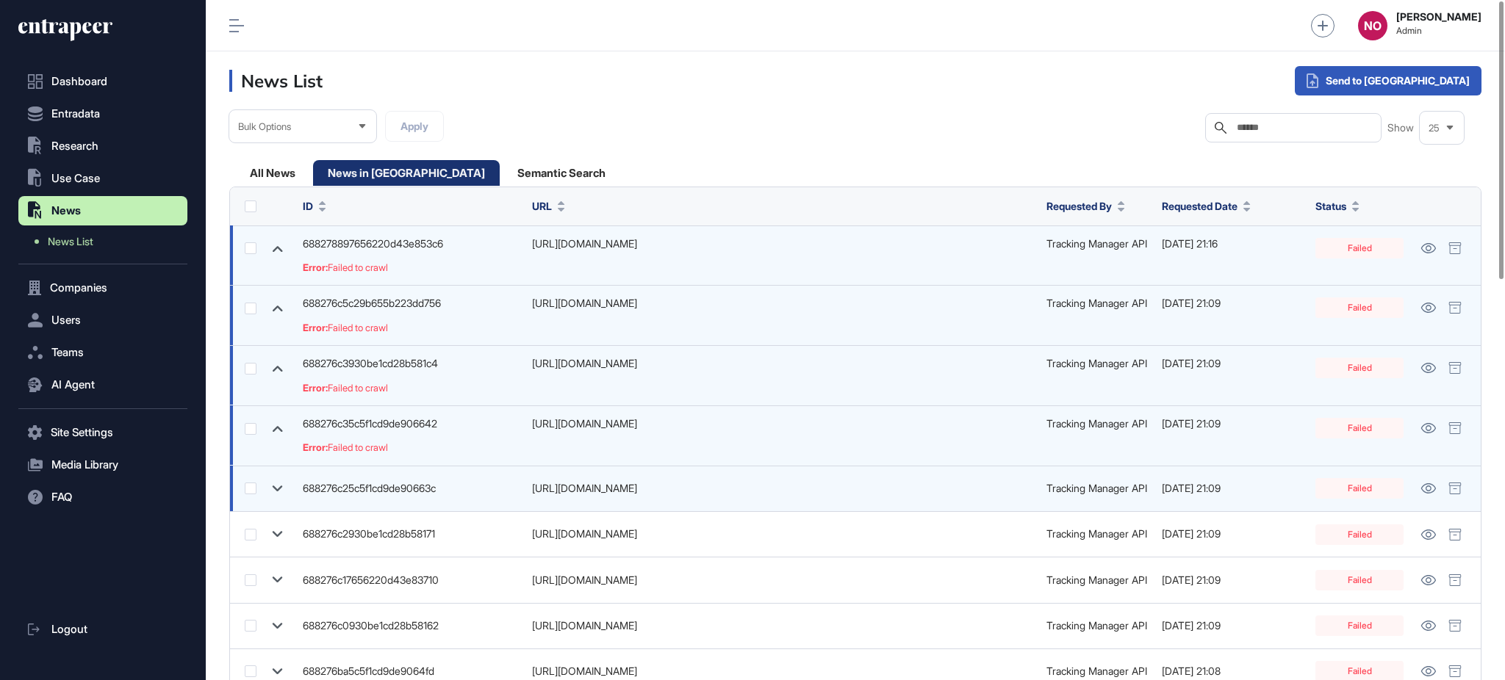
click at [279, 491] on icon at bounding box center [277, 488] width 21 height 21
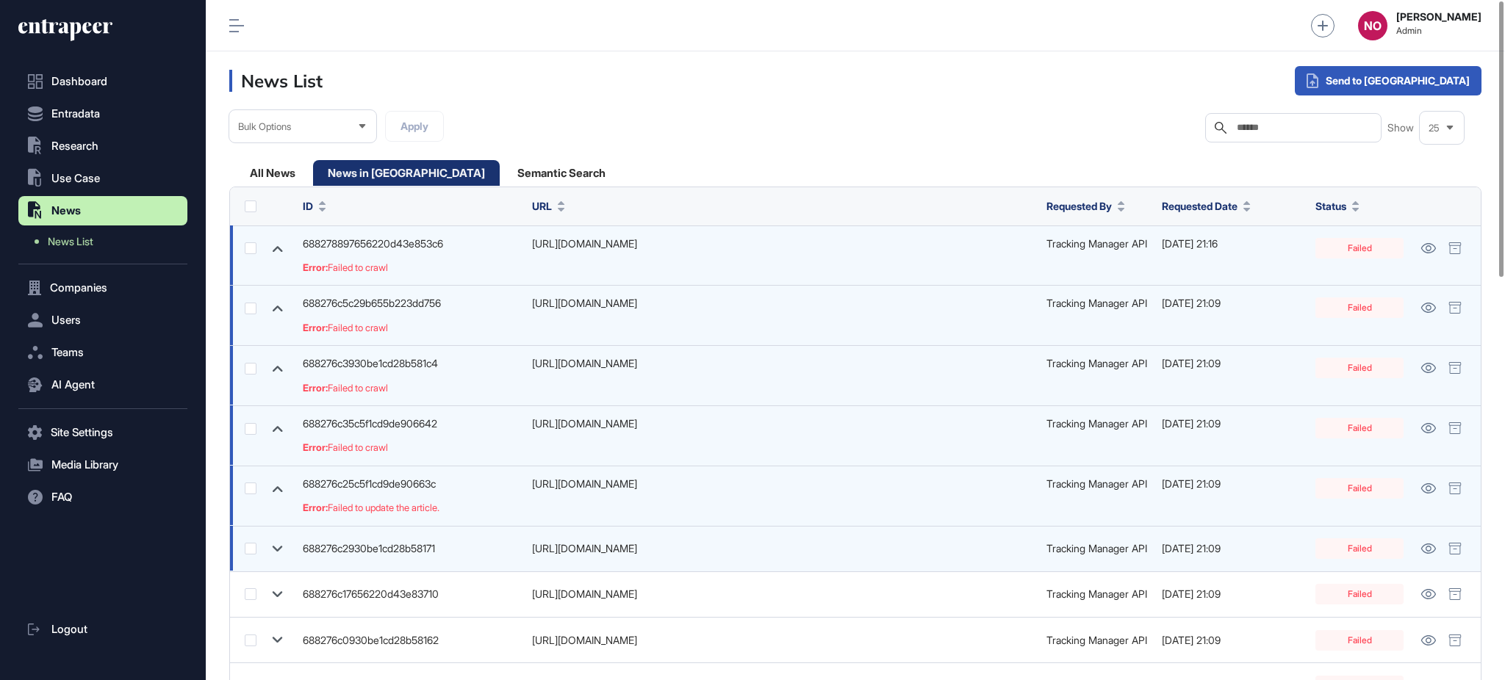
click at [278, 542] on icon at bounding box center [277, 549] width 21 height 21
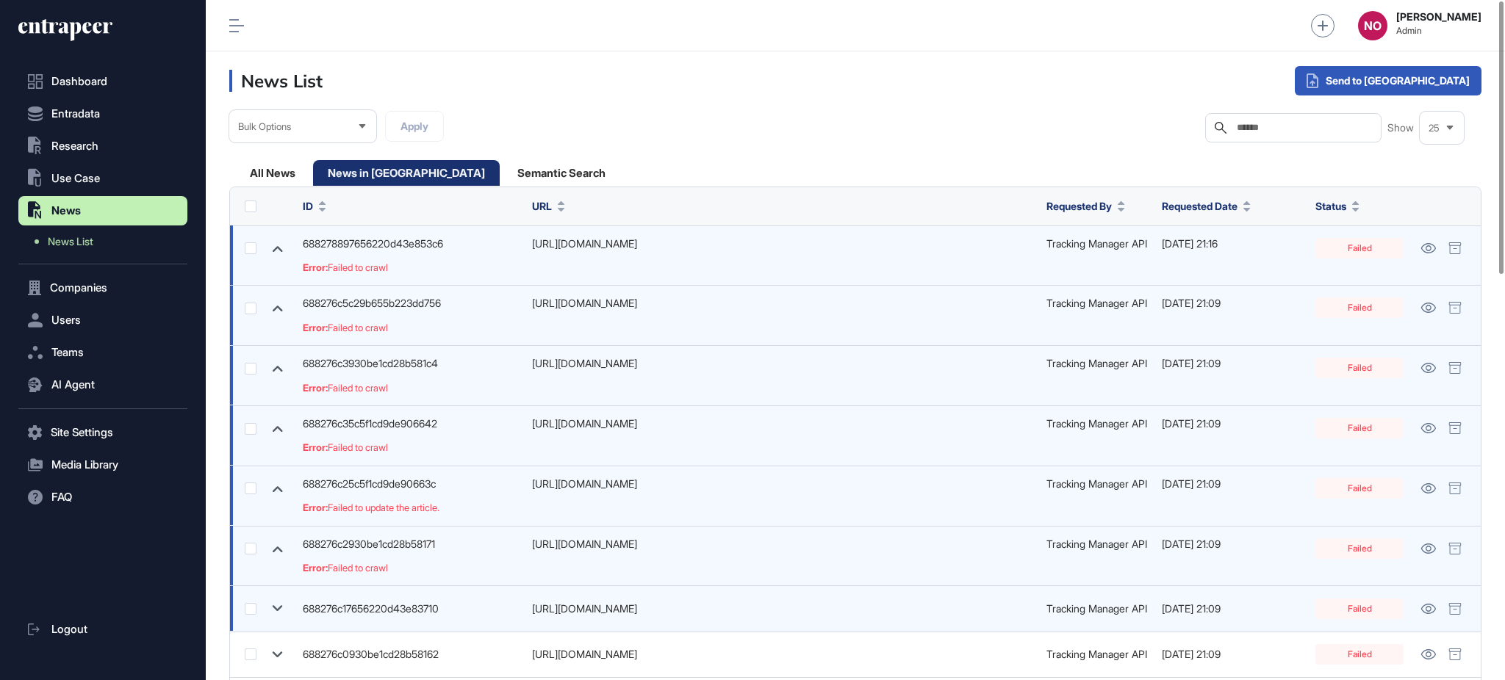
click at [274, 614] on icon at bounding box center [277, 608] width 21 height 21
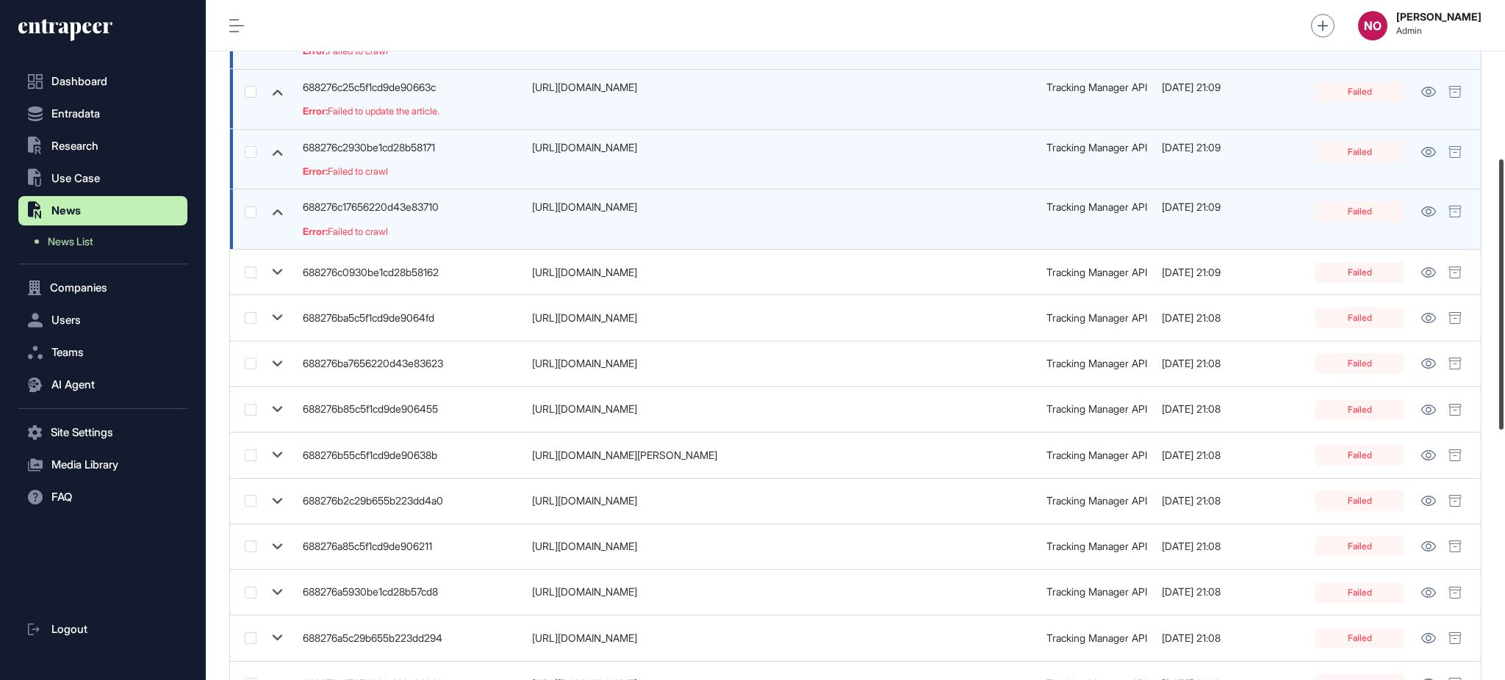
scroll to position [412, 0]
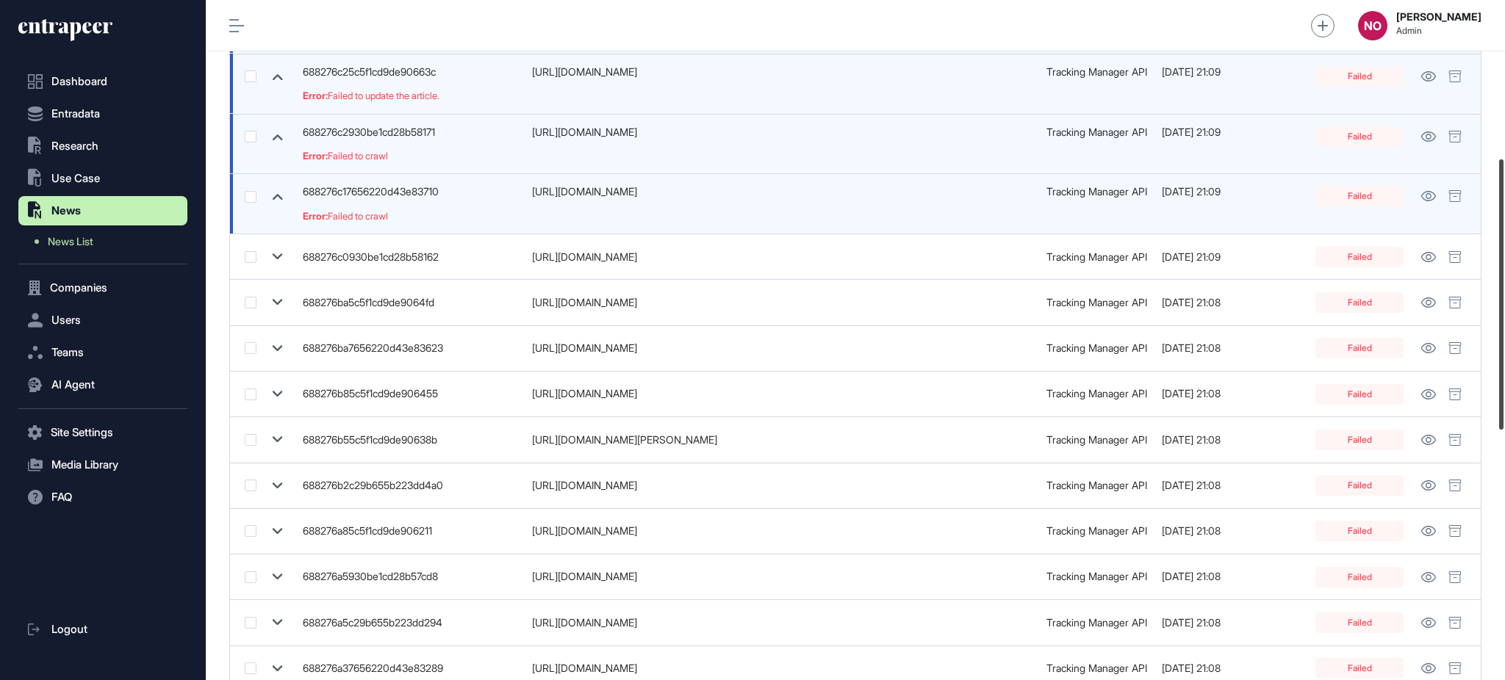
drag, startPoint x: 1503, startPoint y: 143, endPoint x: 1503, endPoint y: 309, distance: 166.0
click at [1503, 306] on div at bounding box center [1501, 294] width 4 height 270
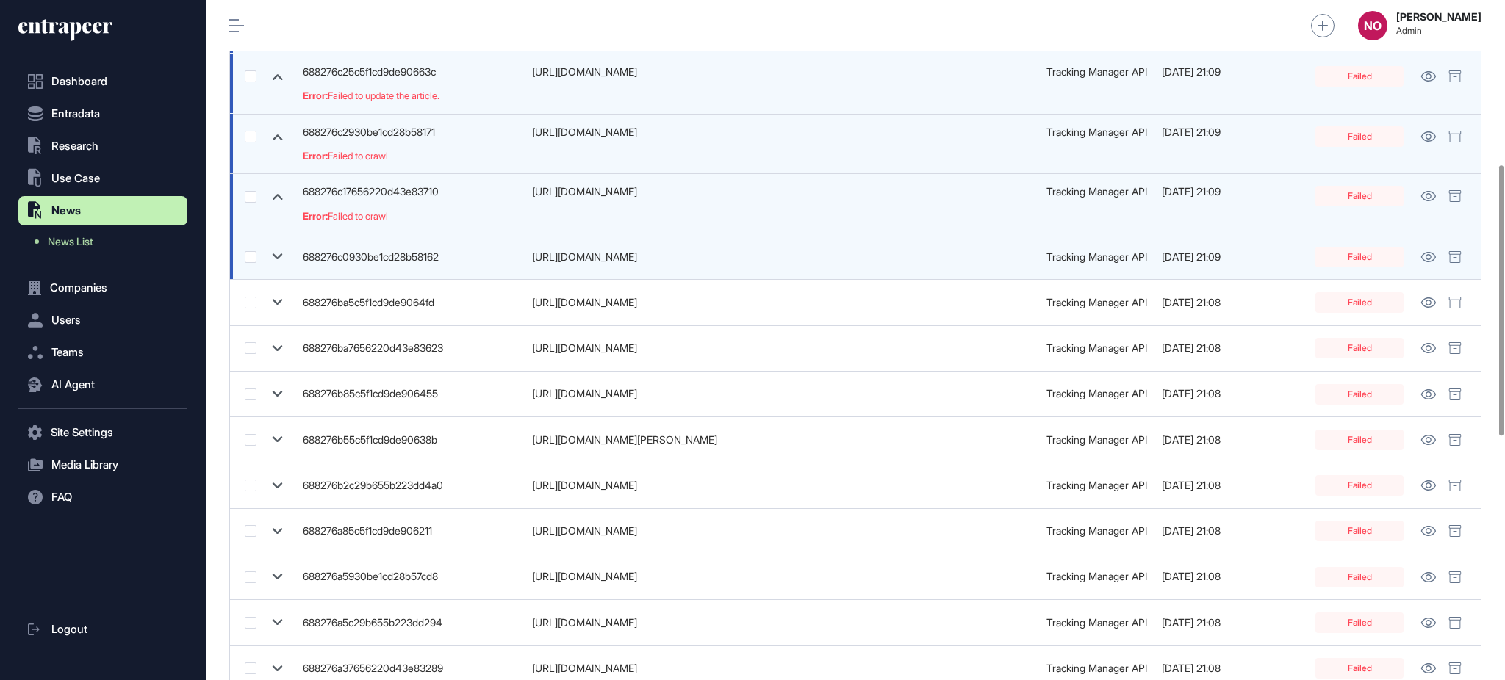
click at [279, 260] on icon at bounding box center [277, 256] width 21 height 21
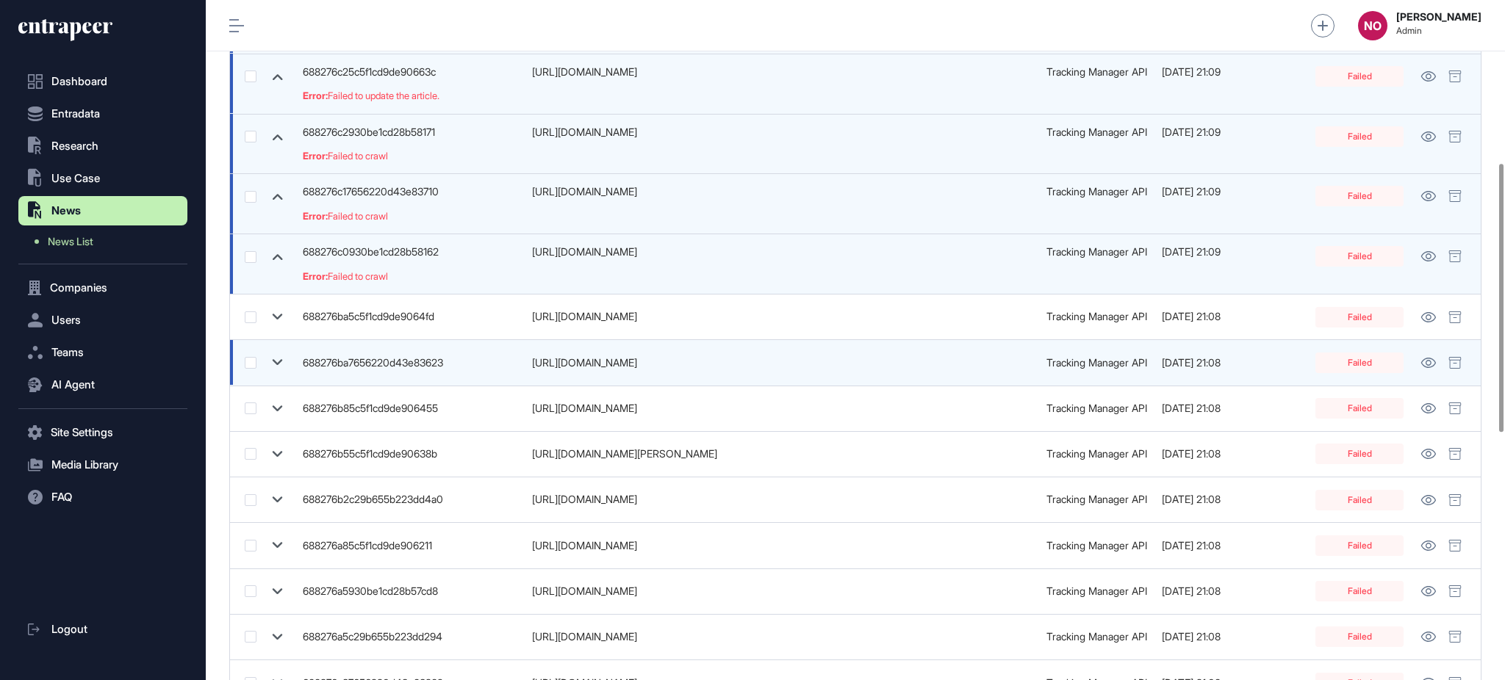
click at [282, 358] on icon at bounding box center [277, 362] width 21 height 21
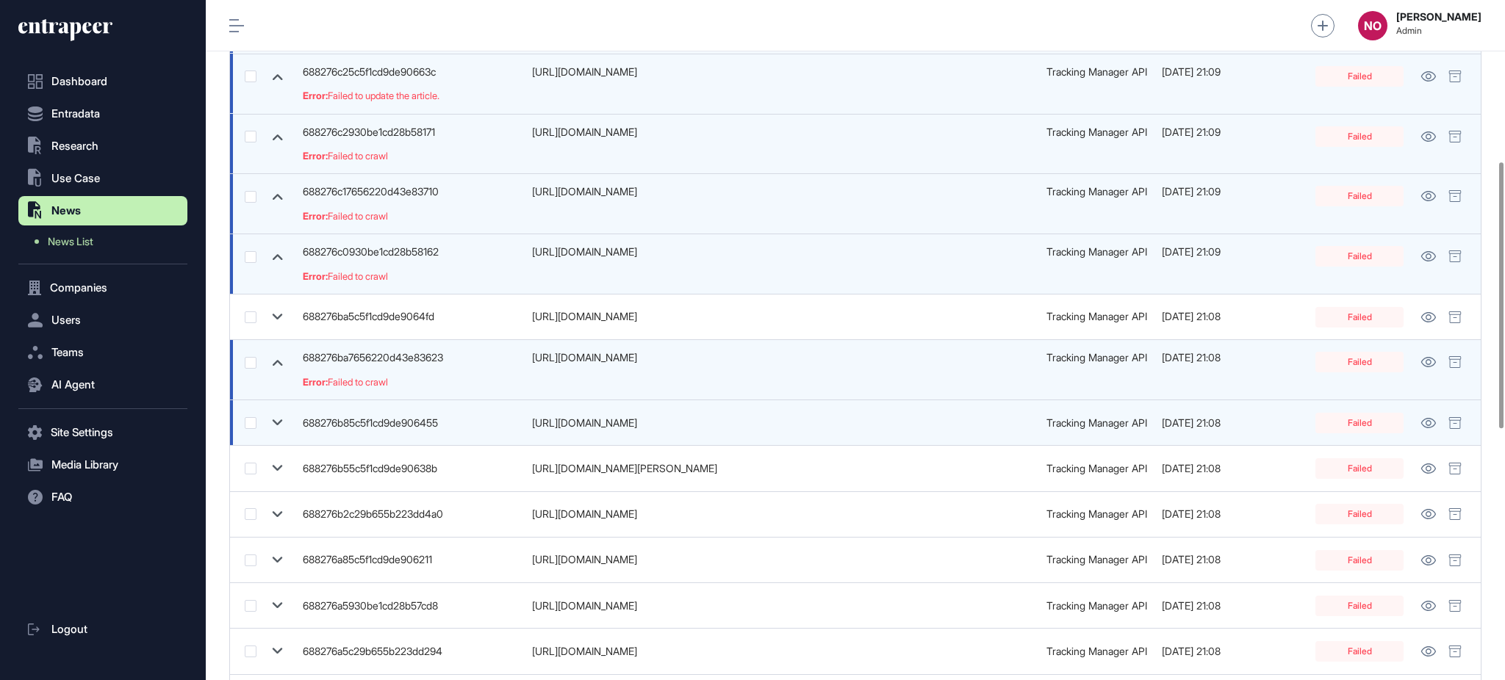
click at [276, 424] on icon at bounding box center [278, 423] width 10 height 6
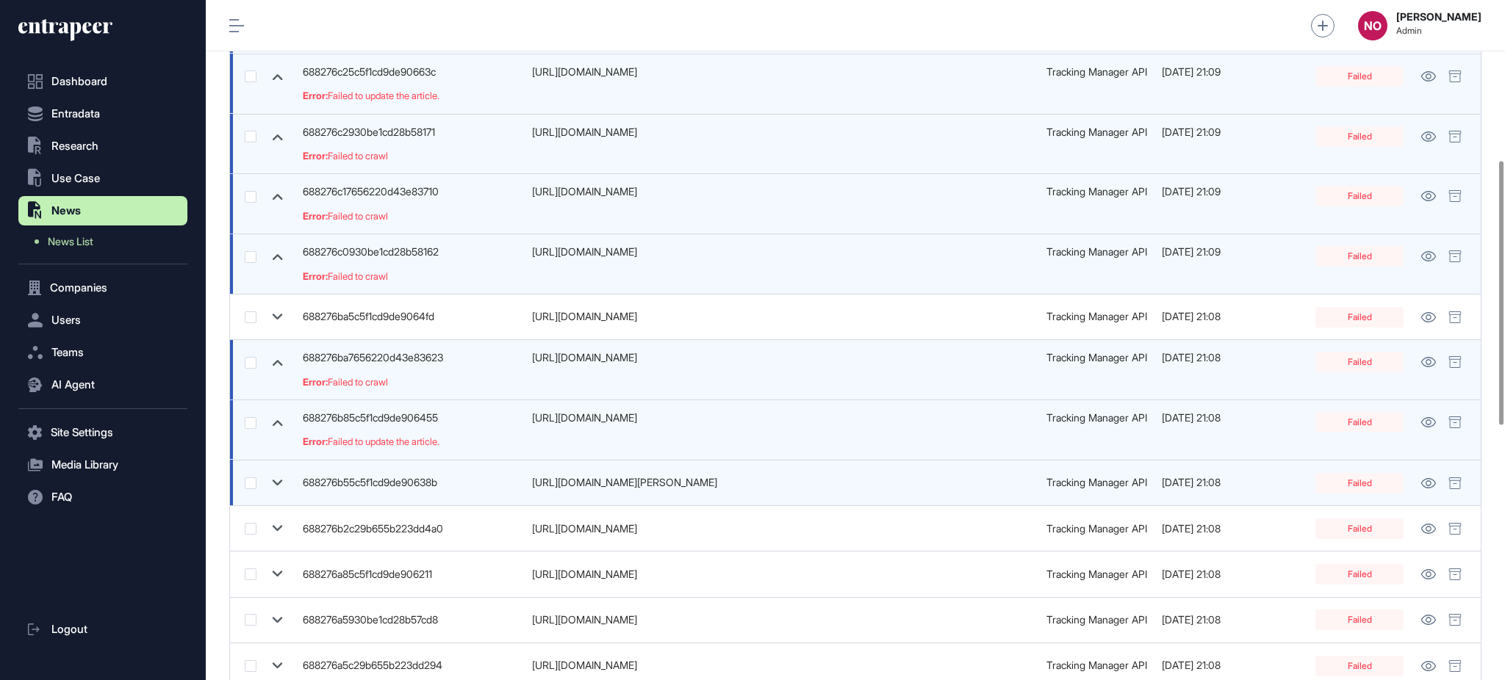
click at [280, 481] on icon at bounding box center [278, 483] width 10 height 6
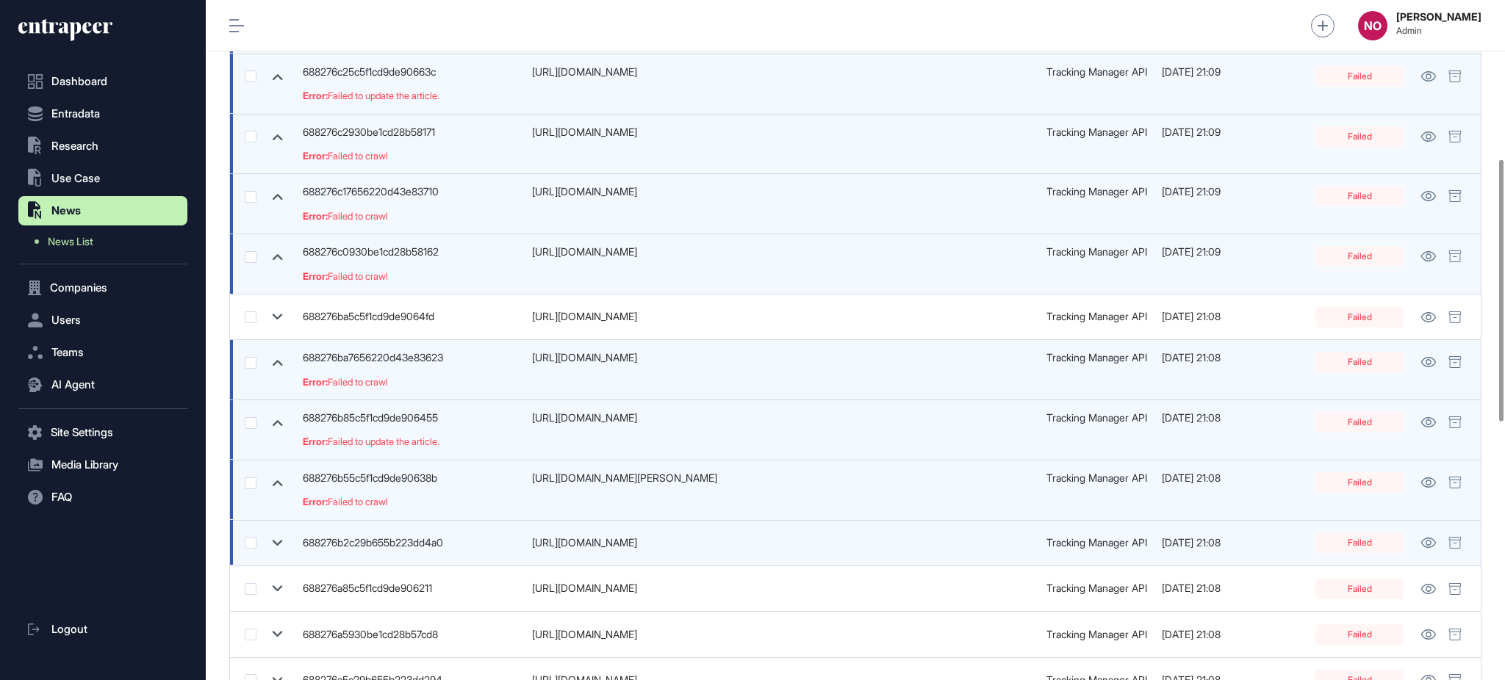
click at [281, 552] on icon at bounding box center [277, 543] width 21 height 21
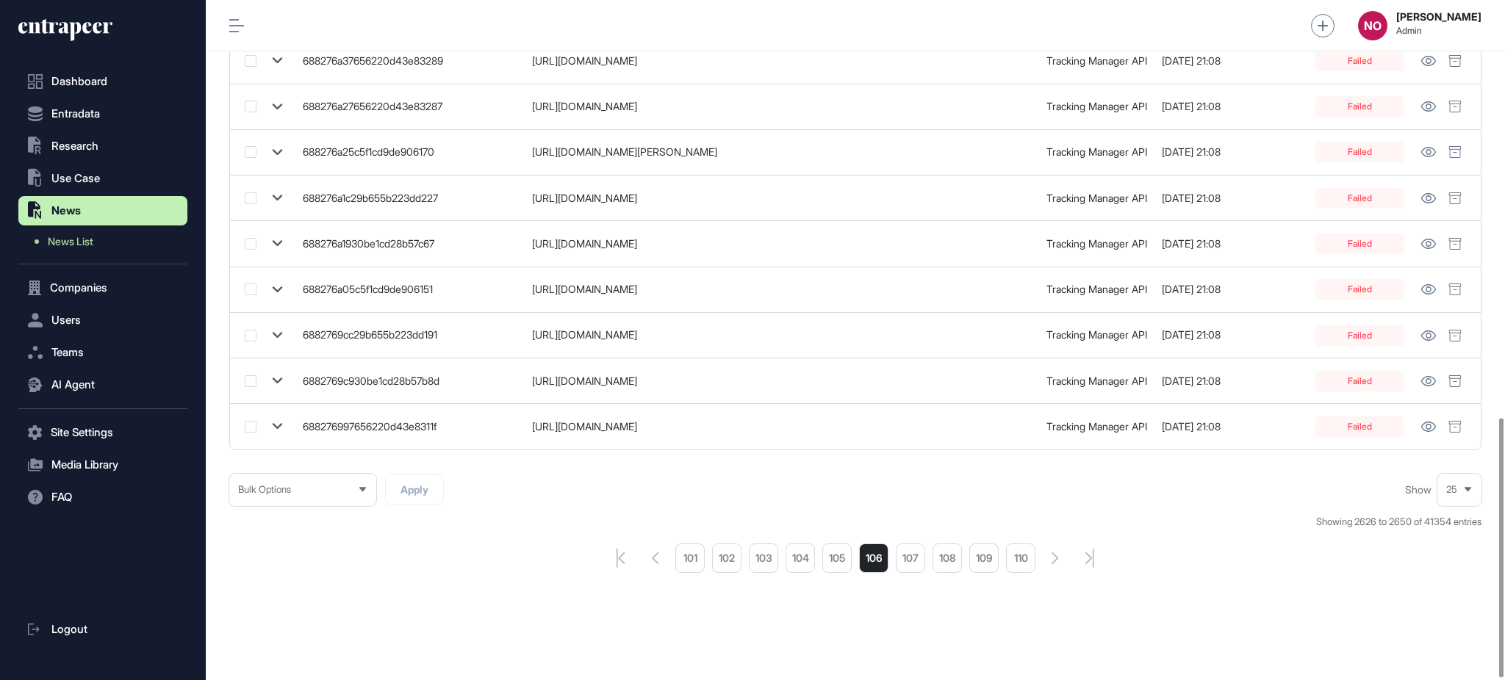
scroll to position [1095, 0]
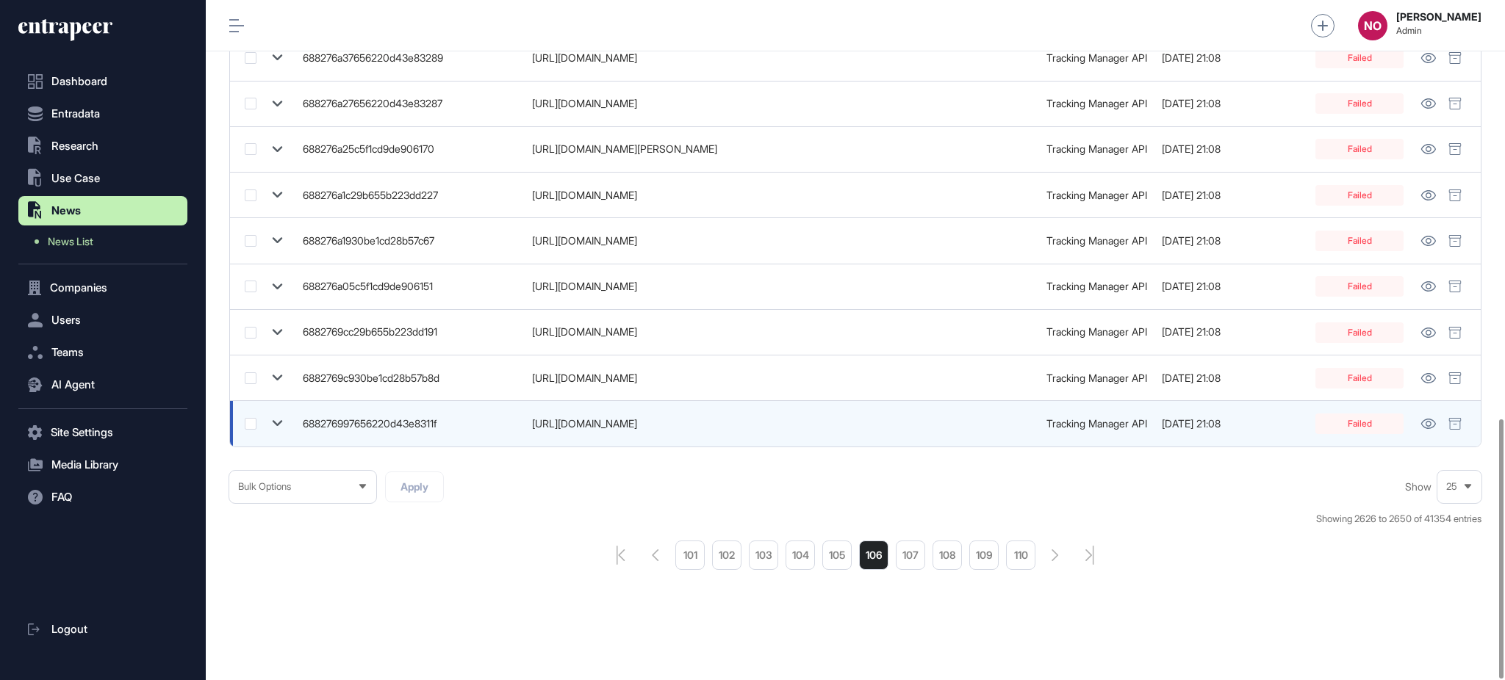
click at [281, 418] on icon at bounding box center [277, 423] width 21 height 21
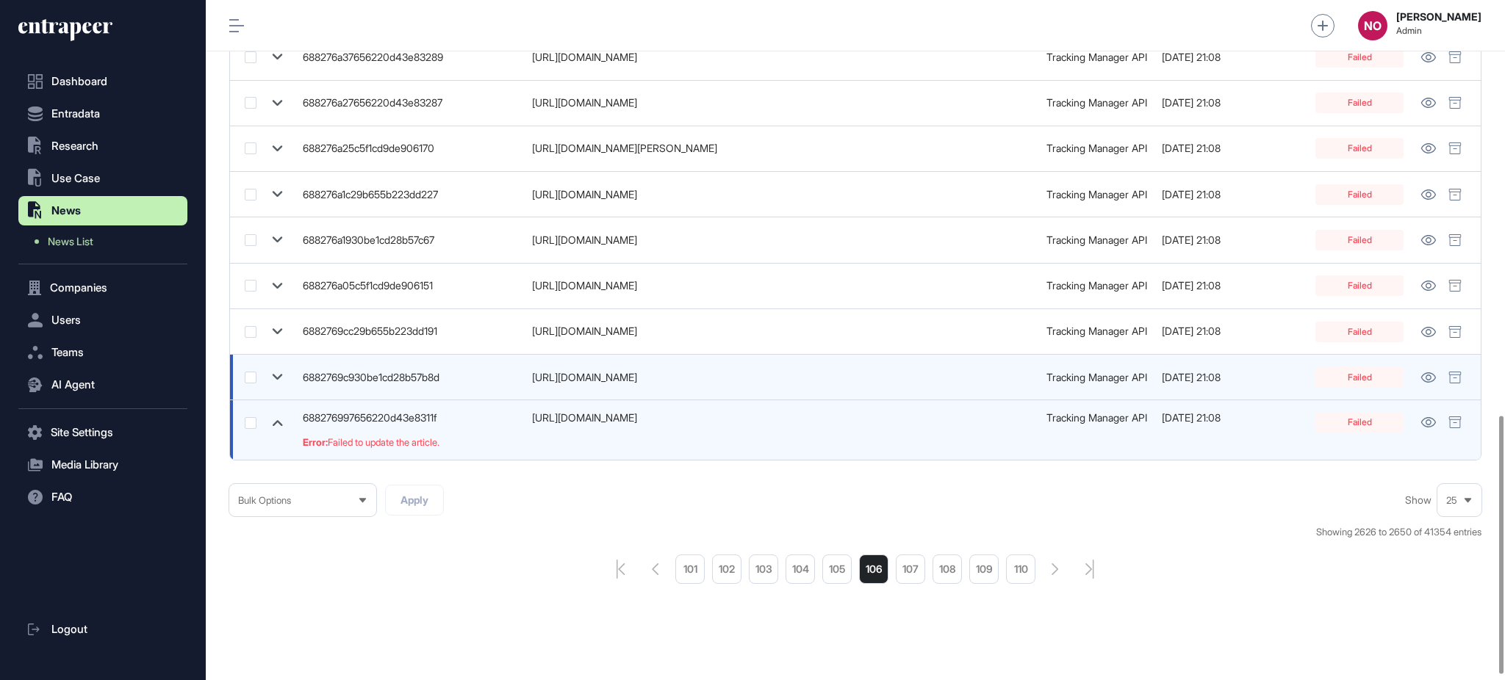
click at [278, 375] on icon at bounding box center [277, 377] width 21 height 21
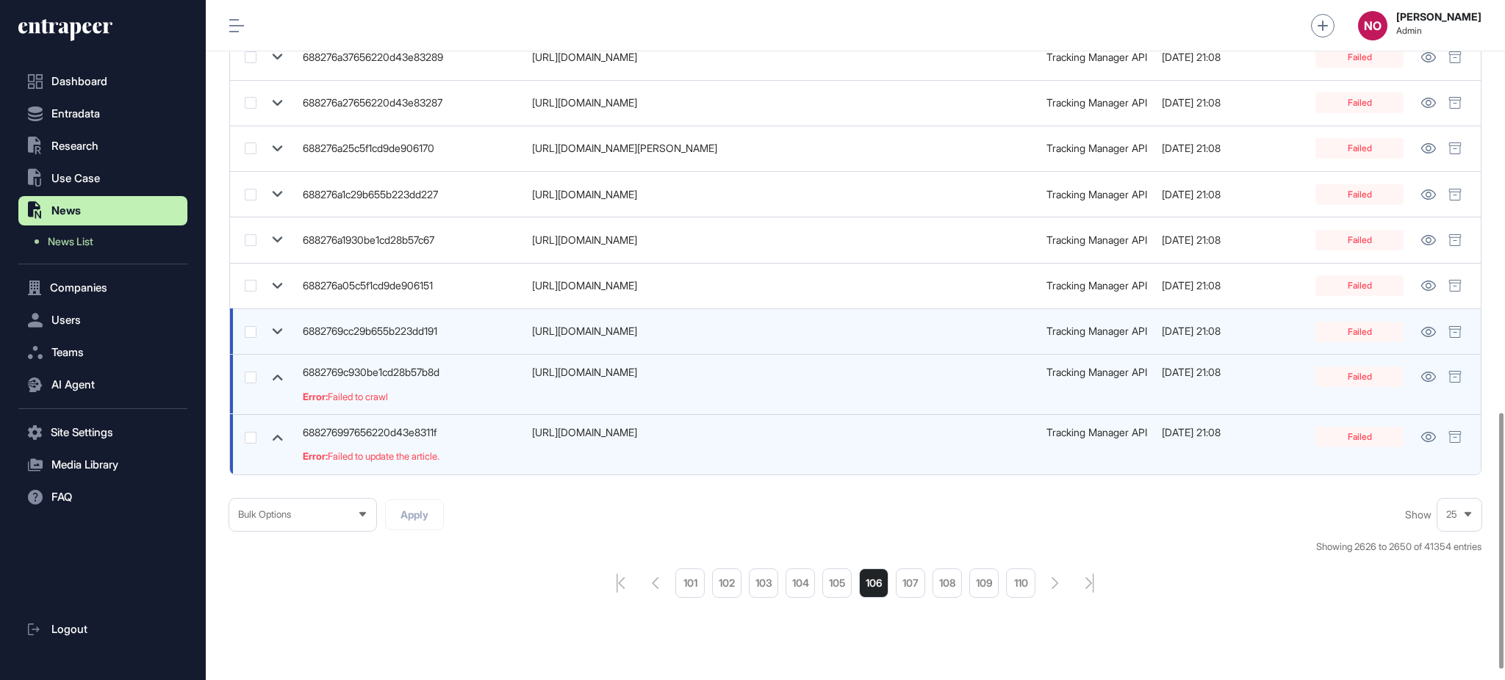
click at [276, 325] on icon at bounding box center [277, 331] width 21 height 21
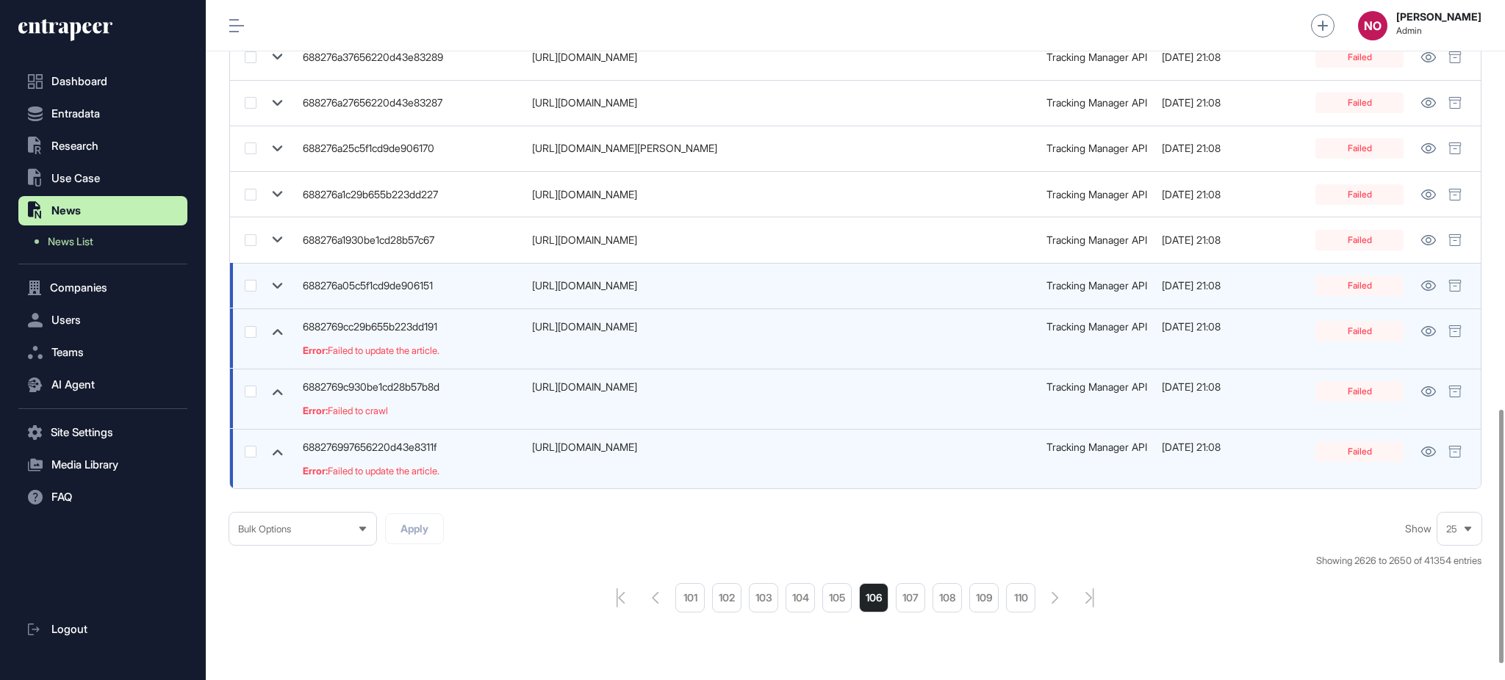
click at [278, 281] on icon at bounding box center [277, 286] width 21 height 21
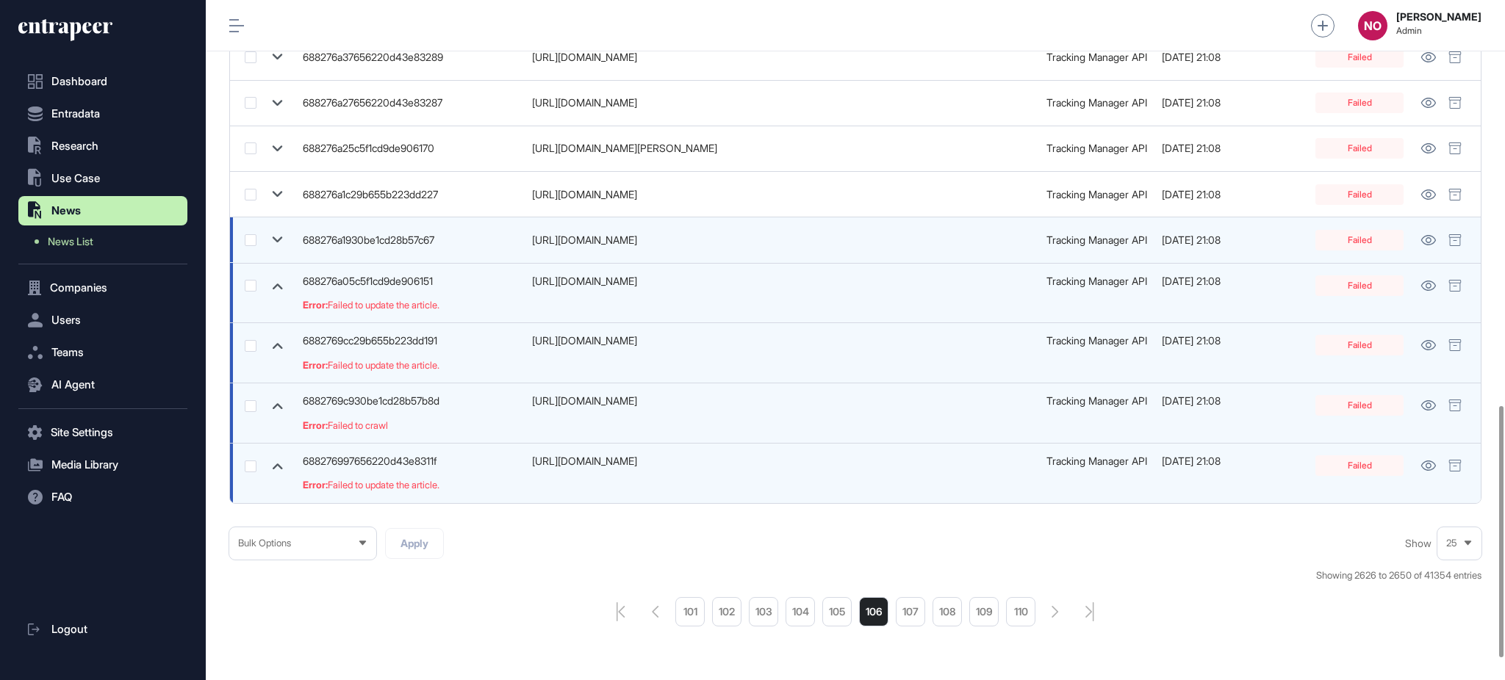
click at [277, 245] on icon at bounding box center [277, 239] width 21 height 21
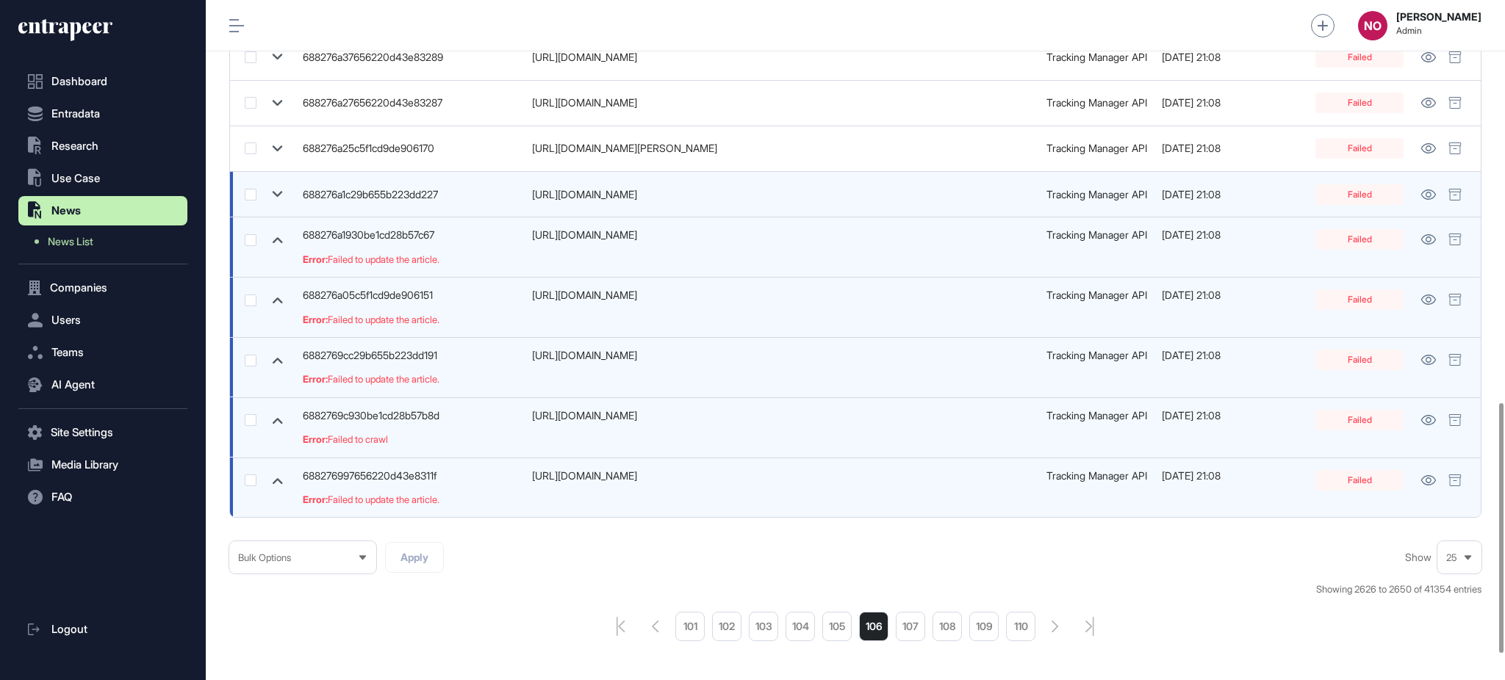
click at [276, 193] on icon at bounding box center [277, 194] width 21 height 21
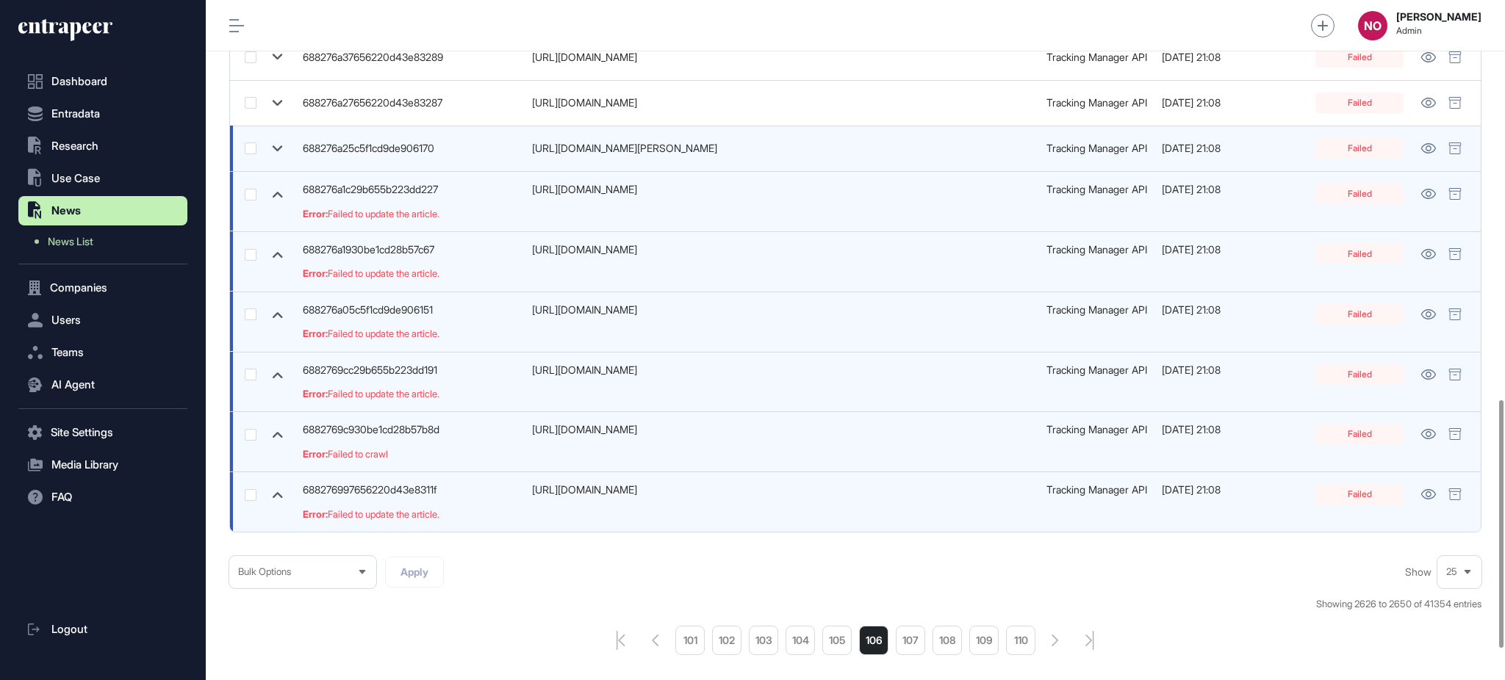
click at [276, 144] on icon at bounding box center [277, 148] width 21 height 21
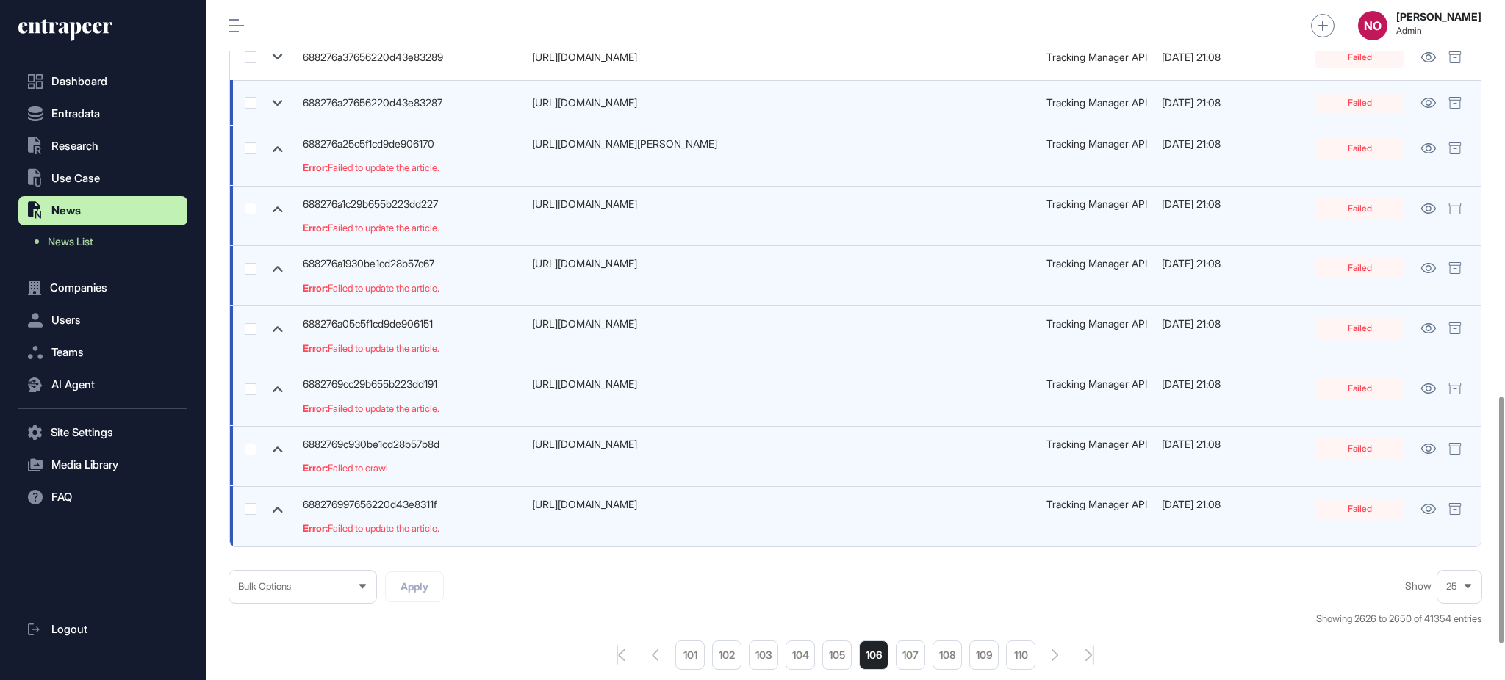
click at [273, 109] on icon at bounding box center [277, 103] width 21 height 21
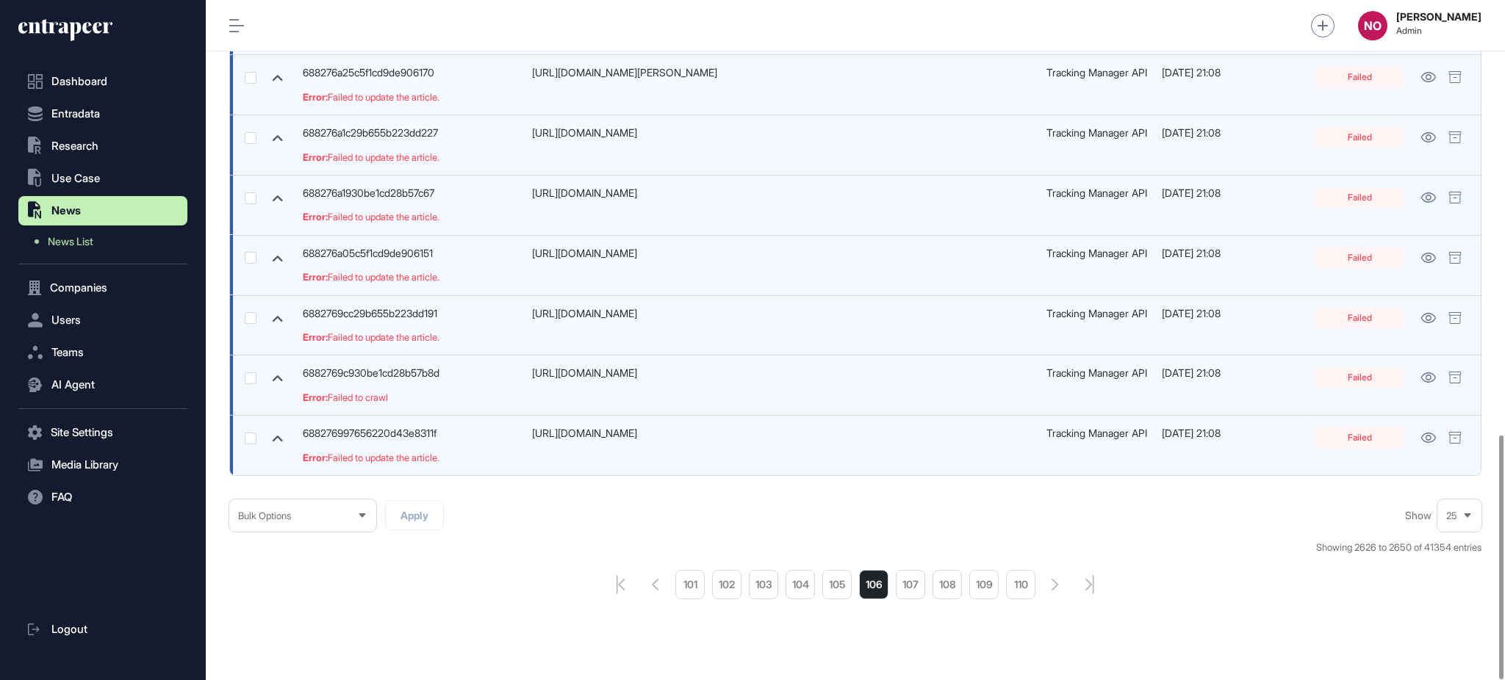
scroll to position [1211, 0]
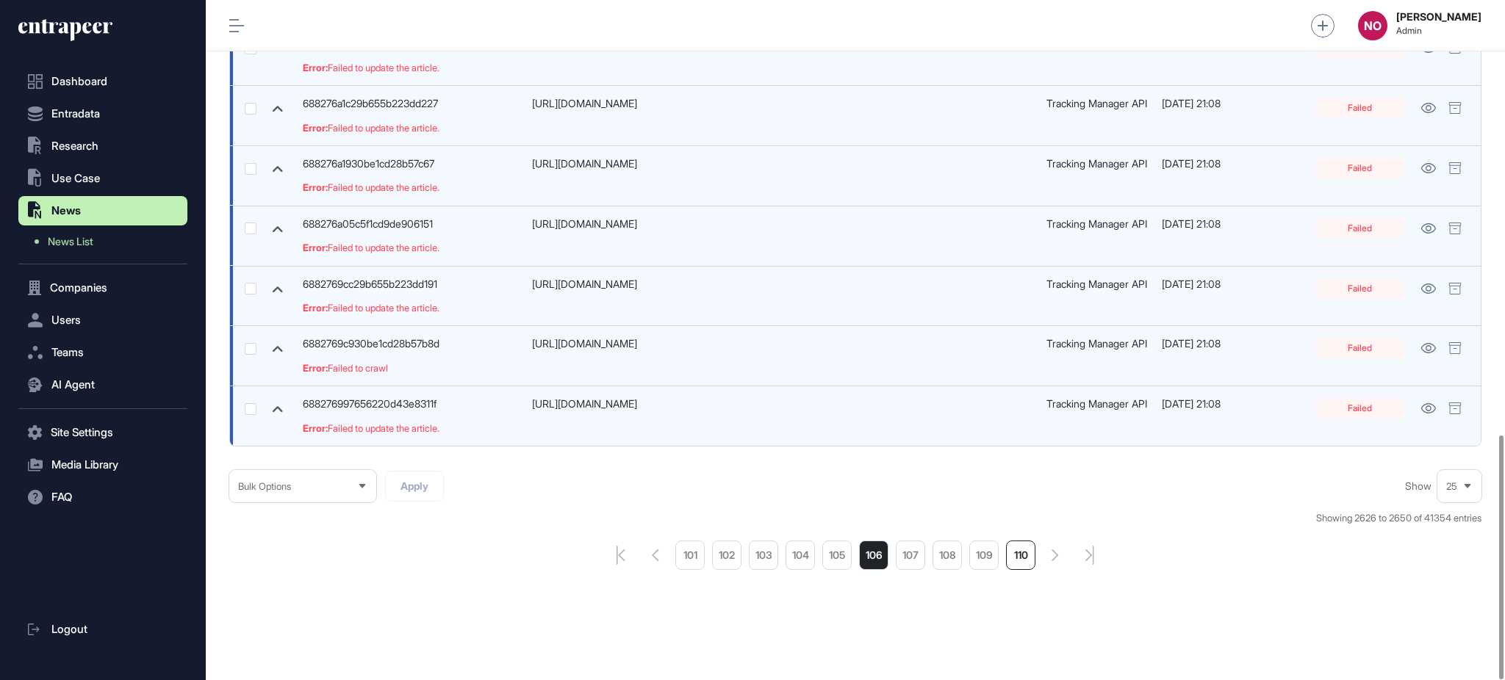
click at [1026, 558] on li "110" at bounding box center [1020, 555] width 29 height 29
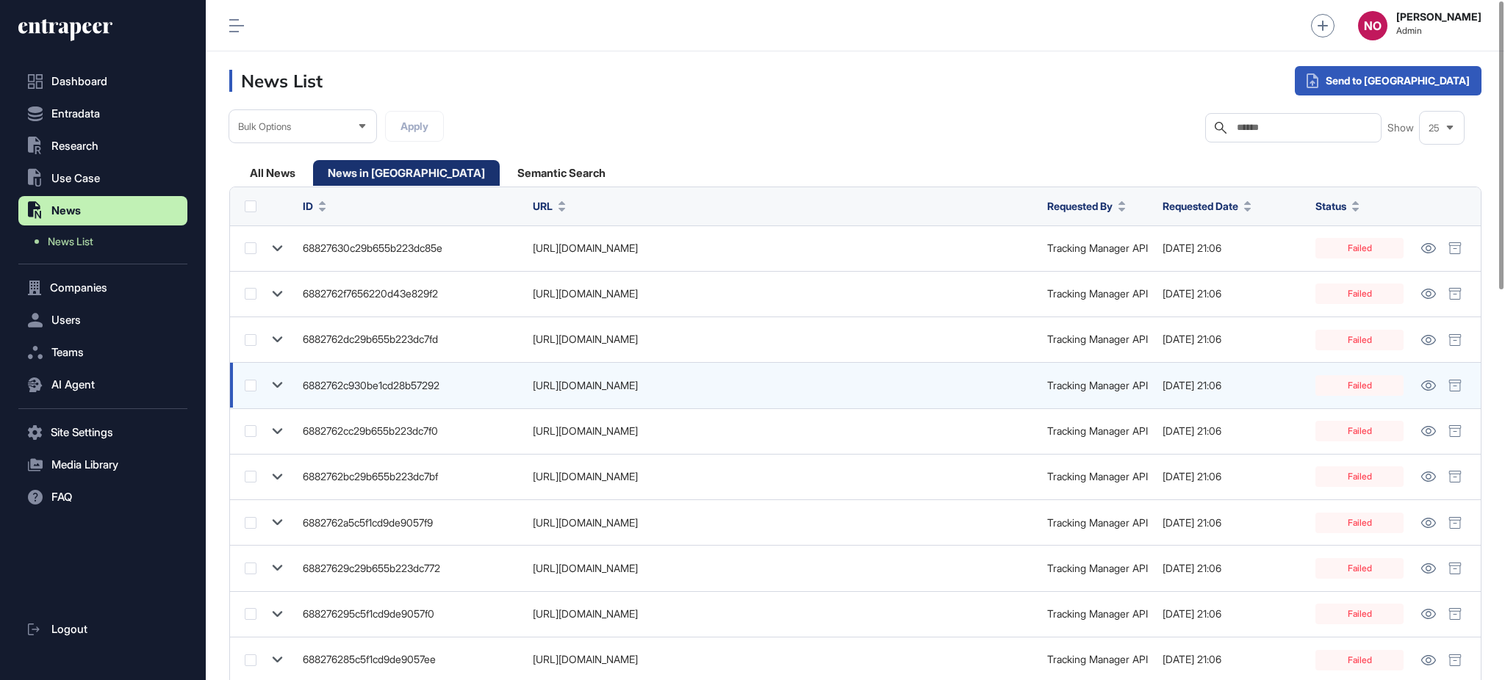
click at [279, 384] on icon at bounding box center [278, 386] width 10 height 6
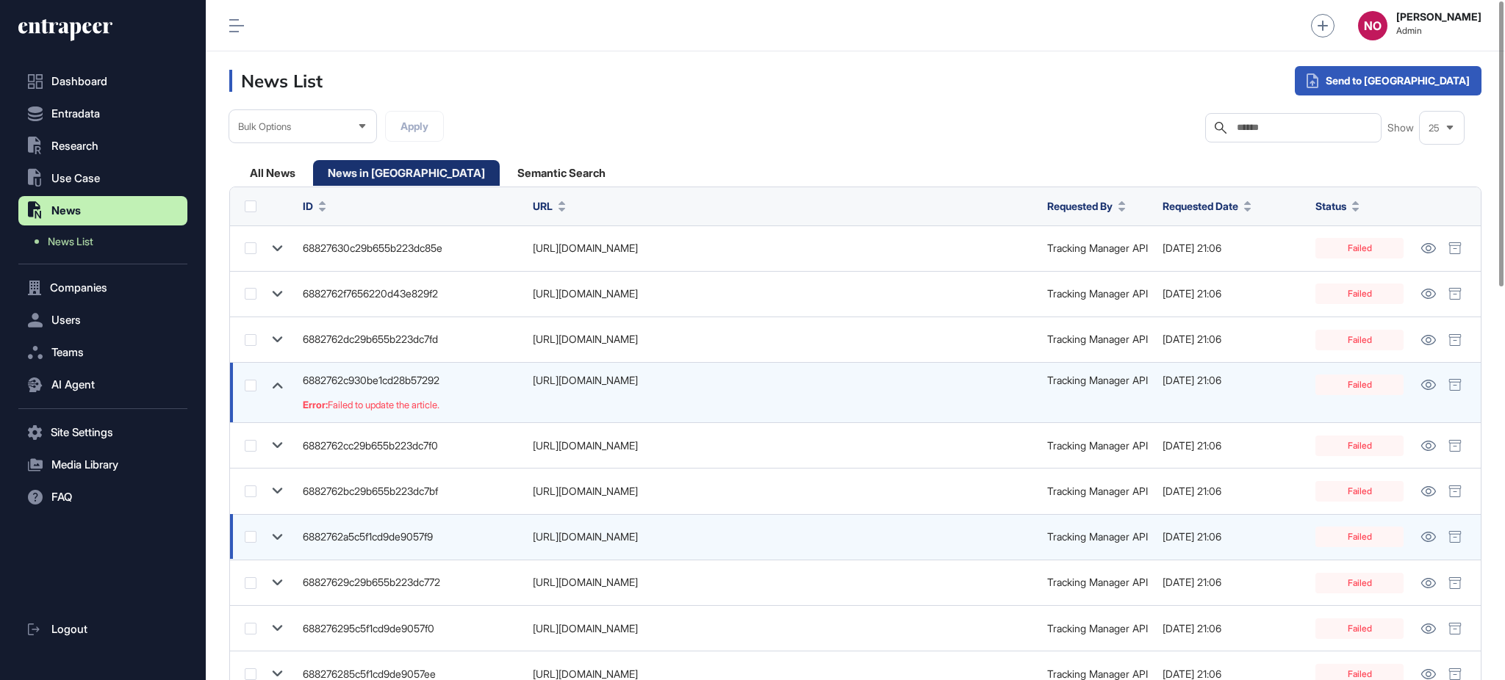
click at [273, 540] on icon at bounding box center [277, 537] width 21 height 21
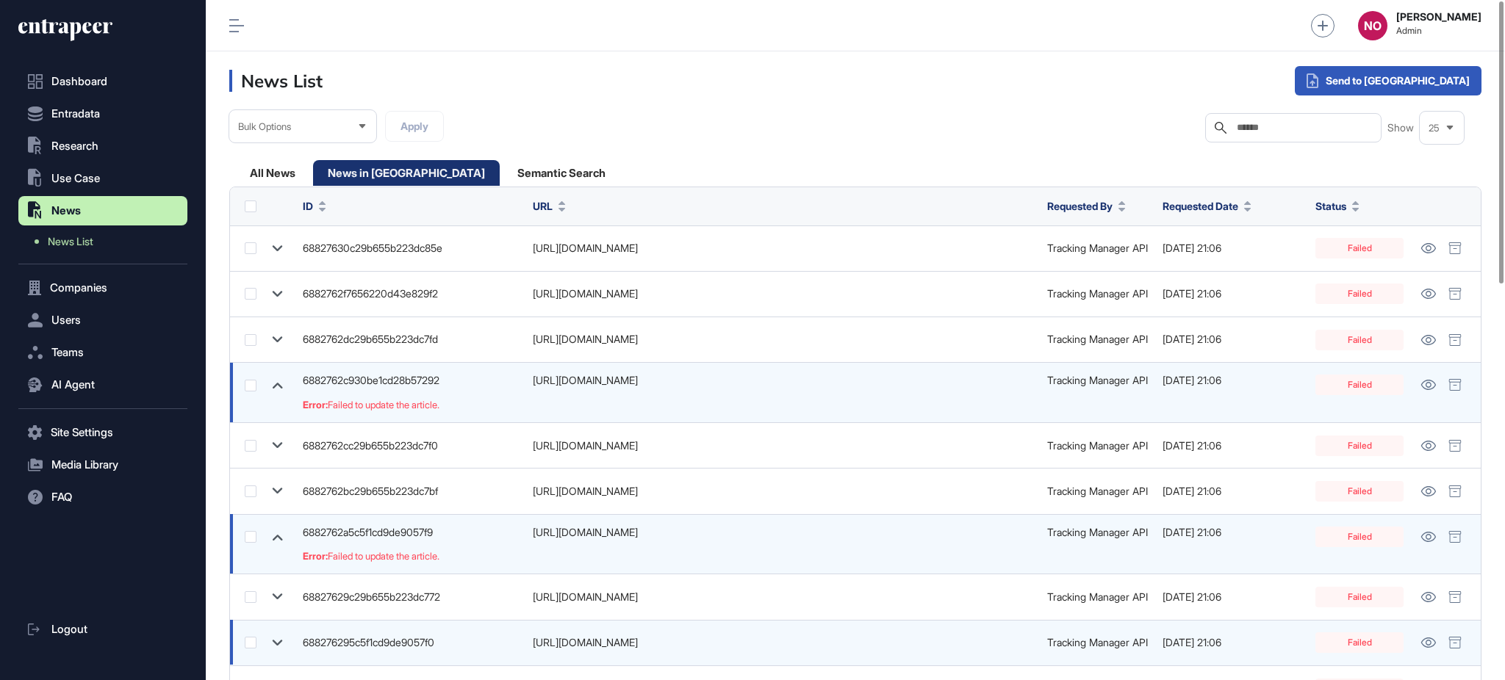
click at [279, 641] on icon at bounding box center [277, 643] width 21 height 21
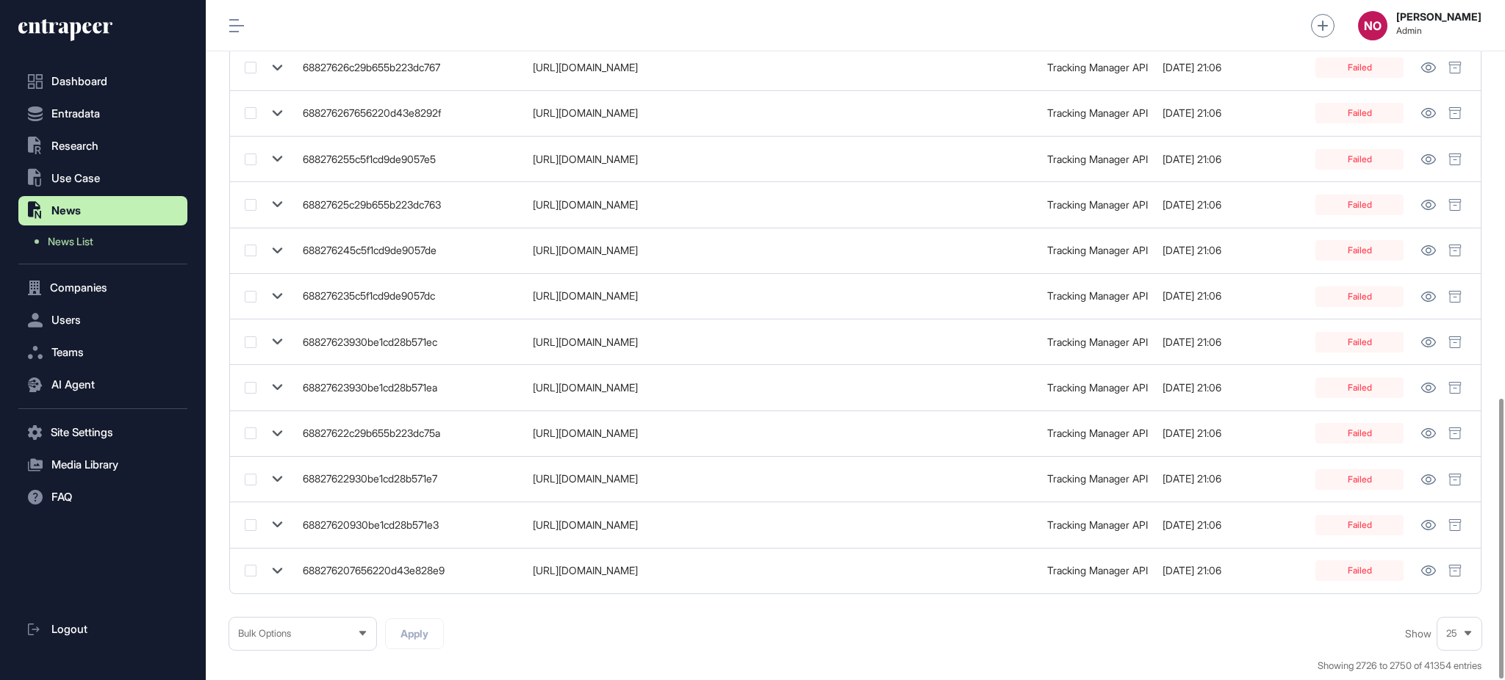
scroll to position [966, 0]
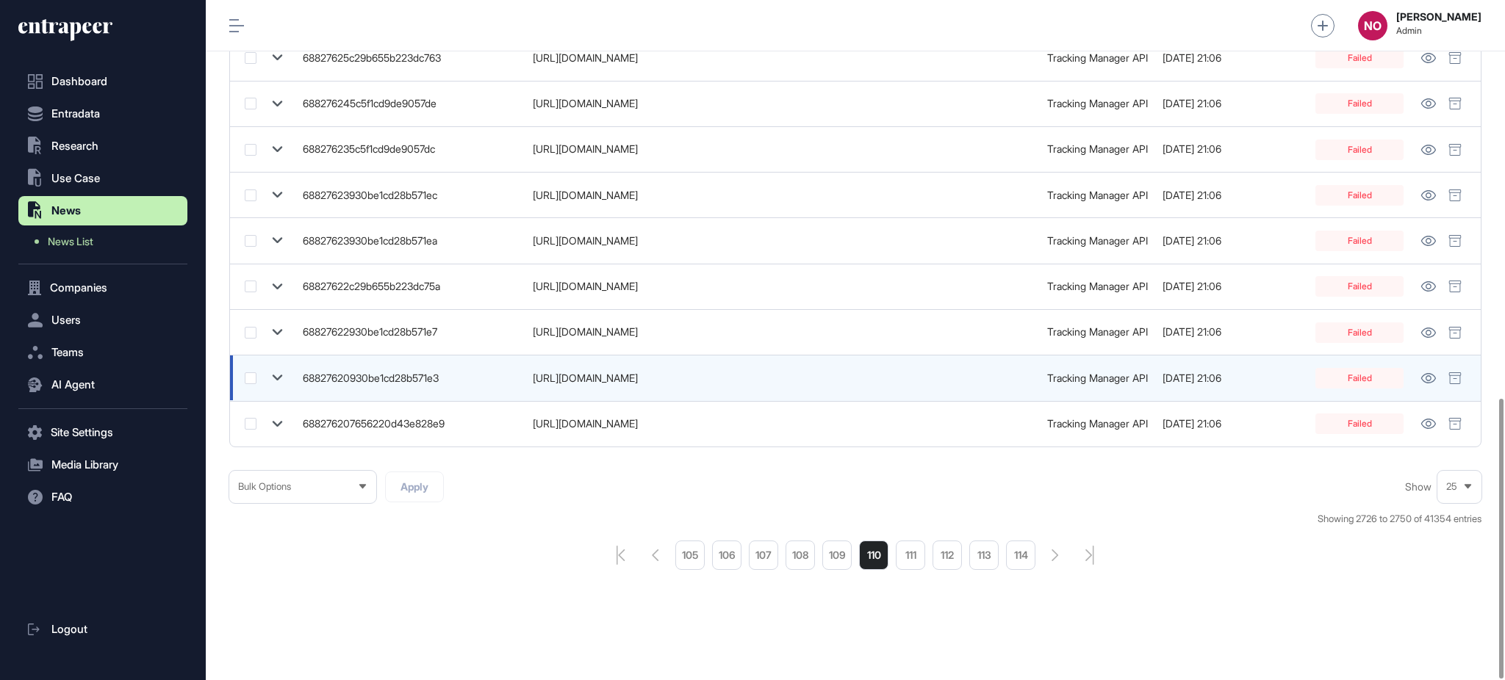
click at [273, 374] on icon at bounding box center [277, 377] width 21 height 21
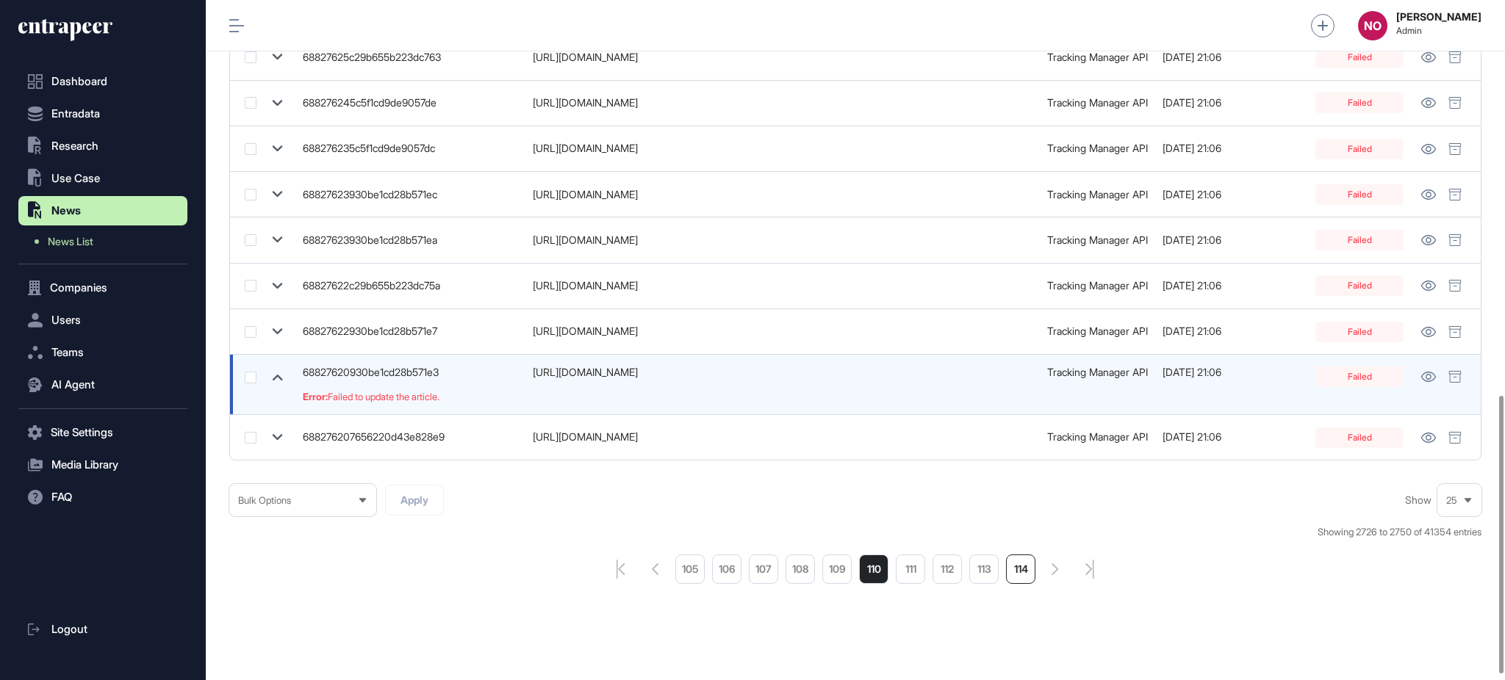
click at [1030, 567] on li "114" at bounding box center [1020, 569] width 29 height 29
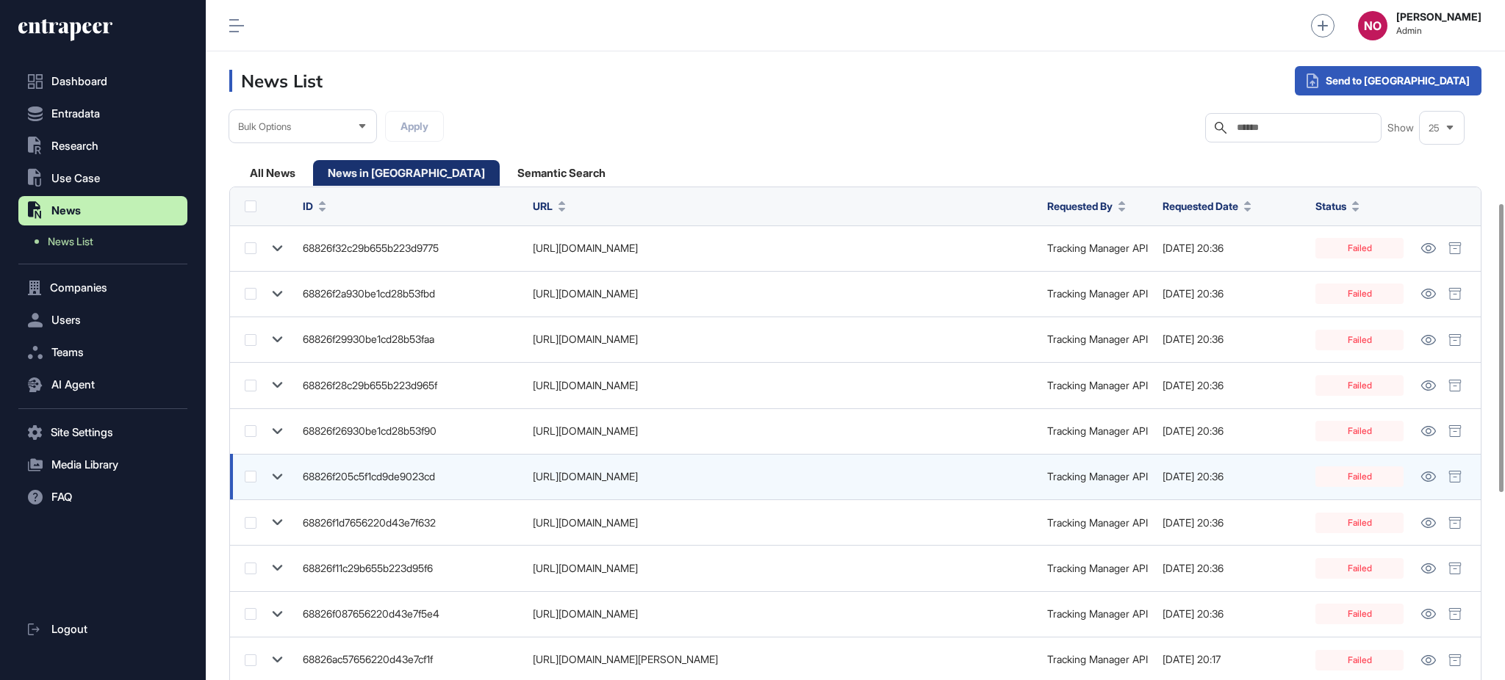
scroll to position [923, 0]
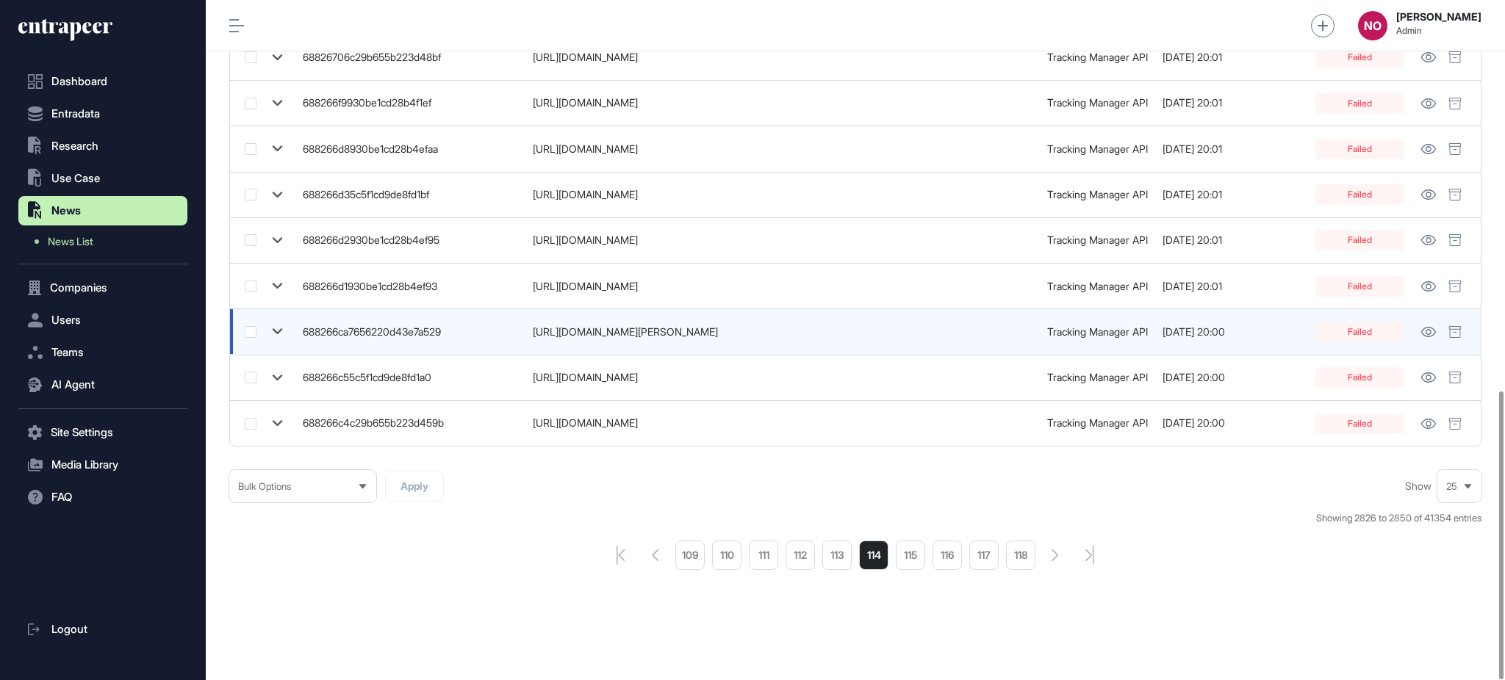
click at [271, 329] on icon at bounding box center [277, 331] width 21 height 21
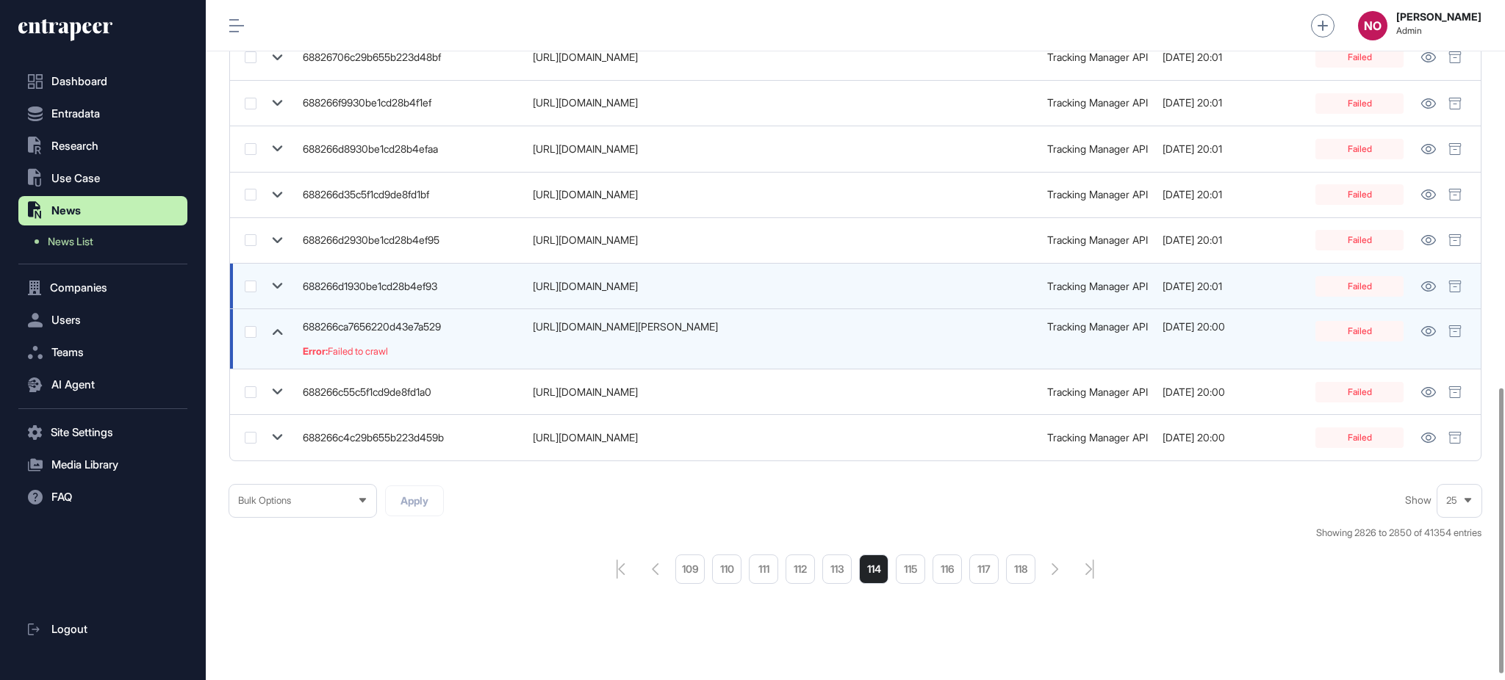
drag, startPoint x: 276, startPoint y: 291, endPoint x: 278, endPoint y: 279, distance: 12.0
click at [276, 290] on icon at bounding box center [277, 286] width 21 height 21
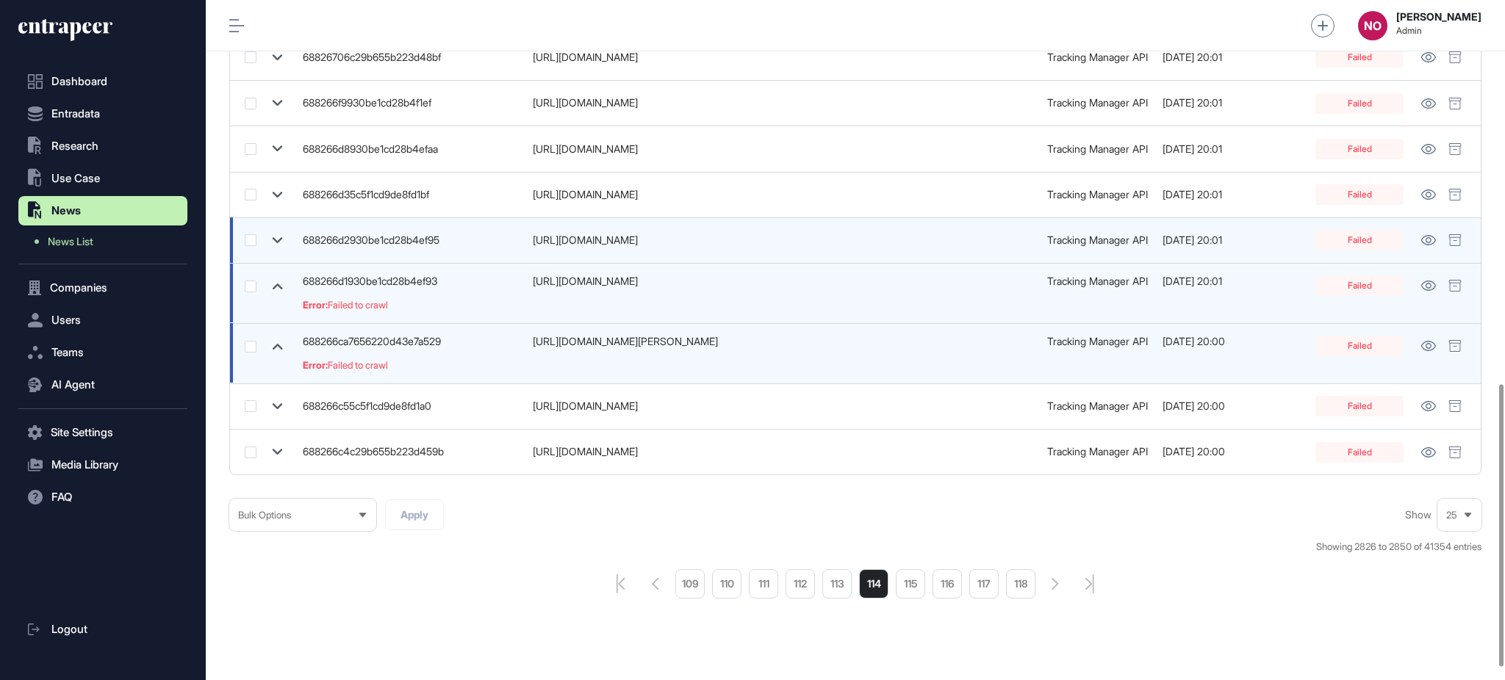
click at [278, 242] on icon at bounding box center [278, 240] width 10 height 6
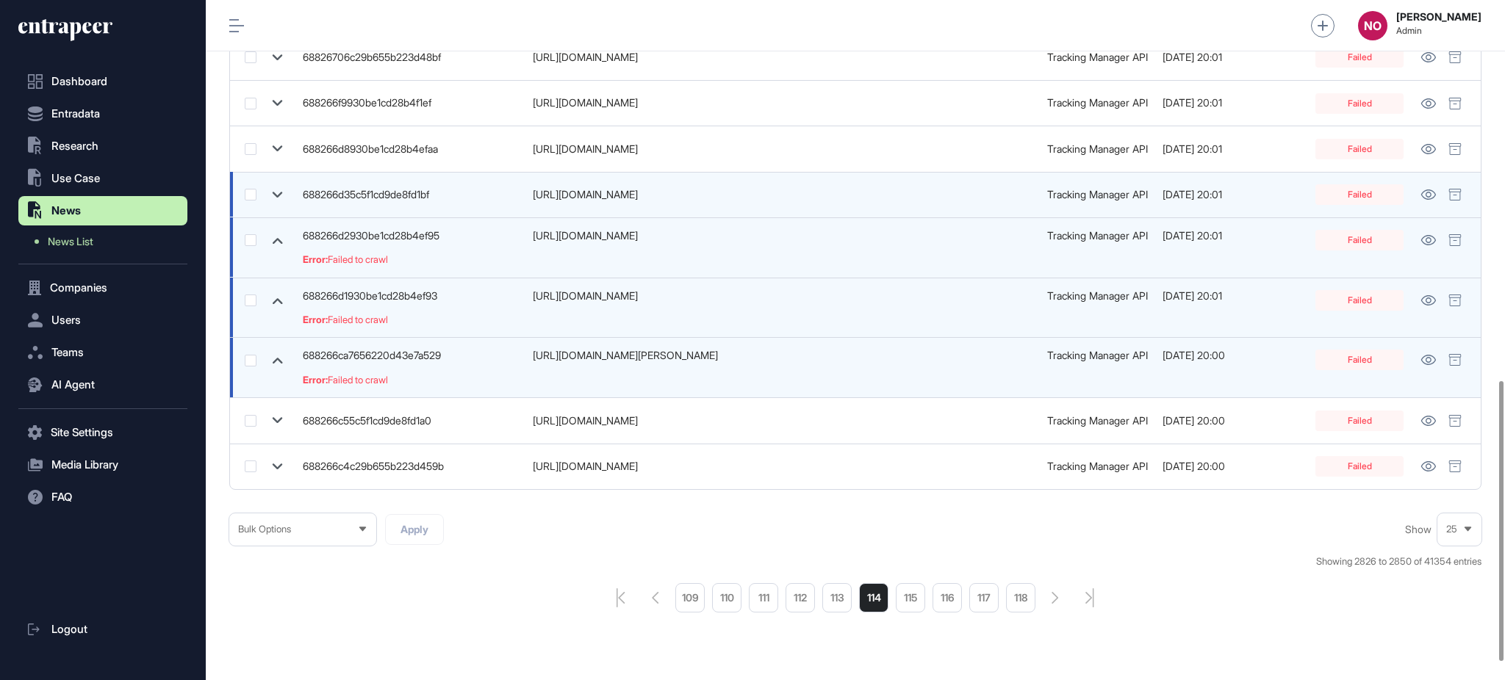
click at [280, 192] on icon at bounding box center [277, 194] width 21 height 21
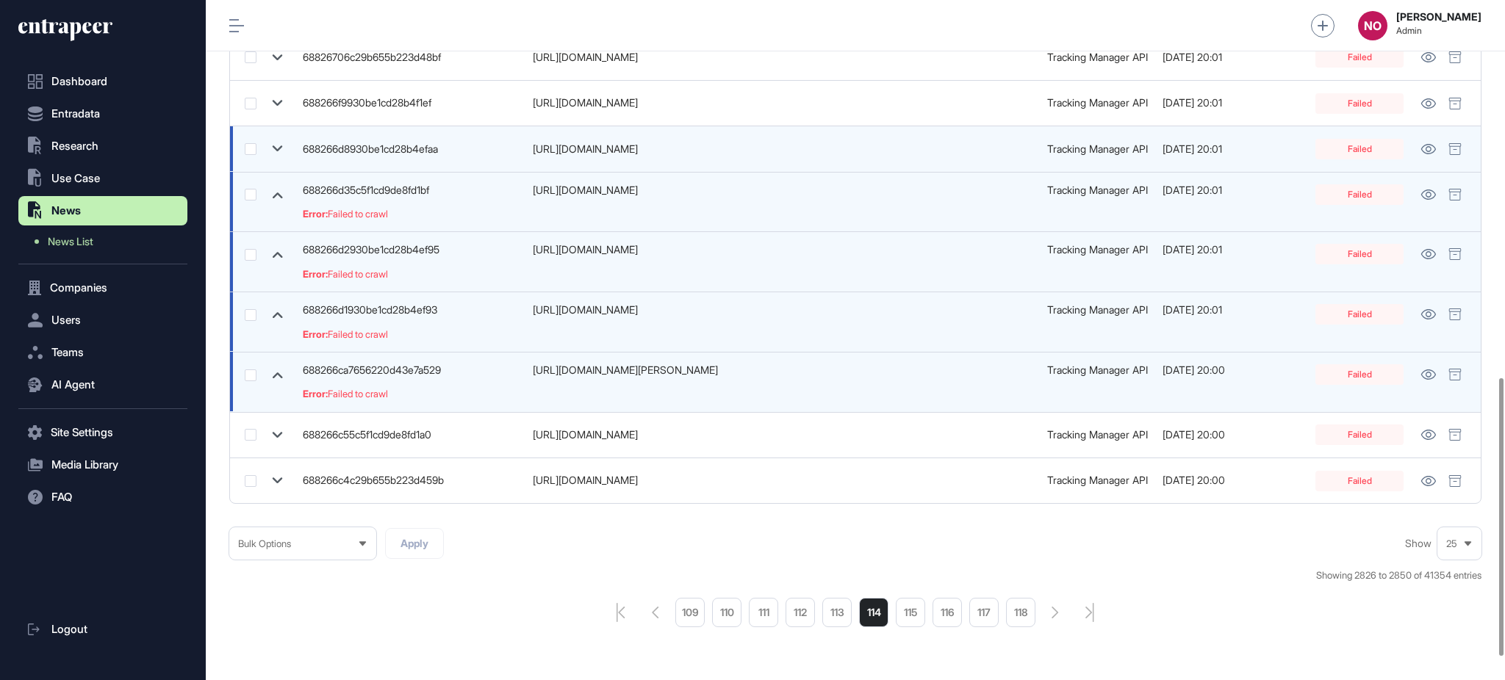
click at [276, 148] on icon at bounding box center [277, 148] width 21 height 21
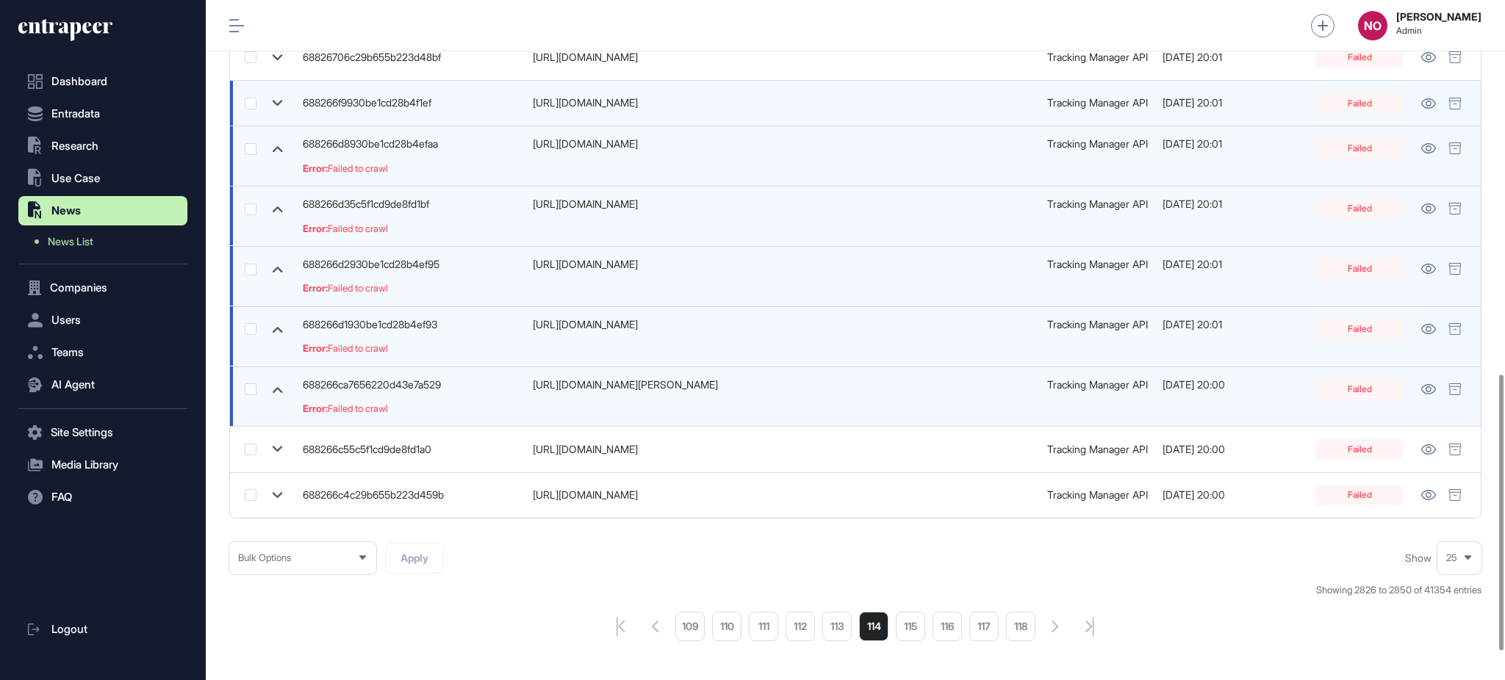
click at [275, 111] on icon at bounding box center [277, 103] width 21 height 21
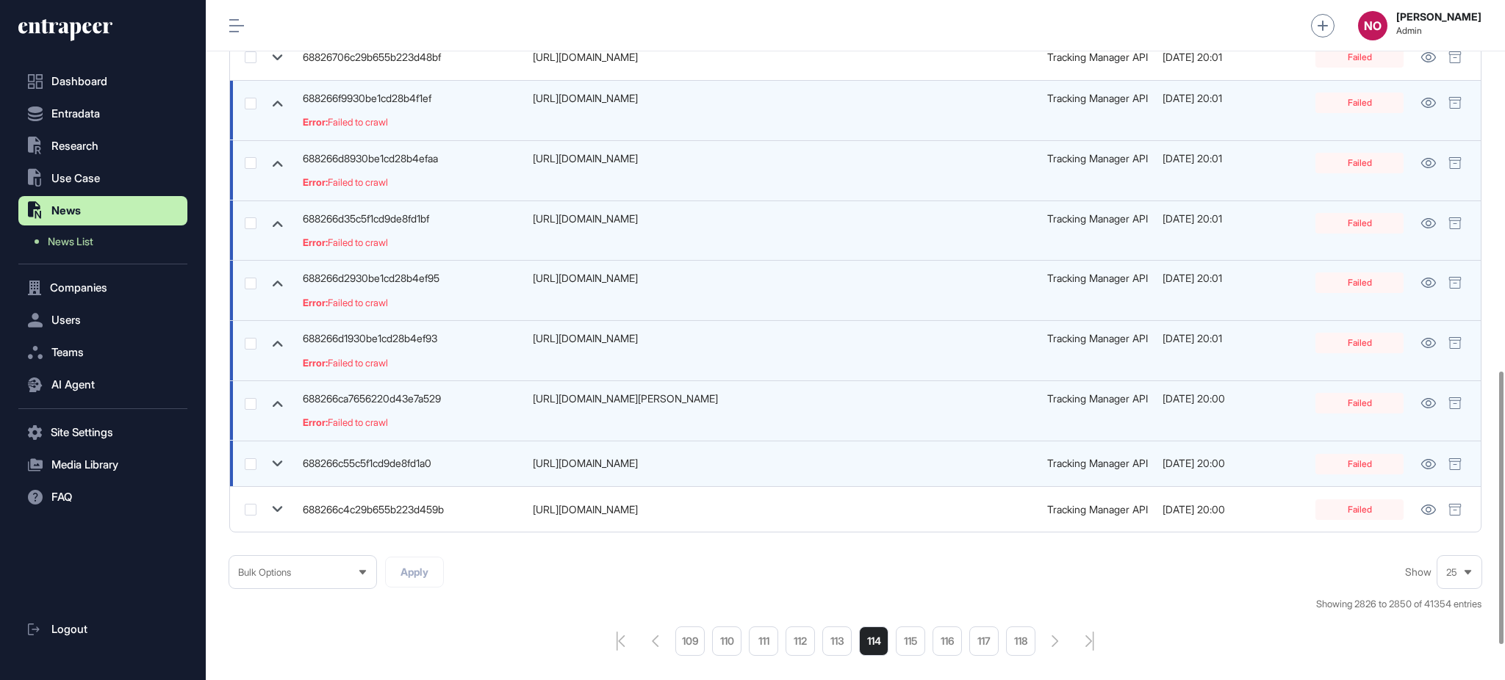
click at [276, 468] on icon at bounding box center [277, 463] width 21 height 21
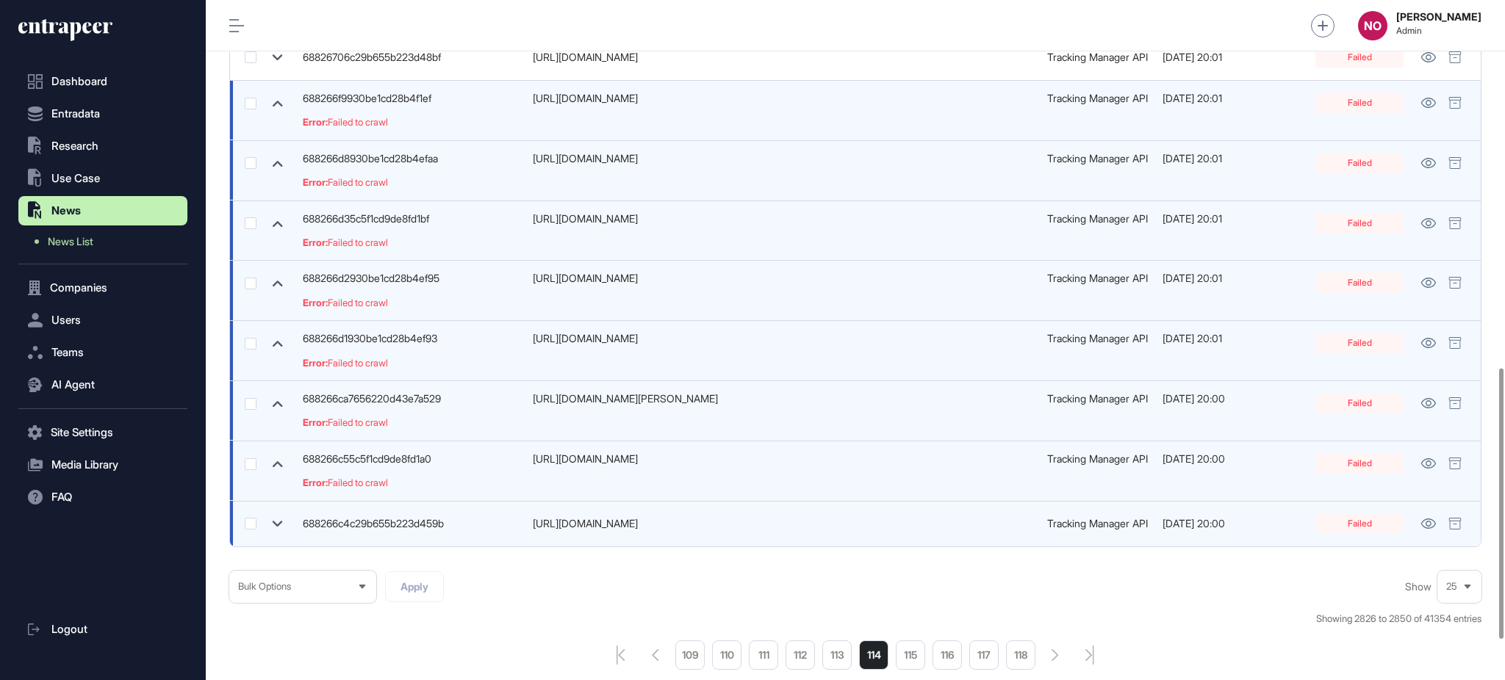
click at [288, 521] on td at bounding box center [262, 524] width 65 height 46
drag, startPoint x: 280, startPoint y: 525, endPoint x: 289, endPoint y: 530, distance: 10.8
click at [280, 526] on icon at bounding box center [277, 524] width 21 height 21
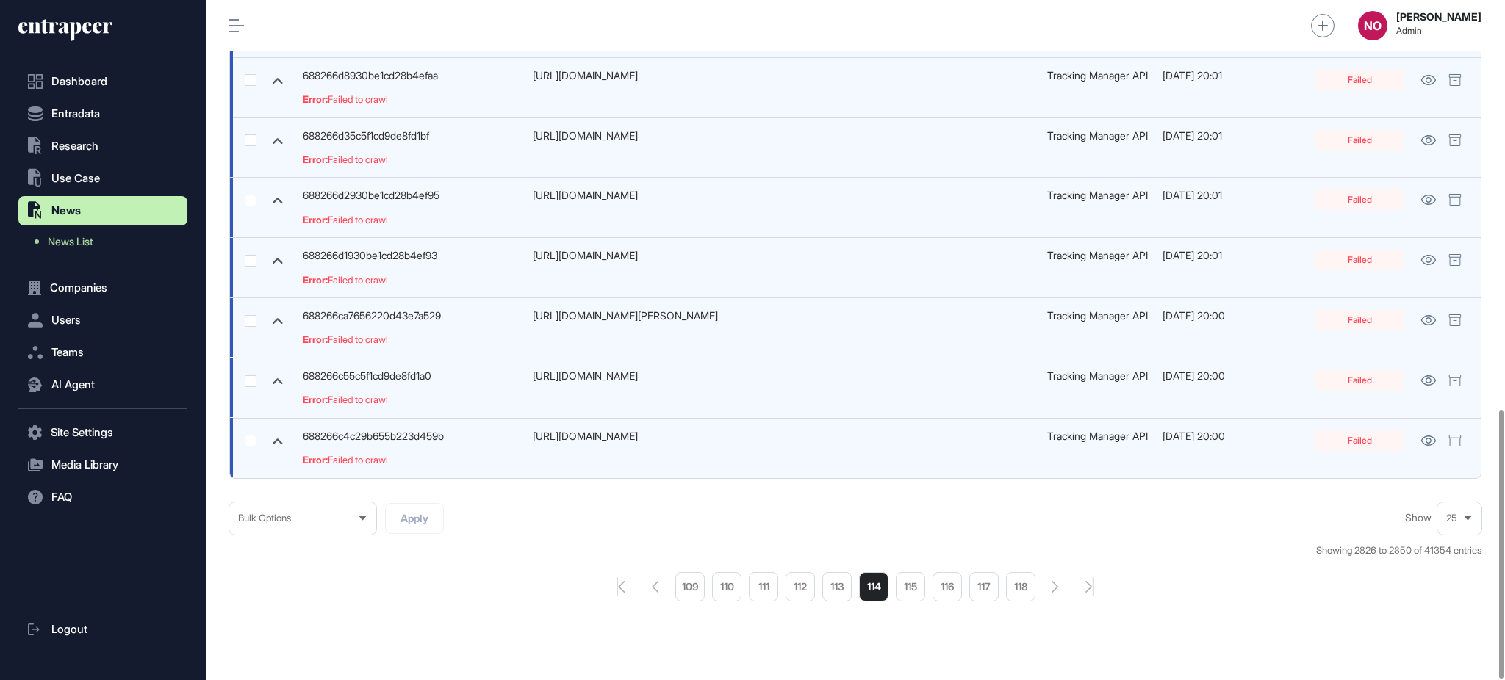
scroll to position [1038, 0]
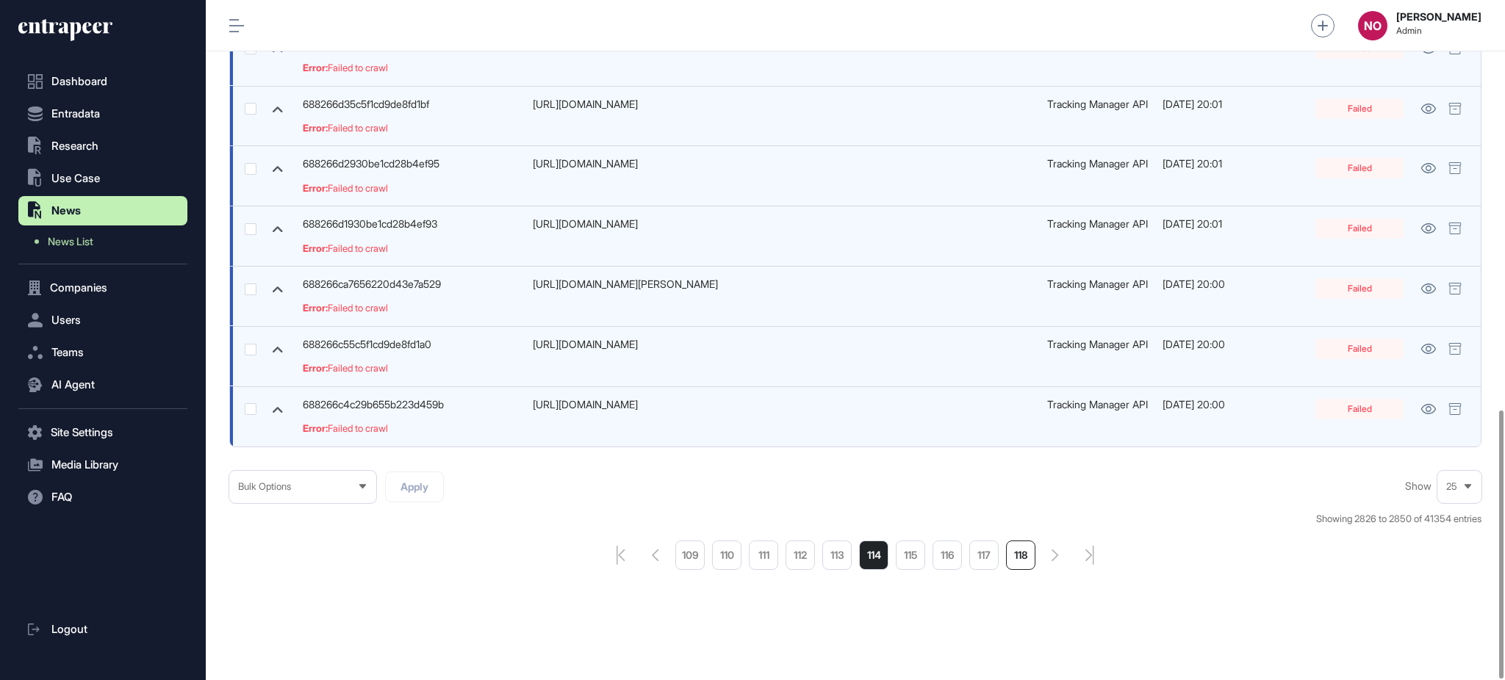
click at [1026, 560] on li "118" at bounding box center [1020, 555] width 29 height 29
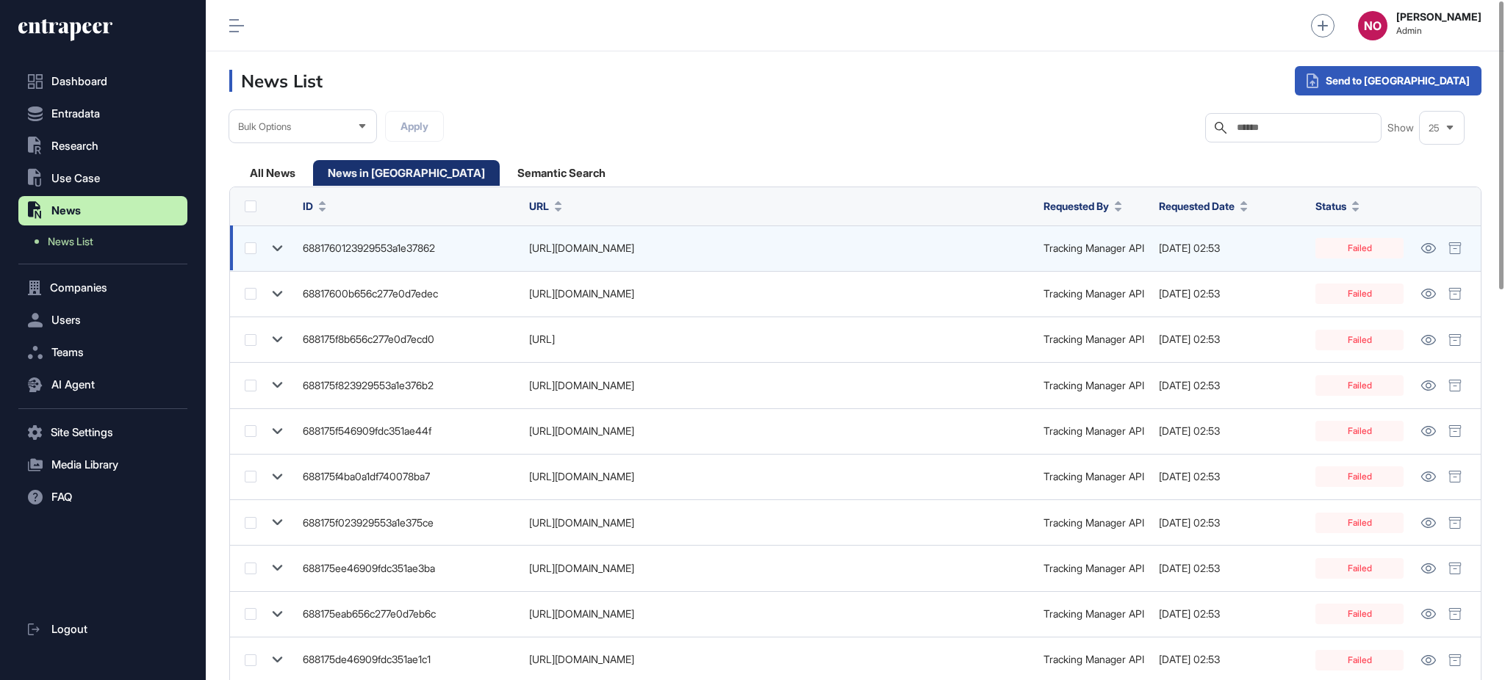
click at [278, 253] on icon at bounding box center [277, 248] width 21 height 21
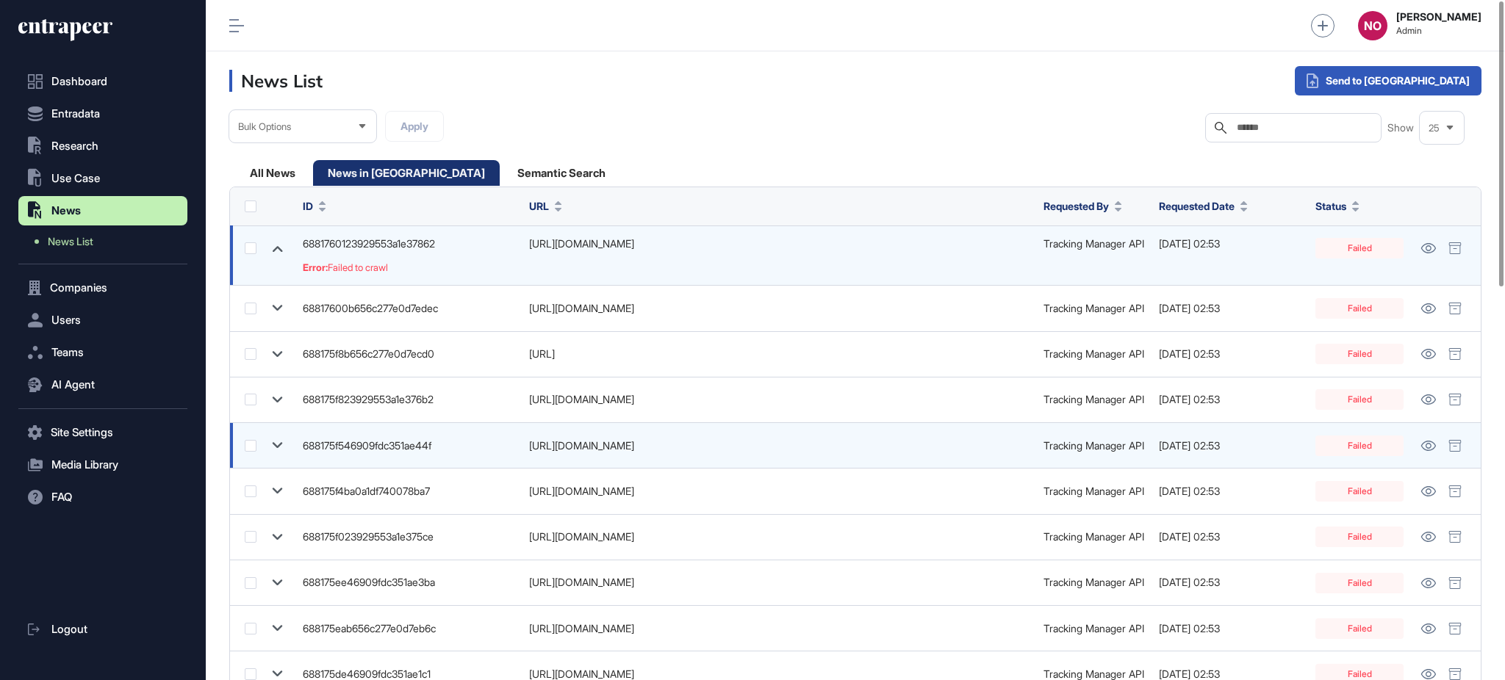
click at [299, 446] on td "688175f546909fdc351ae44f" at bounding box center [408, 446] width 226 height 46
click at [277, 441] on icon at bounding box center [277, 445] width 21 height 21
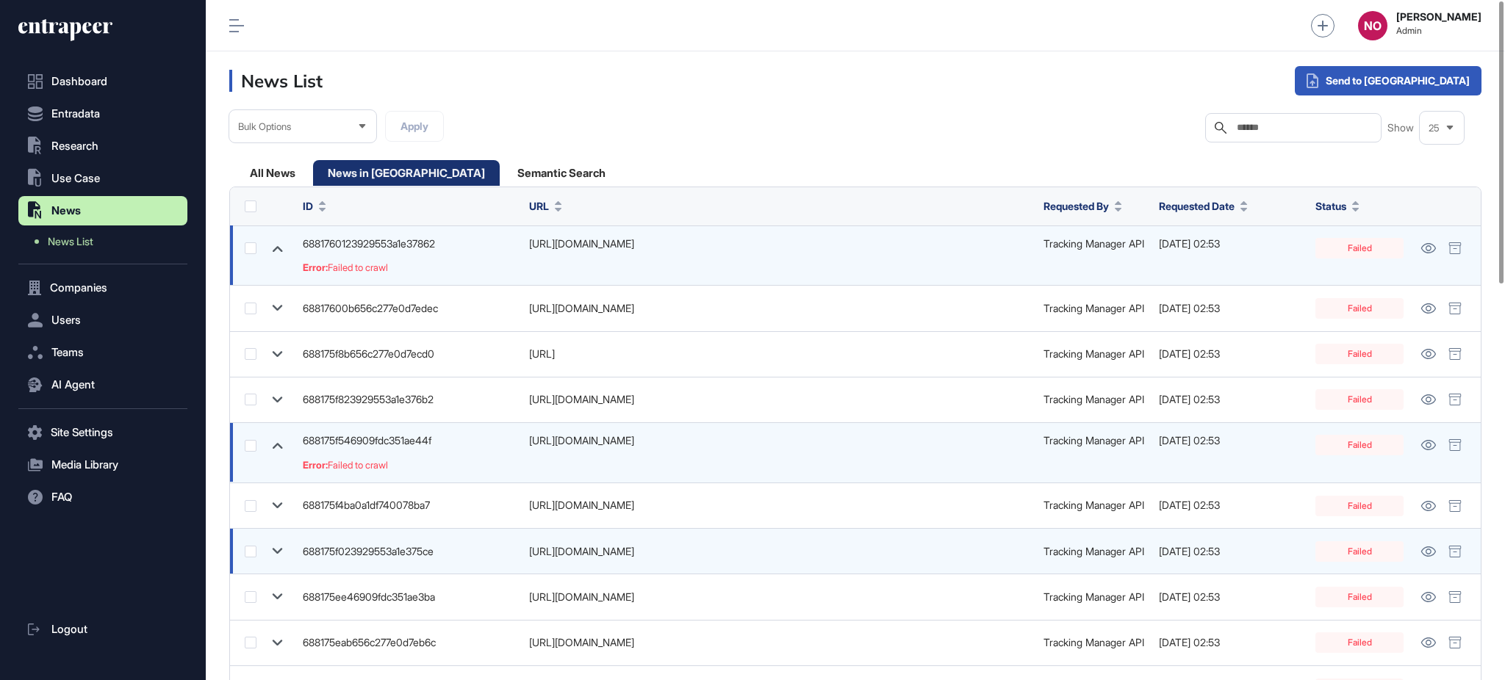
click at [284, 567] on td at bounding box center [262, 552] width 65 height 46
click at [275, 552] on icon at bounding box center [278, 551] width 10 height 6
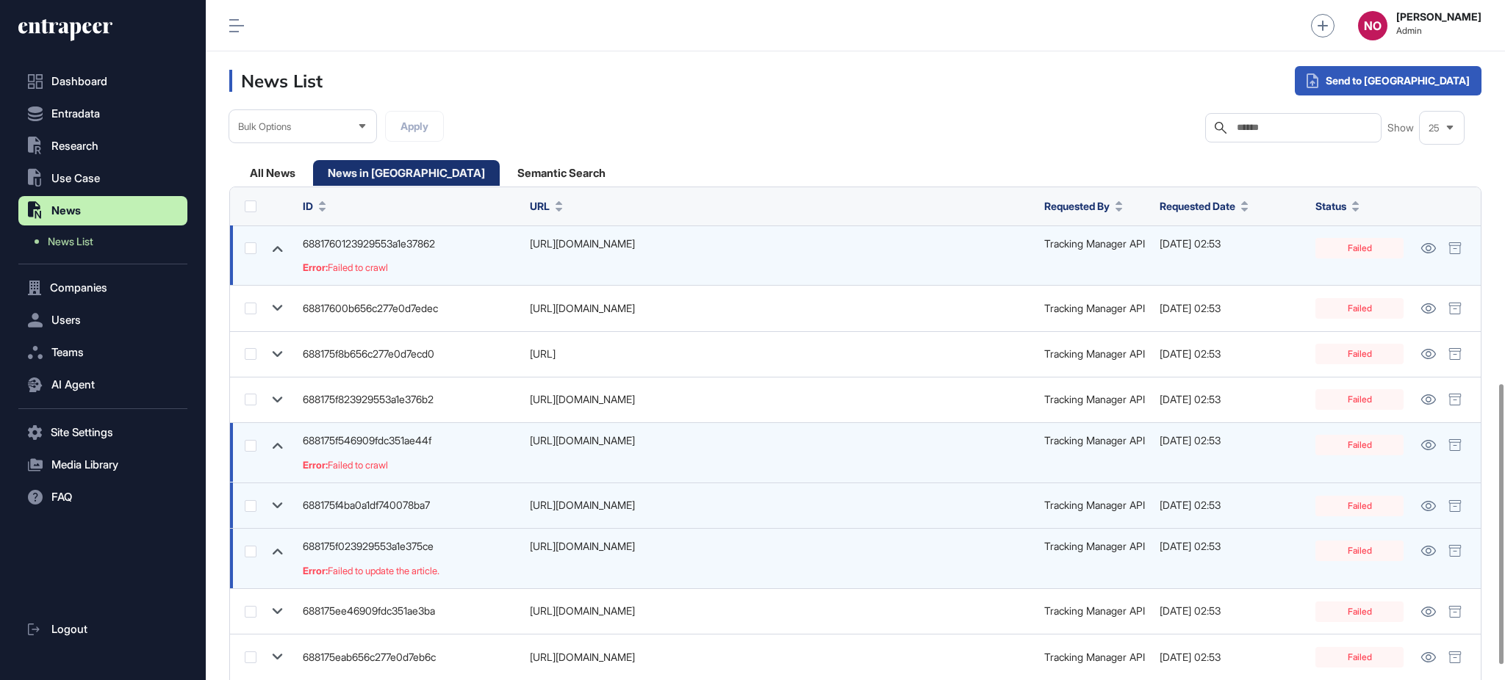
scroll to position [966, 0]
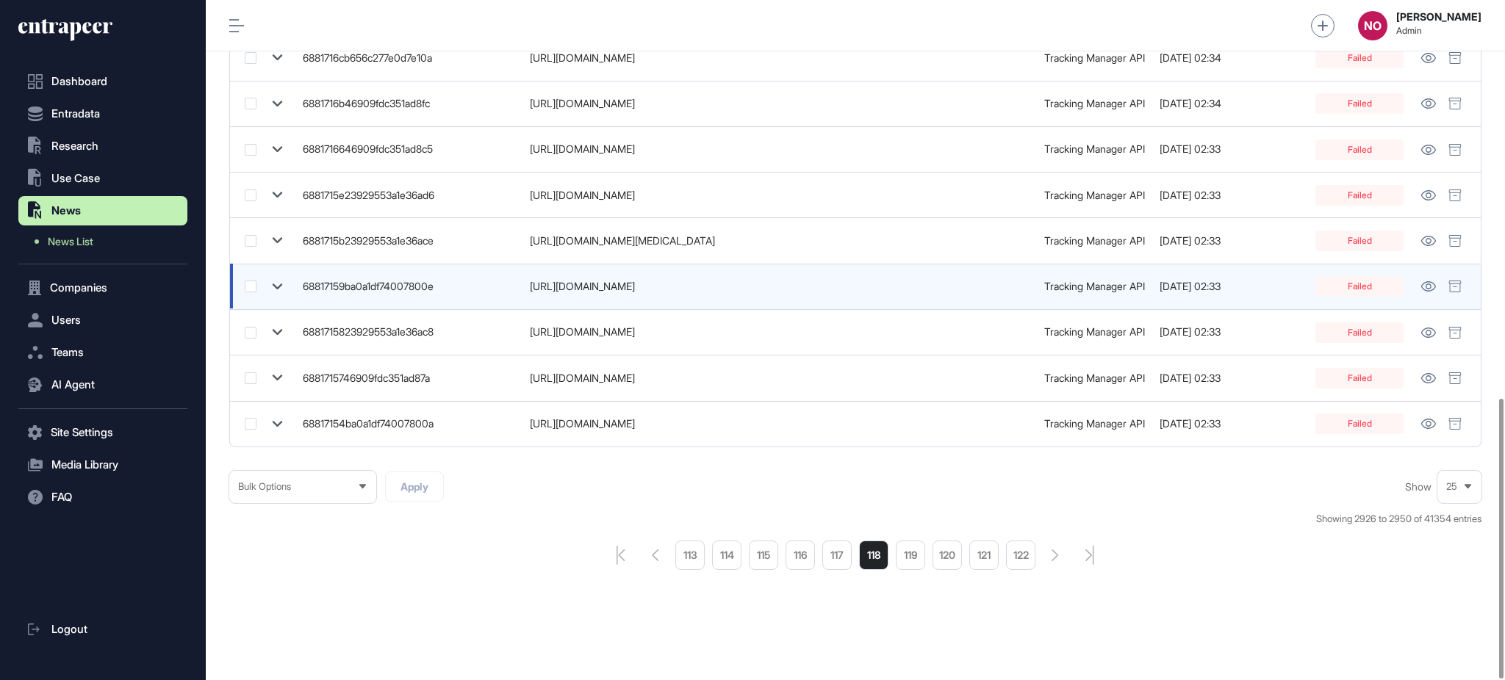
click at [273, 289] on icon at bounding box center [277, 286] width 21 height 21
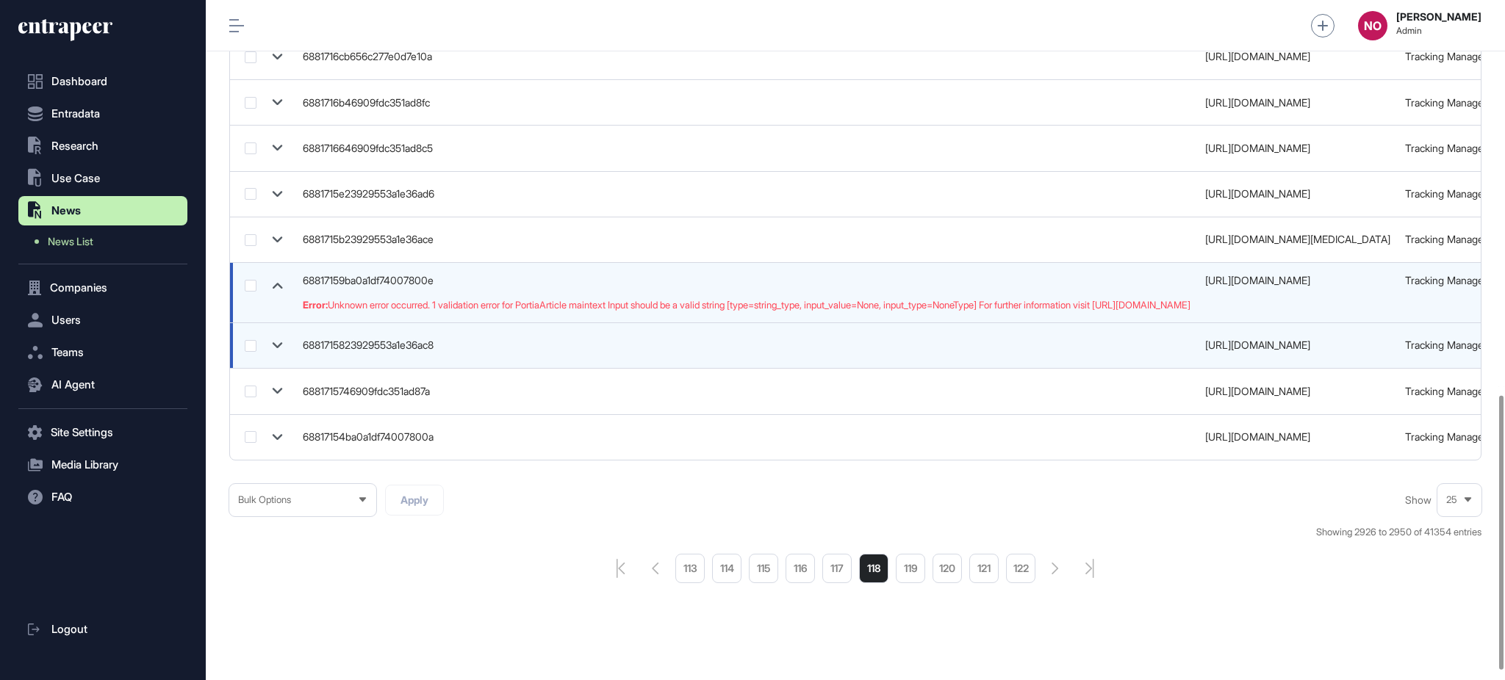
click at [276, 339] on icon at bounding box center [277, 345] width 21 height 21
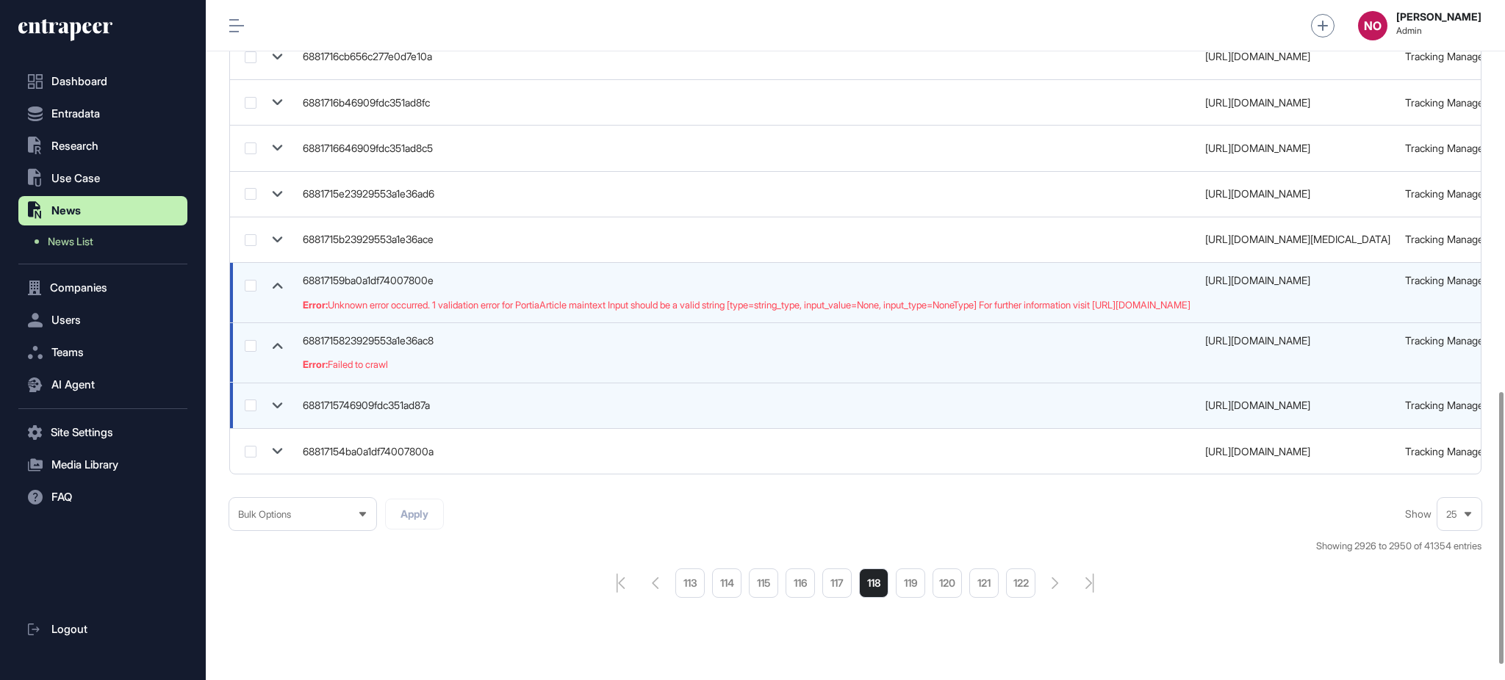
click at [275, 403] on icon at bounding box center [277, 405] width 21 height 21
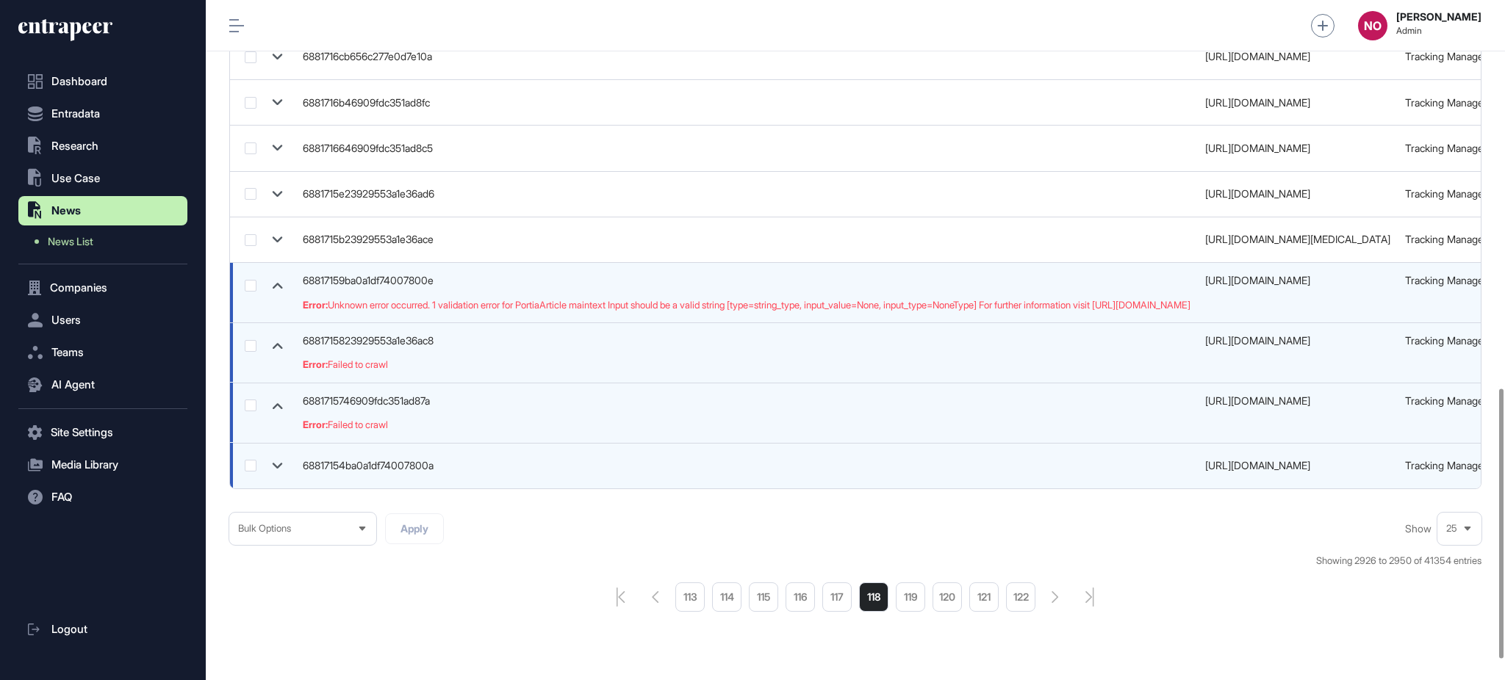
click at [275, 453] on td at bounding box center [262, 466] width 65 height 46
click at [276, 466] on icon at bounding box center [277, 466] width 21 height 21
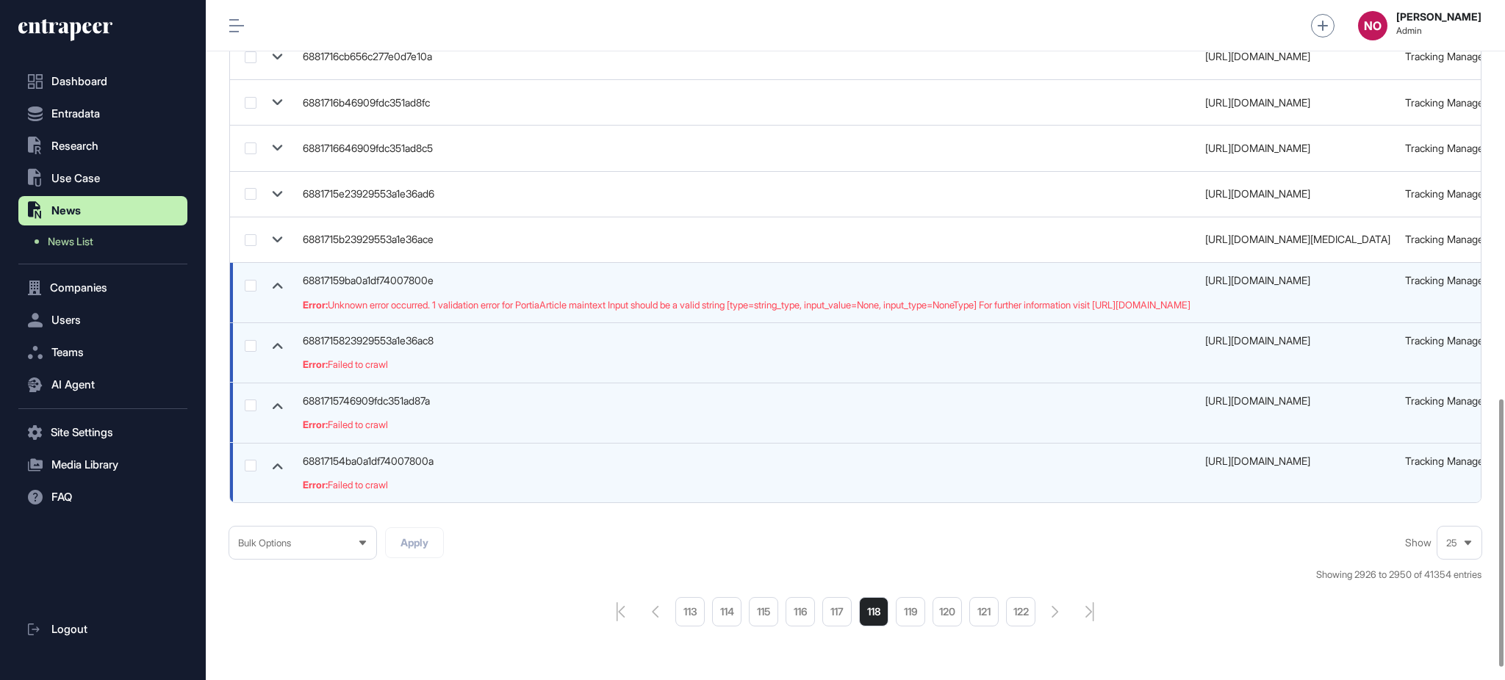
scroll to position [1046, 0]
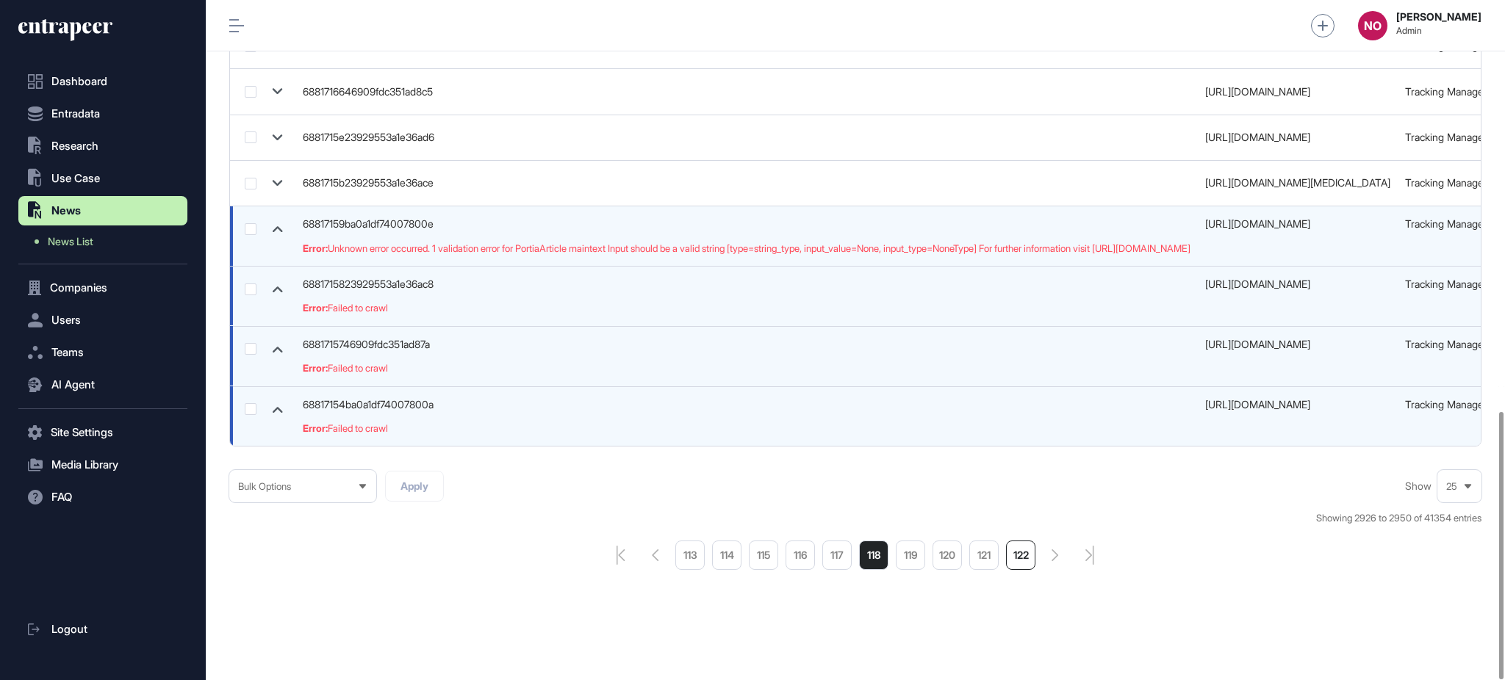
click at [1024, 565] on li "122" at bounding box center [1020, 555] width 29 height 29
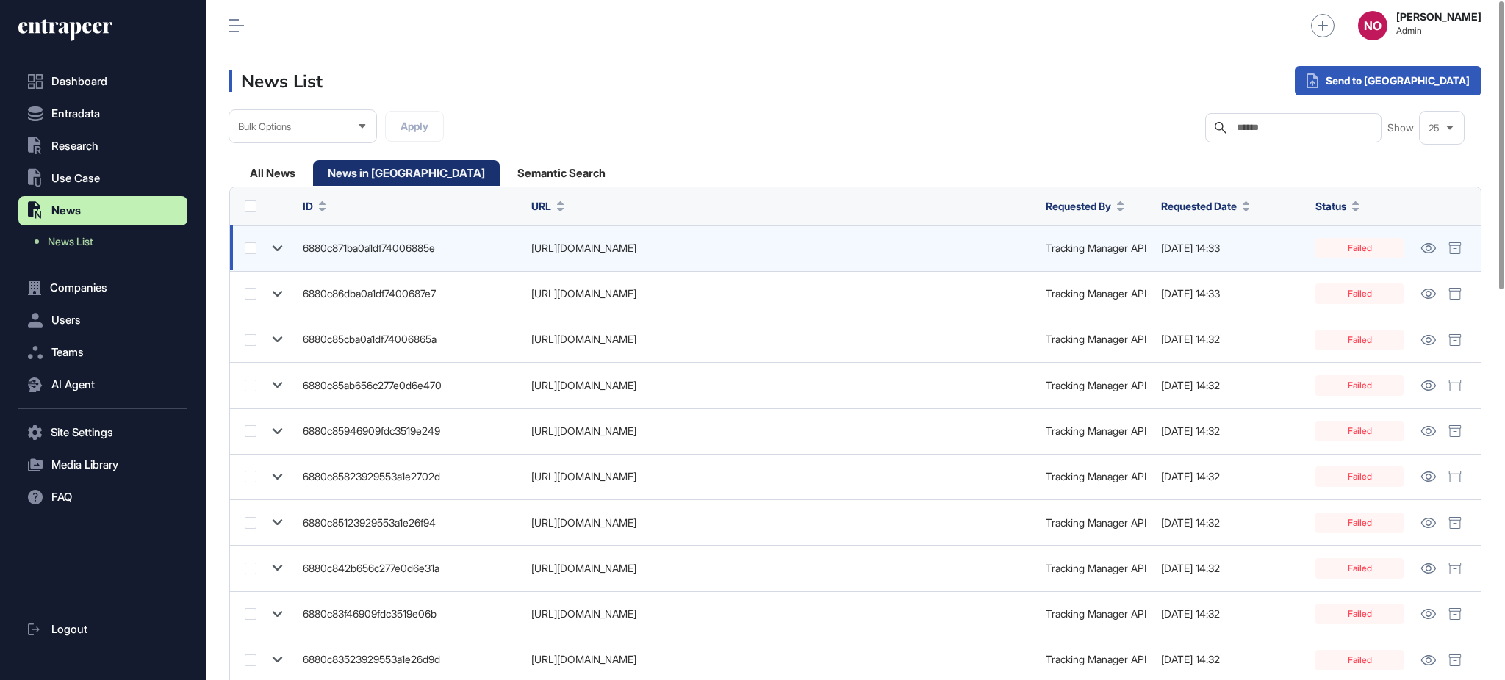
click at [277, 251] on icon at bounding box center [277, 248] width 21 height 21
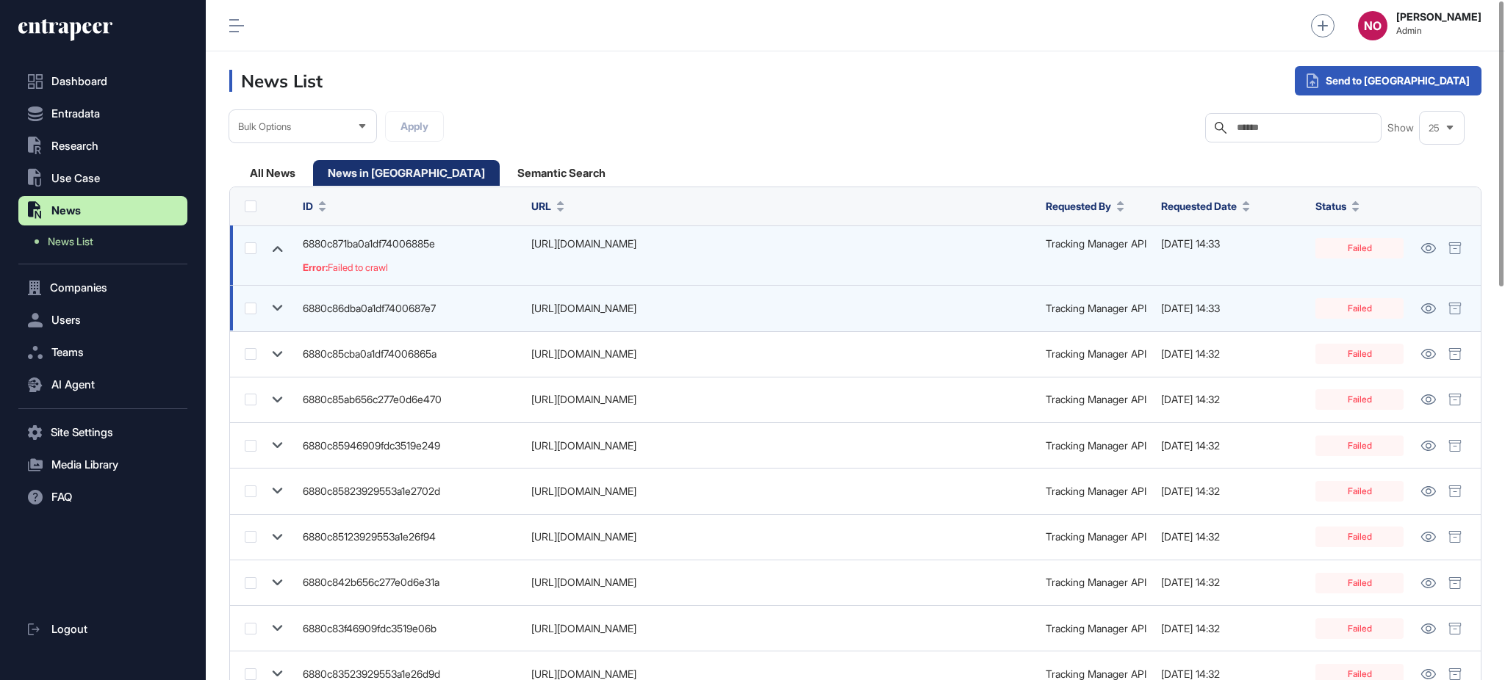
click at [277, 309] on icon at bounding box center [277, 308] width 21 height 21
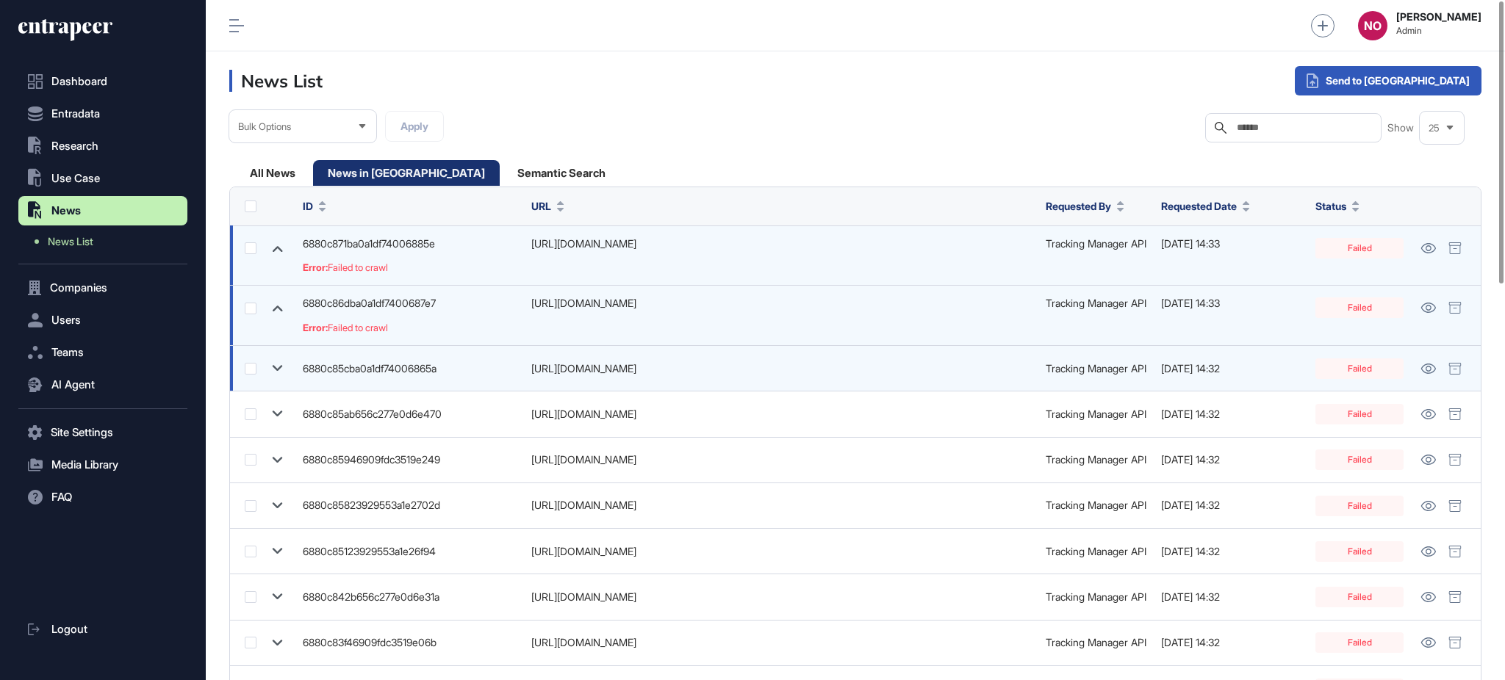
click at [275, 359] on icon at bounding box center [277, 368] width 21 height 21
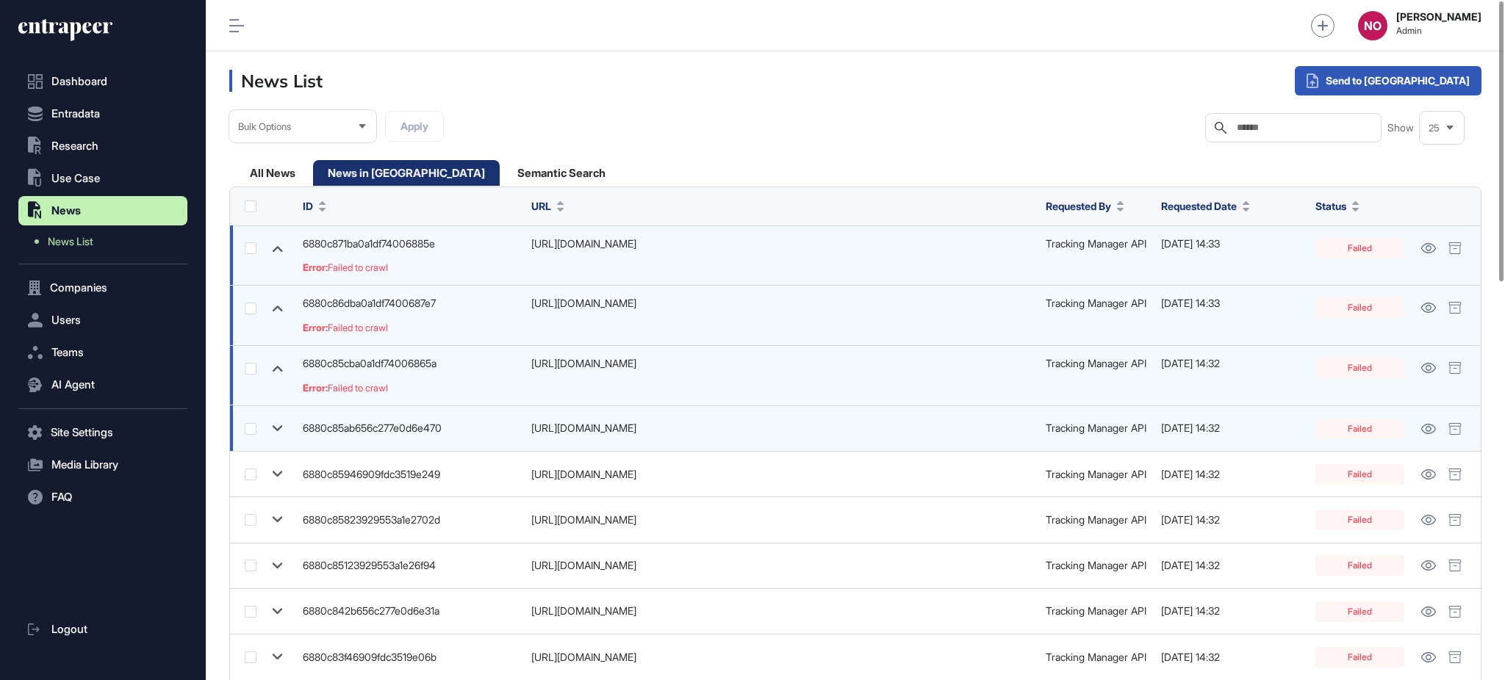
click at [276, 427] on icon at bounding box center [277, 428] width 21 height 21
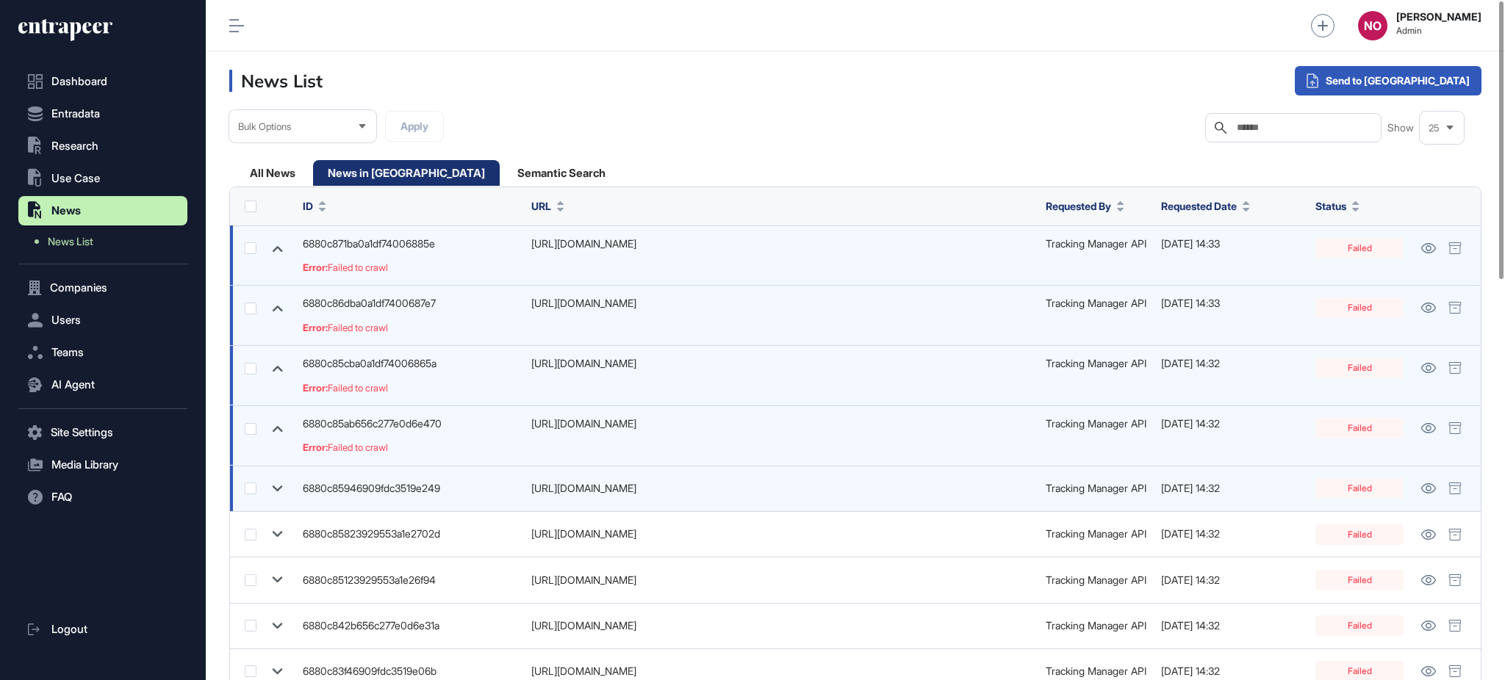
click at [271, 486] on icon at bounding box center [277, 488] width 21 height 21
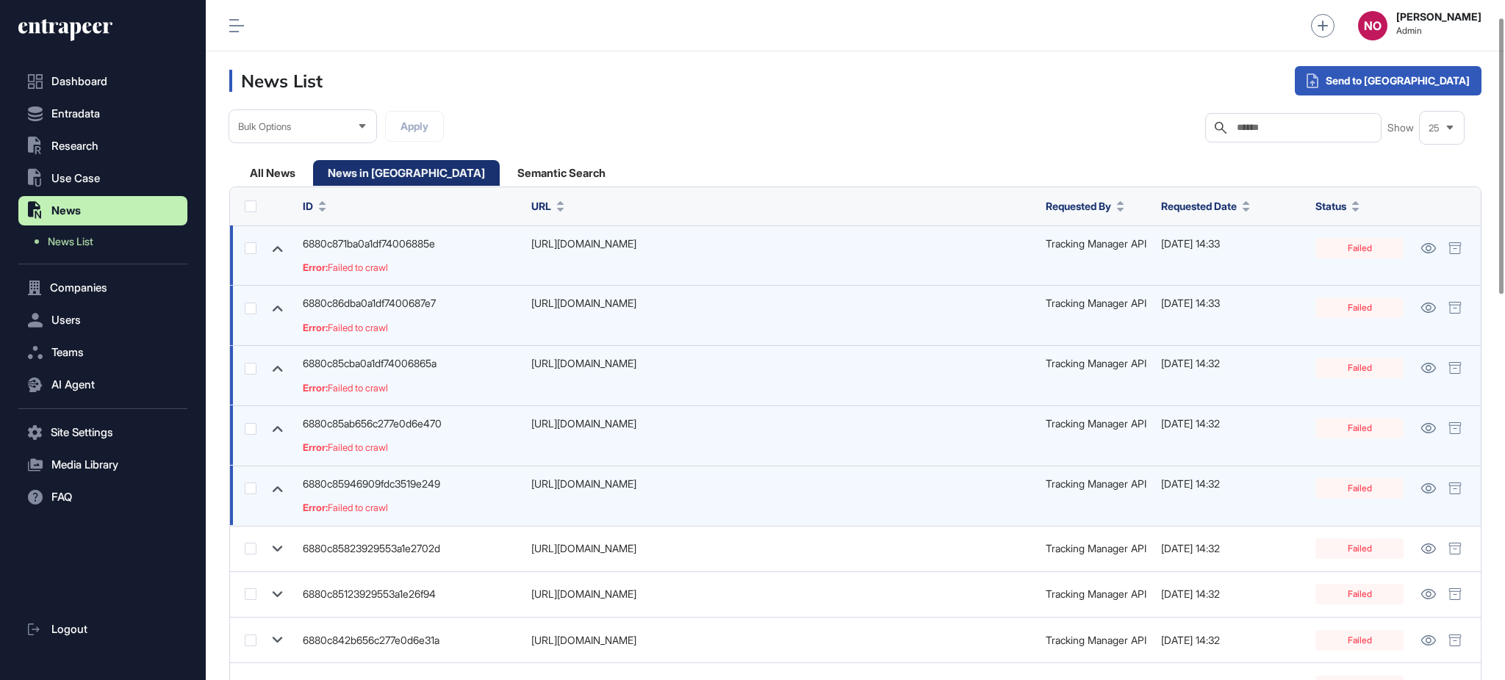
scroll to position [995, 0]
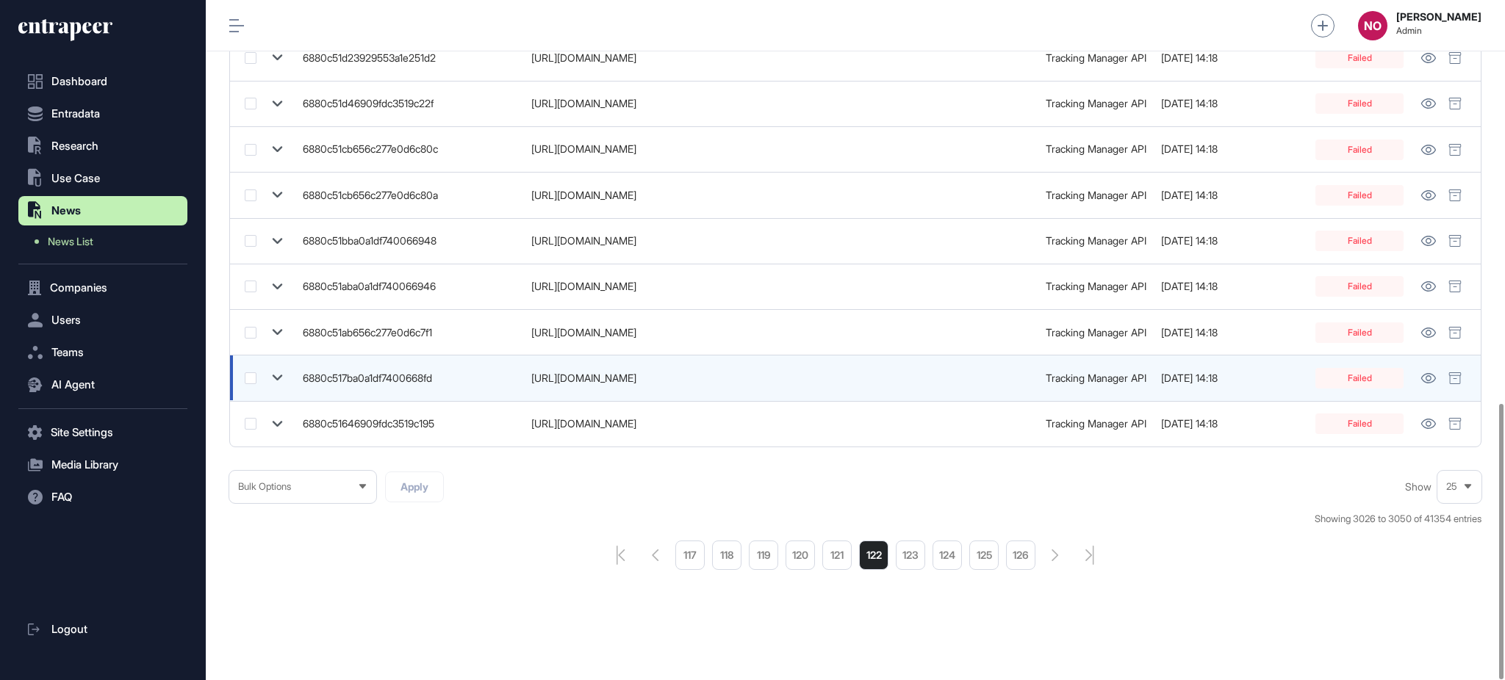
click at [279, 372] on icon at bounding box center [277, 377] width 21 height 21
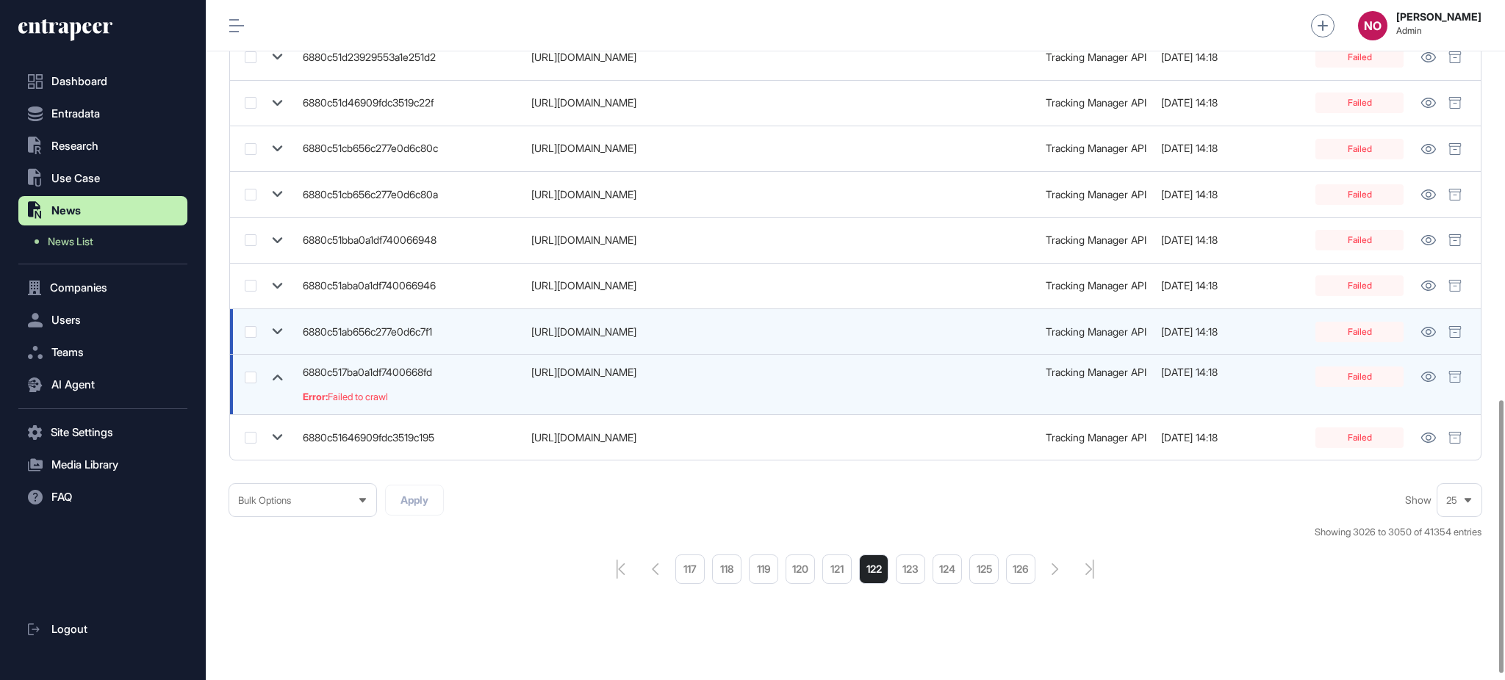
click at [276, 330] on icon at bounding box center [277, 331] width 21 height 21
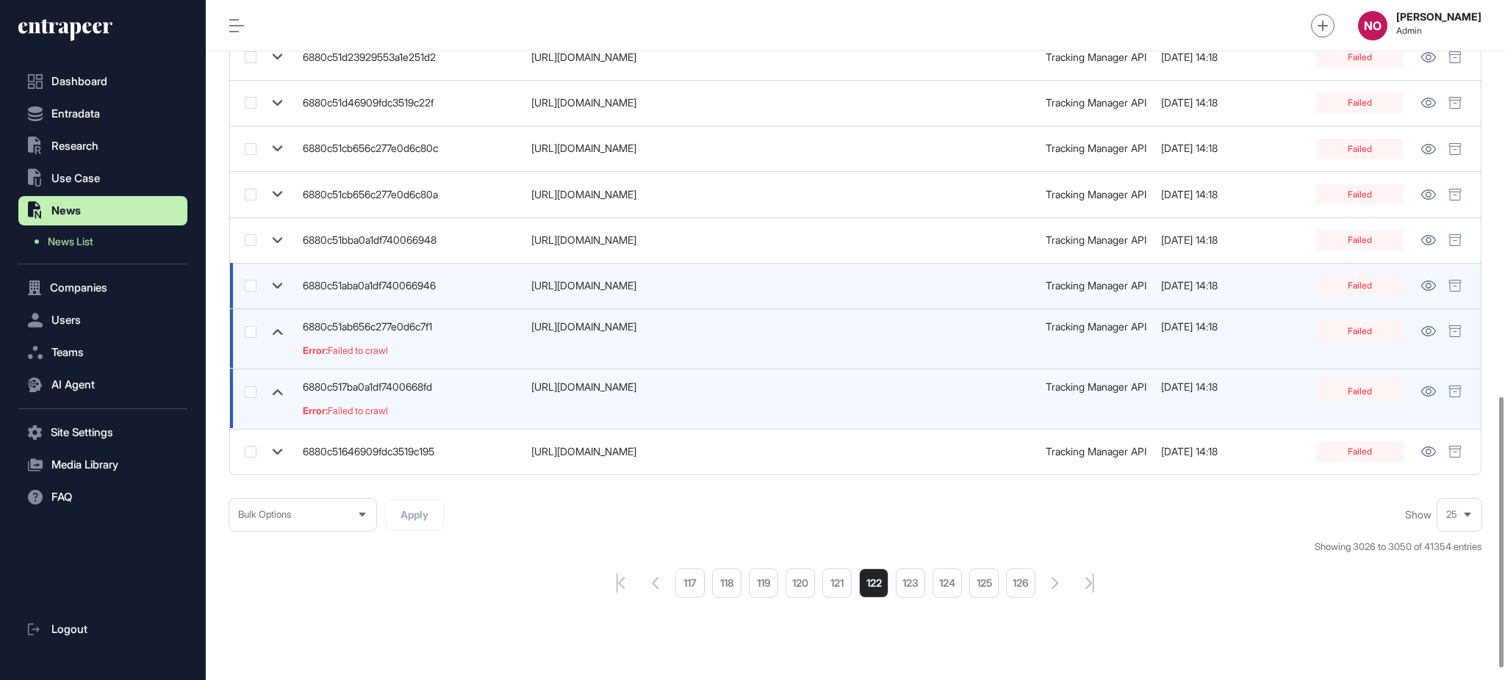
click at [286, 283] on icon at bounding box center [277, 286] width 21 height 21
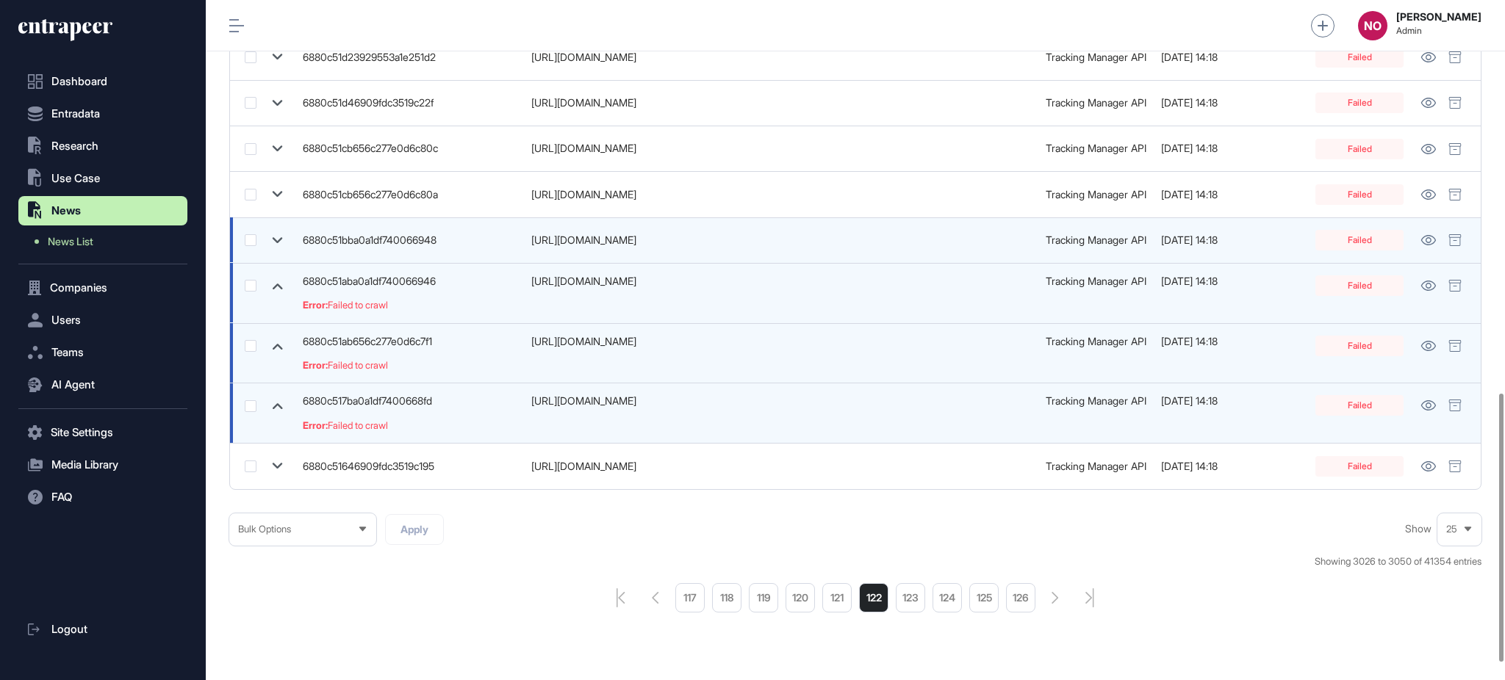
click at [281, 233] on icon at bounding box center [277, 240] width 21 height 21
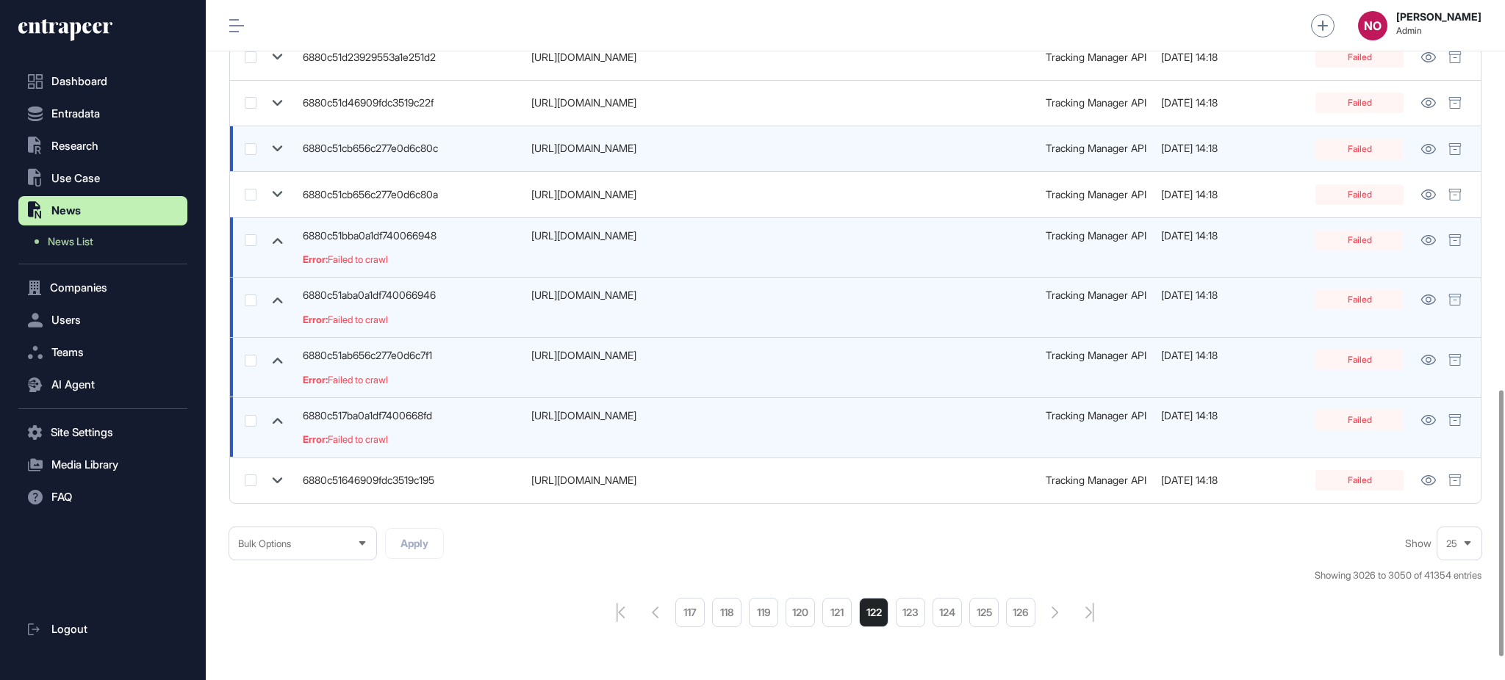
click at [277, 137] on td at bounding box center [262, 149] width 65 height 46
click at [273, 138] on icon at bounding box center [277, 148] width 21 height 21
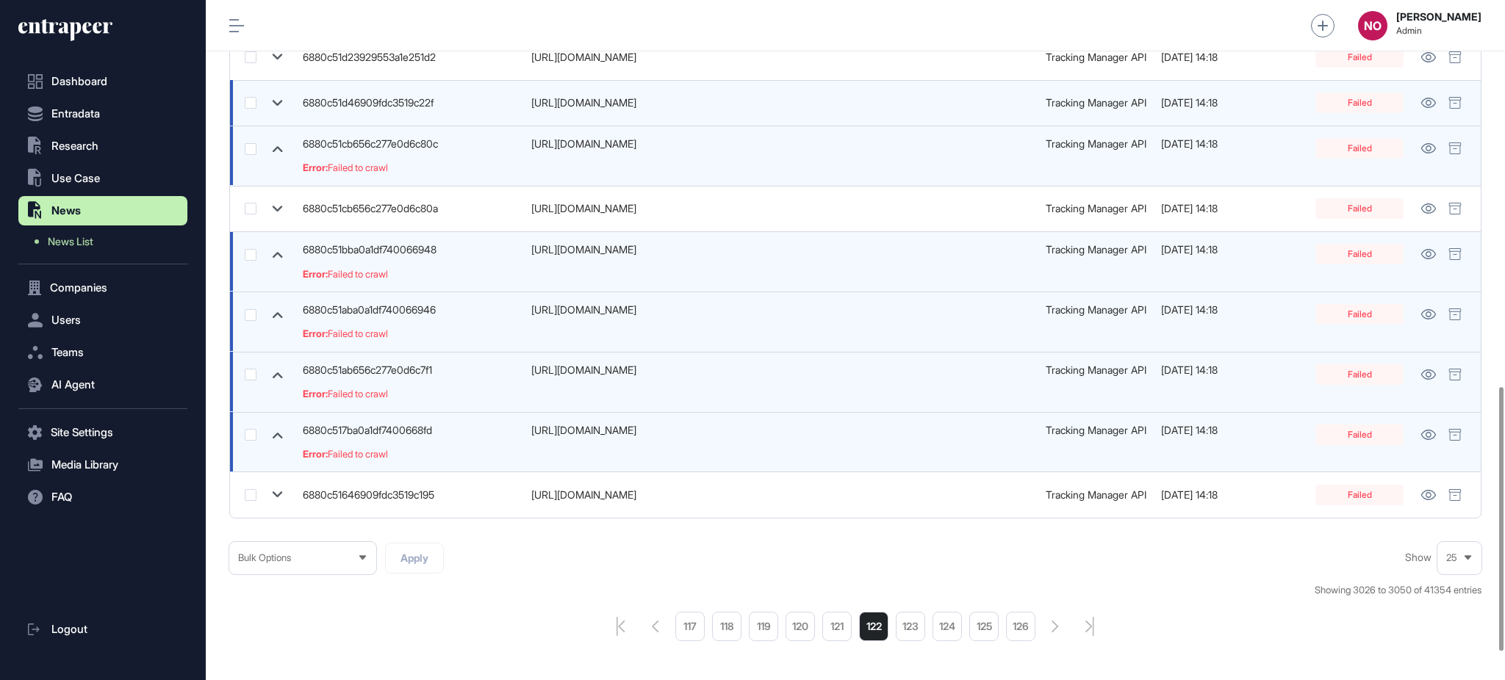
click at [269, 111] on icon at bounding box center [277, 103] width 21 height 21
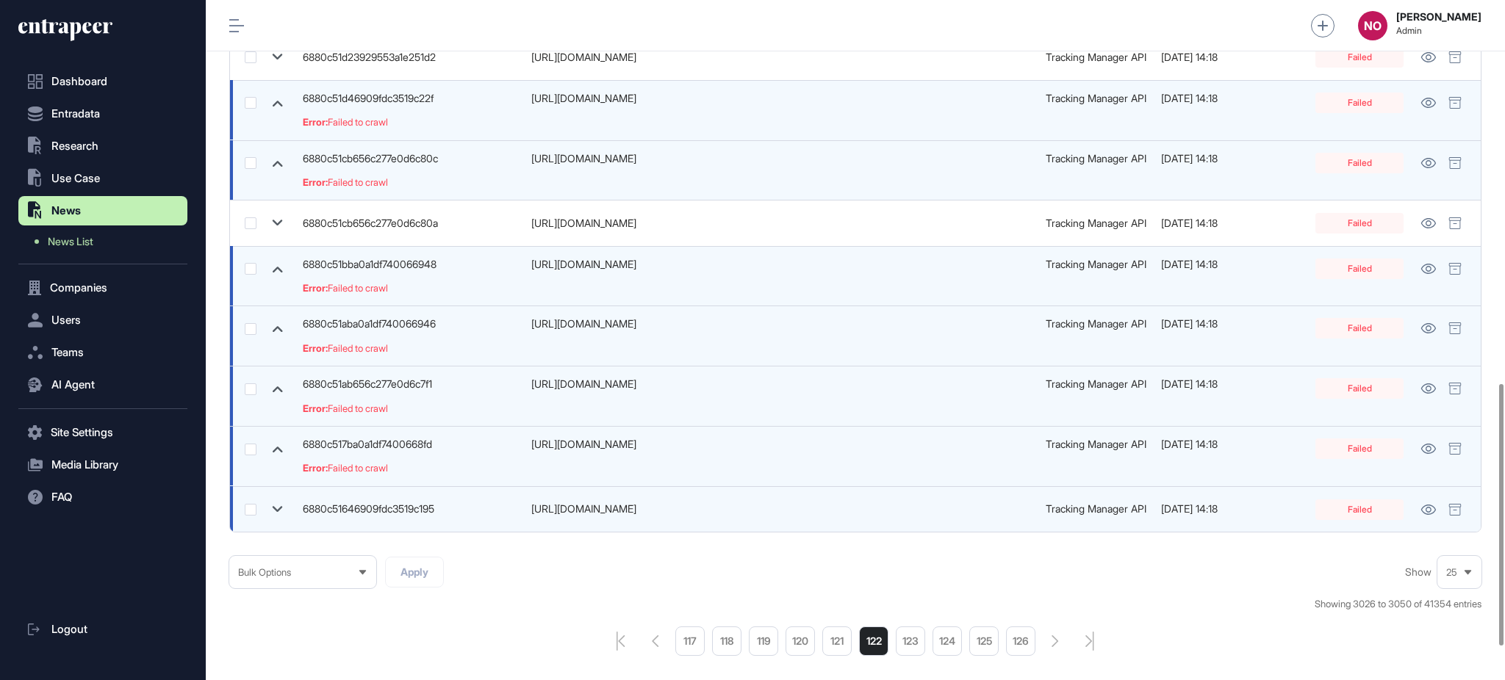
click at [278, 503] on icon at bounding box center [277, 509] width 21 height 21
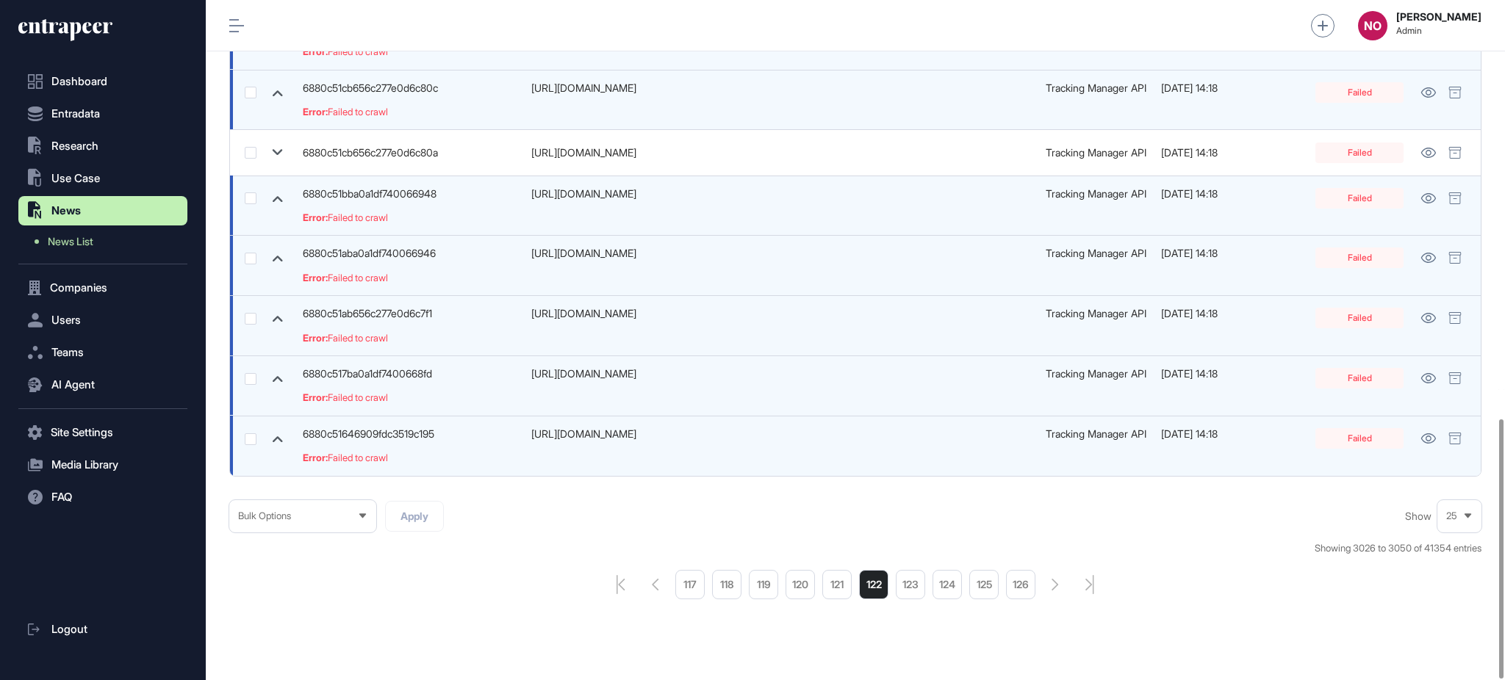
scroll to position [1095, 0]
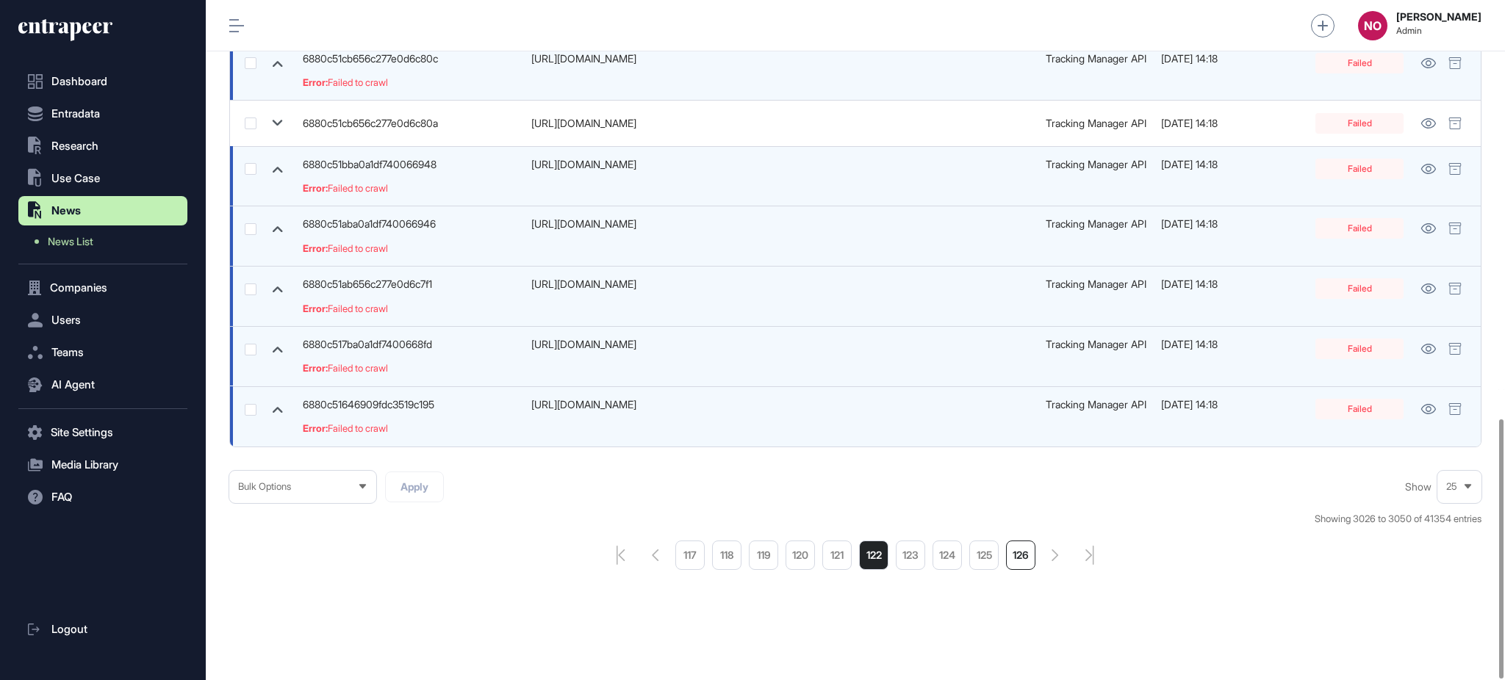
click at [1027, 564] on li "126" at bounding box center [1020, 555] width 29 height 29
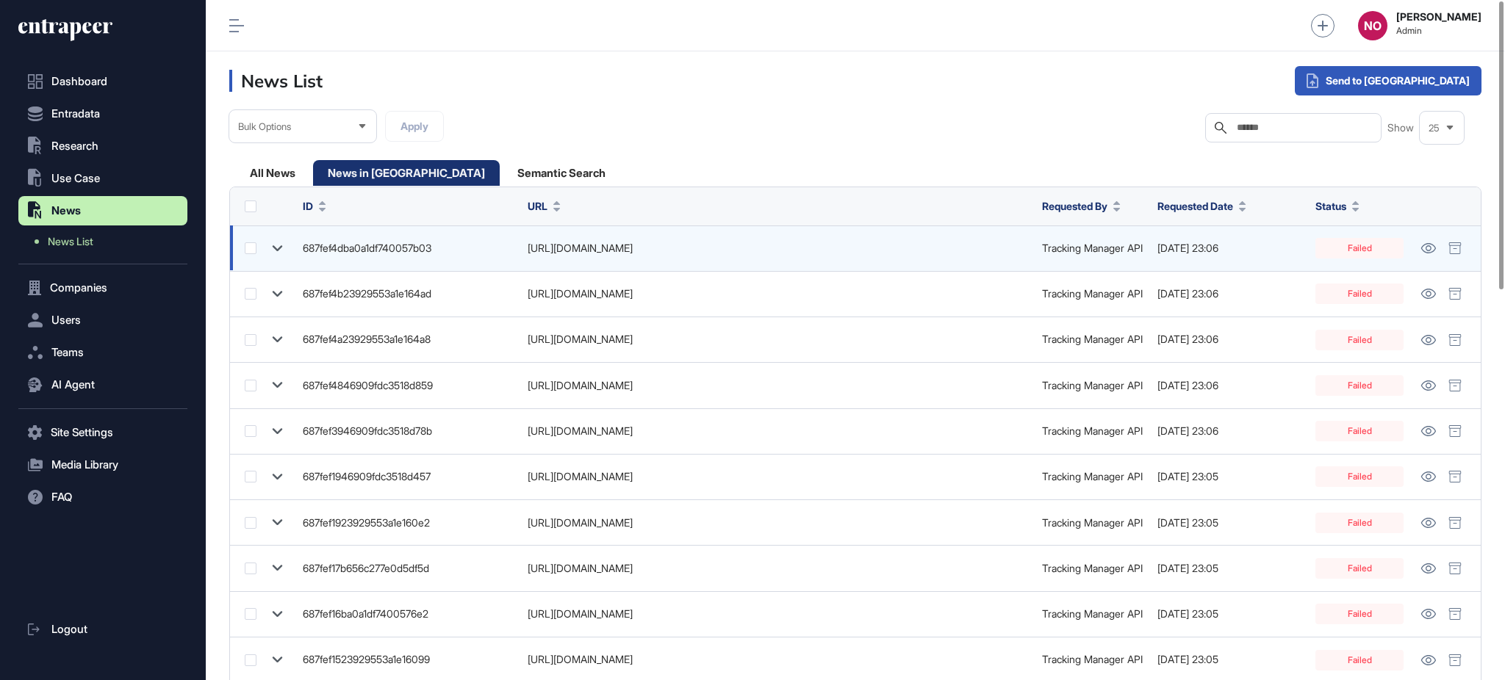
click at [273, 248] on icon at bounding box center [277, 248] width 21 height 21
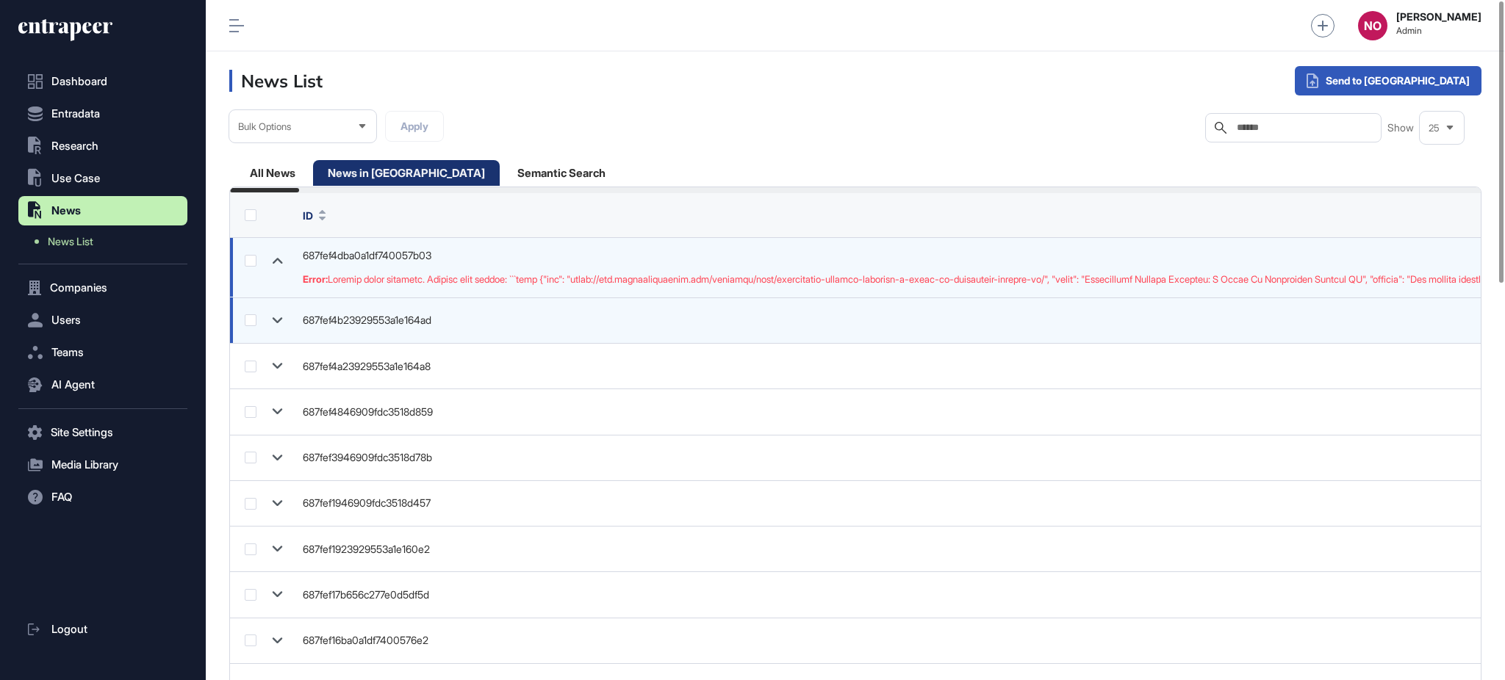
click at [262, 320] on div at bounding box center [266, 320] width 43 height 21
click at [276, 312] on icon at bounding box center [277, 320] width 21 height 21
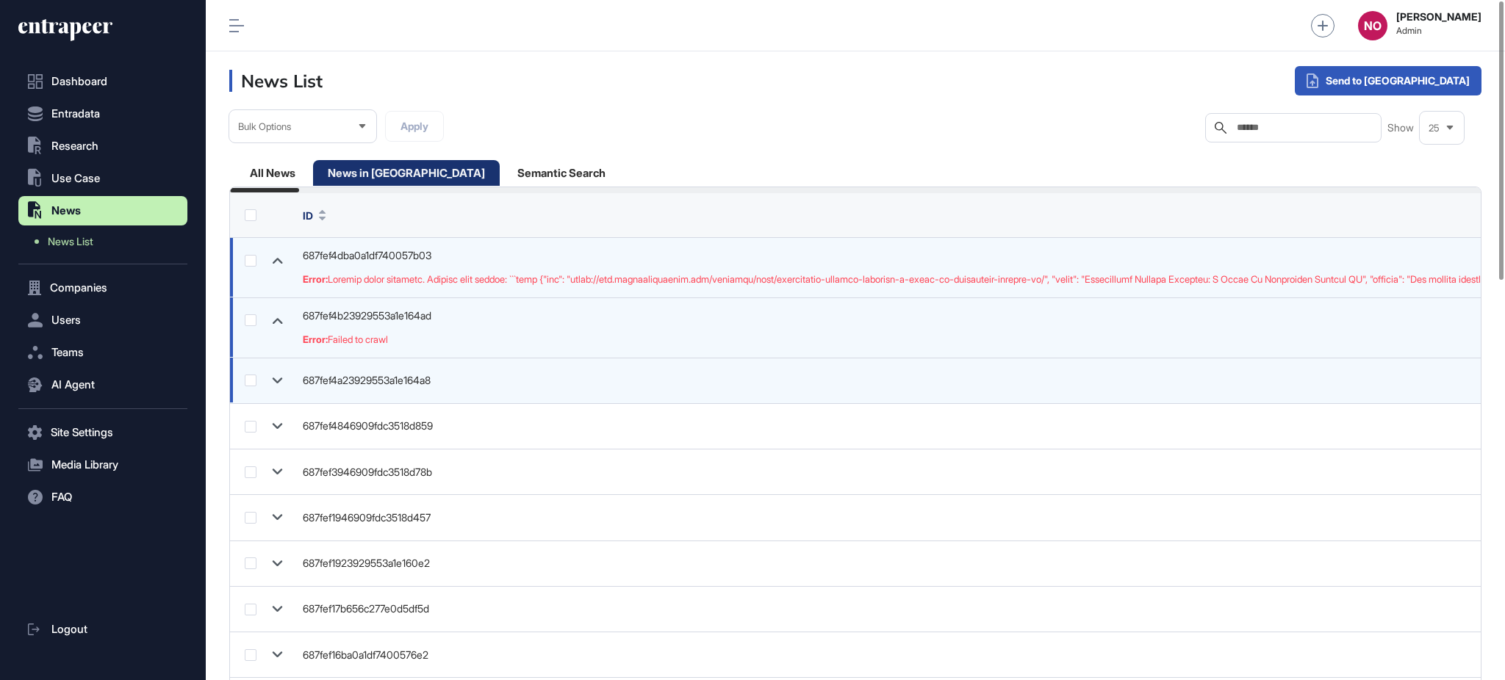
click at [273, 370] on icon at bounding box center [277, 380] width 21 height 21
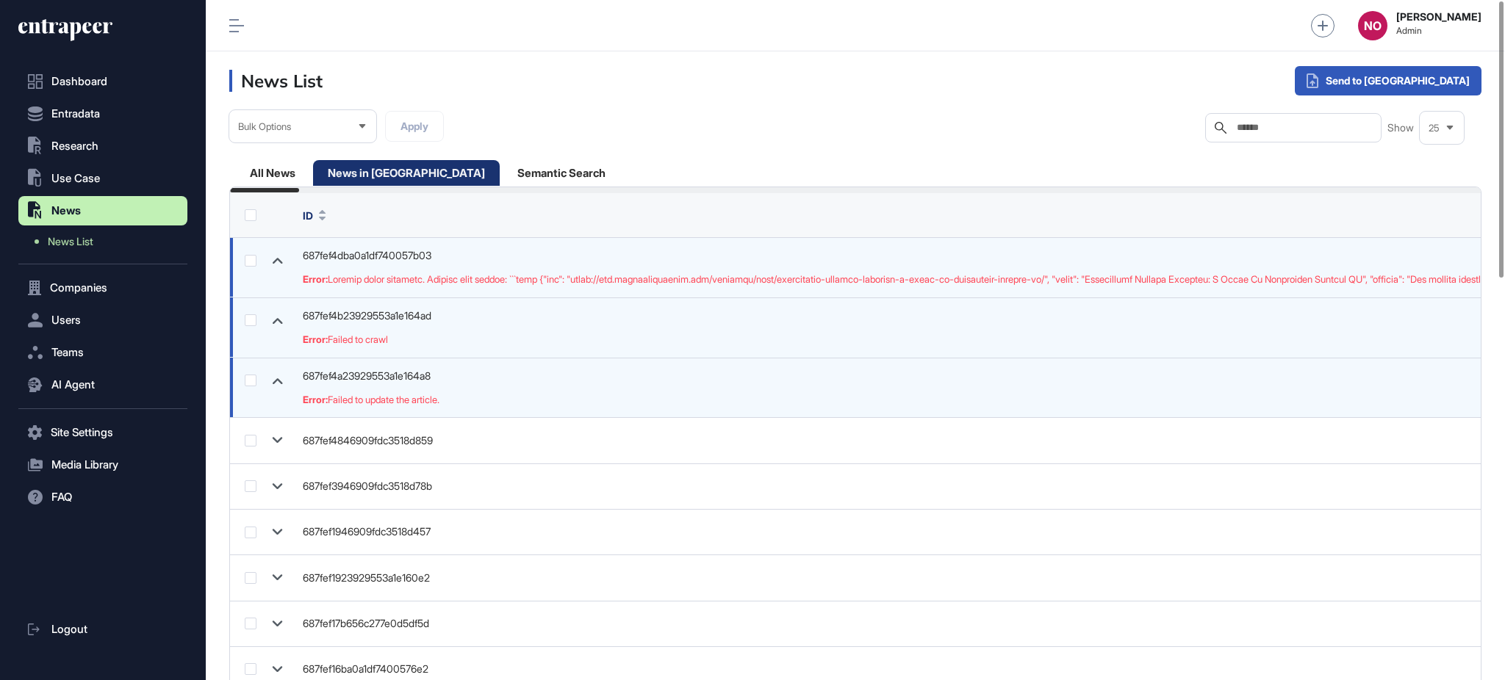
scroll to position [989, 0]
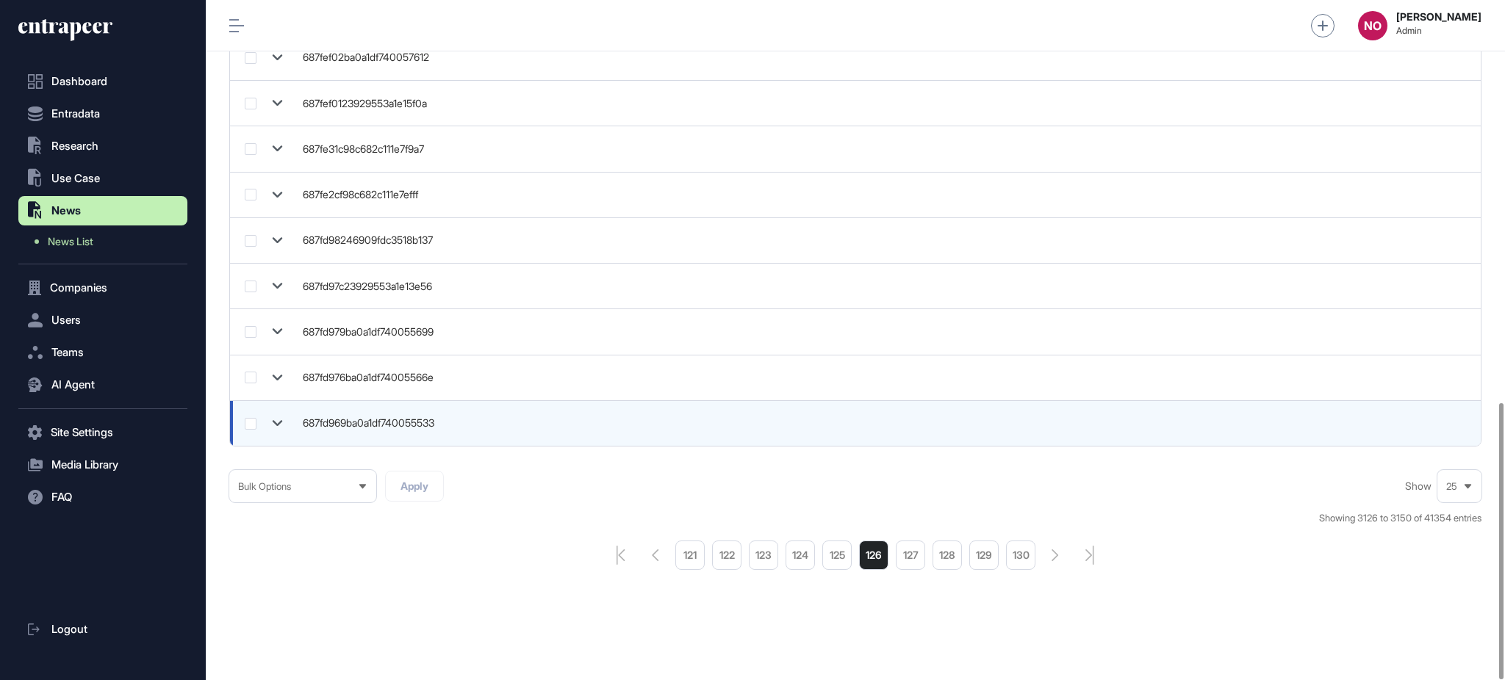
click at [281, 413] on icon at bounding box center [277, 423] width 21 height 21
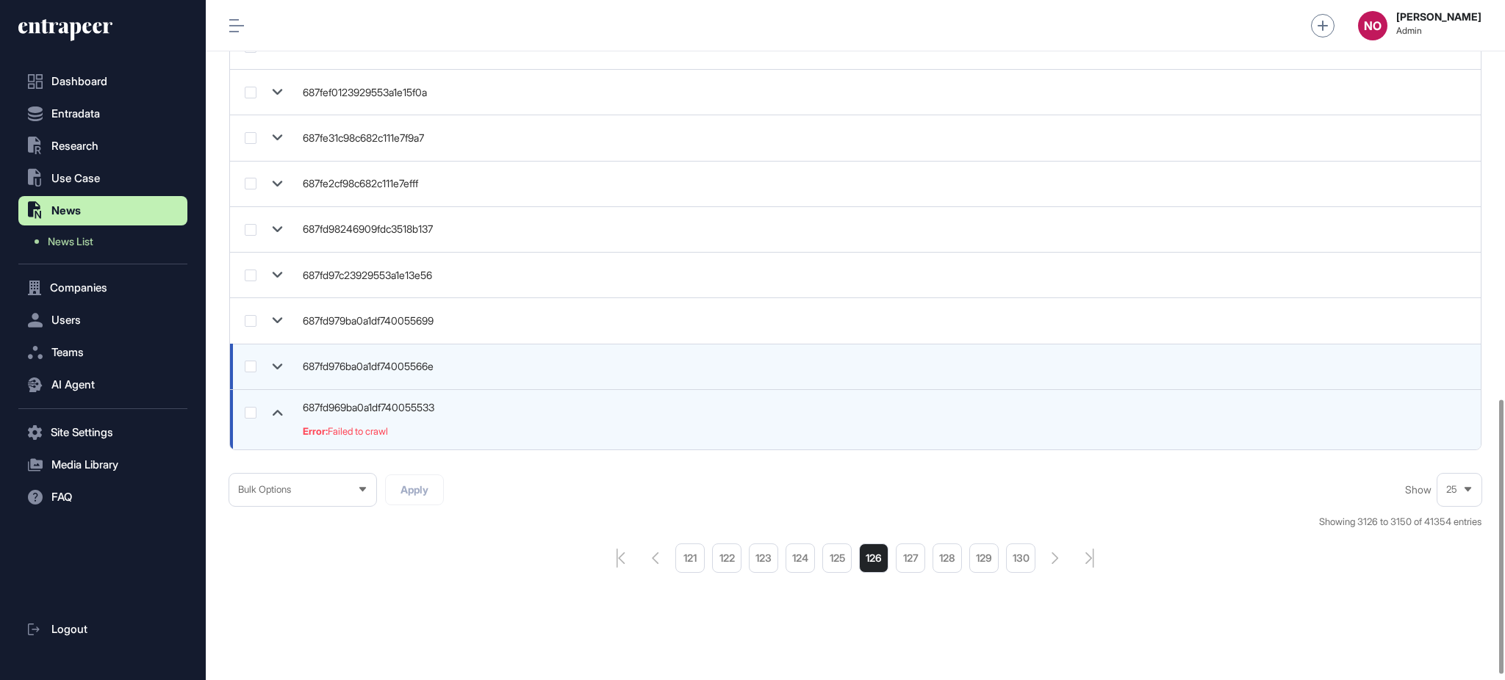
click at [278, 367] on icon at bounding box center [278, 367] width 10 height 6
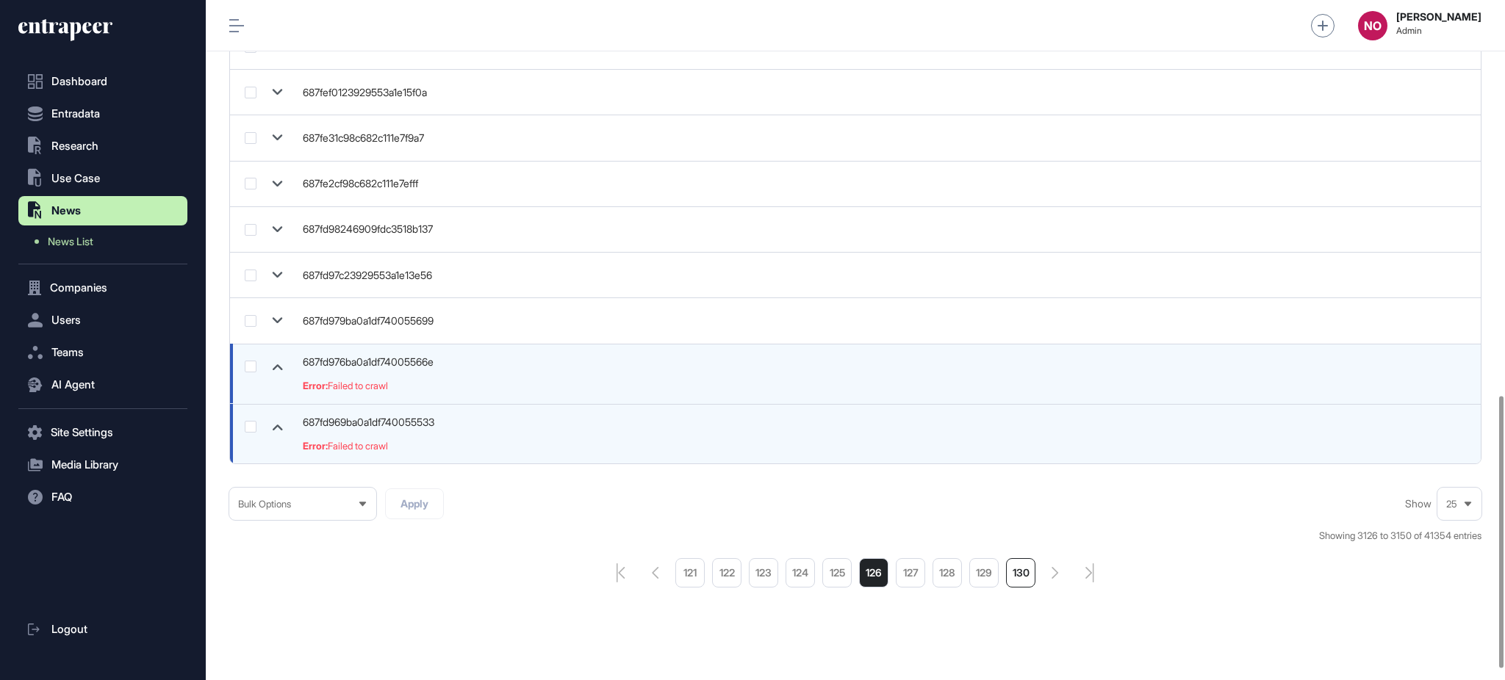
click at [1018, 584] on li "130" at bounding box center [1020, 572] width 29 height 29
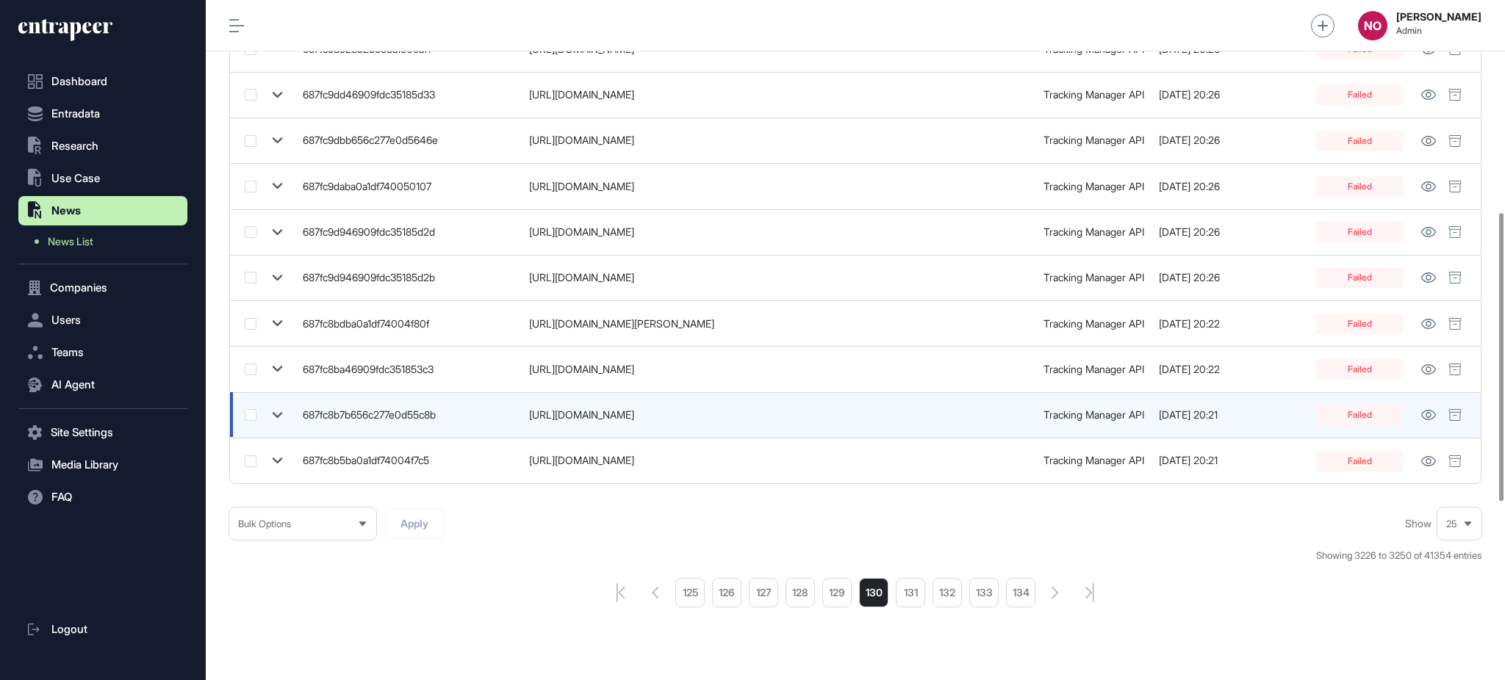
scroll to position [923, 0]
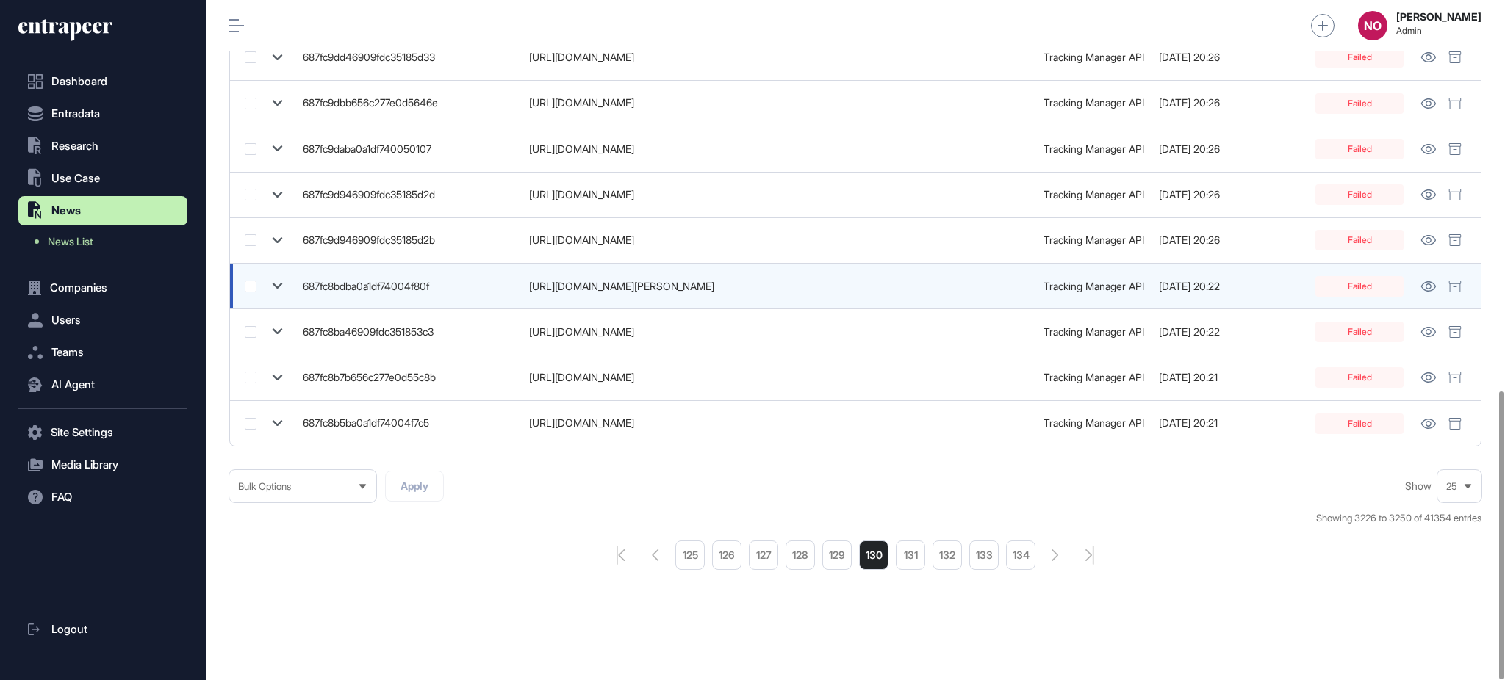
click at [273, 281] on icon at bounding box center [277, 286] width 21 height 21
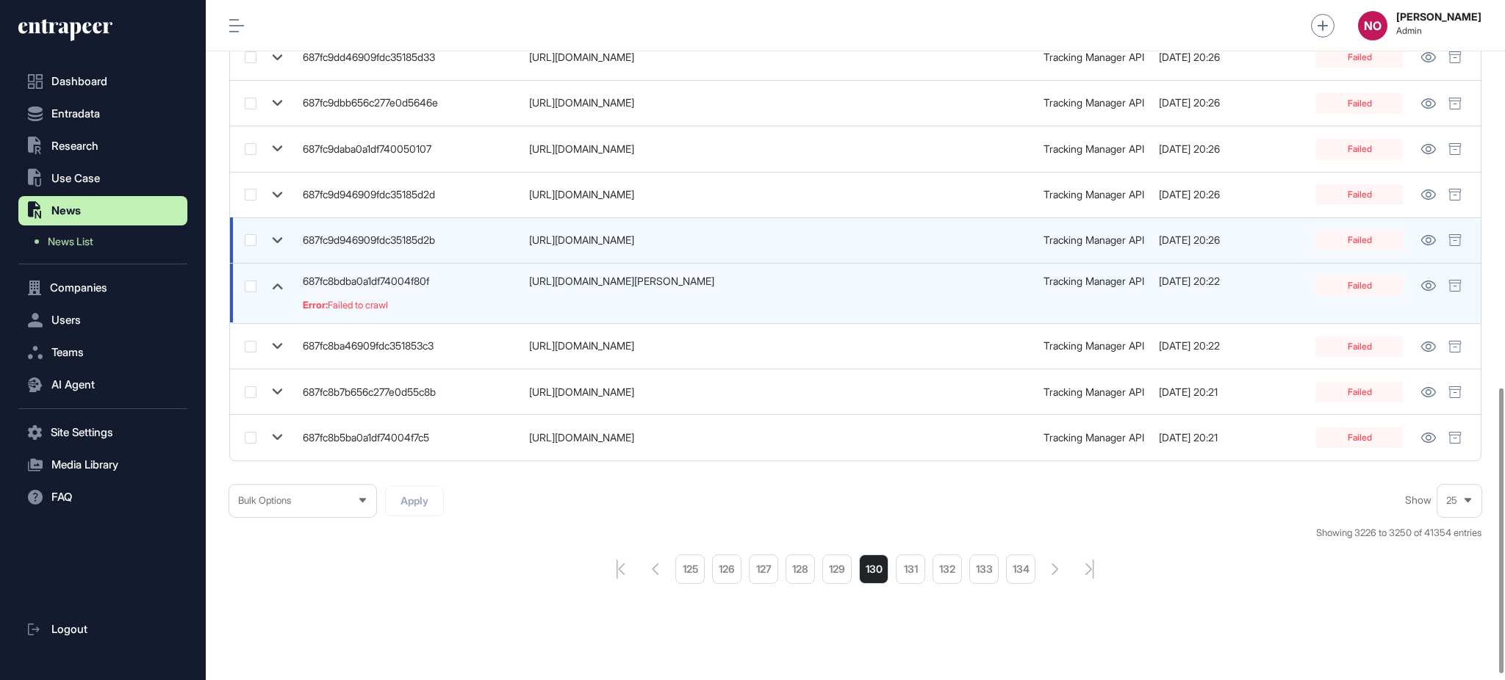
click at [276, 244] on icon at bounding box center [277, 240] width 21 height 21
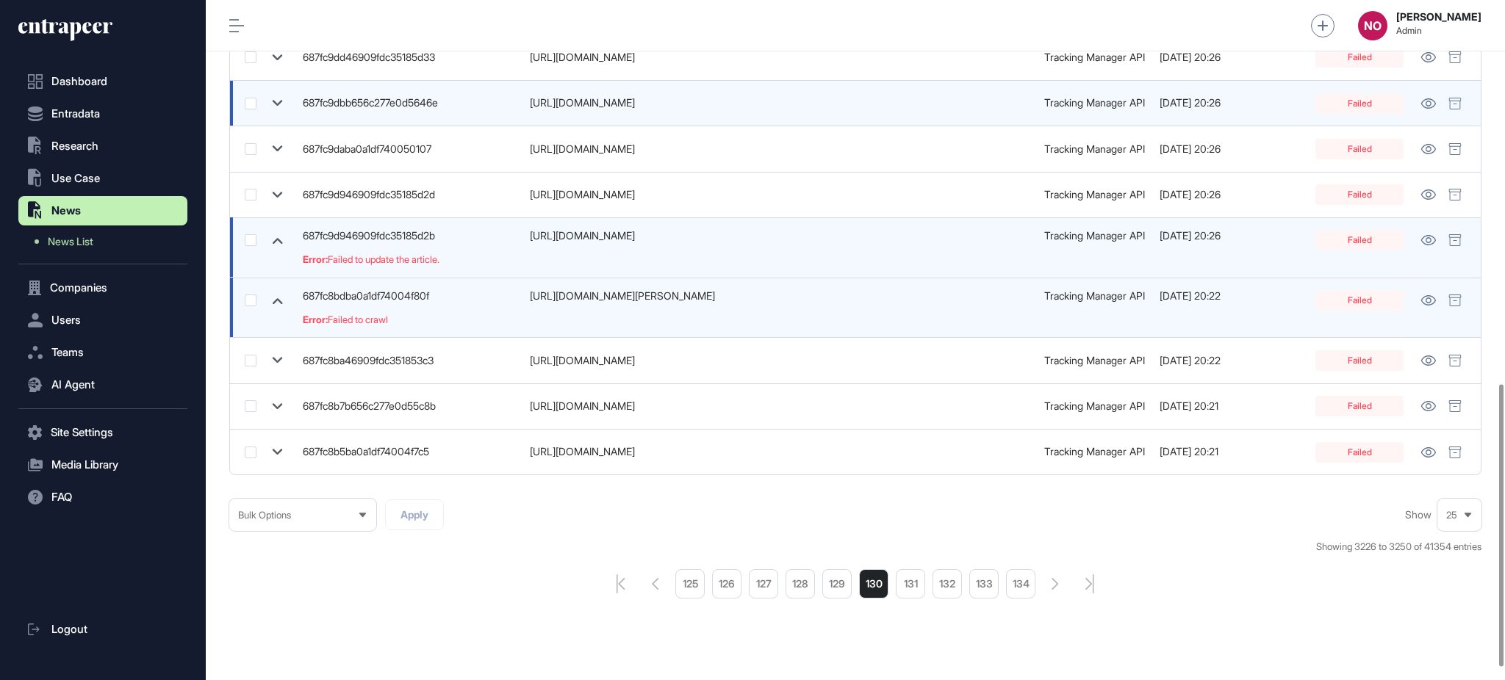
click at [273, 105] on icon at bounding box center [277, 103] width 21 height 21
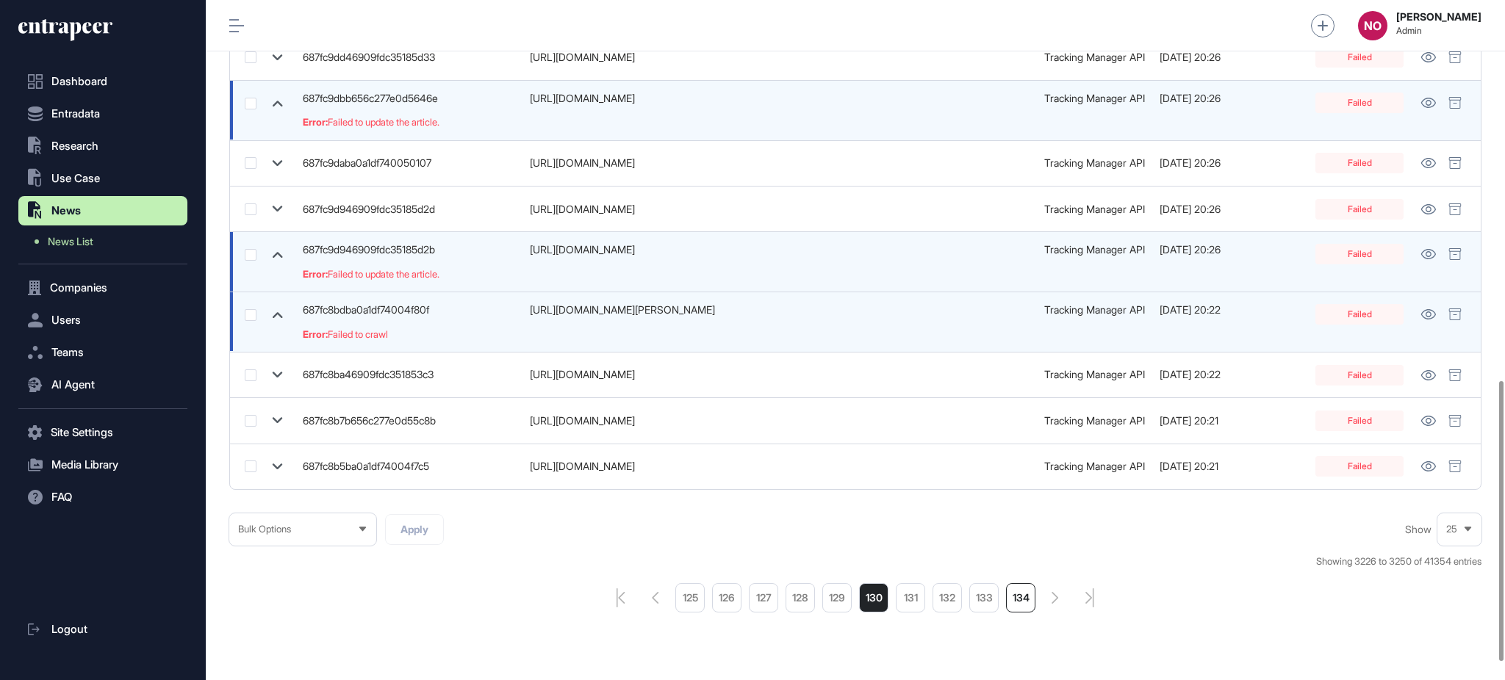
click at [1018, 601] on li "134" at bounding box center [1020, 597] width 29 height 29
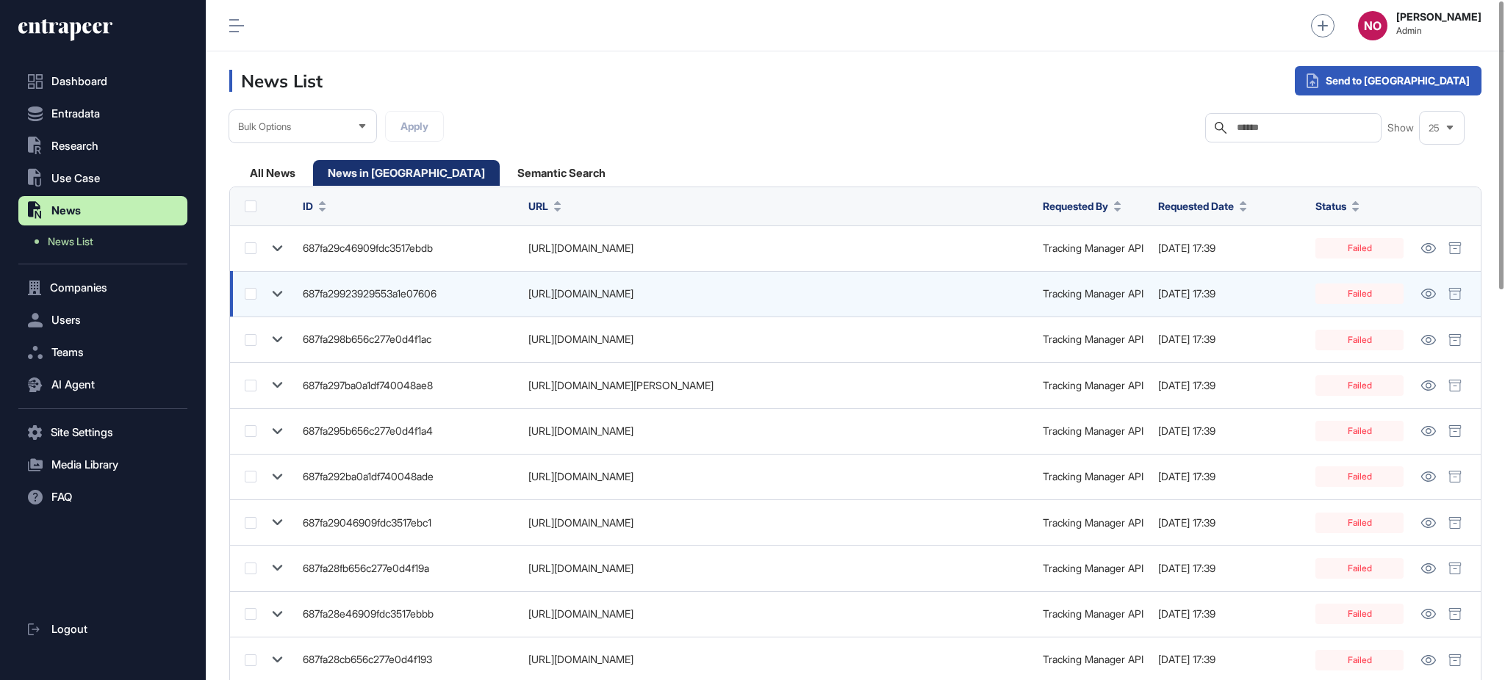
click at [278, 289] on icon at bounding box center [277, 294] width 21 height 21
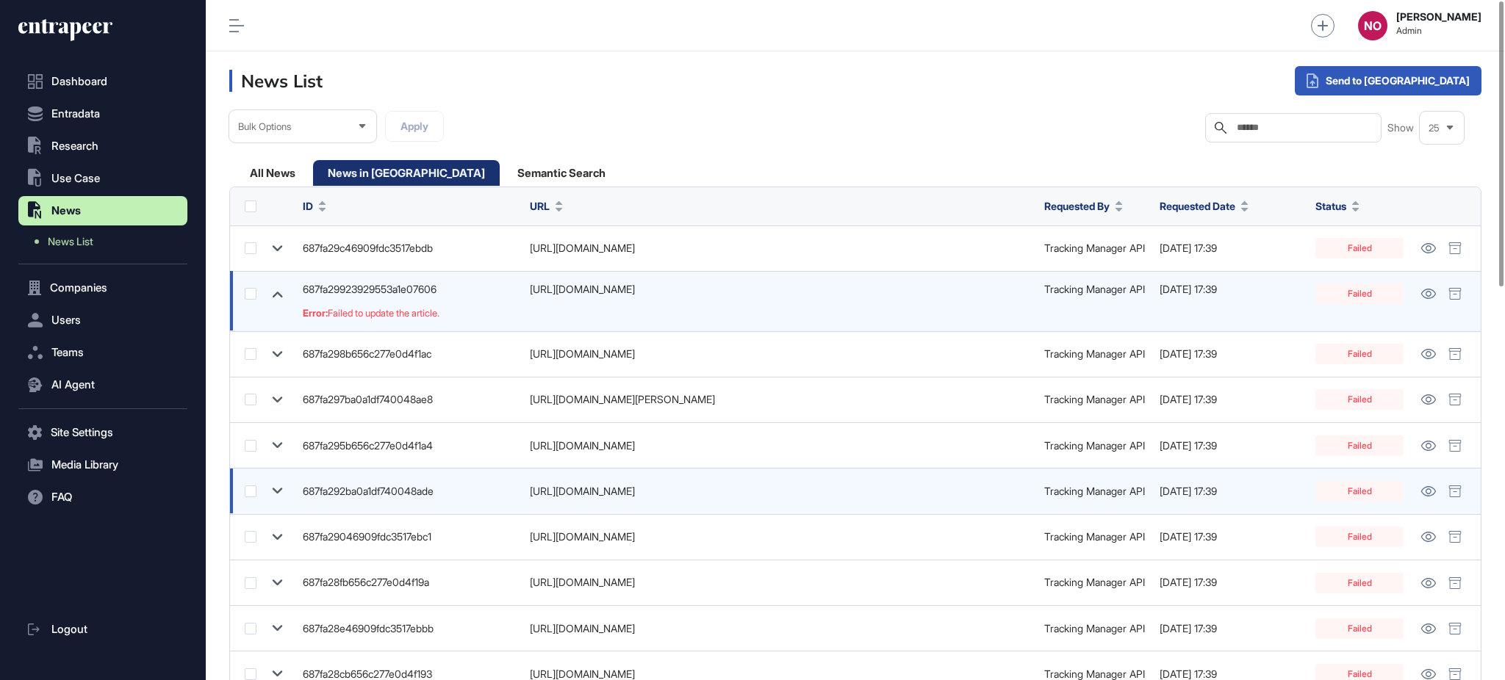
click at [276, 489] on icon at bounding box center [277, 490] width 21 height 21
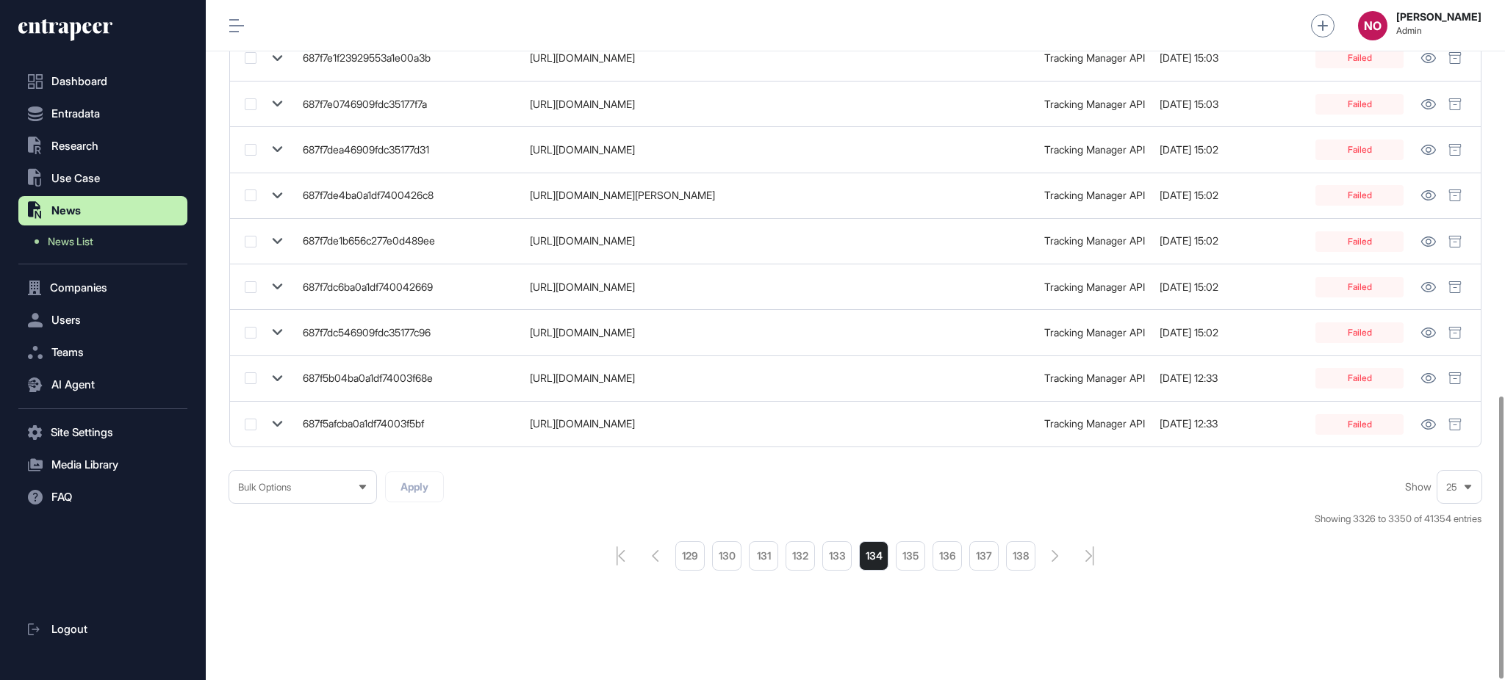
scroll to position [952, 0]
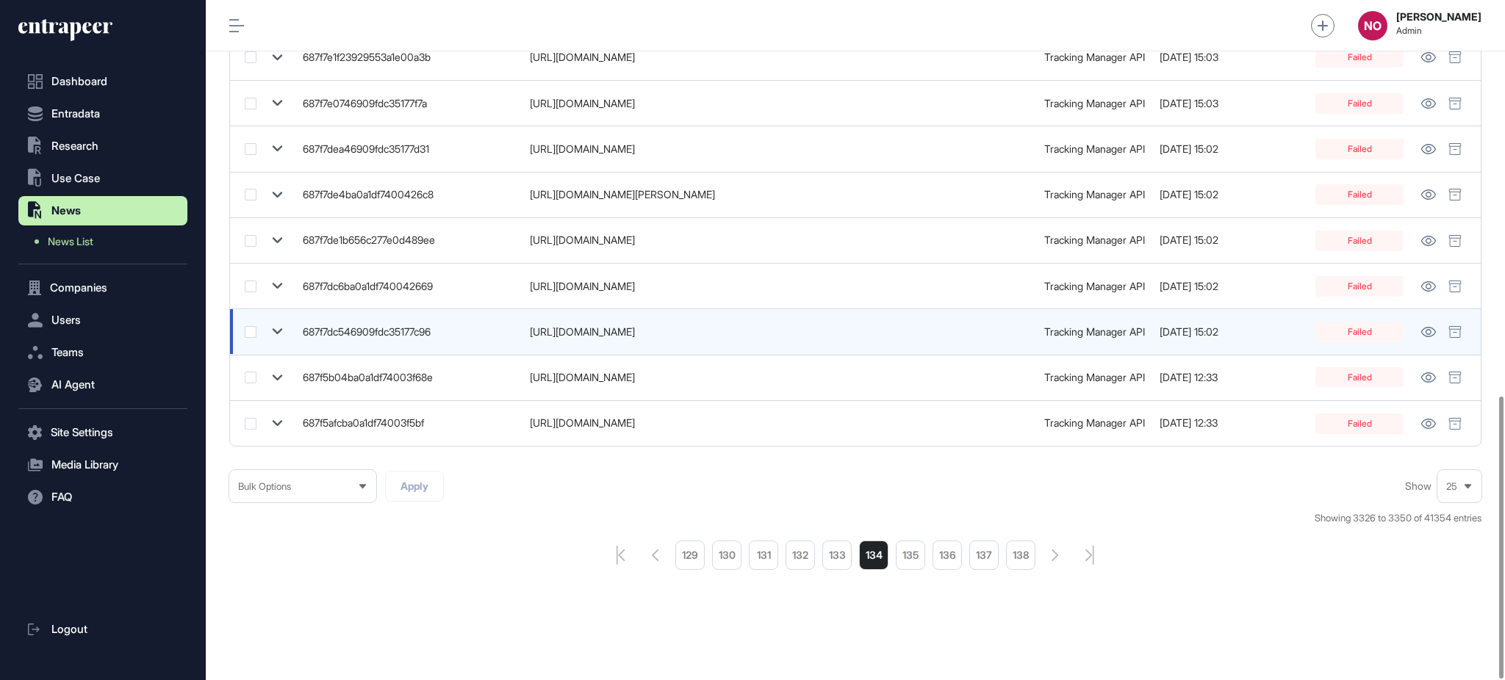
click at [276, 334] on icon at bounding box center [277, 331] width 21 height 21
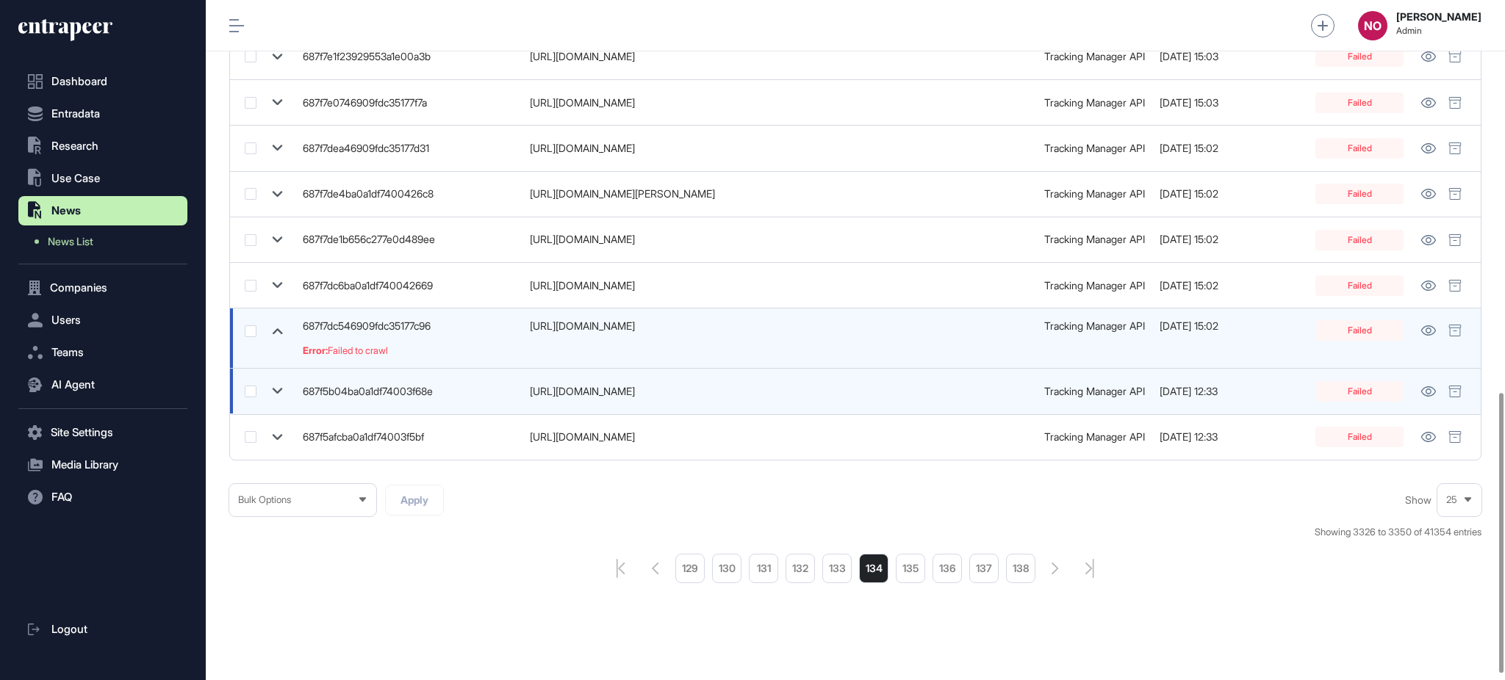
click at [291, 403] on td at bounding box center [262, 392] width 65 height 46
click at [283, 391] on icon at bounding box center [277, 391] width 21 height 21
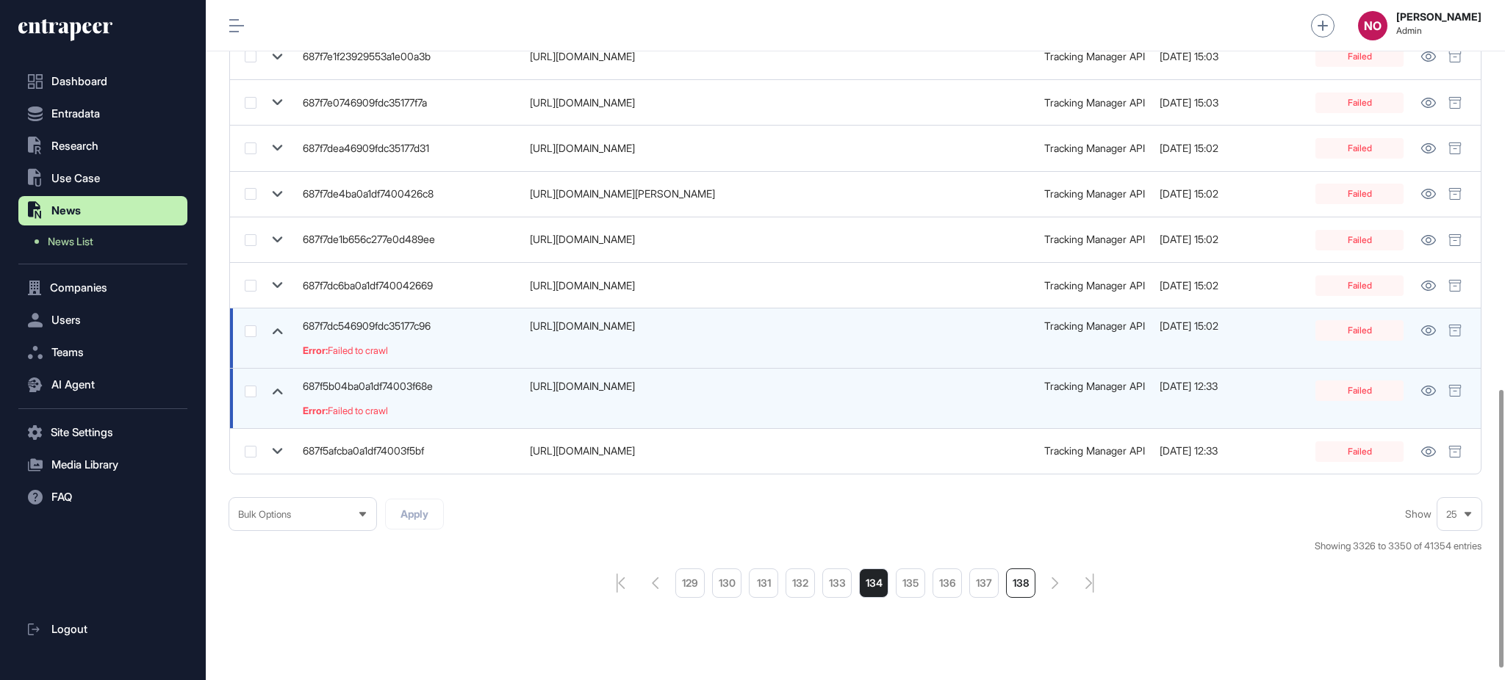
click at [1024, 589] on li "138" at bounding box center [1020, 583] width 29 height 29
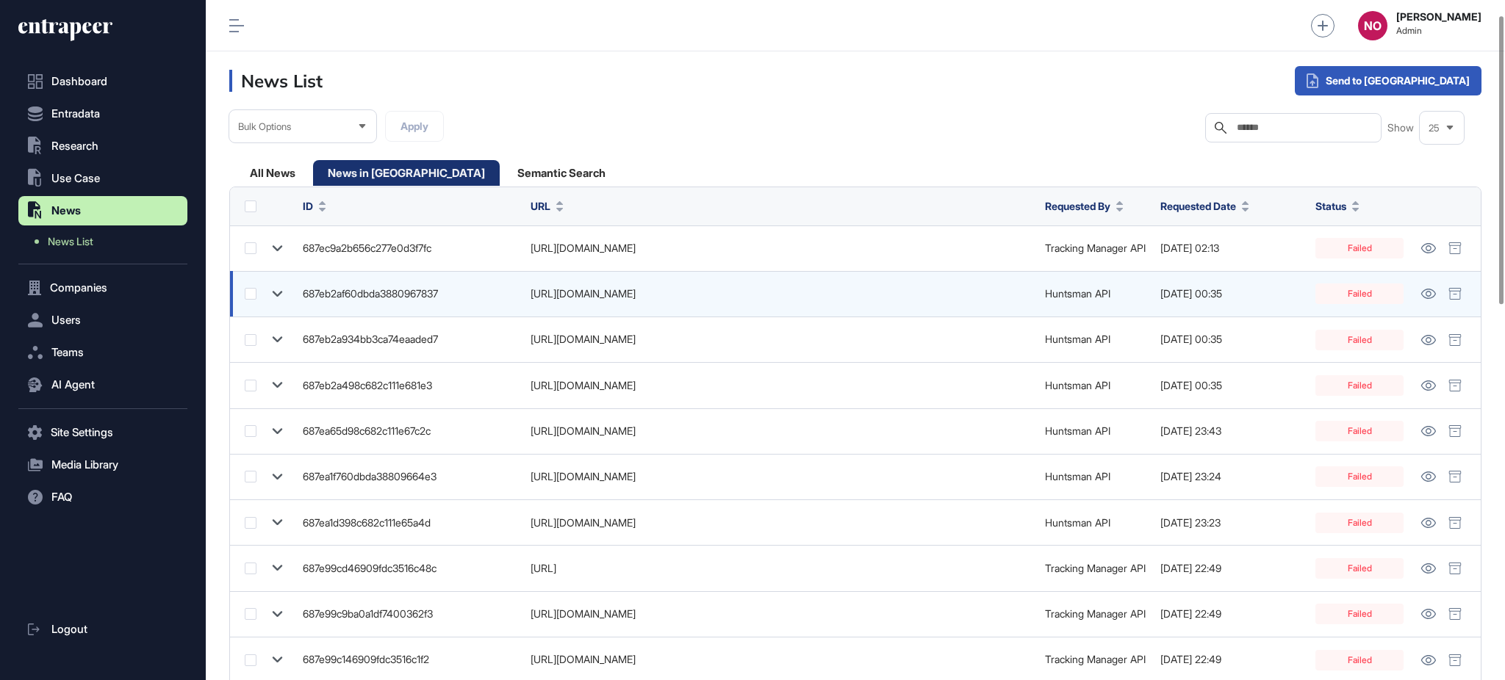
scroll to position [923, 0]
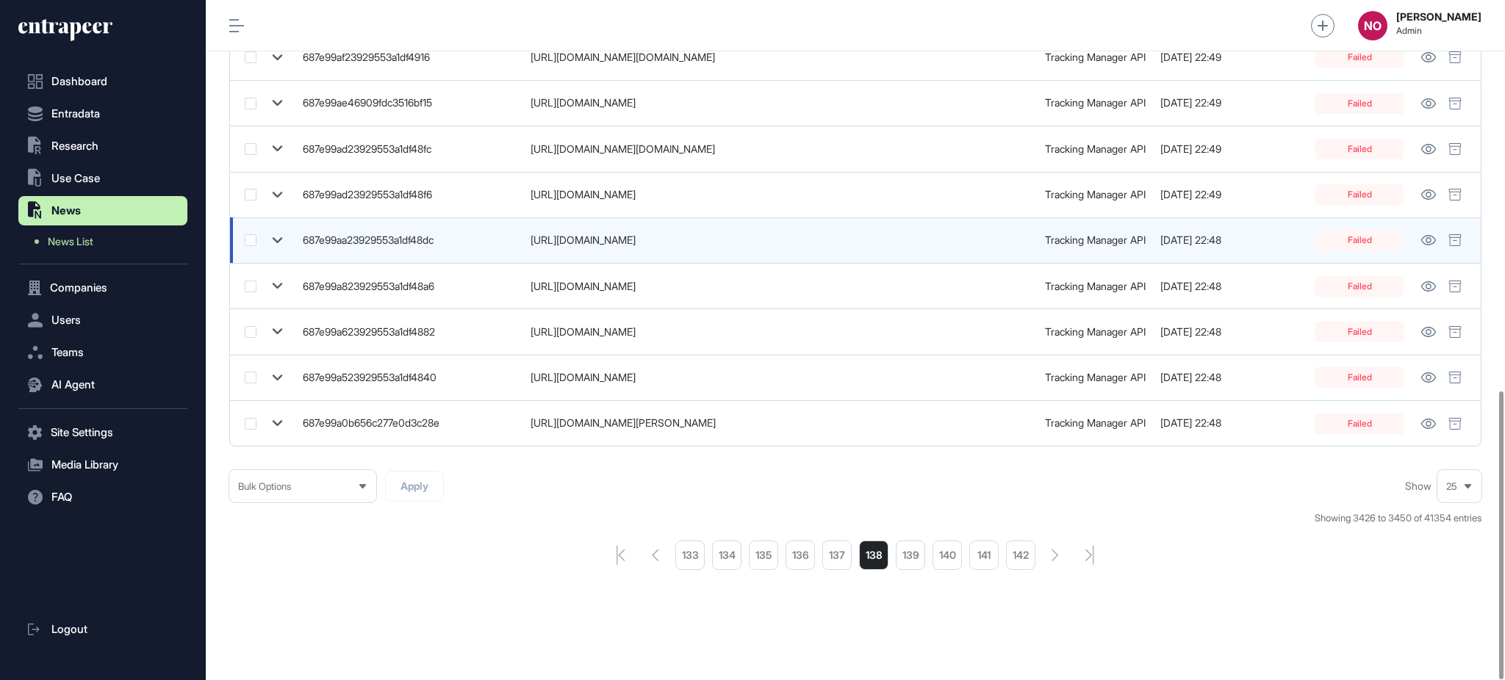
click at [283, 242] on icon at bounding box center [277, 240] width 21 height 21
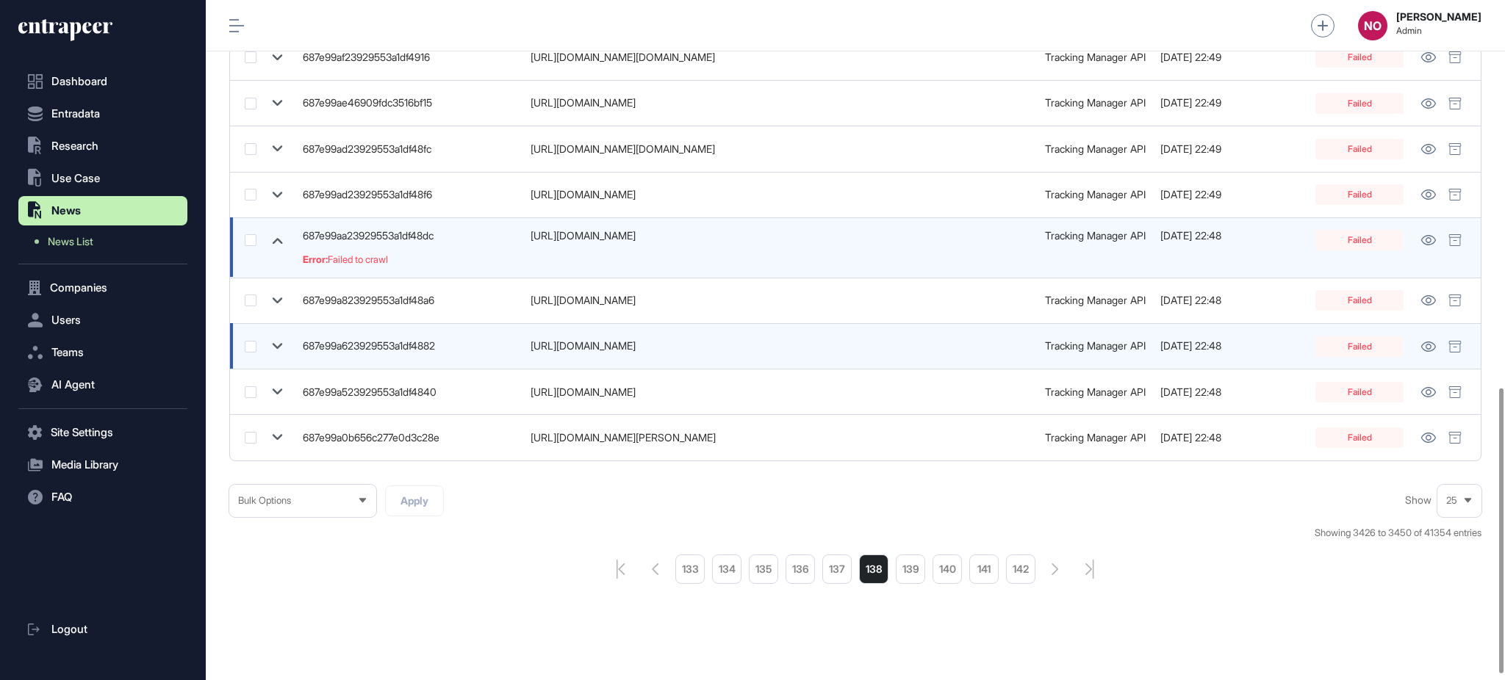
click at [272, 339] on icon at bounding box center [277, 346] width 21 height 21
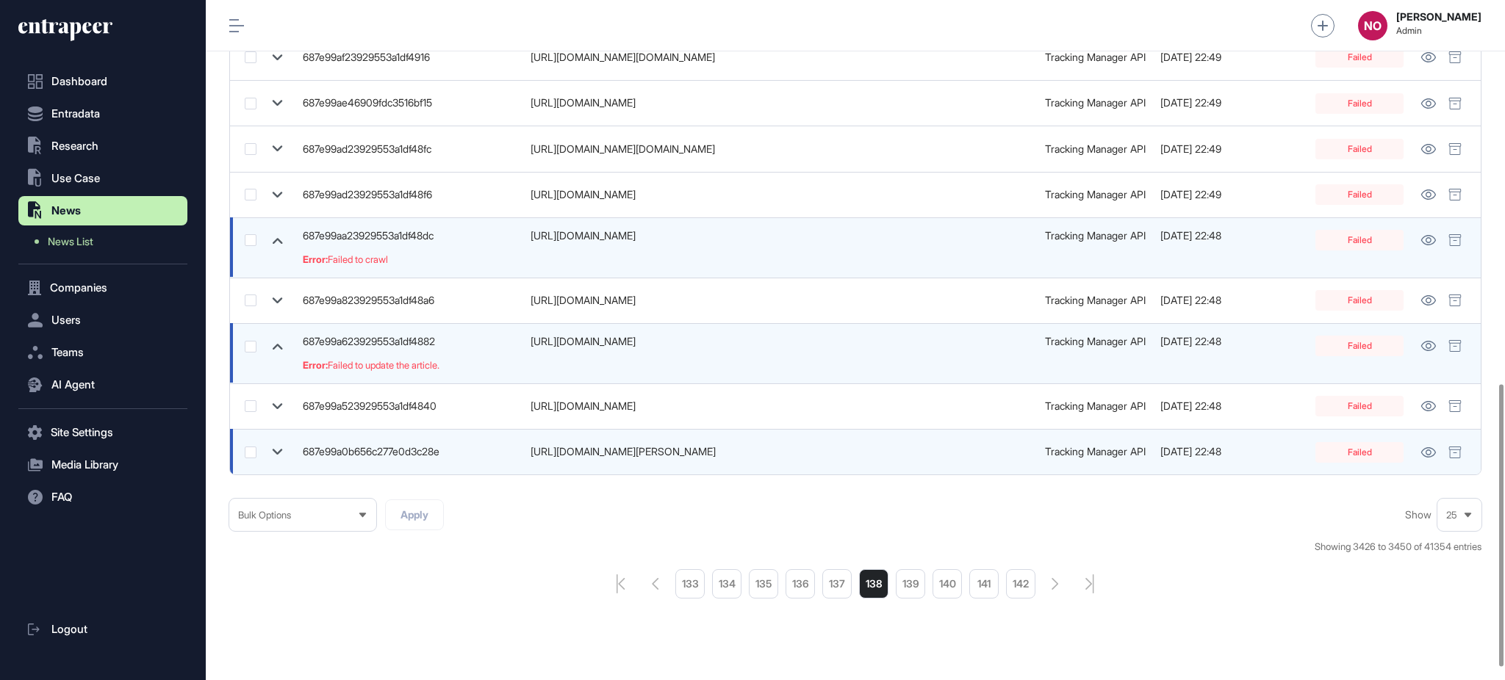
click at [281, 451] on icon at bounding box center [278, 452] width 10 height 6
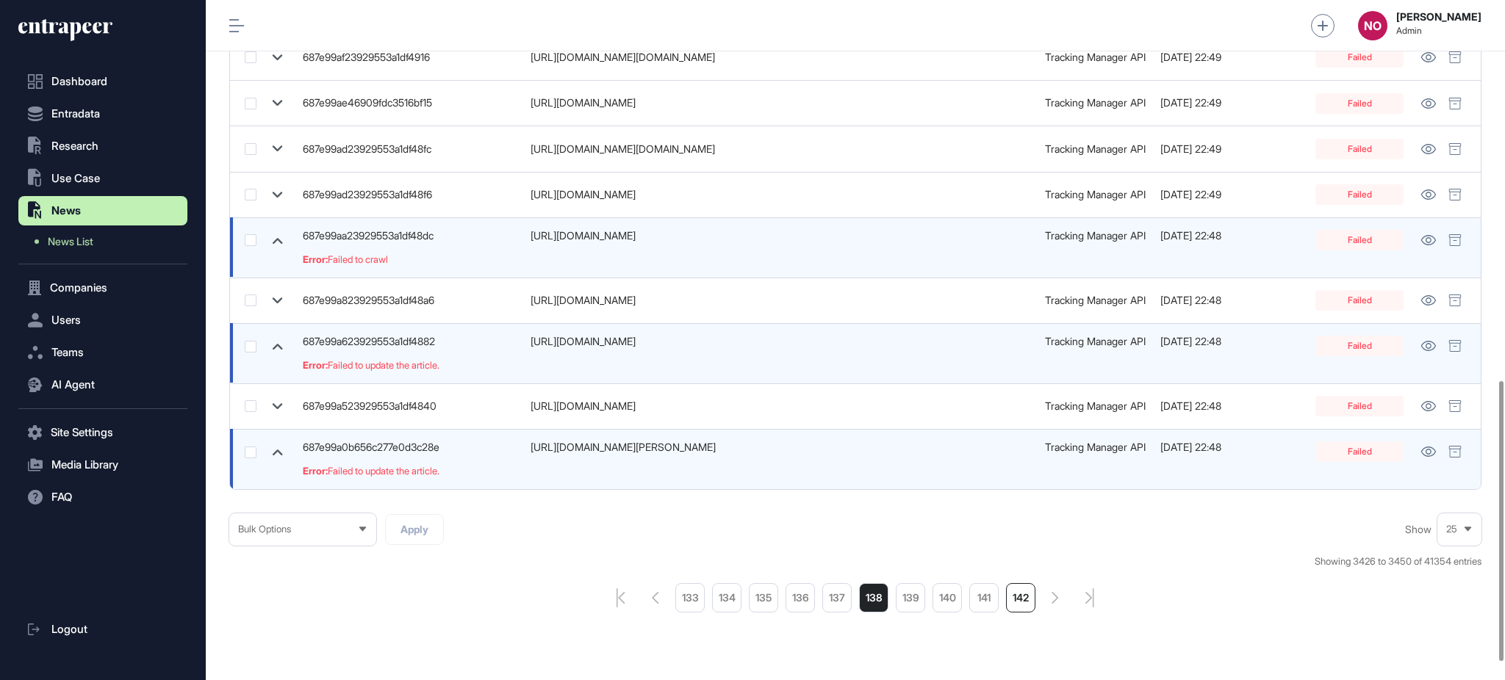
click at [1029, 596] on li "142" at bounding box center [1020, 597] width 29 height 29
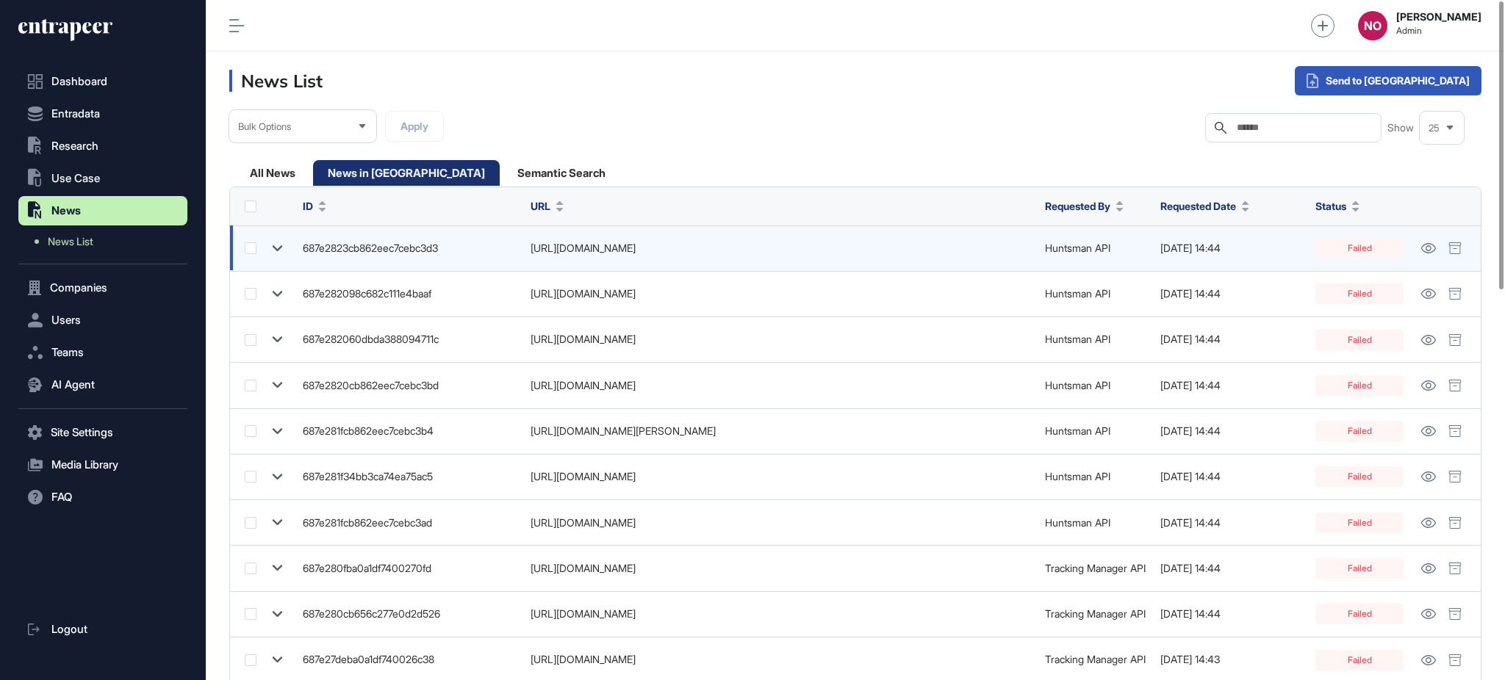
click at [272, 246] on icon at bounding box center [277, 248] width 21 height 21
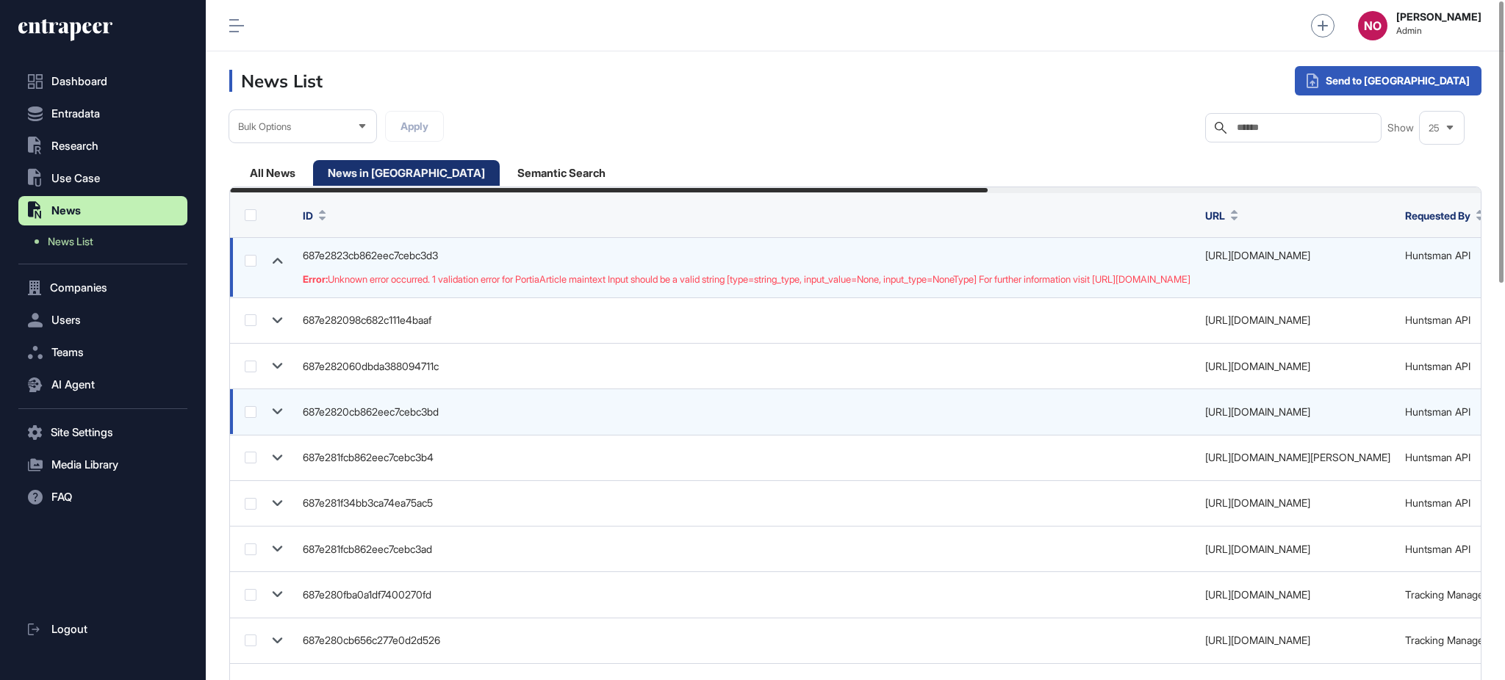
click at [278, 407] on icon at bounding box center [277, 411] width 21 height 21
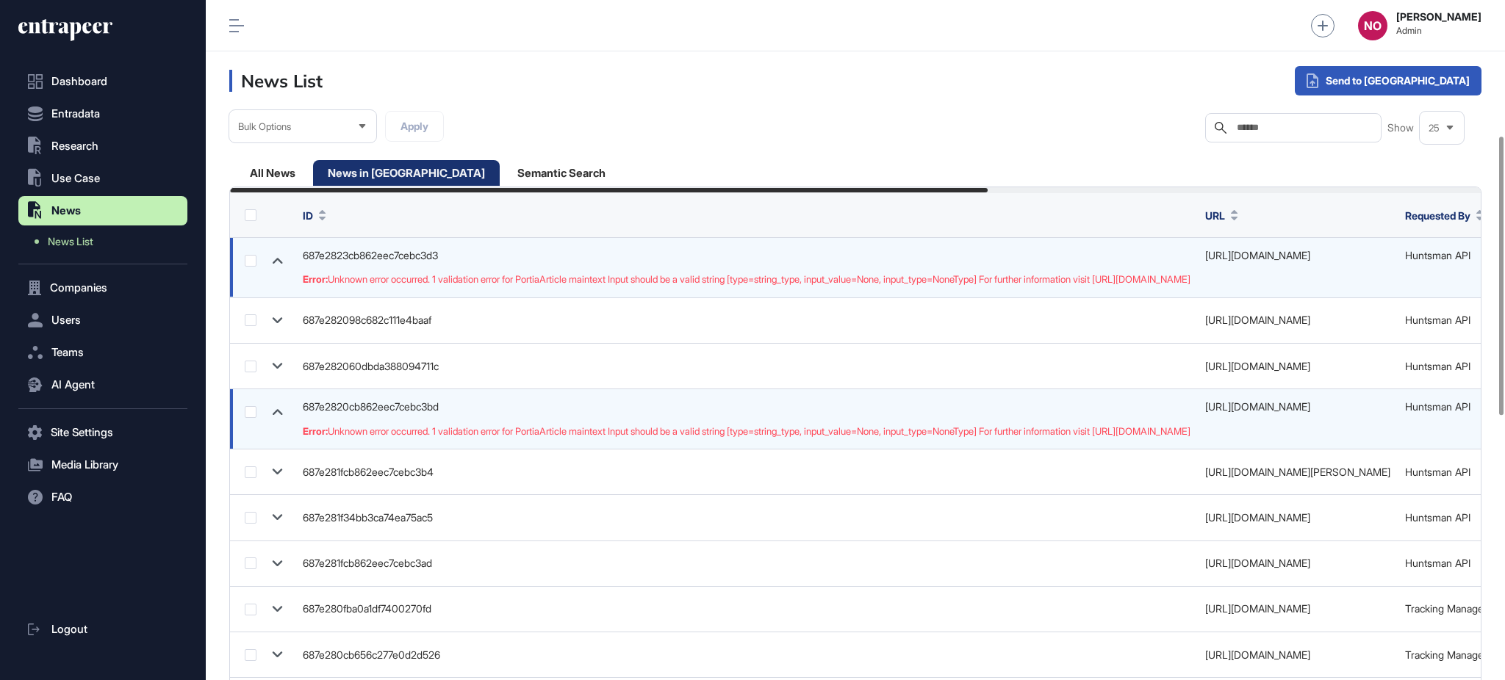
scroll to position [973, 0]
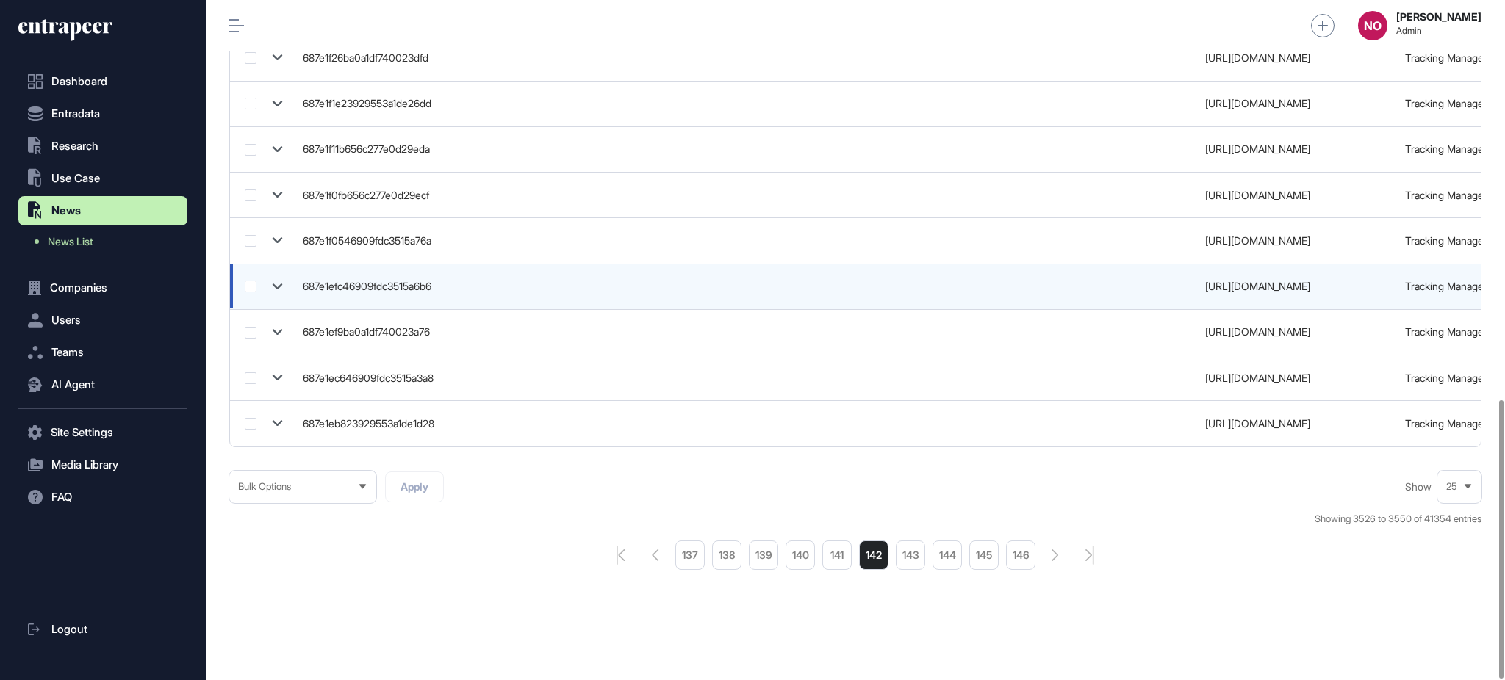
click at [281, 284] on icon at bounding box center [278, 287] width 10 height 6
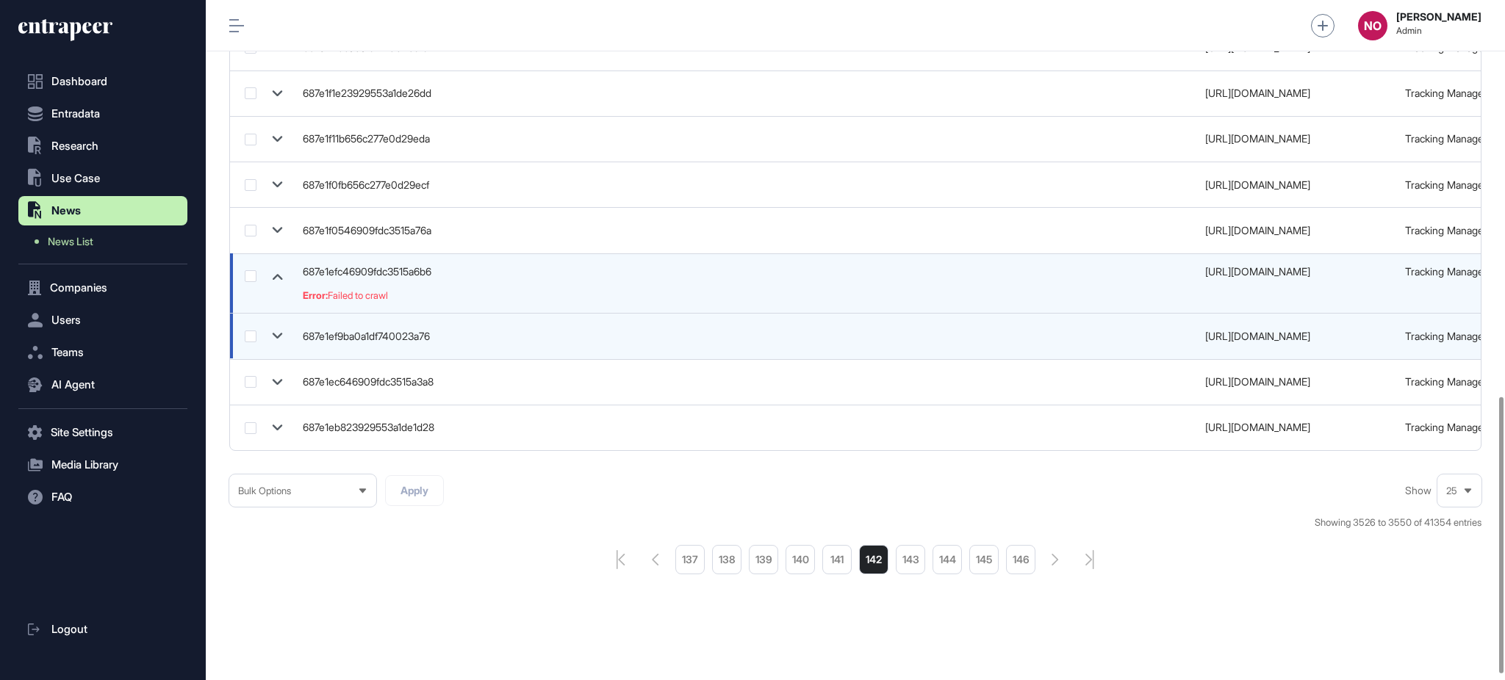
click at [271, 341] on icon at bounding box center [277, 335] width 21 height 21
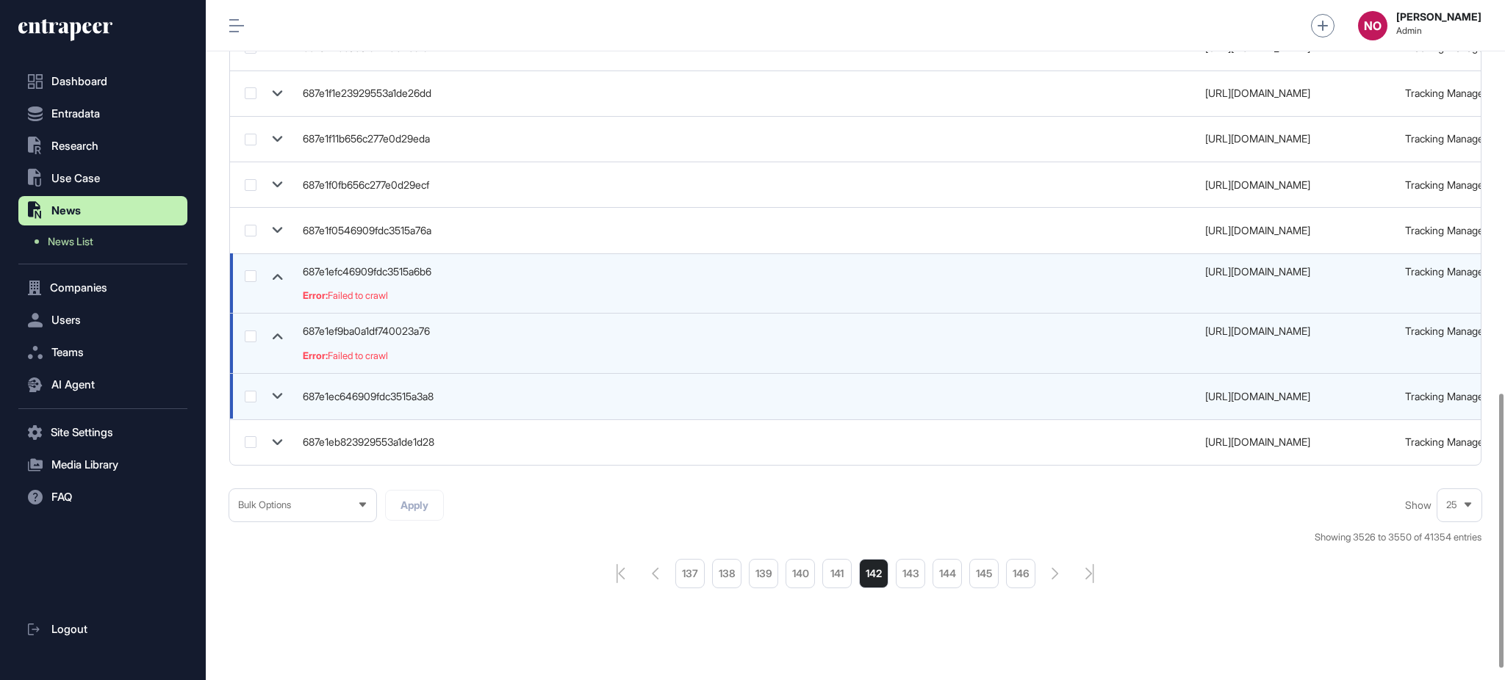
click at [278, 397] on icon at bounding box center [278, 397] width 10 height 6
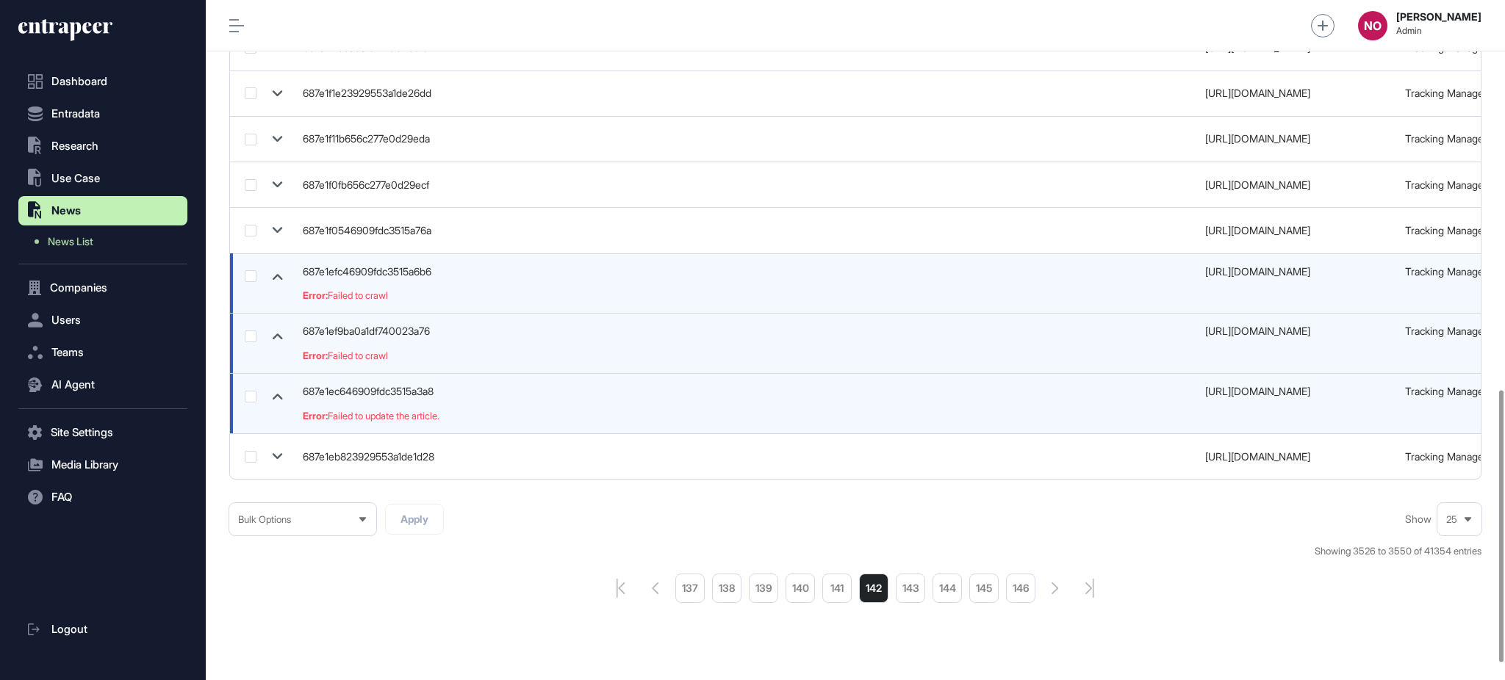
click at [1020, 594] on li "146" at bounding box center [1020, 588] width 29 height 29
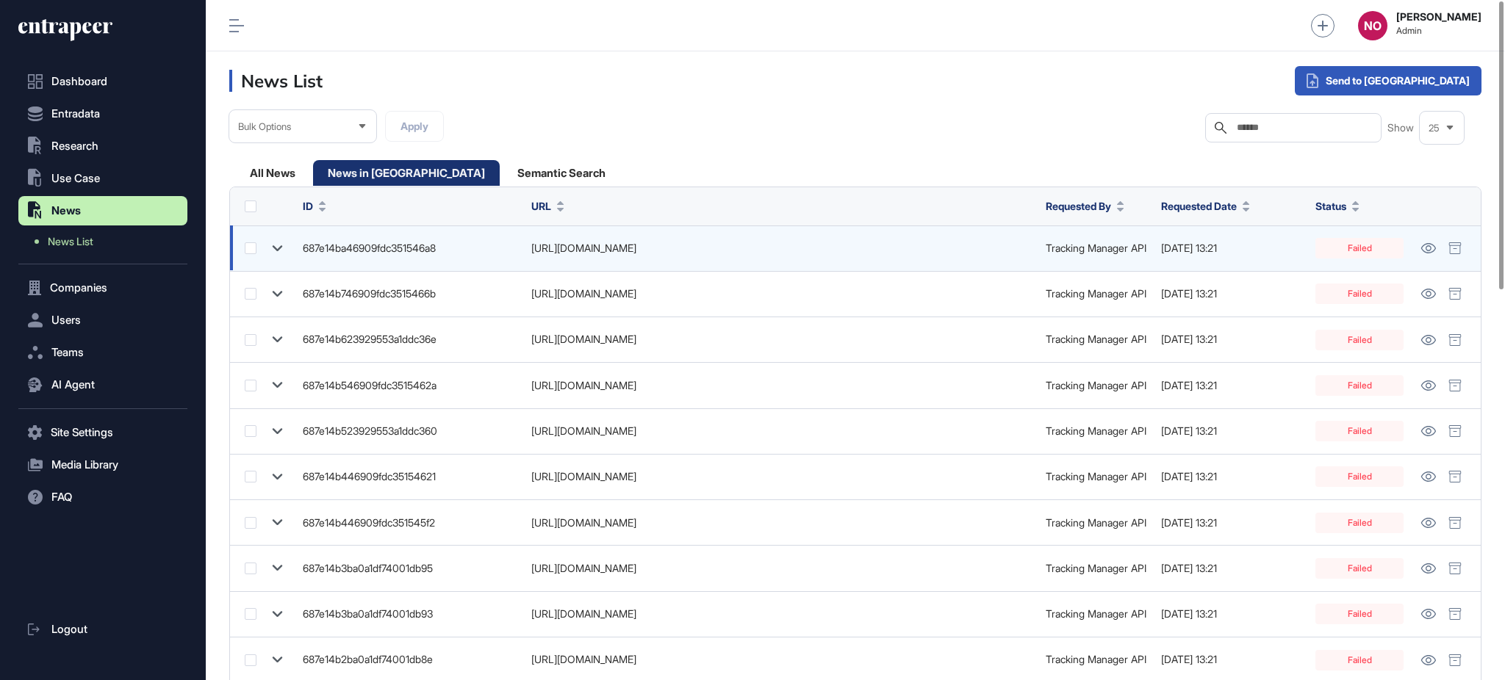
click at [276, 244] on icon at bounding box center [277, 248] width 21 height 21
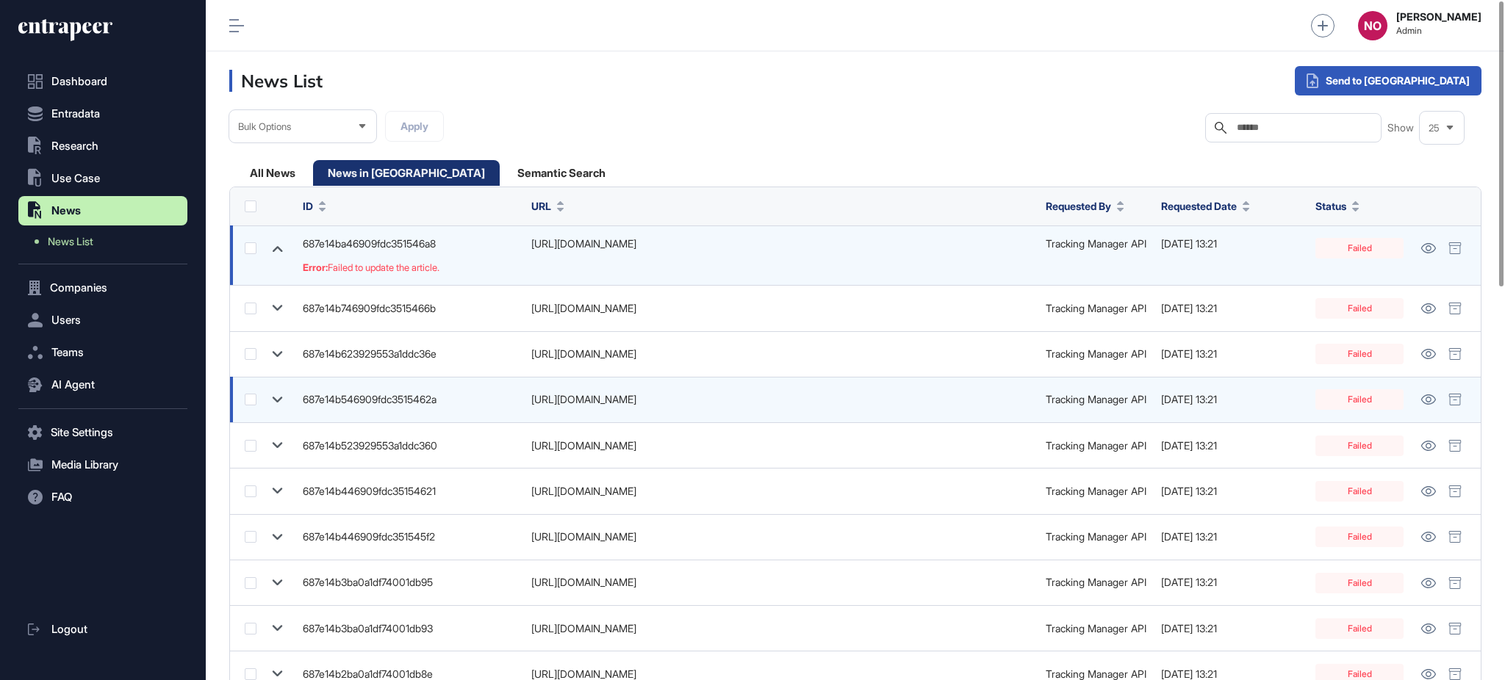
click at [278, 394] on icon at bounding box center [277, 399] width 21 height 21
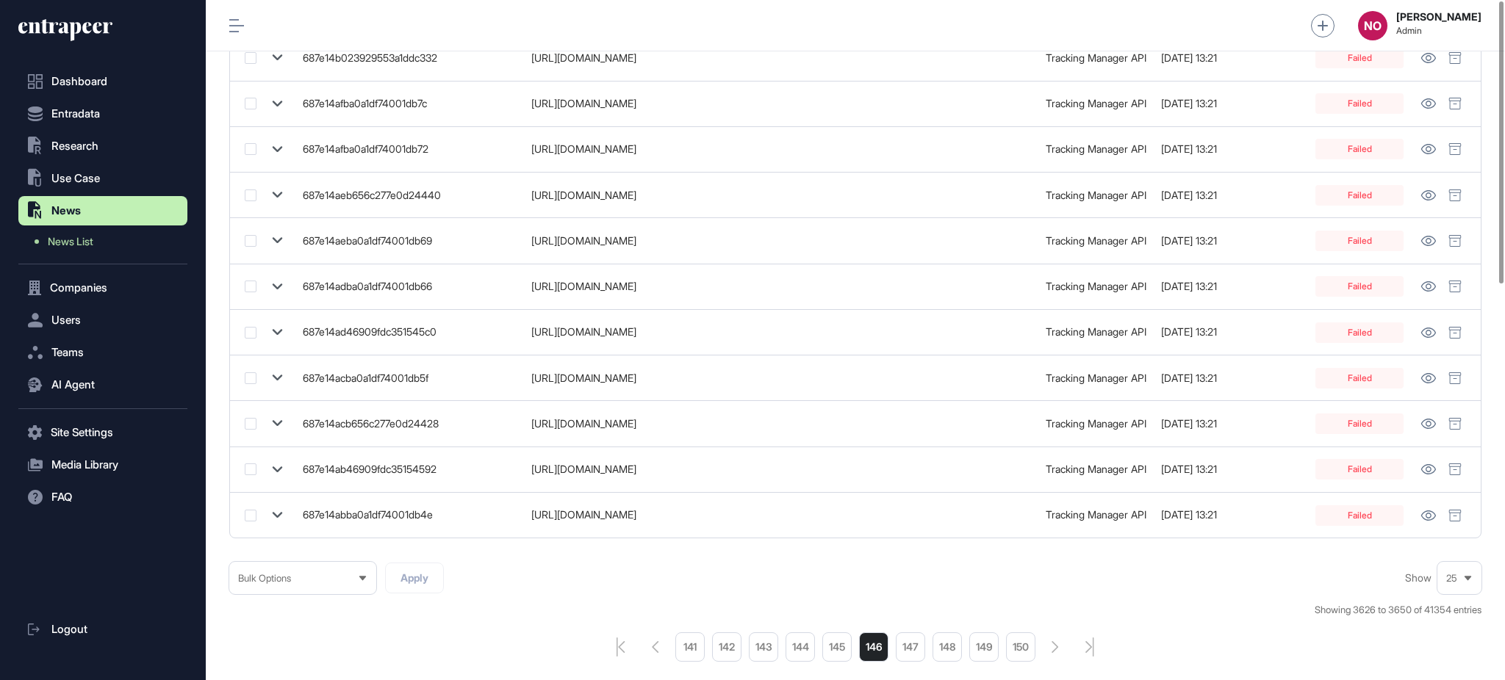
scroll to position [952, 0]
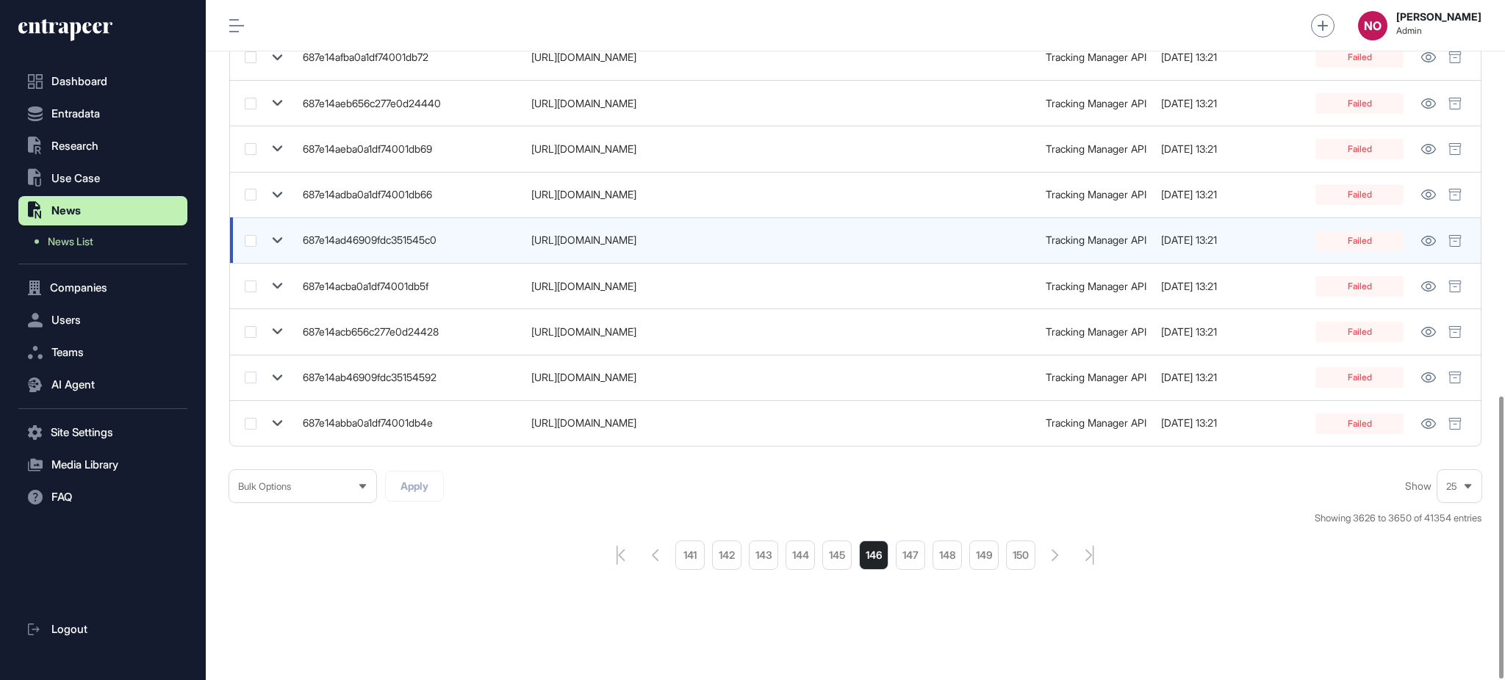
click at [282, 233] on icon at bounding box center [277, 240] width 21 height 21
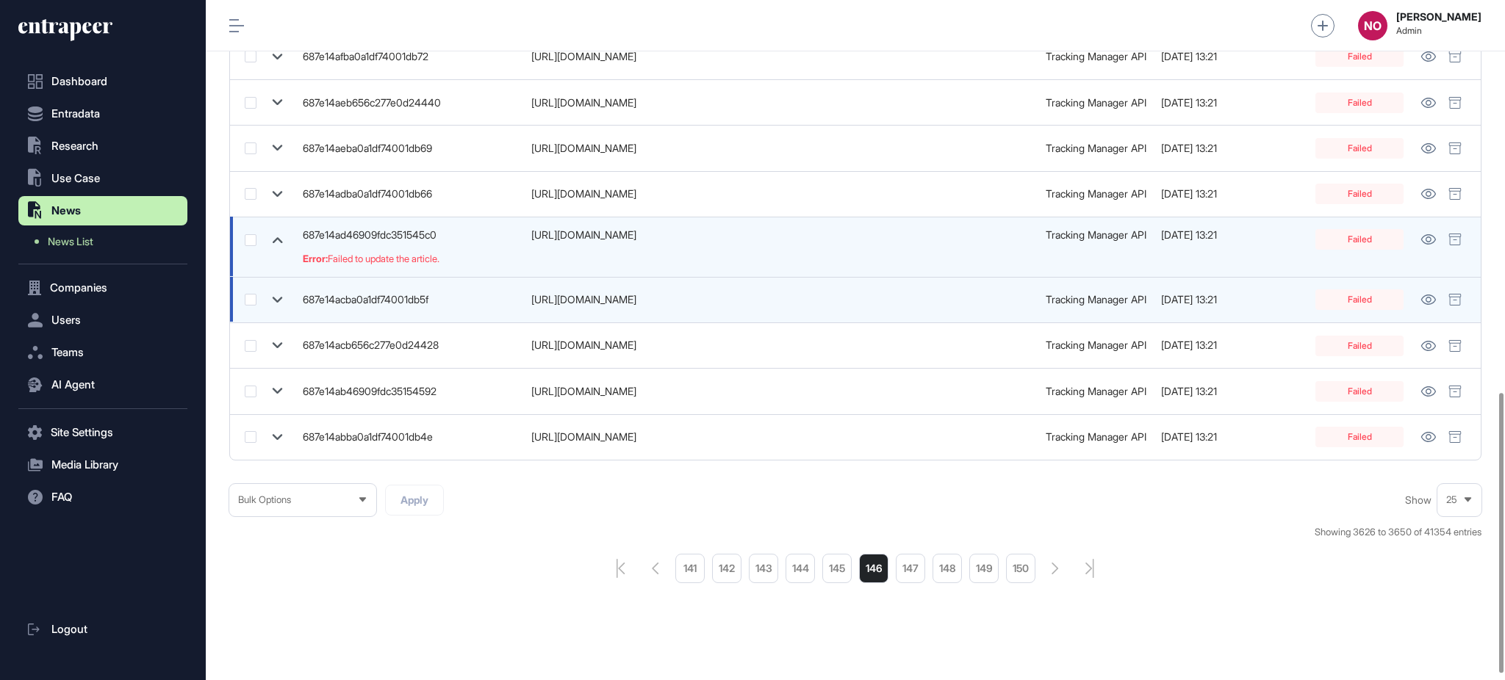
click at [276, 294] on icon at bounding box center [277, 299] width 21 height 21
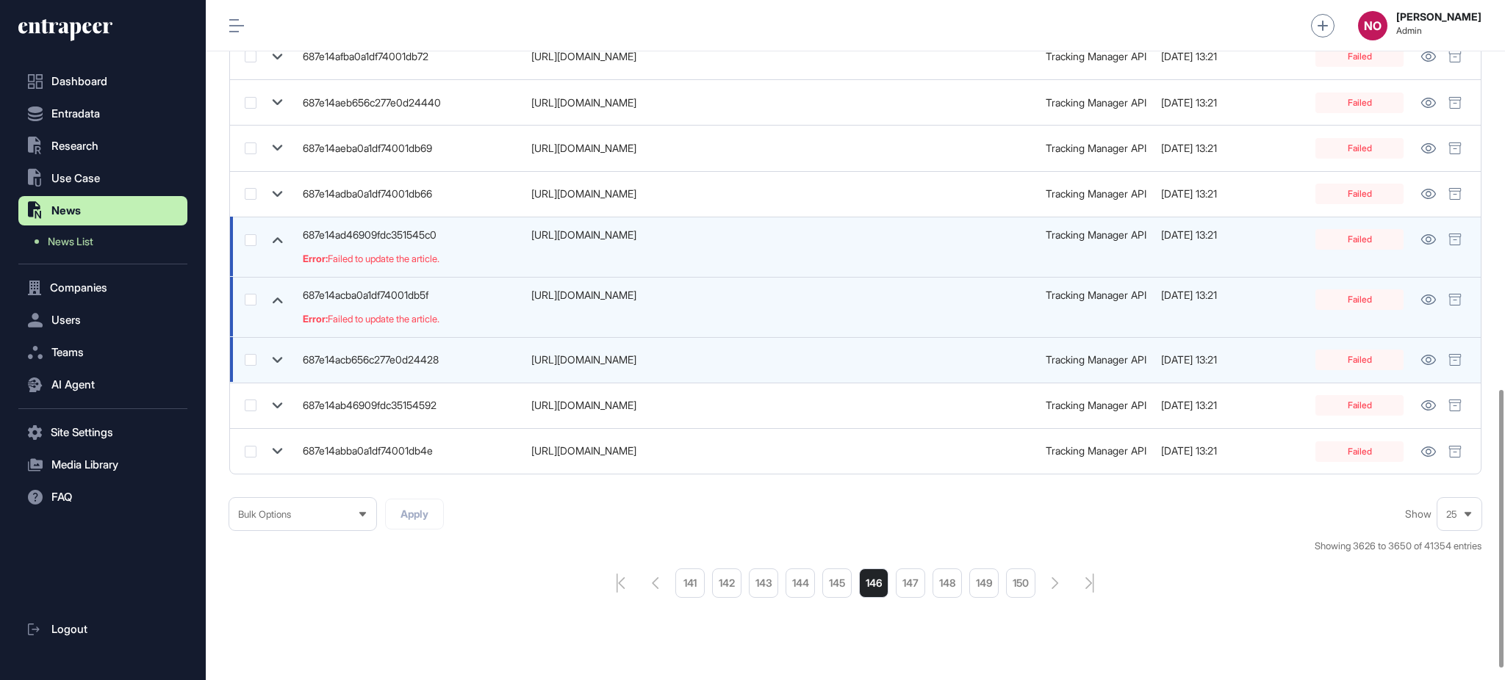
click at [277, 376] on td at bounding box center [262, 360] width 65 height 46
click at [276, 360] on icon at bounding box center [277, 360] width 21 height 21
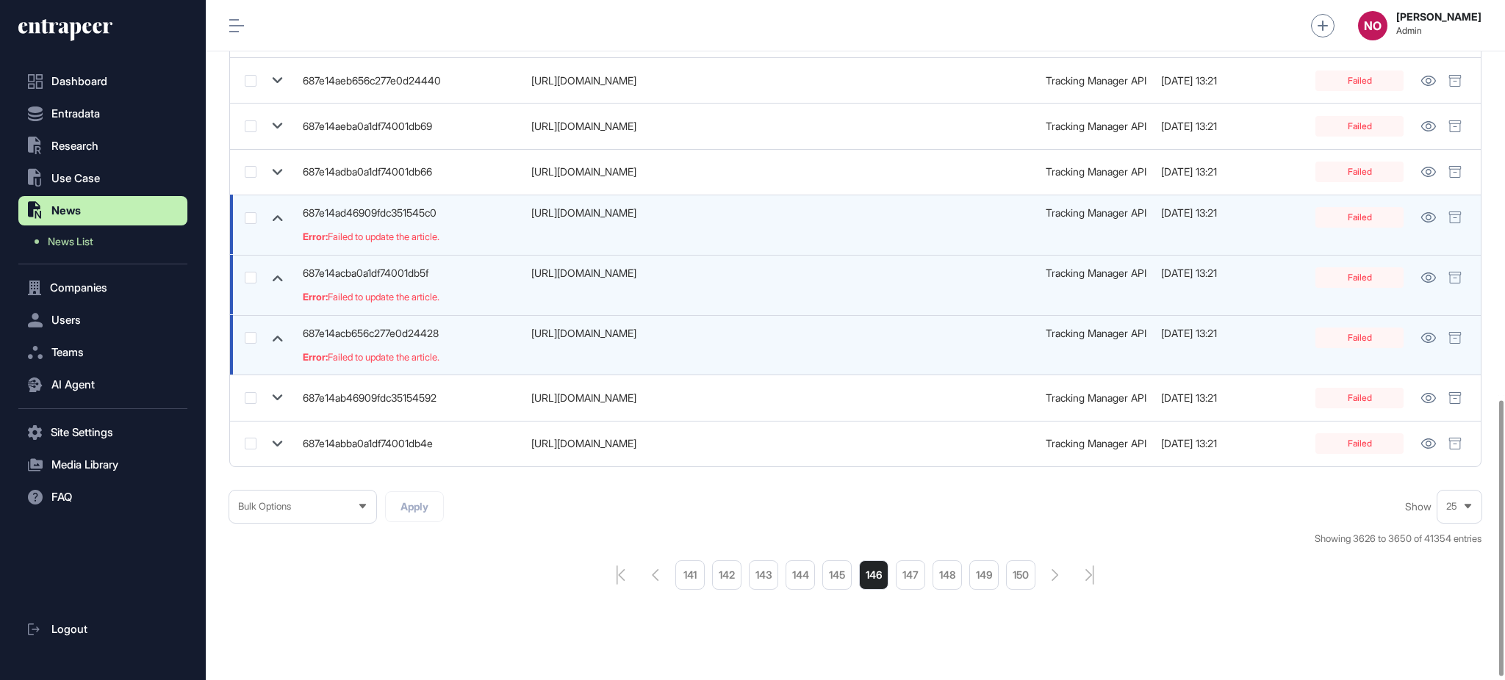
scroll to position [995, 0]
